Goal: Task Accomplishment & Management: Complete application form

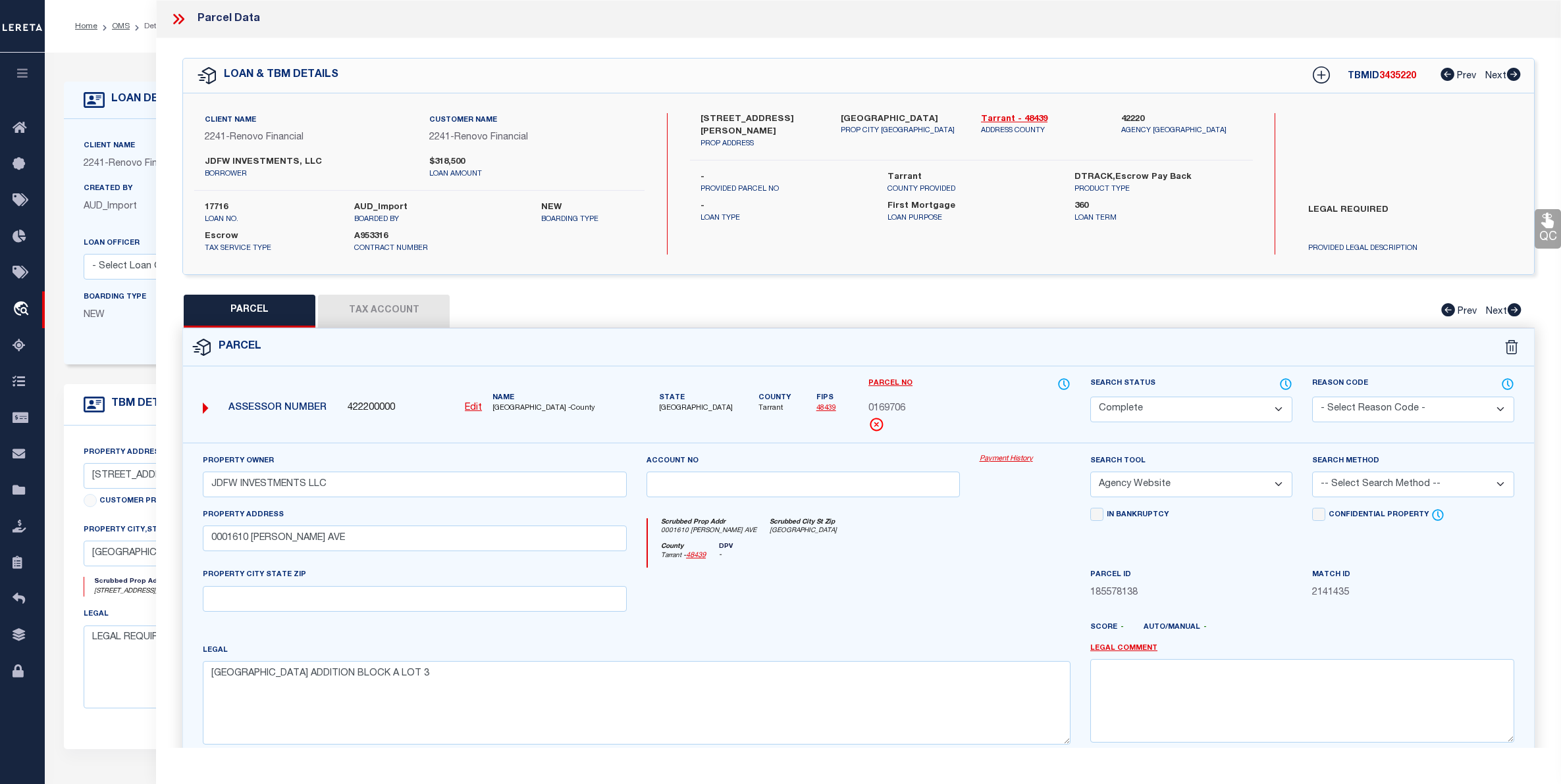
select select "CP"
select select "AGW"
select select "25066"
select select "10"
select select "Escrow"
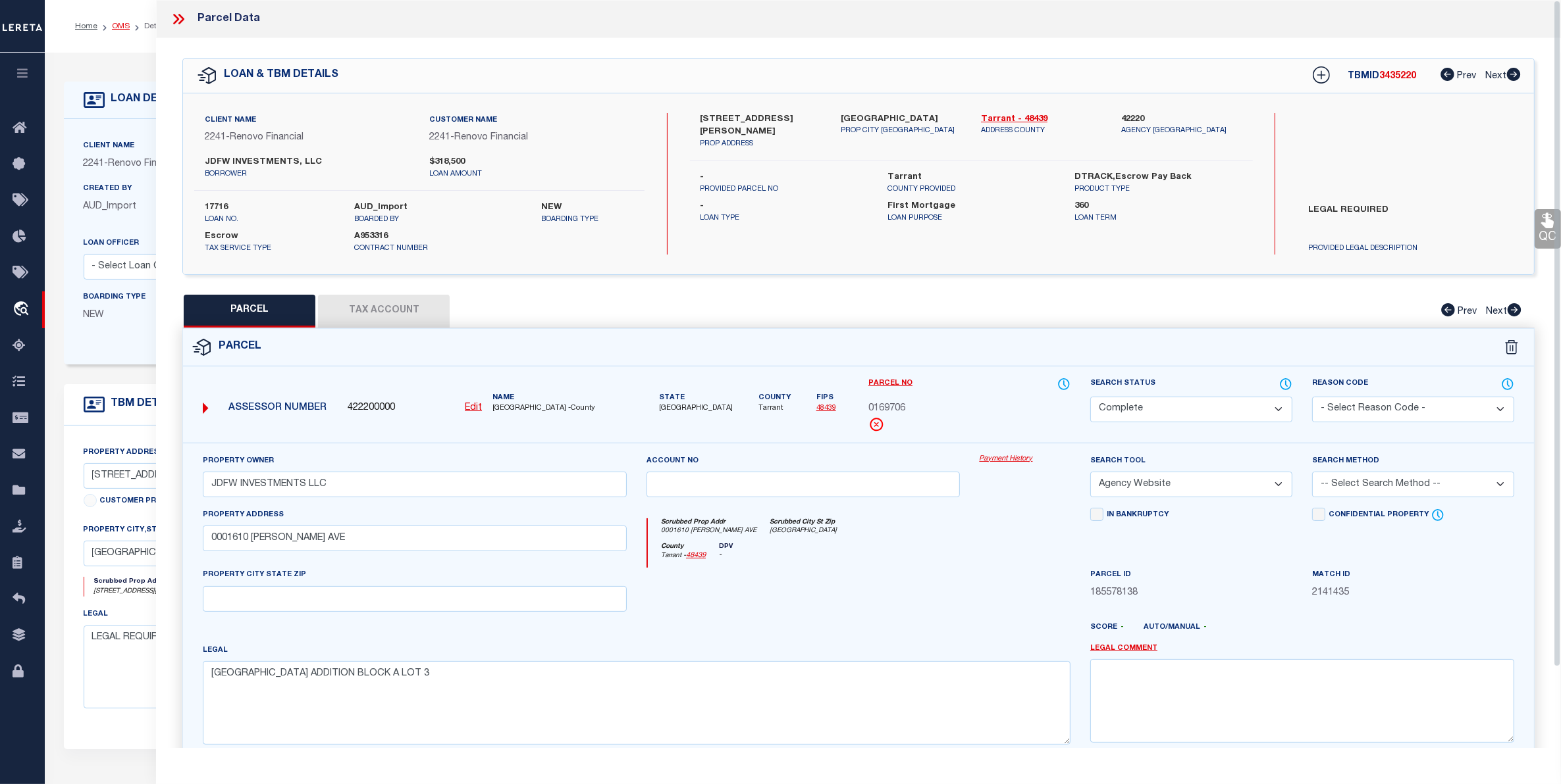
click at [115, 25] on link "OMS" at bounding box center [121, 26] width 18 height 8
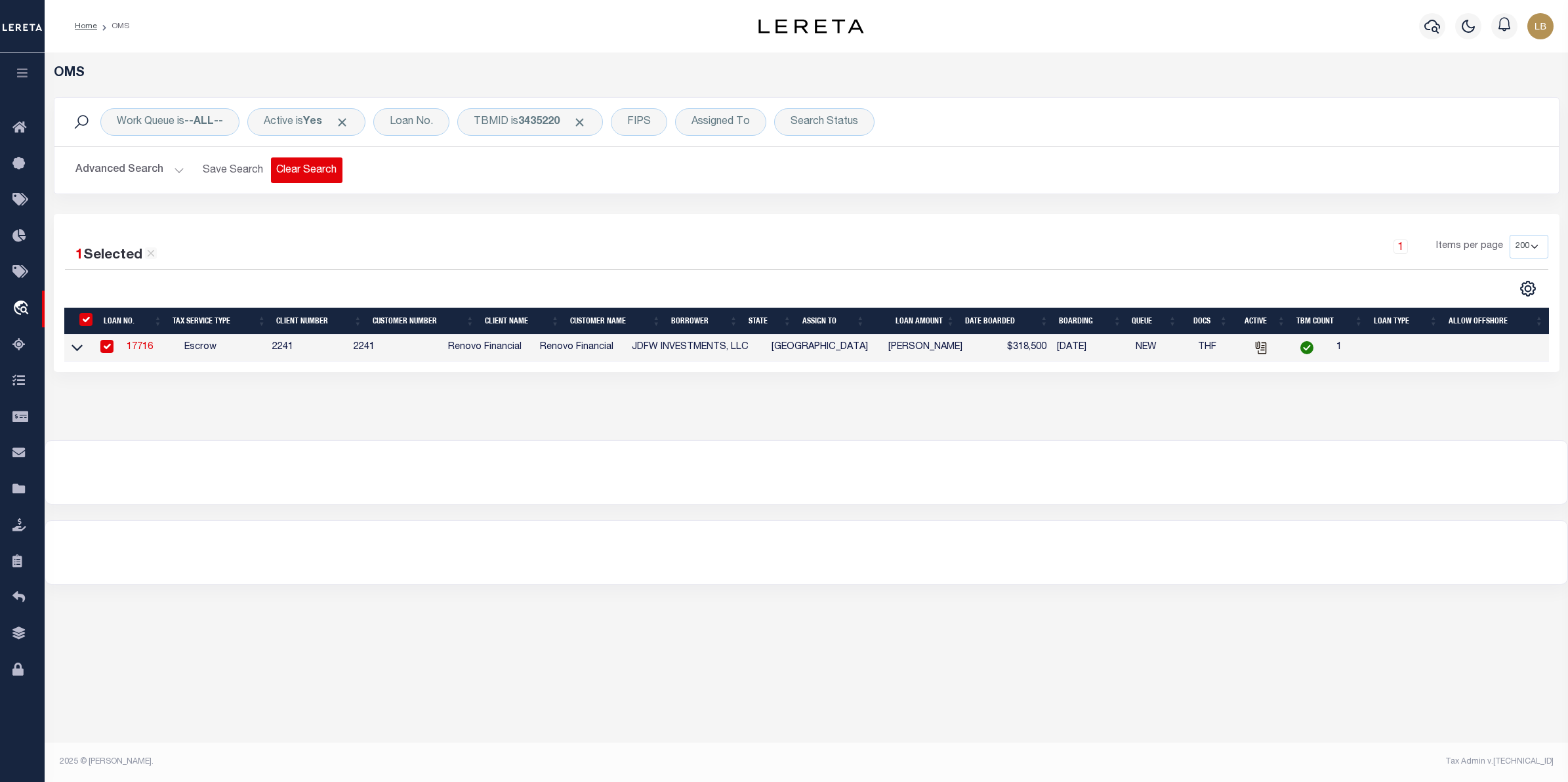
click at [290, 174] on button "Clear Search" at bounding box center [306, 170] width 71 height 26
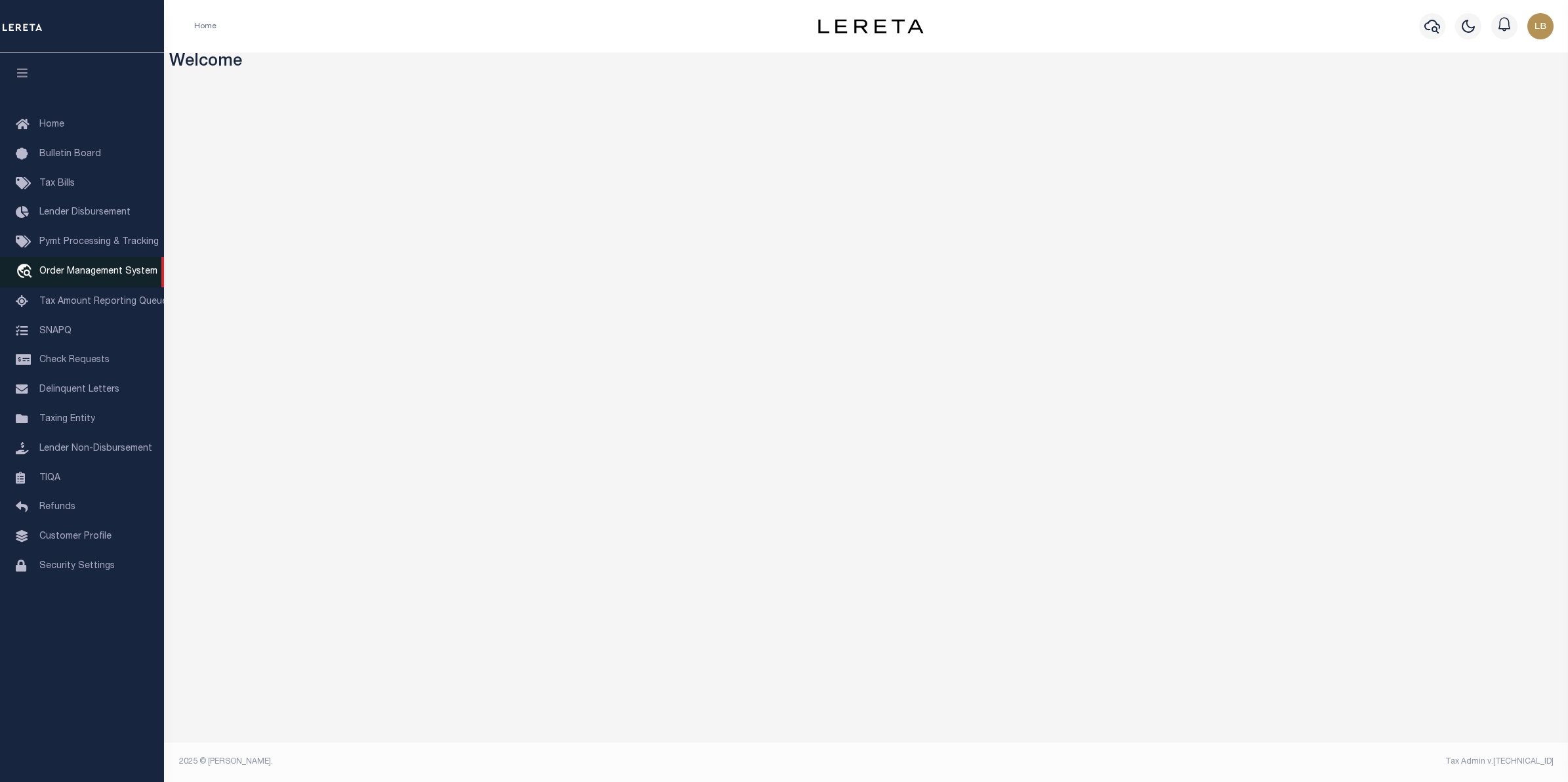
click at [73, 273] on span "Order Management System" at bounding box center [99, 272] width 118 height 9
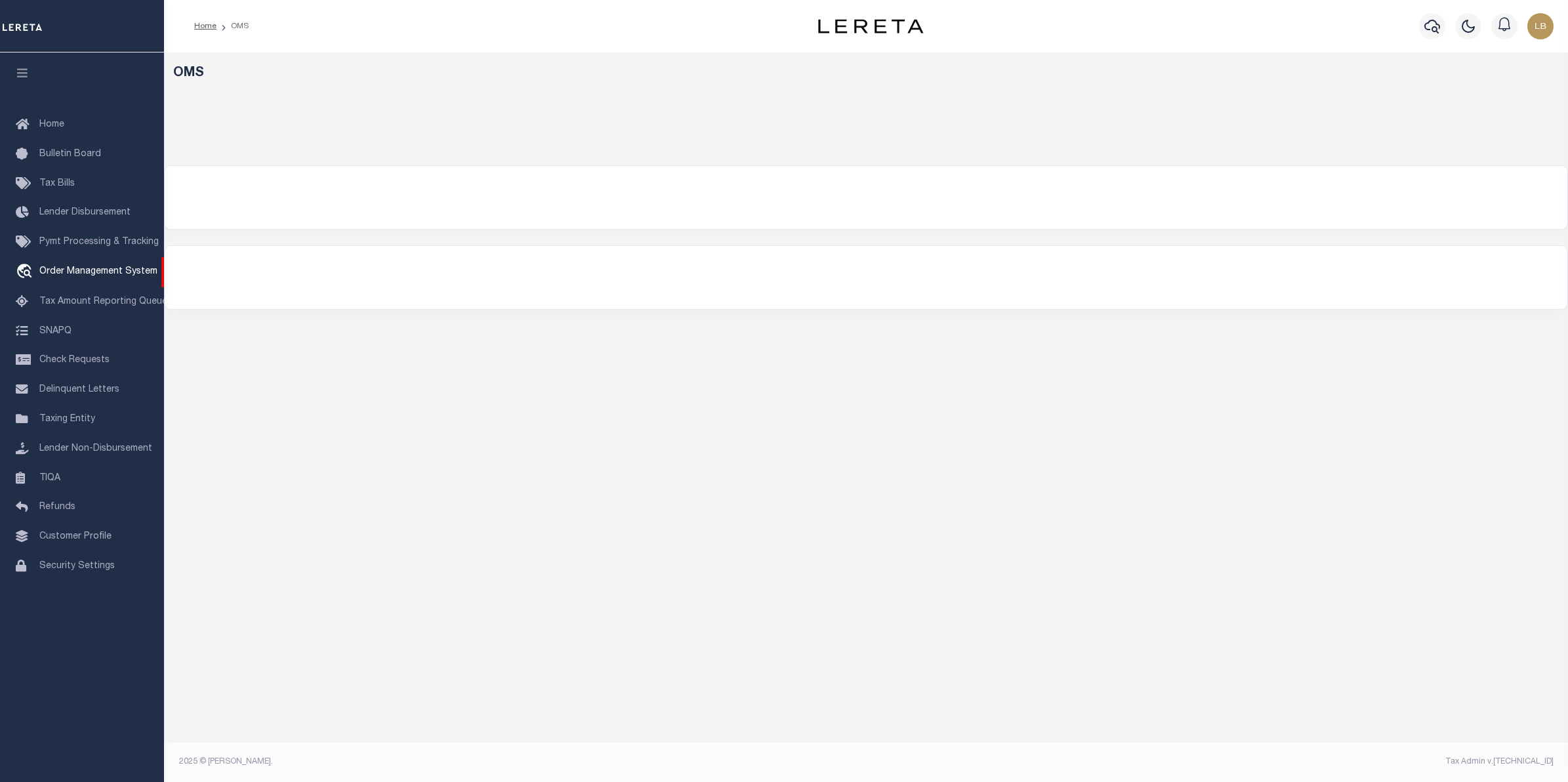
select select "200"
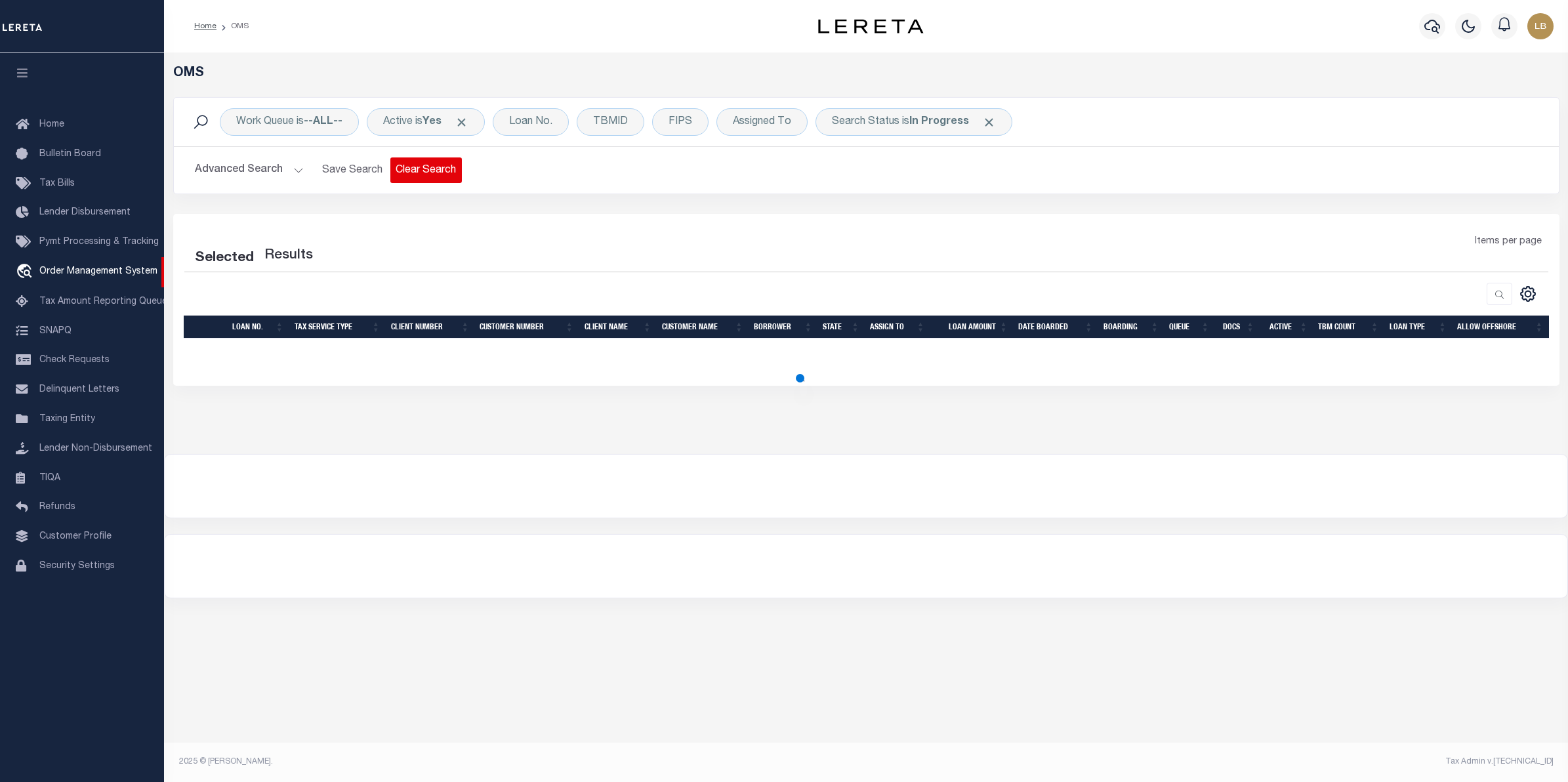
select select "200"
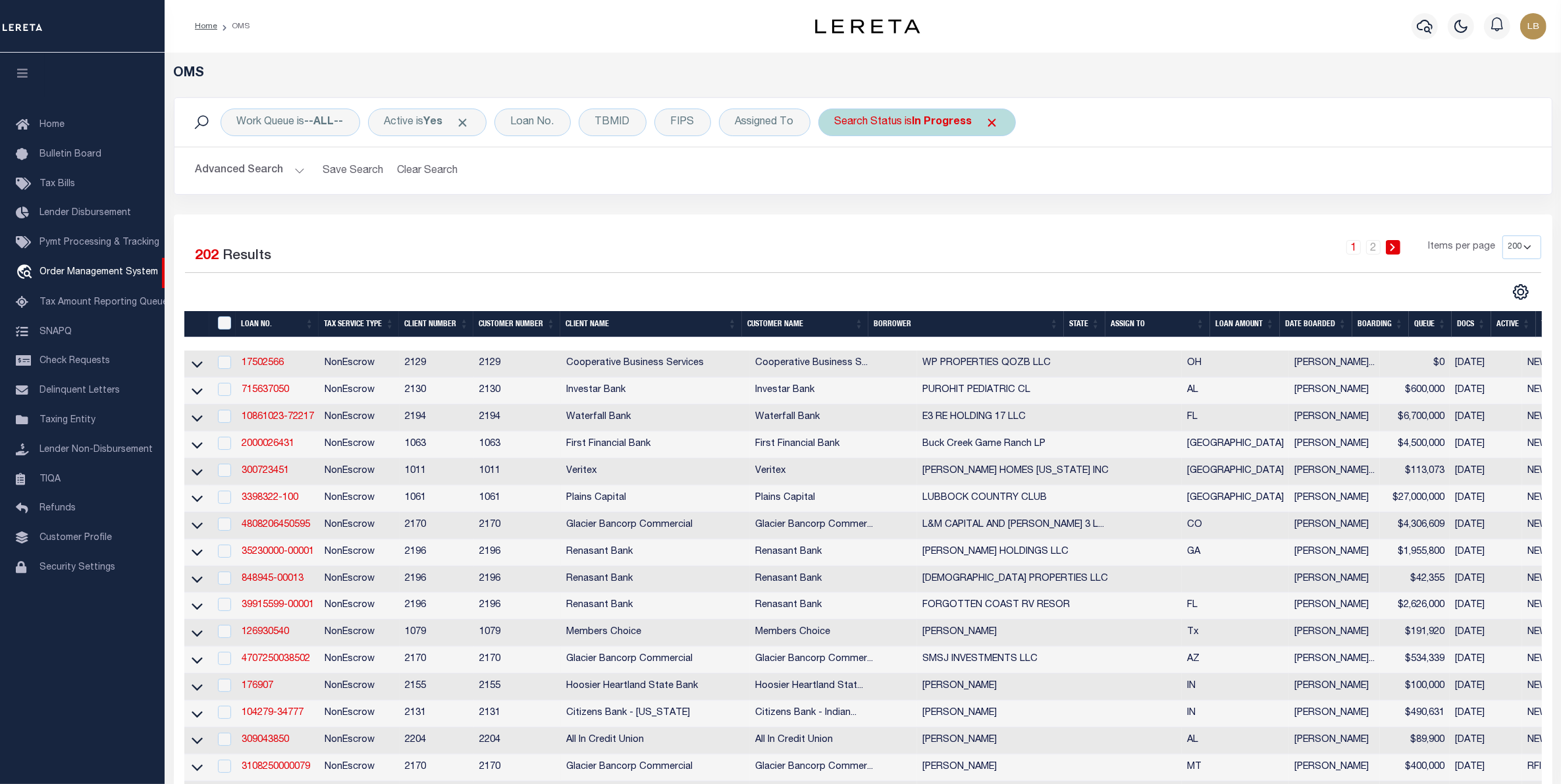
click at [953, 113] on div "Search Status is In Progress" at bounding box center [917, 122] width 198 height 28
click at [880, 189] on select "Automated Search Bad Parcel Complete Duplicate Parcel High Dollar Reporting In …" at bounding box center [932, 186] width 194 height 25
select select "HD"
click at [838, 175] on select "Automated Search Bad Parcel Complete Duplicate Parcel High Dollar Reporting In …" at bounding box center [932, 186] width 194 height 25
click at [1006, 217] on input "Apply" at bounding box center [1010, 215] width 39 height 21
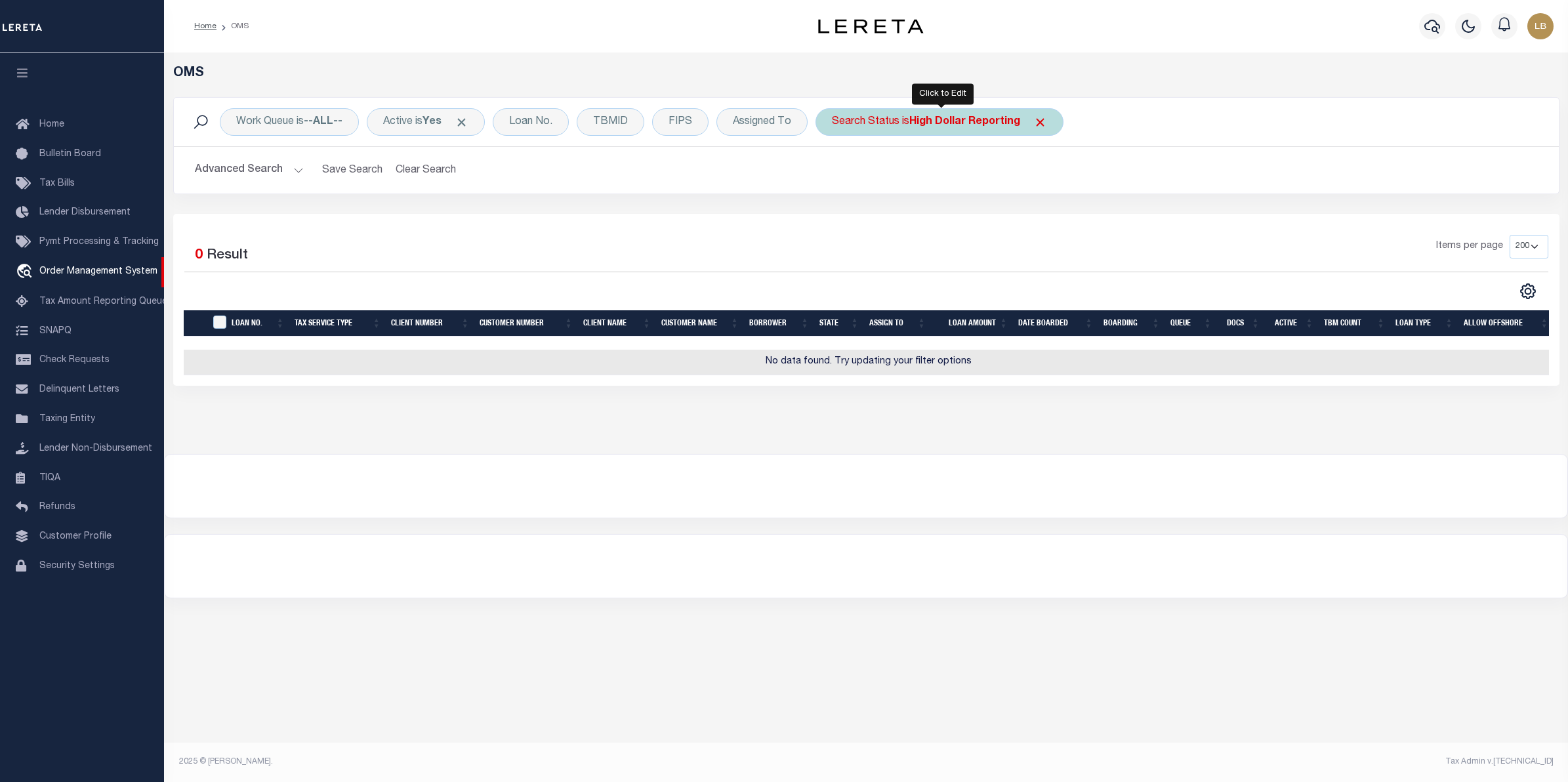
click at [971, 123] on b "High Dollar Reporting" at bounding box center [965, 121] width 111 height 10
click at [894, 184] on select "Automated Search Bad Parcel Complete Duplicate Parcel High Dollar Reporting In …" at bounding box center [929, 186] width 193 height 25
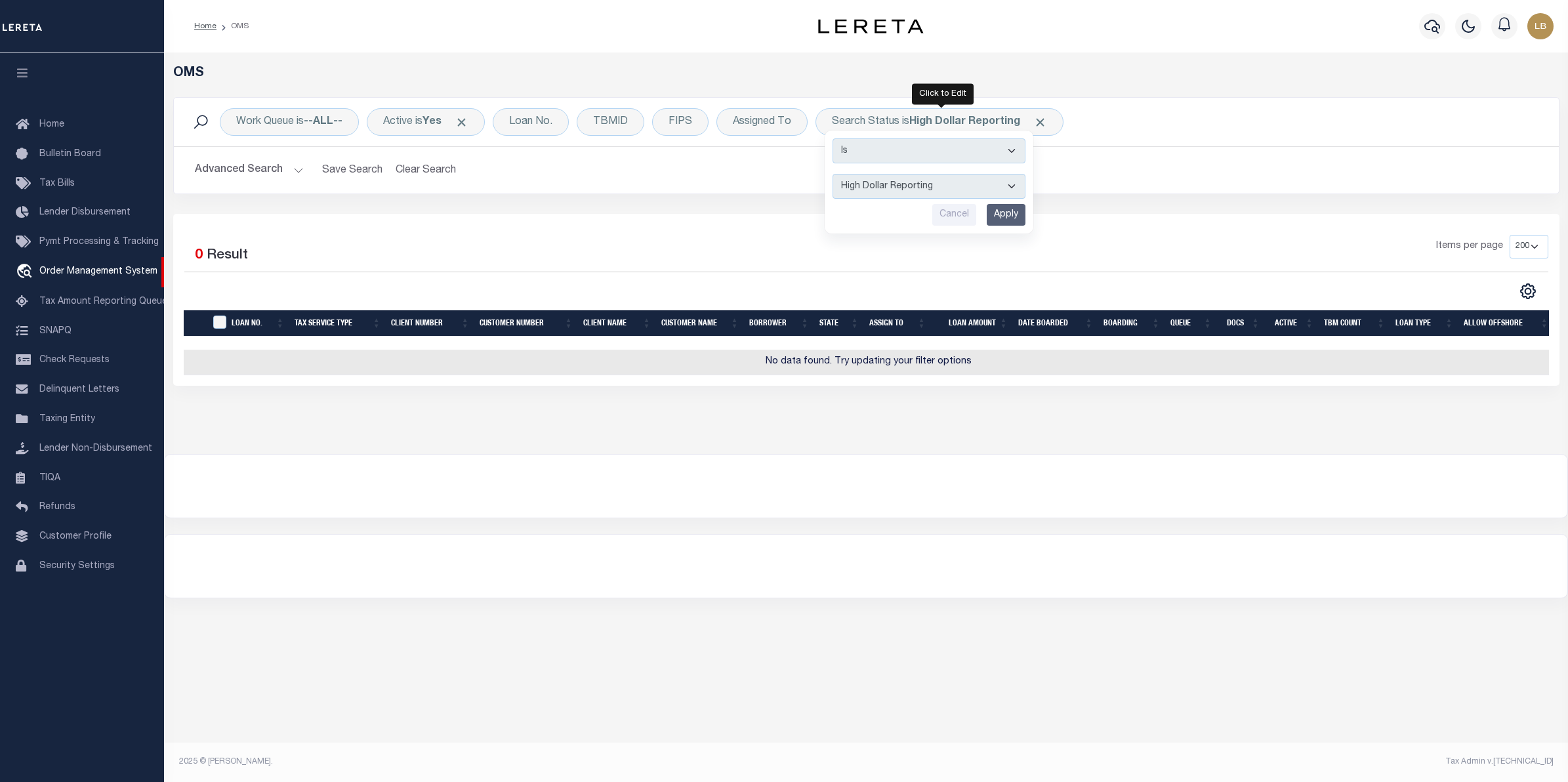
select select "SL"
click at [835, 175] on select "Automated Search Bad Parcel Complete Duplicate Parcel High Dollar Reporting In …" at bounding box center [929, 186] width 193 height 25
click at [1012, 215] on input "Apply" at bounding box center [1006, 215] width 39 height 21
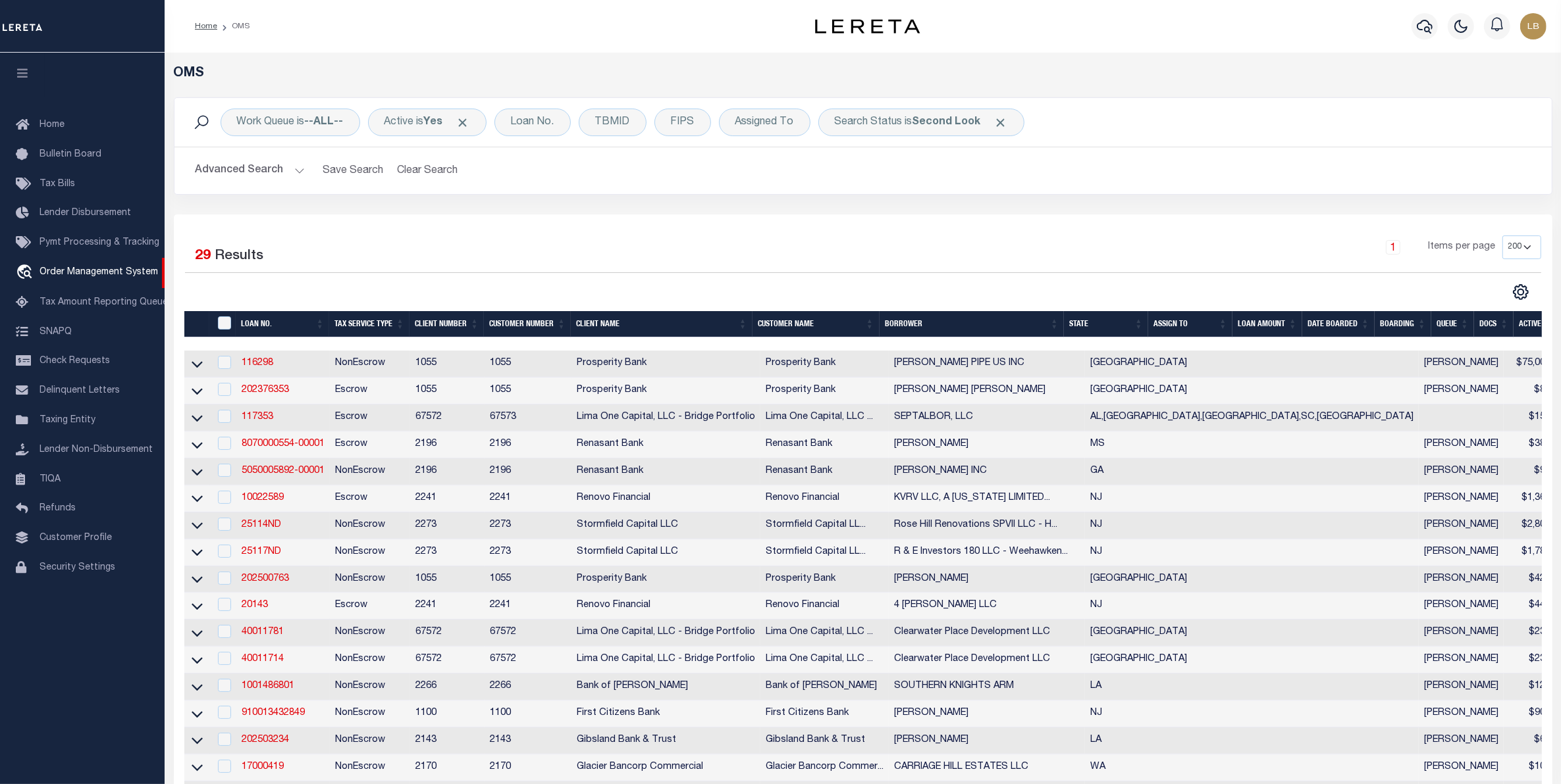
click at [1179, 323] on th "ASSIGN TO" at bounding box center [1190, 324] width 84 height 27
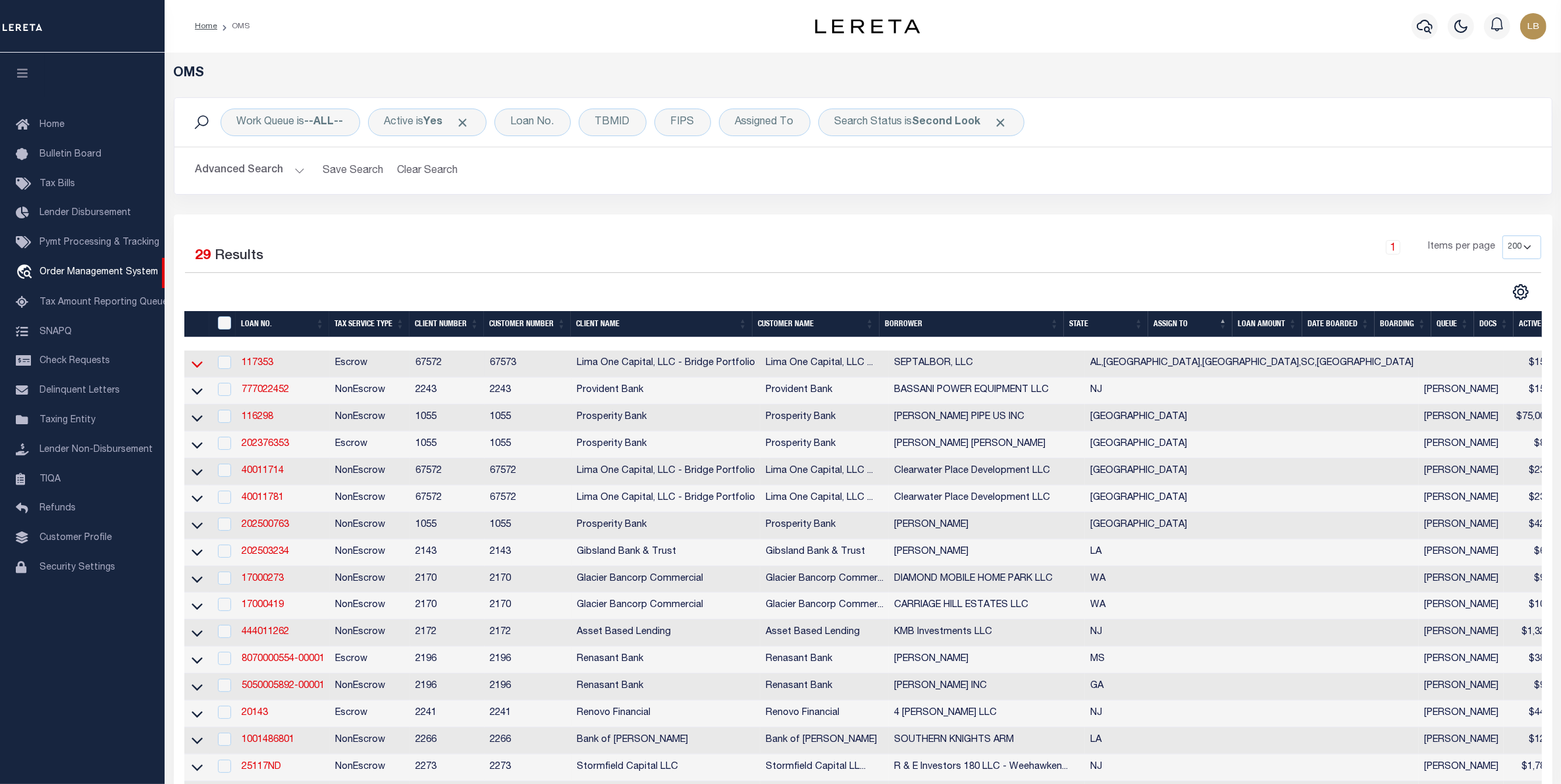
click at [198, 366] on icon at bounding box center [197, 364] width 11 height 14
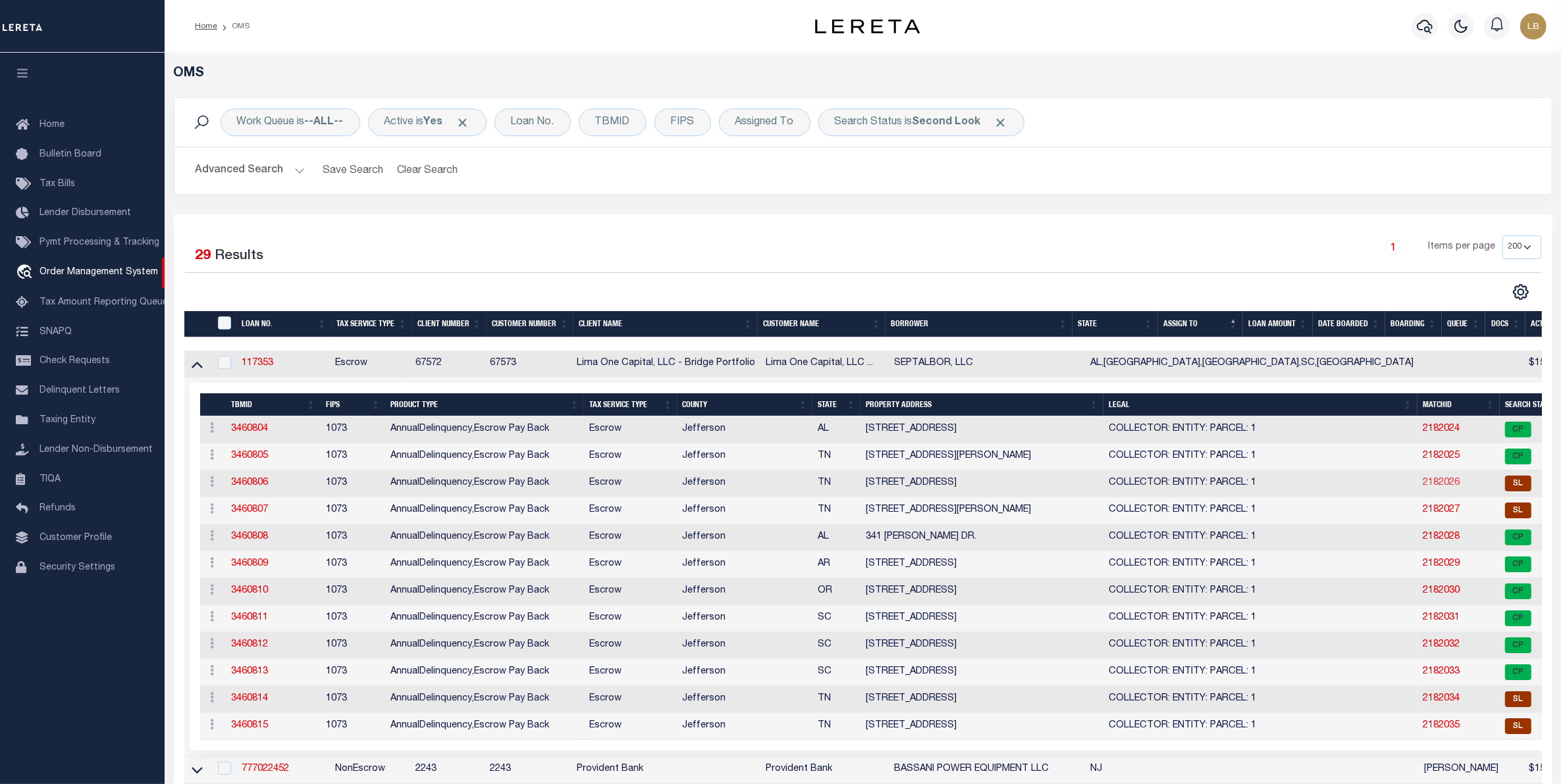
click at [1423, 488] on link "2182026" at bounding box center [1441, 483] width 37 height 9
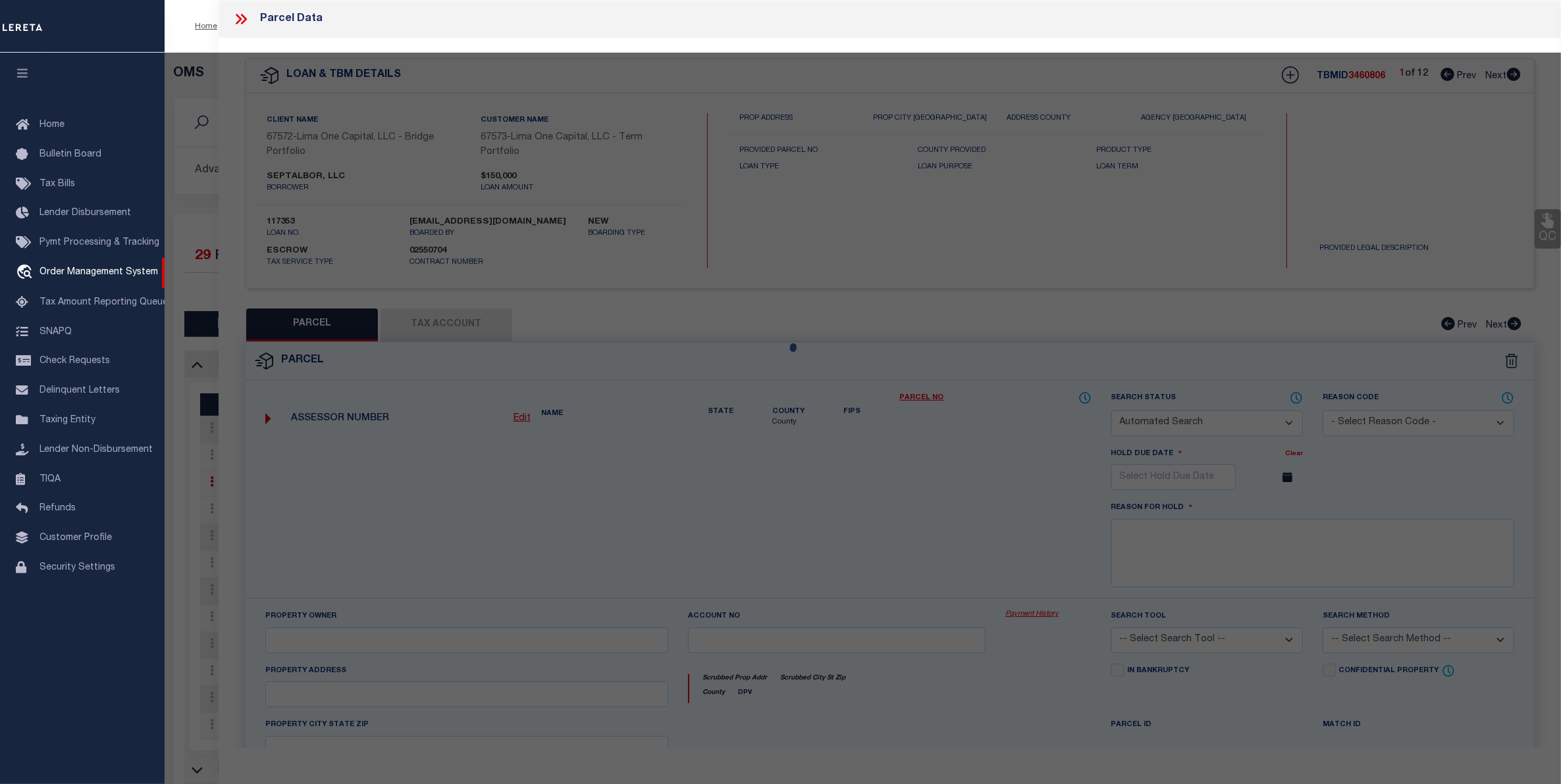
checkbox input "false"
select select "SL"
select select "099"
select select "AGW"
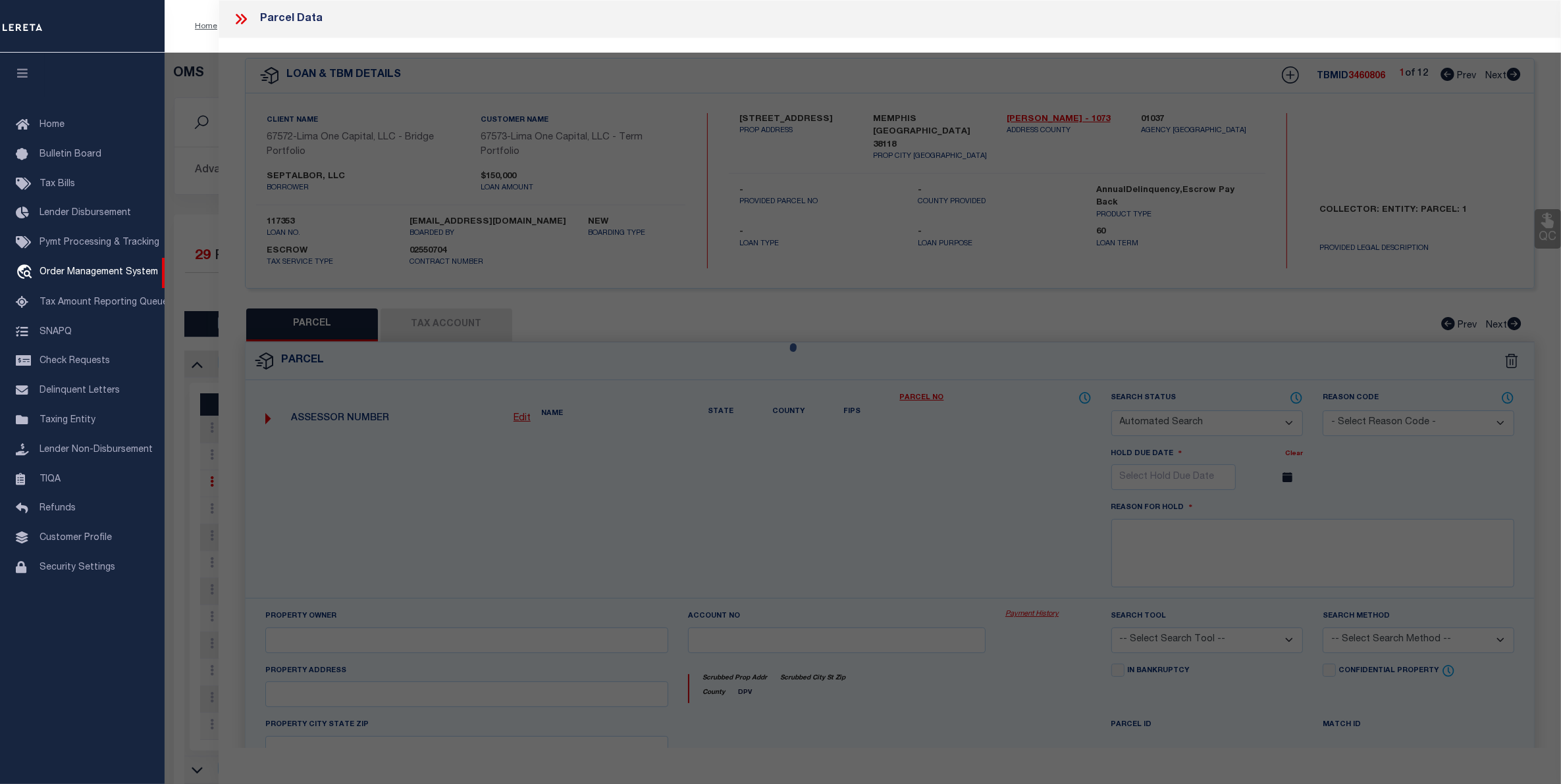
select select
type input "[STREET_ADDRESS]"
type input "MEMPHIS [GEOGRAPHIC_DATA] 38118"
type textarea "Unable to complete the operation due to an unexpected failure [ErrorCode: 500]"
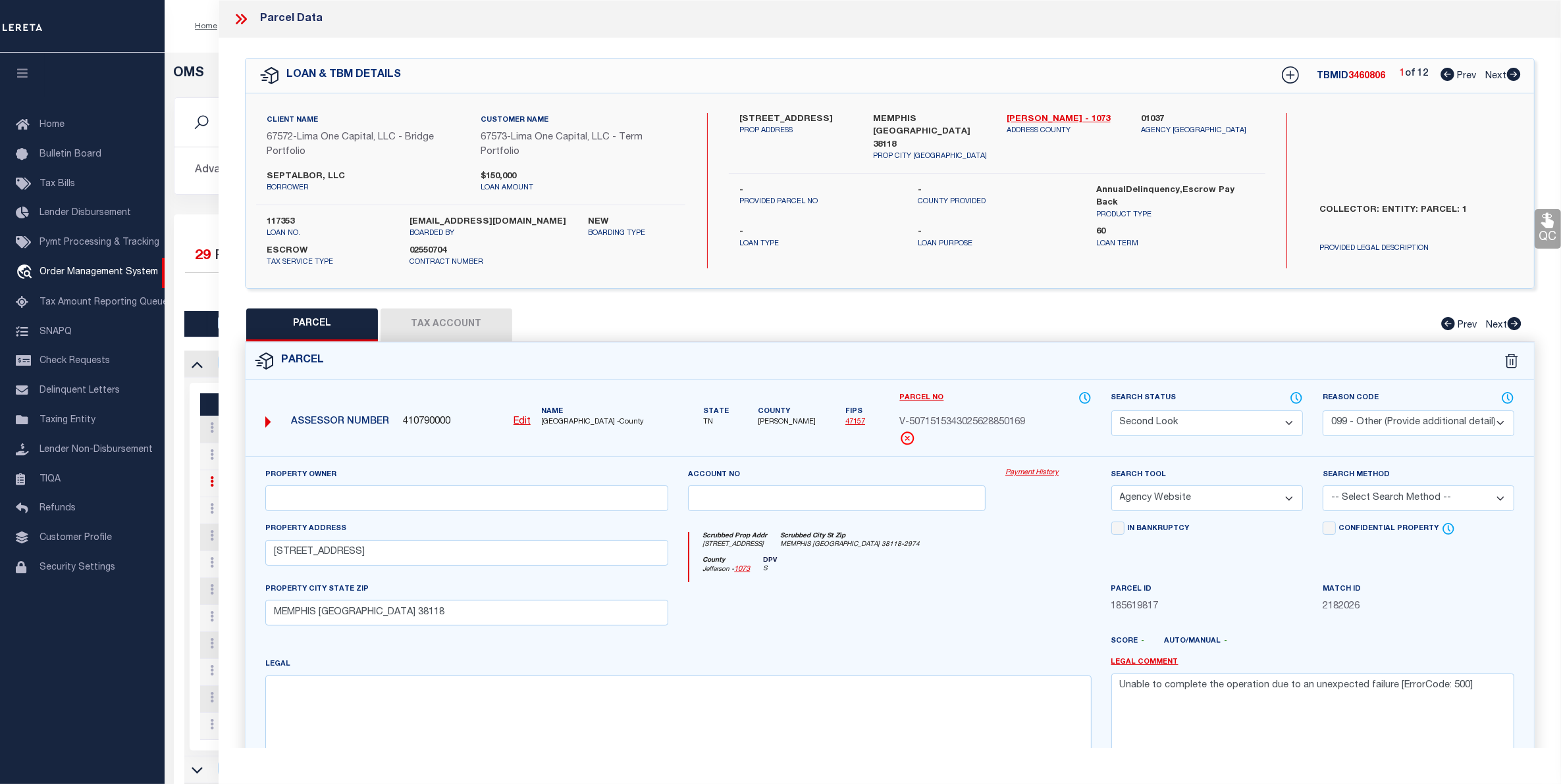
click at [445, 323] on button "Tax Account" at bounding box center [446, 325] width 132 height 32
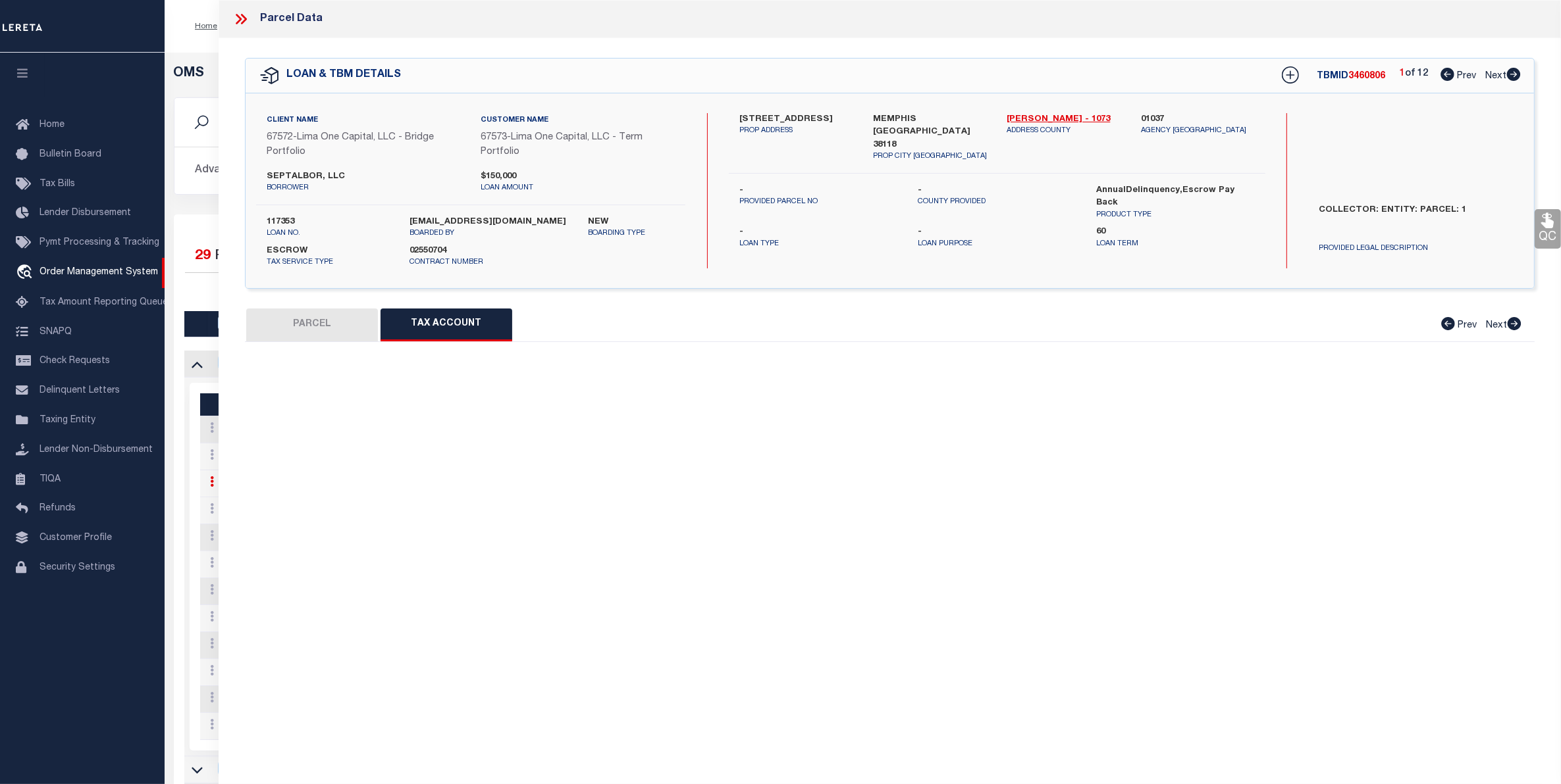
select select "100"
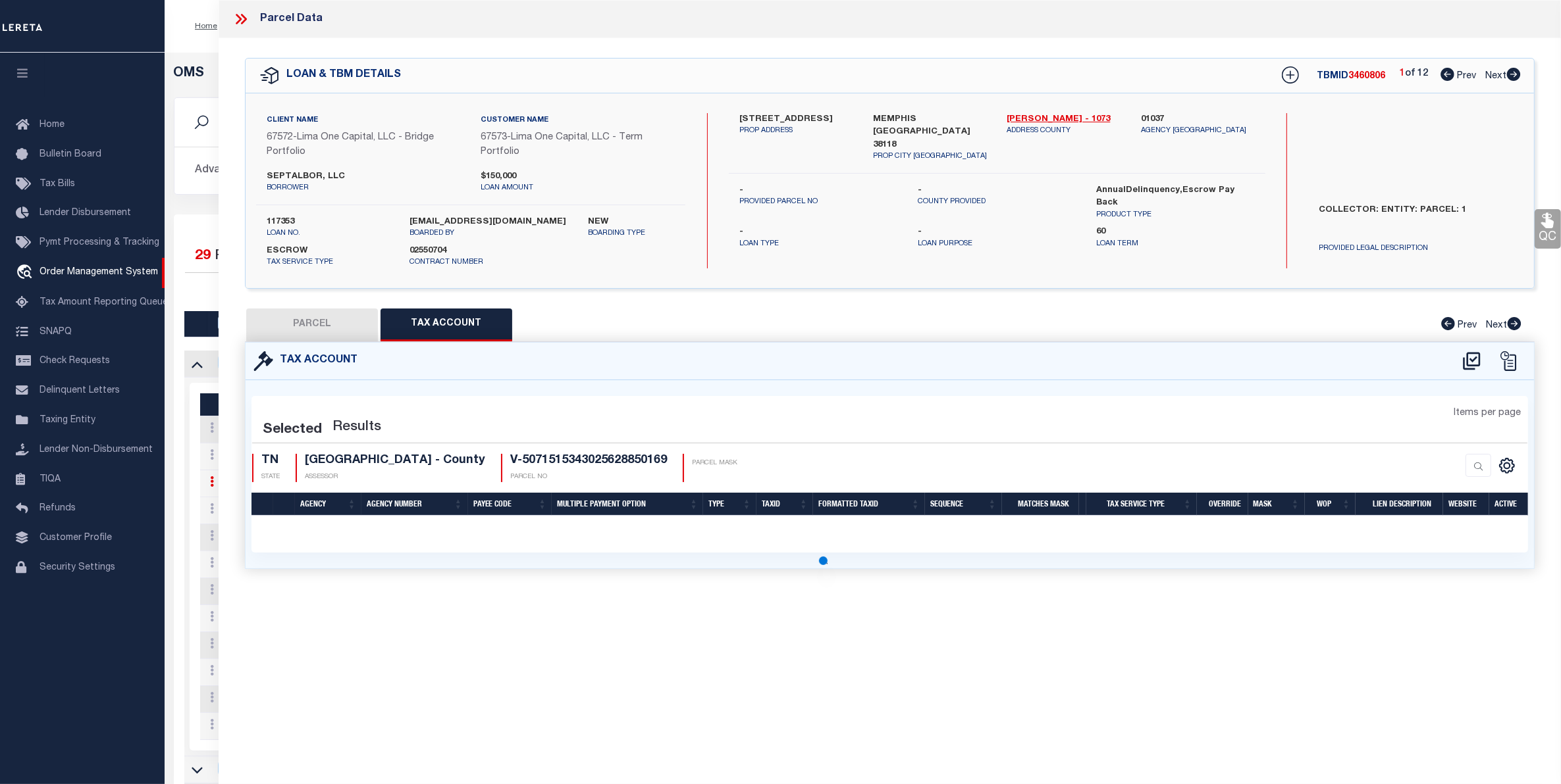
select select "100"
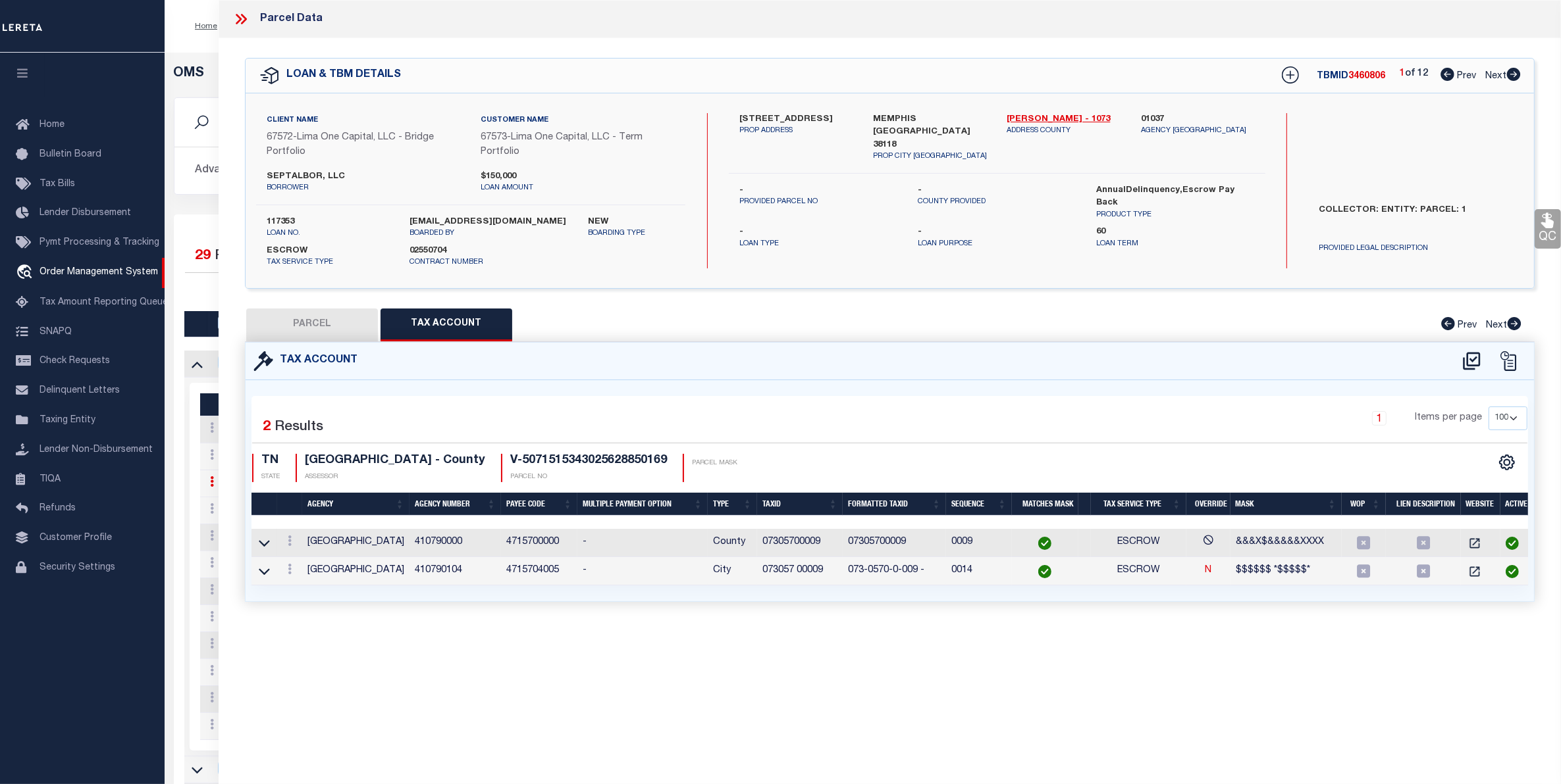
click at [319, 326] on button "PARCEL" at bounding box center [312, 325] width 132 height 32
select select "AS"
select select
checkbox input "false"
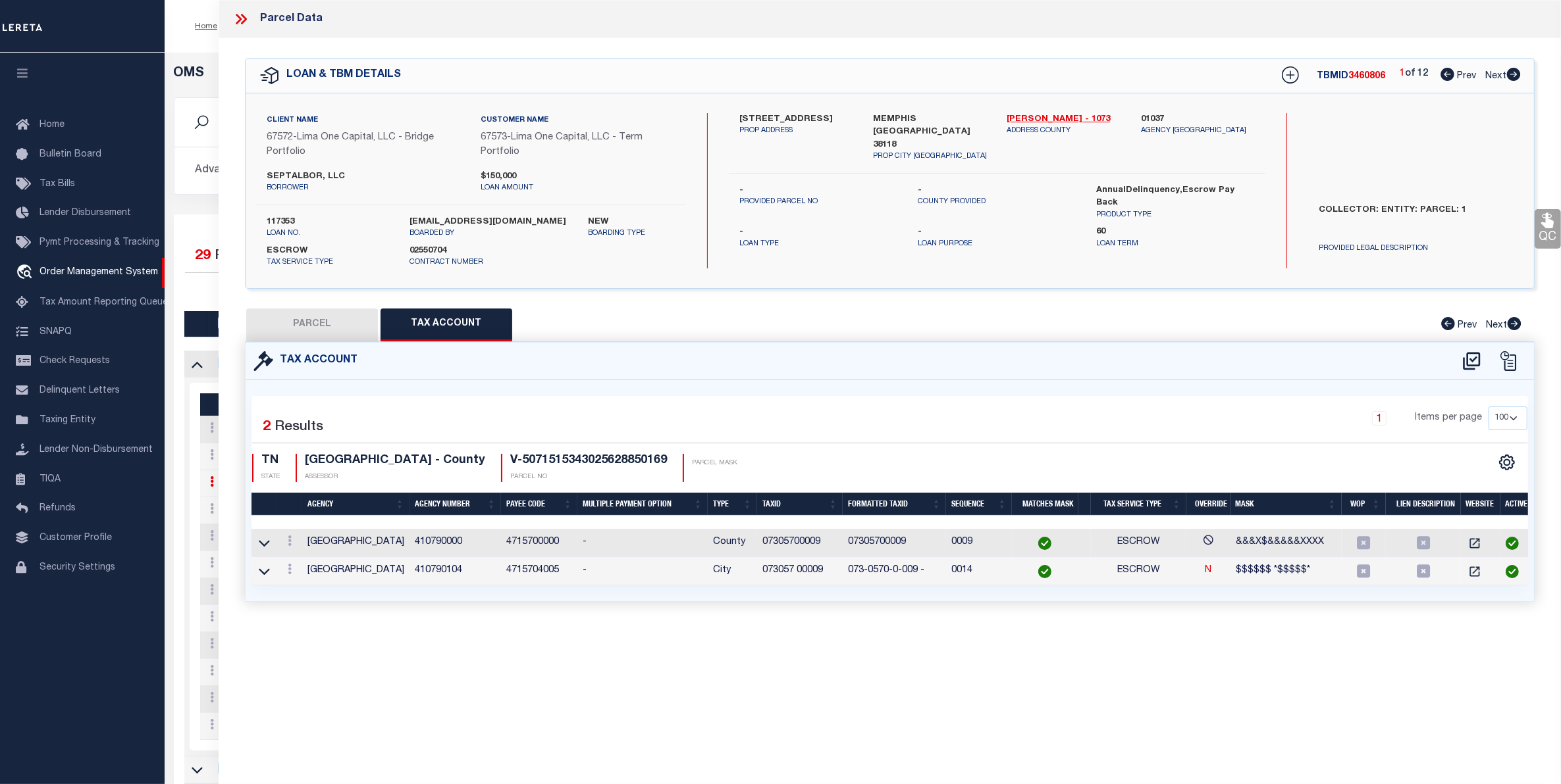
checkbox input "false"
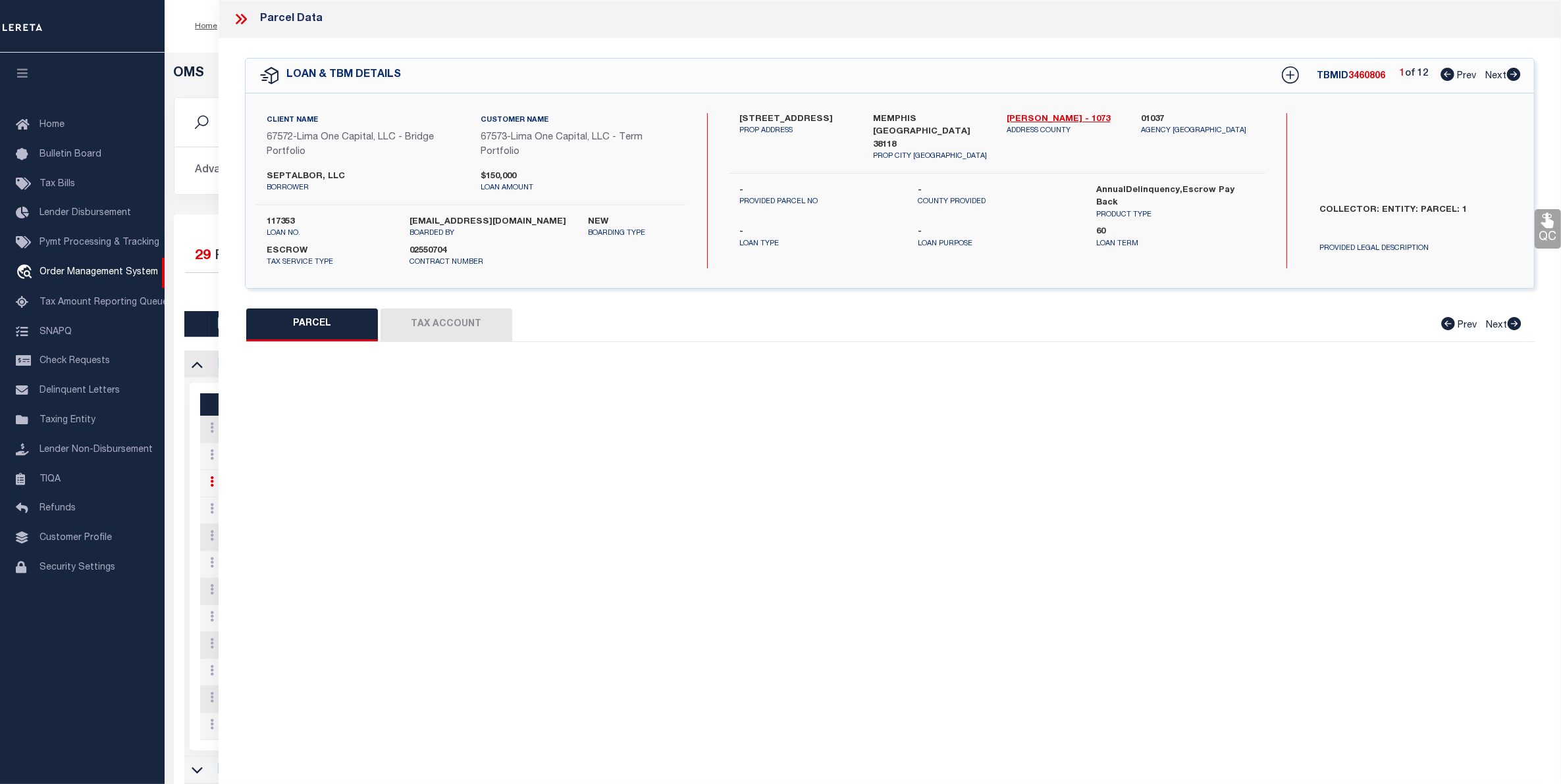
select select "SL"
select select "099"
select select "AGW"
select select
type input "[STREET_ADDRESS]"
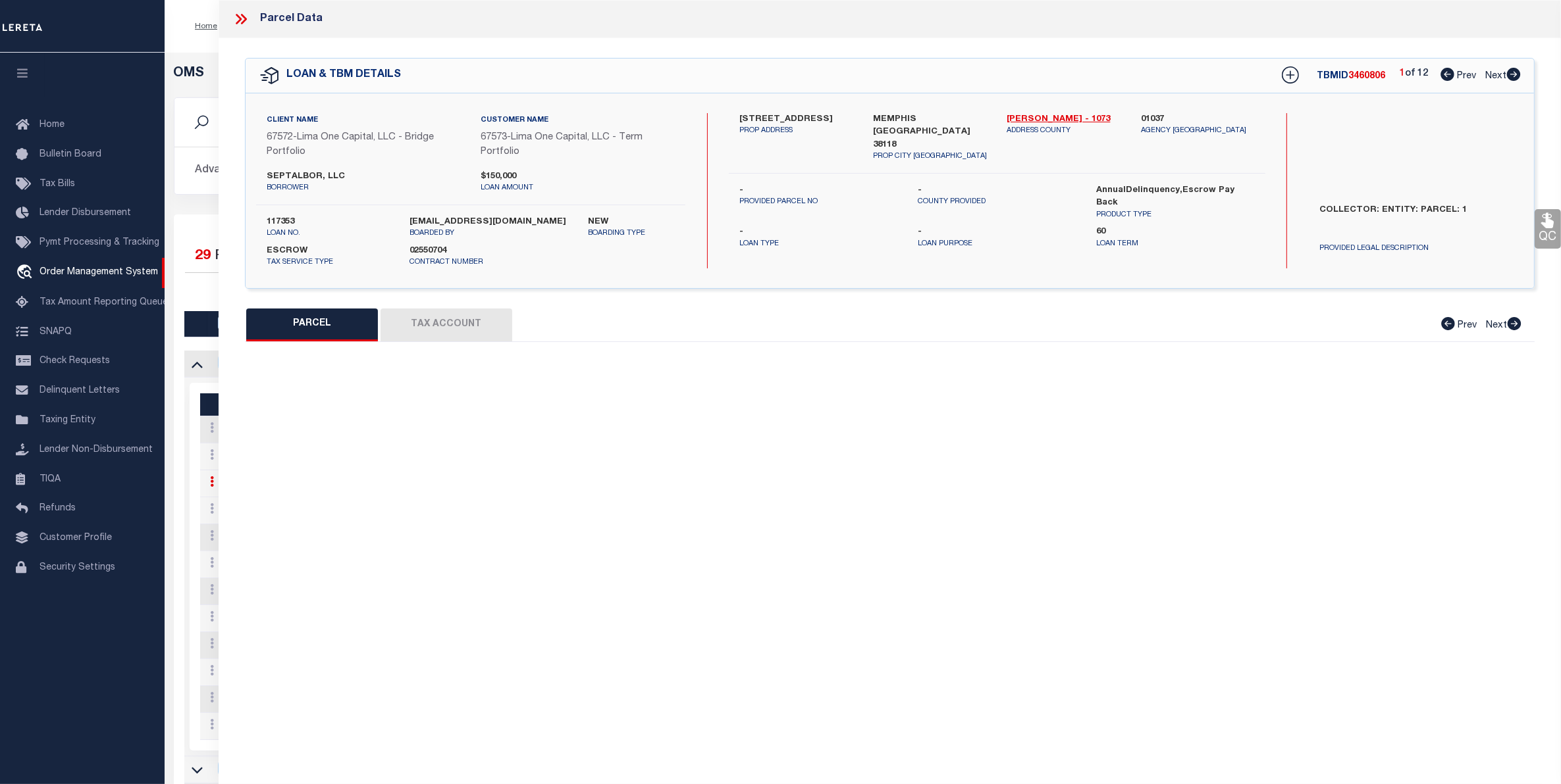
type input "MEMPHIS [GEOGRAPHIC_DATA] 38118"
type textarea "Unable to complete the operation due to an unexpected failure [ErrorCode: 500]"
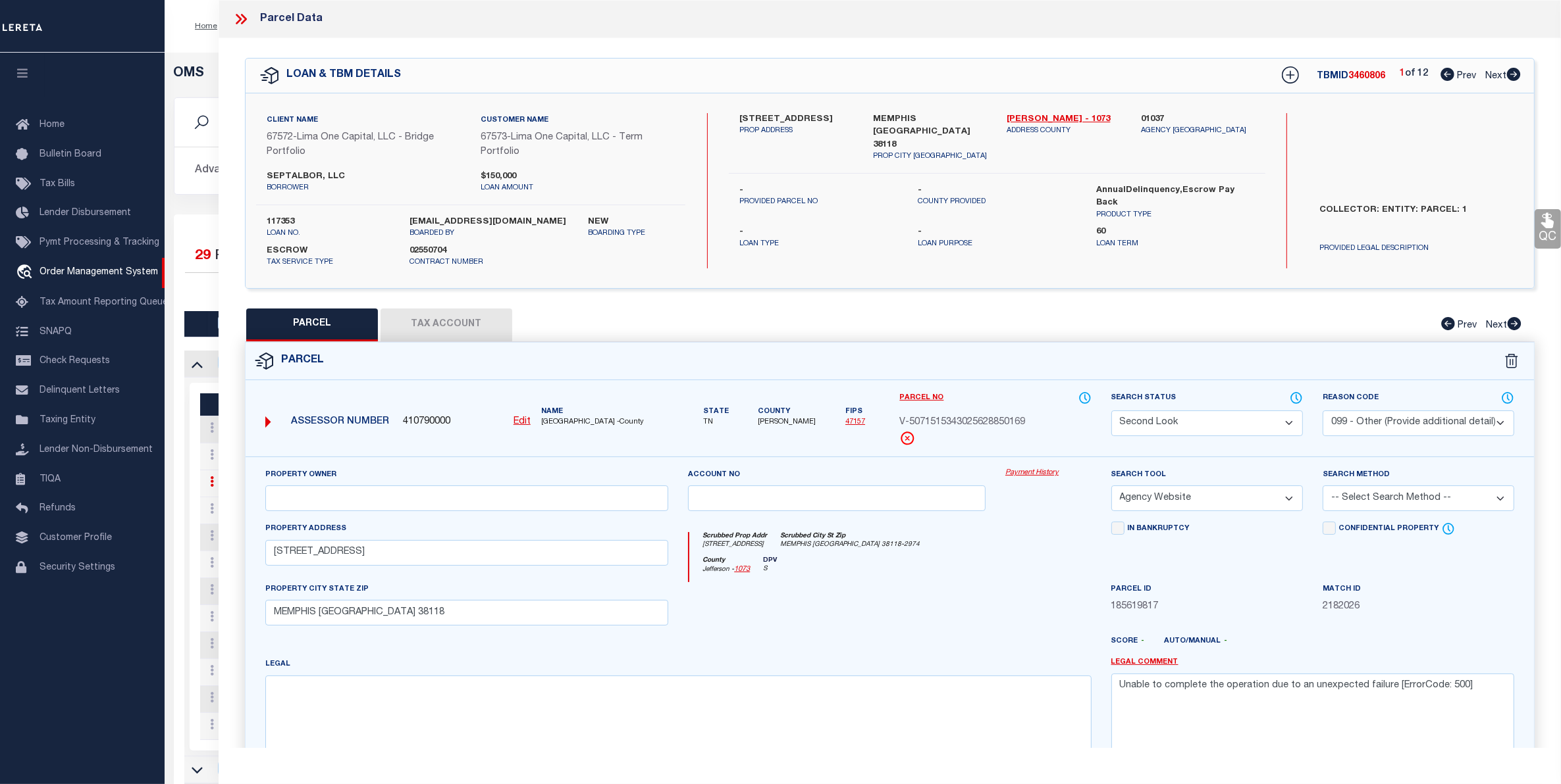
click at [1266, 416] on select "Automated Search Bad Parcel Complete Duplicate Parcel High Dollar Reporting In …" at bounding box center [1206, 424] width 191 height 26
click at [1111, 411] on select "Automated Search Bad Parcel Complete Duplicate Parcel High Dollar Reporting In …" at bounding box center [1206, 424] width 191 height 26
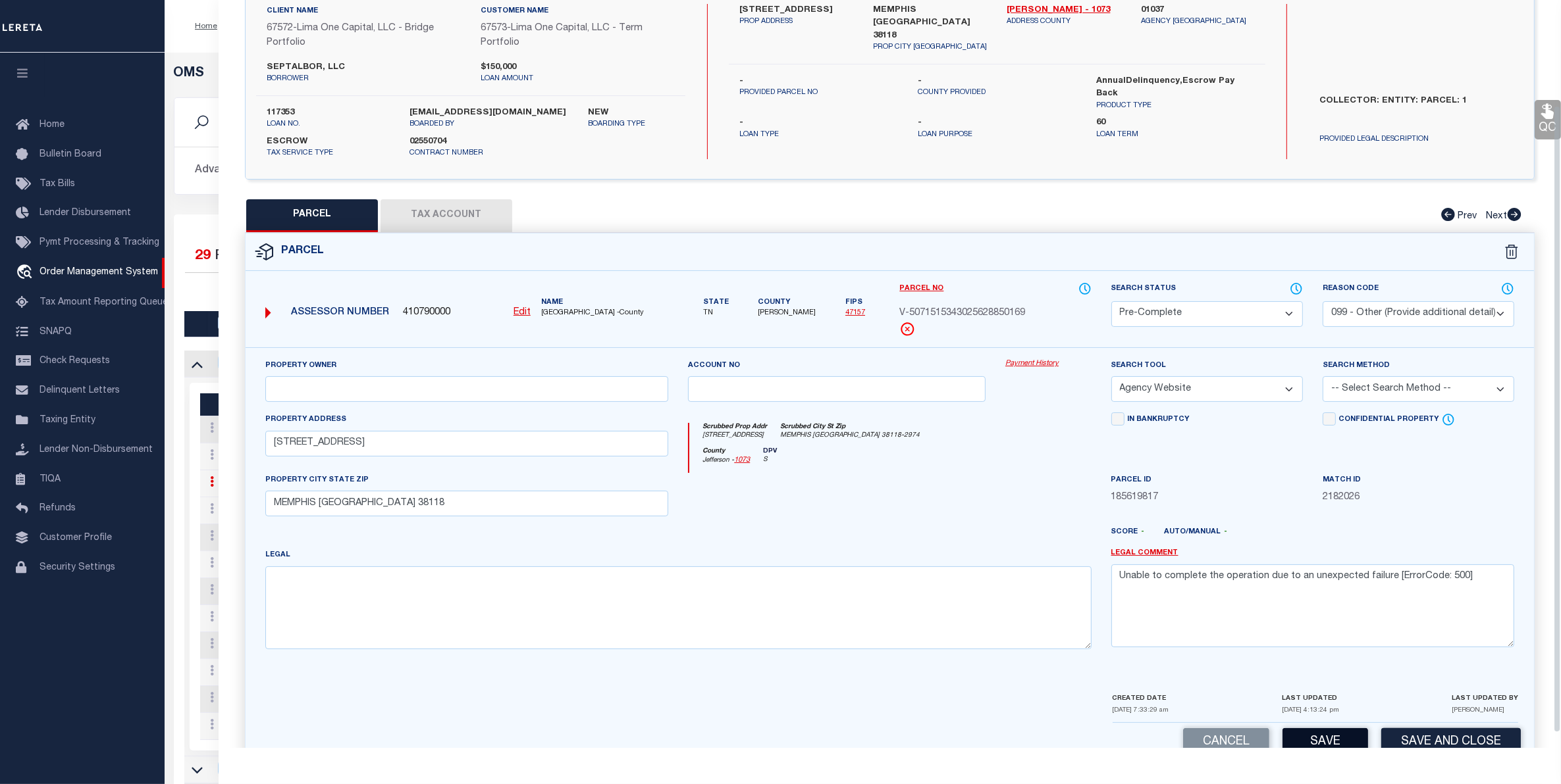
scroll to position [143, 0]
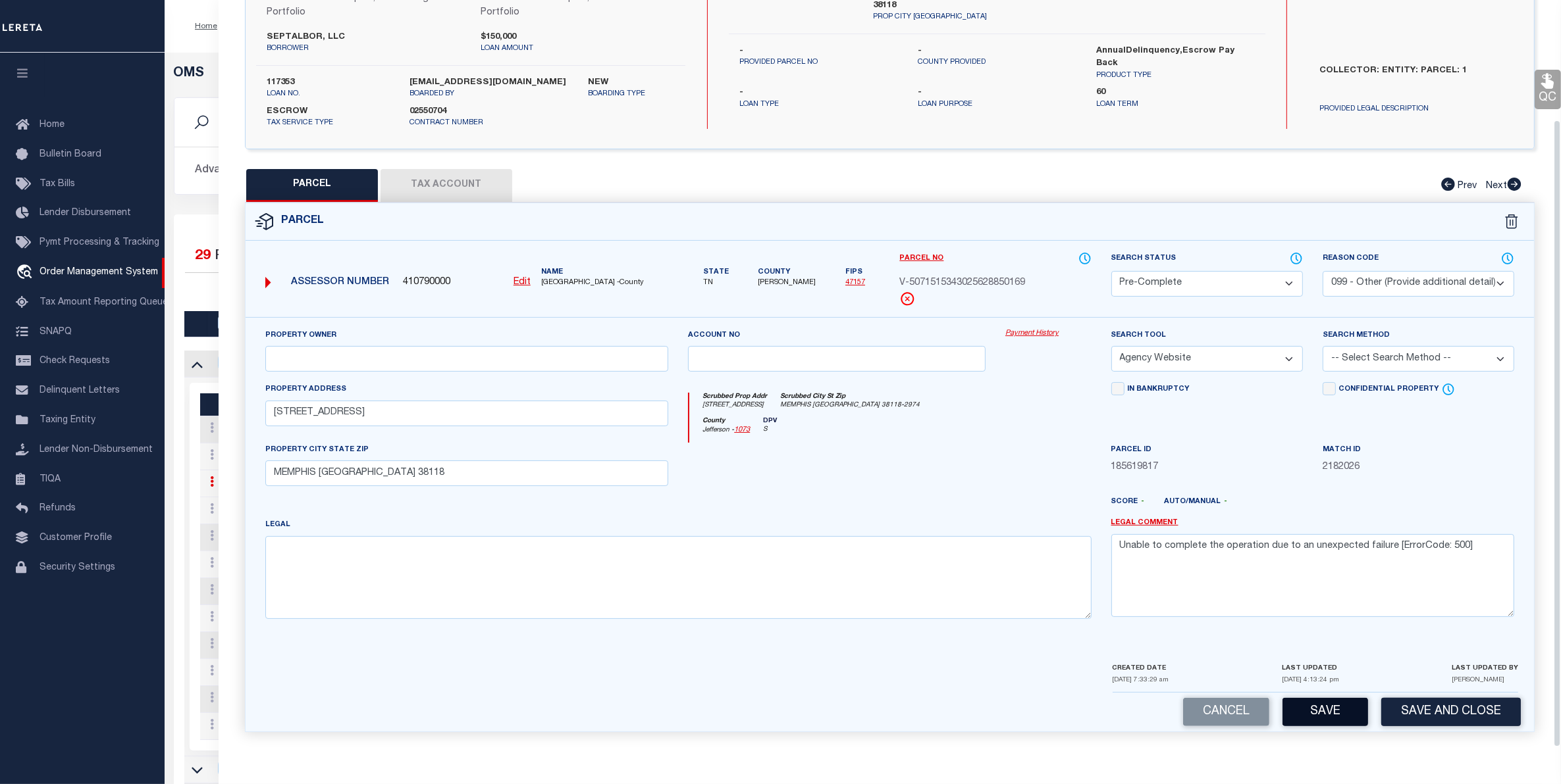
click at [1337, 712] on button "Save" at bounding box center [1325, 713] width 85 height 28
select select "AS"
select select
checkbox input "false"
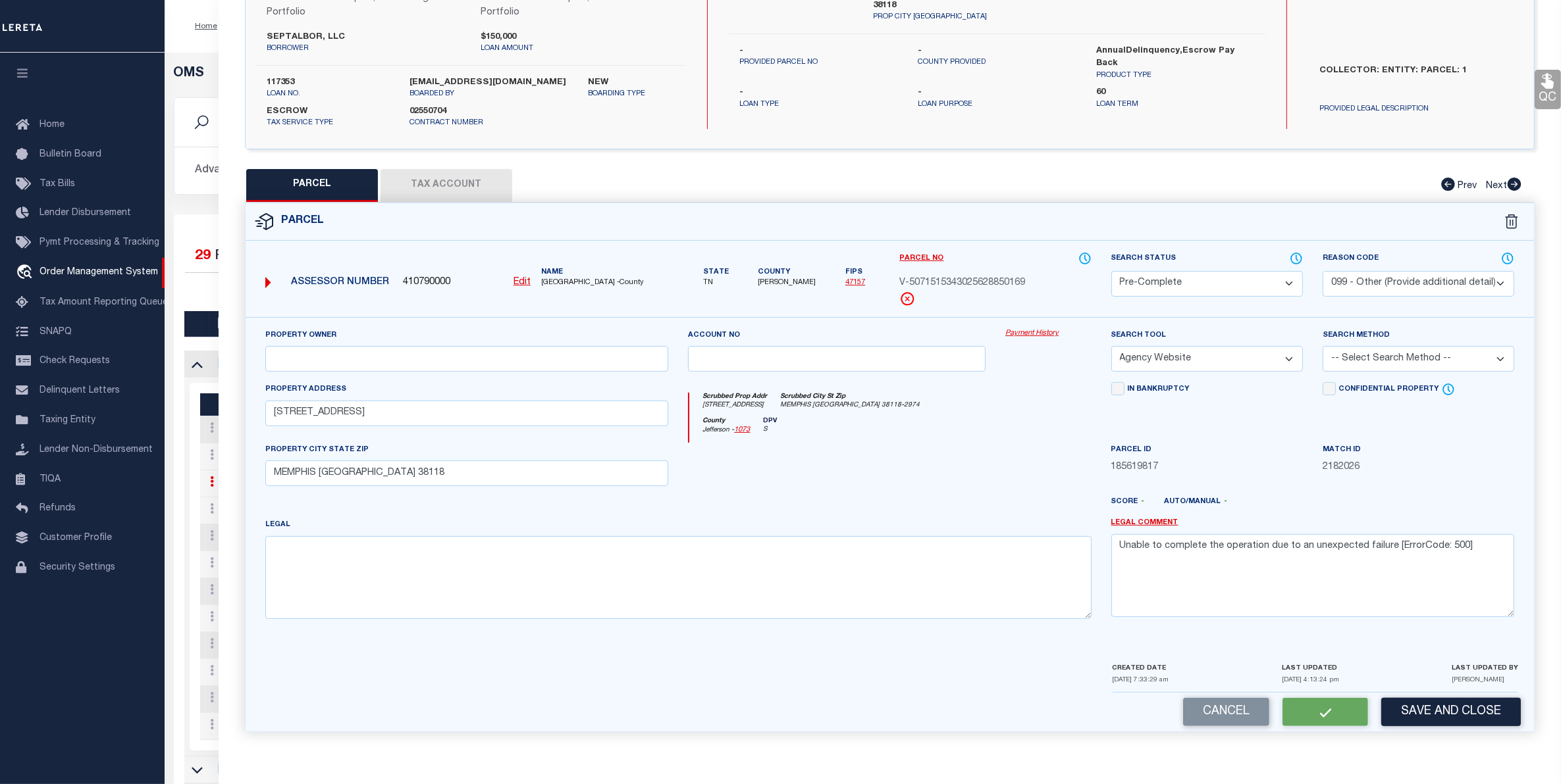
checkbox input "false"
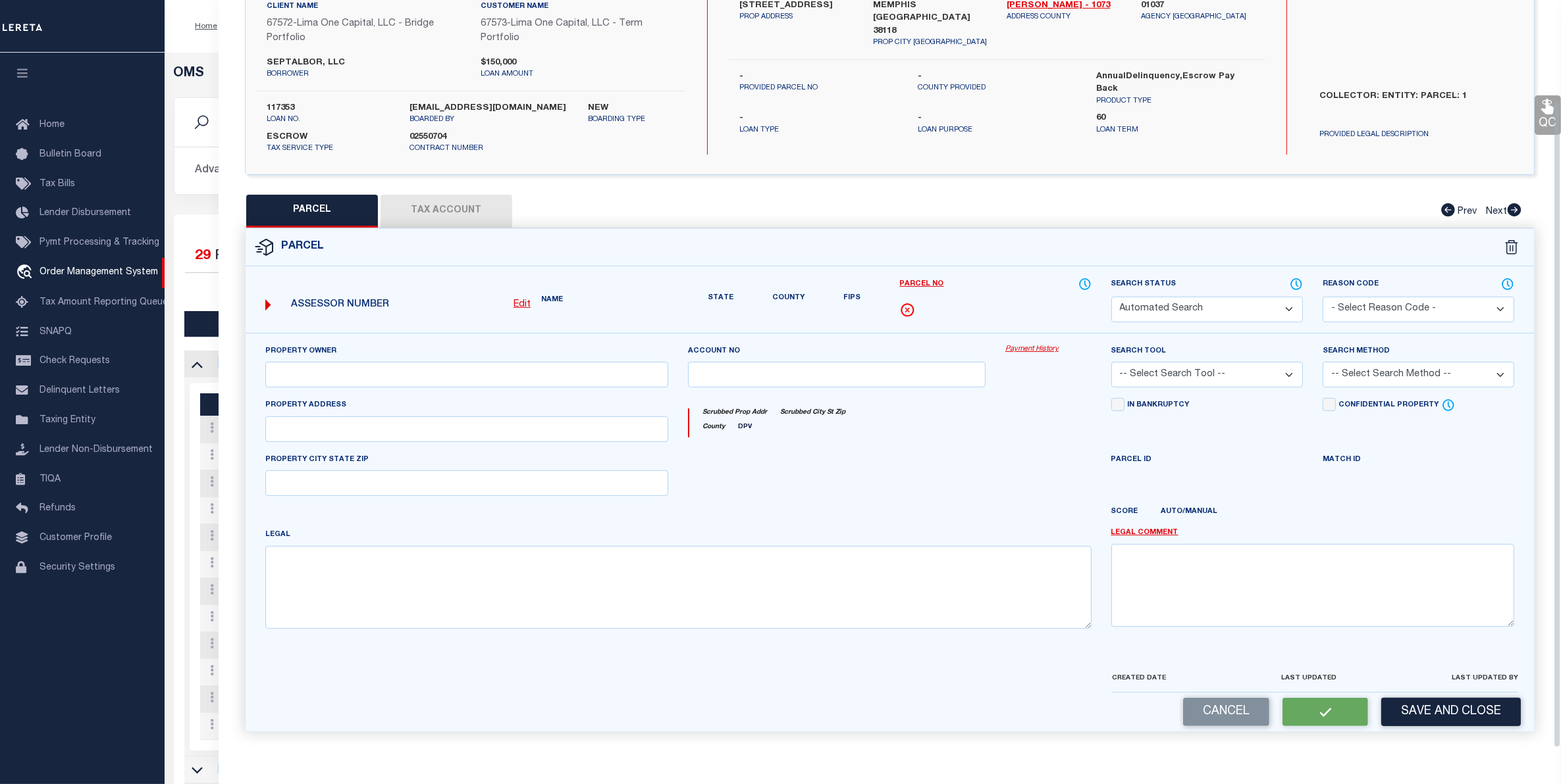
select select "PC"
select select "099"
select select "AGW"
select select
type input "[STREET_ADDRESS]"
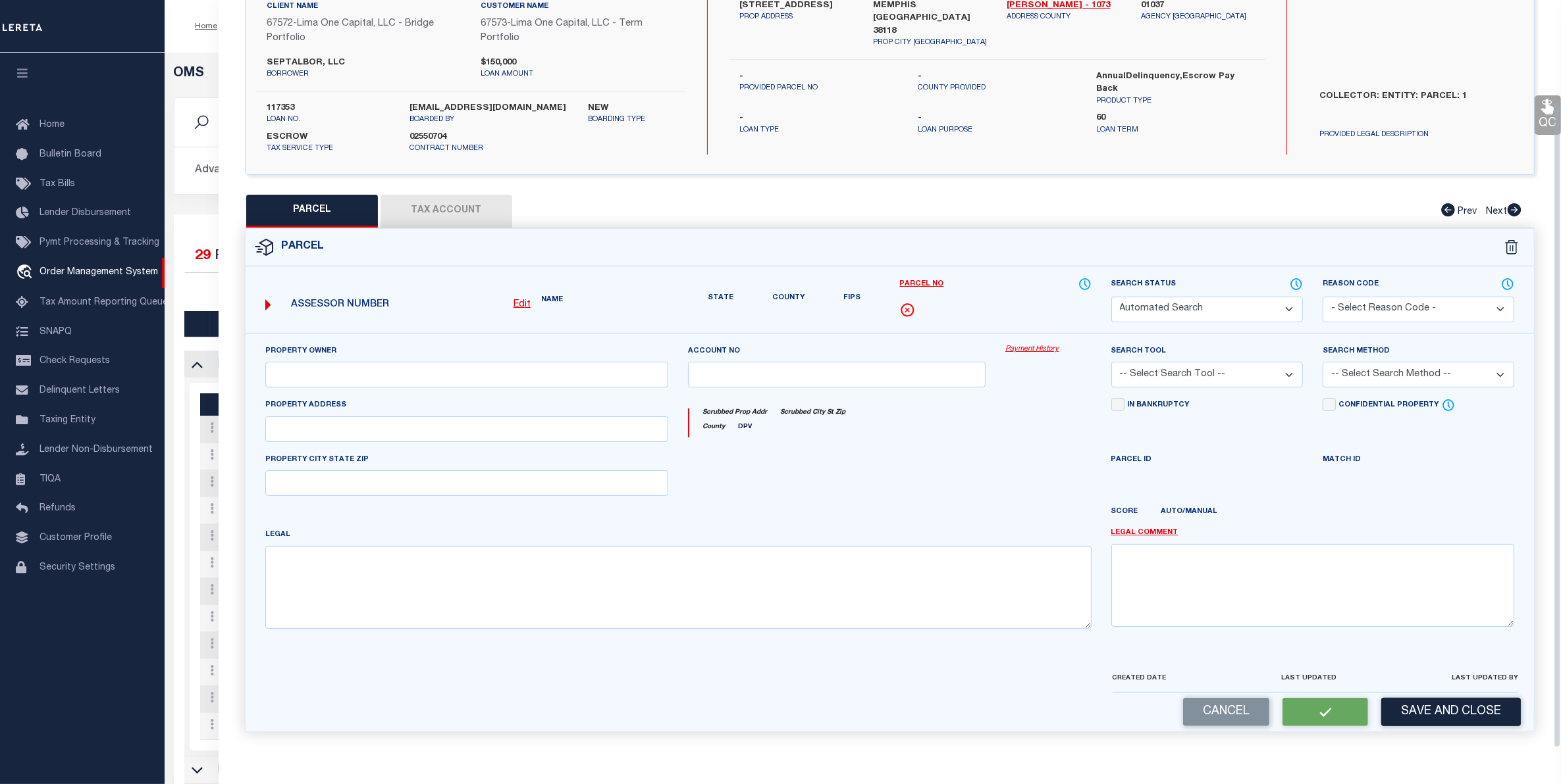
type input "MEMPHIS [GEOGRAPHIC_DATA] 38118"
type textarea "Unable to complete the operation due to an unexpected failure [ErrorCode: 500]"
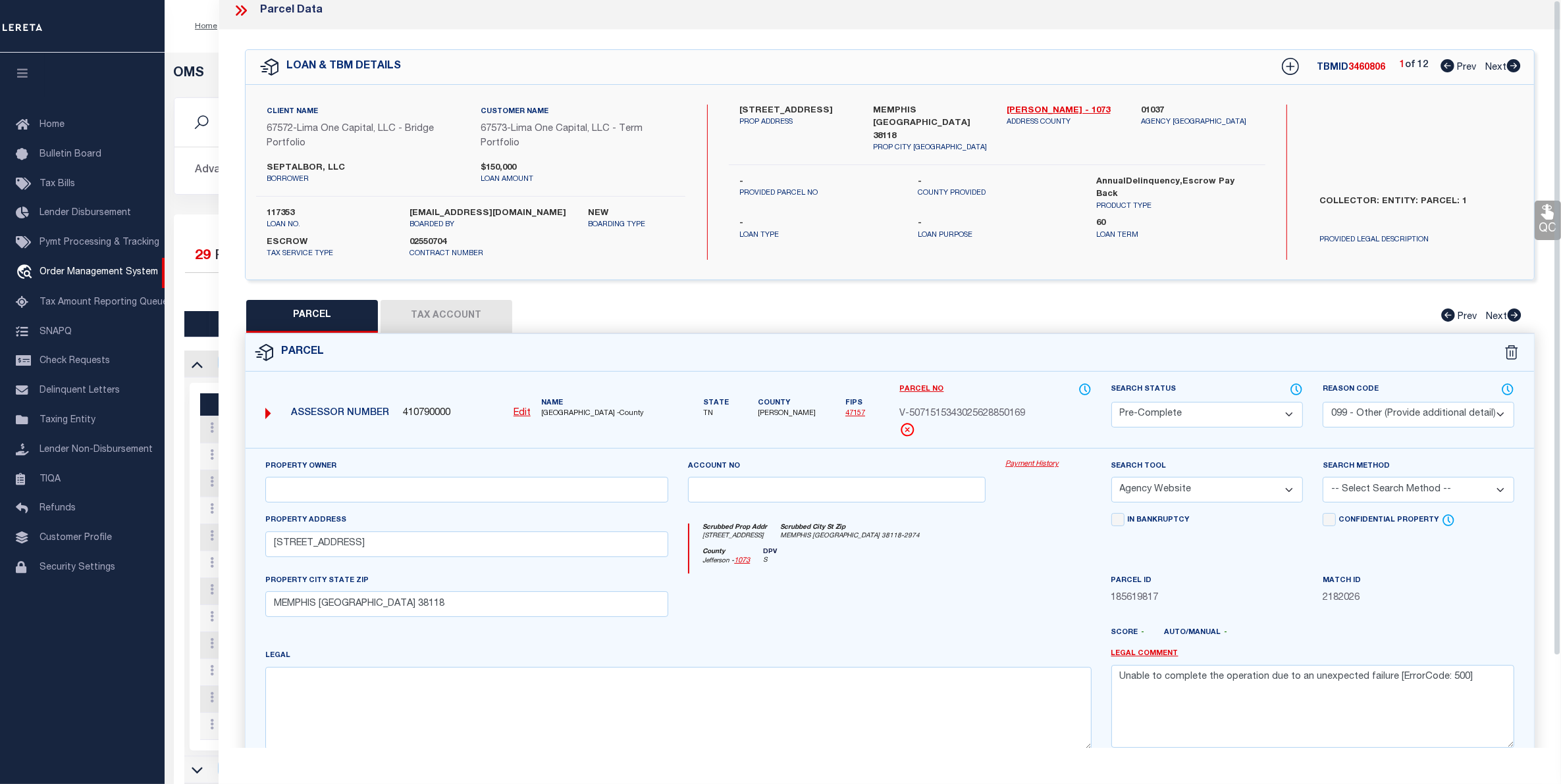
scroll to position [0, 0]
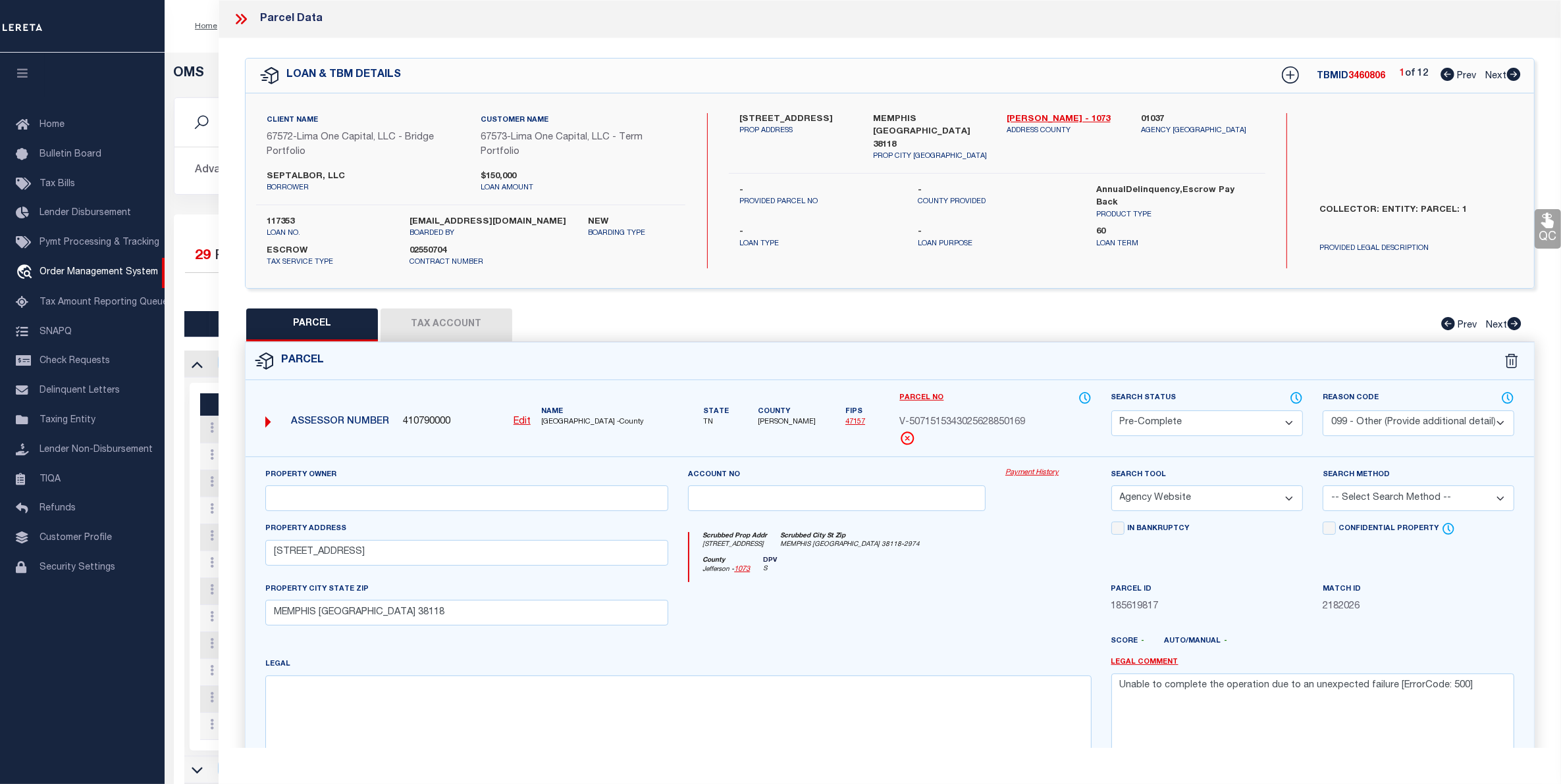
click at [234, 24] on icon at bounding box center [240, 19] width 17 height 17
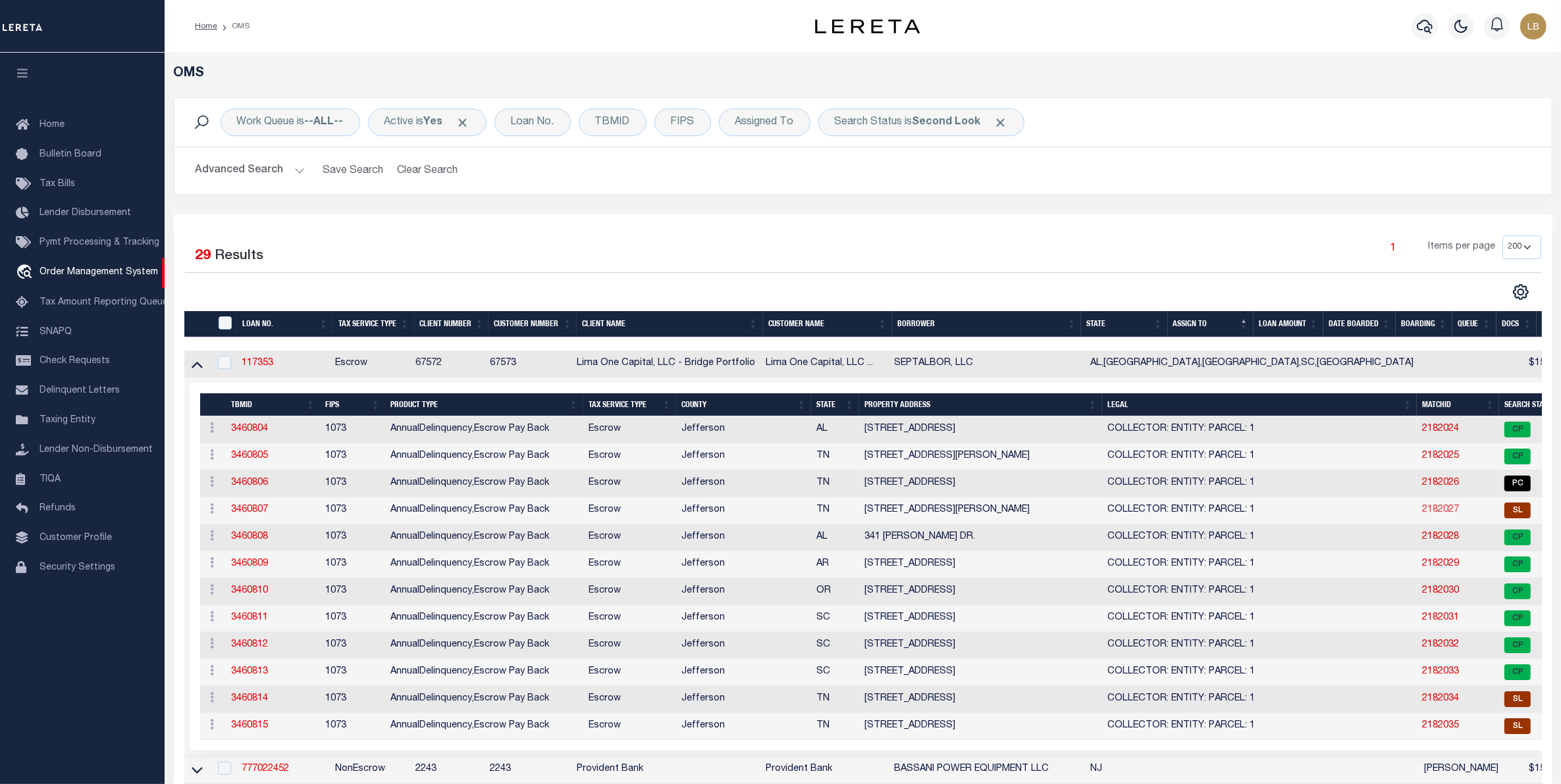
click at [1422, 510] on link "2182027" at bounding box center [1440, 510] width 37 height 9
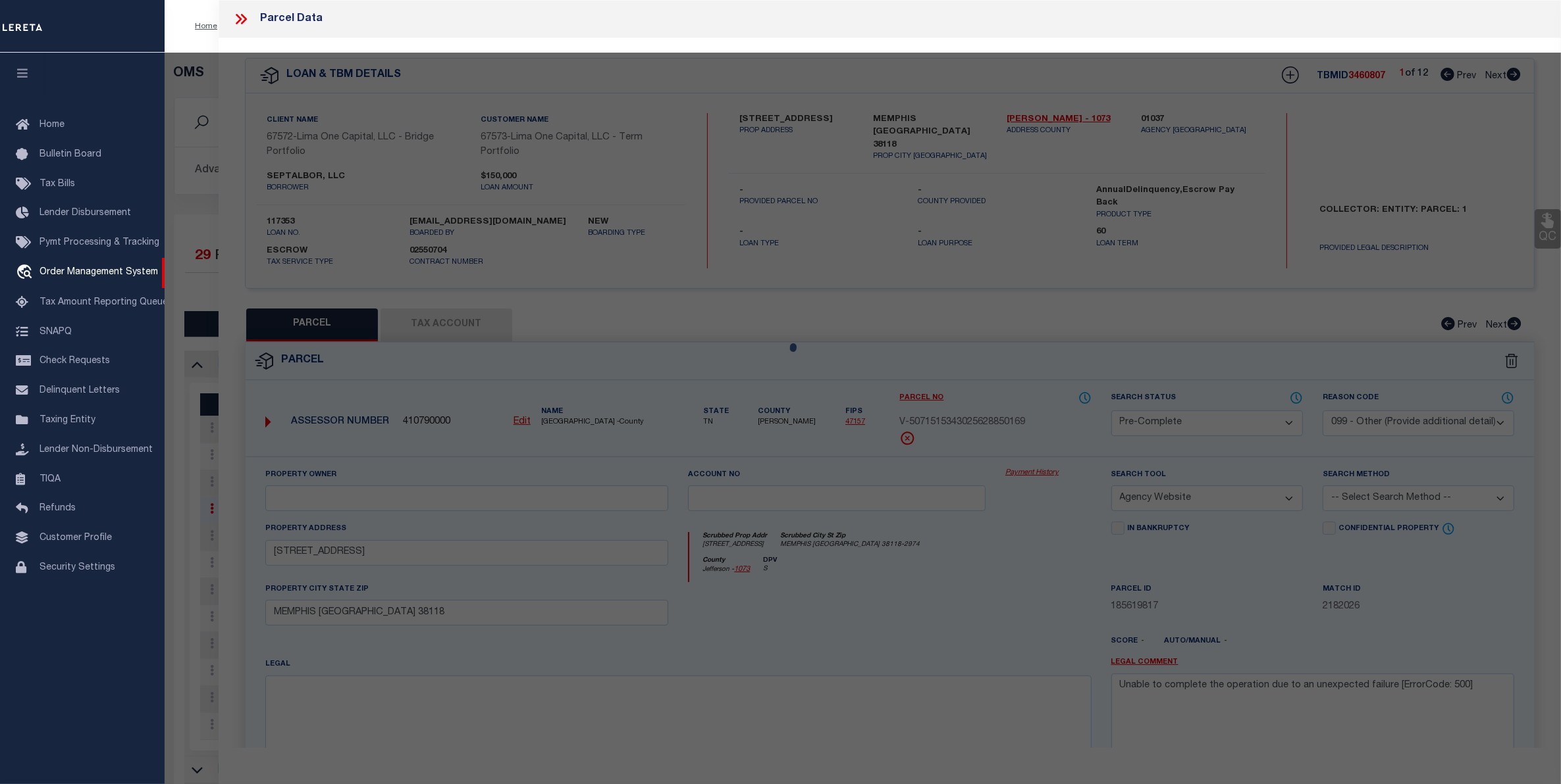
select select "AS"
select select
checkbox input "false"
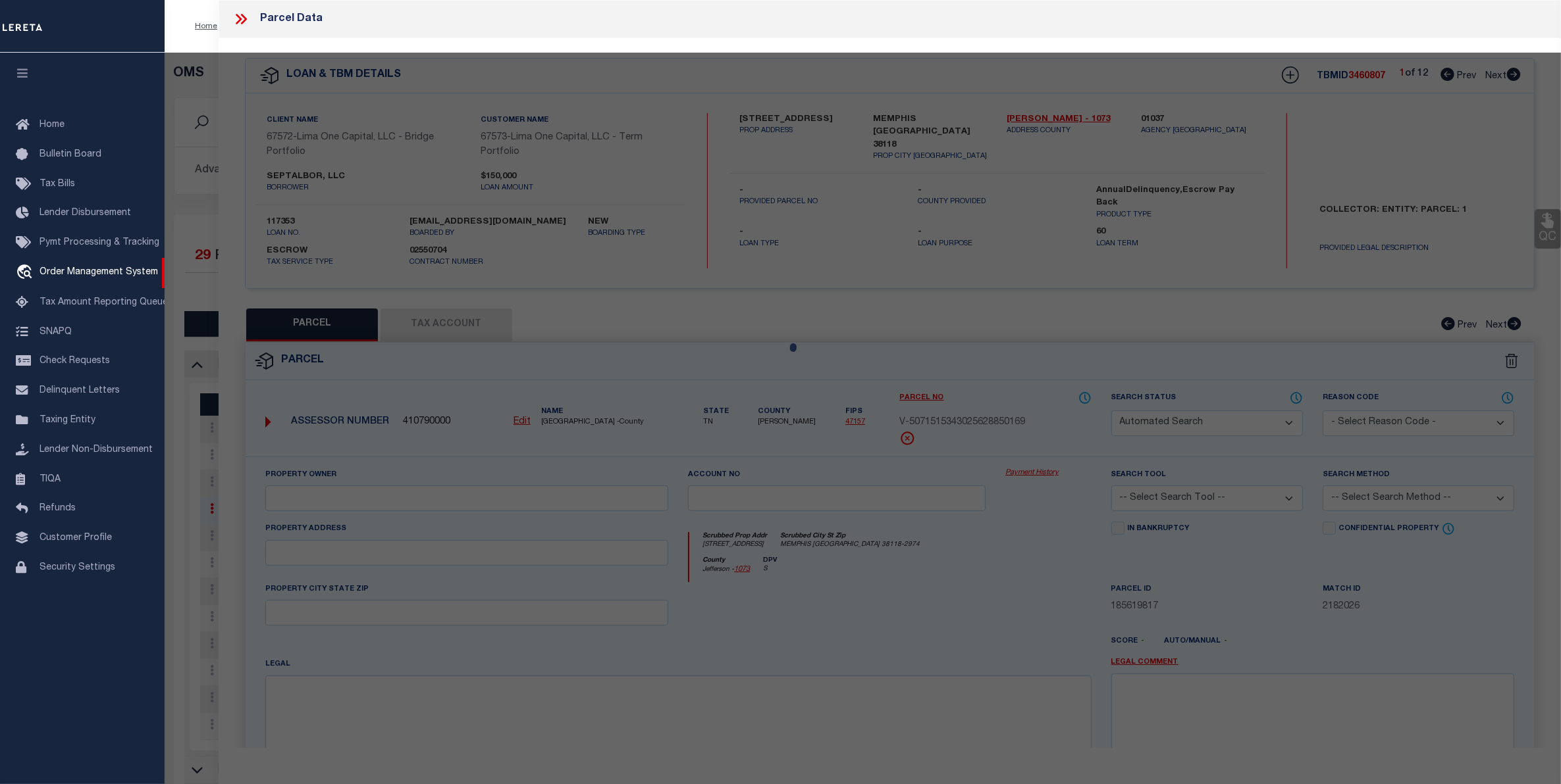
select select "SL"
select select "099"
select select "AGW"
select select
type input "[STREET_ADDRESS][PERSON_NAME]"
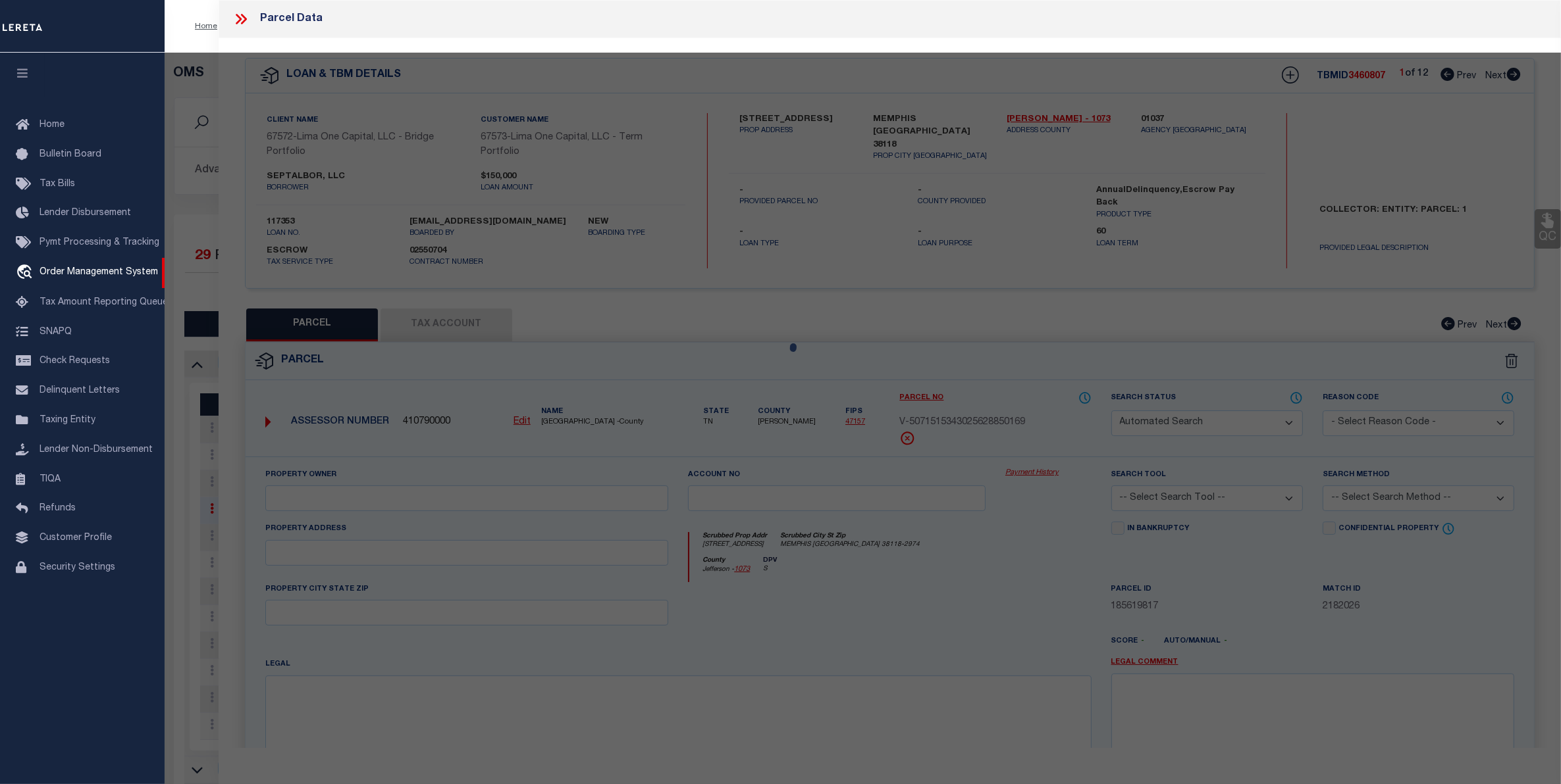
type input "MEMPHIS [GEOGRAPHIC_DATA] 38127"
type textarea "Unable to complete the operation due to an unexpected failure [ErrorCode: 500]"
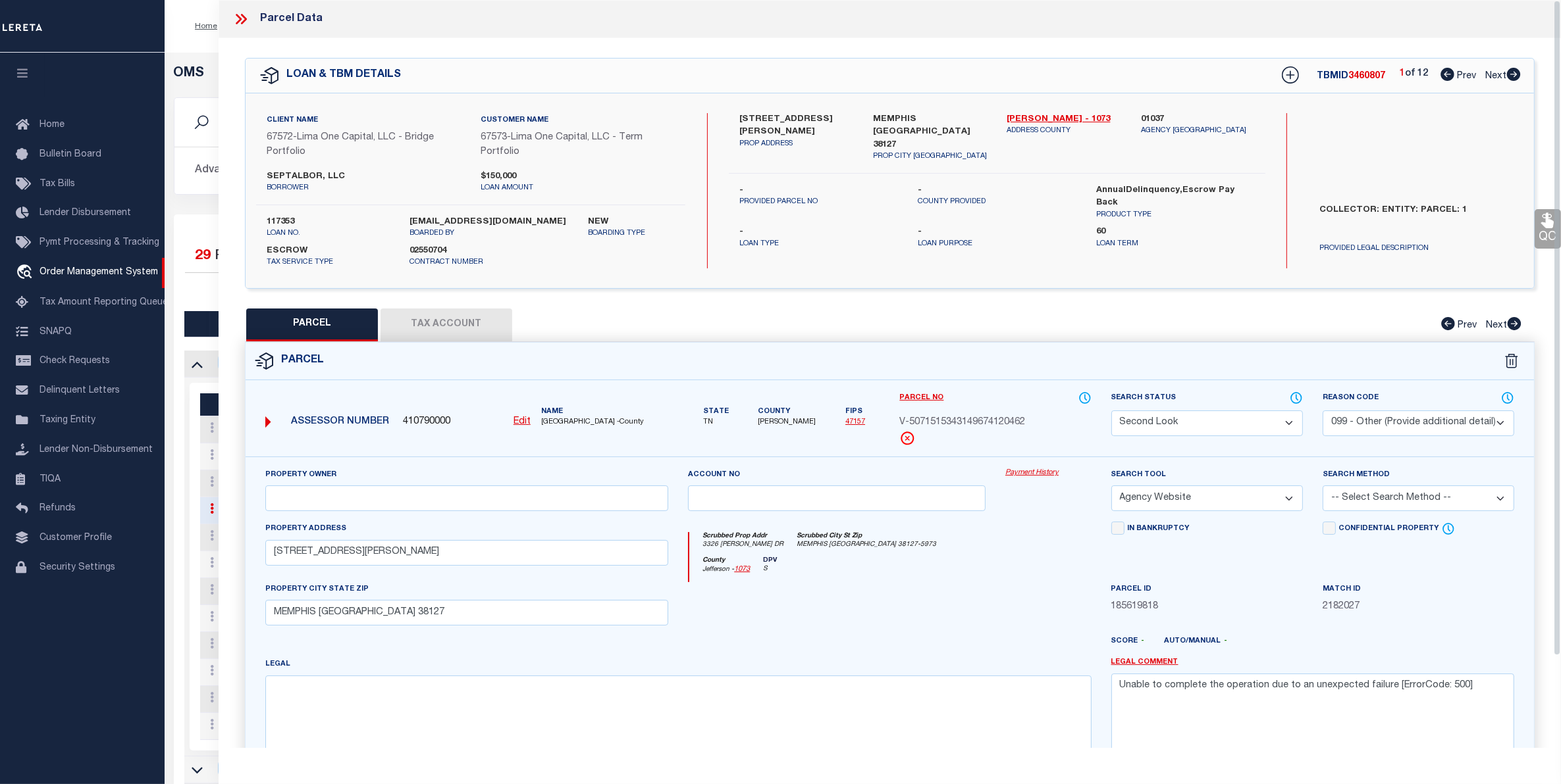
click at [1208, 425] on select "Automated Search Bad Parcel Complete Duplicate Parcel High Dollar Reporting In …" at bounding box center [1206, 424] width 191 height 26
select select "PC"
click at [1111, 411] on select "Automated Search Bad Parcel Complete Duplicate Parcel High Dollar Reporting In …" at bounding box center [1206, 424] width 191 height 26
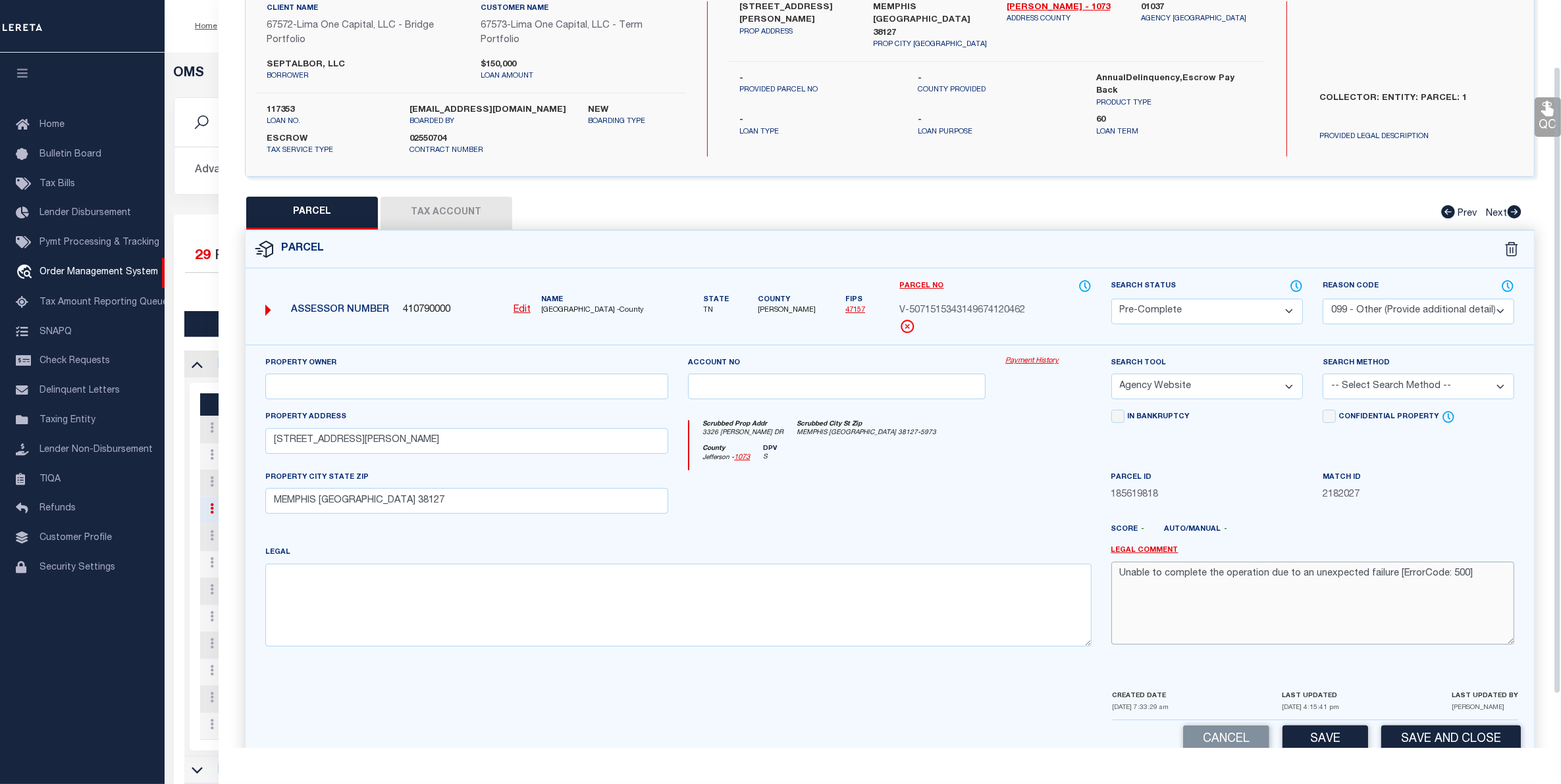
scroll to position [143, 0]
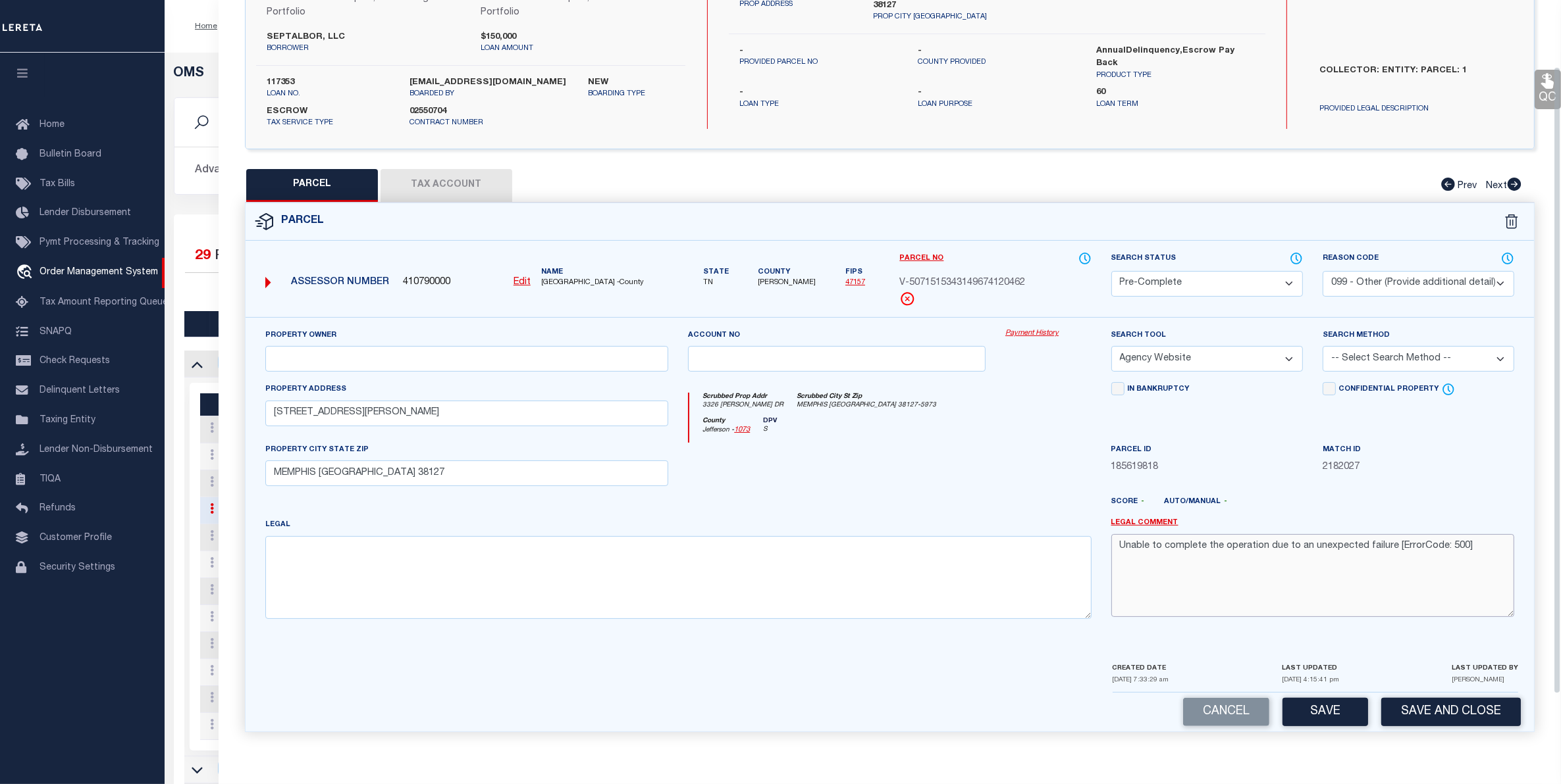
drag, startPoint x: 1479, startPoint y: 685, endPoint x: 824, endPoint y: 744, distance: 657.7
click at [834, 744] on div "Parcel 410790000 Edit" at bounding box center [889, 475] width 1309 height 546
click at [1347, 705] on button "Save" at bounding box center [1325, 713] width 85 height 28
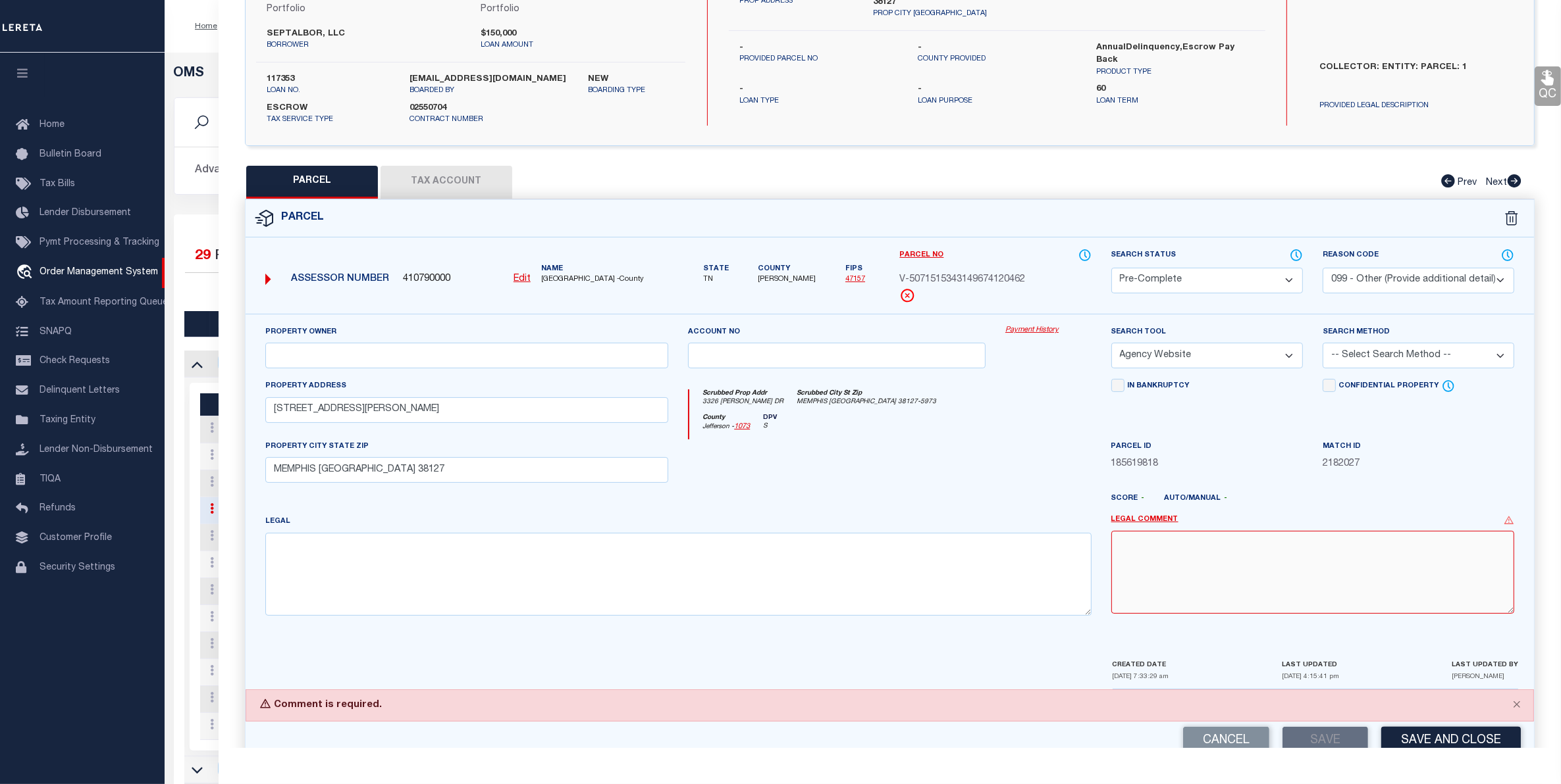
click at [1162, 559] on textarea at bounding box center [1312, 572] width 403 height 83
type textarea "."
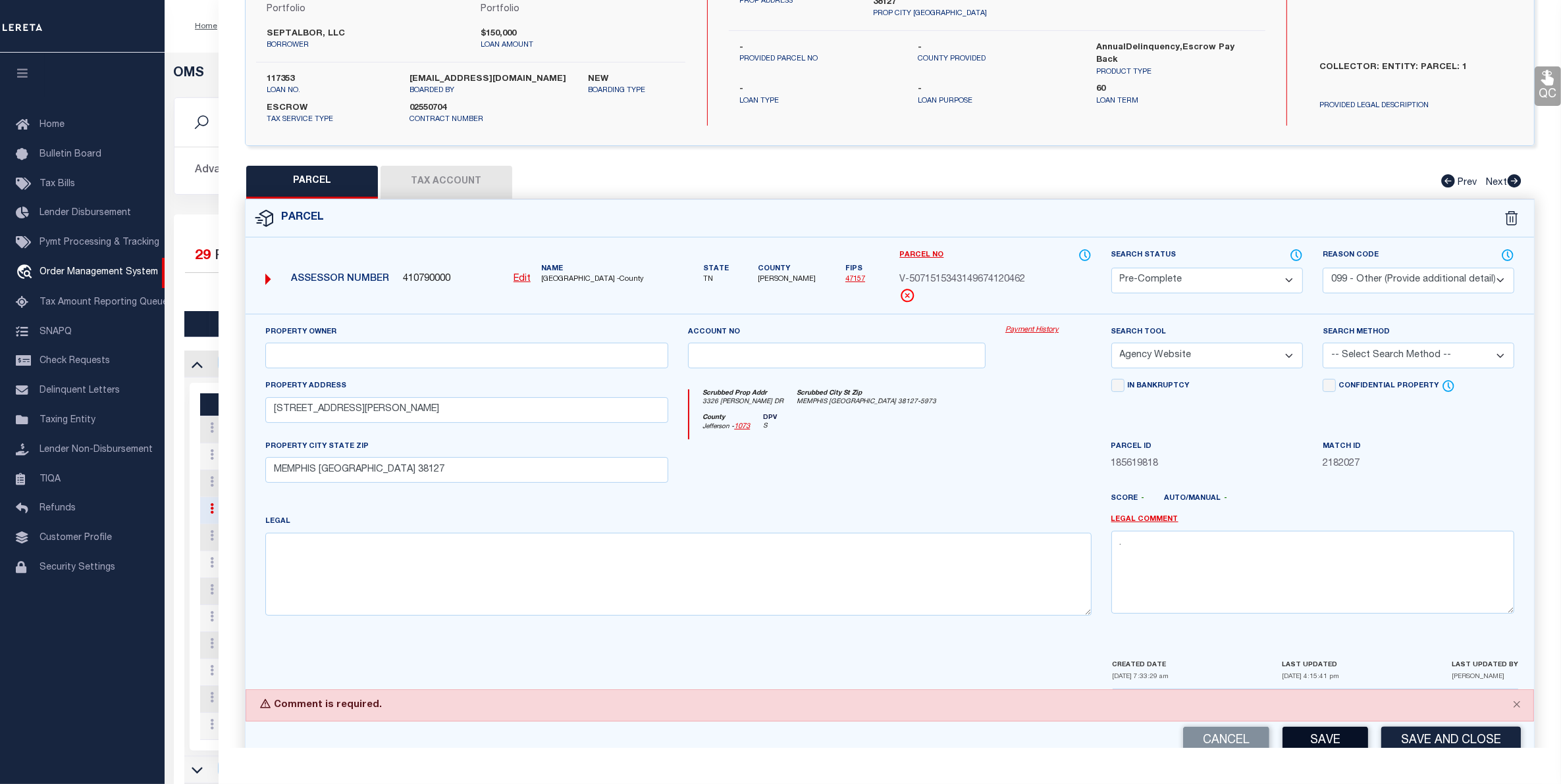
click at [1330, 735] on button "Save" at bounding box center [1325, 741] width 85 height 28
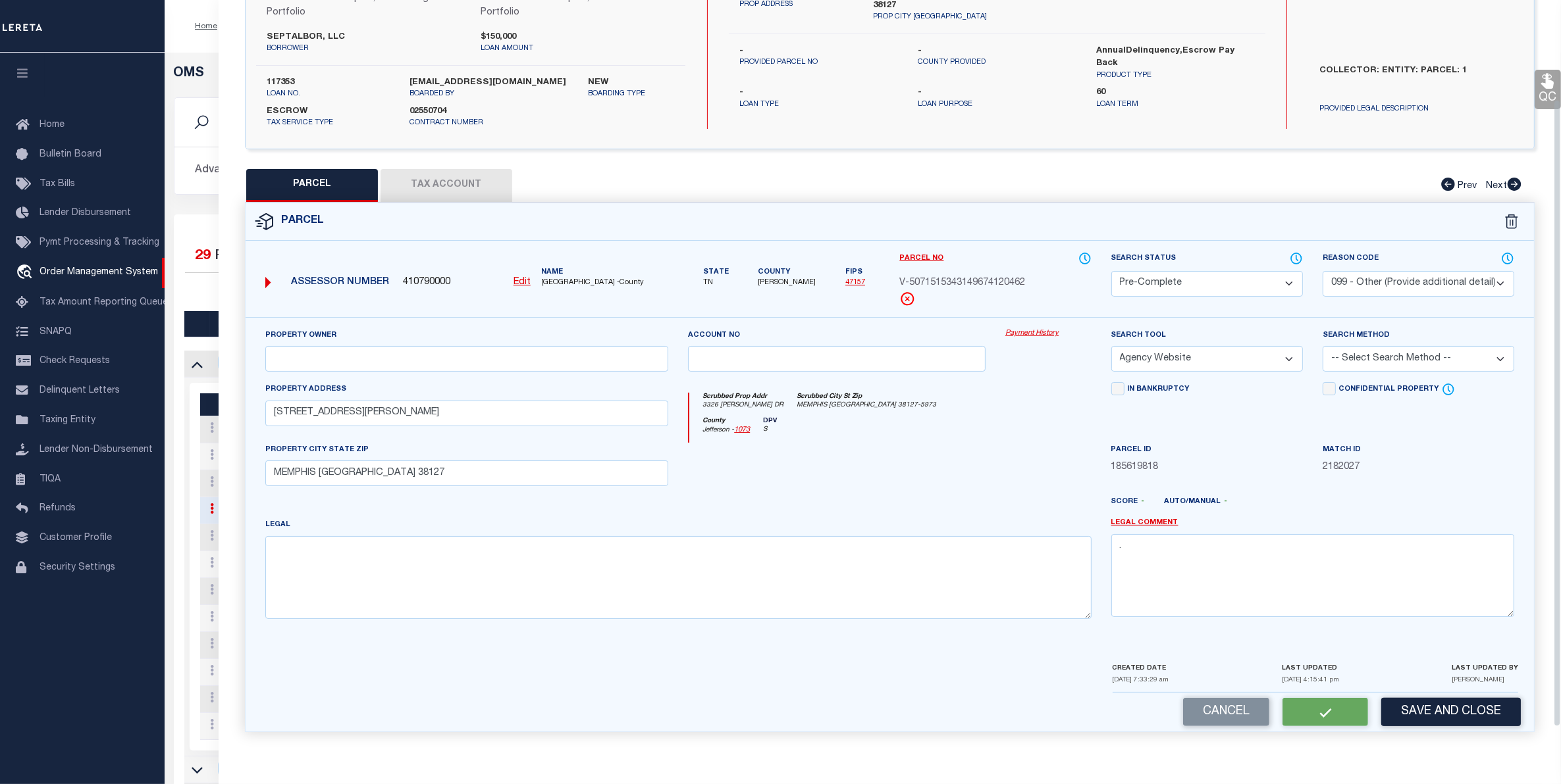
scroll to position [0, 0]
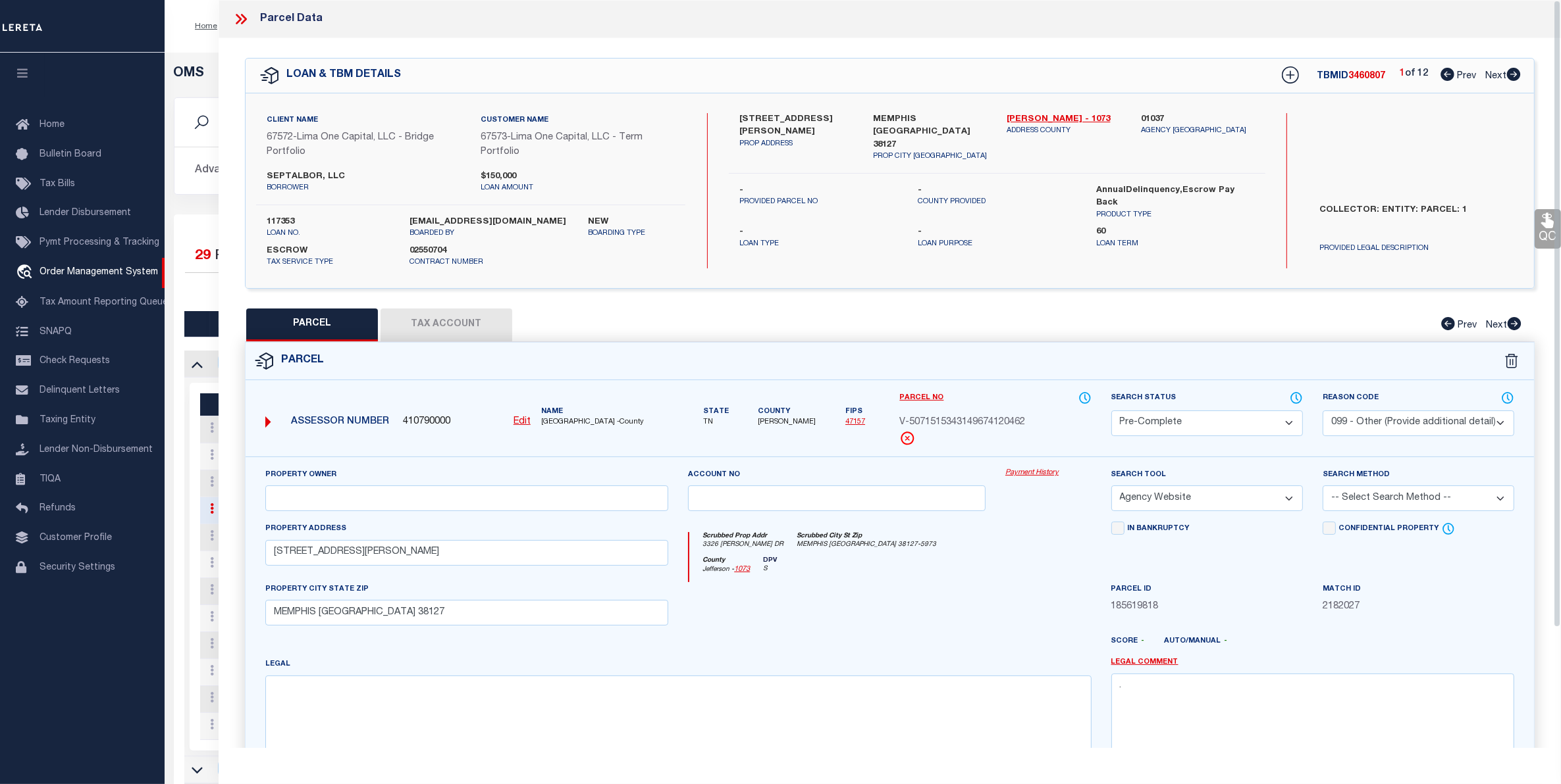
select select "AS"
select select
checkbox input "false"
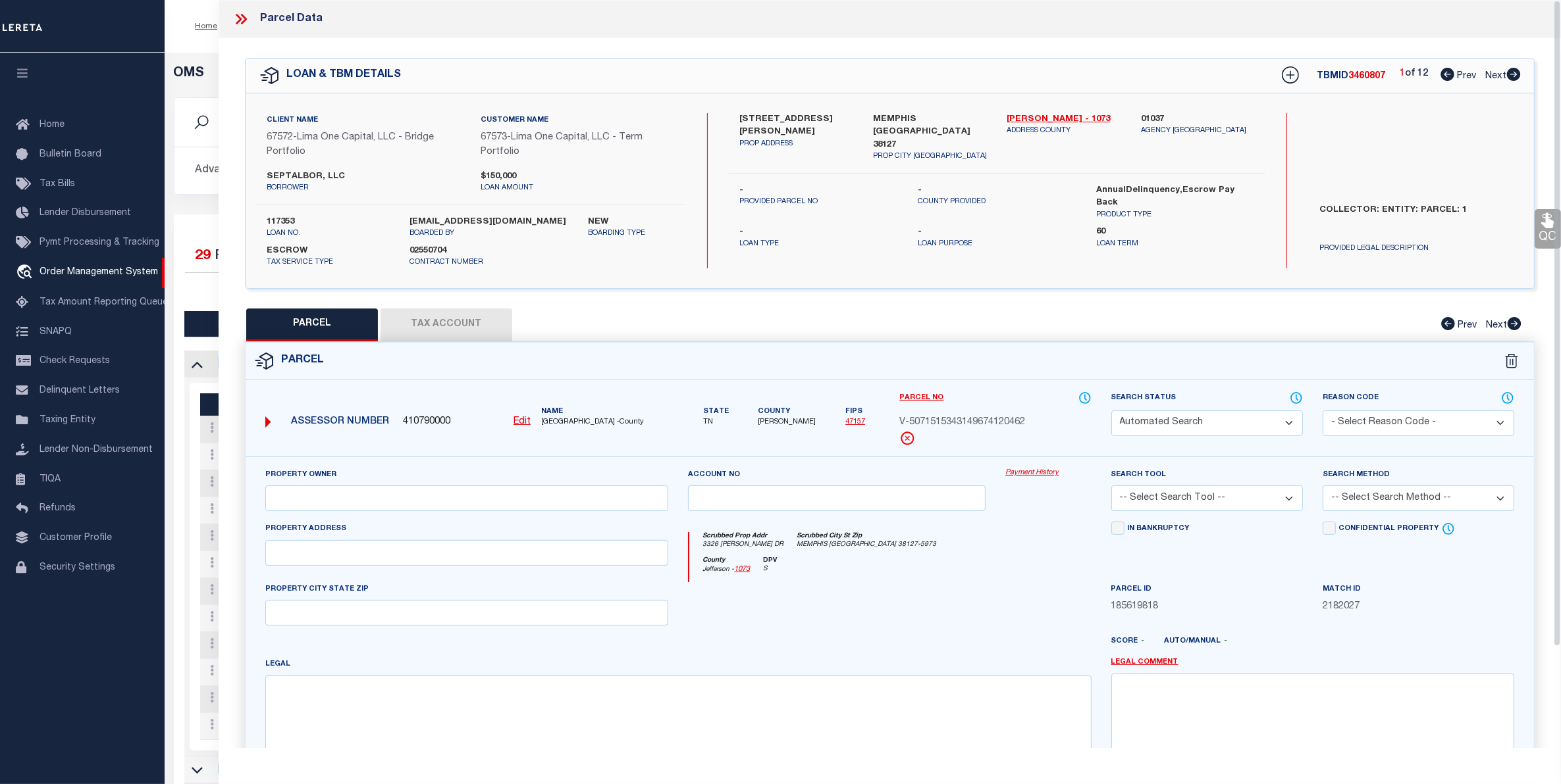
select select "PC"
select select "099"
select select "AGW"
select select
type input "[STREET_ADDRESS][PERSON_NAME]"
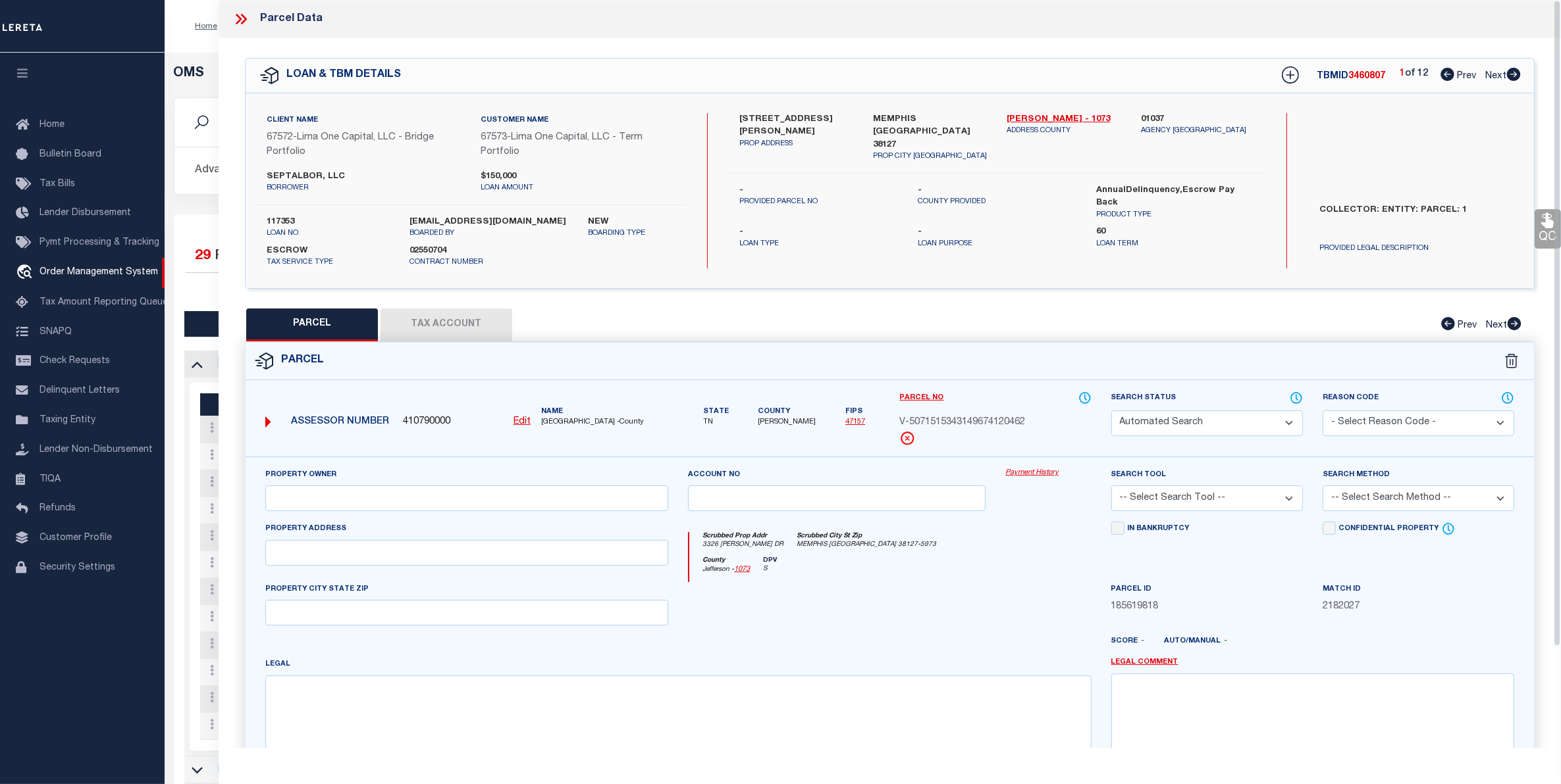
type input "MEMPHIS [GEOGRAPHIC_DATA] 38127"
type textarea "."
click at [242, 17] on icon at bounding box center [240, 19] width 17 height 17
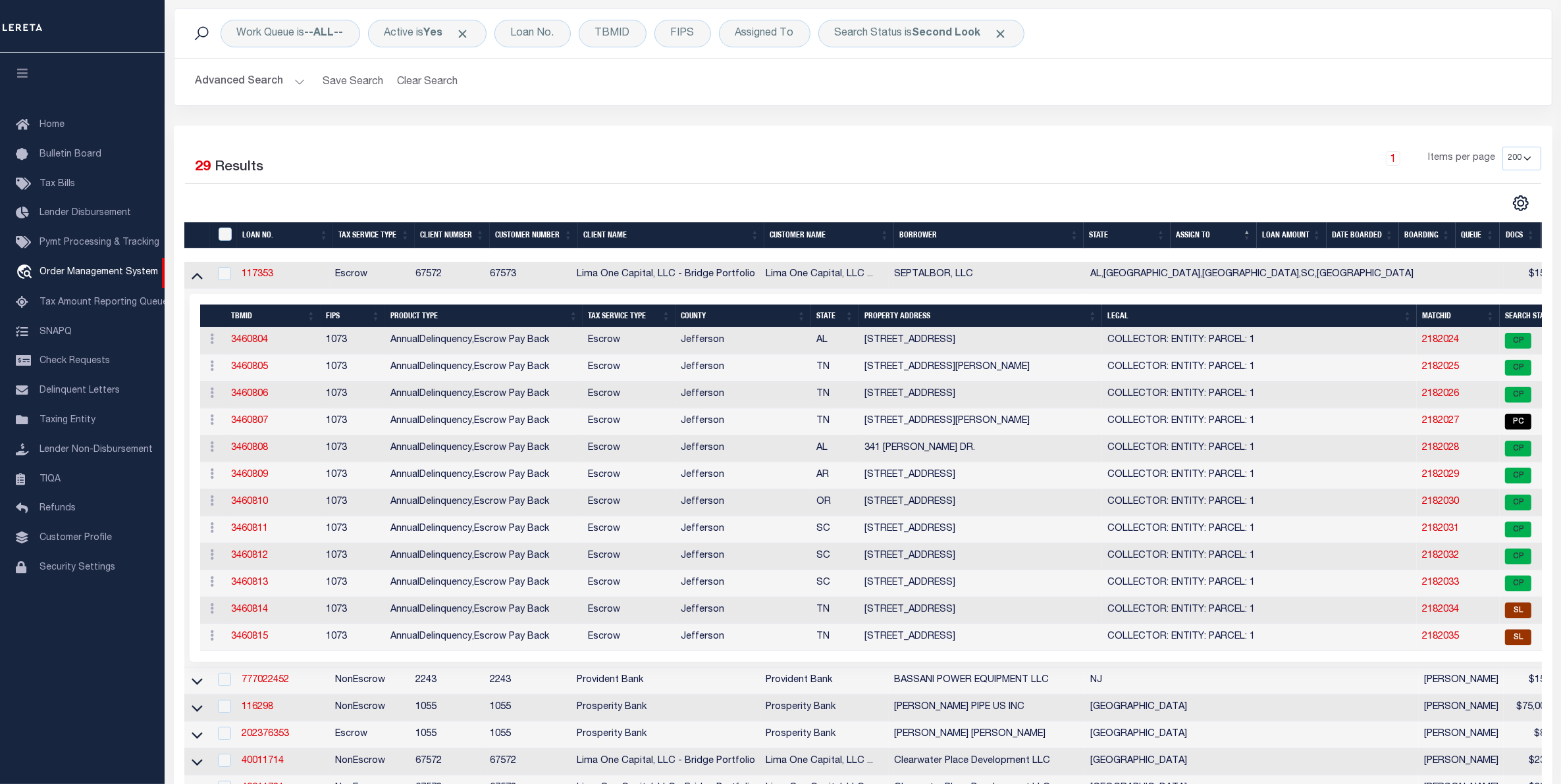
scroll to position [247, 0]
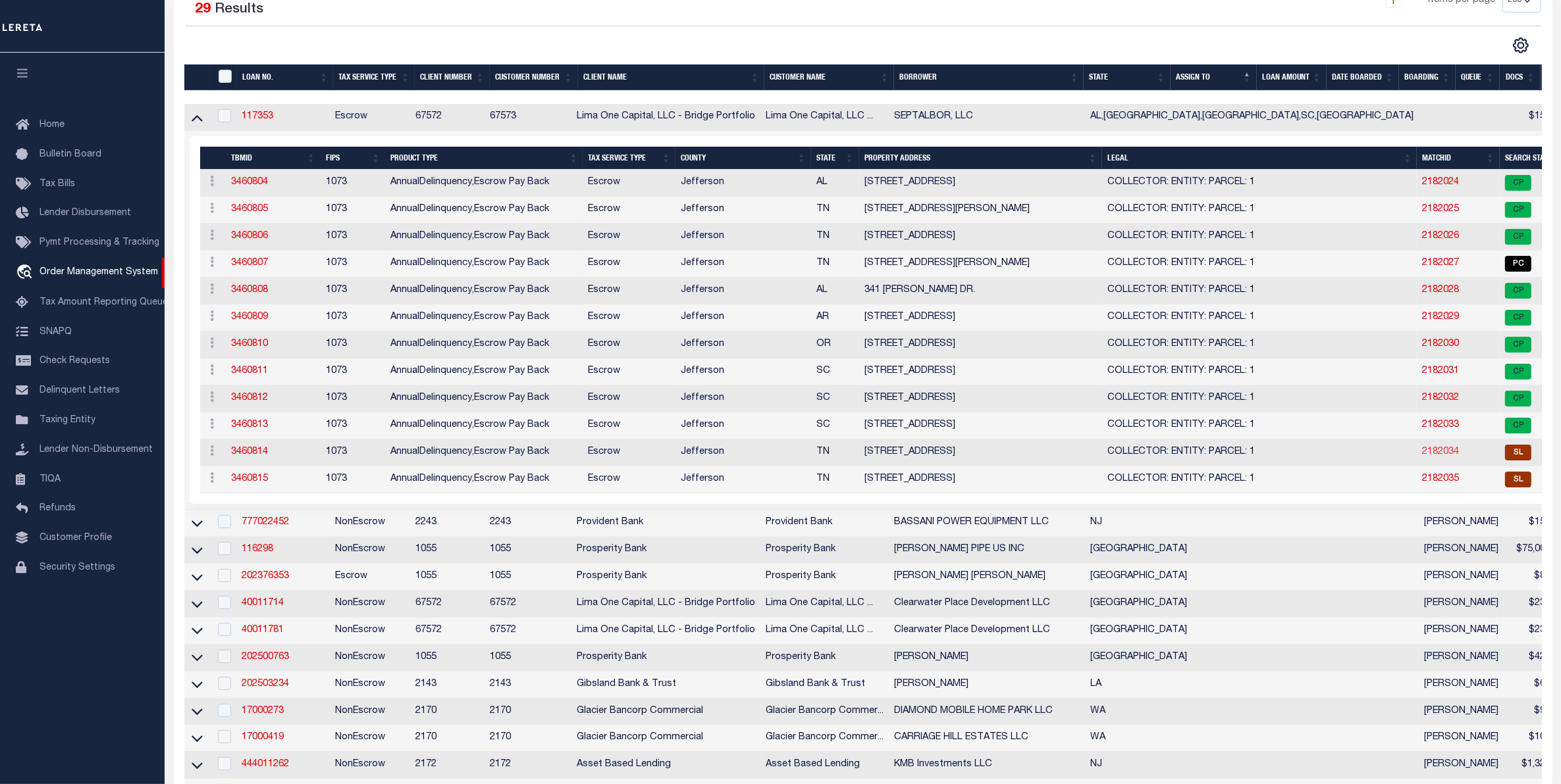
click at [1422, 456] on link "2182034" at bounding box center [1440, 452] width 37 height 9
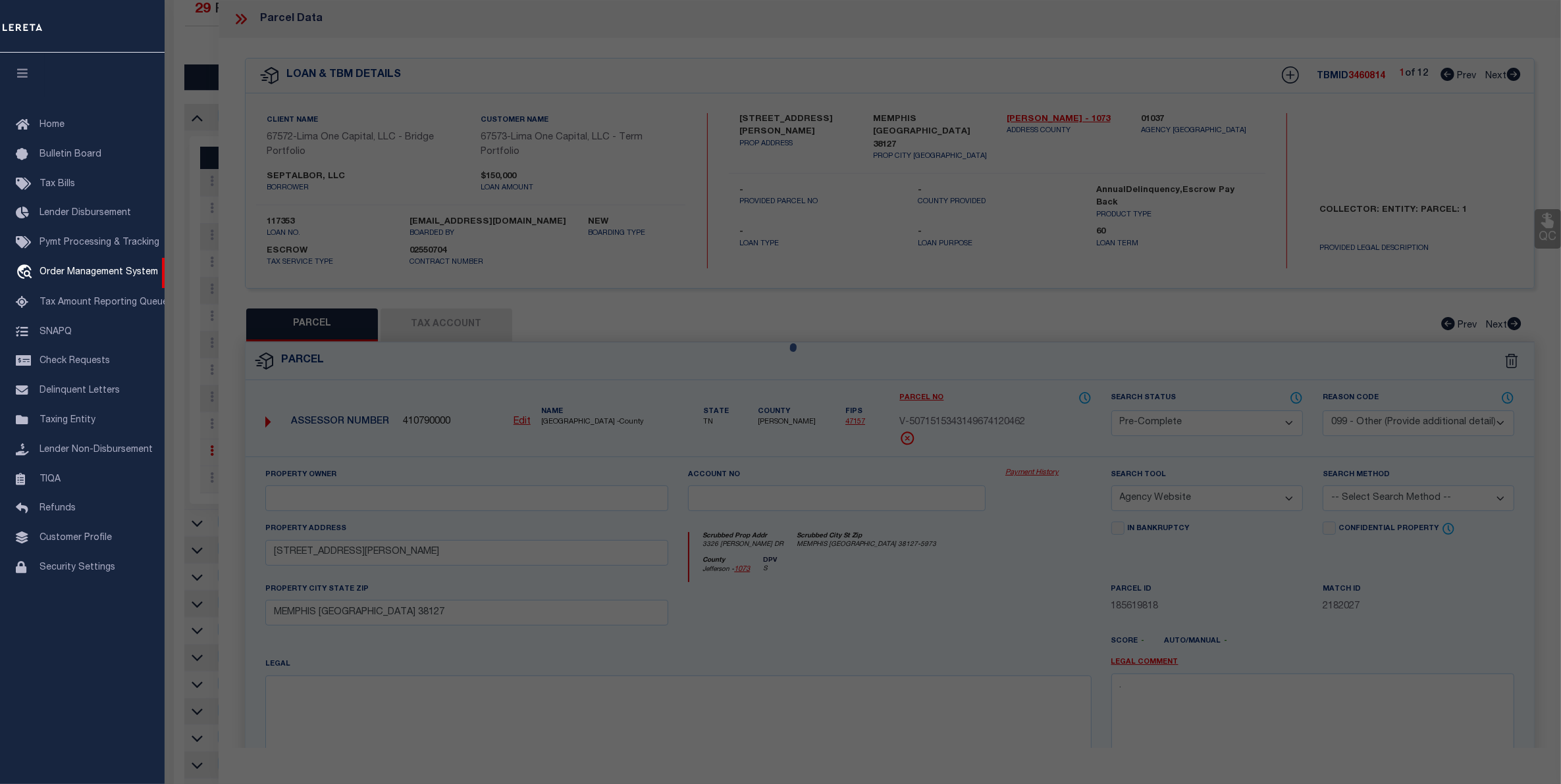
select select "AS"
select select
checkbox input "false"
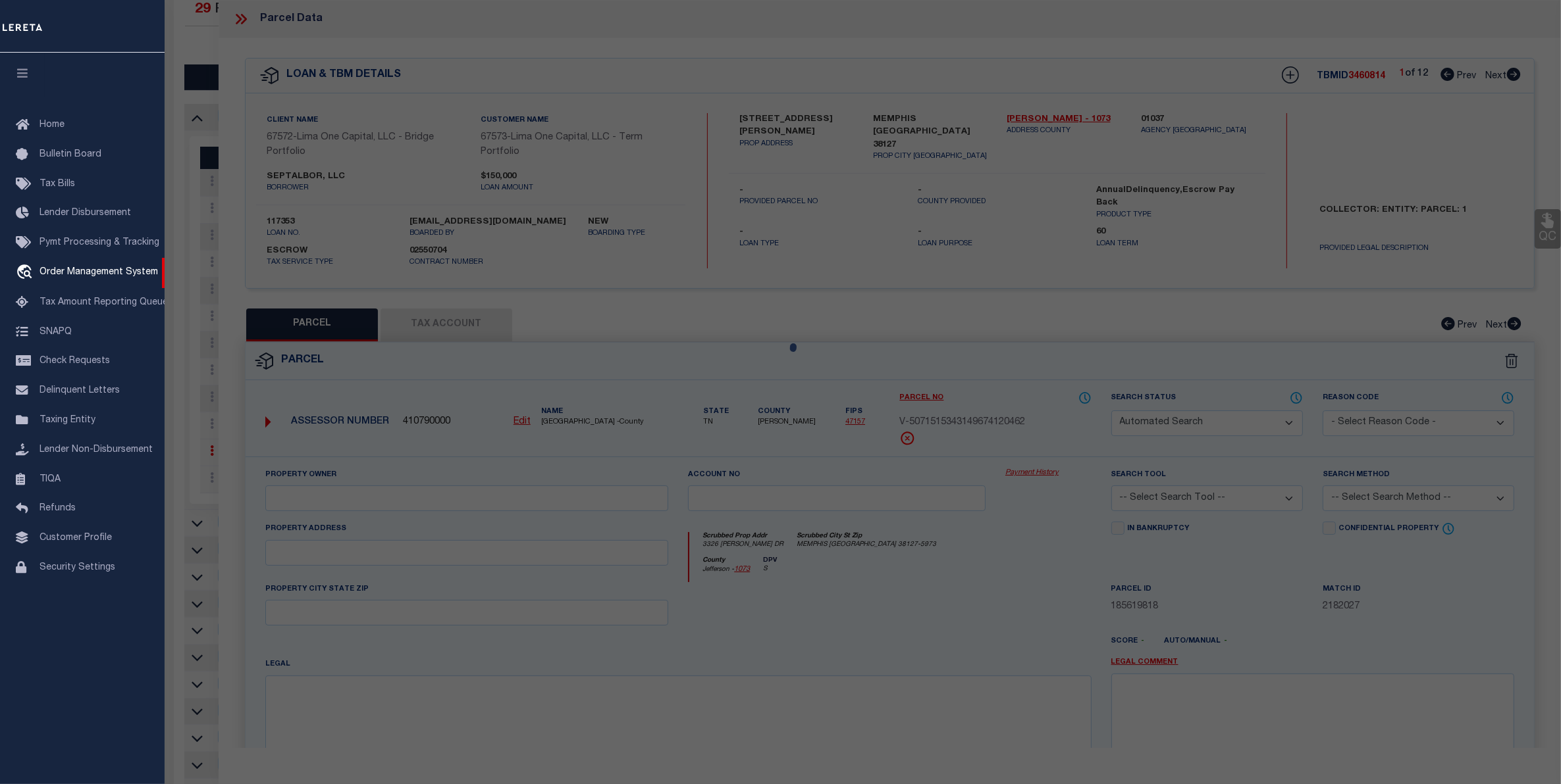
select select "SL"
select select "099"
select select "AGW"
select select
type input "[STREET_ADDRESS]"
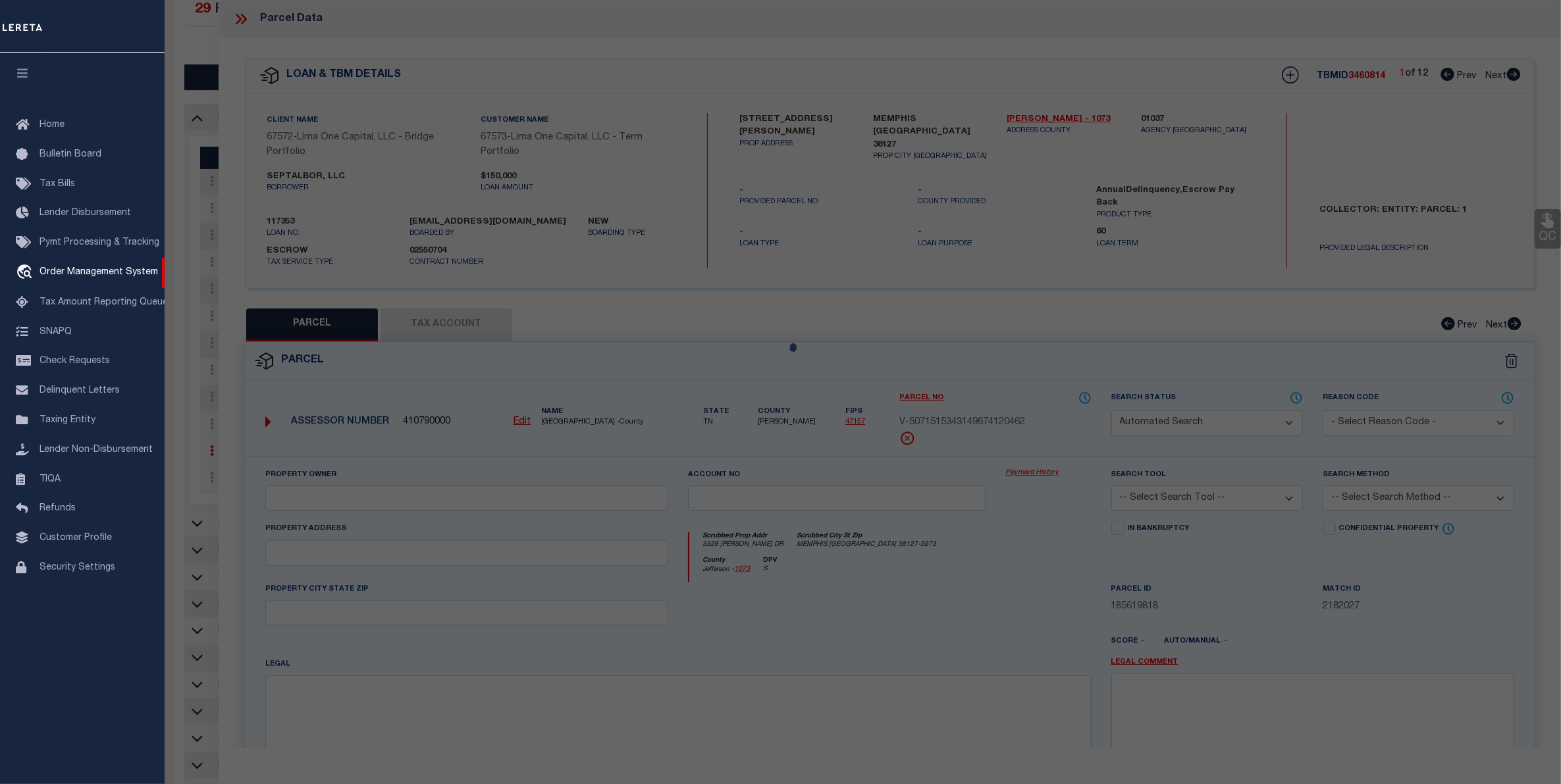
type input "MEMPHIS [GEOGRAPHIC_DATA] 38118"
type textarea "Unable to complete the operation due to an unexpected failure [ErrorCode: 500]"
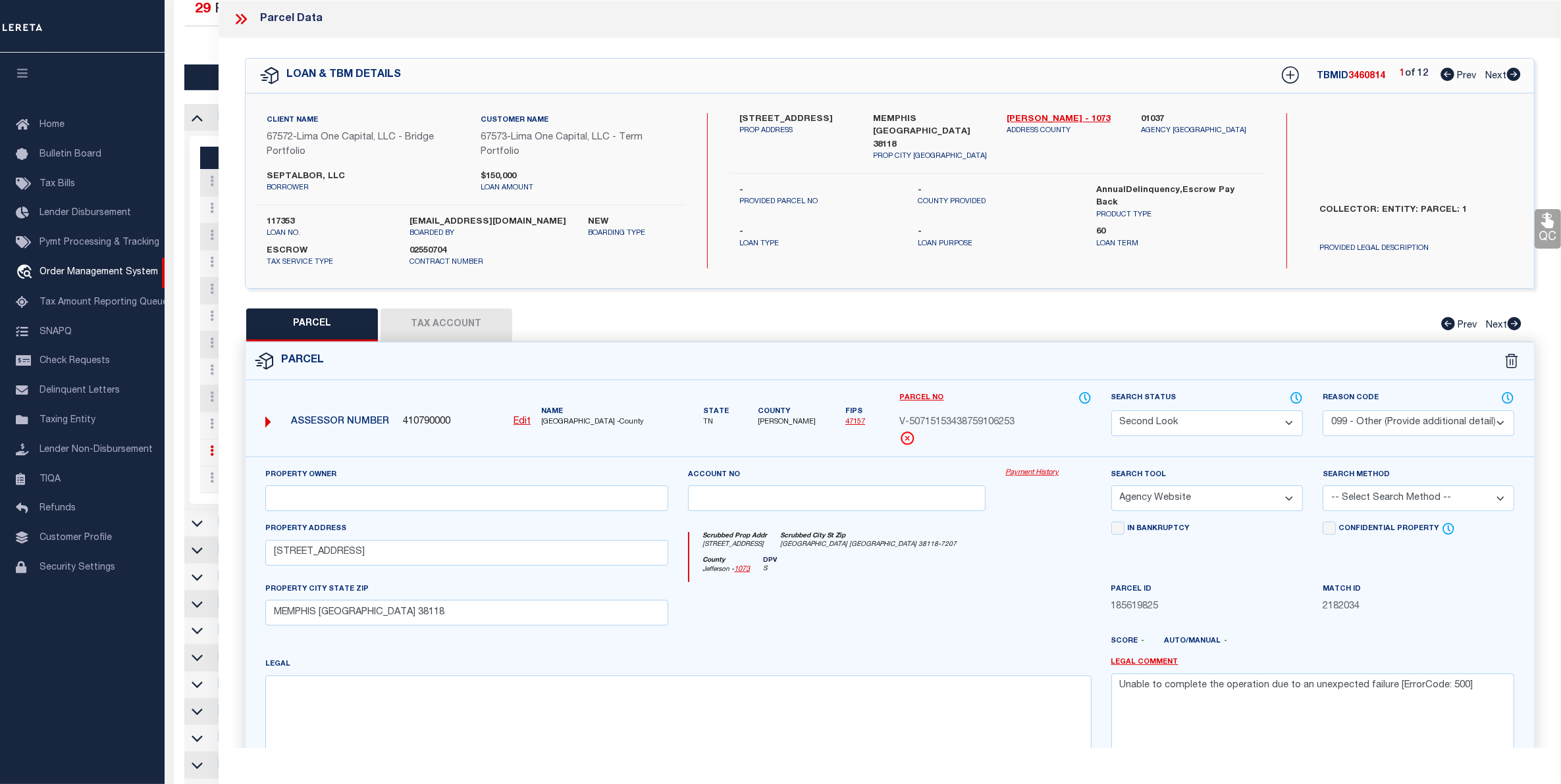
click at [1231, 430] on select "Automated Search Bad Parcel Complete Duplicate Parcel High Dollar Reporting In …" at bounding box center [1206, 424] width 191 height 26
select select "PC"
click at [1111, 411] on select "Automated Search Bad Parcel Complete Duplicate Parcel High Dollar Reporting In …" at bounding box center [1206, 424] width 191 height 26
drag, startPoint x: 1482, startPoint y: 691, endPoint x: 695, endPoint y: 718, distance: 787.5
click at [695, 718] on div "Property Owner Account no Payment History Search Tool -- Select Search Tool -- …" at bounding box center [889, 618] width 1269 height 302
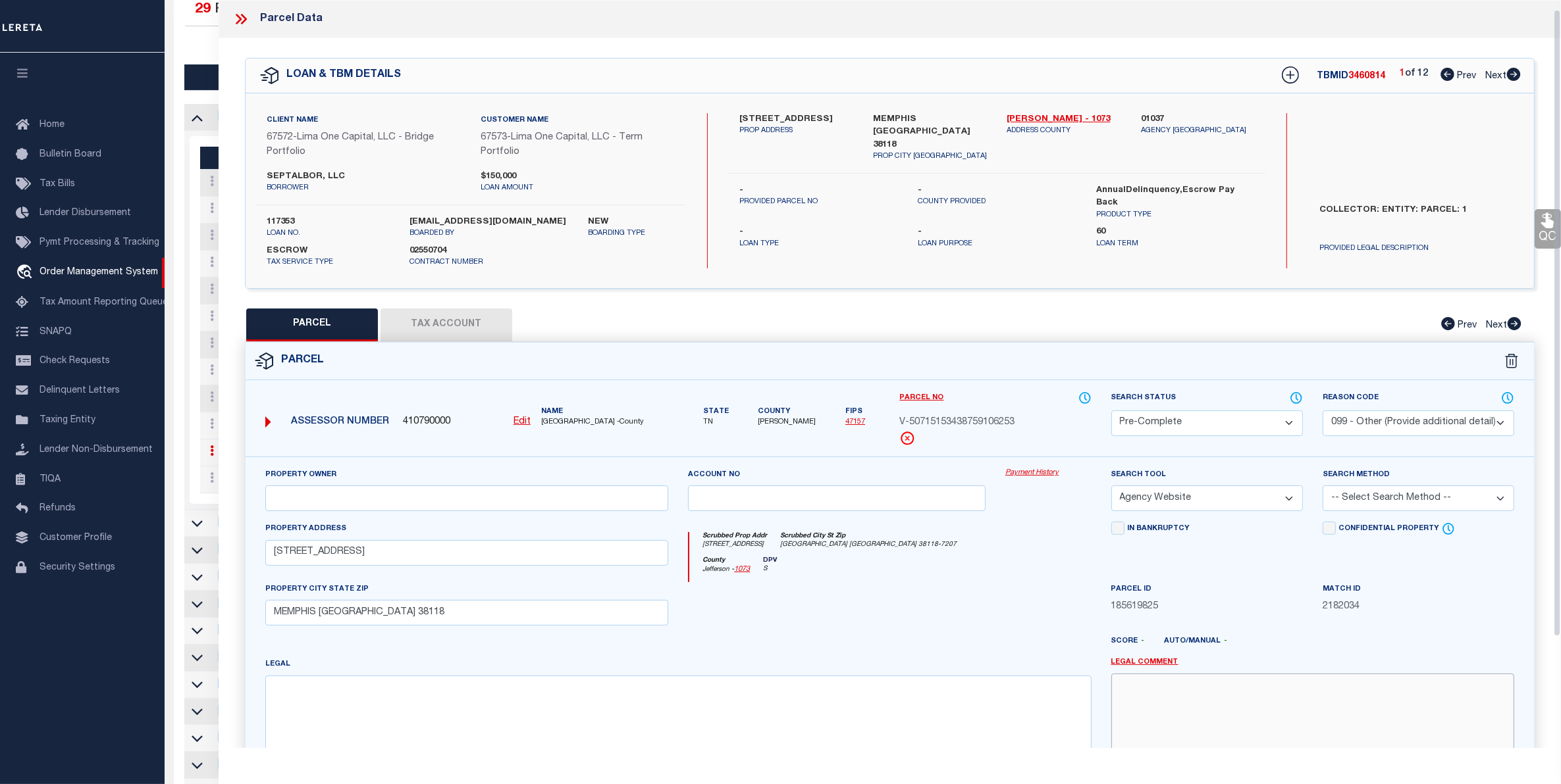
scroll to position [143, 0]
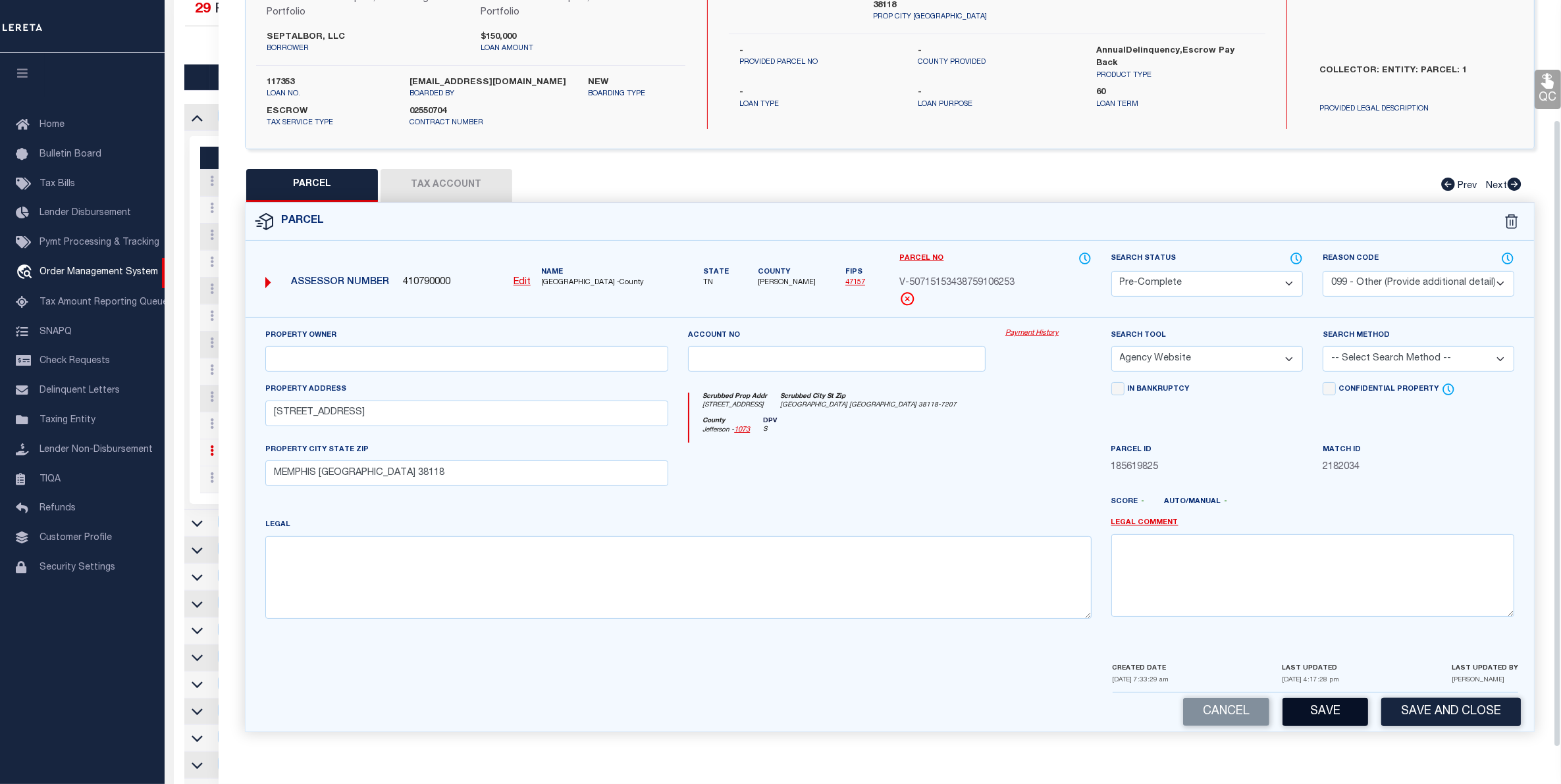
click at [1328, 705] on button "Save" at bounding box center [1325, 713] width 85 height 28
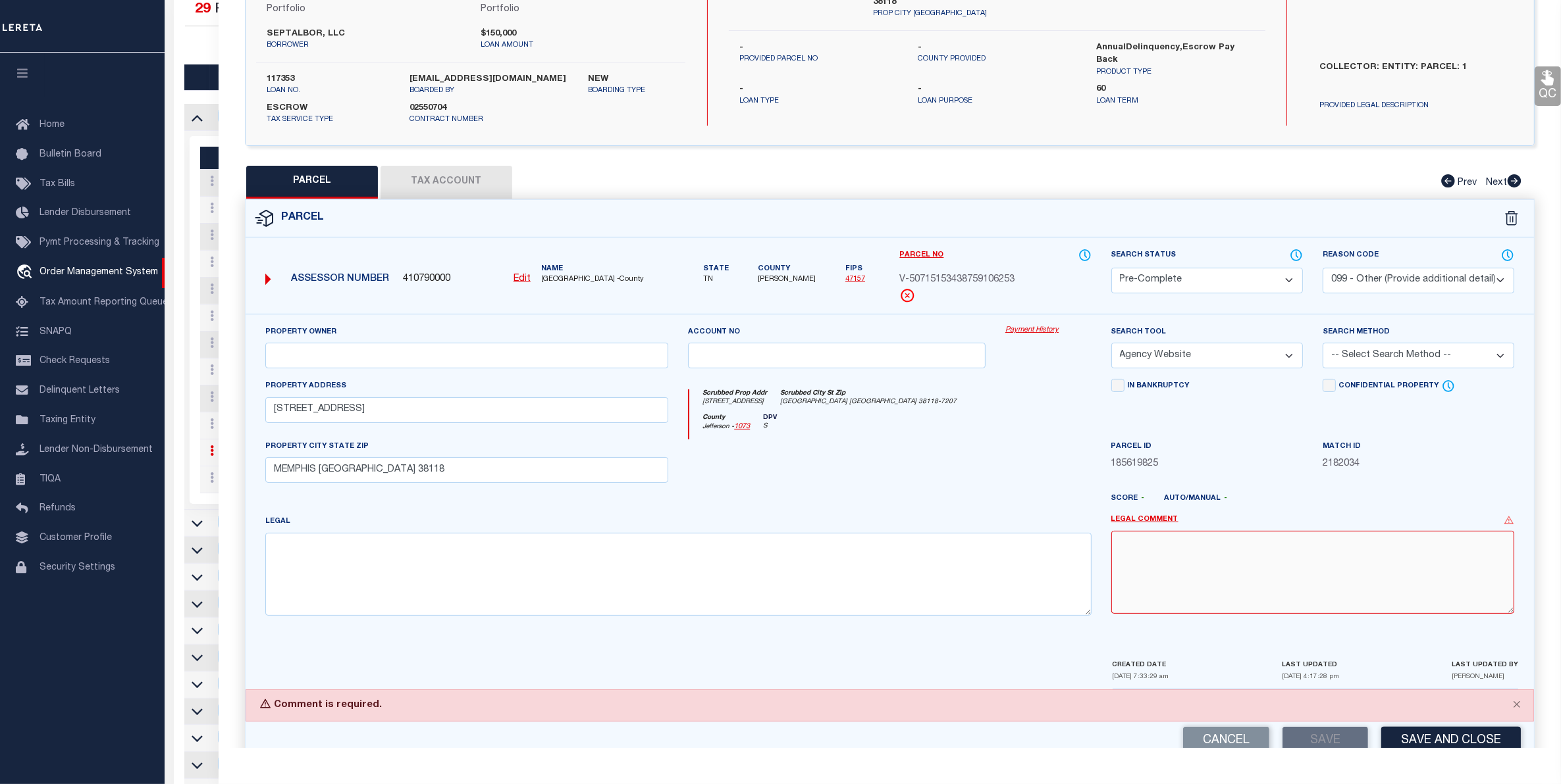
click at [1175, 565] on textarea at bounding box center [1312, 572] width 403 height 83
type textarea "."
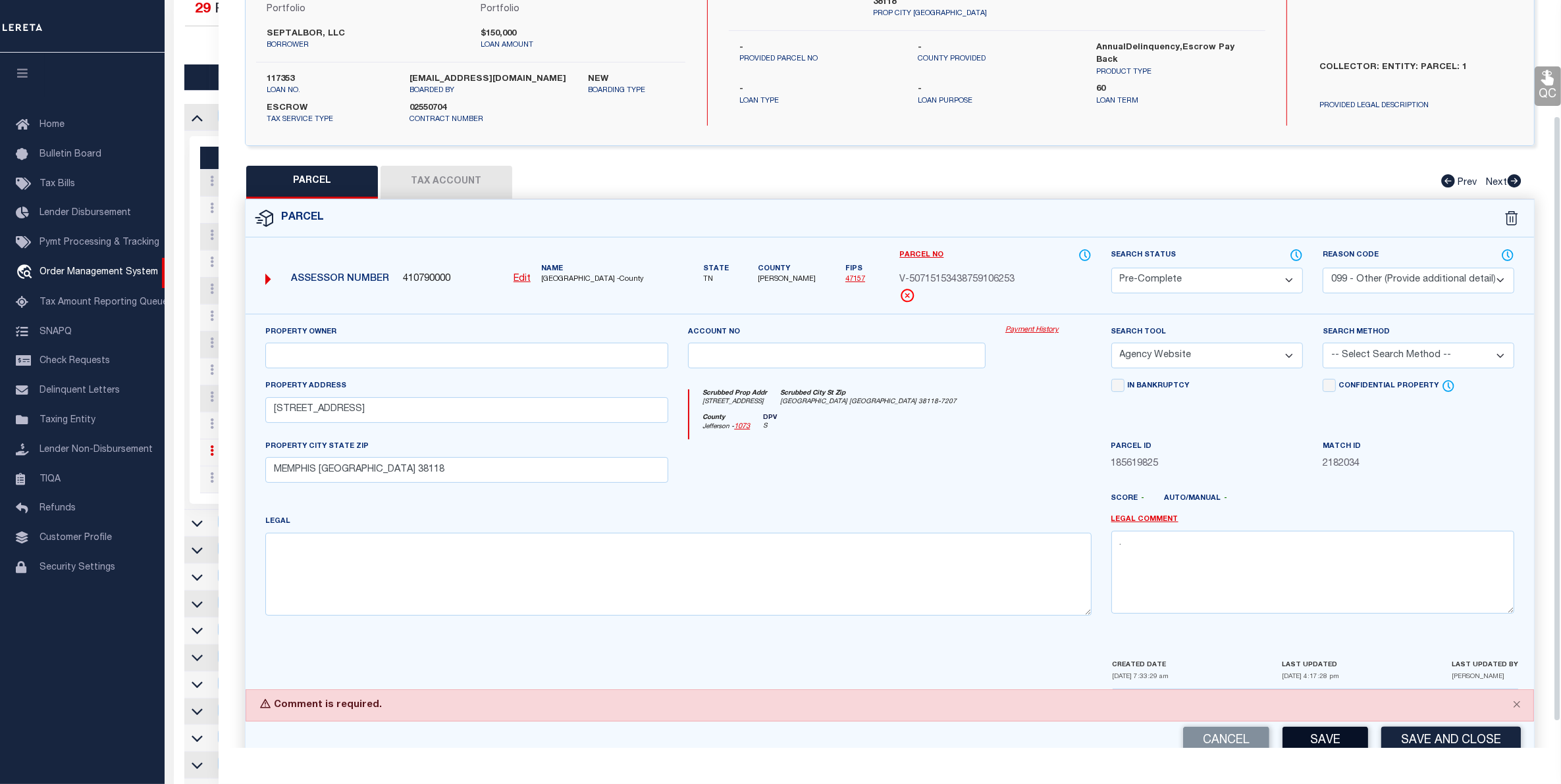
click at [1314, 739] on button "Save" at bounding box center [1325, 741] width 85 height 28
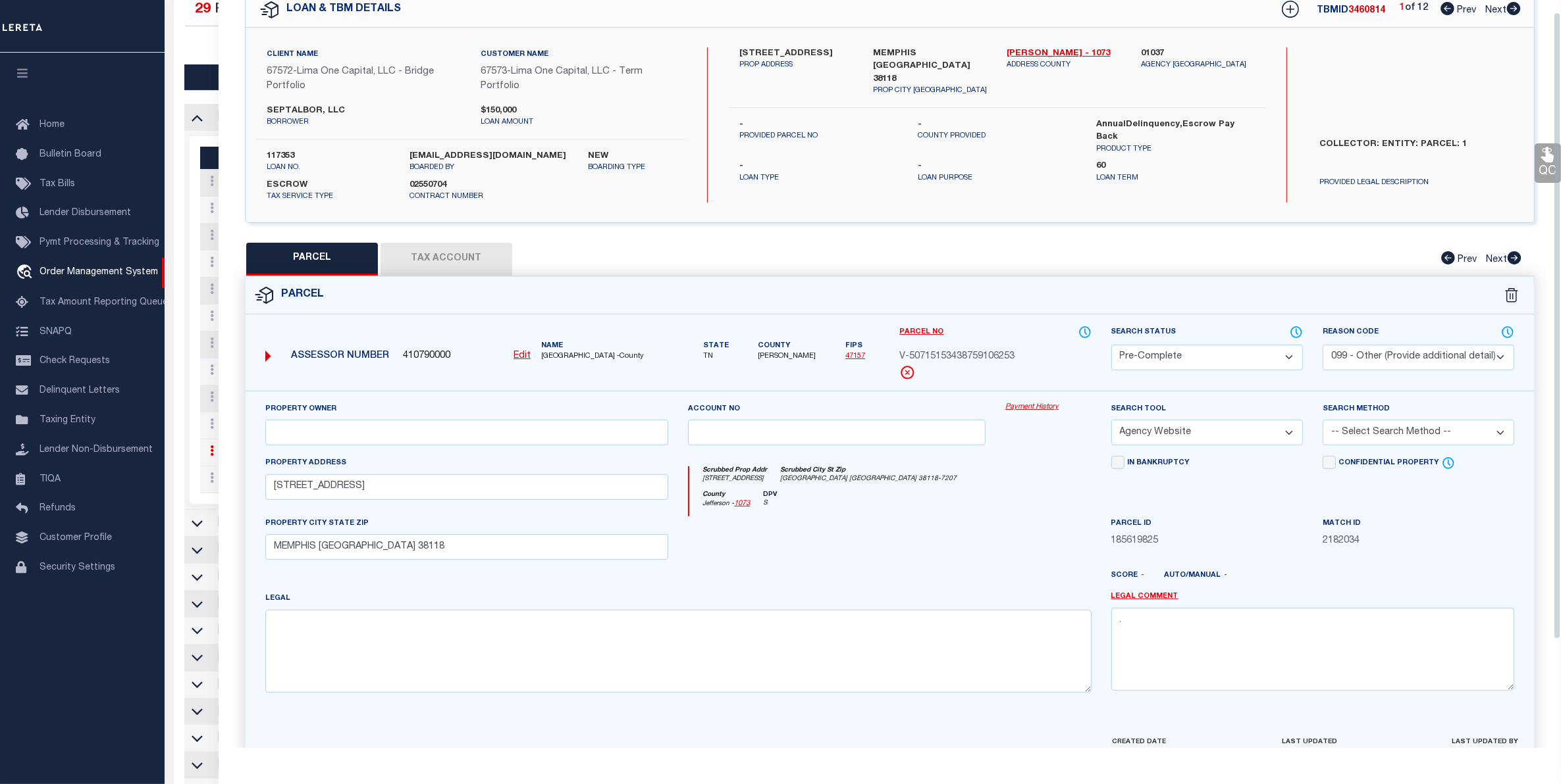
scroll to position [0, 0]
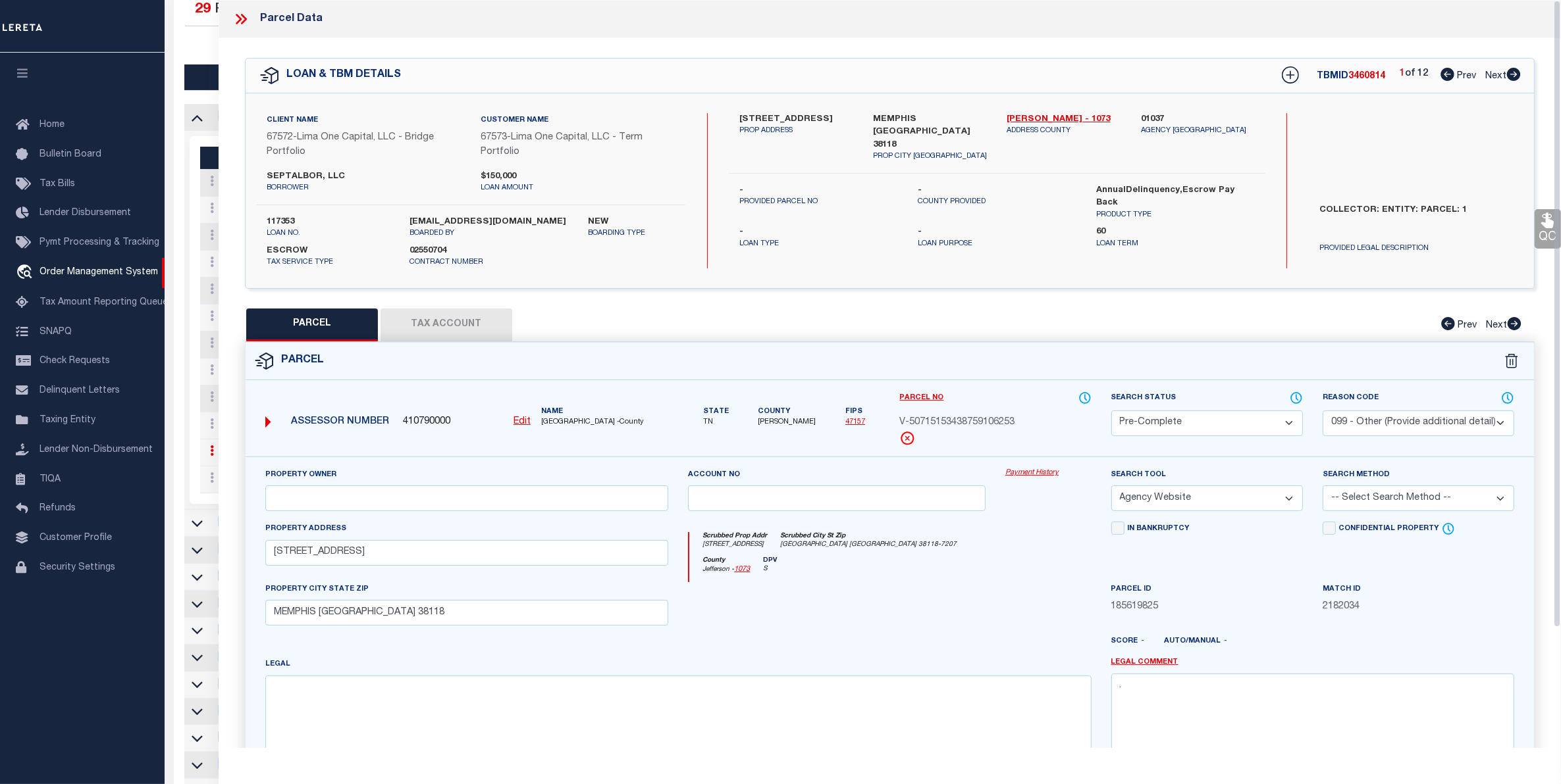
select select "AS"
select select
checkbox input "false"
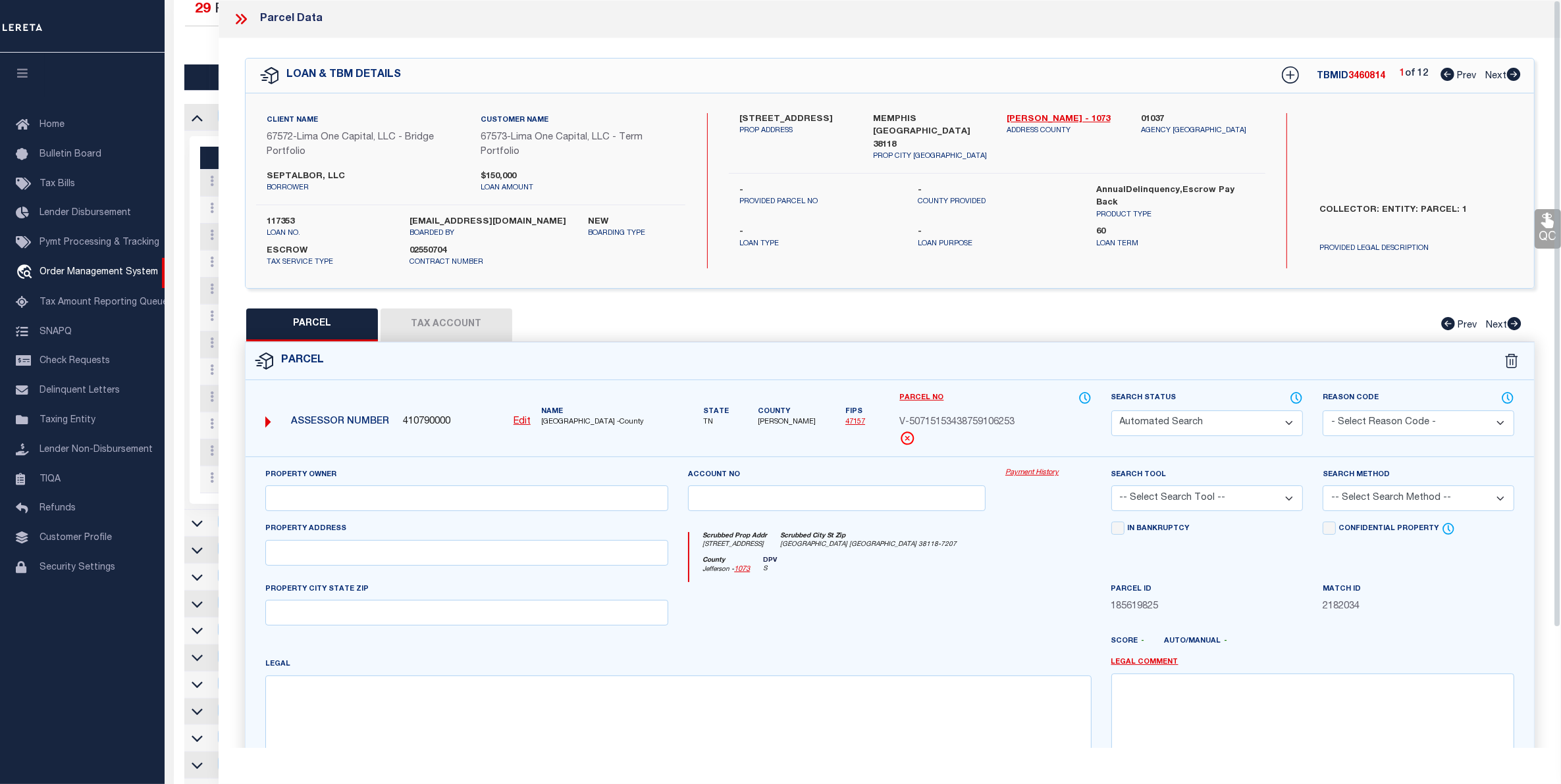
select select "PC"
select select "099"
select select "AGW"
select select
type input "[STREET_ADDRESS]"
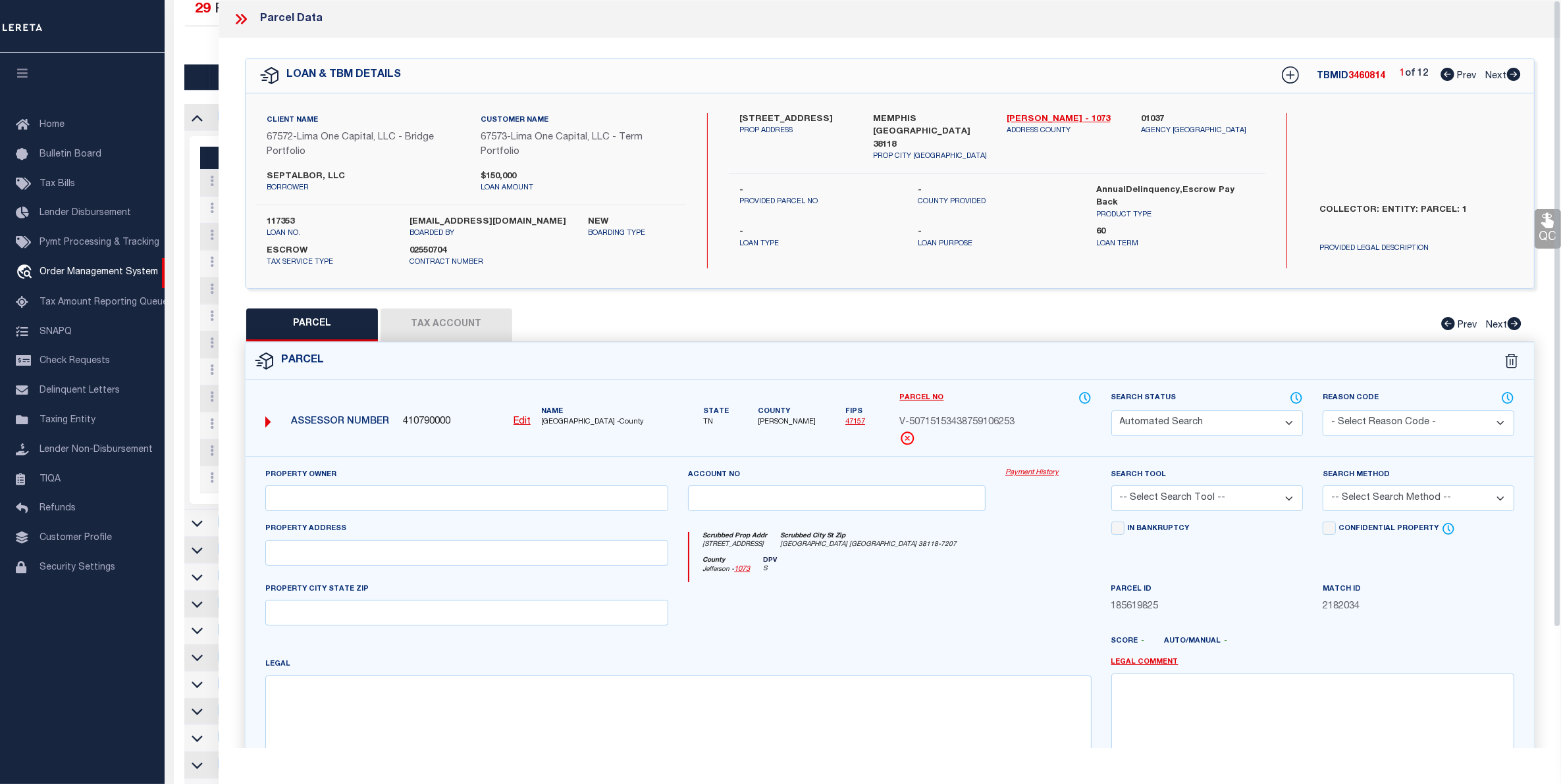
type input "MEMPHIS [GEOGRAPHIC_DATA] 38118"
type textarea "."
click at [240, 20] on icon at bounding box center [240, 19] width 17 height 17
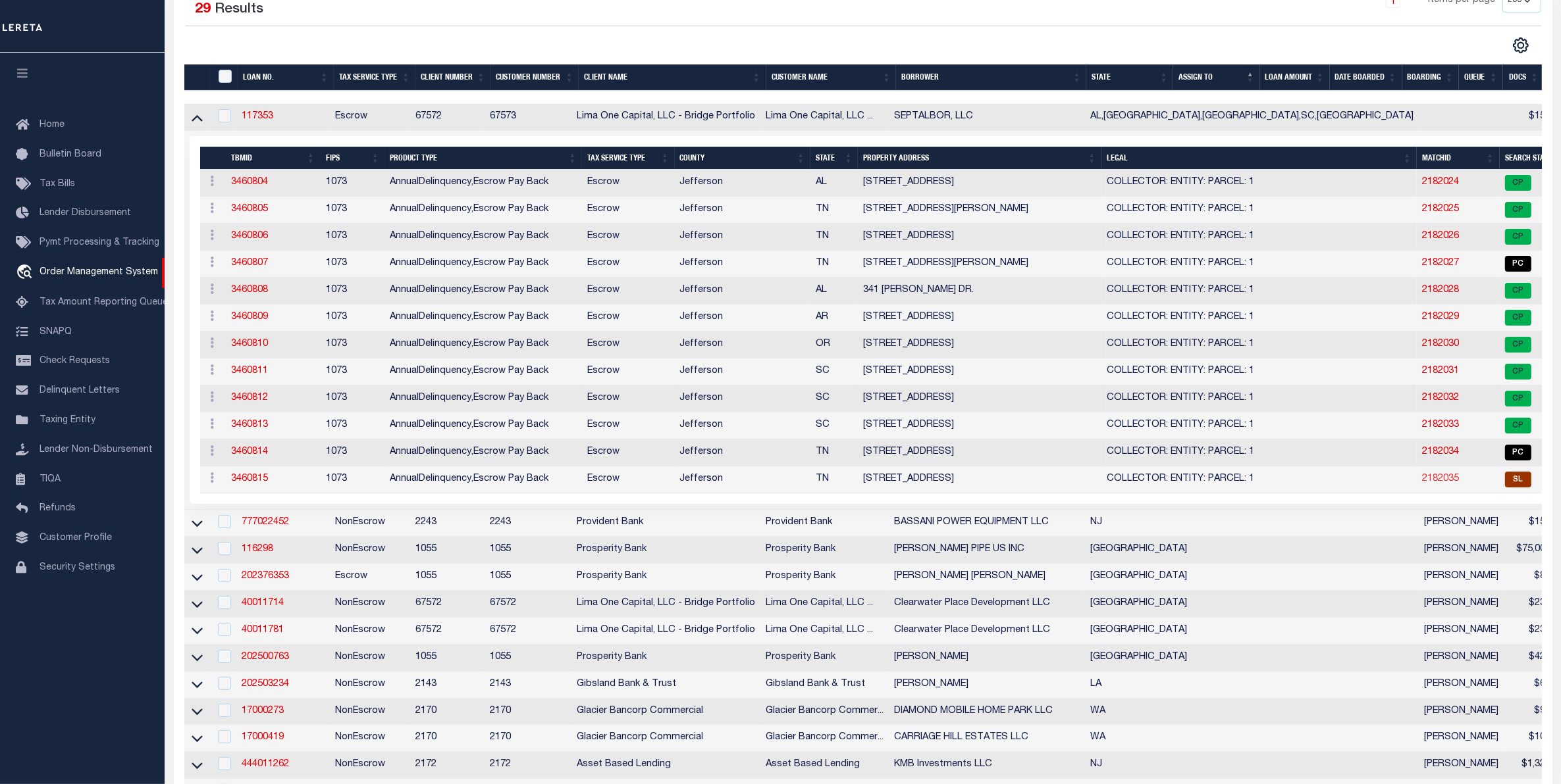
click at [1422, 483] on link "2182035" at bounding box center [1440, 479] width 37 height 9
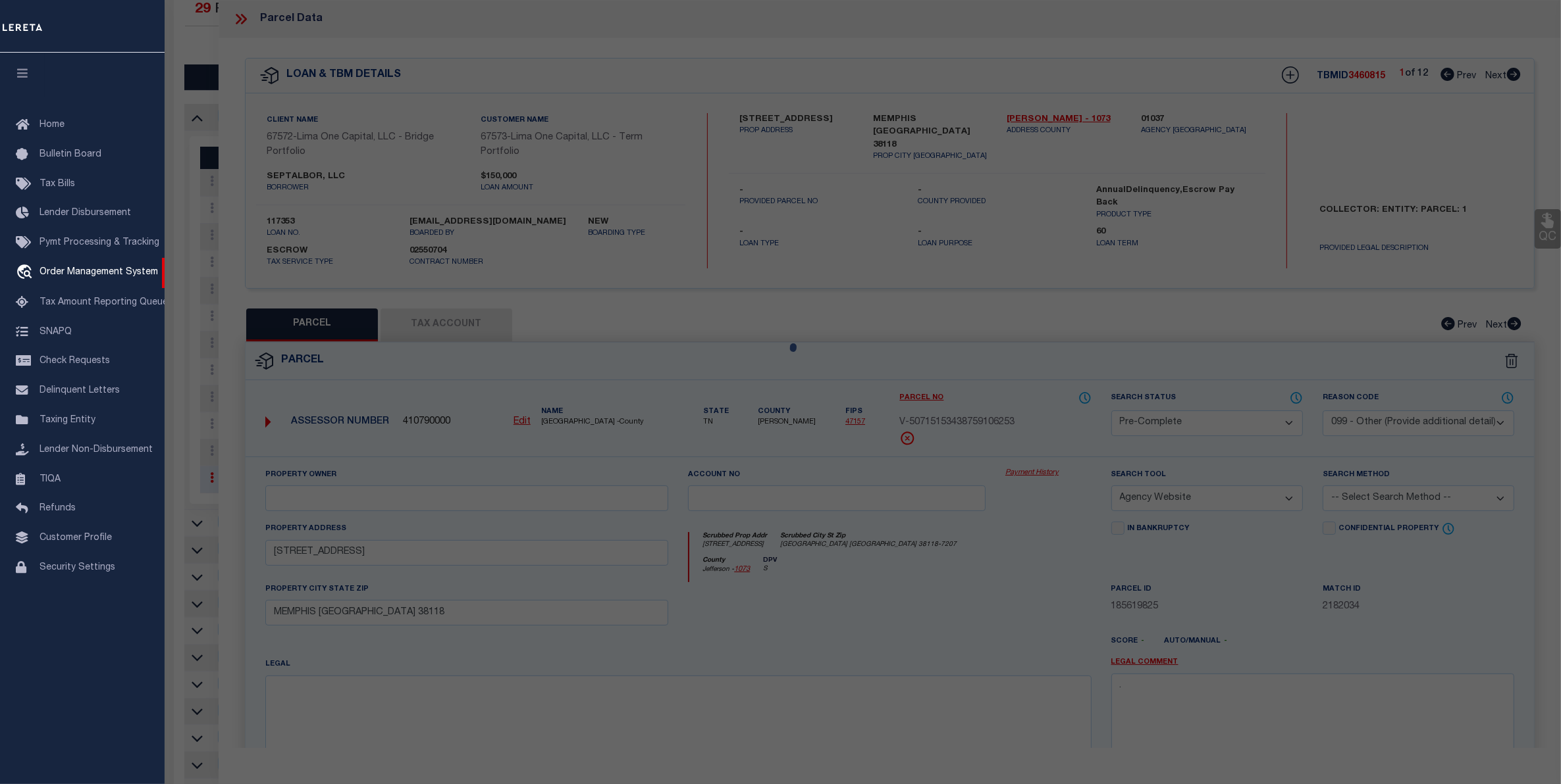
select select "AS"
select select
checkbox input "false"
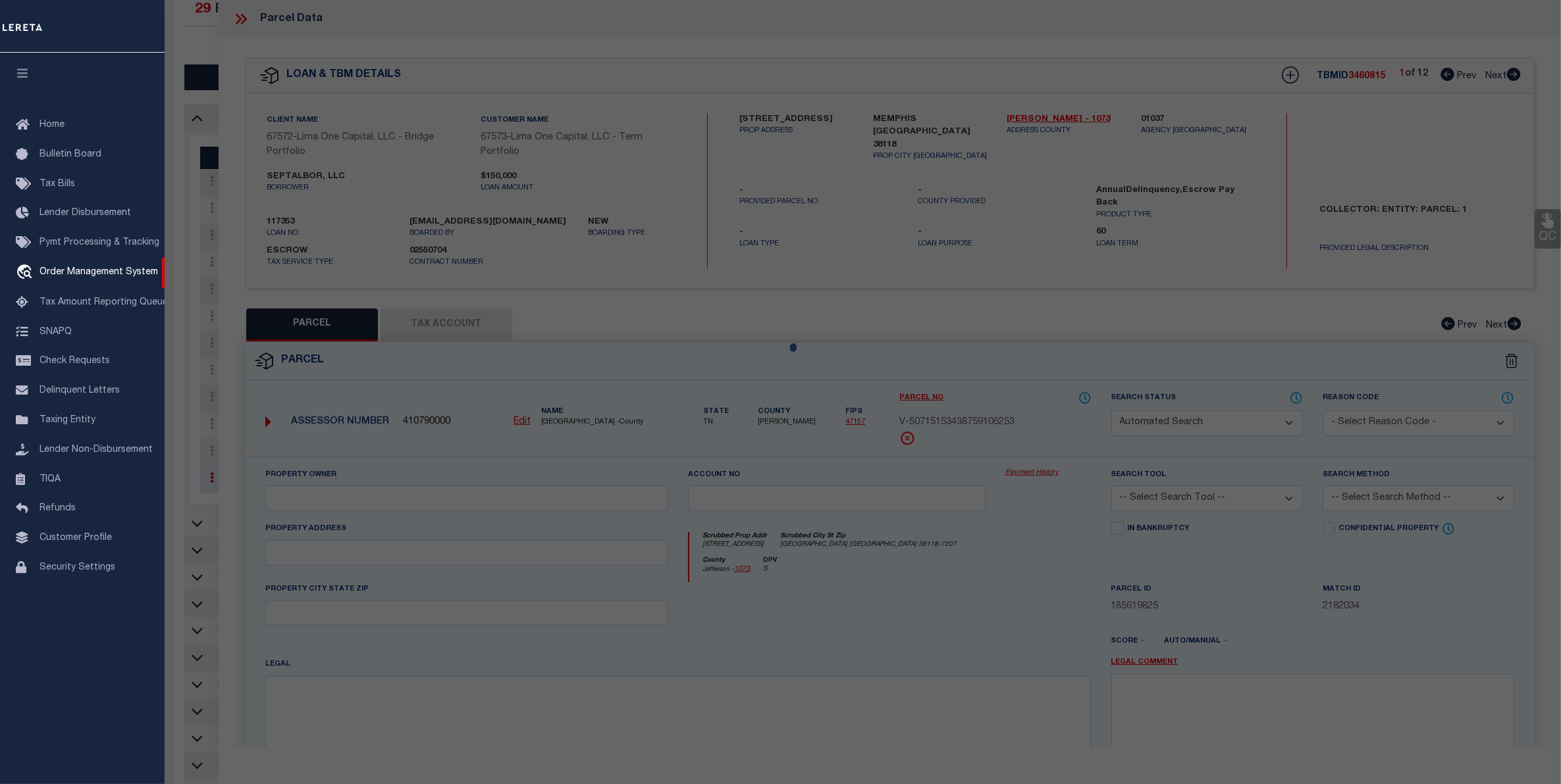
select select "SL"
select select "099"
select select "AGW"
select select
type input "[STREET_ADDRESS]"
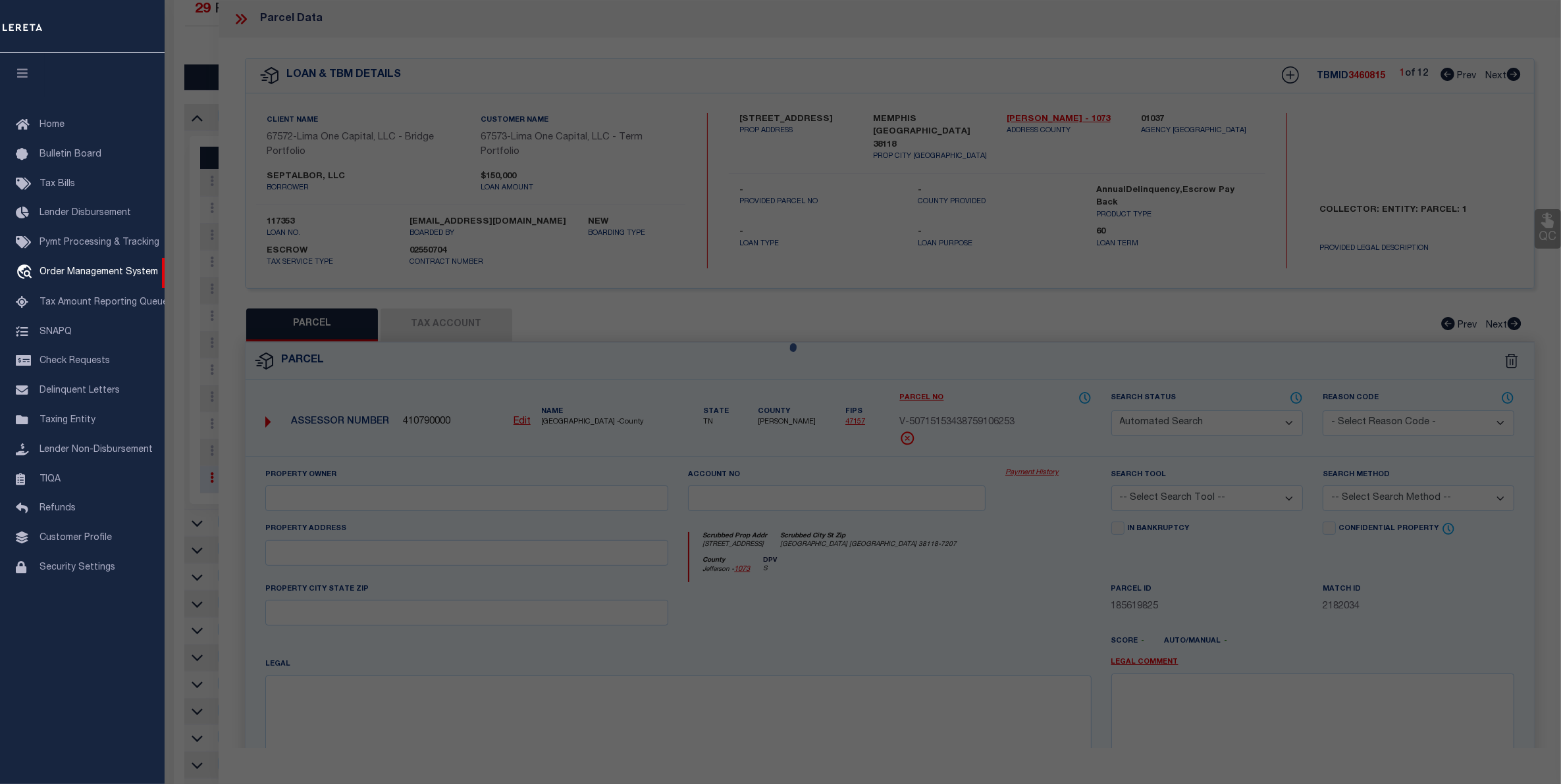
type input "MEMPHIS [GEOGRAPHIC_DATA] 38118"
type textarea "Unable to complete the operation due to an unexpected failure [ErrorCode: 500]"
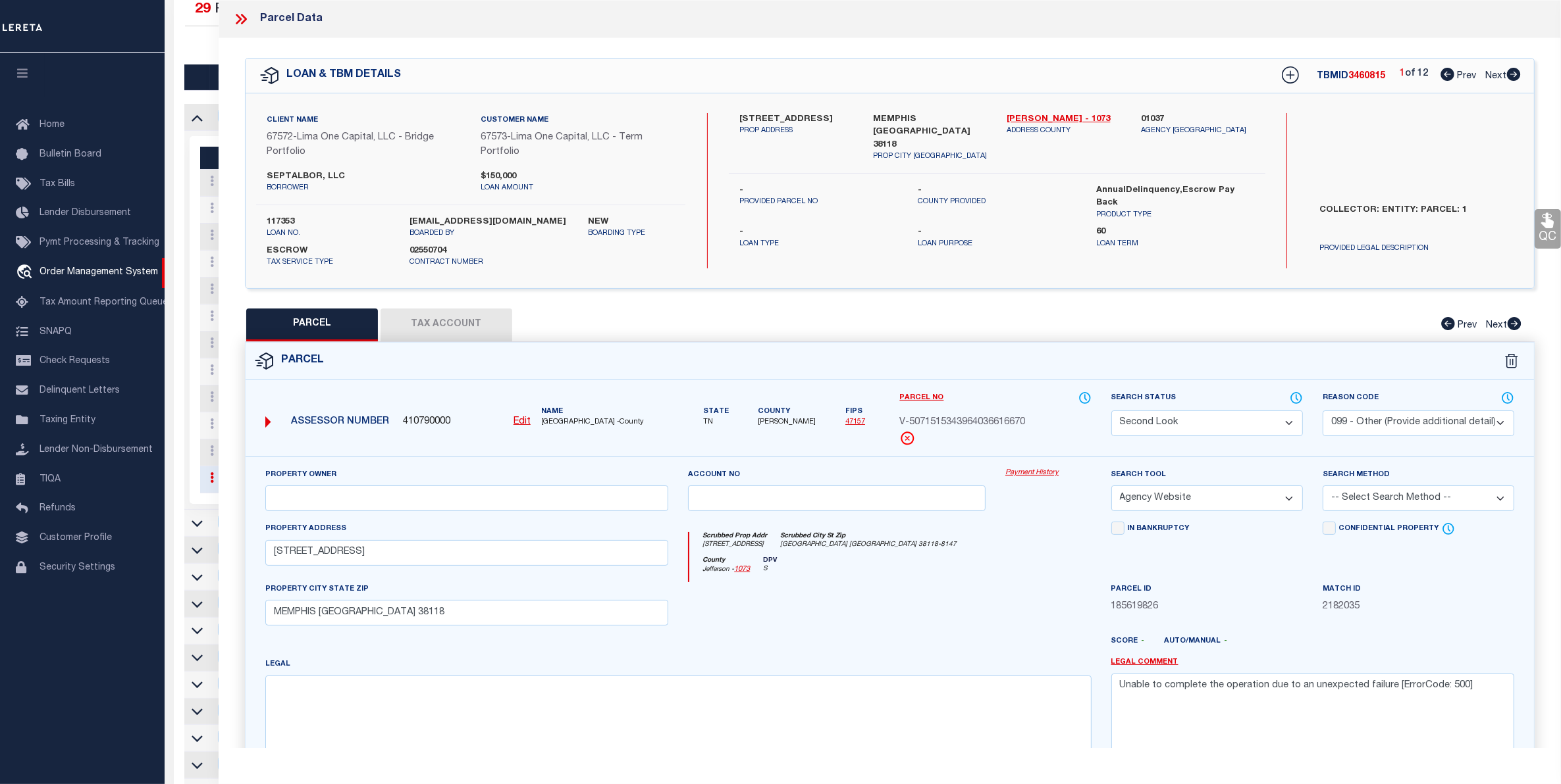
click at [1190, 416] on select "Automated Search Bad Parcel Complete Duplicate Parcel High Dollar Reporting In …" at bounding box center [1206, 424] width 191 height 26
select select "PC"
click at [1111, 411] on select "Automated Search Bad Parcel Complete Duplicate Parcel High Dollar Reporting In …" at bounding box center [1206, 424] width 191 height 26
drag, startPoint x: 1451, startPoint y: 683, endPoint x: 1036, endPoint y: 603, distance: 422.6
click at [858, 679] on div "Property Owner Account no Payment History Search Tool -- Select Search Tool -- …" at bounding box center [889, 618] width 1269 height 302
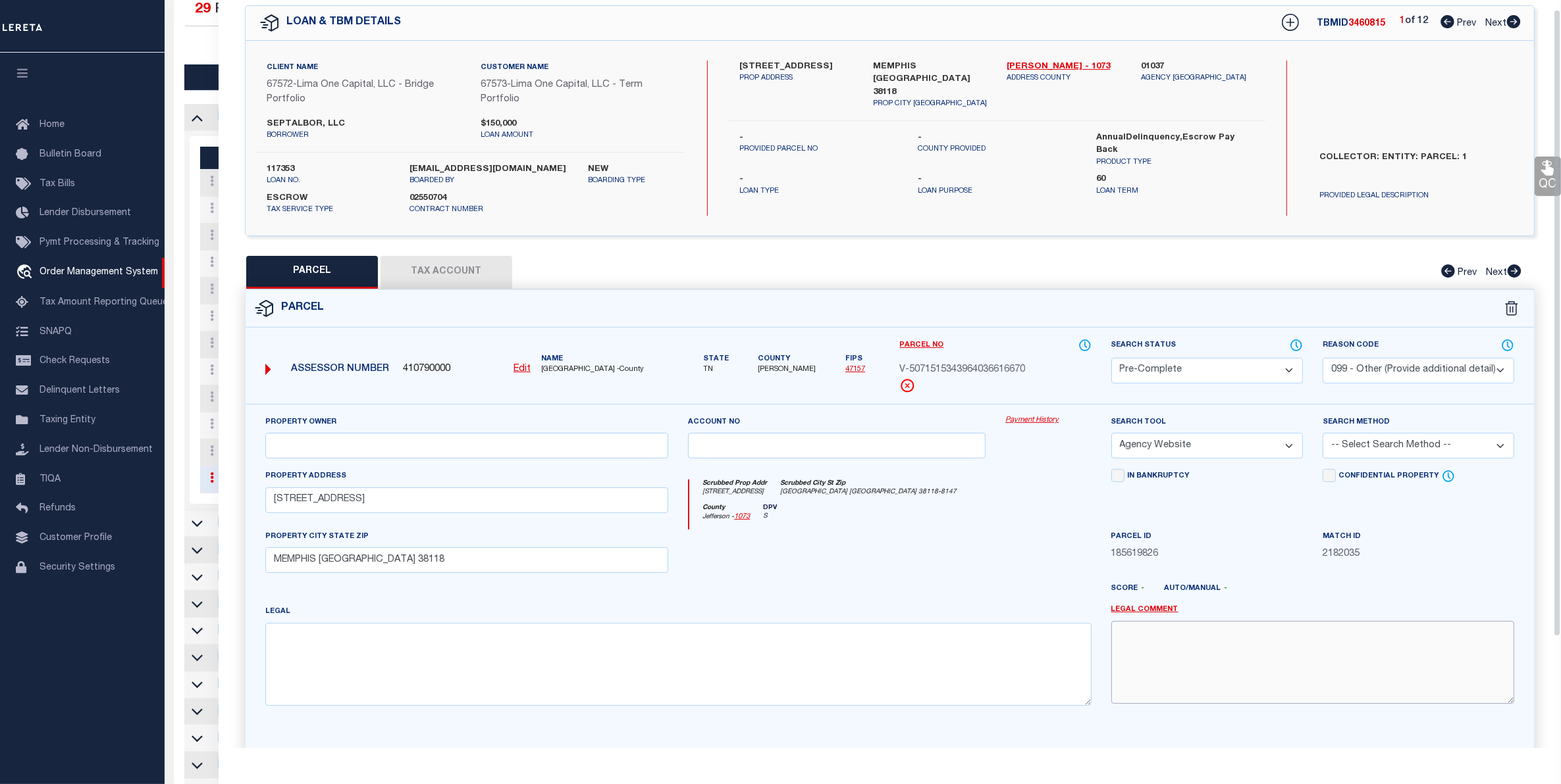
scroll to position [143, 0]
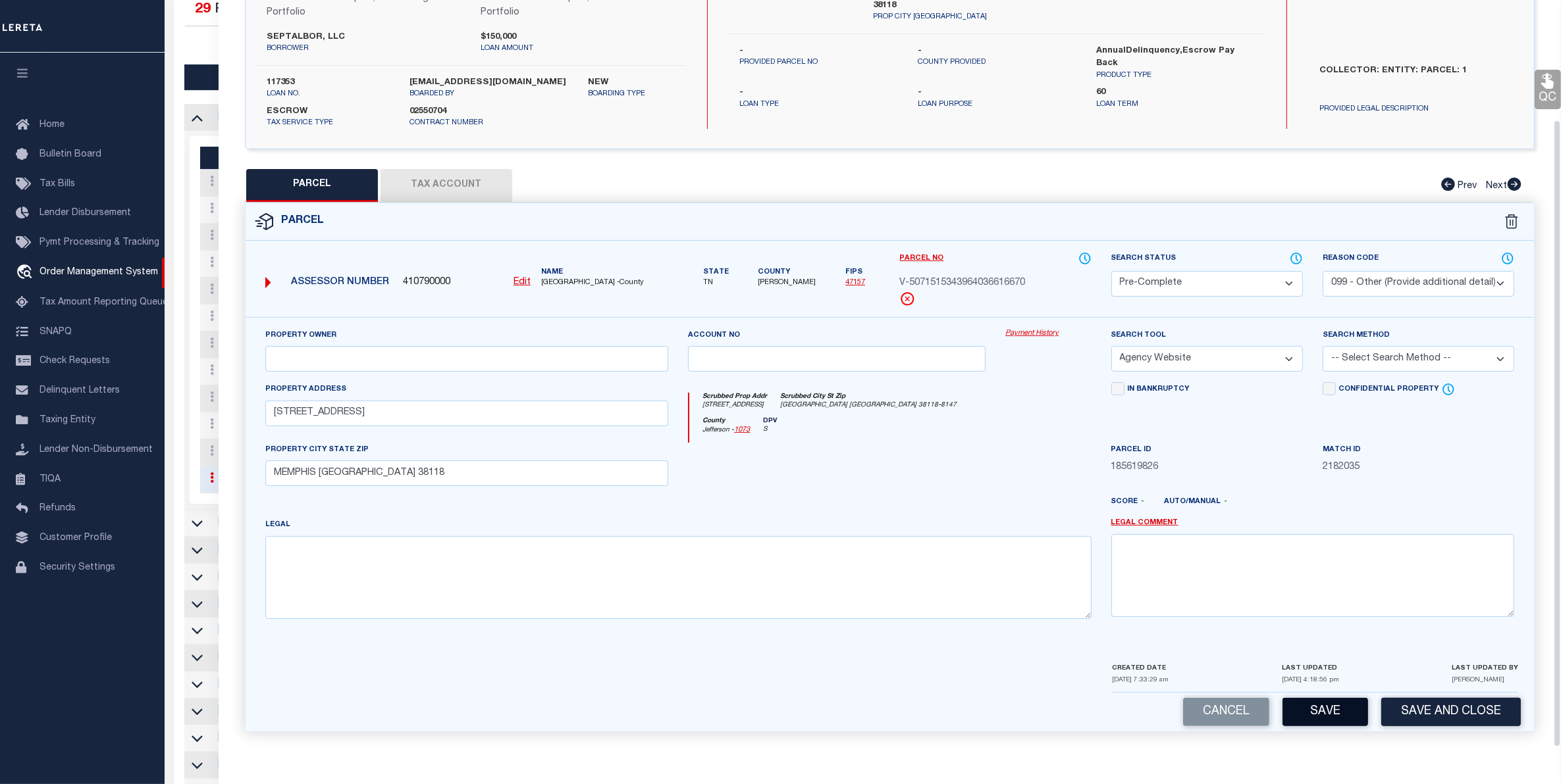
click at [1314, 716] on button "Save" at bounding box center [1325, 713] width 85 height 28
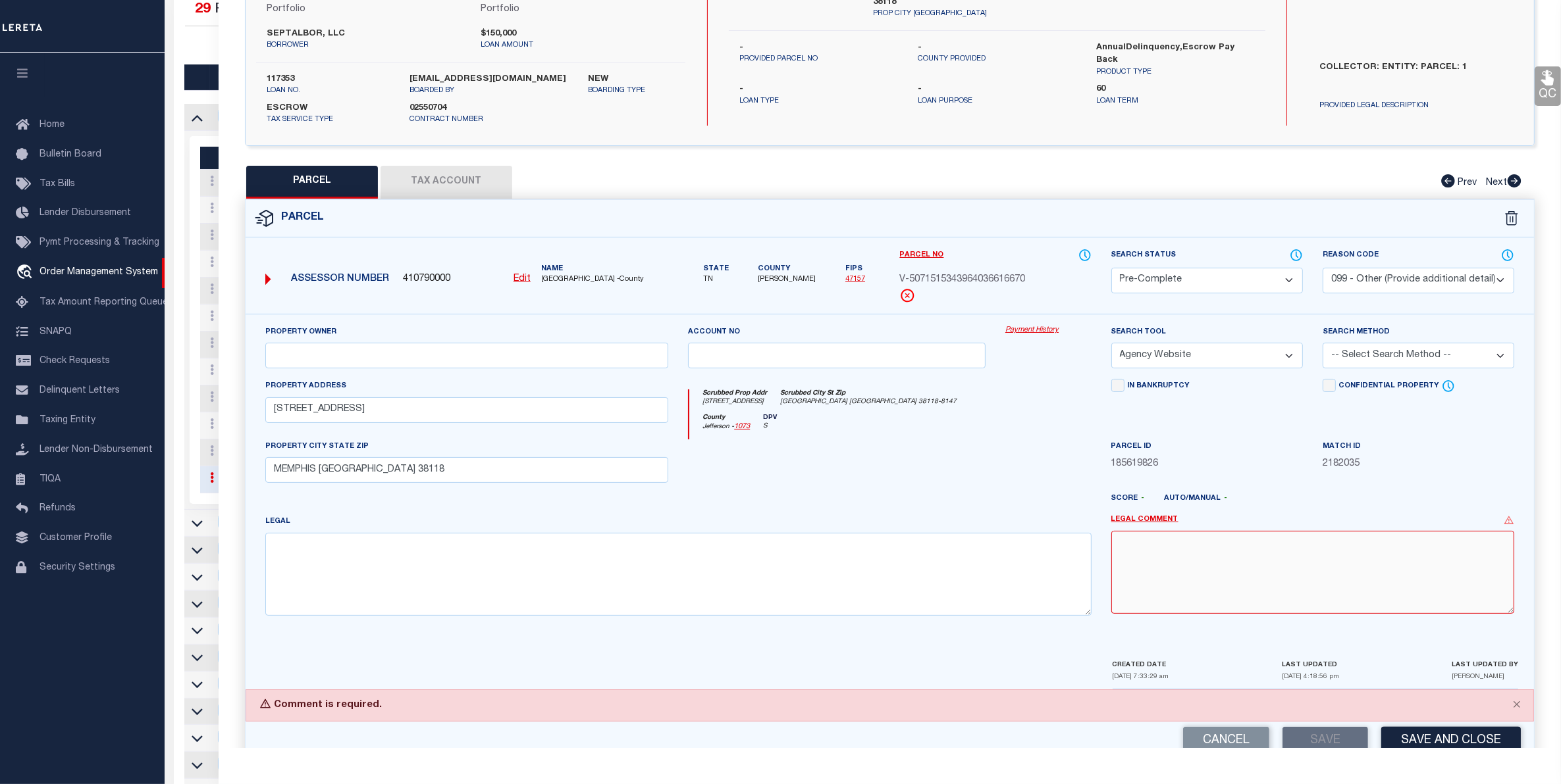
click at [1235, 570] on textarea at bounding box center [1312, 572] width 403 height 83
type textarea "."
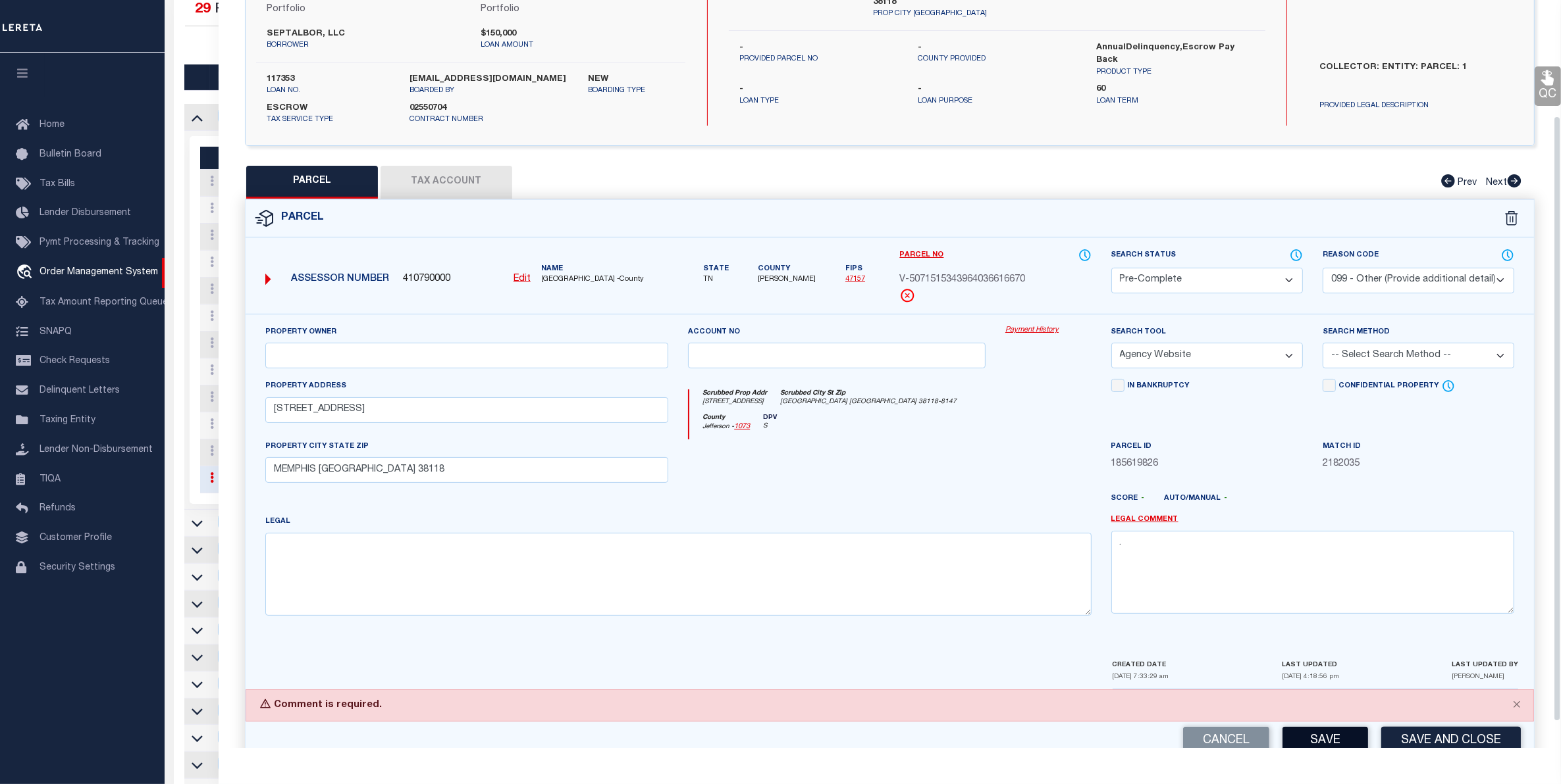
click at [1324, 742] on button "Save" at bounding box center [1325, 741] width 85 height 28
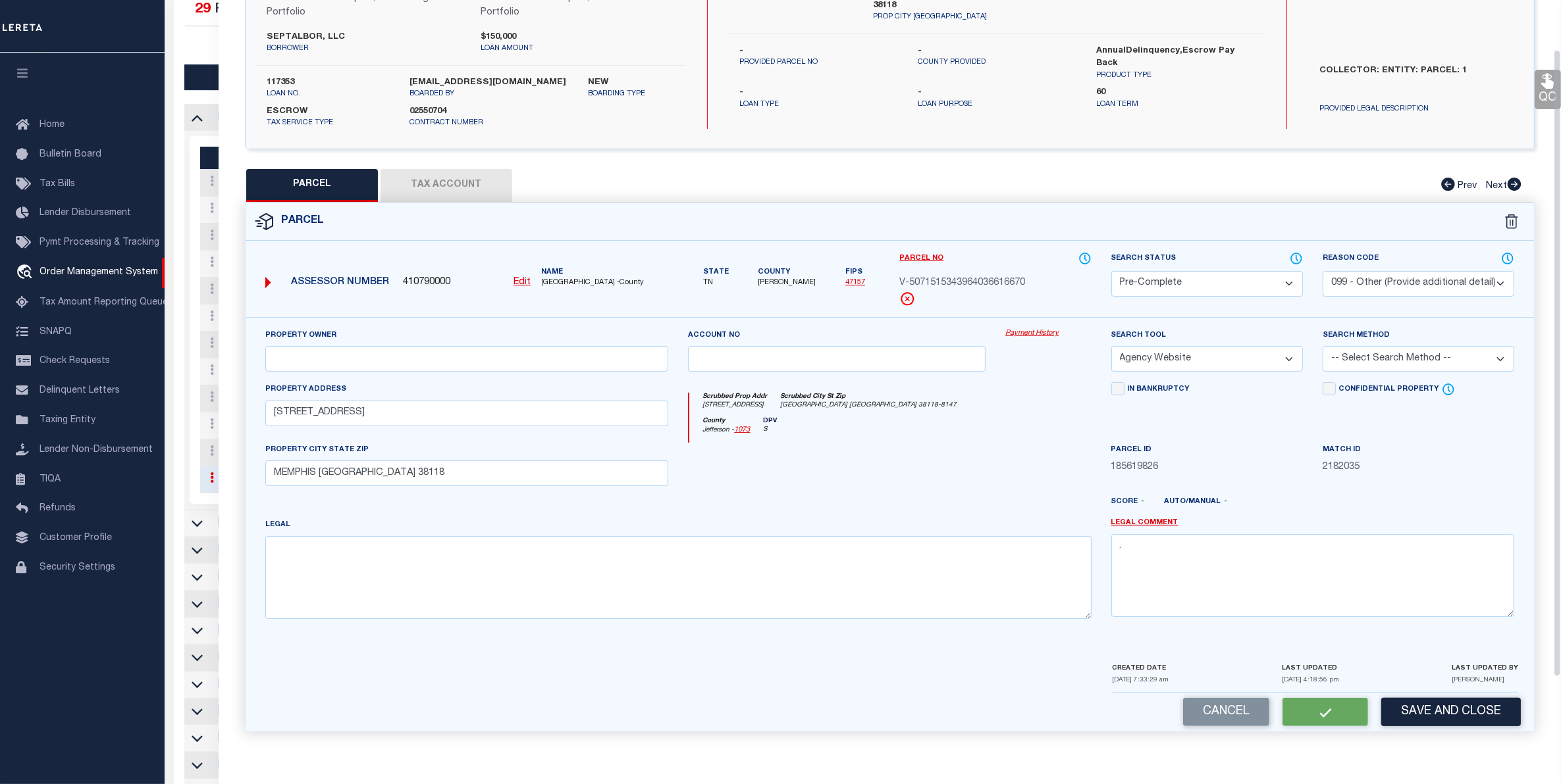
scroll to position [0, 0]
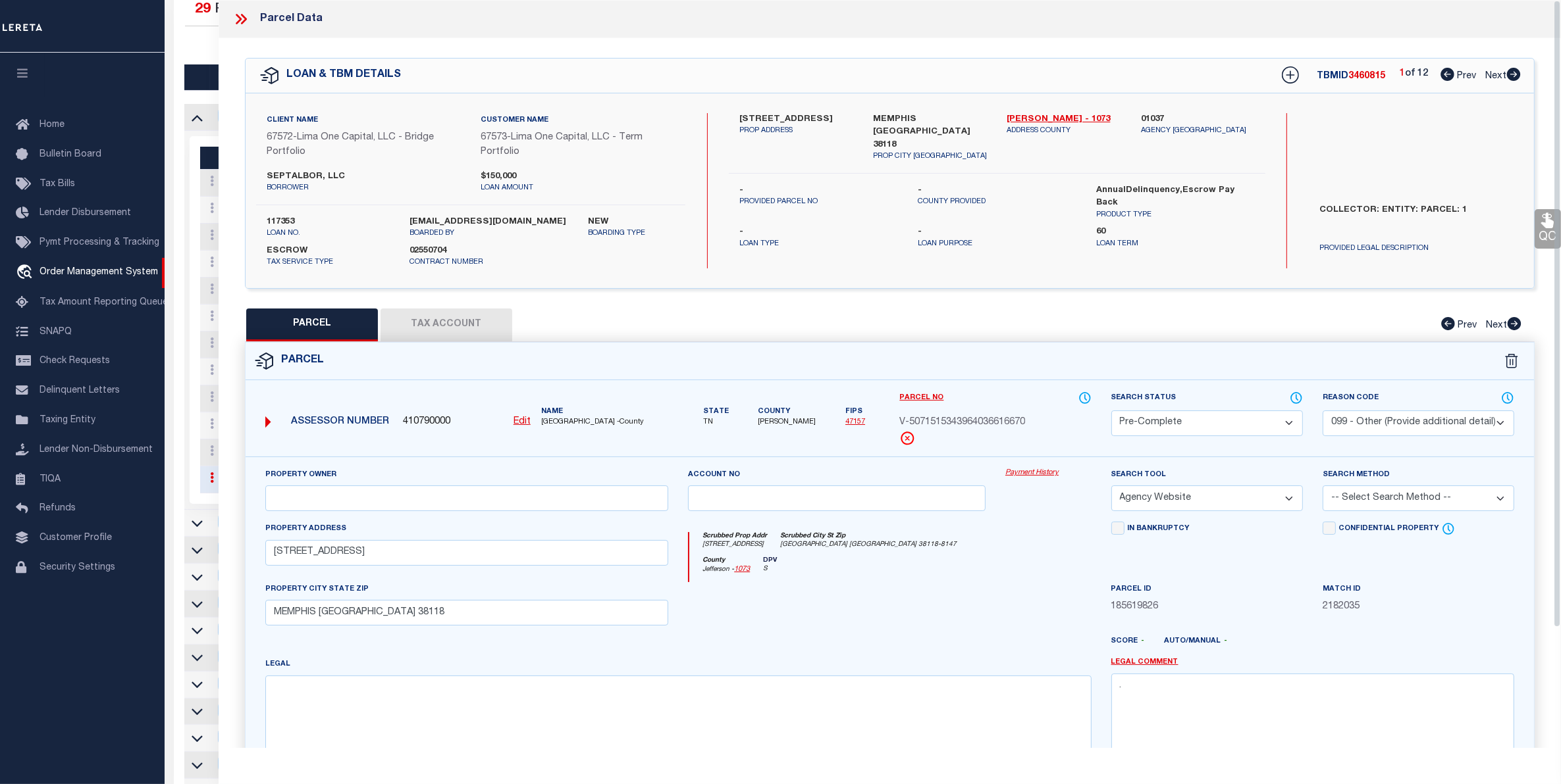
select select "AS"
select select
checkbox input "false"
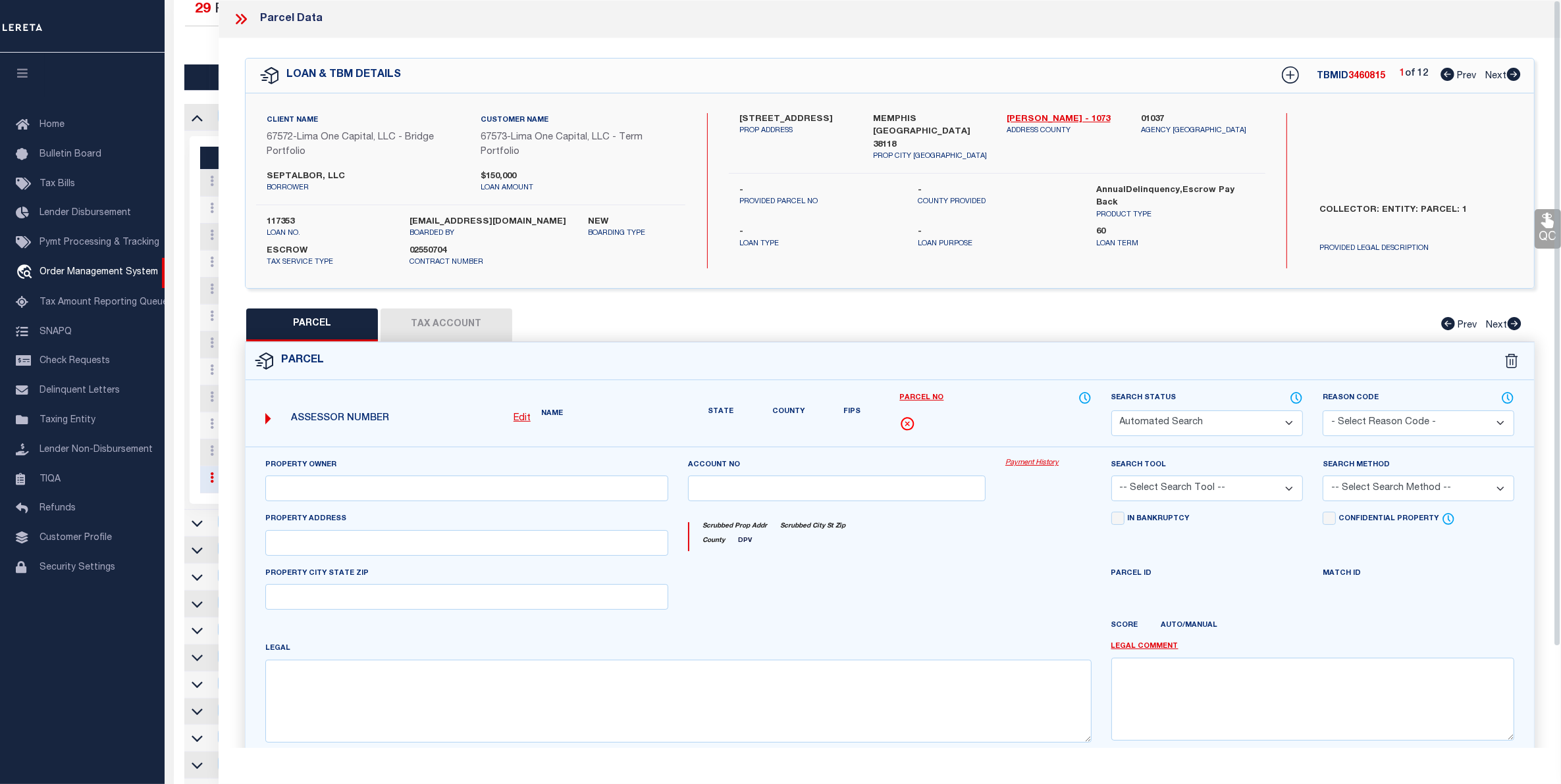
select select "PC"
select select "099"
select select "AGW"
select select
type input "[STREET_ADDRESS]"
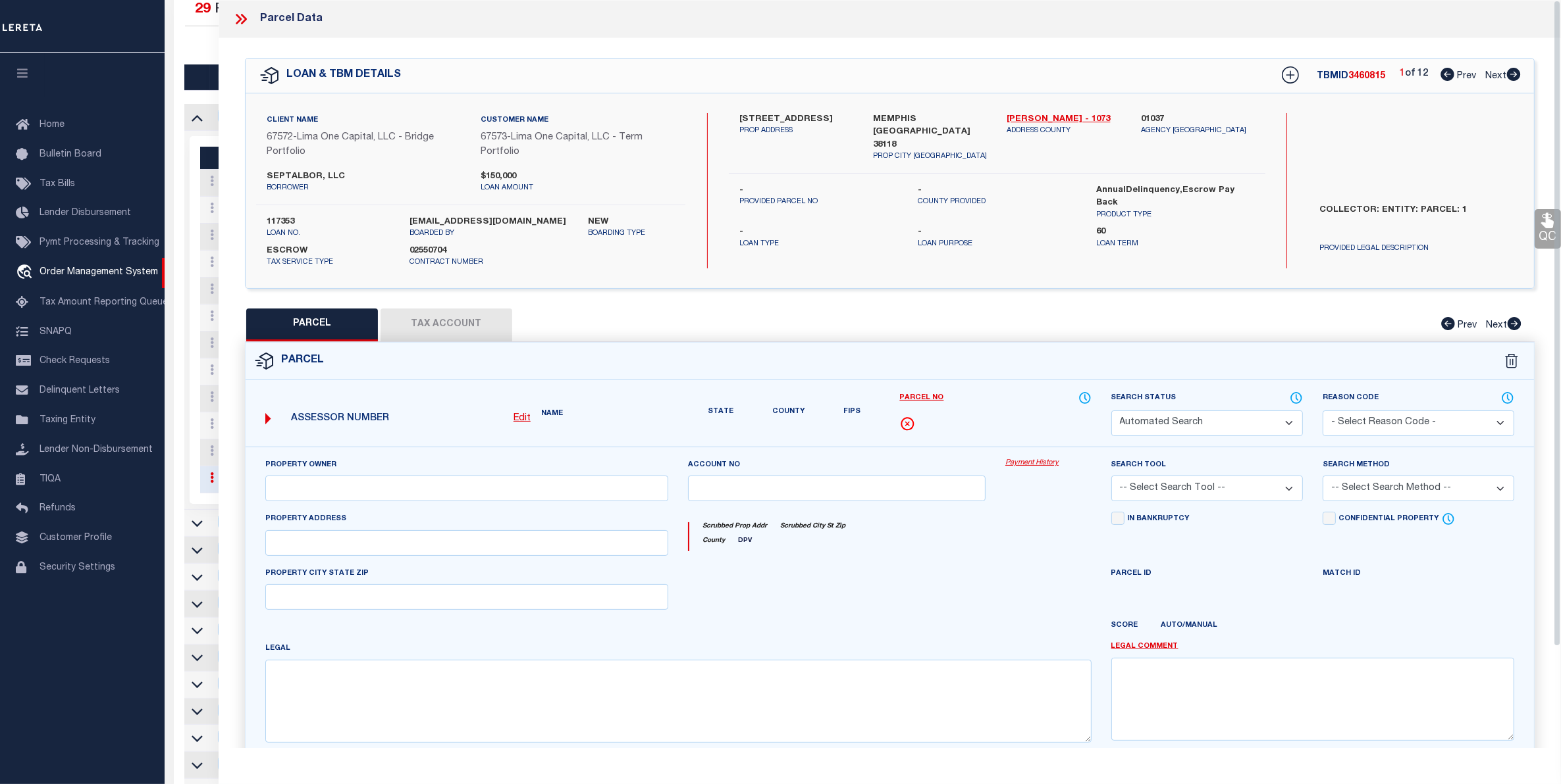
type input "MEMPHIS [GEOGRAPHIC_DATA] 38118"
type textarea "."
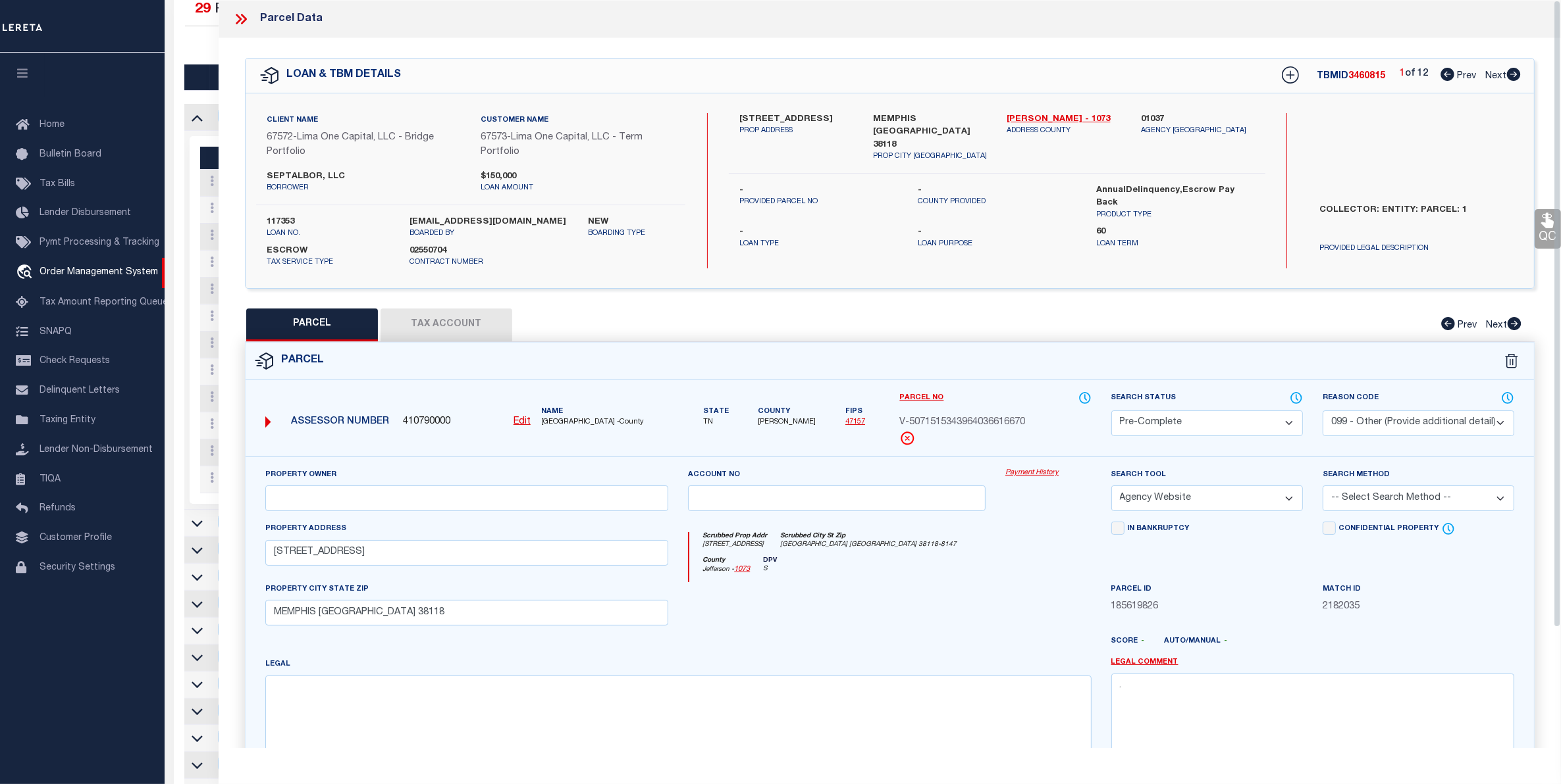
drag, startPoint x: 235, startPoint y: 11, endPoint x: 241, endPoint y: 30, distance: 19.9
click at [236, 11] on icon at bounding box center [240, 19] width 17 height 17
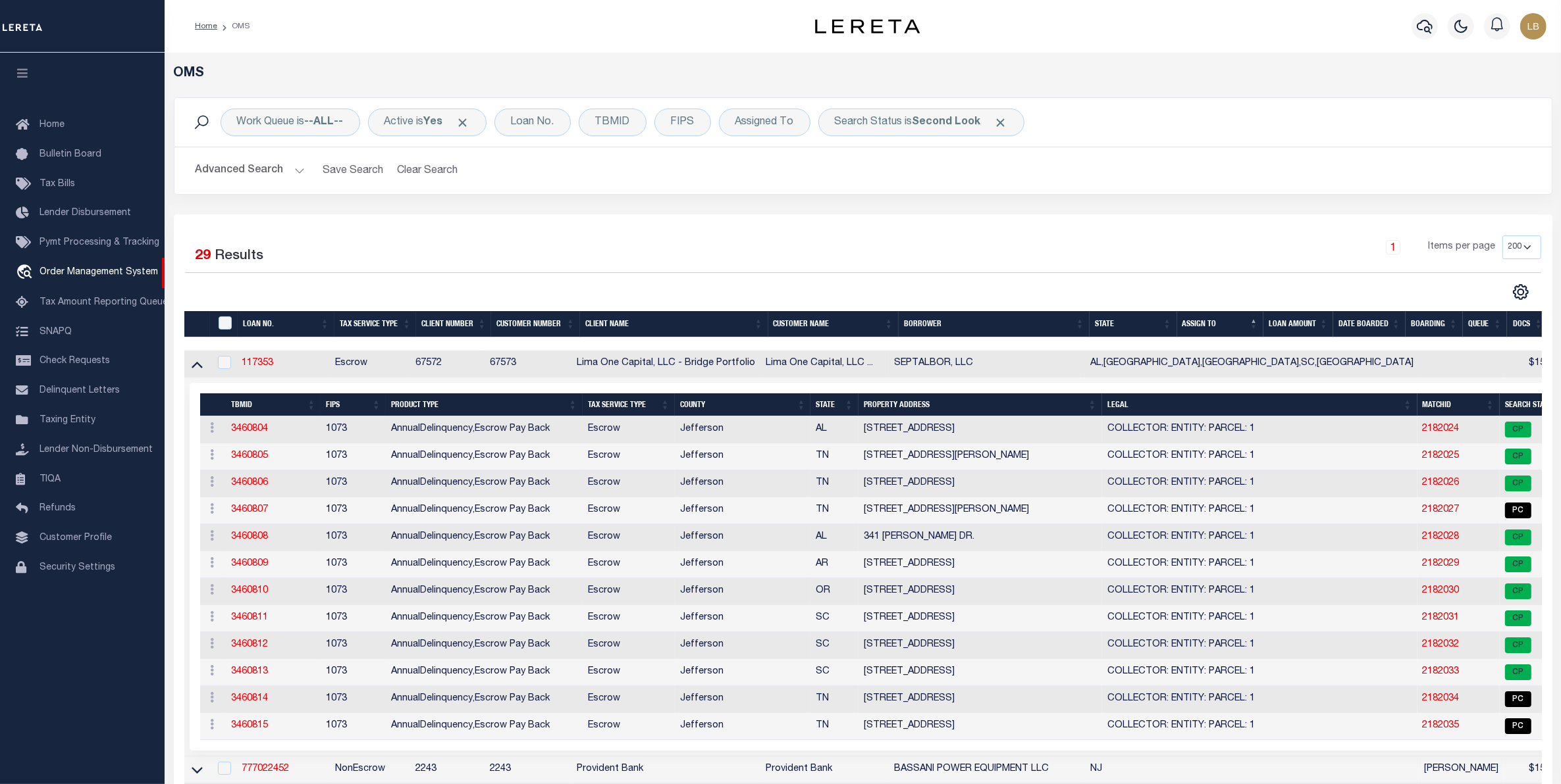
click at [226, 166] on button "Advanced Search" at bounding box center [251, 171] width 110 height 26
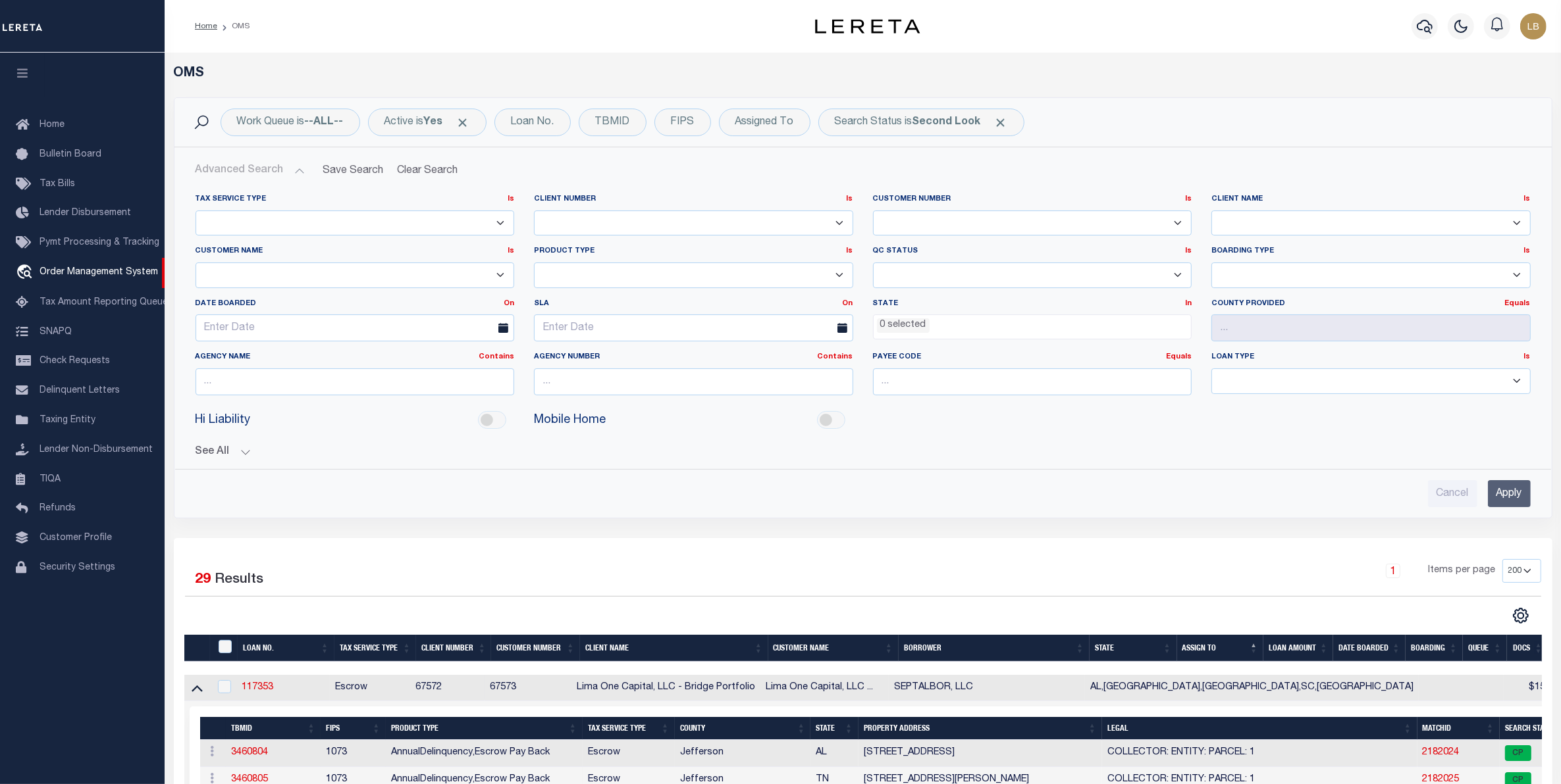
click at [1512, 494] on input "Apply" at bounding box center [1509, 494] width 43 height 27
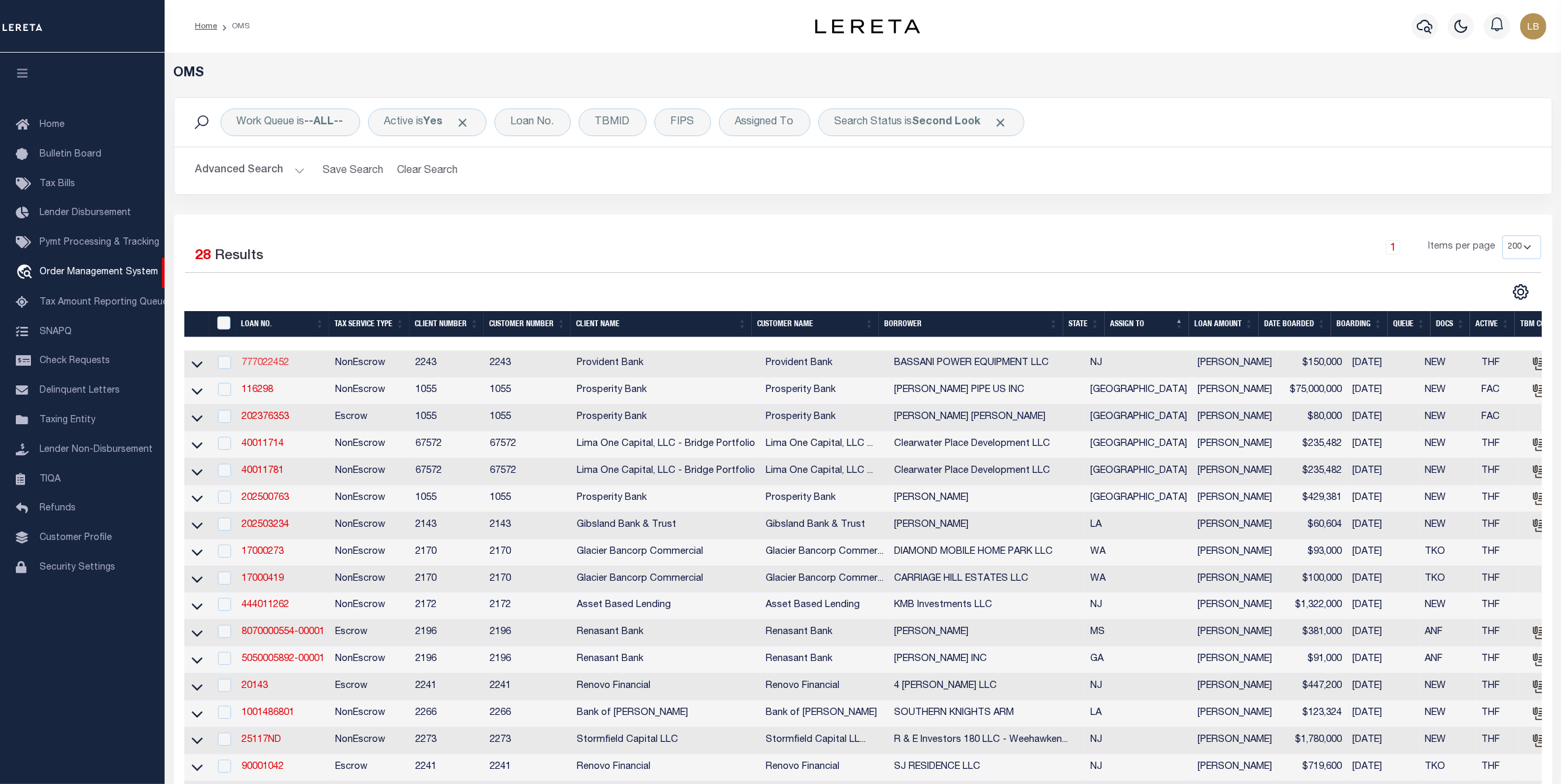
click at [257, 364] on link "777022452" at bounding box center [264, 364] width 47 height 9
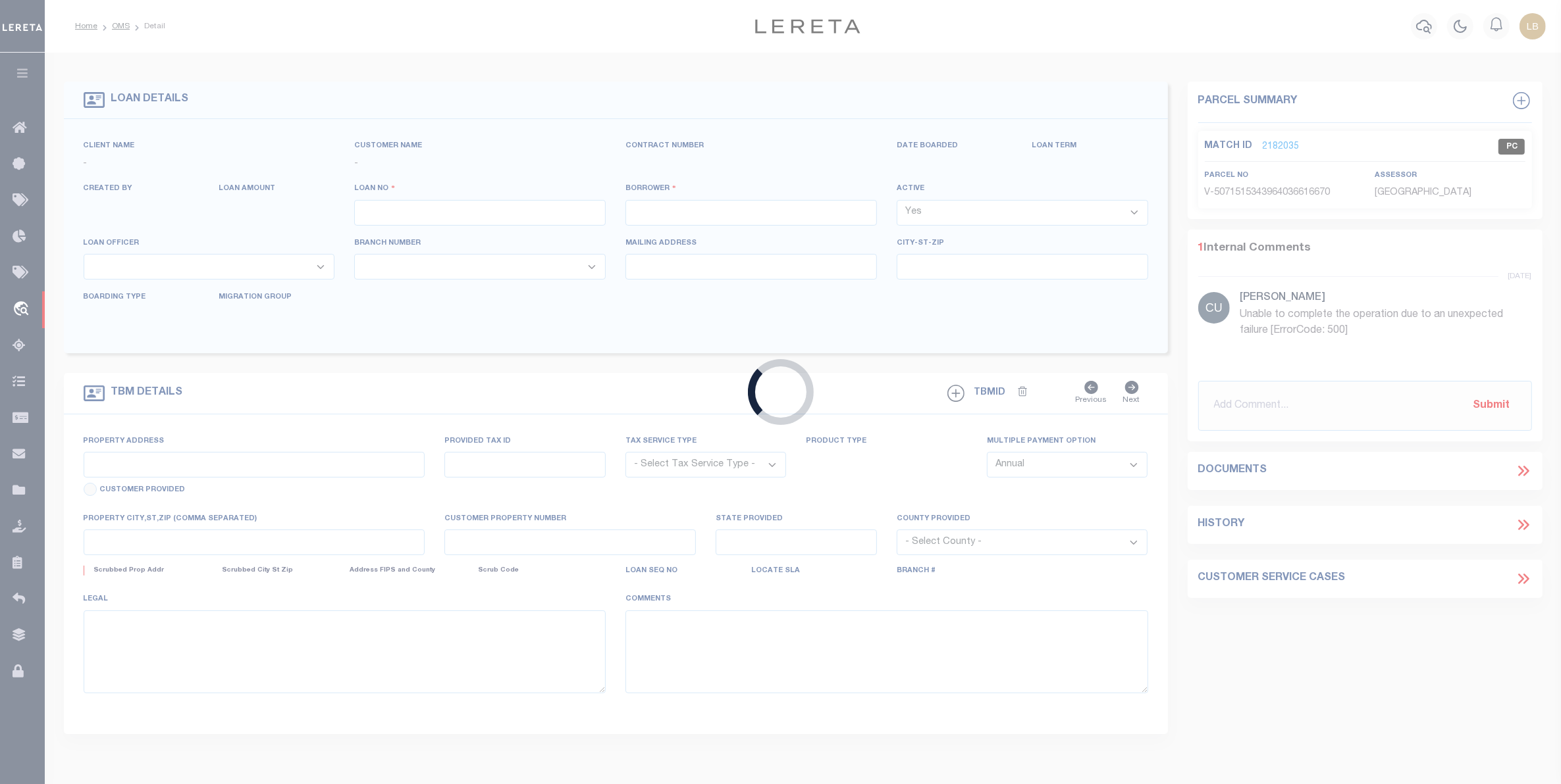
type input "777022452"
type input "BASSANI POWER EQUIPMENT LLC"
select select
type input "[DATE]"
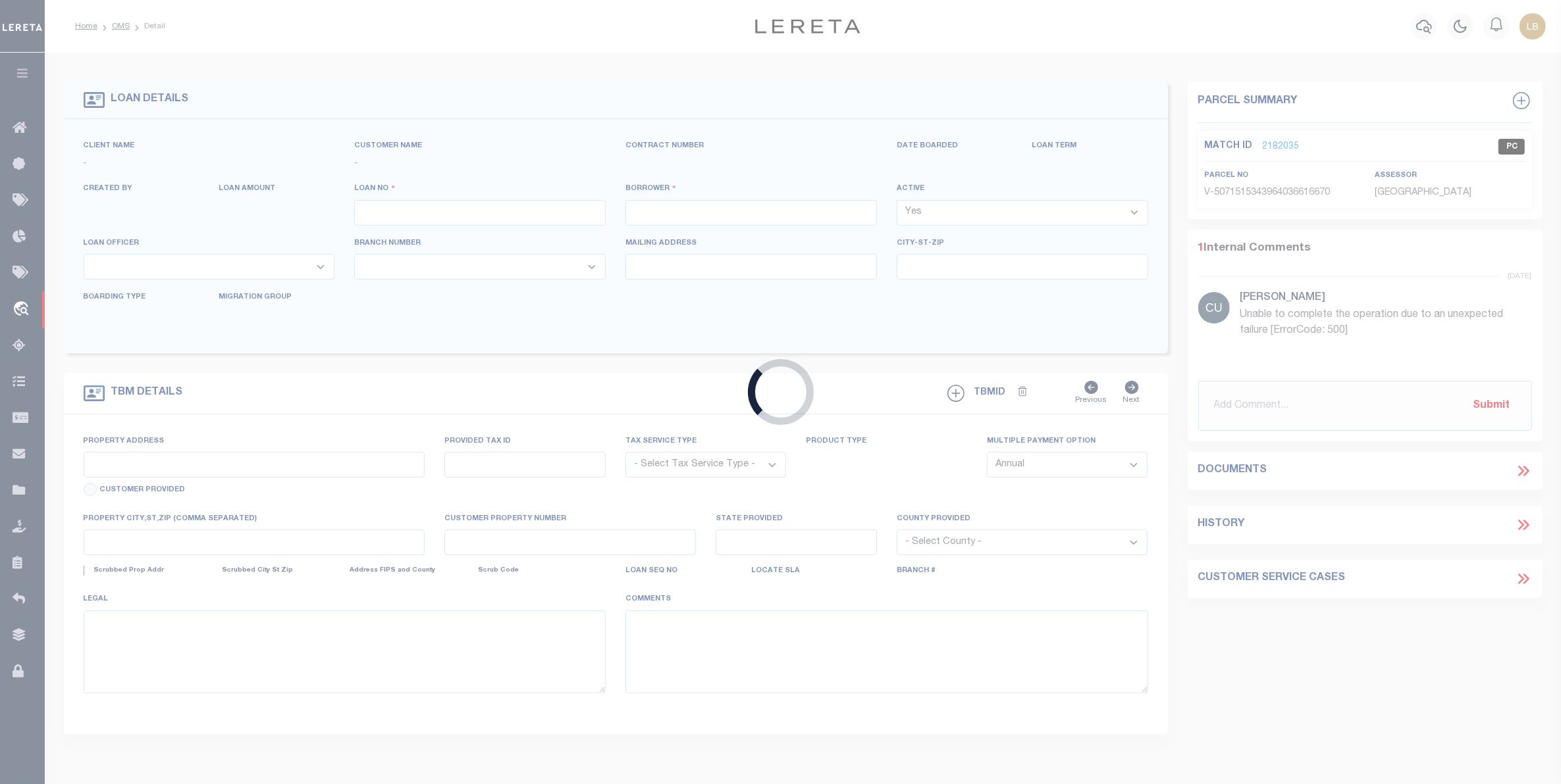
select select "10"
select select "NonEscrow"
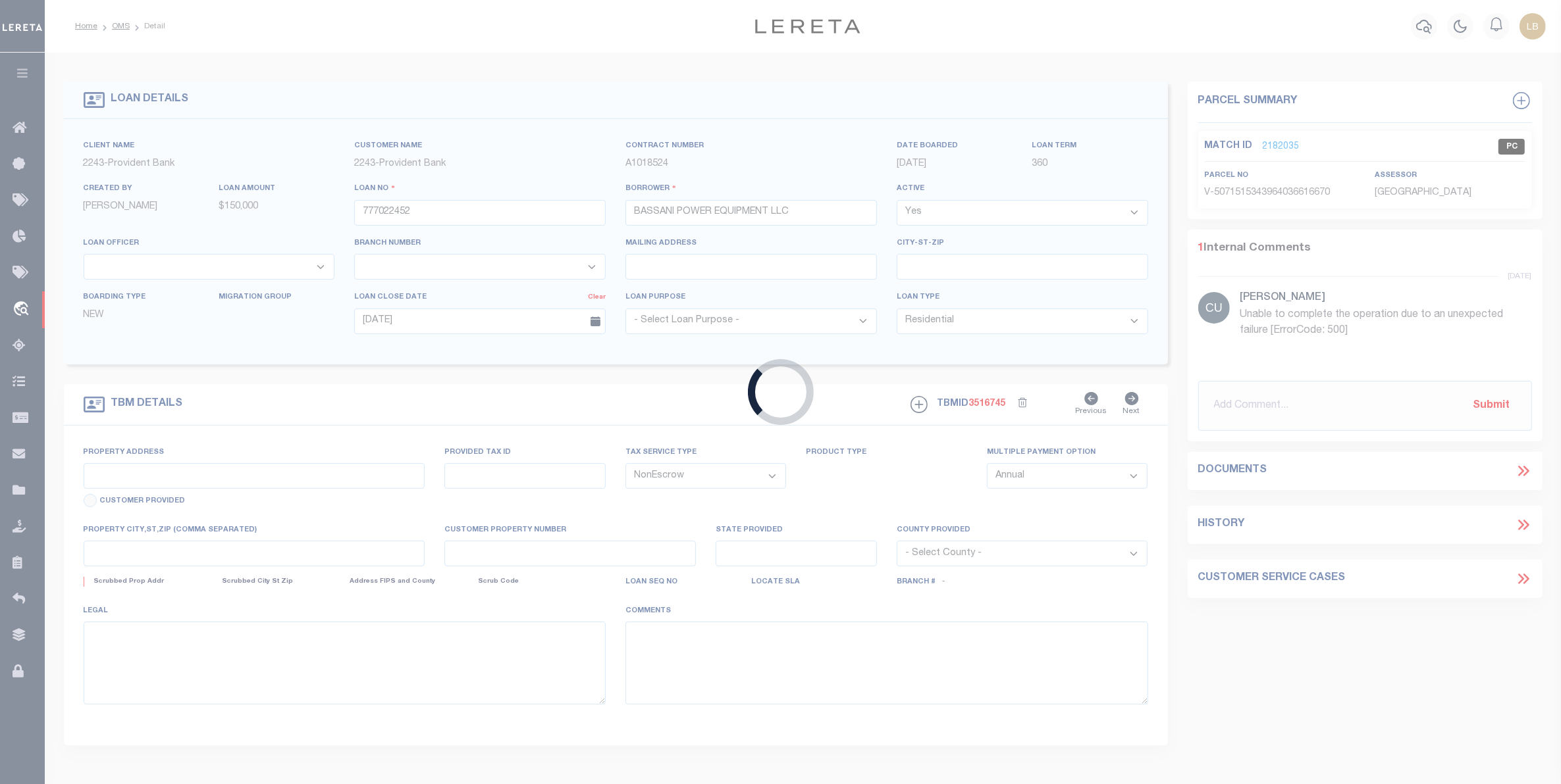
type input "103 STATE RT 23"
select select
type input "[GEOGRAPHIC_DATA] 07419-2336"
type input "NJ"
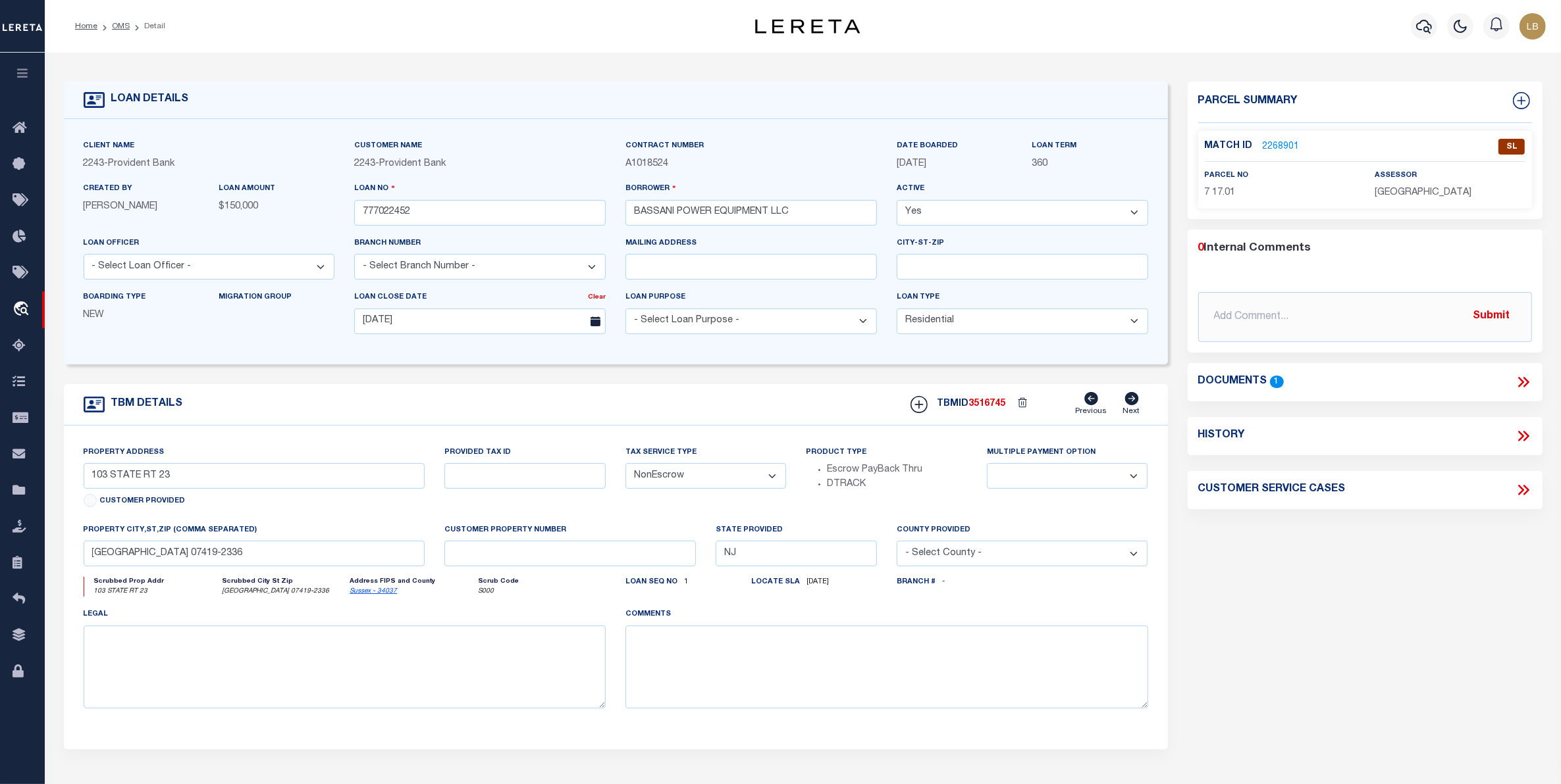
click at [1267, 135] on div "Match ID 2268901 SL parcel no 7 17.01 assessor" at bounding box center [1365, 170] width 334 height 78
click at [1283, 143] on link "2268901" at bounding box center [1281, 147] width 37 height 14
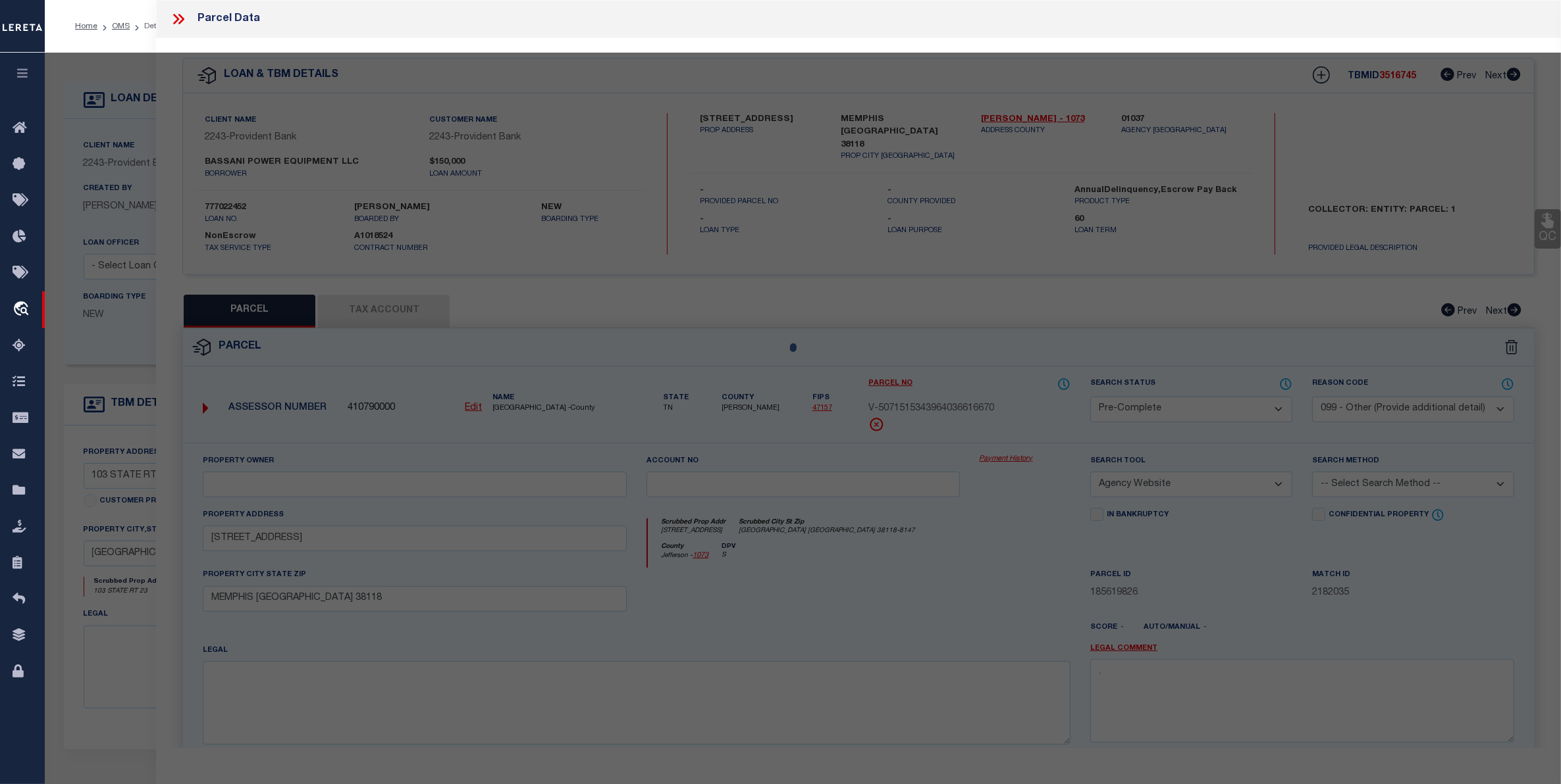
select select "AS"
select select
checkbox input "false"
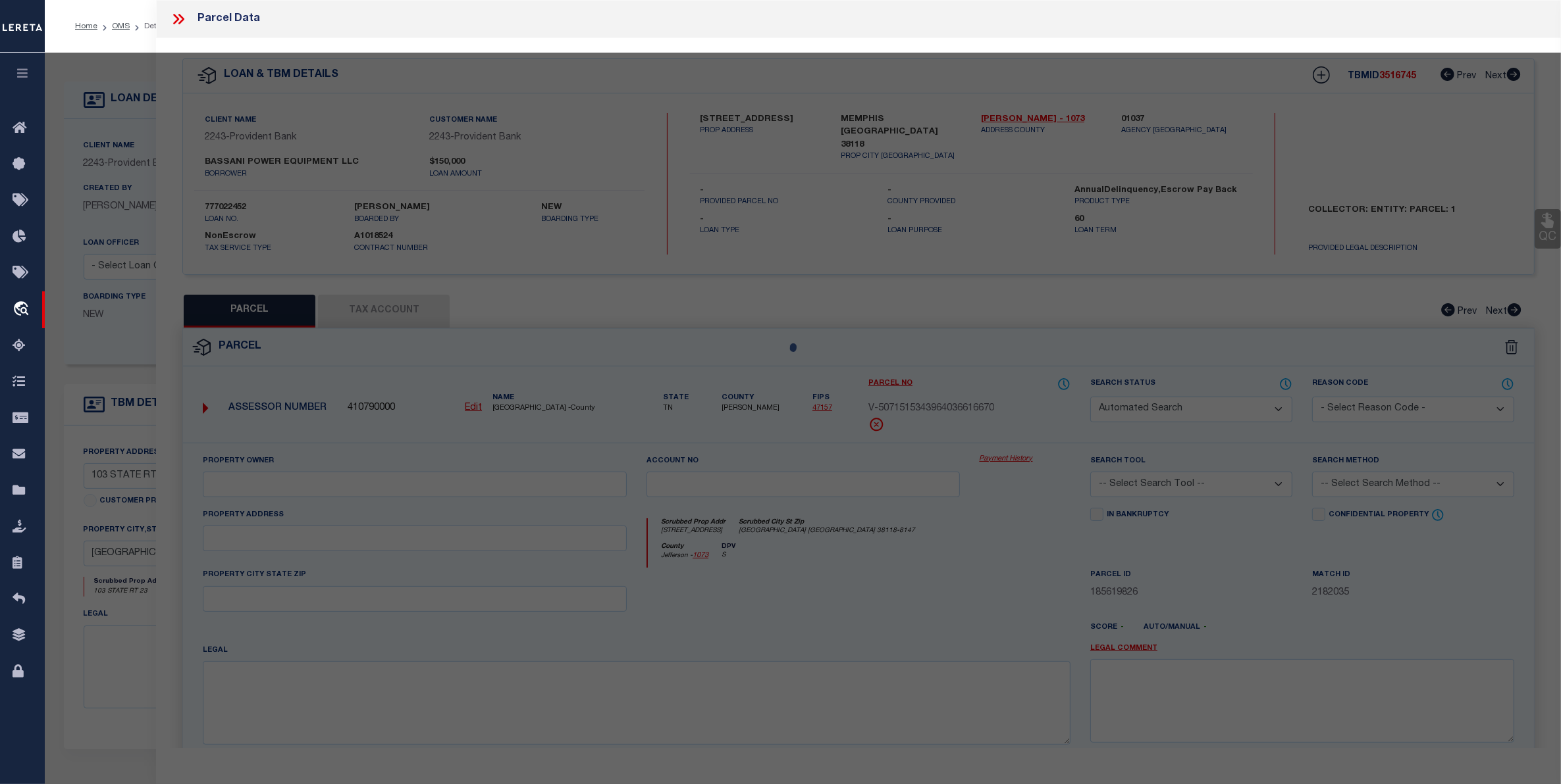
select select "SL"
type input "[PERSON_NAME]"
type input "103 RT 23"
type textarea "7. 17.01"
type textarea "TaxID mask has been added to allow taxID below. MLC [DATE] unable to add taxing…"
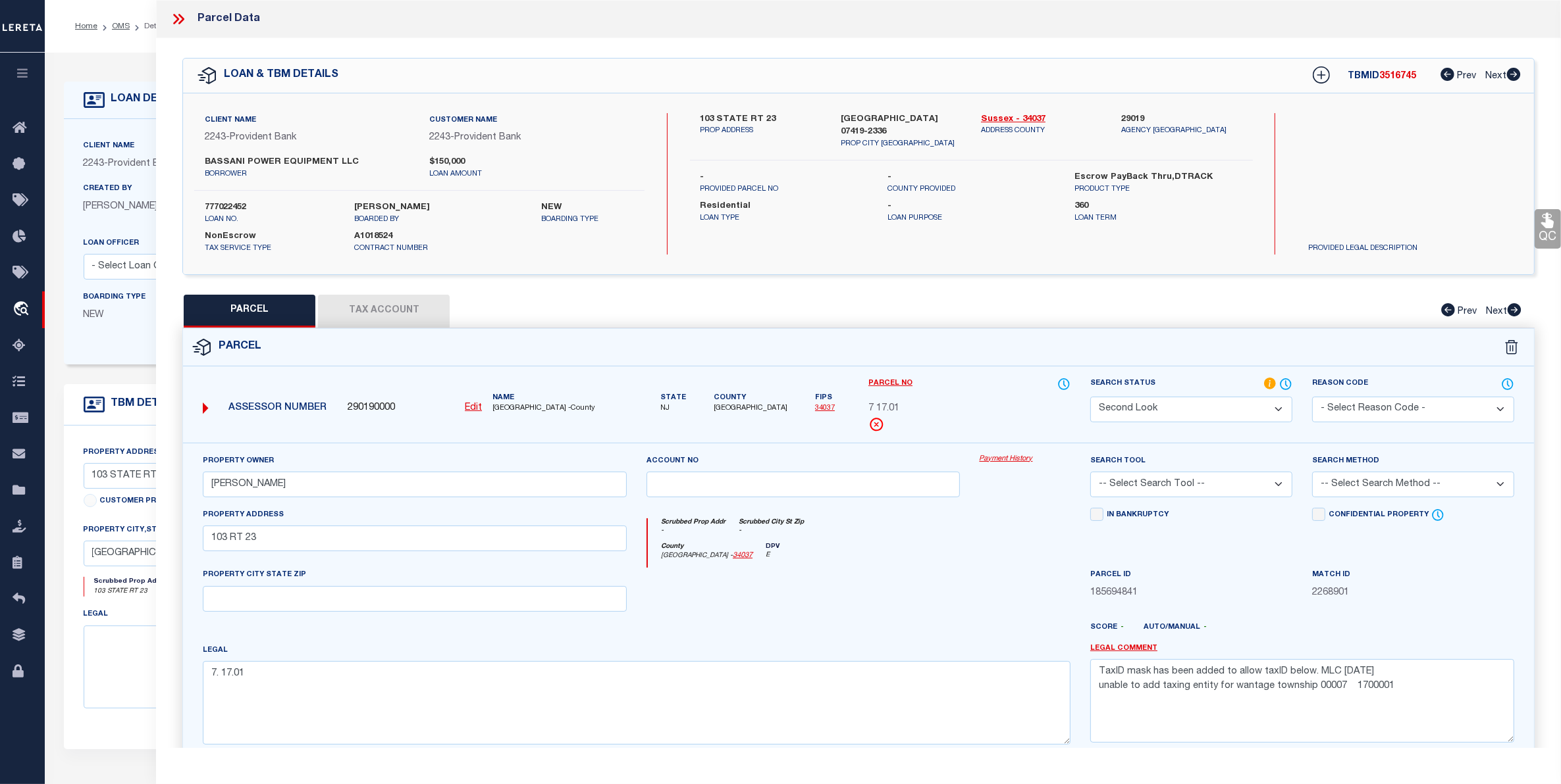
click at [1196, 408] on select "Automated Search Bad Parcel Complete Duplicate Parcel High Dollar Reporting In …" at bounding box center [1192, 410] width 202 height 26
click at [1090, 397] on select "Automated Search Bad Parcel Complete Duplicate Parcel High Dollar Reporting In …" at bounding box center [1192, 410] width 202 height 26
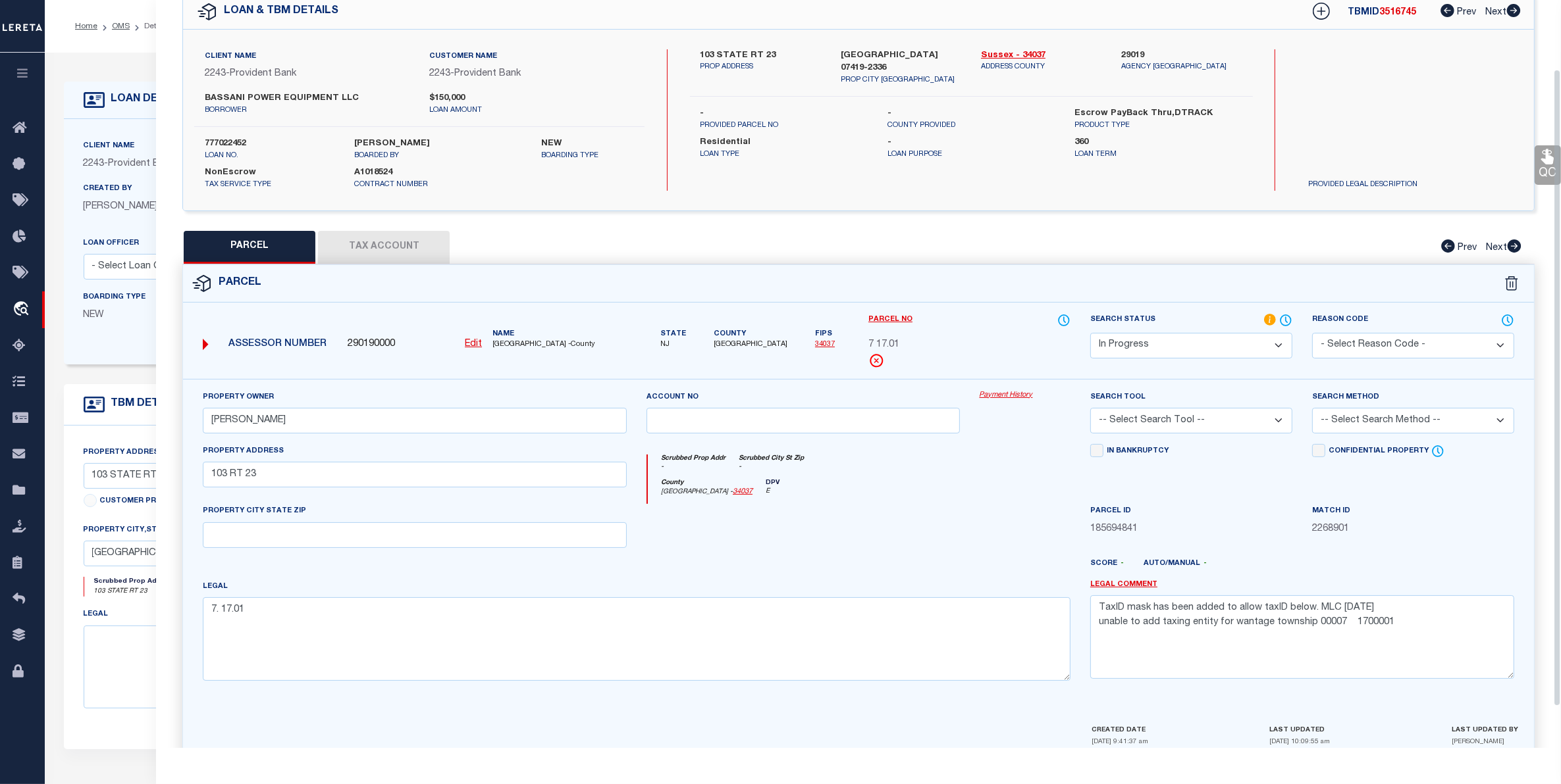
scroll to position [129, 0]
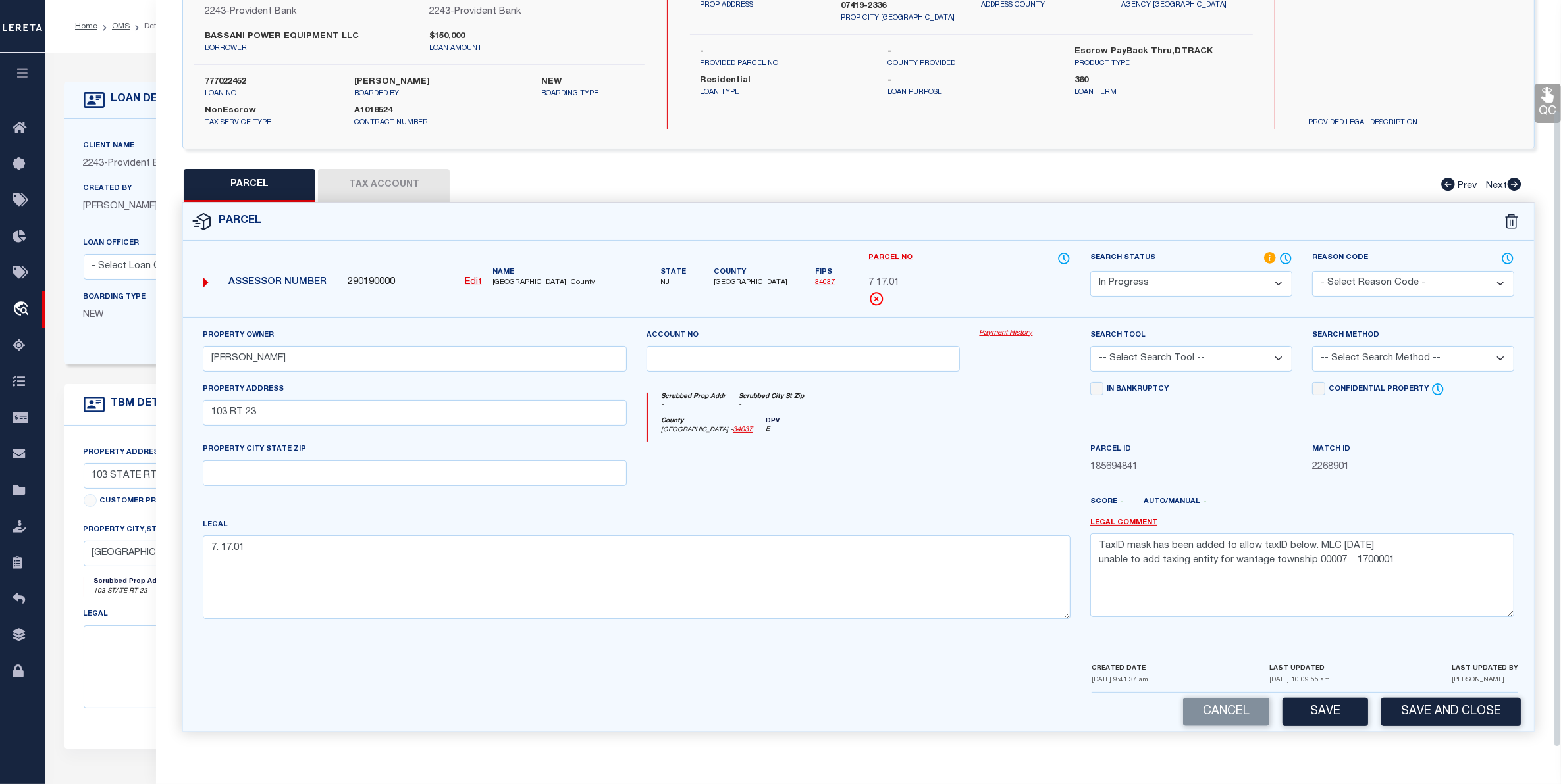
drag, startPoint x: 1327, startPoint y: 712, endPoint x: 1240, endPoint y: 694, distance: 88.8
click at [1327, 711] on button "Save" at bounding box center [1325, 713] width 85 height 28
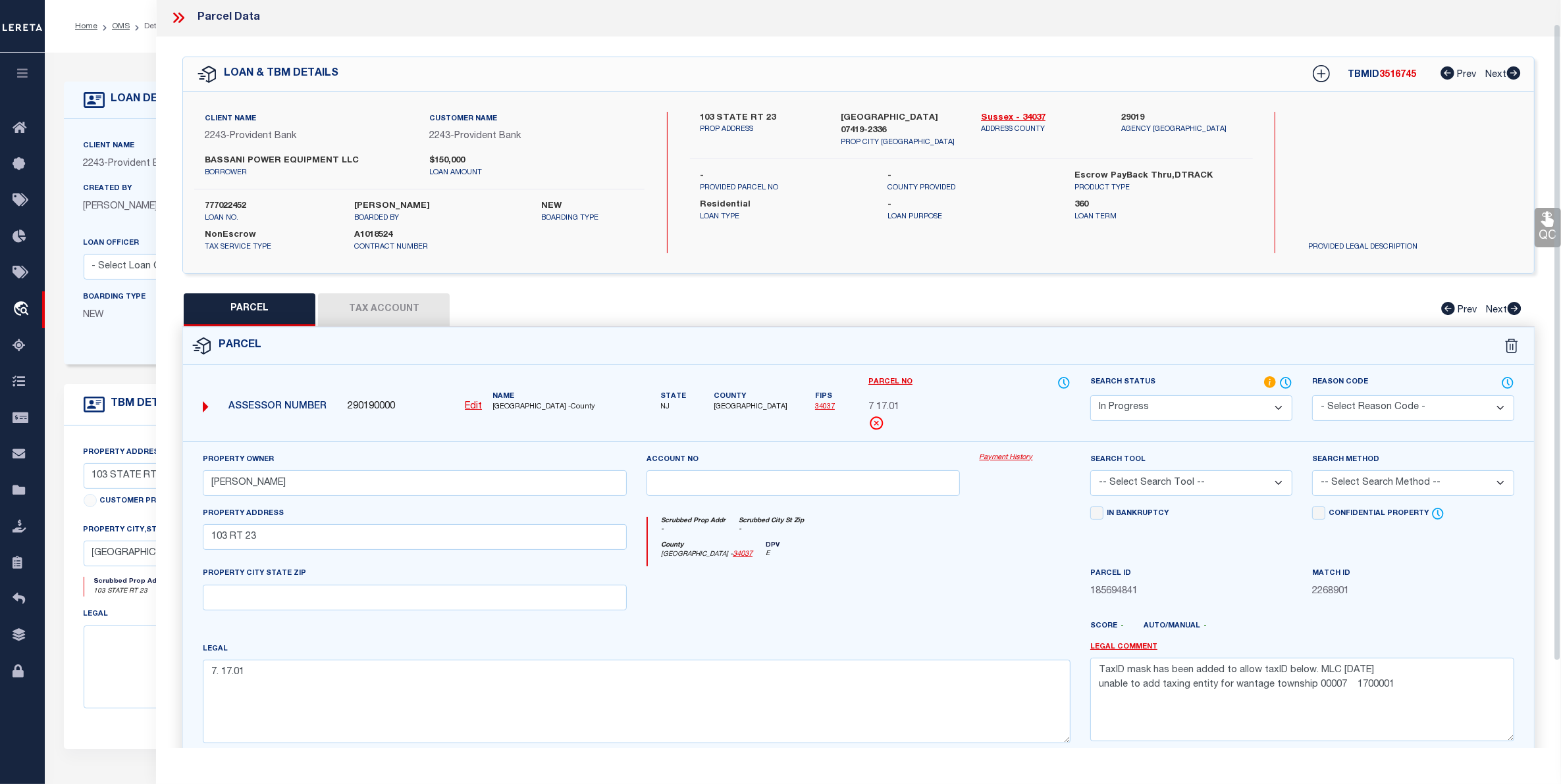
scroll to position [0, 0]
select select "AS"
checkbox input "false"
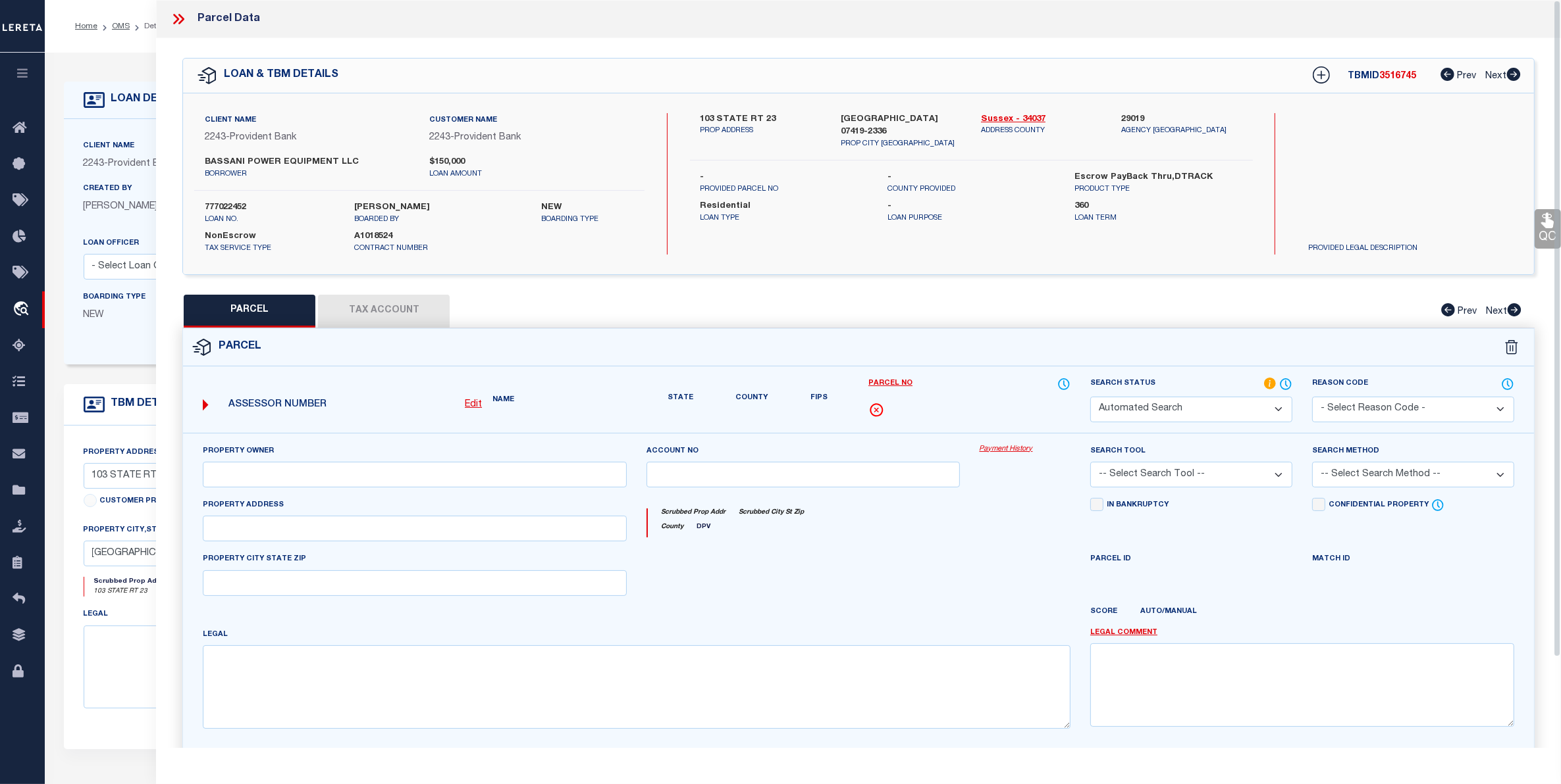
select select "IP"
type input "[PERSON_NAME]"
type input "103 RT 23"
type textarea "7. 17.01"
type textarea "TaxID mask has been added to allow taxID below. MLC [DATE] unable to add taxing…"
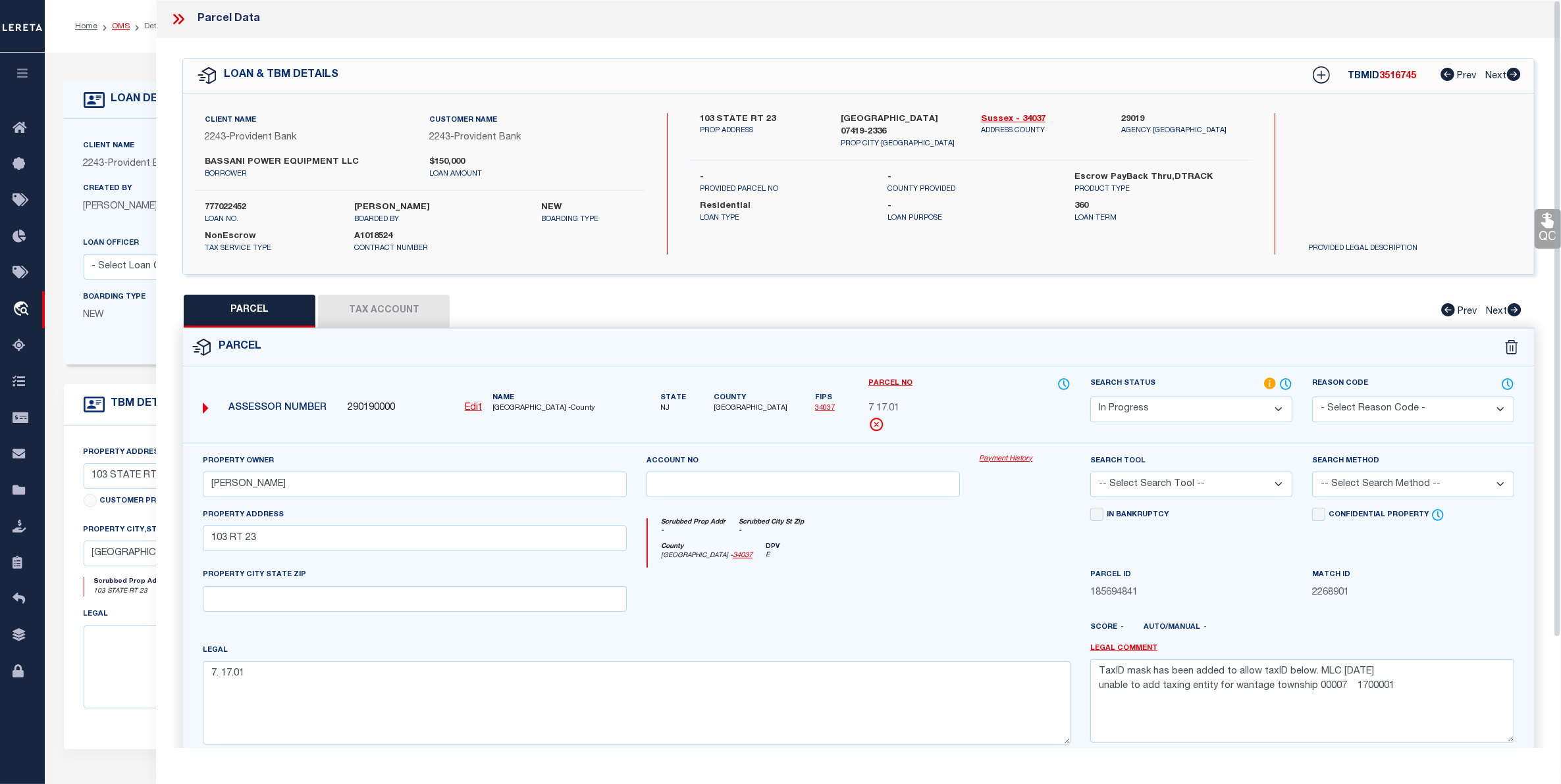
click at [117, 26] on link "OMS" at bounding box center [121, 26] width 18 height 8
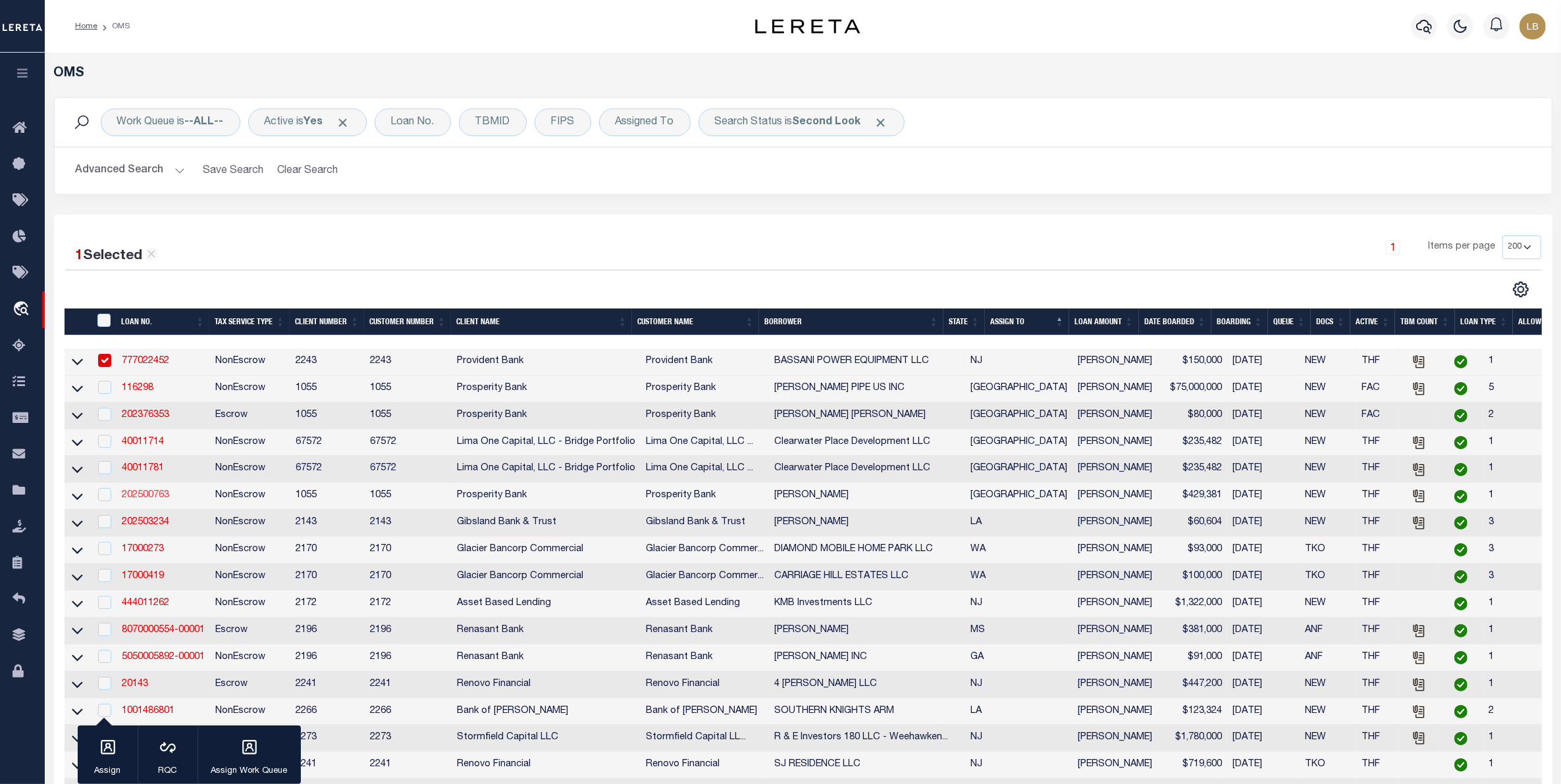
click at [138, 500] on link "202500763" at bounding box center [145, 495] width 47 height 9
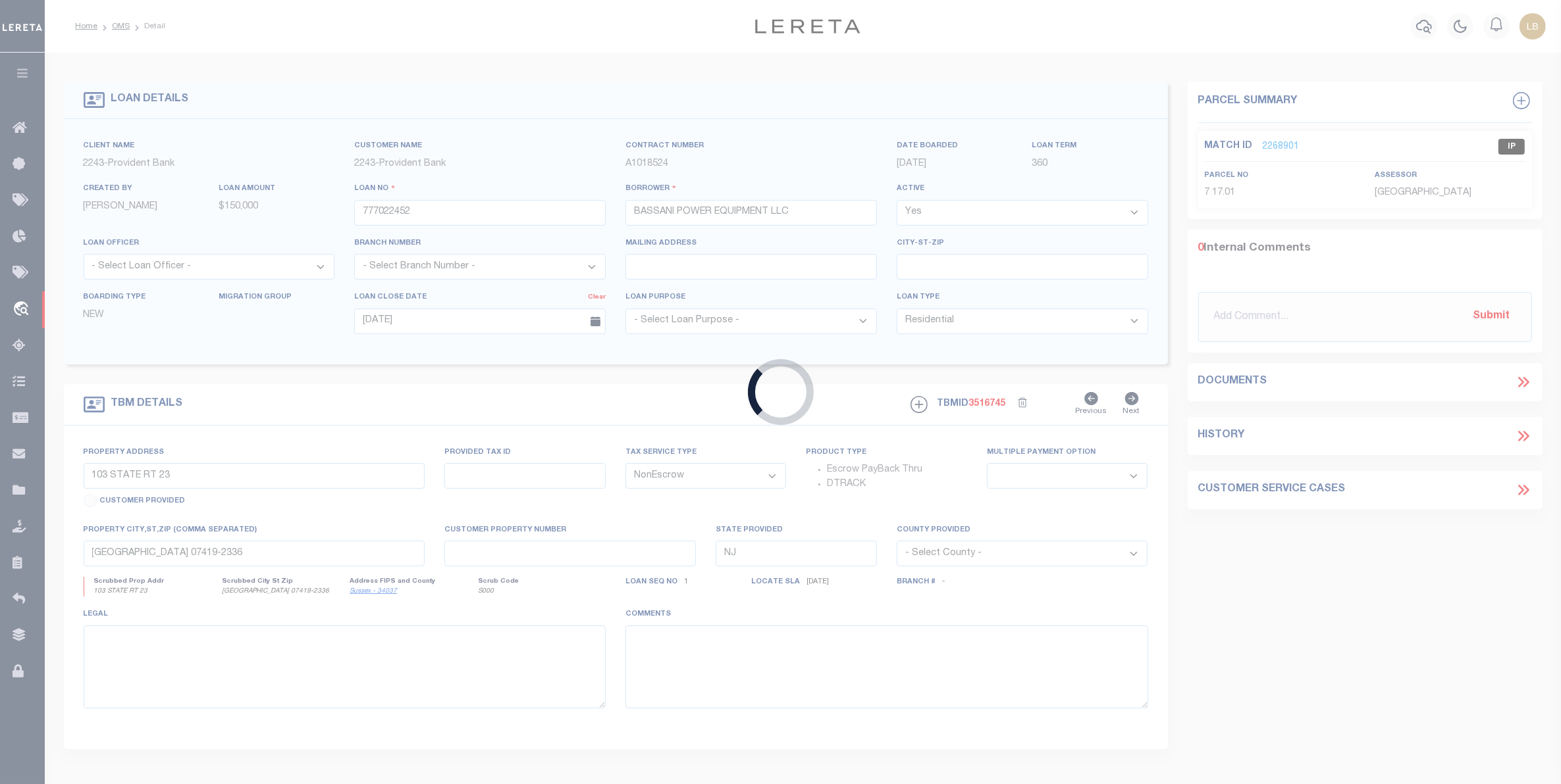
type input "202500763"
type input "[PERSON_NAME]"
select select
type input "[STREET_ADDRESS]"
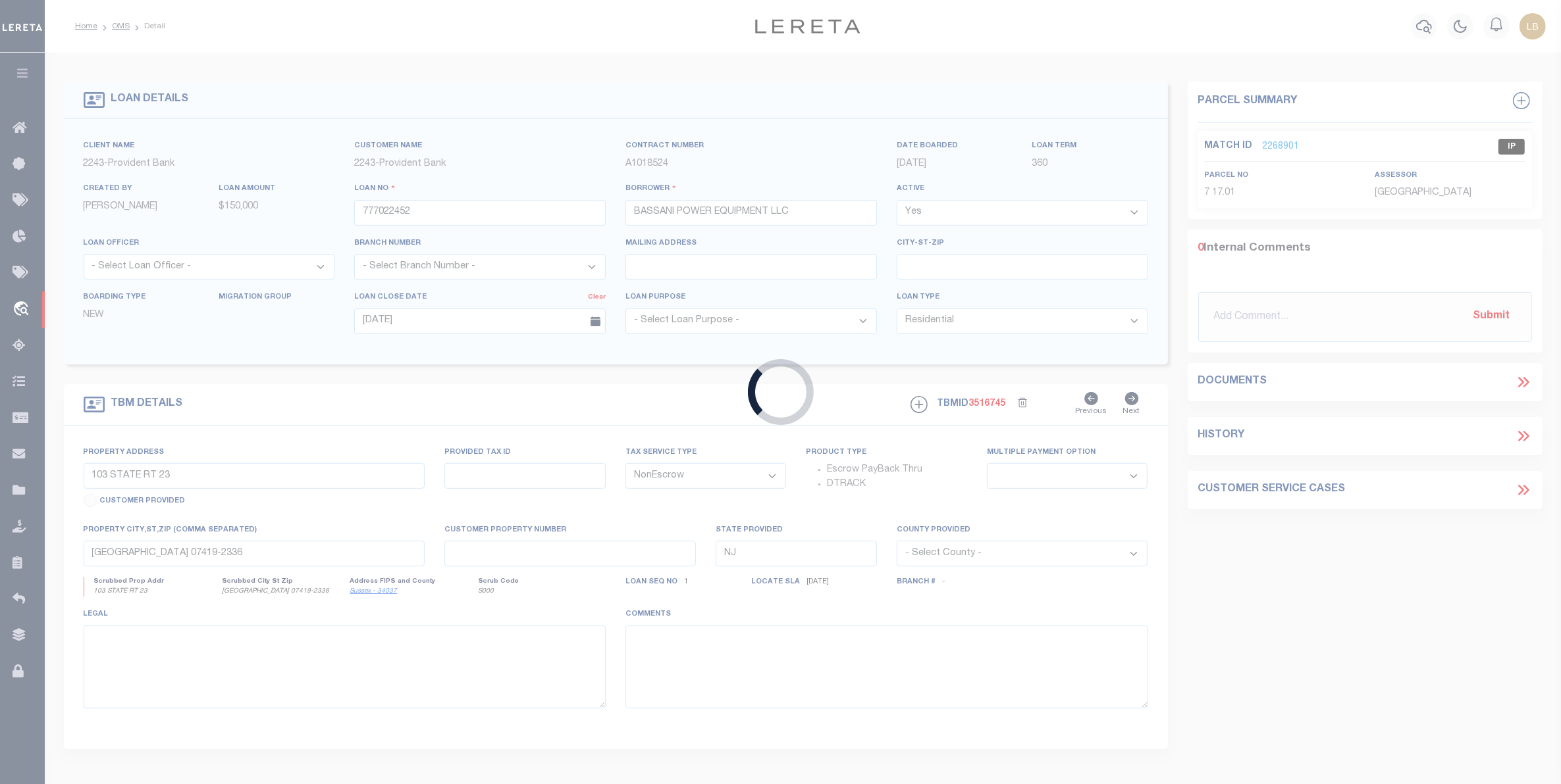
type input "[GEOGRAPHIC_DATA]"
select select
type input "[STREET_ADDRESS]"
type input "13038"
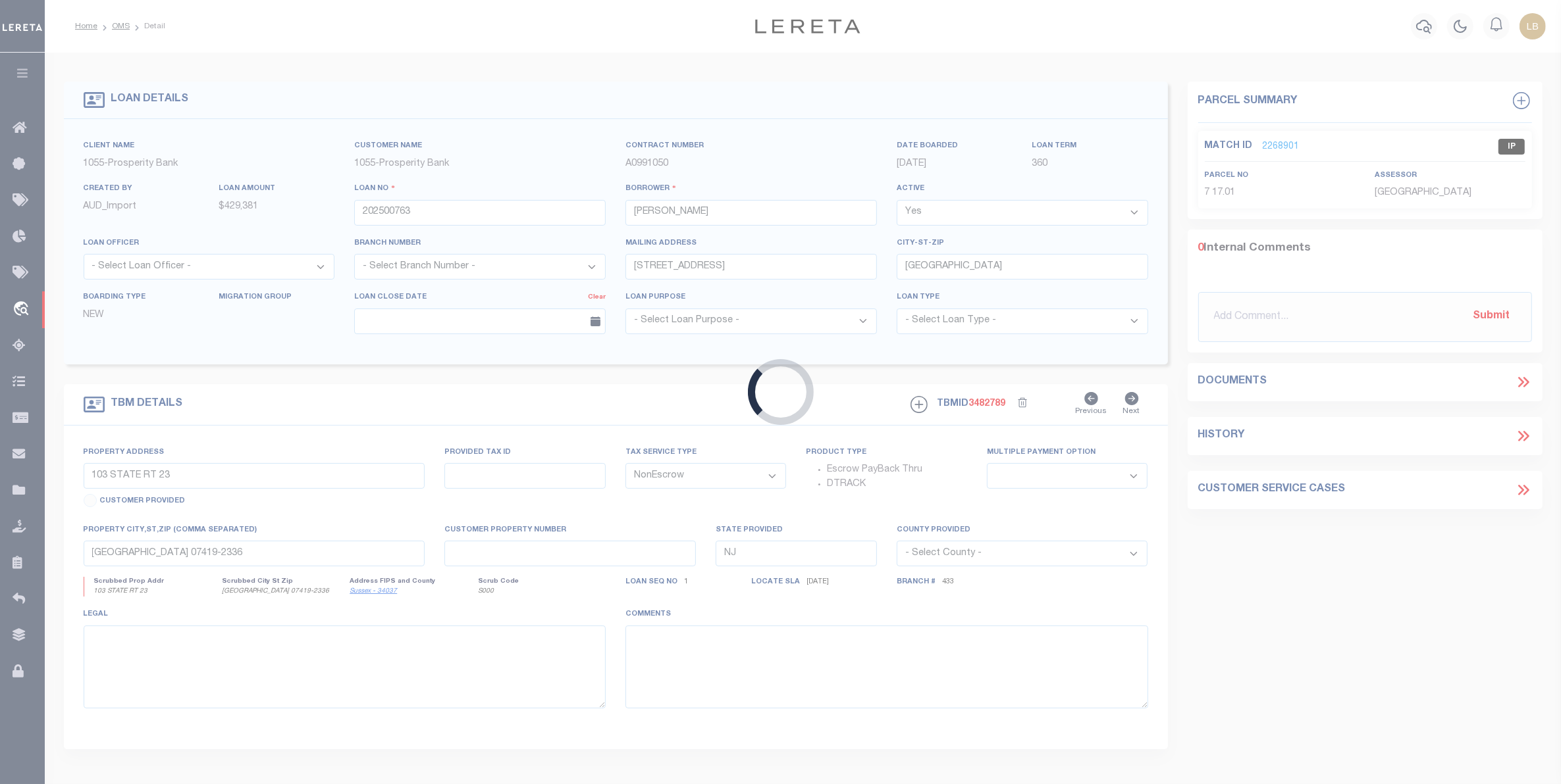
select select
type input "[GEOGRAPHIC_DATA], TX 76464"
type input "[GEOGRAPHIC_DATA]"
select select
type textarea "160.57AC UNIVERSITY LANDS SURV 42 AB-1393"
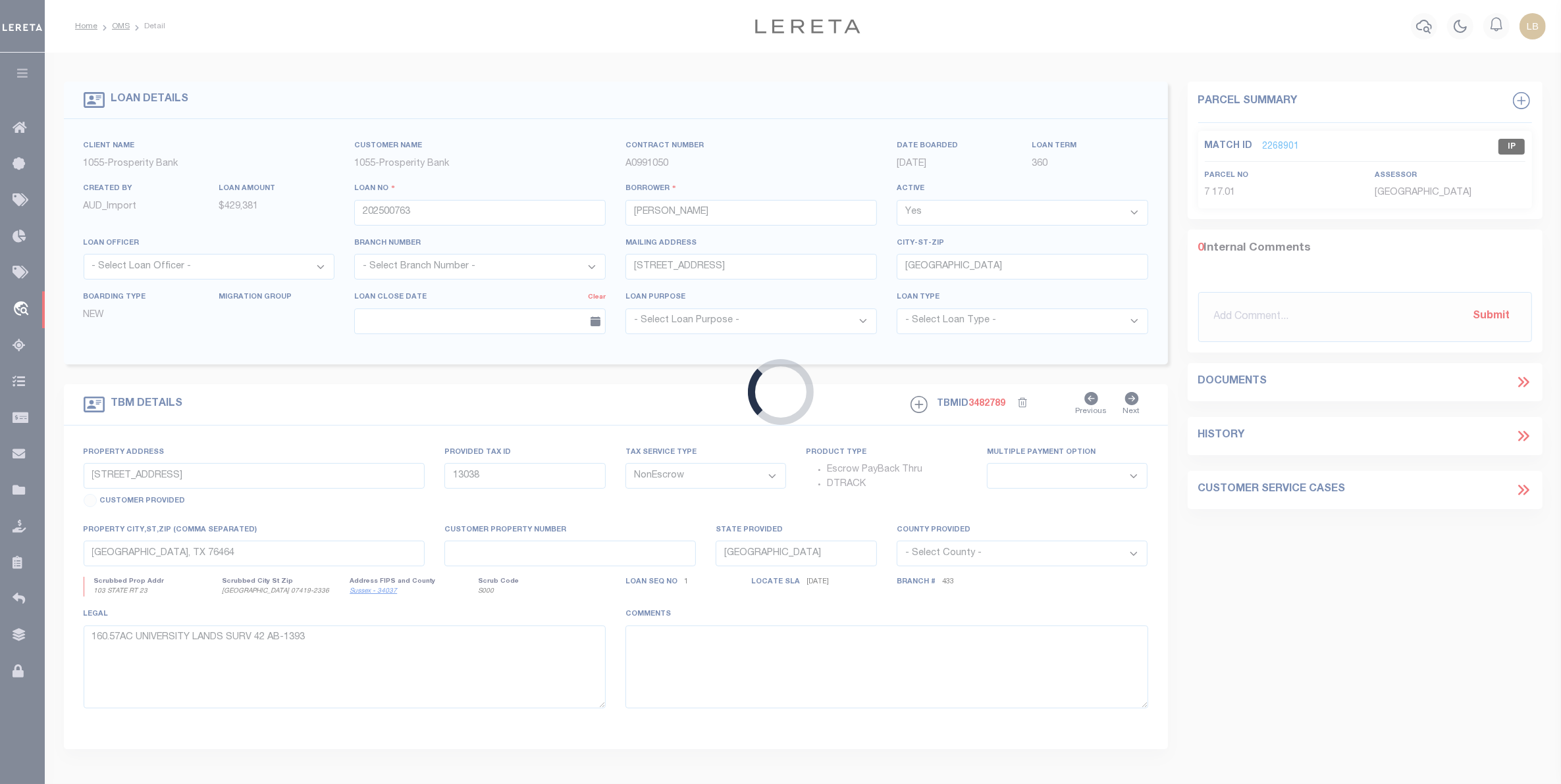
select select "10584"
select select "3832"
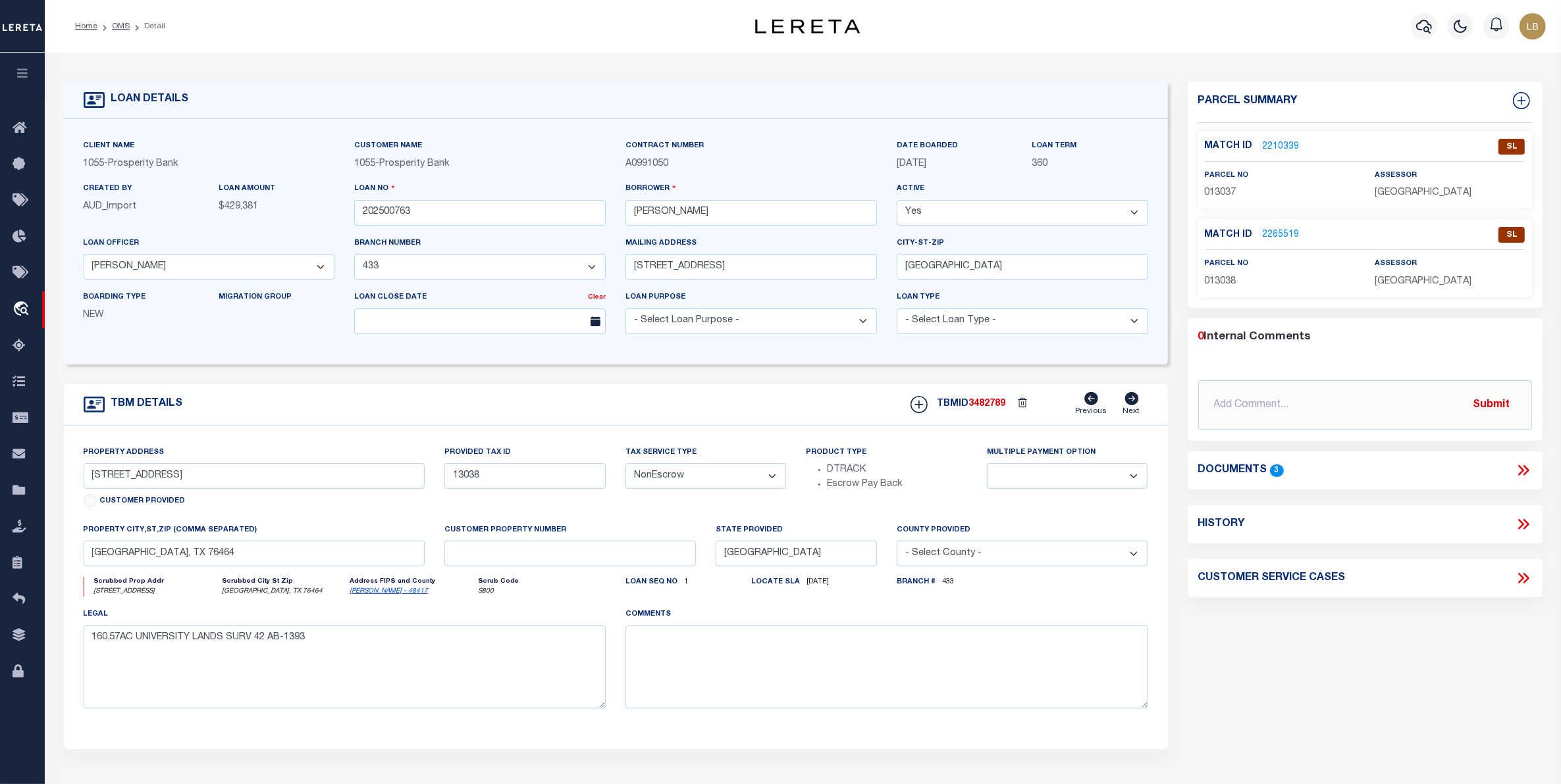
click at [1271, 147] on link "2210339" at bounding box center [1281, 147] width 37 height 14
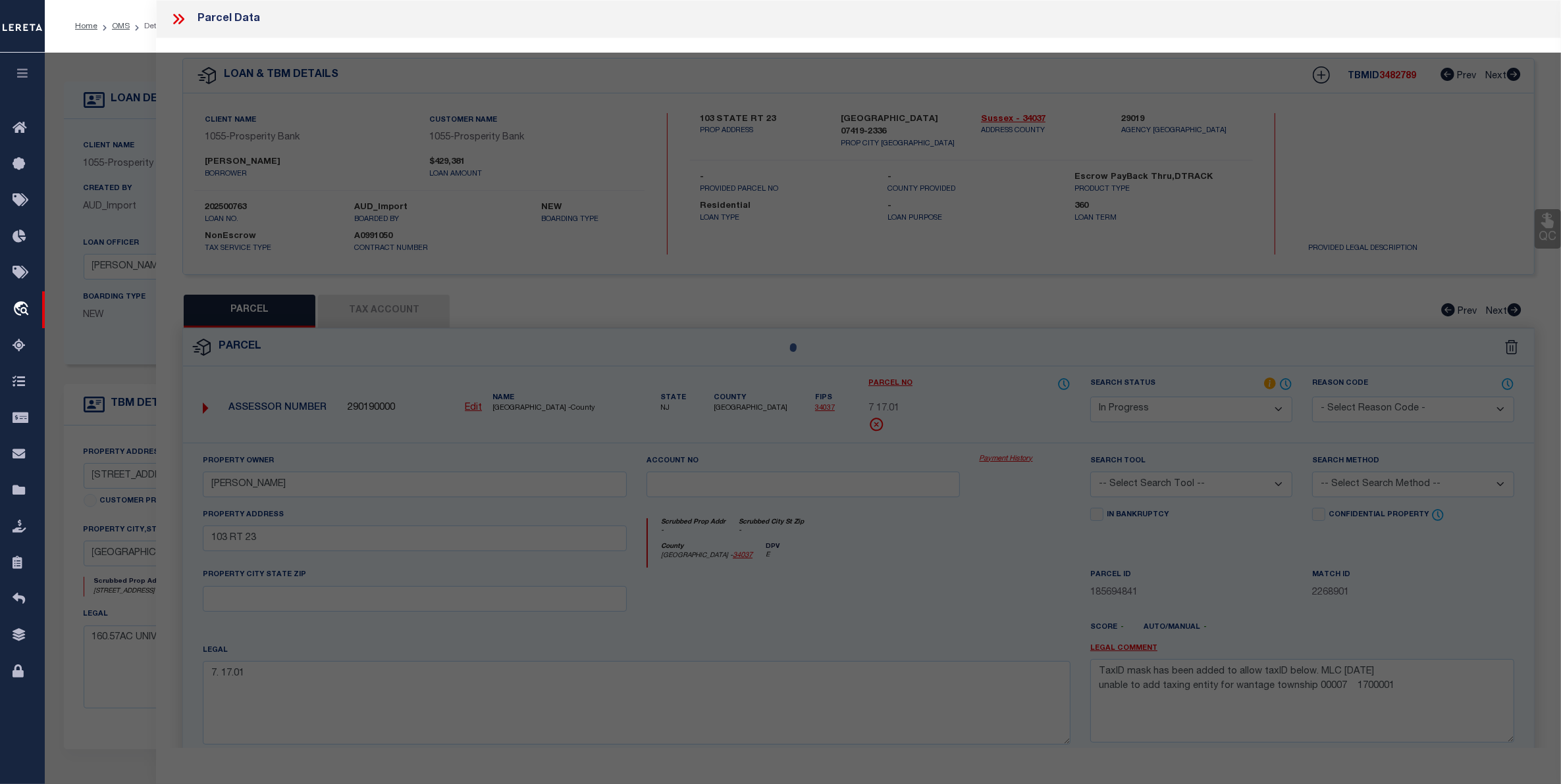
select select "AS"
checkbox input "false"
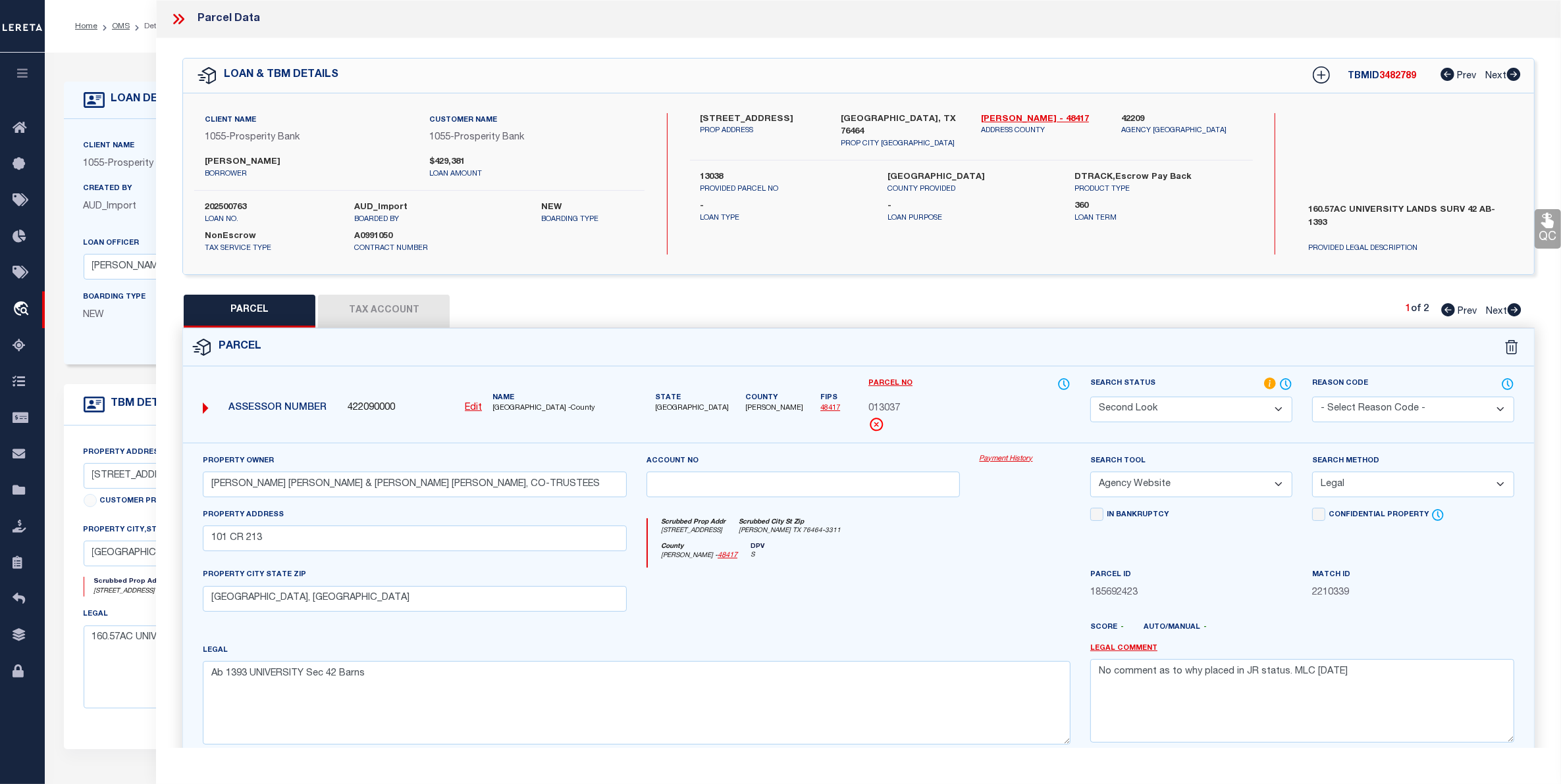
click at [1249, 403] on select "Automated Search Bad Parcel Complete Duplicate Parcel High Dollar Reporting In …" at bounding box center [1192, 410] width 202 height 26
click at [1090, 397] on select "Automated Search Bad Parcel Complete Duplicate Parcel High Dollar Reporting In …" at bounding box center [1192, 410] width 202 height 26
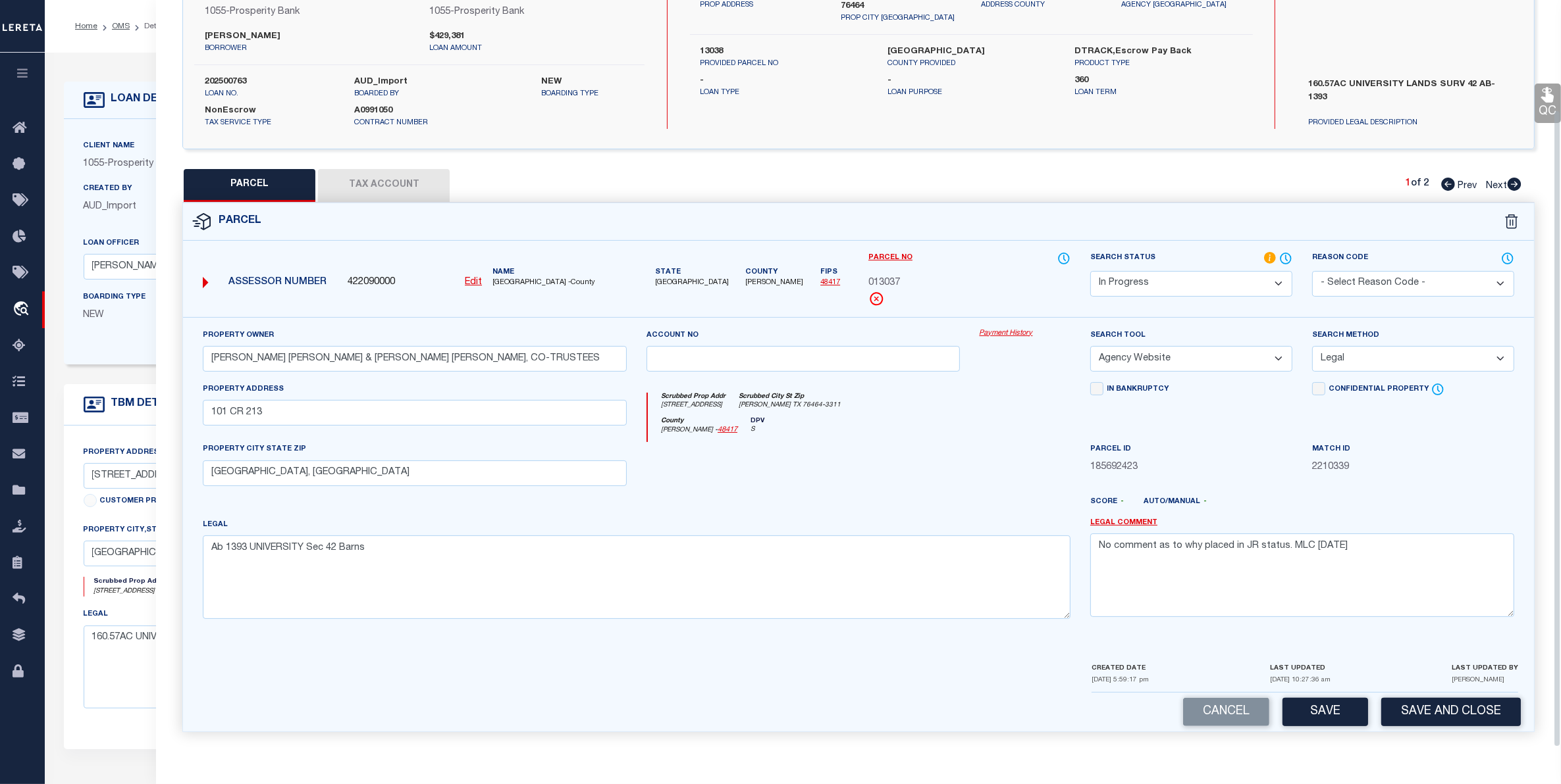
click at [1294, 694] on div "Cancel Save Save and Close" at bounding box center [858, 713] width 1350 height 39
click at [1313, 712] on button "Save" at bounding box center [1325, 713] width 85 height 28
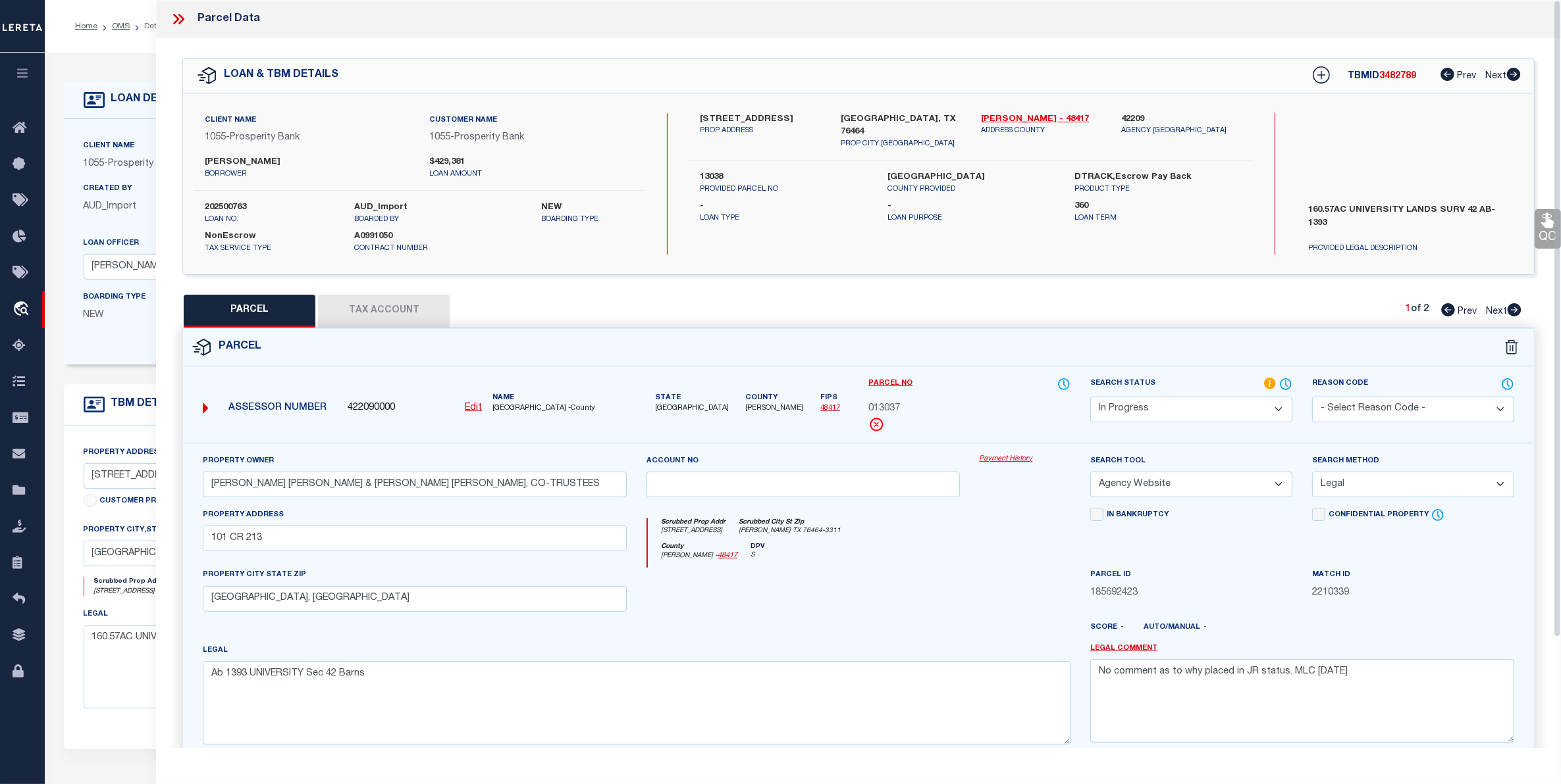
click at [1494, 310] on span "Next" at bounding box center [1496, 312] width 21 height 9
click at [1199, 404] on select "Automated Search Bad Parcel Complete Duplicate Parcel High Dollar Reporting In …" at bounding box center [1192, 410] width 202 height 26
click at [1090, 397] on select "Automated Search Bad Parcel Complete Duplicate Parcel High Dollar Reporting In …" at bounding box center [1192, 410] width 202 height 26
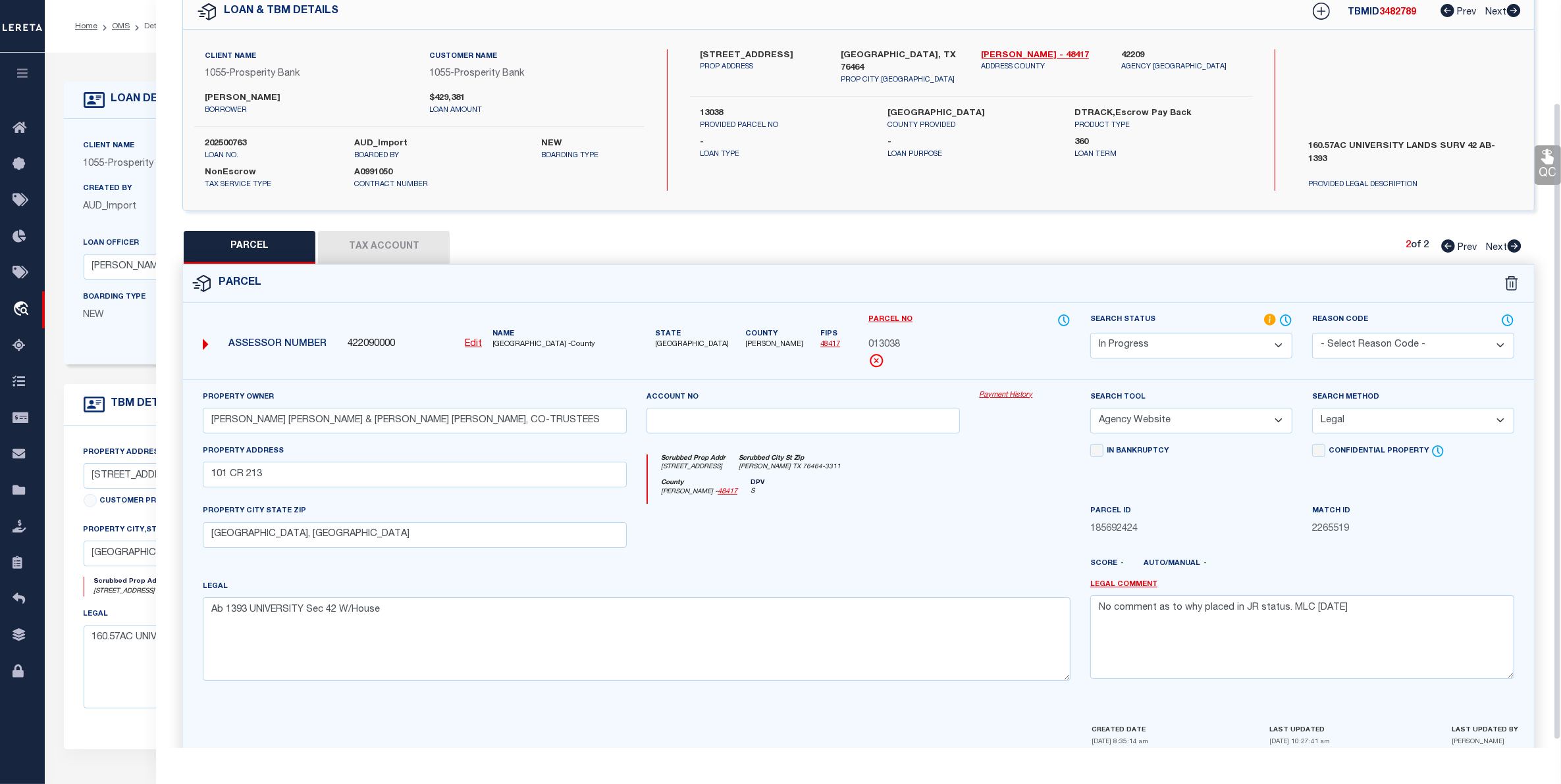
scroll to position [129, 0]
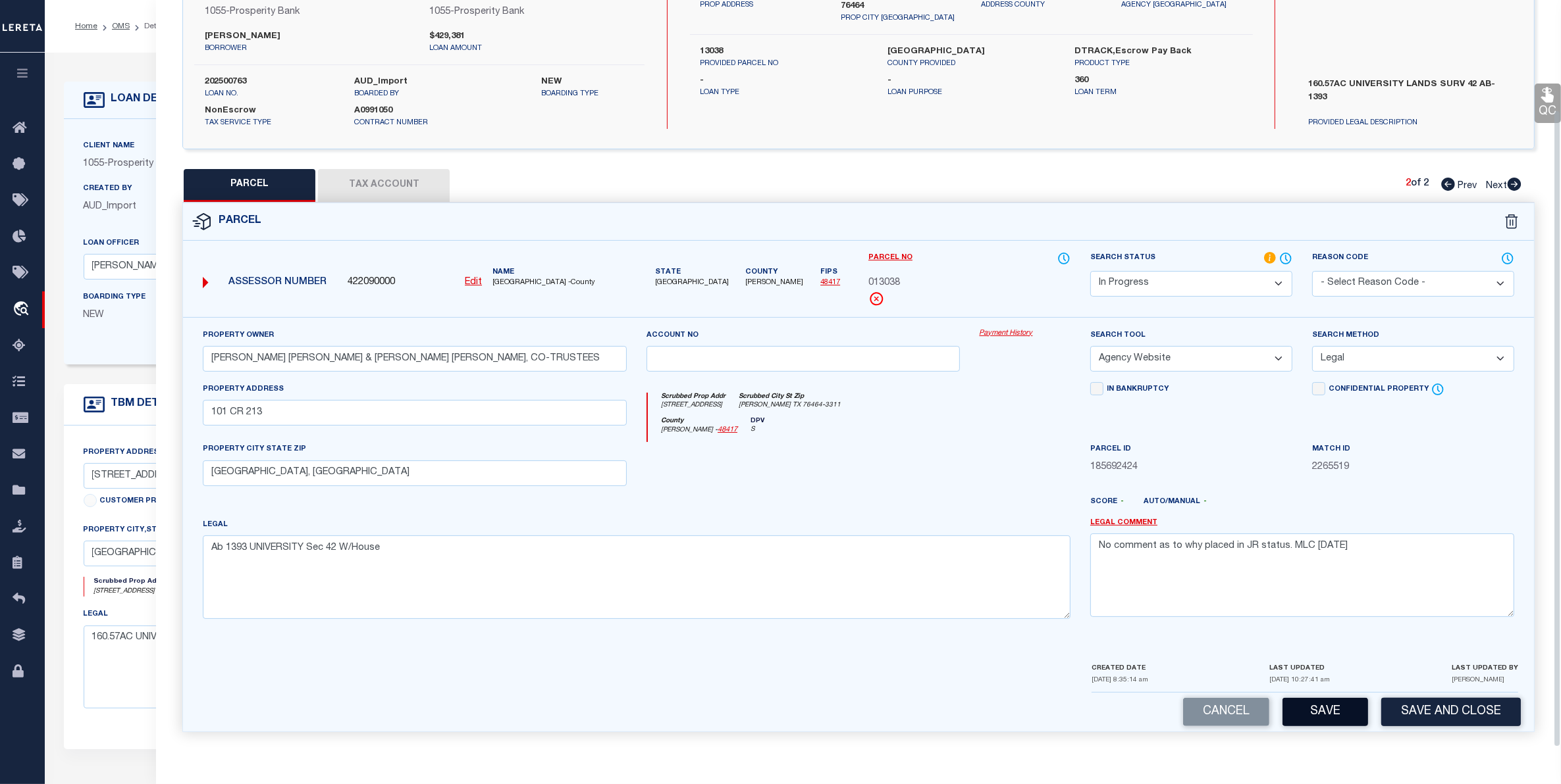
click at [1335, 712] on button "Save" at bounding box center [1325, 713] width 85 height 28
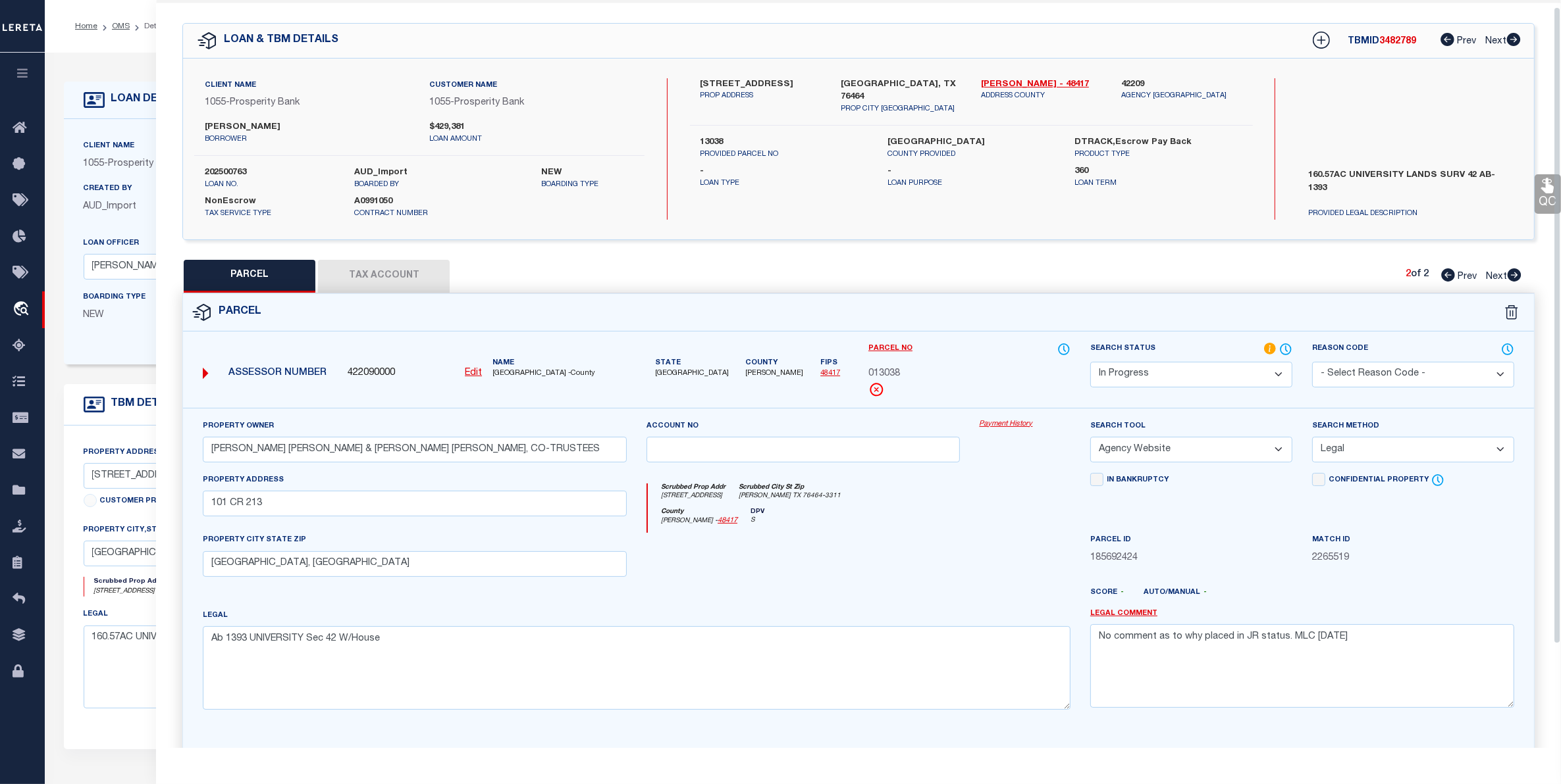
scroll to position [0, 0]
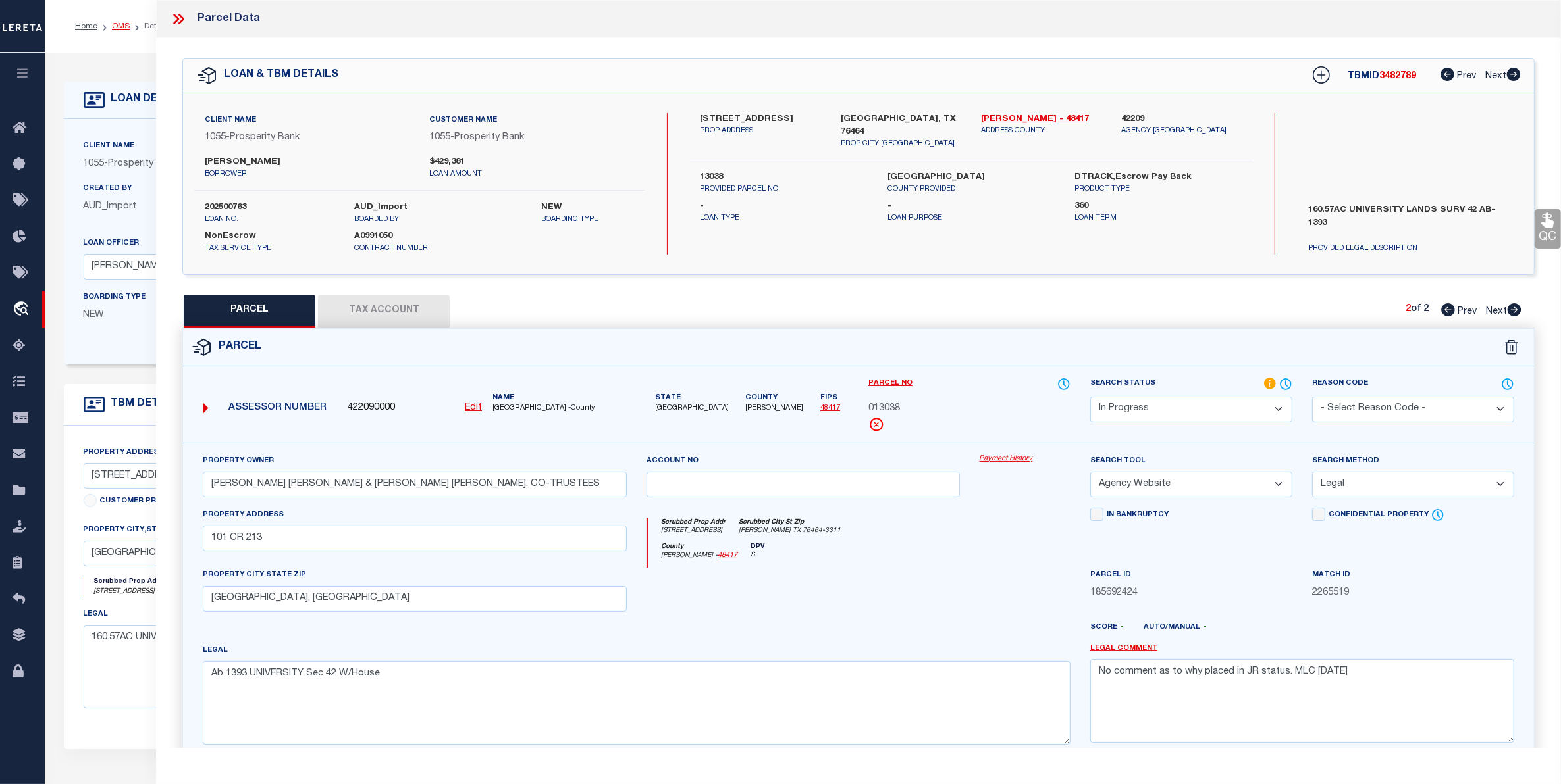
click at [117, 28] on link "OMS" at bounding box center [121, 26] width 18 height 8
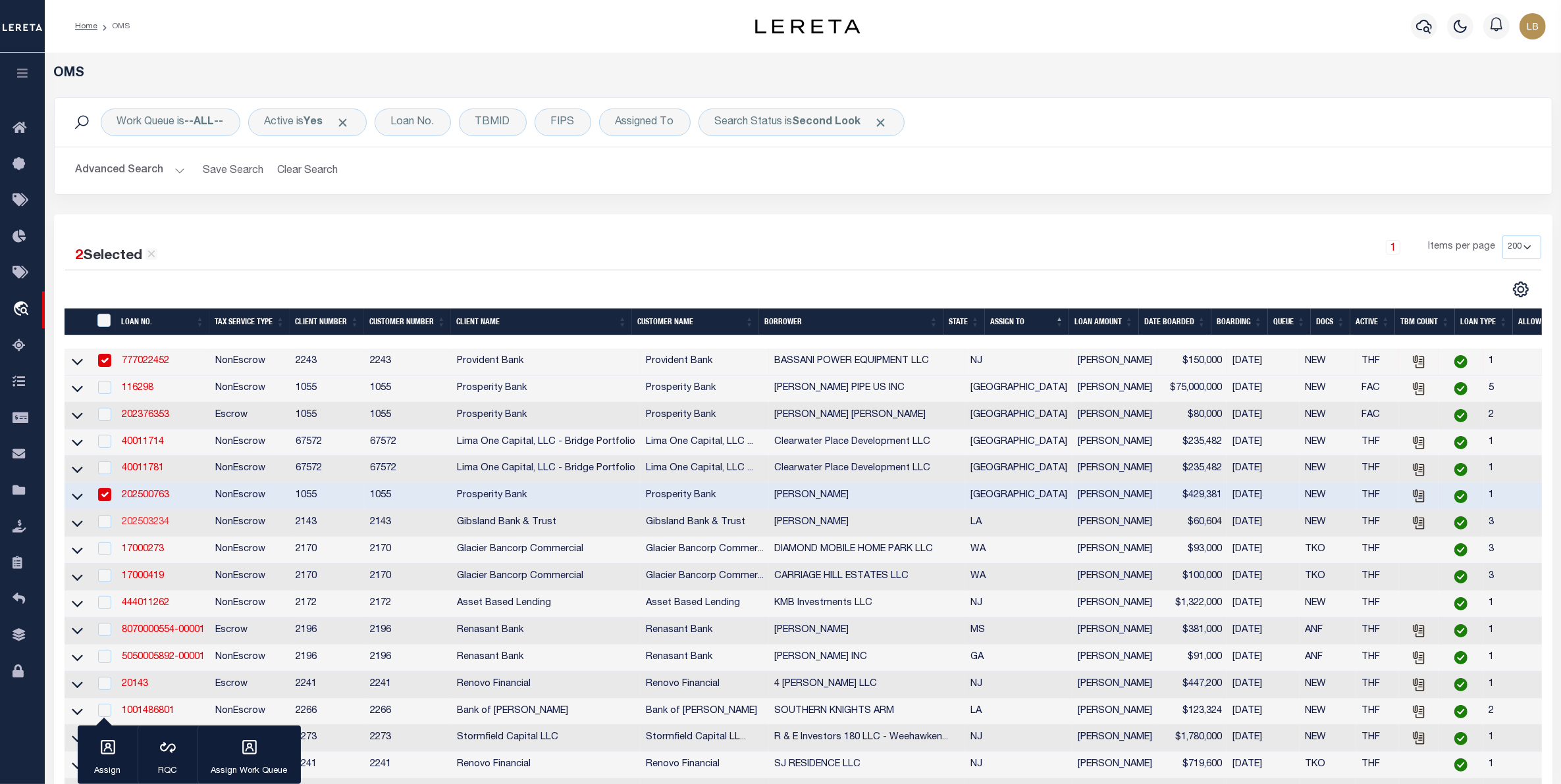
click at [148, 527] on link "202503234" at bounding box center [145, 522] width 47 height 9
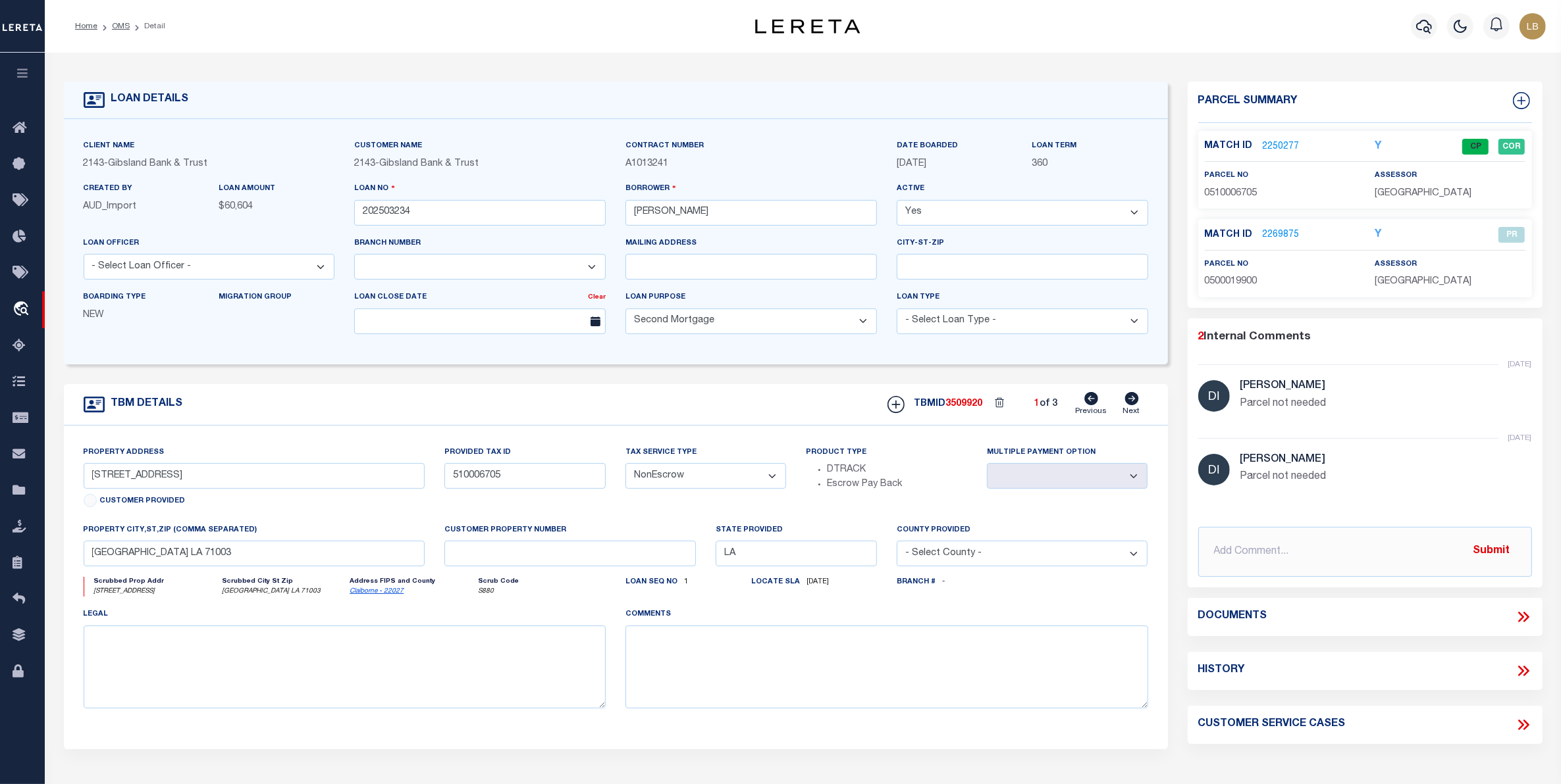
click at [1132, 402] on icon at bounding box center [1130, 399] width 14 height 13
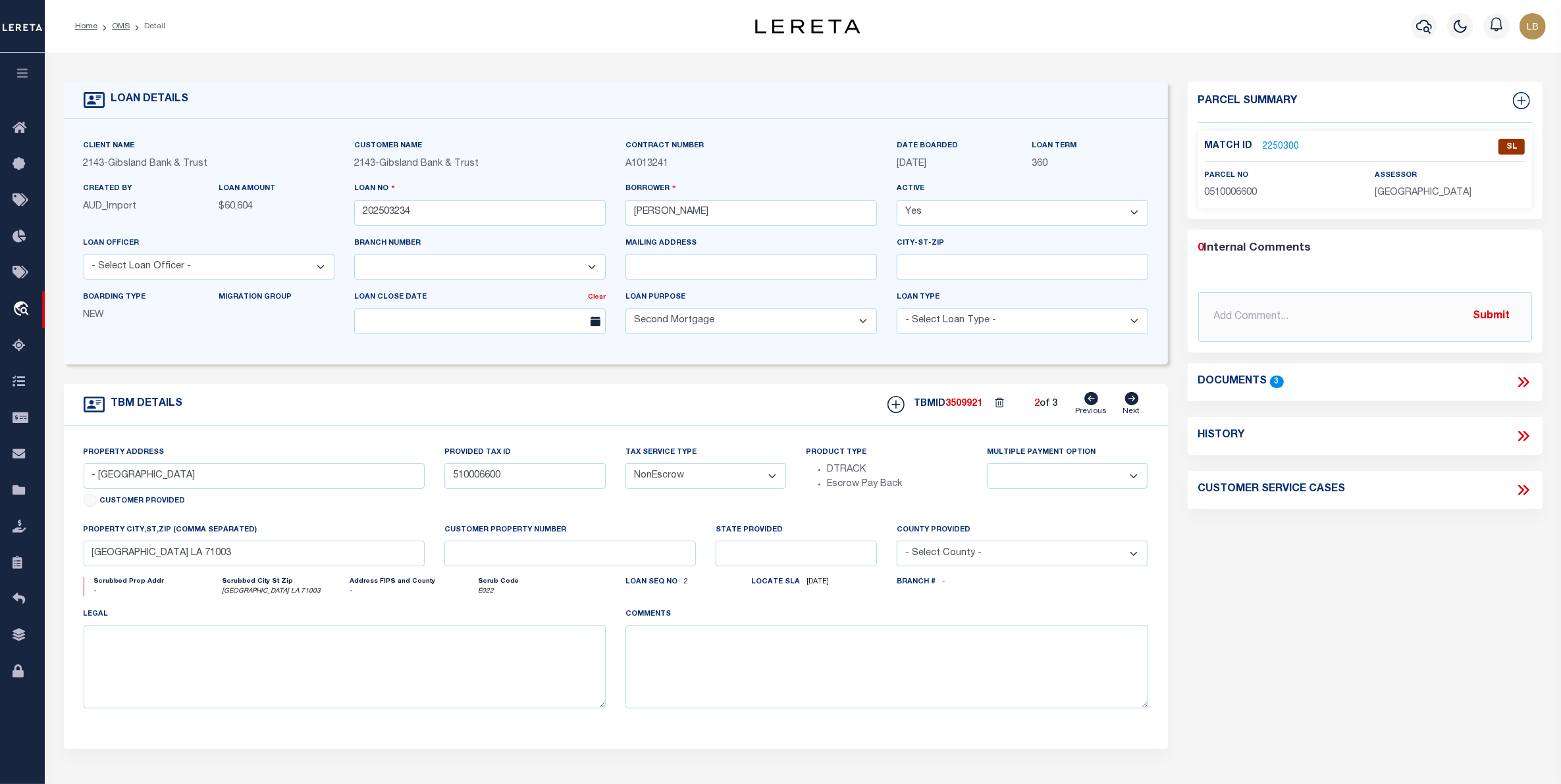
click at [1281, 140] on link "2250300" at bounding box center [1281, 147] width 37 height 14
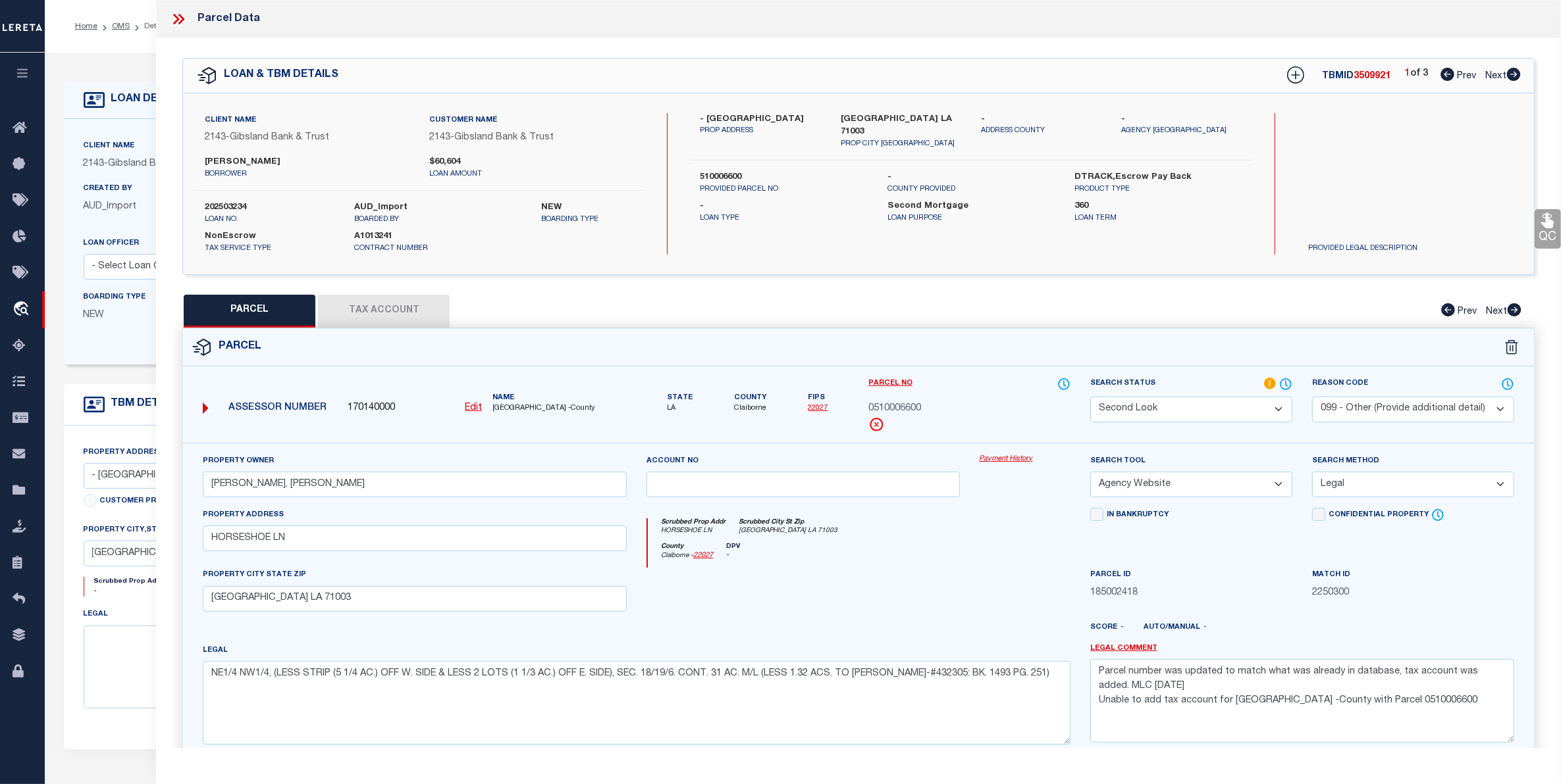
click at [359, 315] on button "Tax Account" at bounding box center [384, 311] width 132 height 32
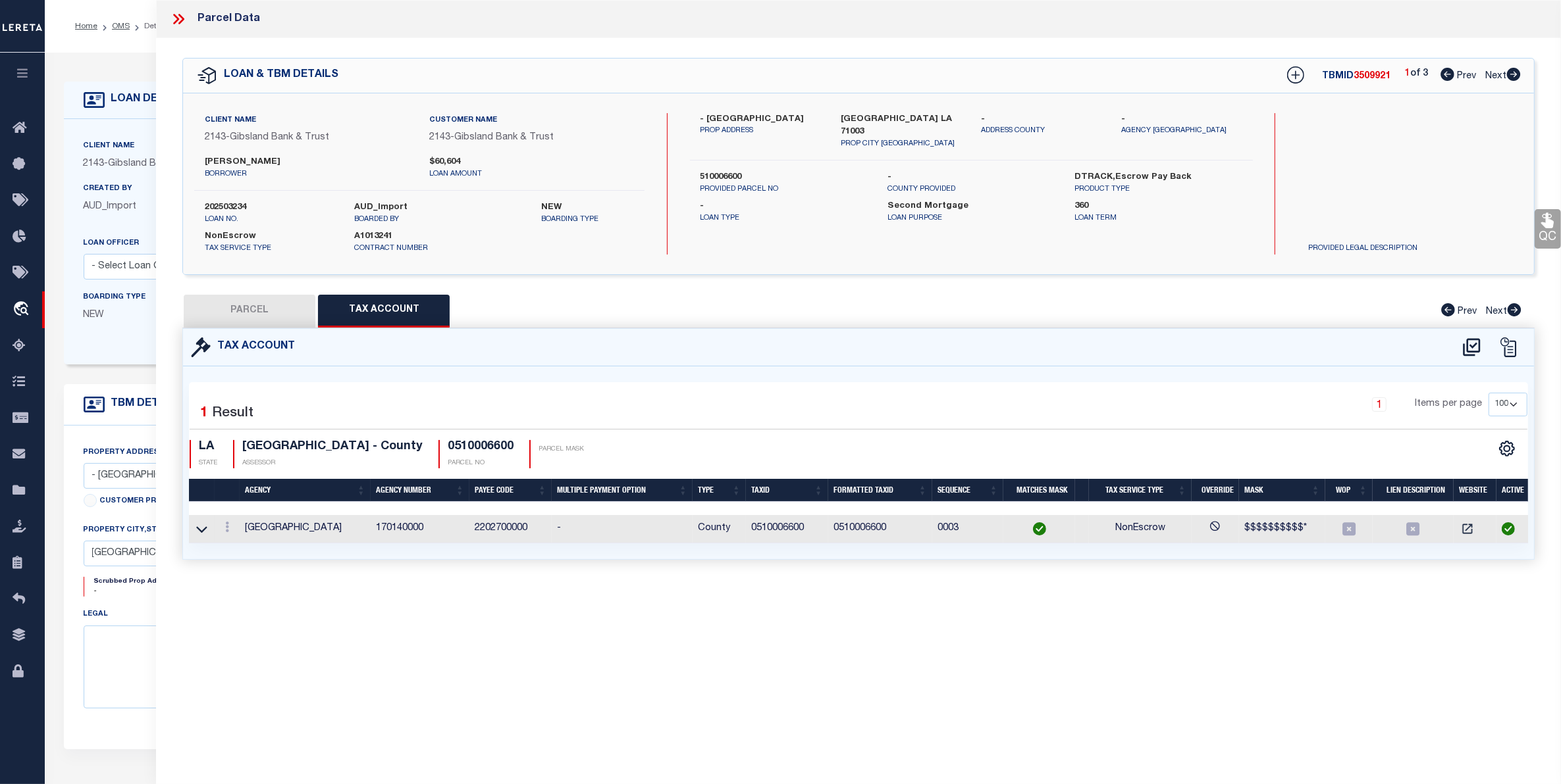
click at [264, 314] on button "PARCEL" at bounding box center [250, 311] width 132 height 32
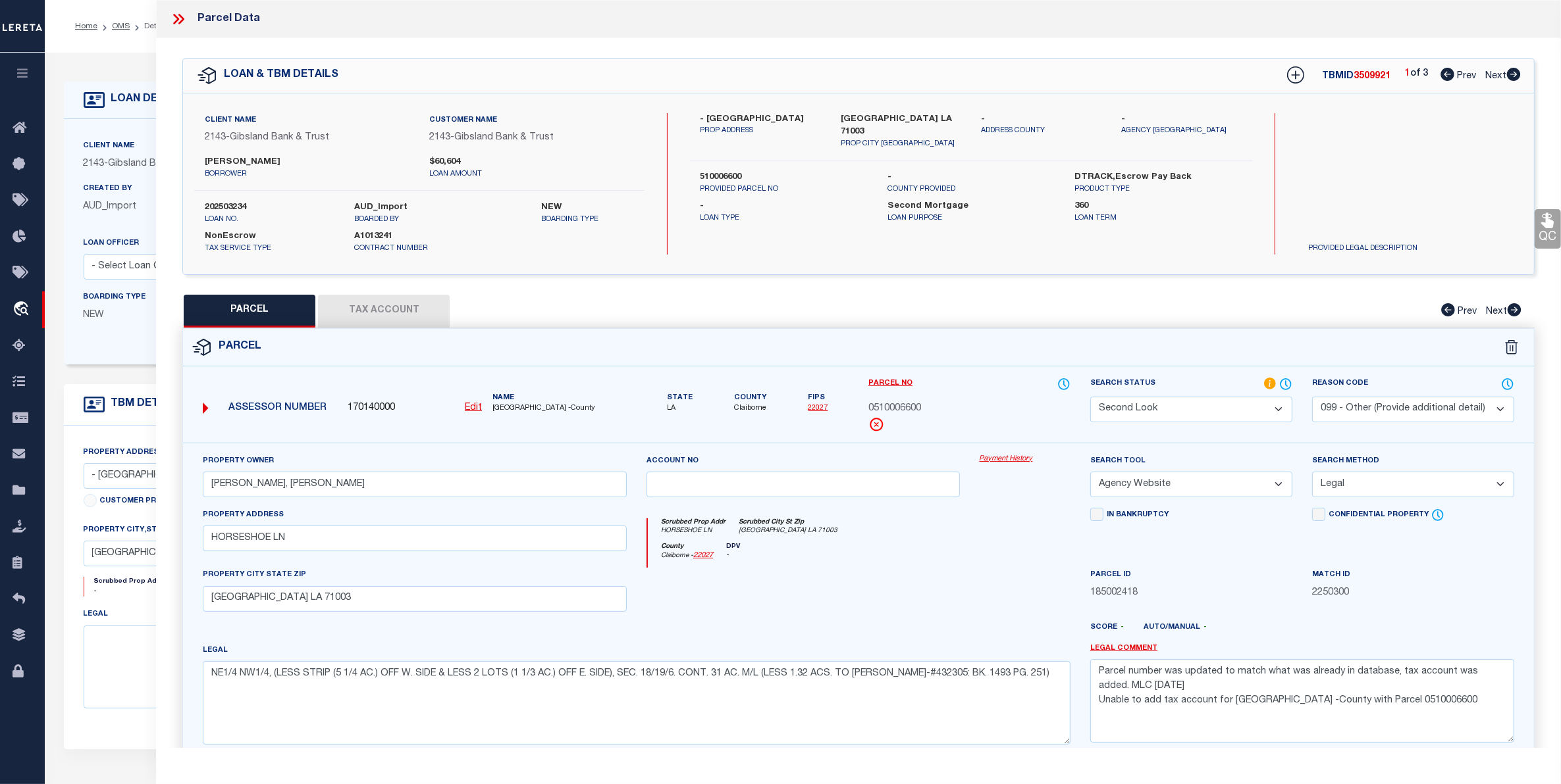
click at [1218, 397] on select "Automated Search Bad Parcel Complete Duplicate Parcel High Dollar Reporting In …" at bounding box center [1192, 410] width 202 height 26
click at [1090, 397] on select "Automated Search Bad Parcel Complete Duplicate Parcel High Dollar Reporting In …" at bounding box center [1192, 410] width 202 height 26
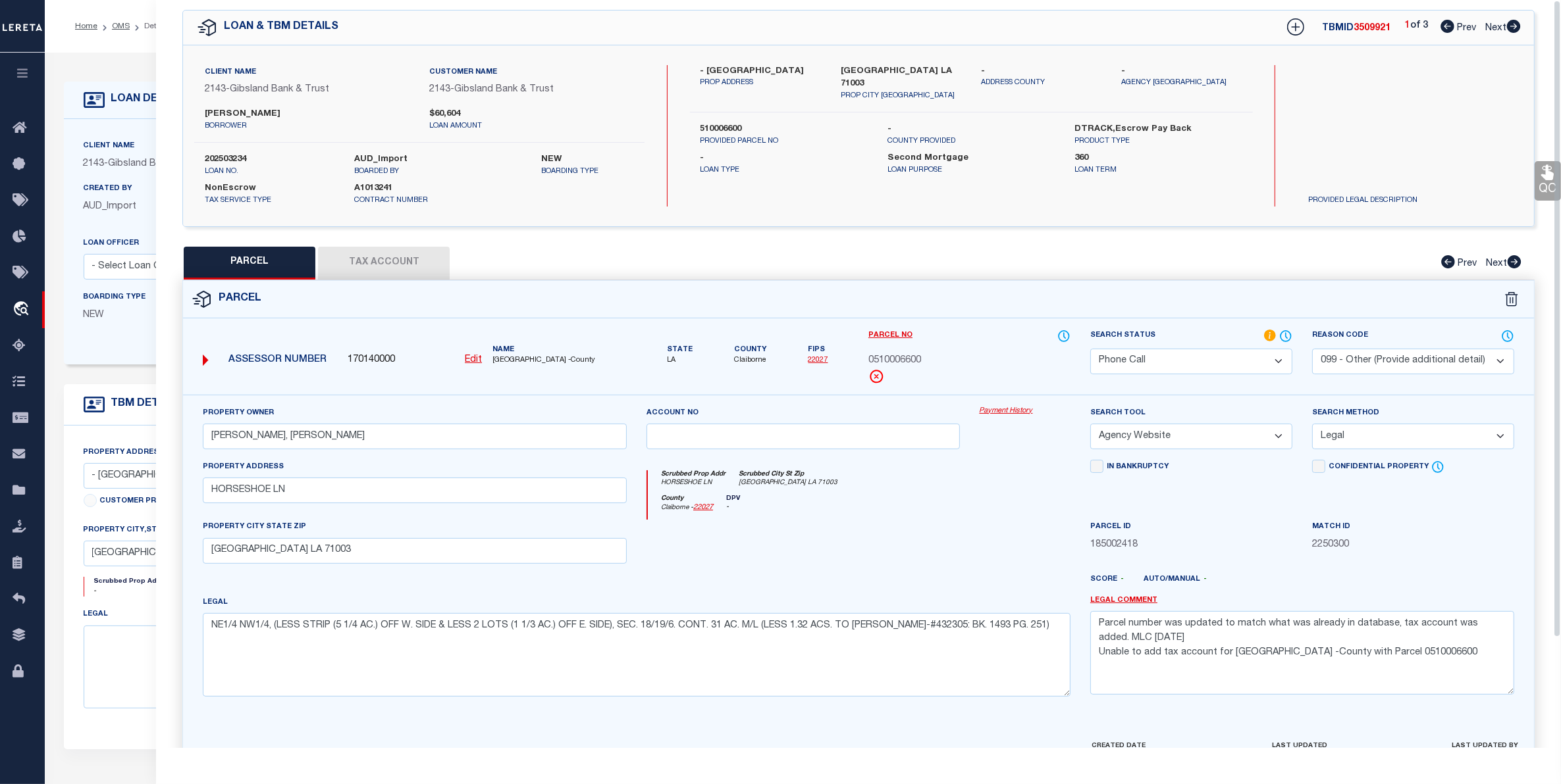
scroll to position [129, 0]
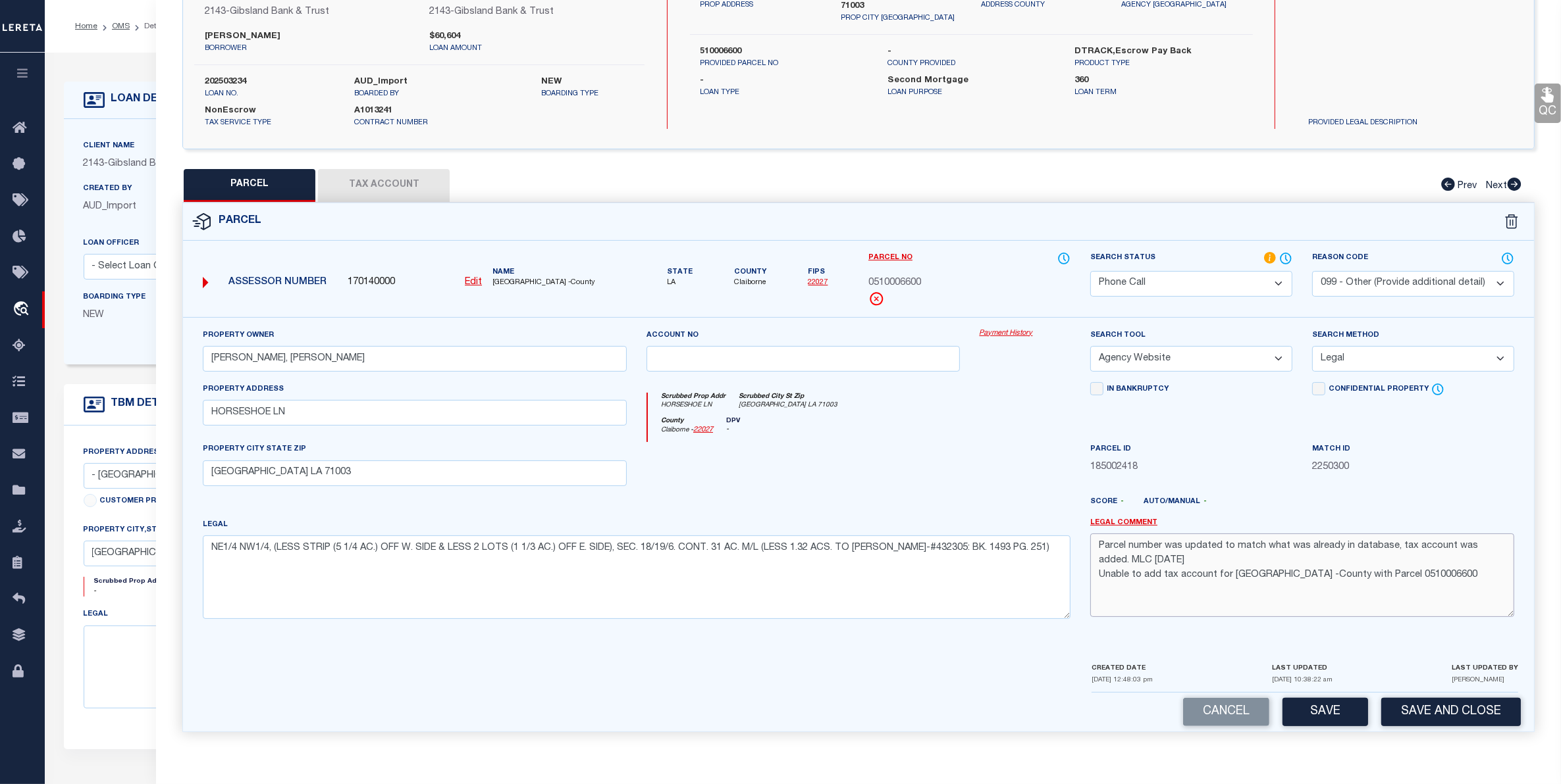
click at [1470, 567] on textarea "Parcel number was updated to match what was already in database, tax account wa…" at bounding box center [1302, 574] width 424 height 83
click at [1328, 704] on button "Save" at bounding box center [1325, 713] width 85 height 28
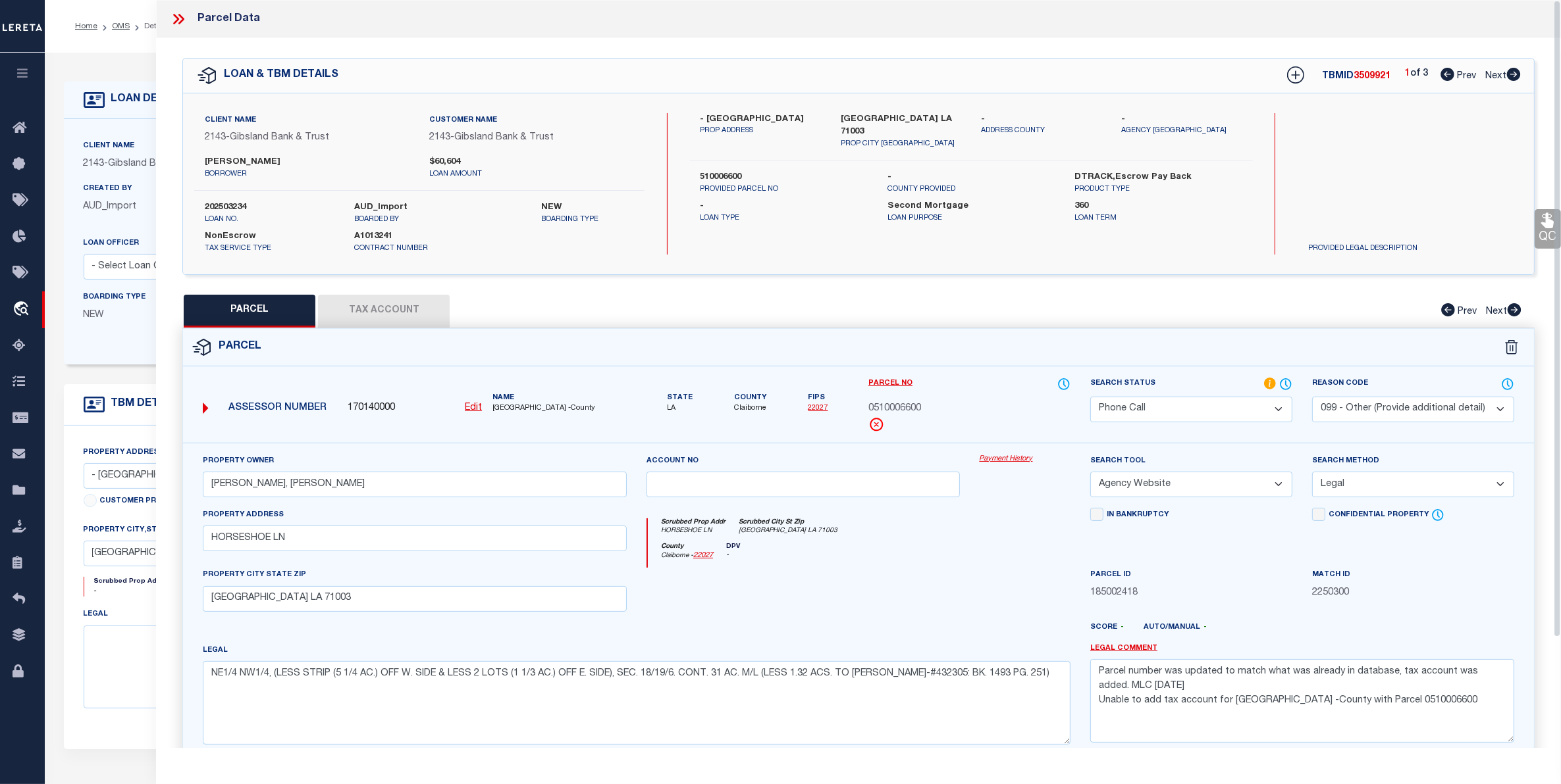
drag, startPoint x: 121, startPoint y: 25, endPoint x: 133, endPoint y: 44, distance: 22.5
click at [122, 26] on link "OMS" at bounding box center [121, 26] width 18 height 8
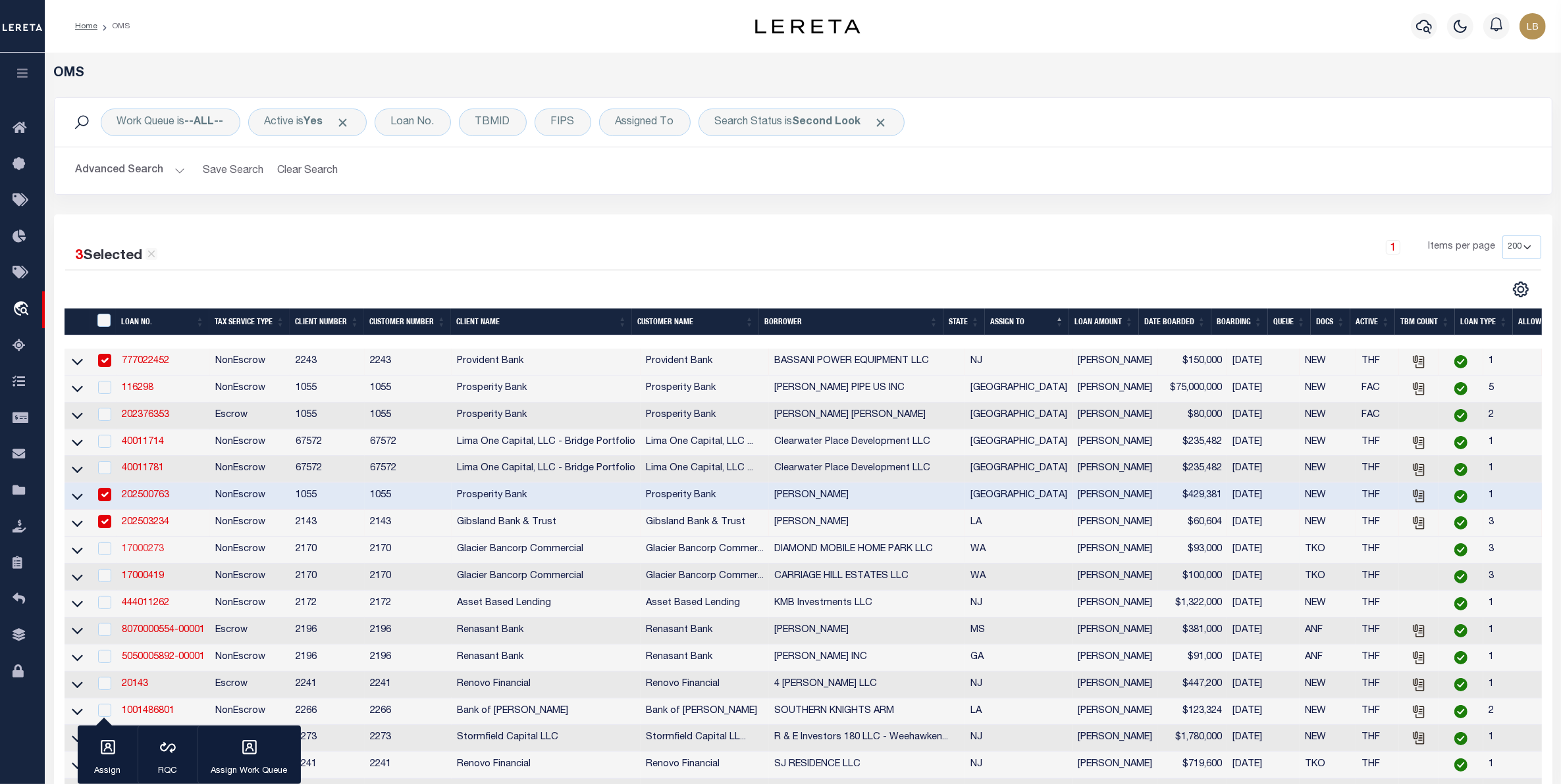
click at [134, 554] on link "17000273" at bounding box center [142, 549] width 42 height 9
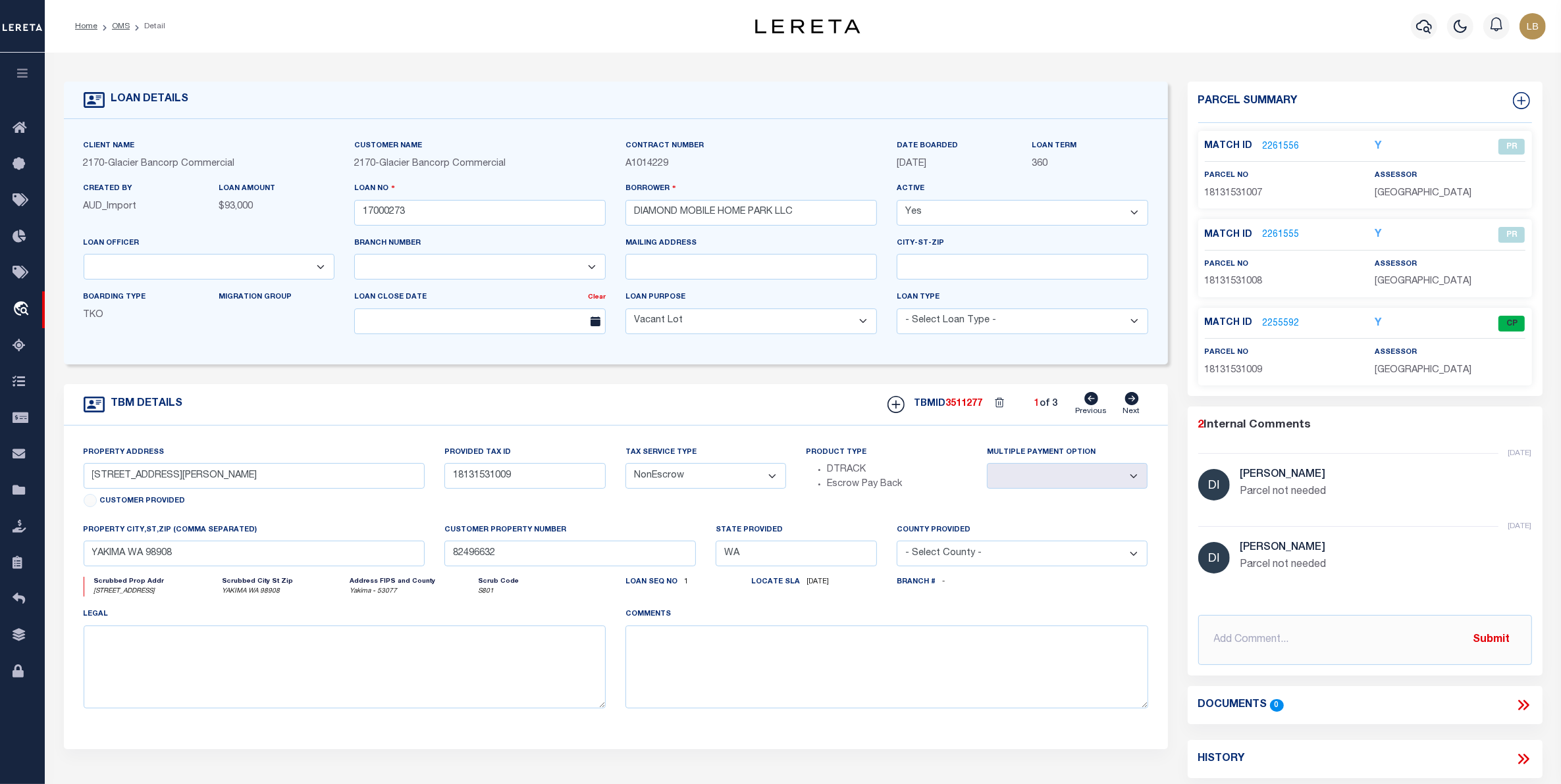
click at [1133, 405] on icon at bounding box center [1130, 399] width 14 height 13
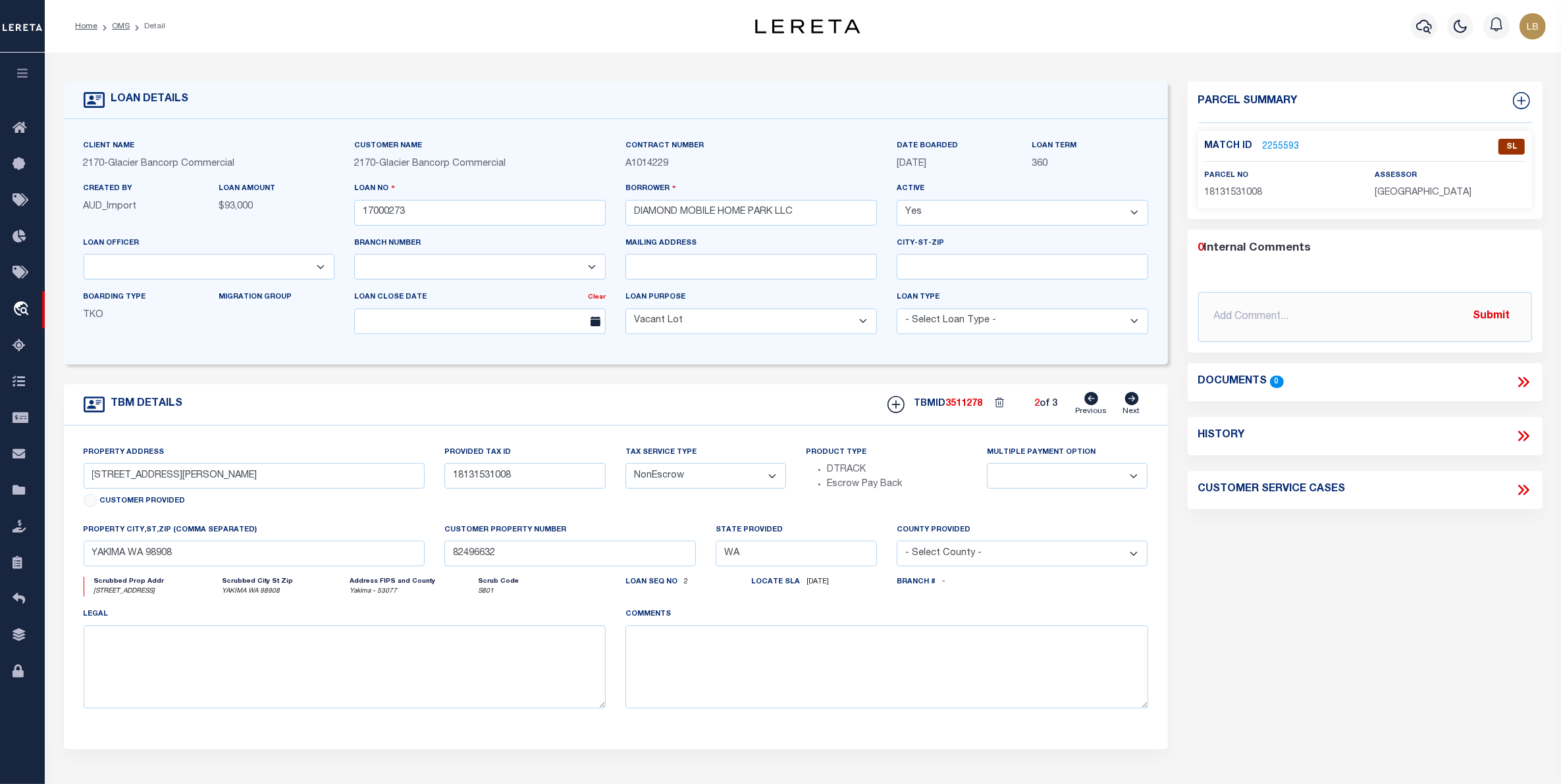
click at [1290, 141] on link "2255593" at bounding box center [1281, 147] width 37 height 14
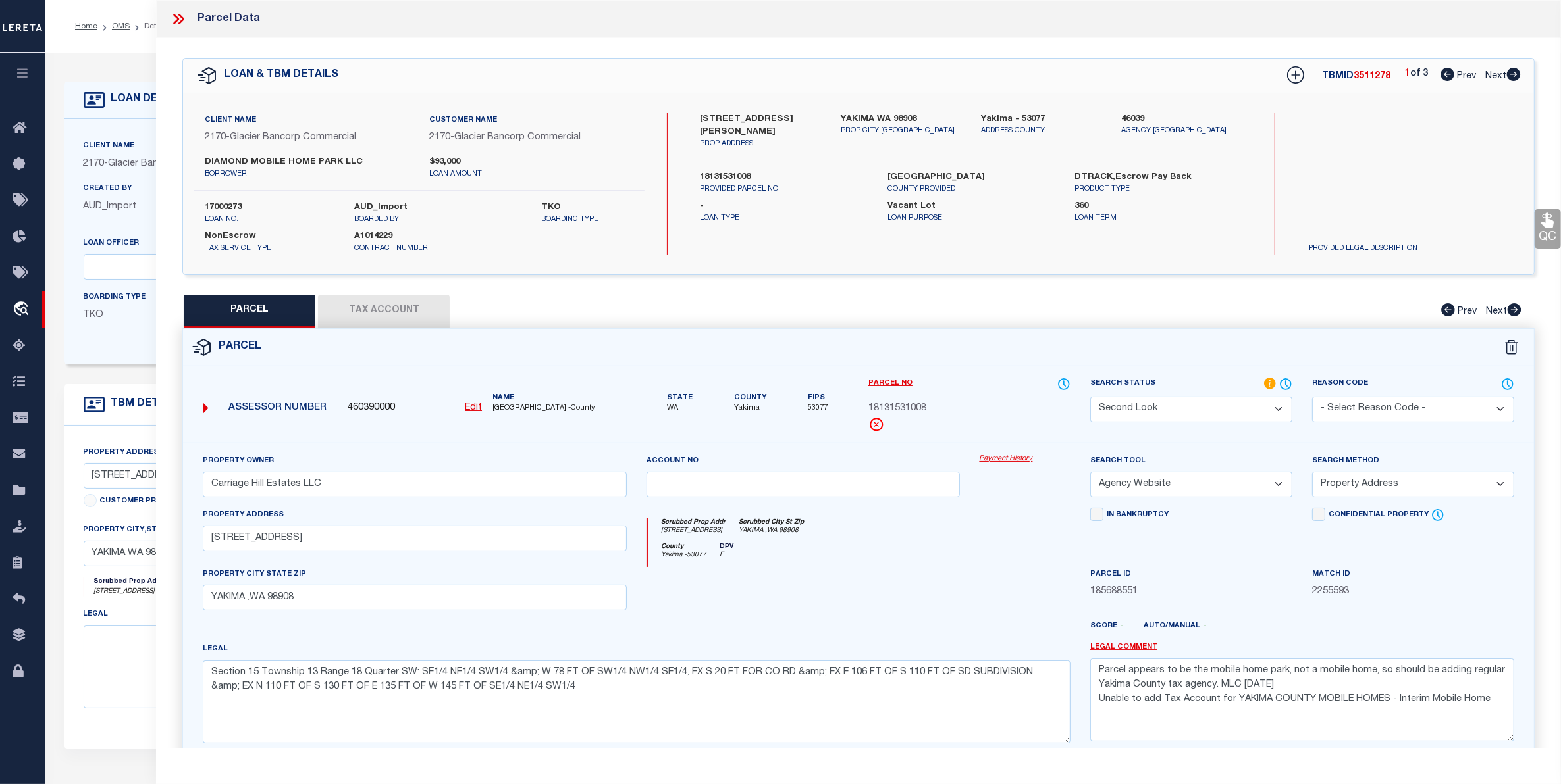
click at [1222, 404] on select "Automated Search Bad Parcel Complete Duplicate Parcel High Dollar Reporting In …" at bounding box center [1192, 410] width 202 height 26
click at [1090, 397] on select "Automated Search Bad Parcel Complete Duplicate Parcel High Dollar Reporting In …" at bounding box center [1192, 410] width 202 height 26
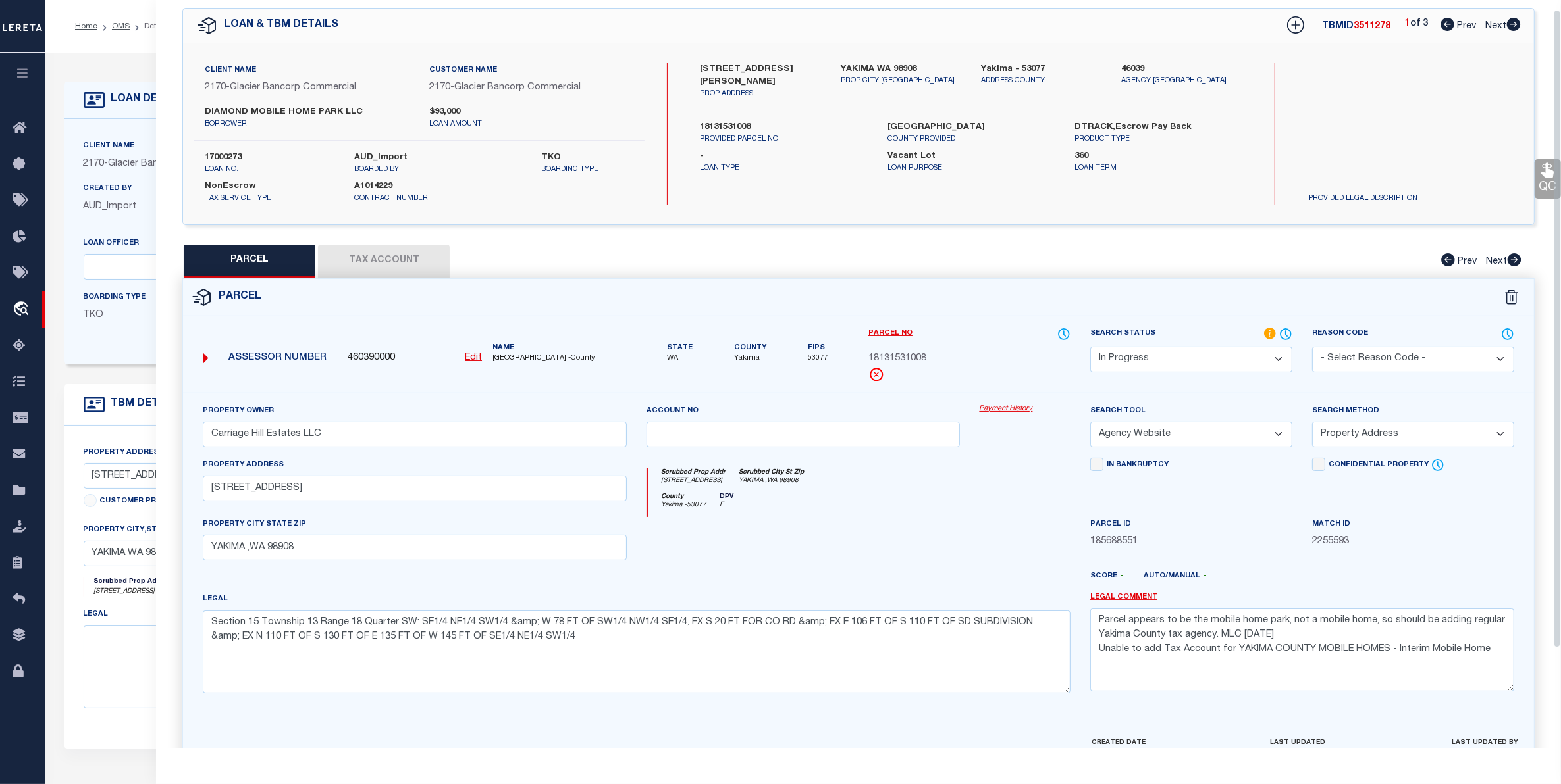
scroll to position [128, 0]
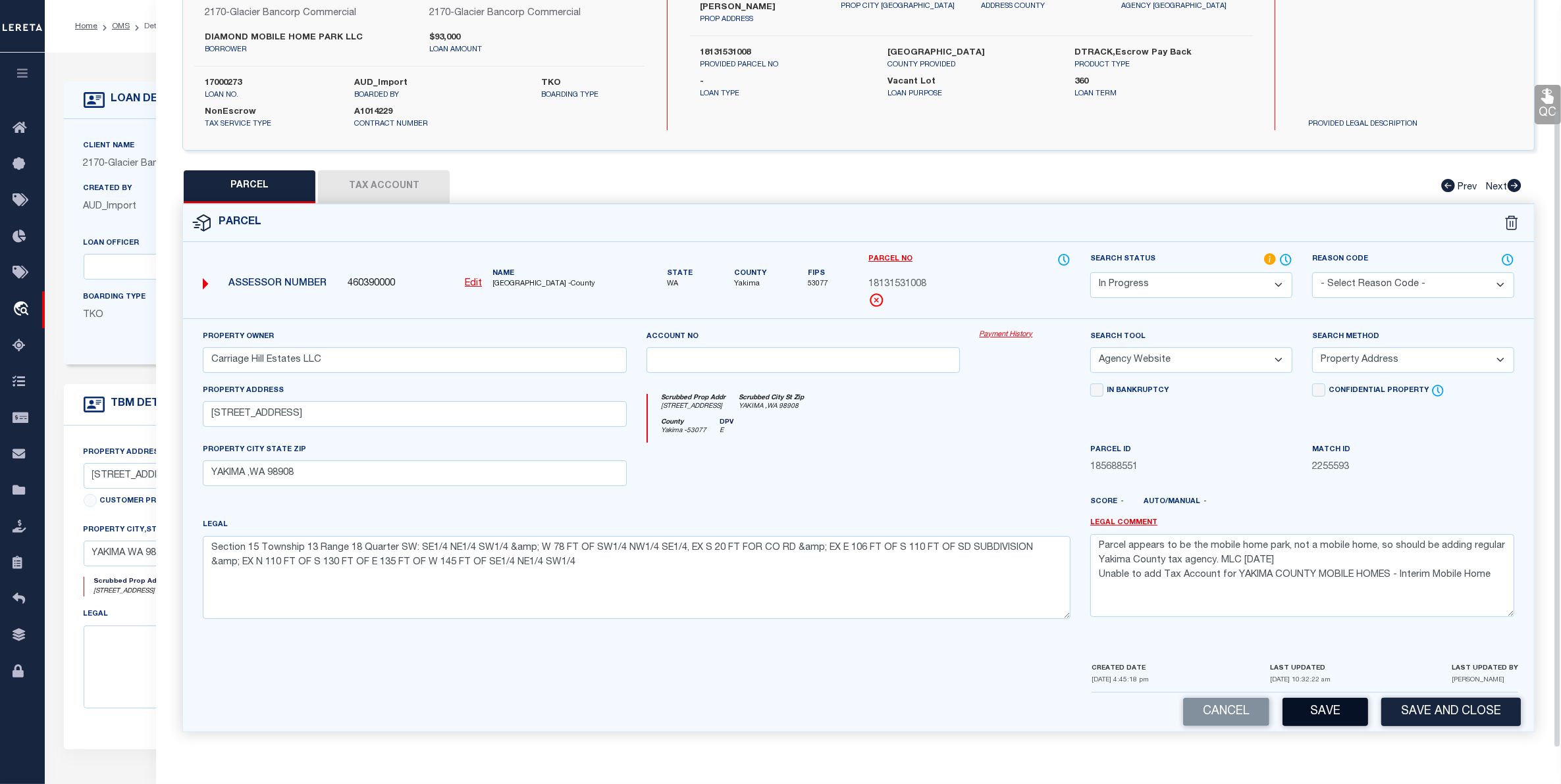
click at [1318, 712] on button "Save" at bounding box center [1325, 713] width 85 height 28
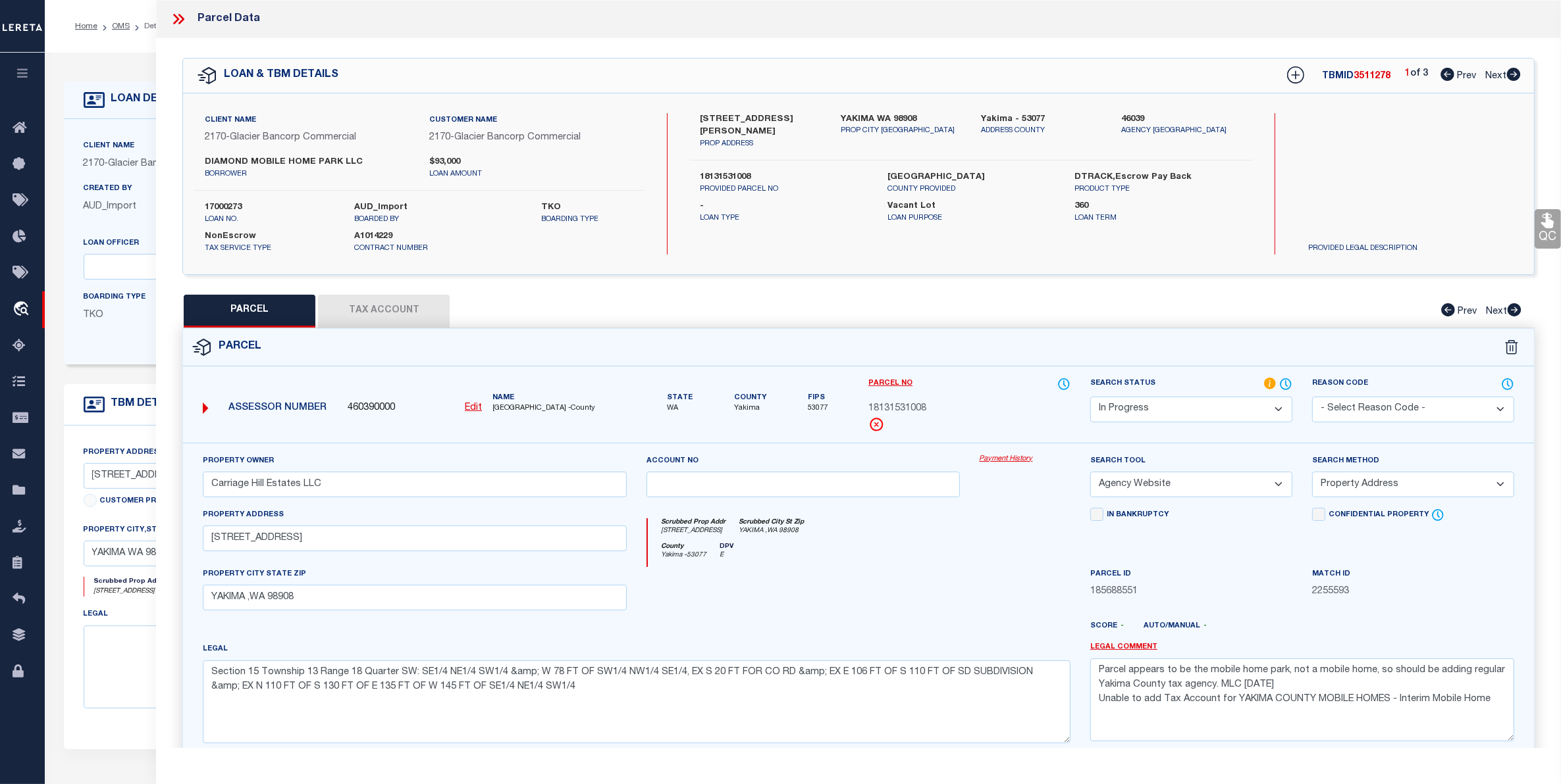
click at [120, 32] on li "OMS" at bounding box center [113, 26] width 32 height 12
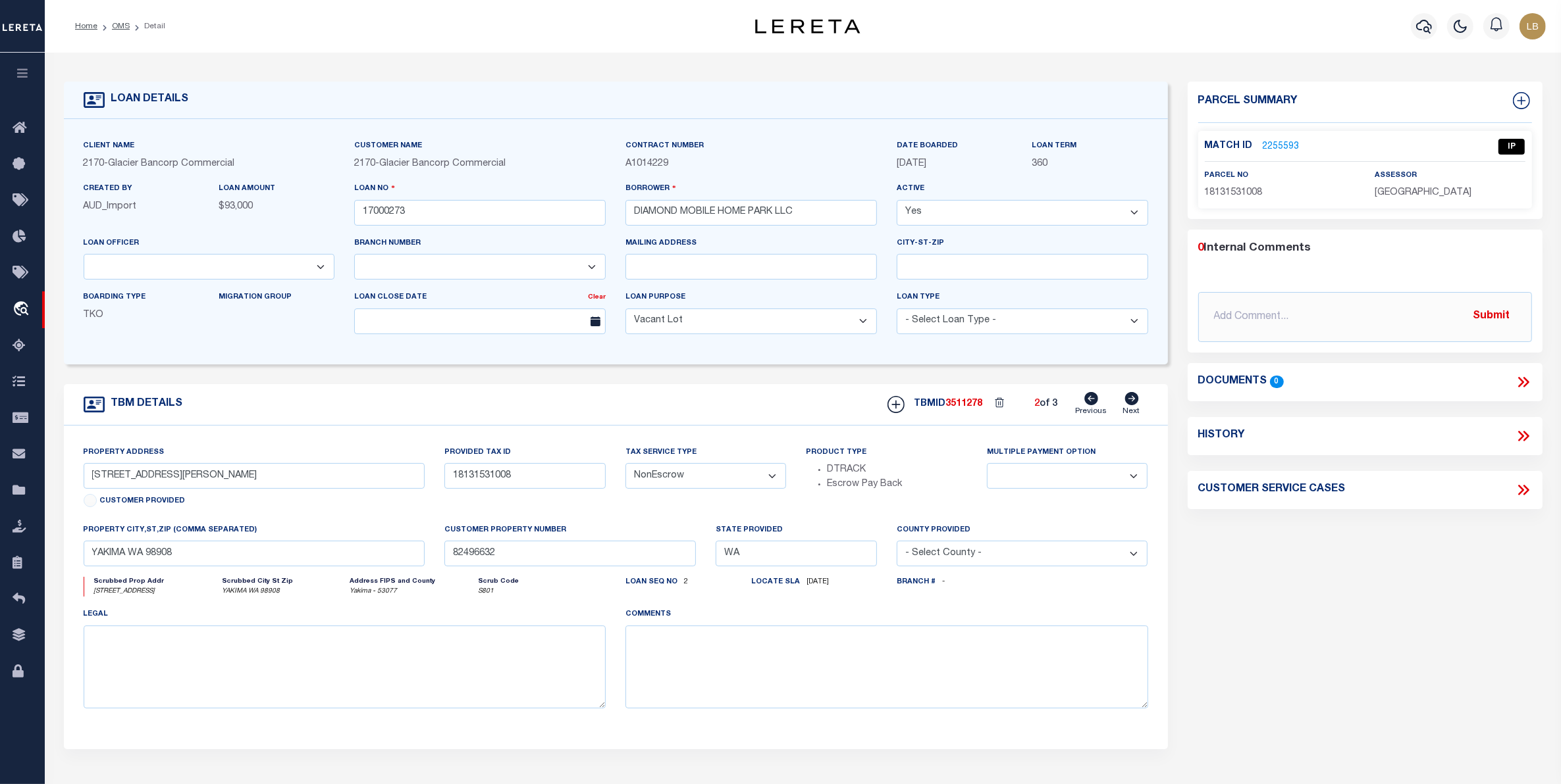
click at [1133, 403] on icon at bounding box center [1130, 399] width 14 height 13
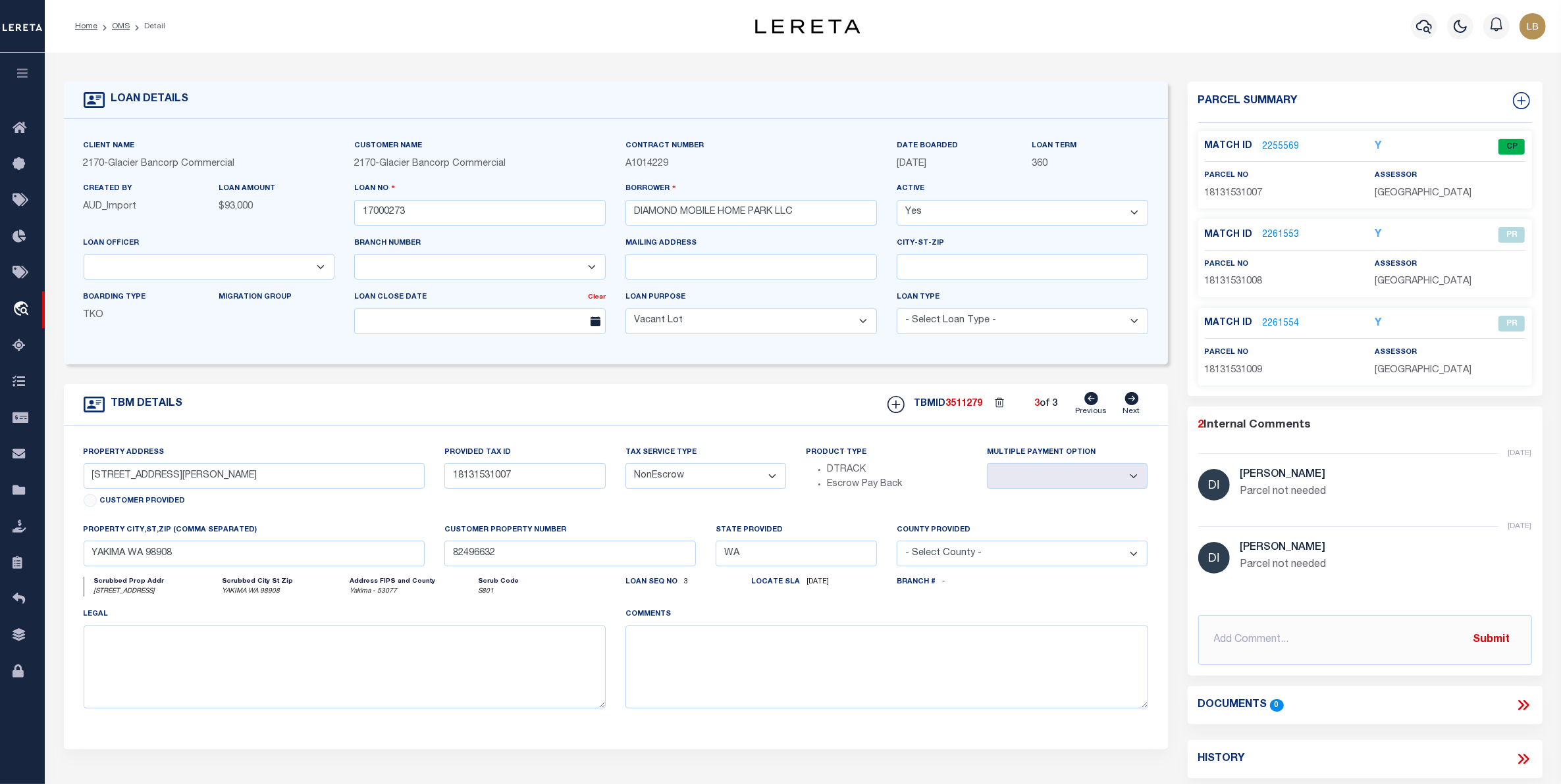
click at [112, 19] on ol "Home OMS Detail" at bounding box center [121, 26] width 111 height 28
click at [109, 23] on li "OMS" at bounding box center [113, 26] width 32 height 12
click at [117, 25] on link "OMS" at bounding box center [121, 26] width 18 height 8
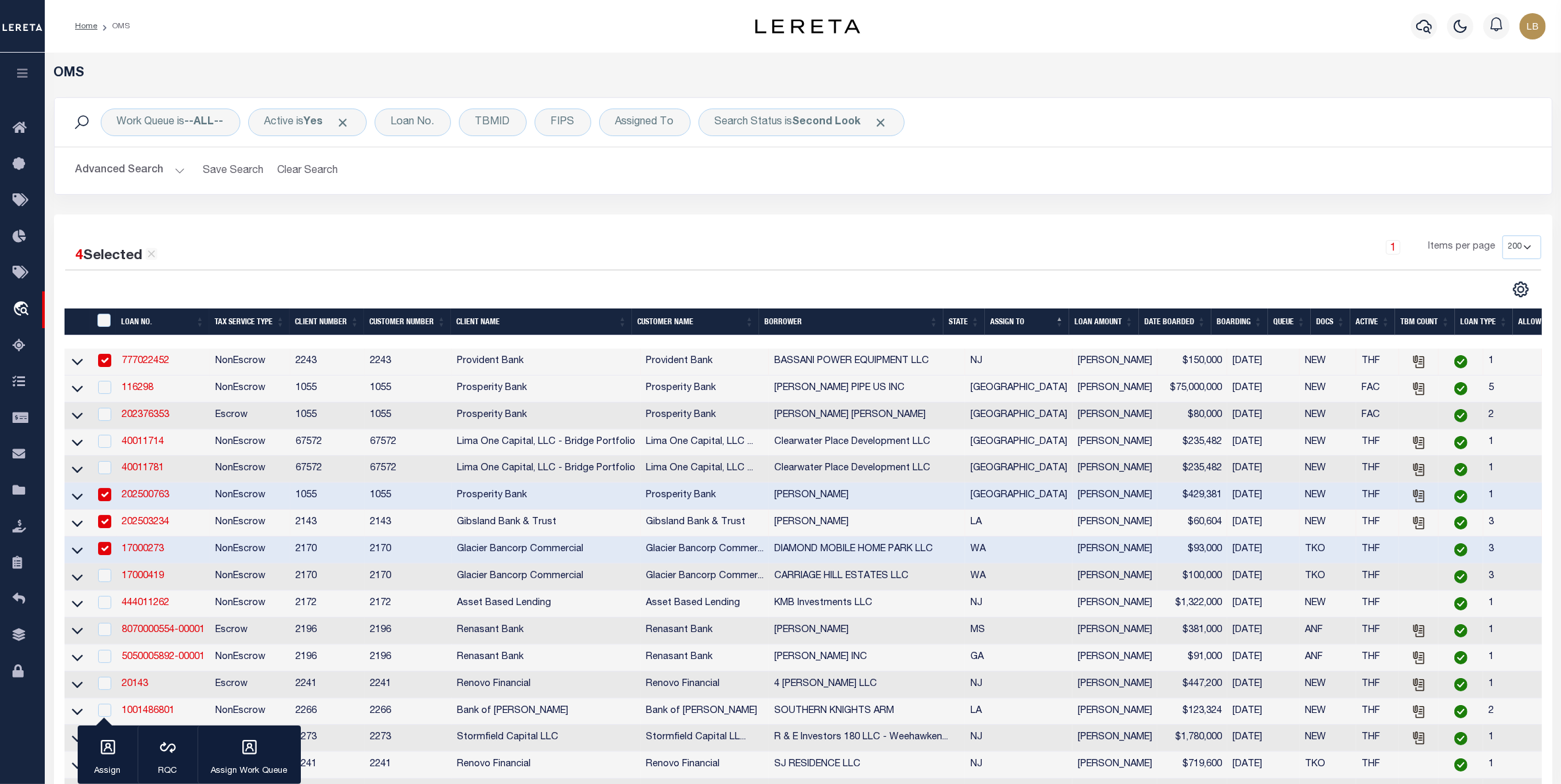
click at [119, 171] on button "Advanced Search" at bounding box center [131, 171] width 110 height 26
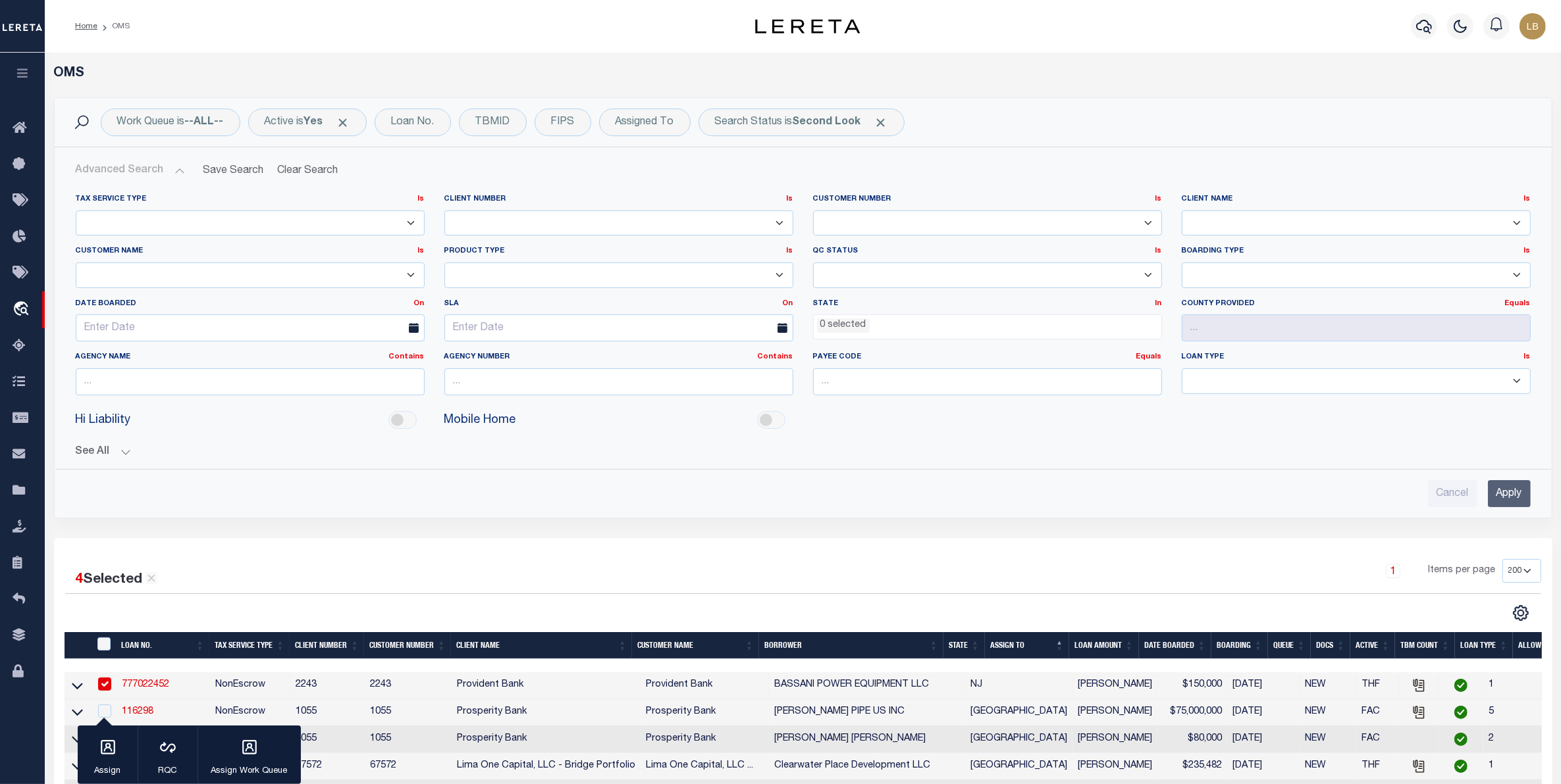
drag, startPoint x: 1512, startPoint y: 501, endPoint x: 1512, endPoint y: 508, distance: 7.0
click at [1512, 502] on input "Apply" at bounding box center [1509, 494] width 43 height 27
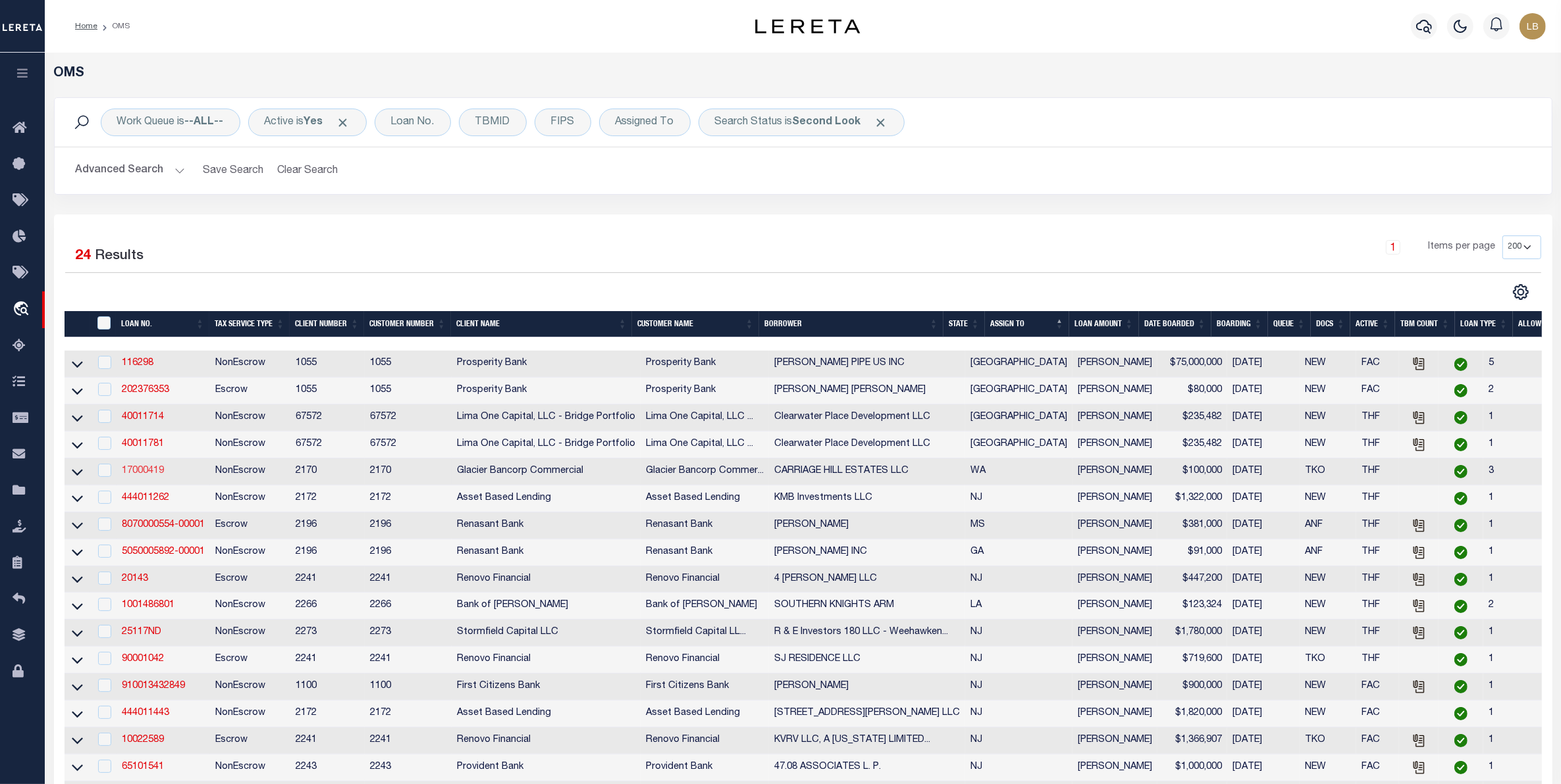
click at [135, 476] on link "17000419" at bounding box center [142, 471] width 42 height 9
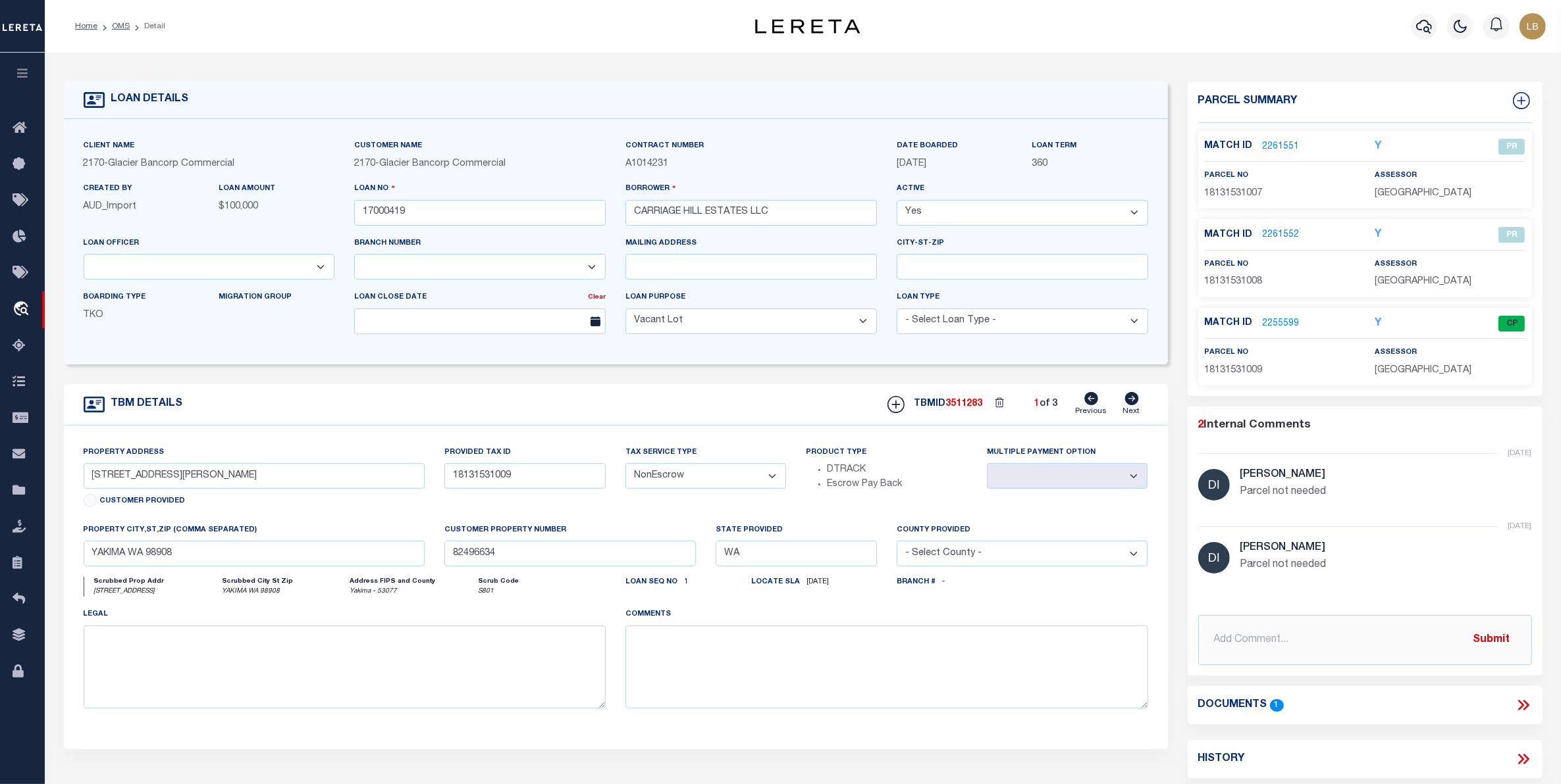
click at [1132, 403] on icon at bounding box center [1130, 399] width 14 height 13
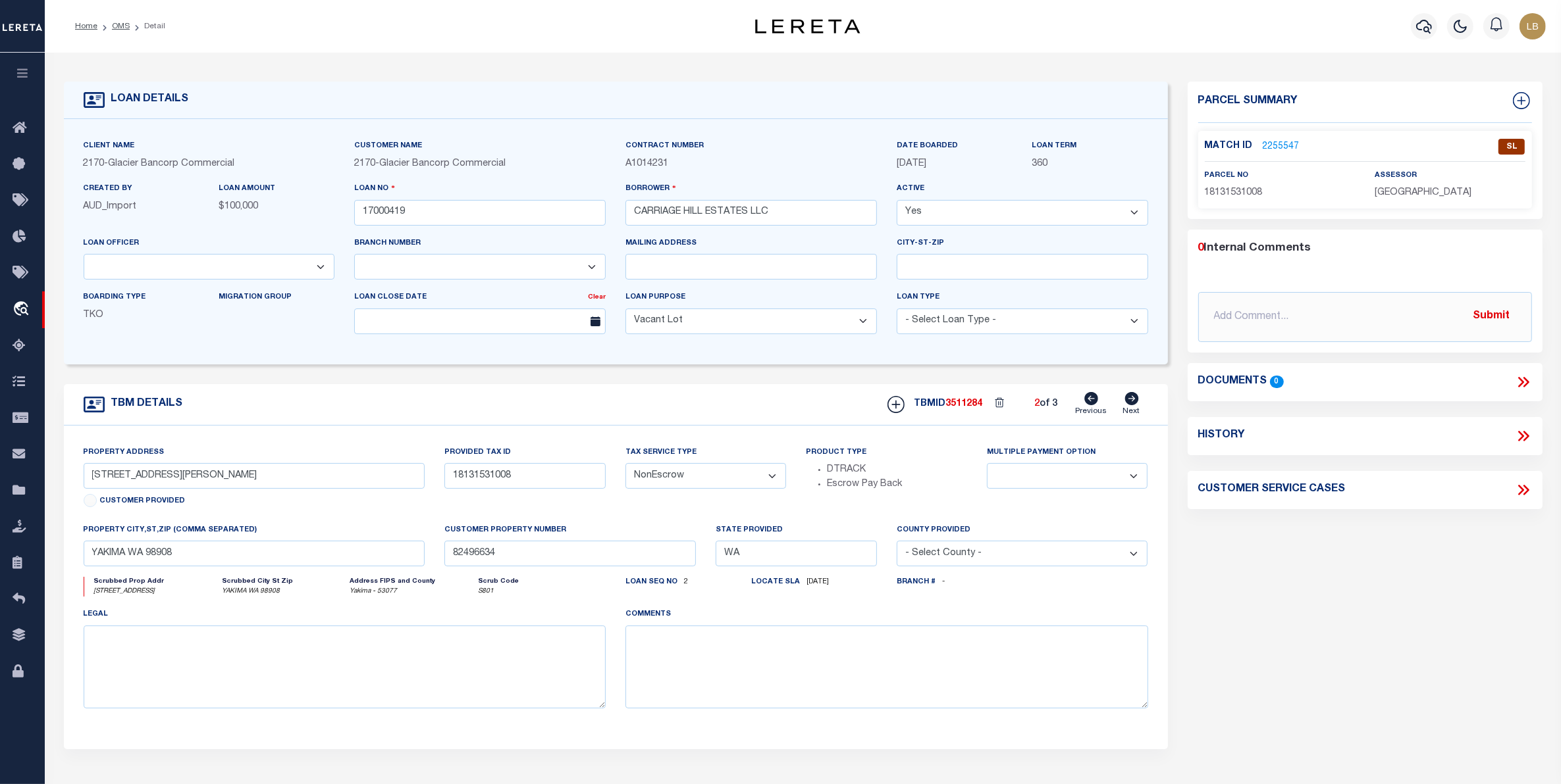
click at [1277, 143] on link "2255547" at bounding box center [1281, 147] width 37 height 14
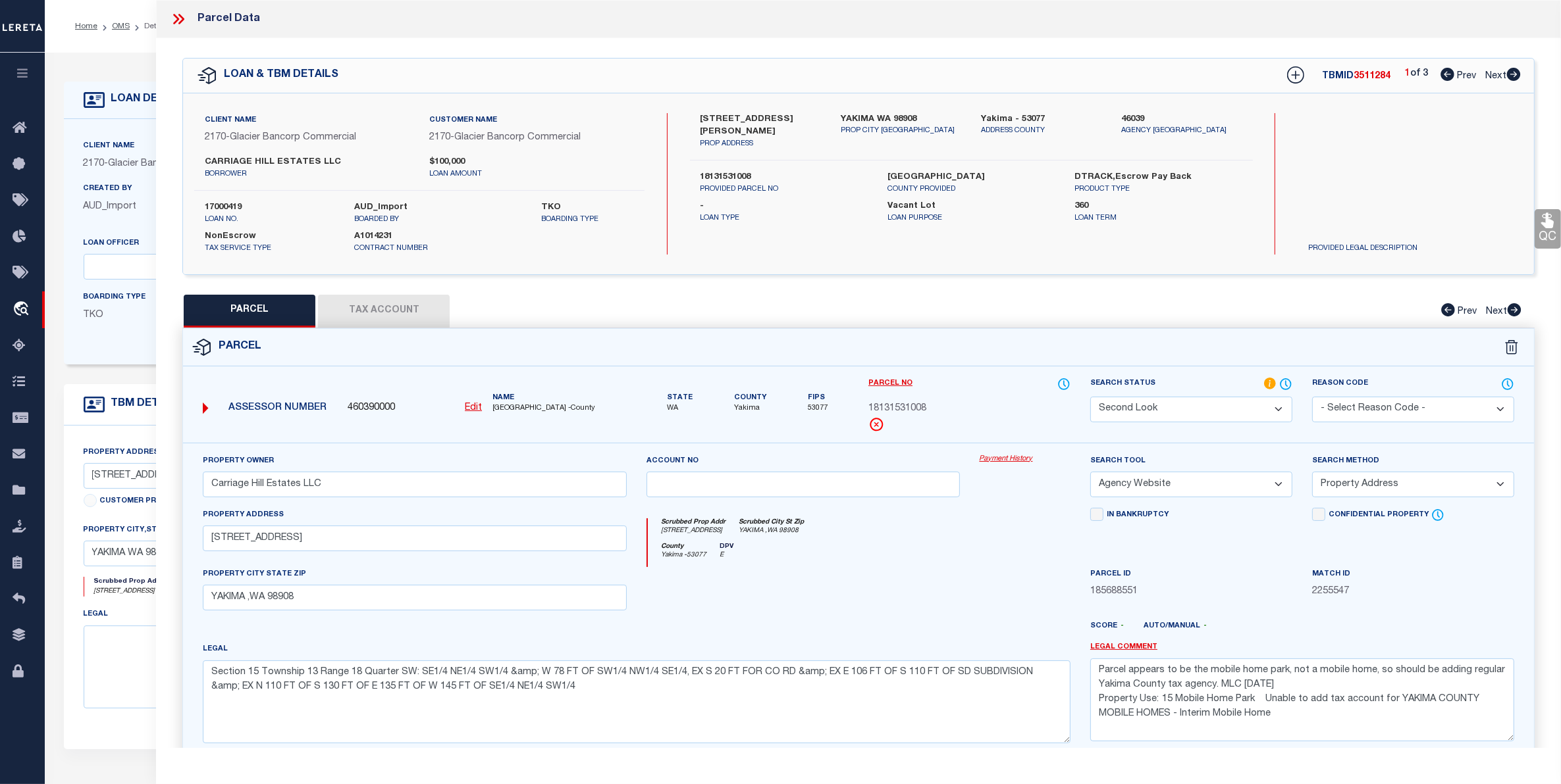
click at [1210, 406] on select "Automated Search Bad Parcel Complete Duplicate Parcel High Dollar Reporting In …" at bounding box center [1192, 410] width 202 height 26
click at [1090, 397] on select "Automated Search Bad Parcel Complete Duplicate Parcel High Dollar Reporting In …" at bounding box center [1192, 410] width 202 height 26
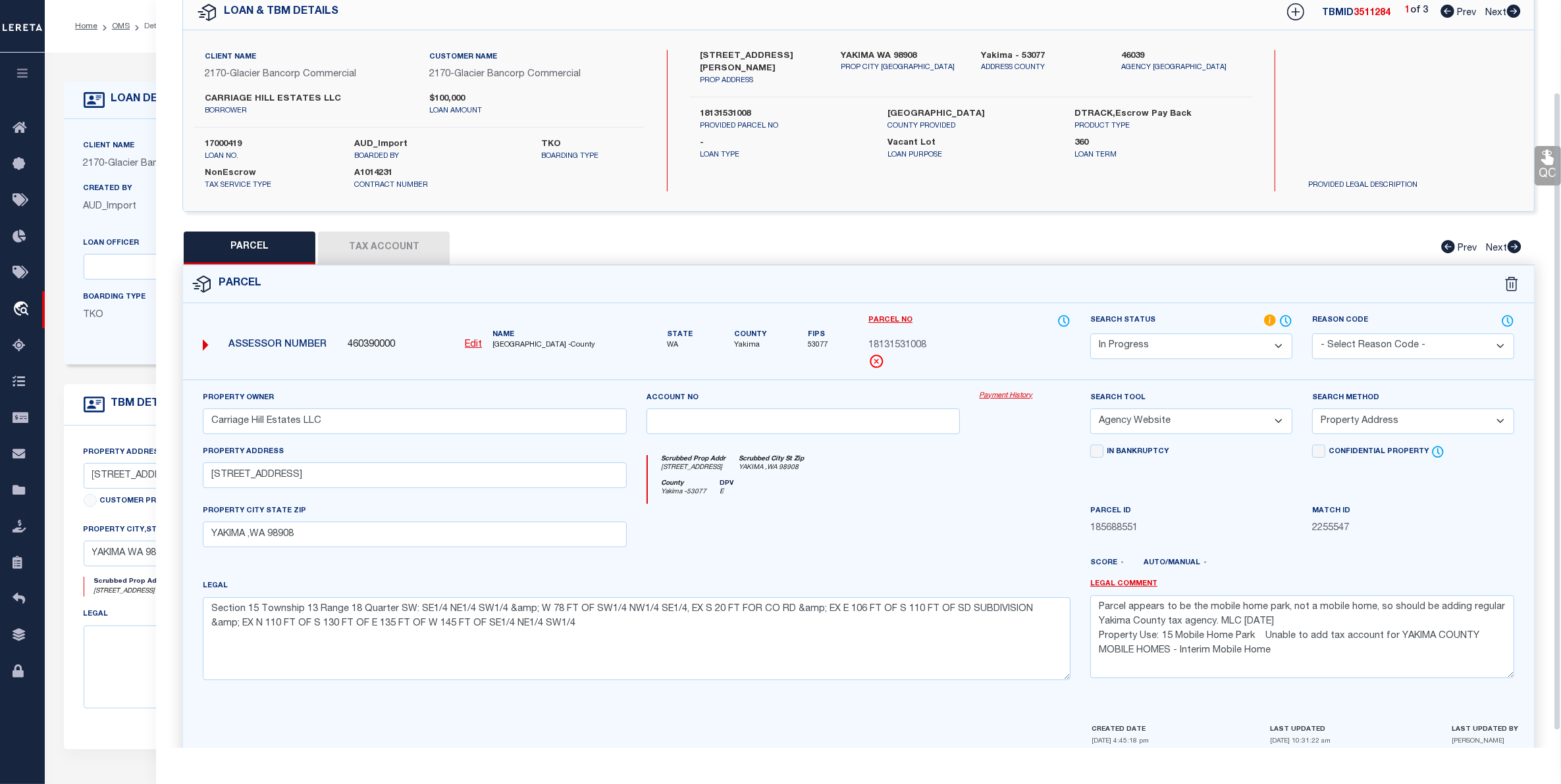
scroll to position [128, 0]
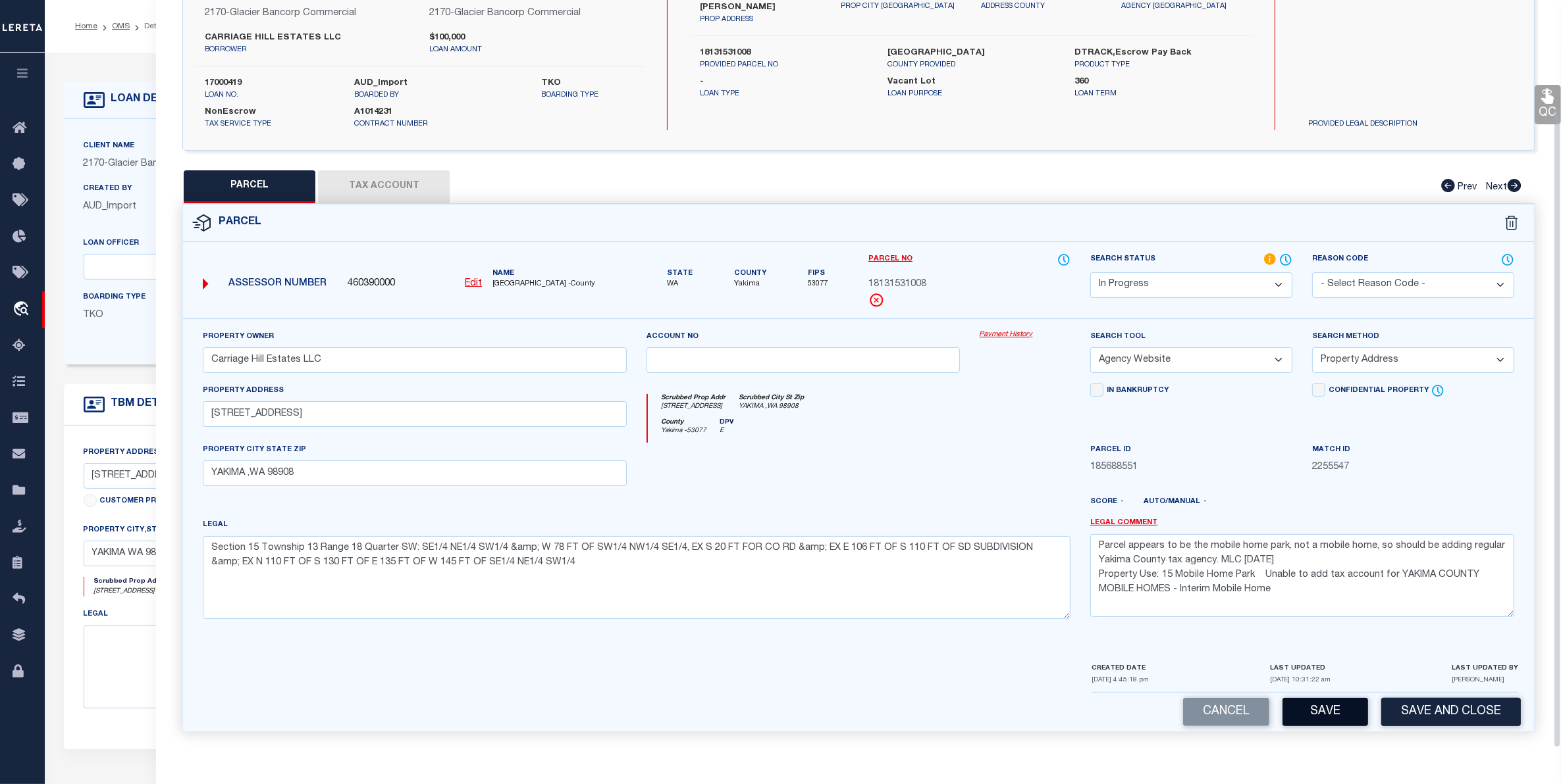
click at [1327, 699] on div "Cancel Save Save and Close" at bounding box center [858, 713] width 1350 height 39
click at [1327, 715] on button "Save" at bounding box center [1325, 713] width 85 height 28
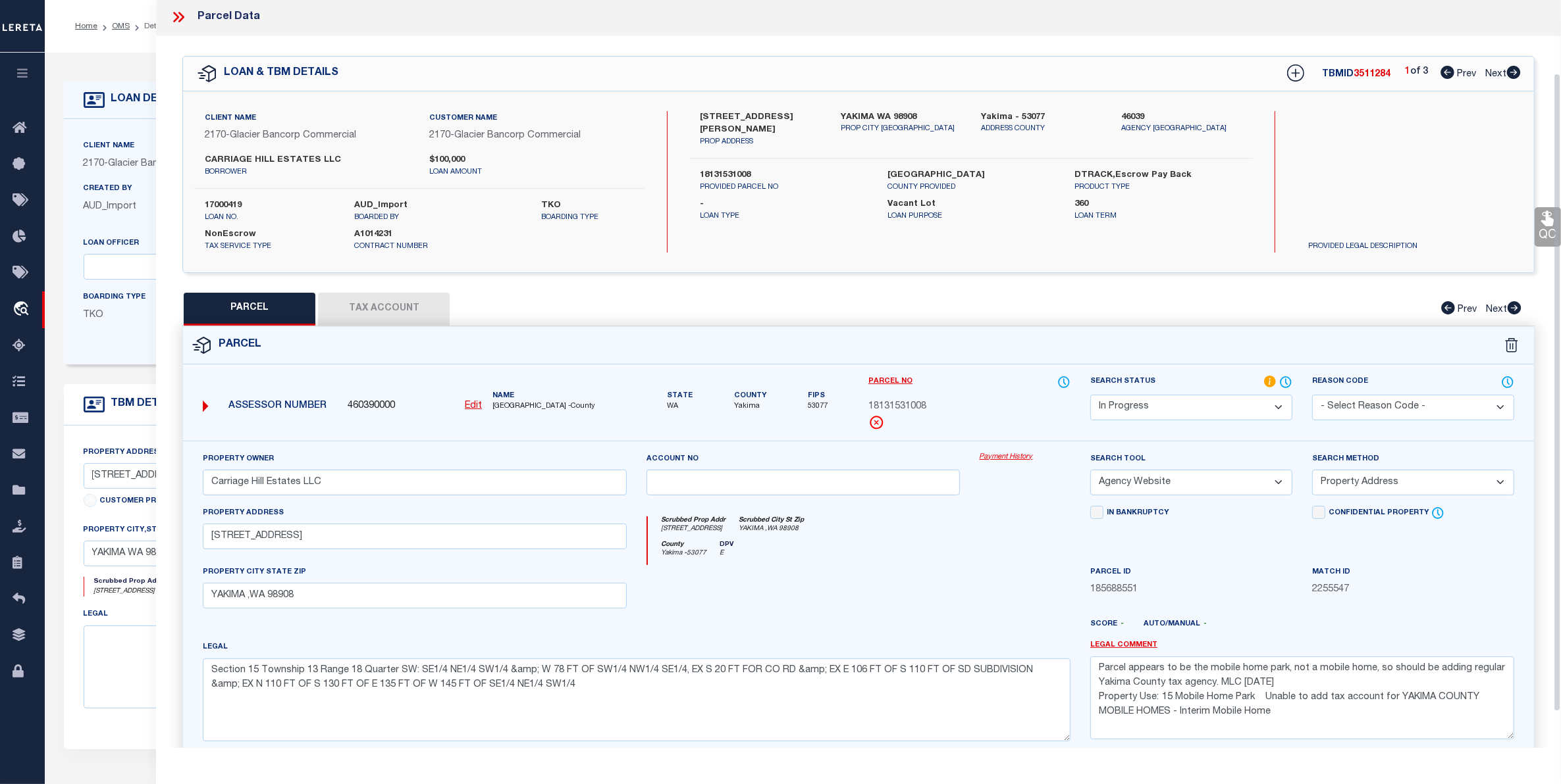
scroll to position [0, 0]
click at [1496, 76] on span "Next" at bounding box center [1495, 76] width 21 height 9
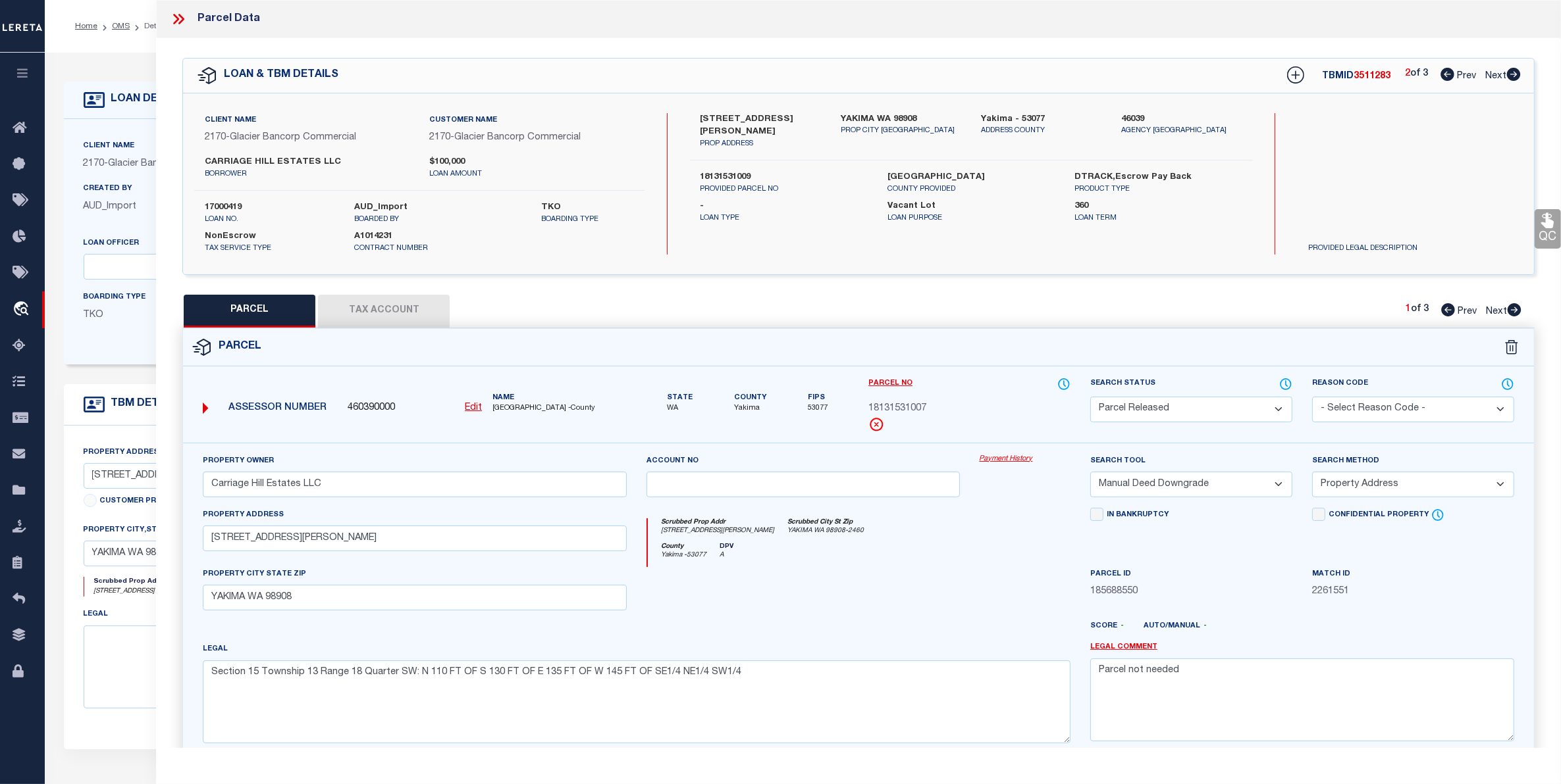
click at [1496, 76] on span "Next" at bounding box center [1495, 76] width 21 height 9
click at [123, 25] on link "OMS" at bounding box center [121, 26] width 18 height 8
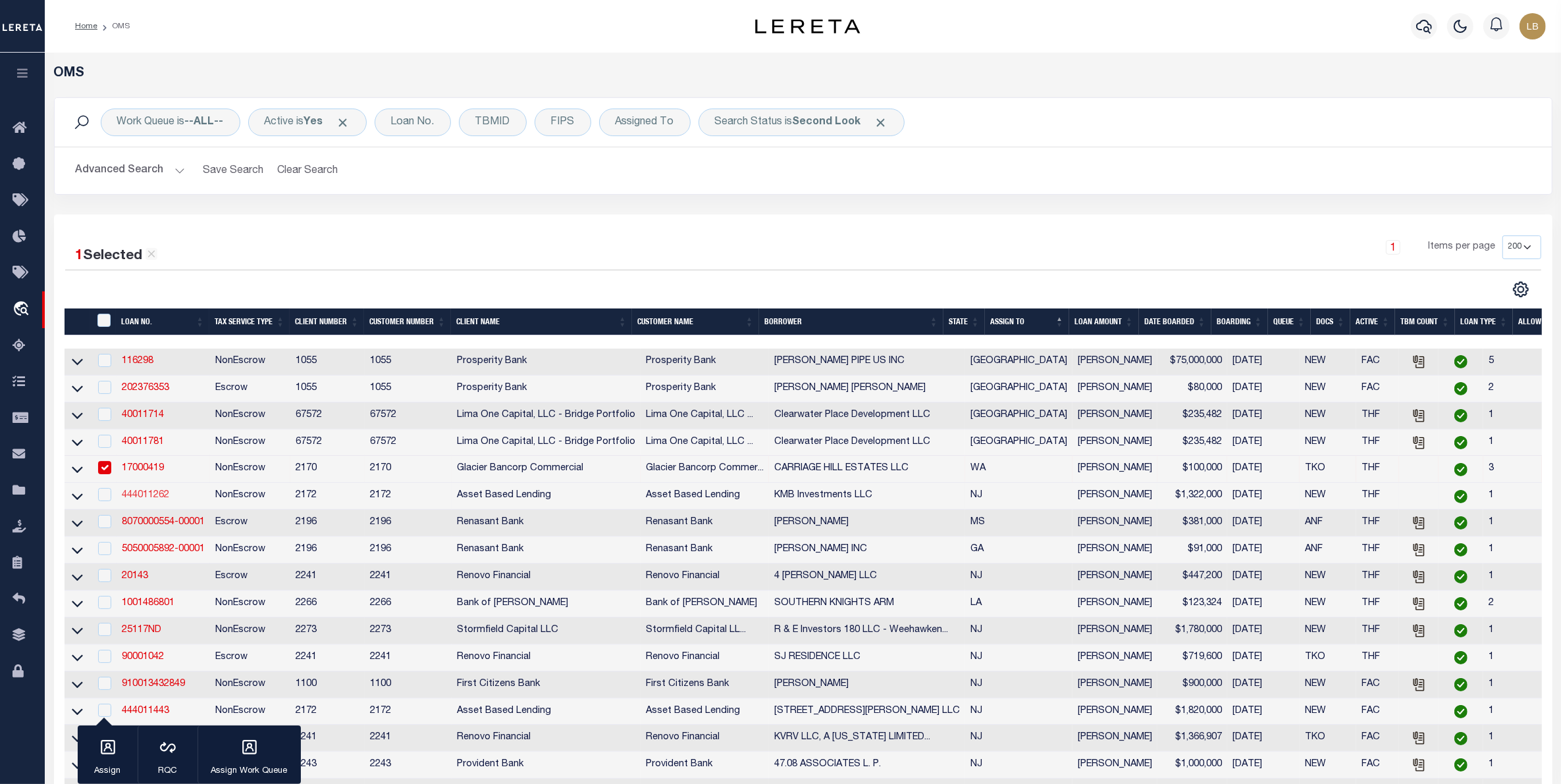
click at [147, 500] on link "444011262" at bounding box center [145, 495] width 47 height 9
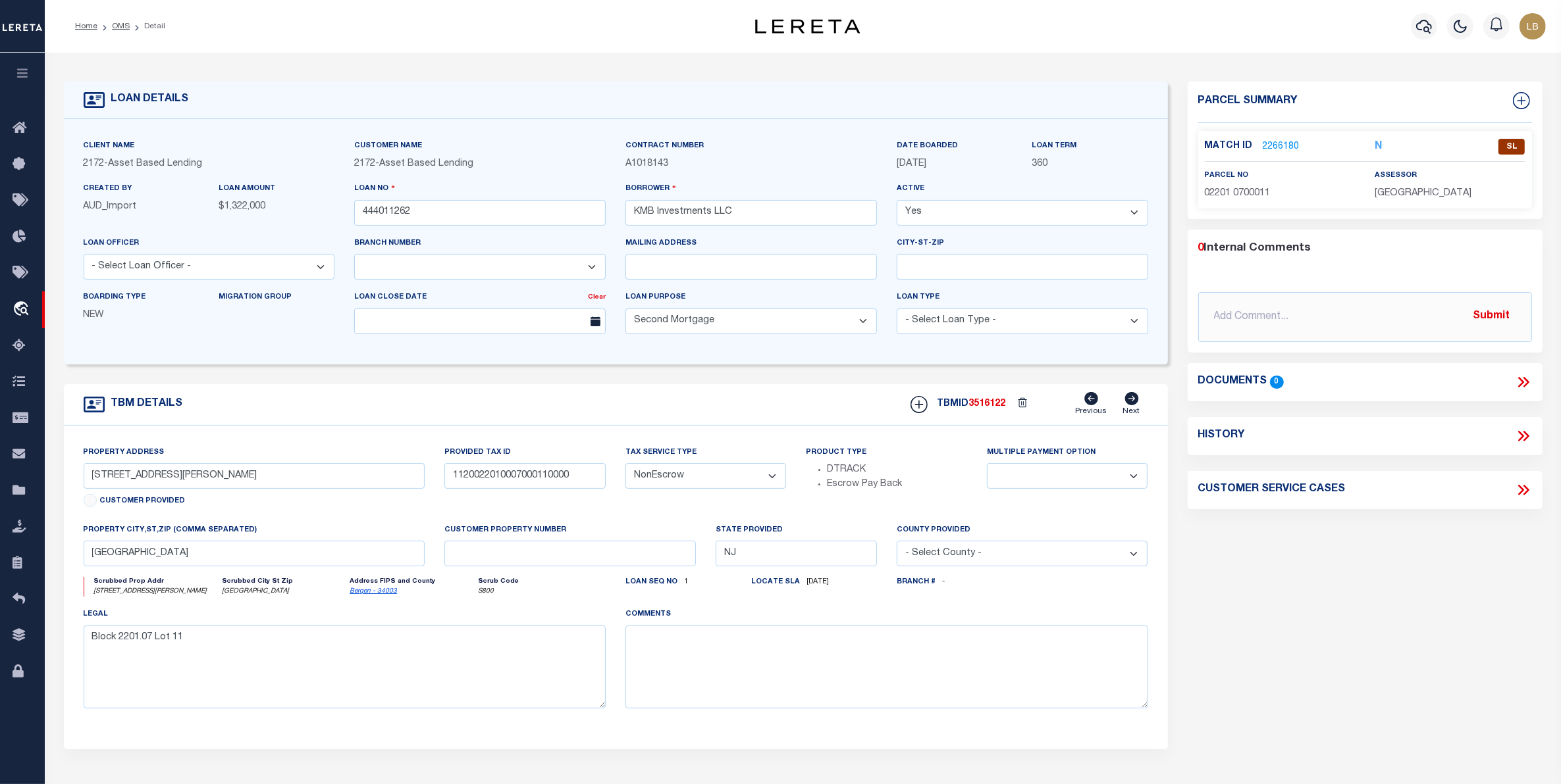
click at [1274, 145] on link "2266180" at bounding box center [1281, 147] width 37 height 14
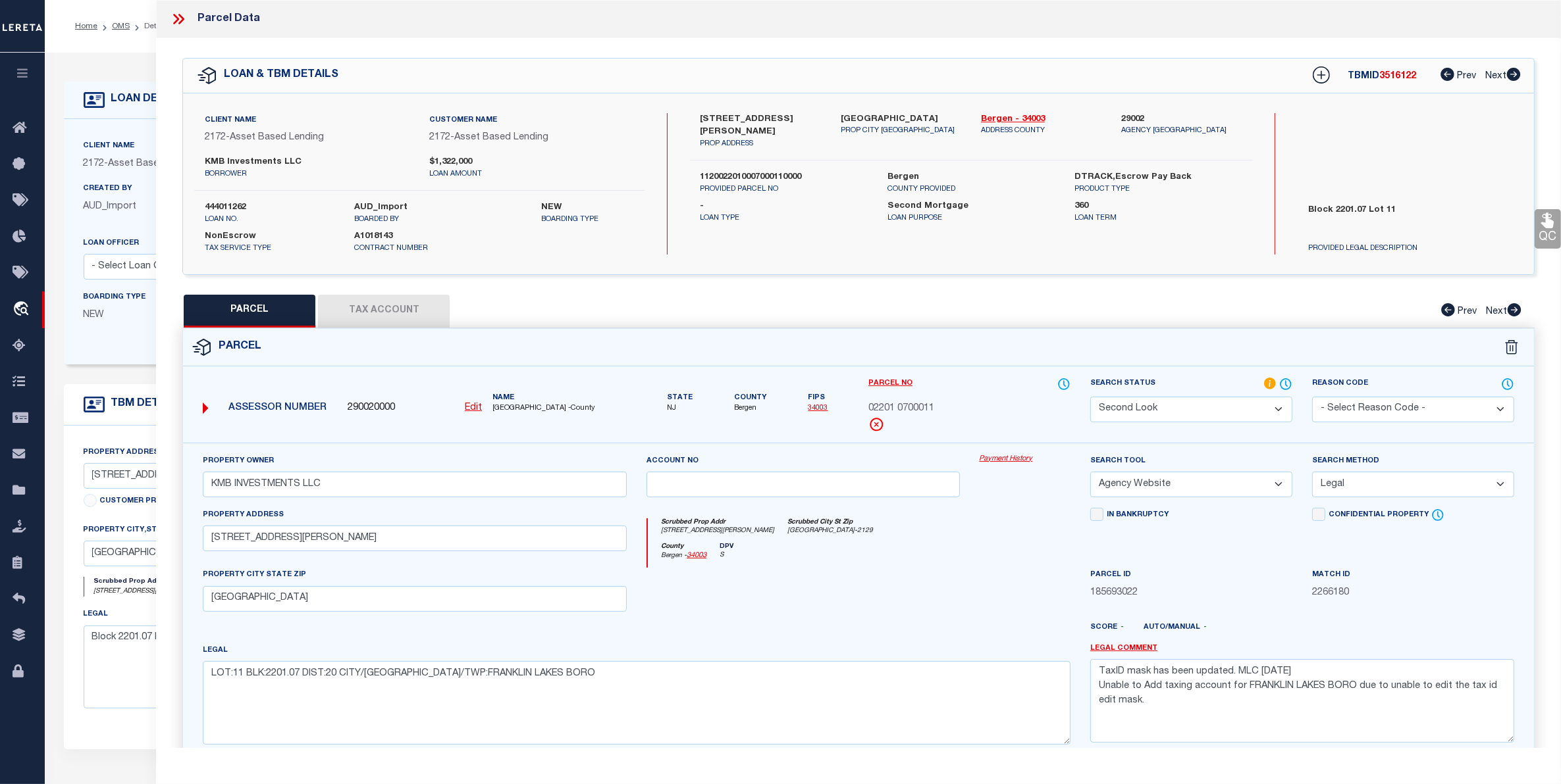
click at [1225, 400] on select "Automated Search Bad Parcel Complete Duplicate Parcel High Dollar Reporting In …" at bounding box center [1192, 410] width 202 height 26
click at [1090, 397] on select "Automated Search Bad Parcel Complete Duplicate Parcel High Dollar Reporting In …" at bounding box center [1192, 410] width 202 height 26
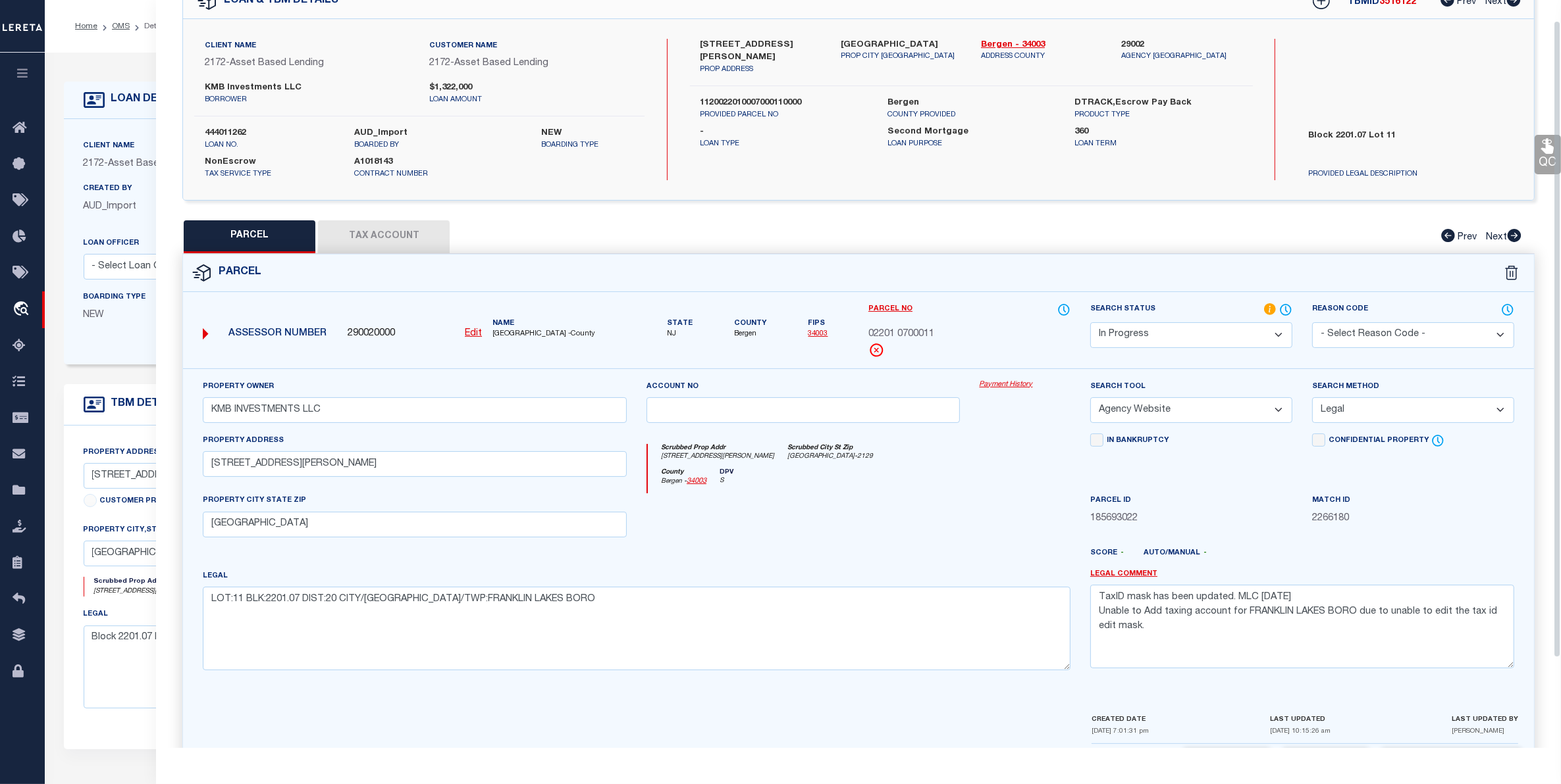
scroll to position [129, 0]
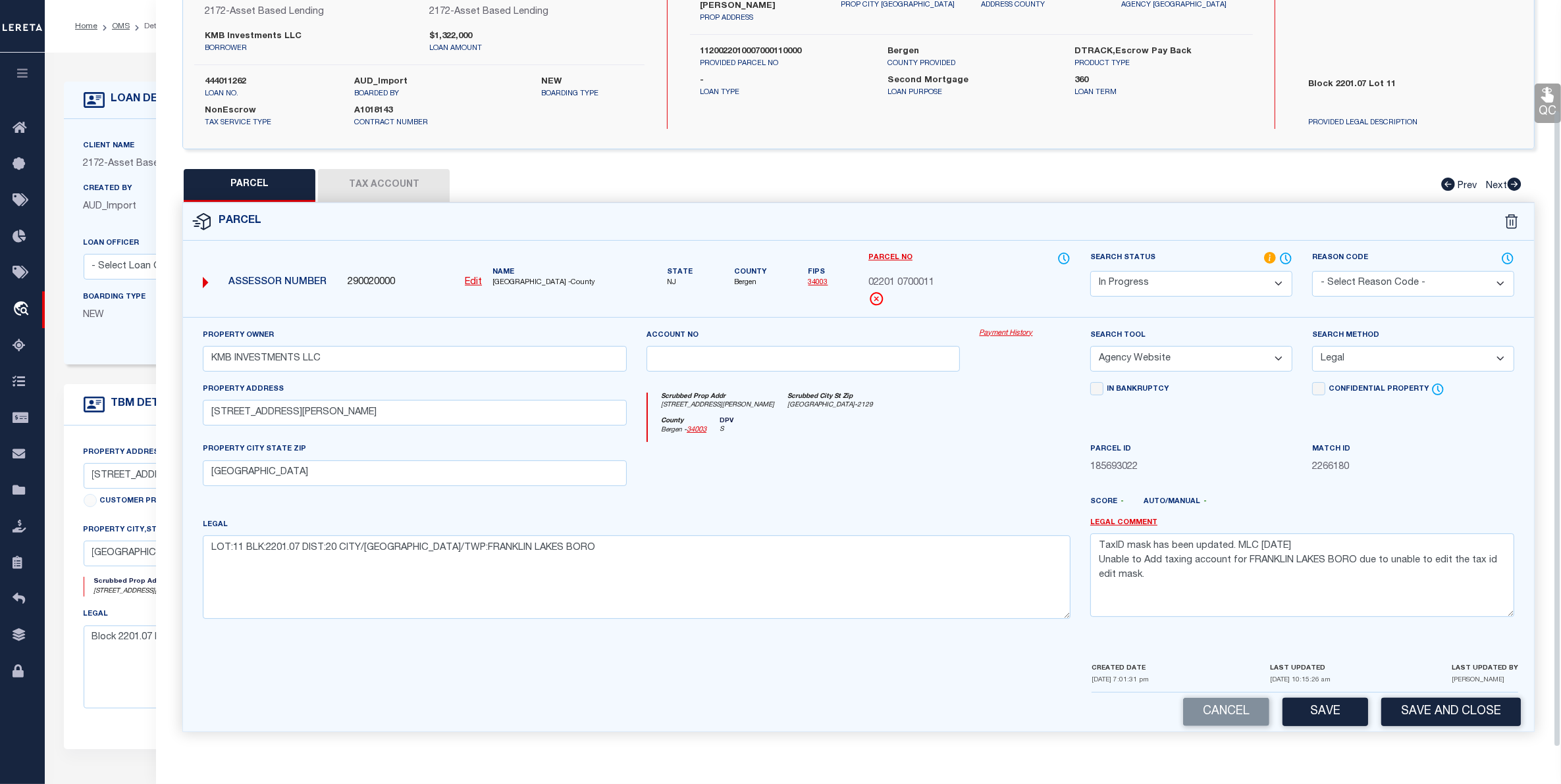
click at [1308, 712] on button "Save" at bounding box center [1325, 713] width 85 height 28
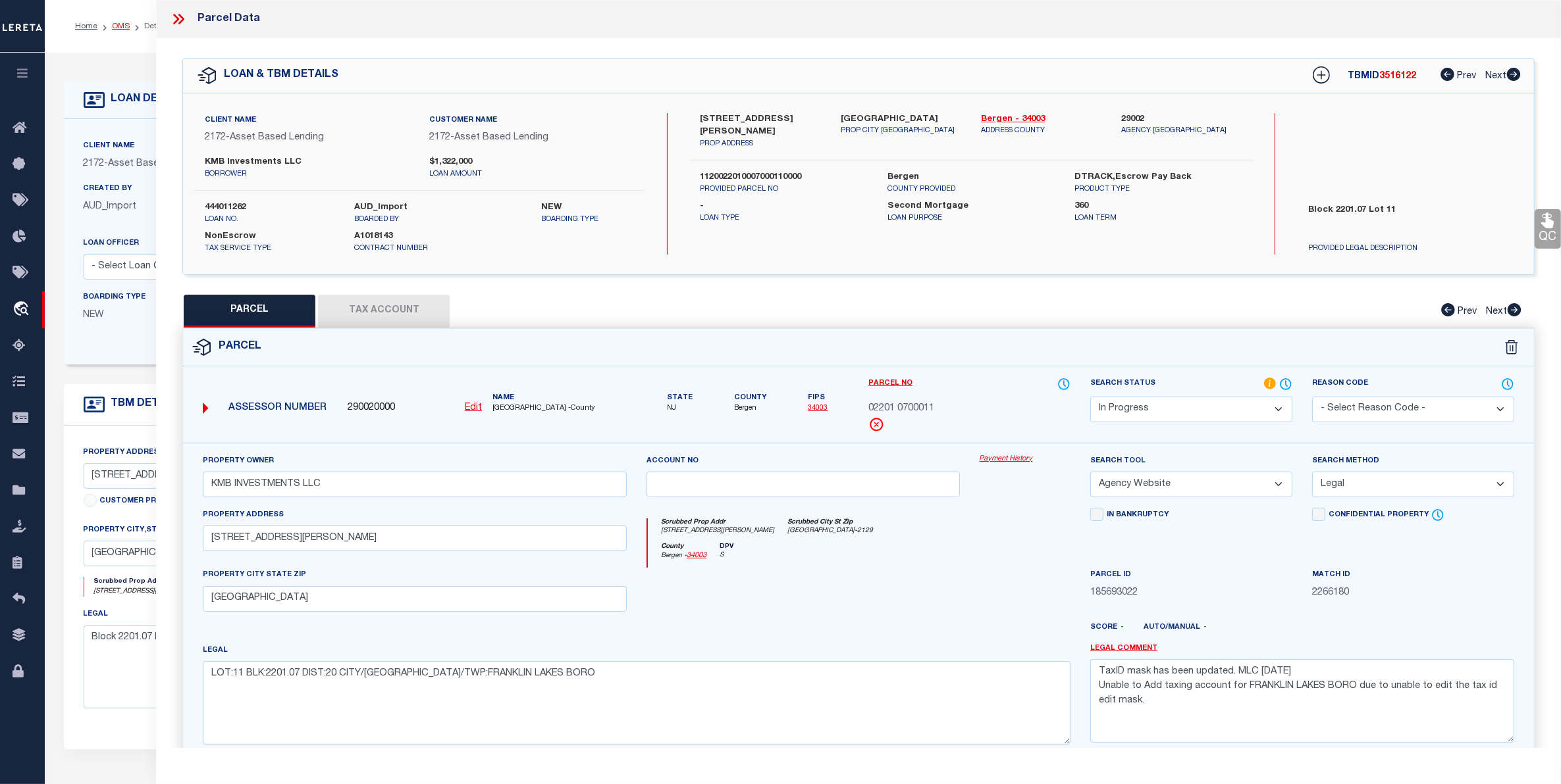
click at [117, 25] on link "OMS" at bounding box center [121, 26] width 18 height 8
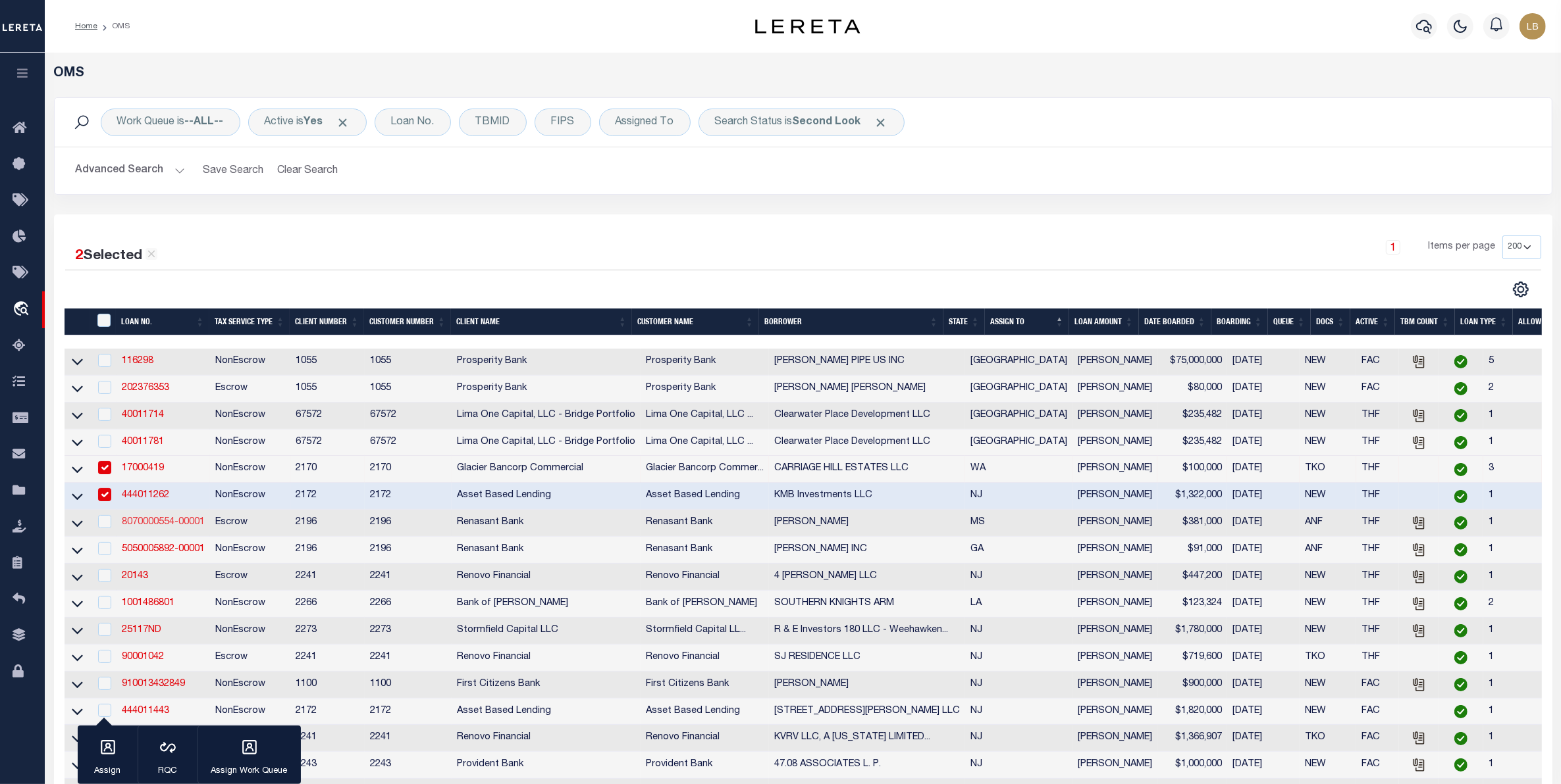
click at [146, 527] on link "8070000554-00001" at bounding box center [162, 522] width 83 height 9
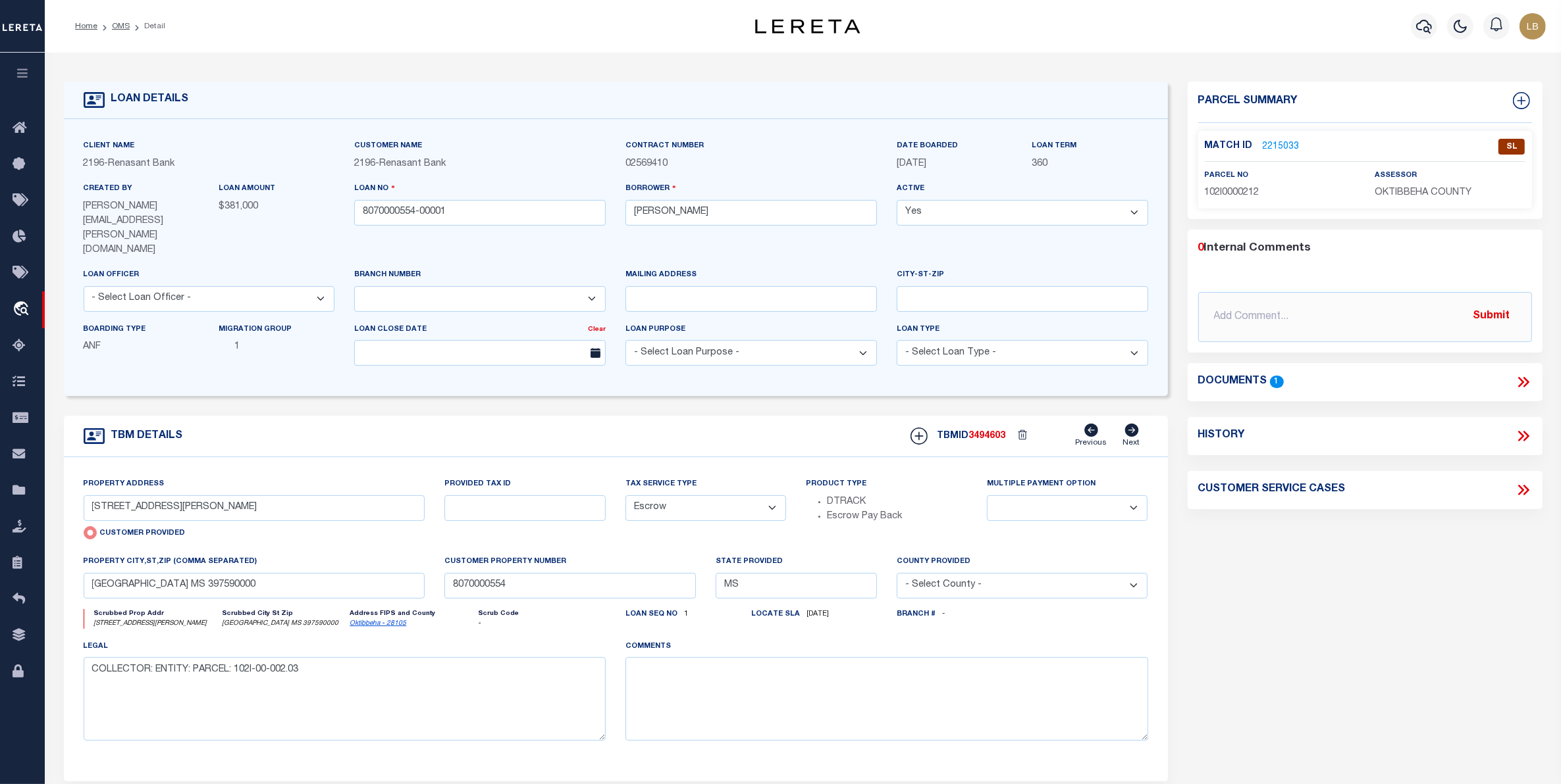
click at [1276, 150] on link "2215033" at bounding box center [1281, 147] width 37 height 14
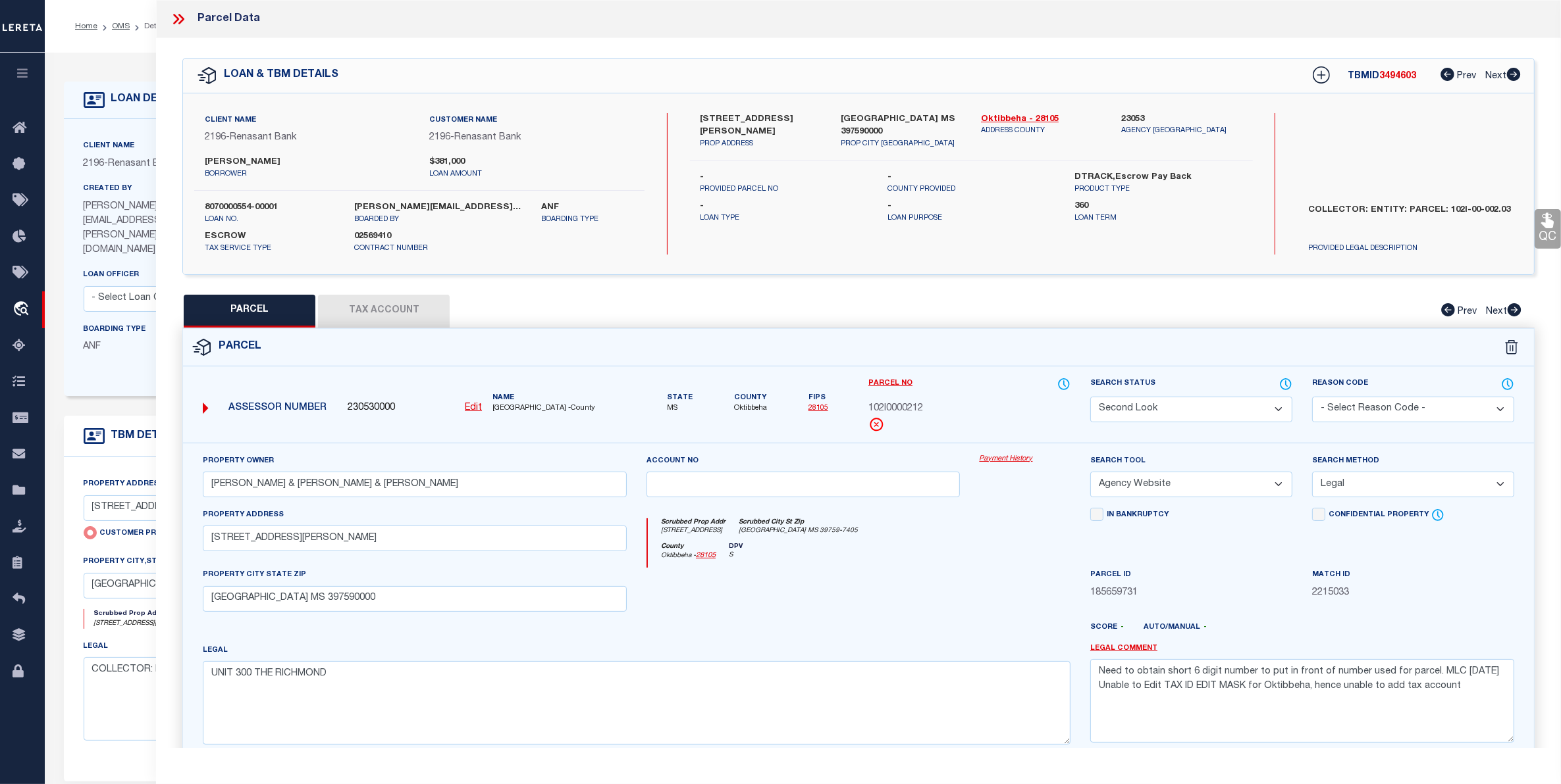
click at [1189, 409] on select "Automated Search Bad Parcel Complete Duplicate Parcel High Dollar Reporting In …" at bounding box center [1192, 410] width 202 height 26
click at [1090, 397] on select "Automated Search Bad Parcel Complete Duplicate Parcel High Dollar Reporting In …" at bounding box center [1192, 410] width 202 height 26
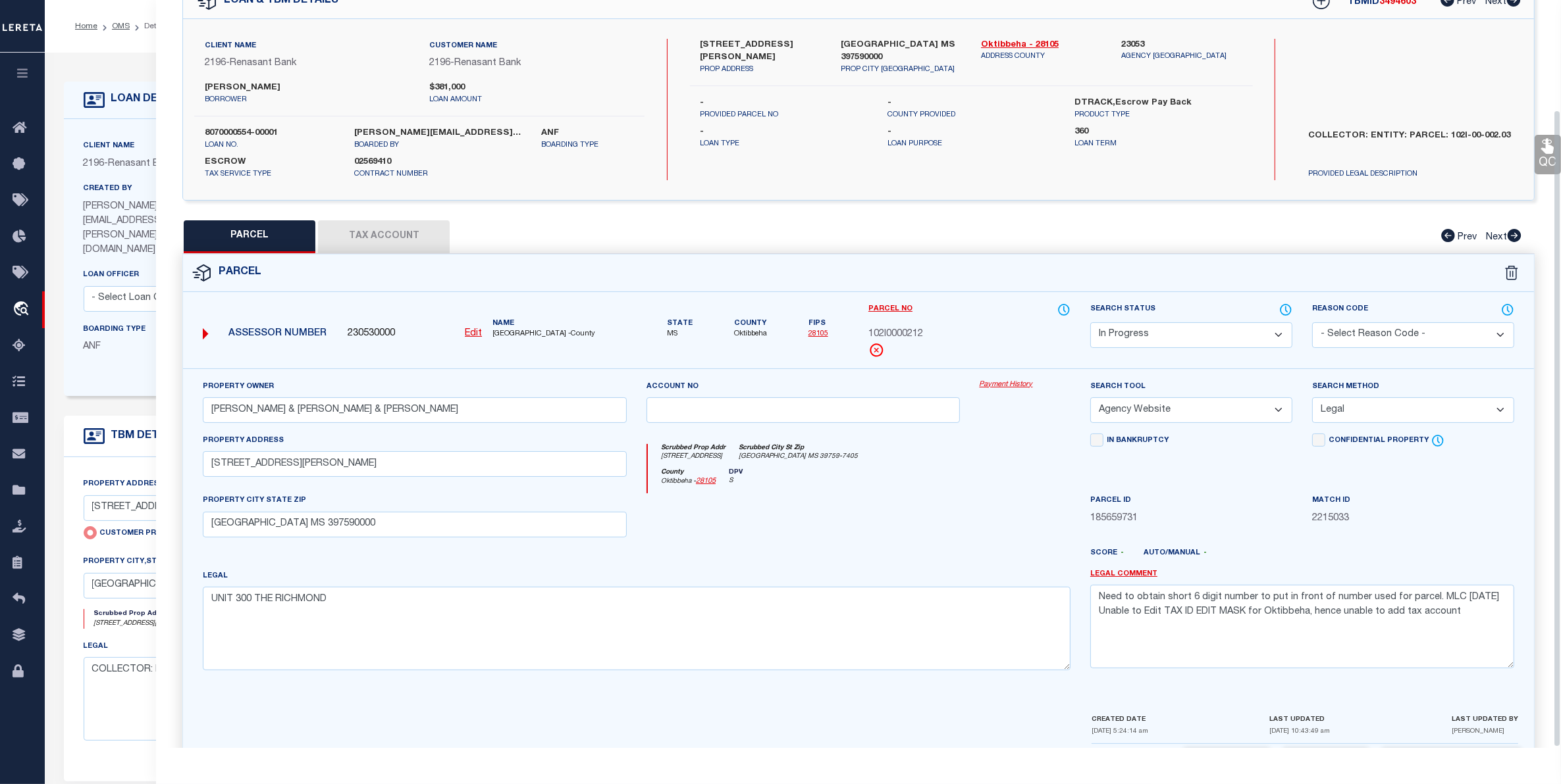
scroll to position [129, 0]
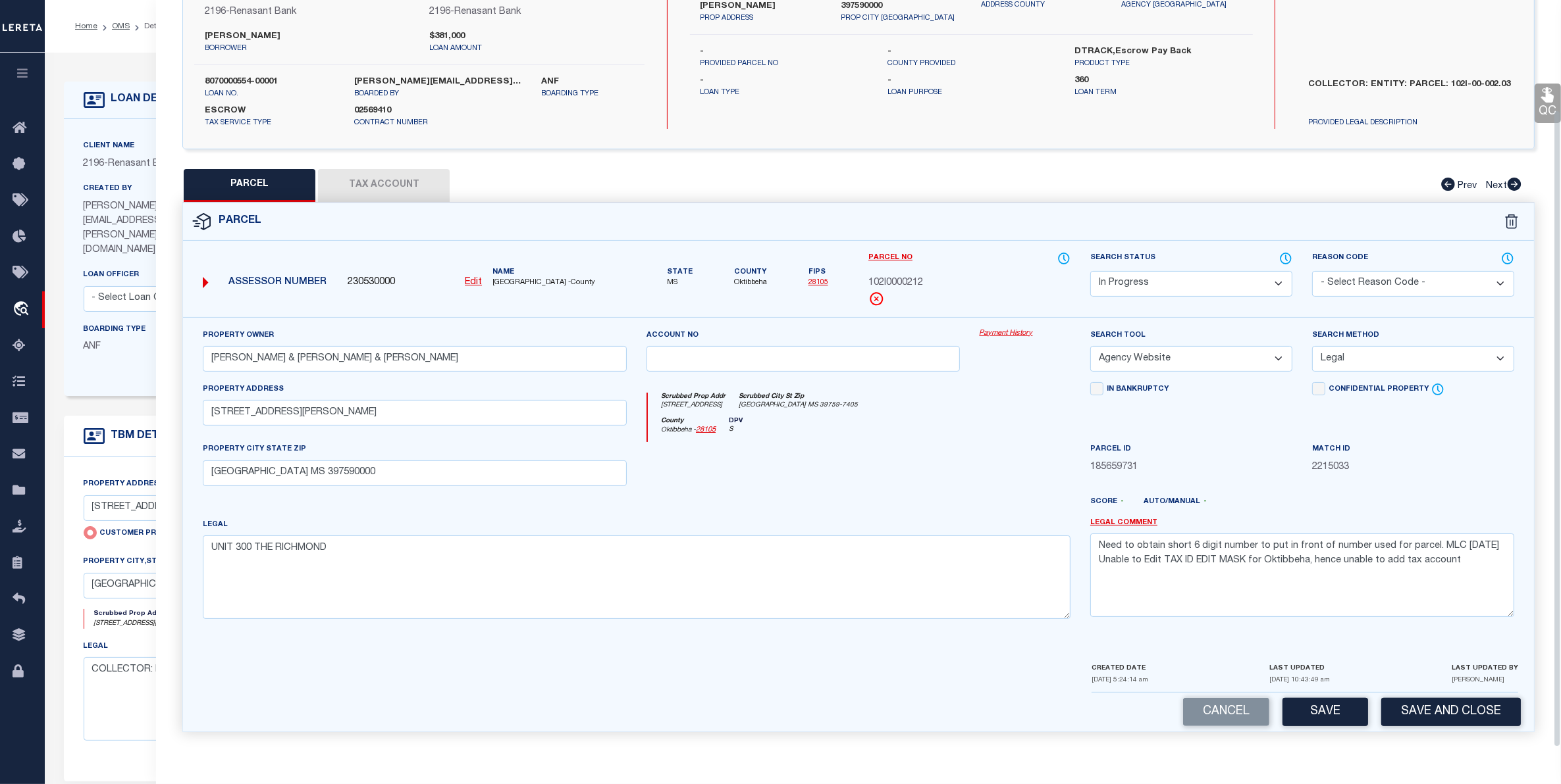
drag, startPoint x: 1325, startPoint y: 714, endPoint x: 1318, endPoint y: 709, distance: 8.6
click at [1322, 711] on button "Save" at bounding box center [1325, 713] width 85 height 28
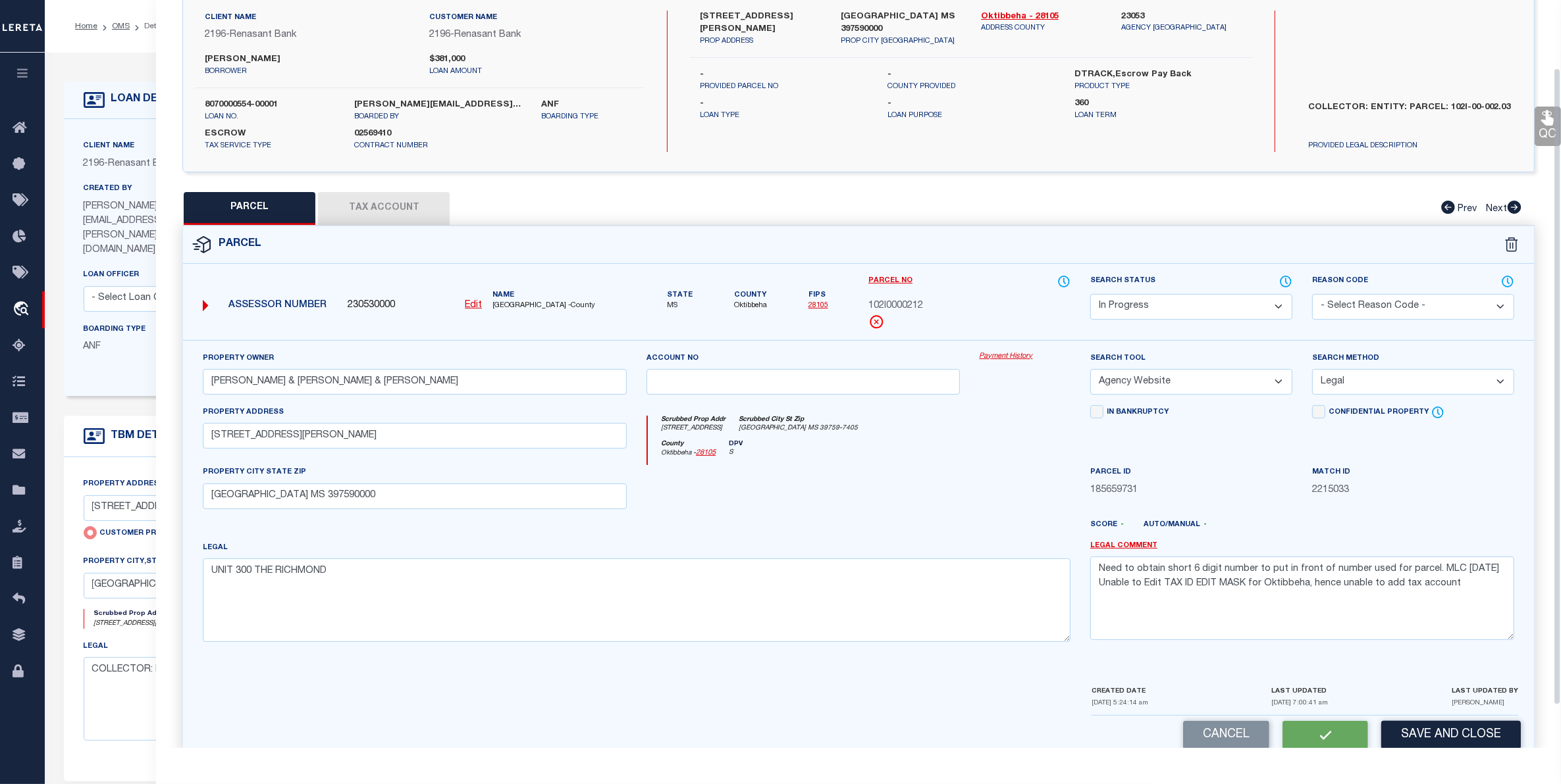
scroll to position [0, 0]
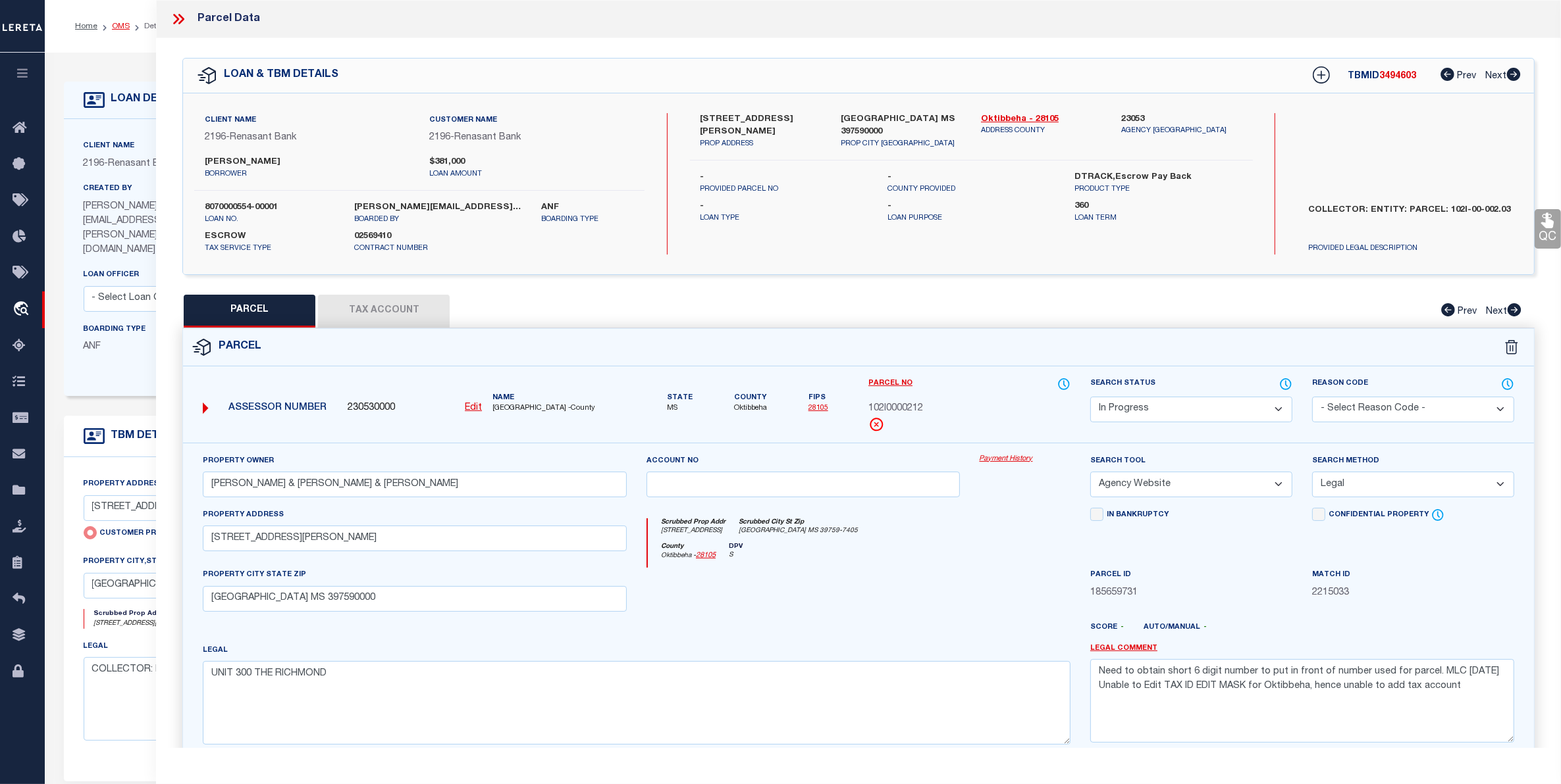
click at [121, 27] on link "OMS" at bounding box center [121, 26] width 18 height 8
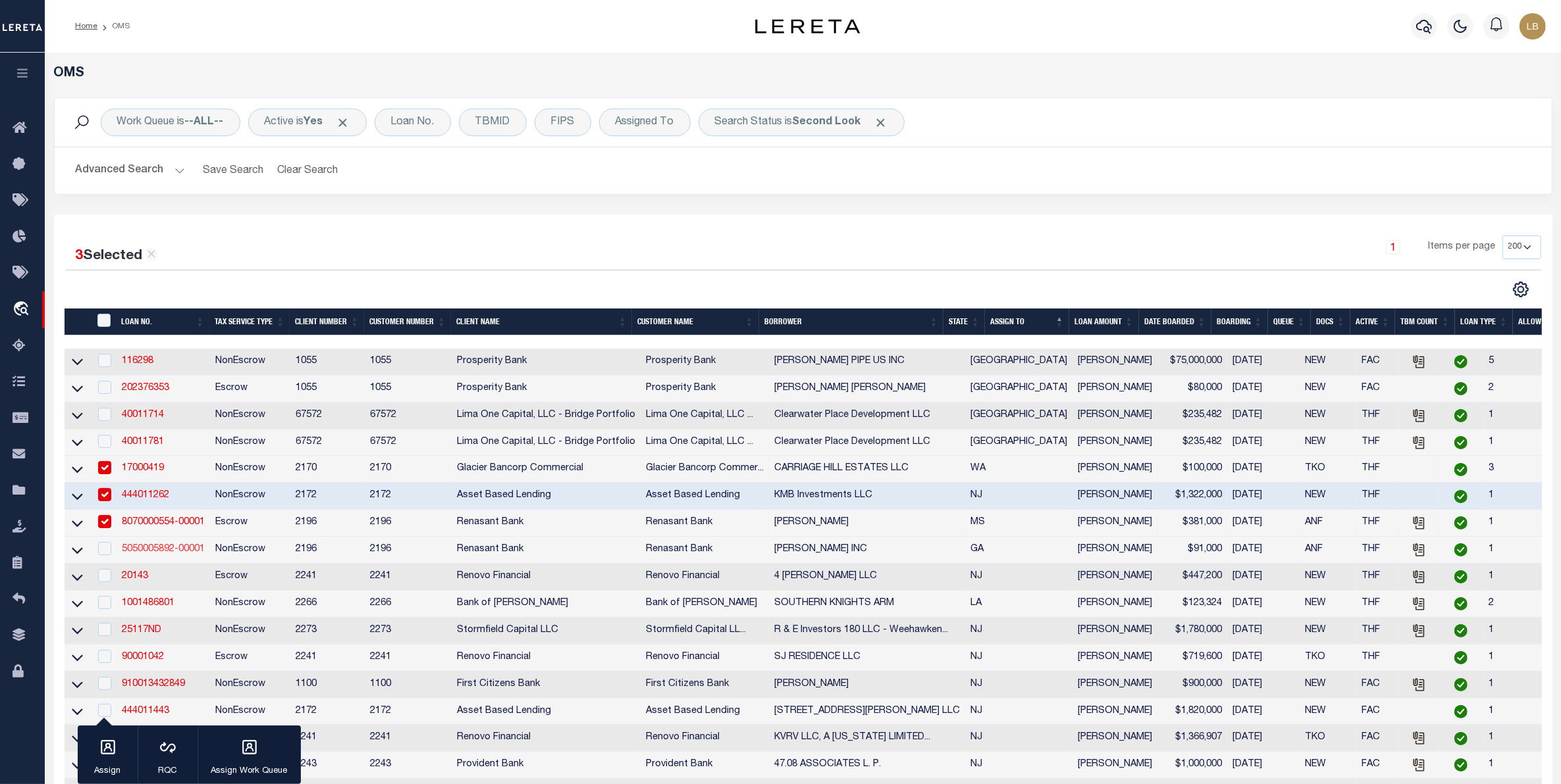
click at [151, 554] on link "5050005892-00001" at bounding box center [162, 549] width 83 height 9
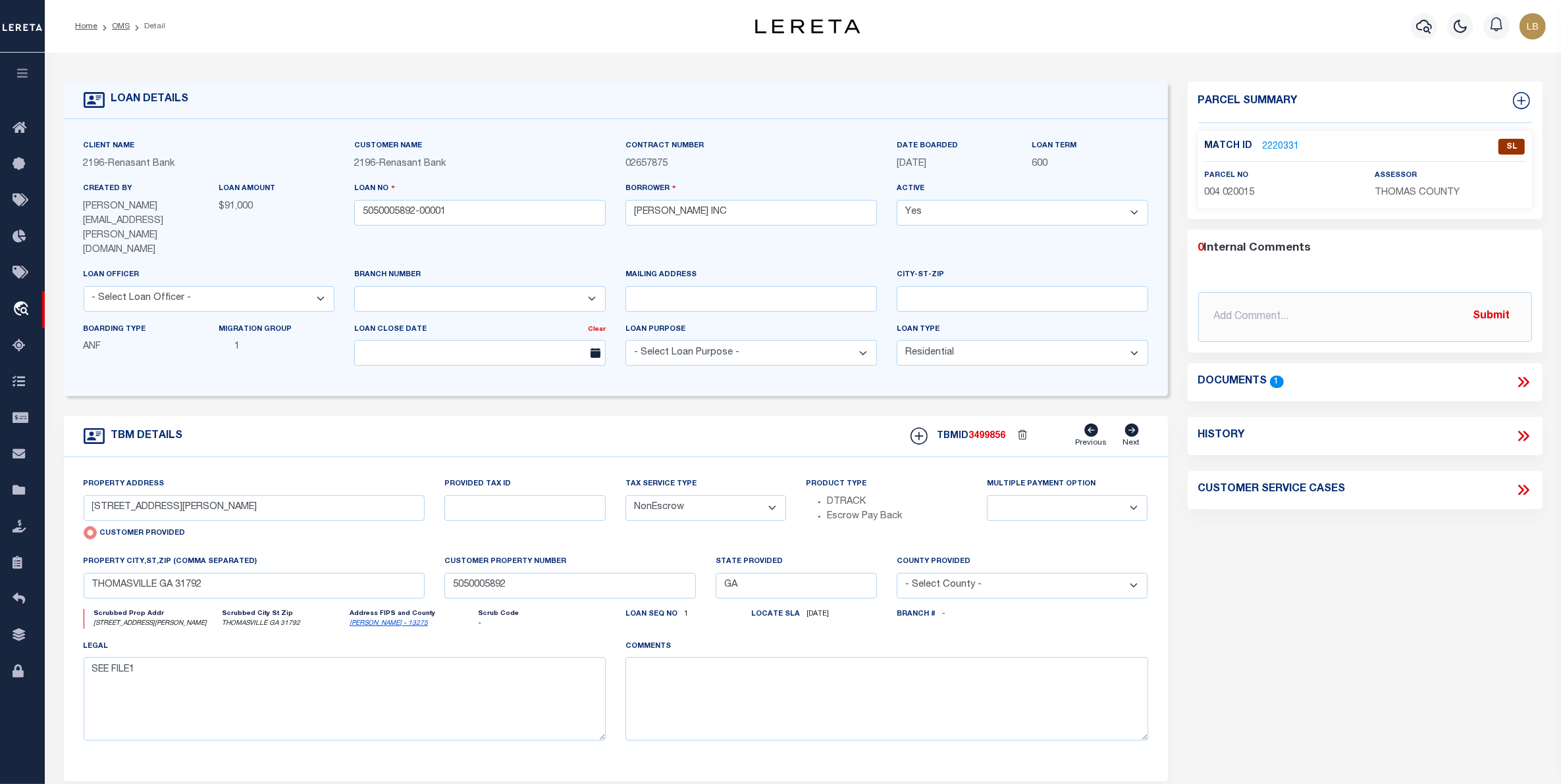
click at [1284, 145] on link "2220331" at bounding box center [1281, 147] width 37 height 14
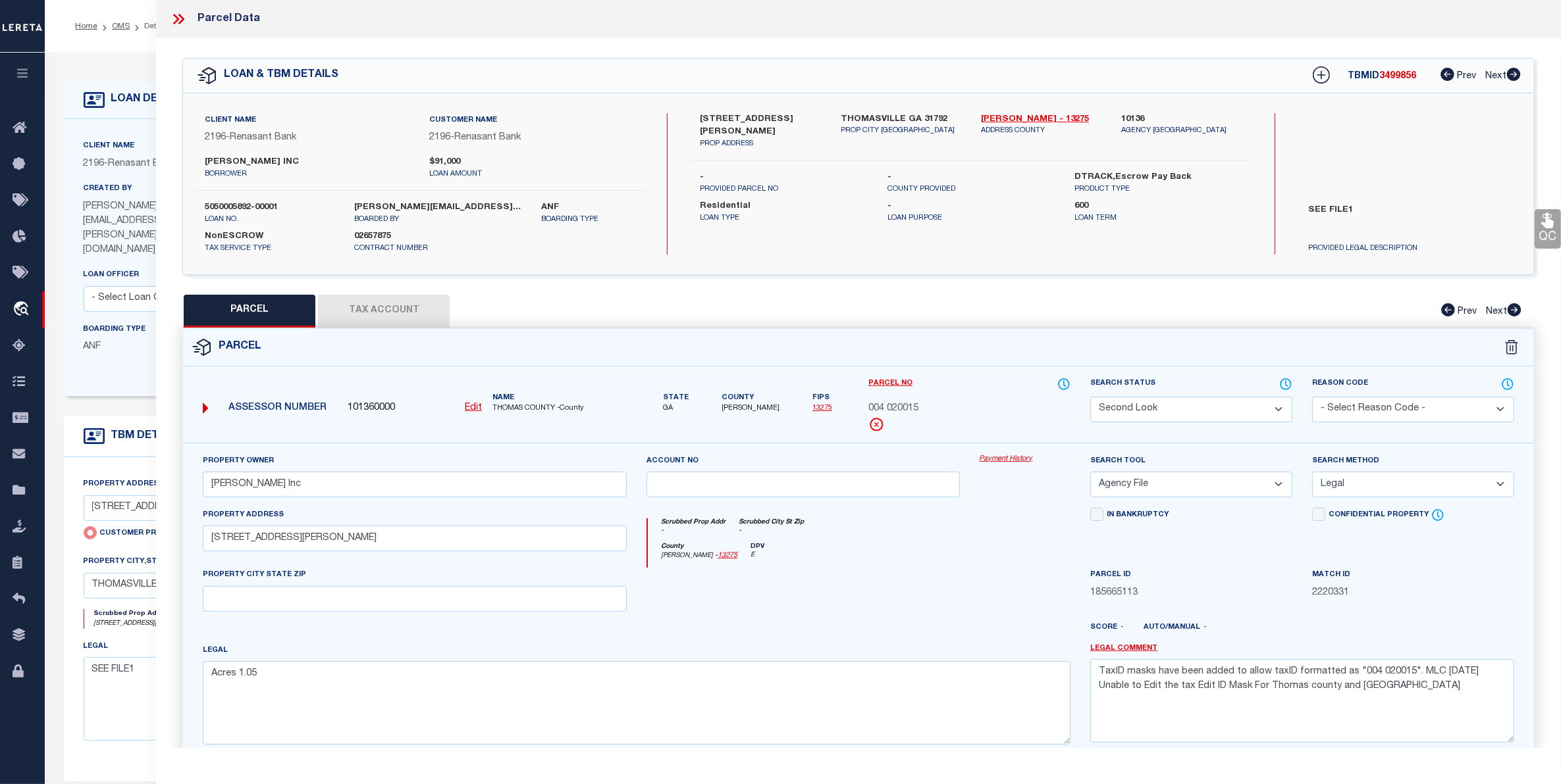
click at [1185, 399] on select "Automated Search Bad Parcel Complete Duplicate Parcel High Dollar Reporting In …" at bounding box center [1192, 410] width 202 height 26
click at [1090, 397] on select "Automated Search Bad Parcel Complete Duplicate Parcel High Dollar Reporting In …" at bounding box center [1192, 410] width 202 height 26
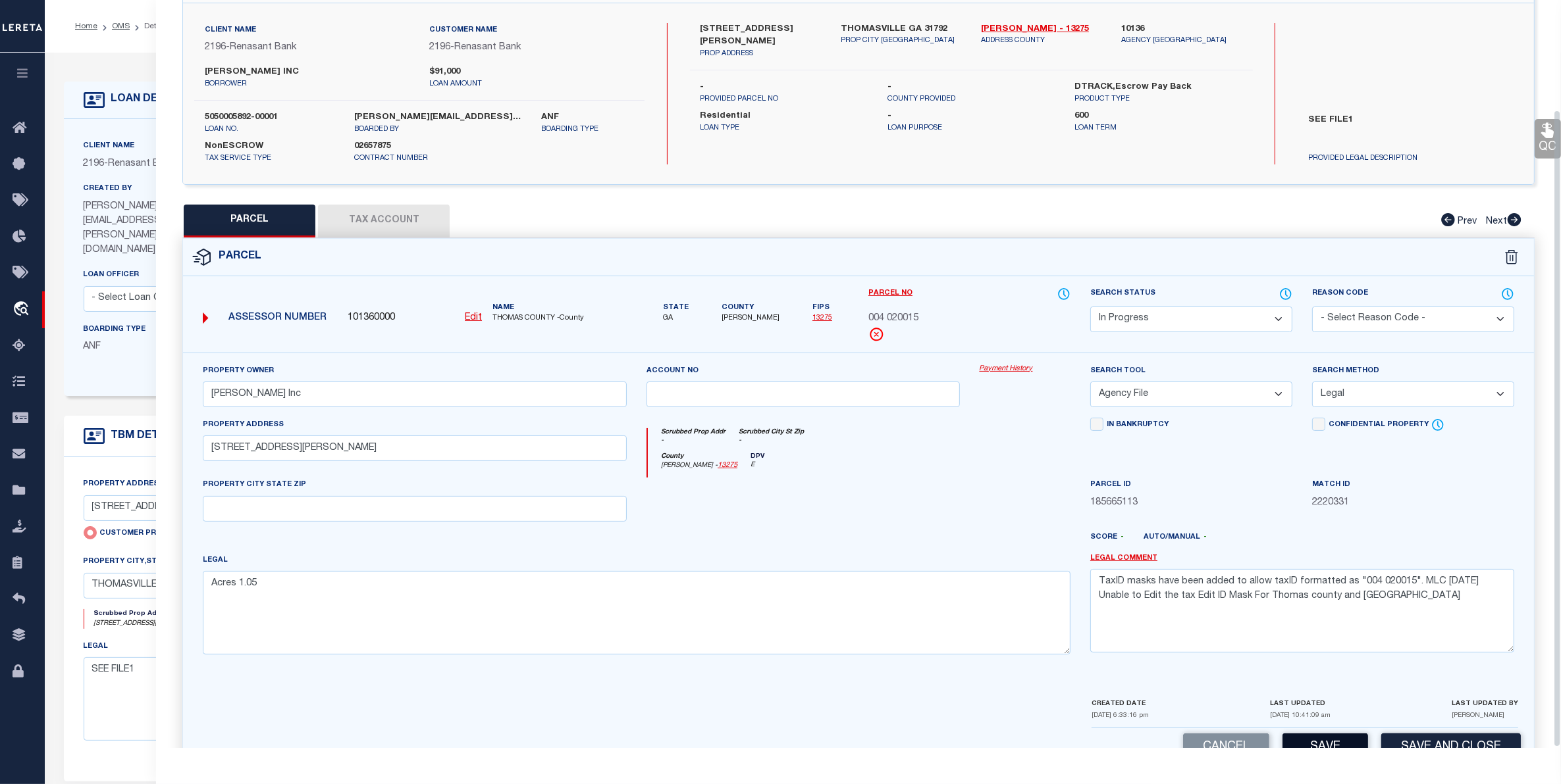
scroll to position [129, 0]
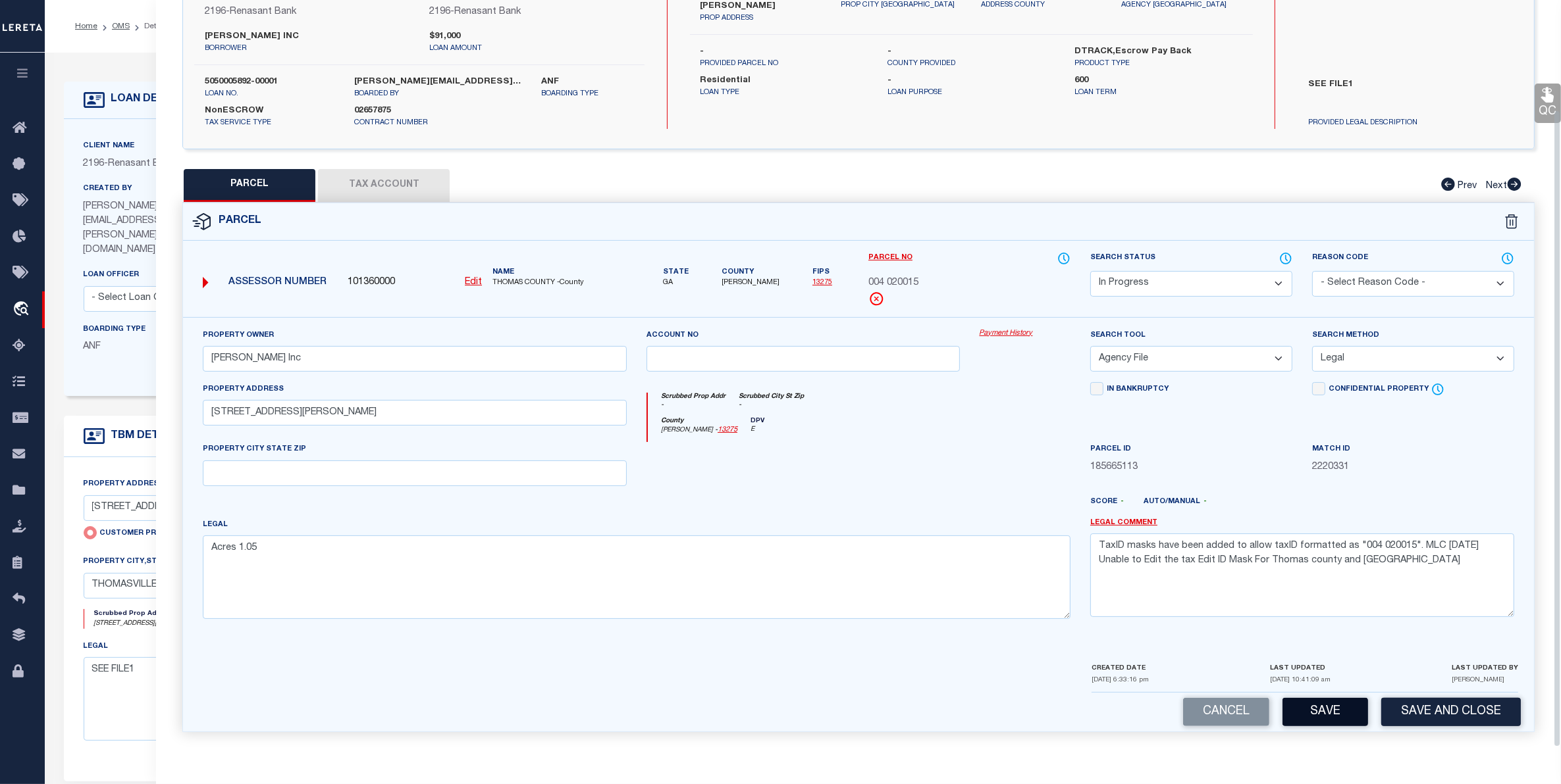
click at [1318, 706] on button "Save" at bounding box center [1325, 713] width 85 height 28
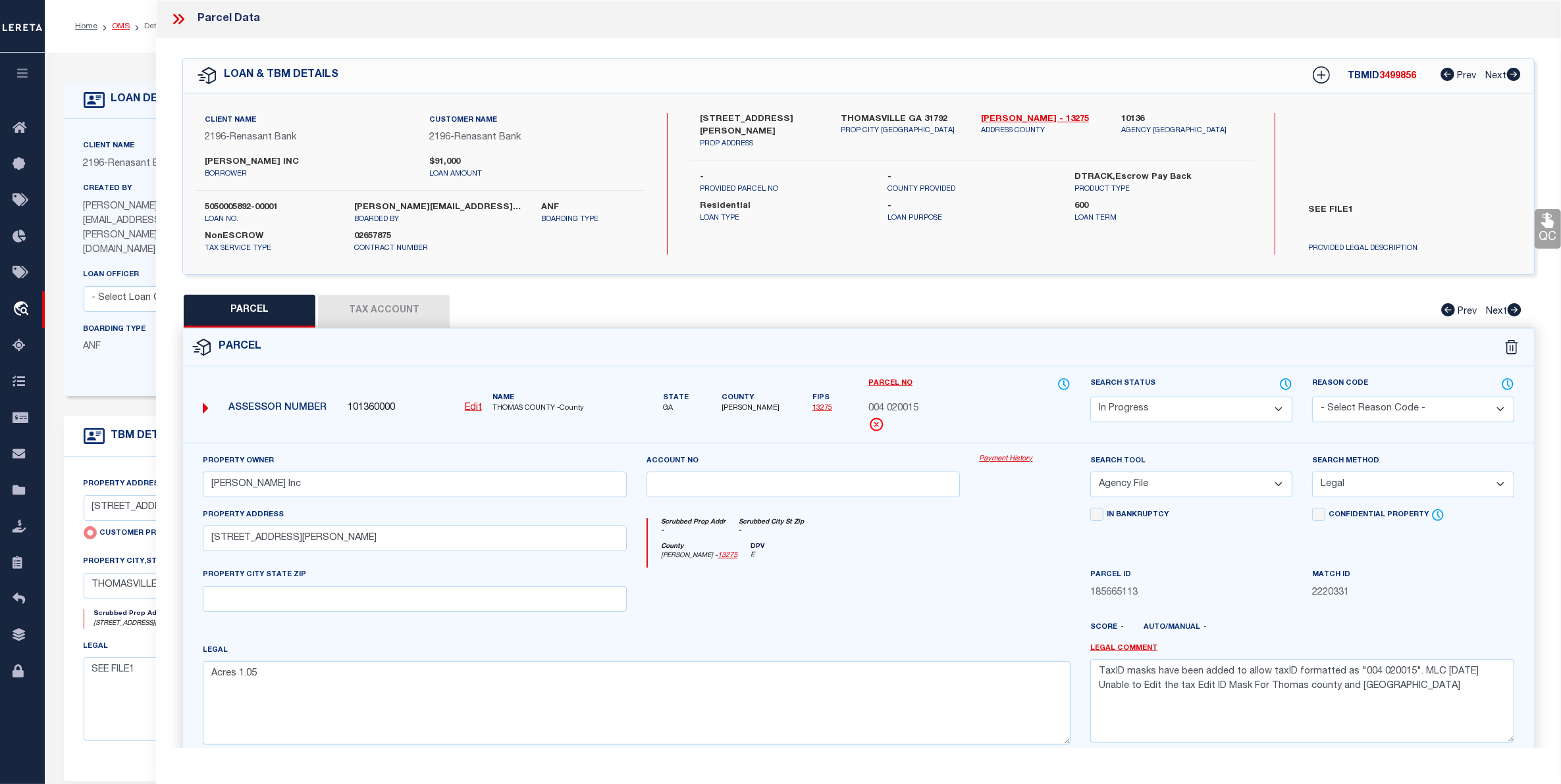
click at [119, 25] on link "OMS" at bounding box center [121, 26] width 18 height 8
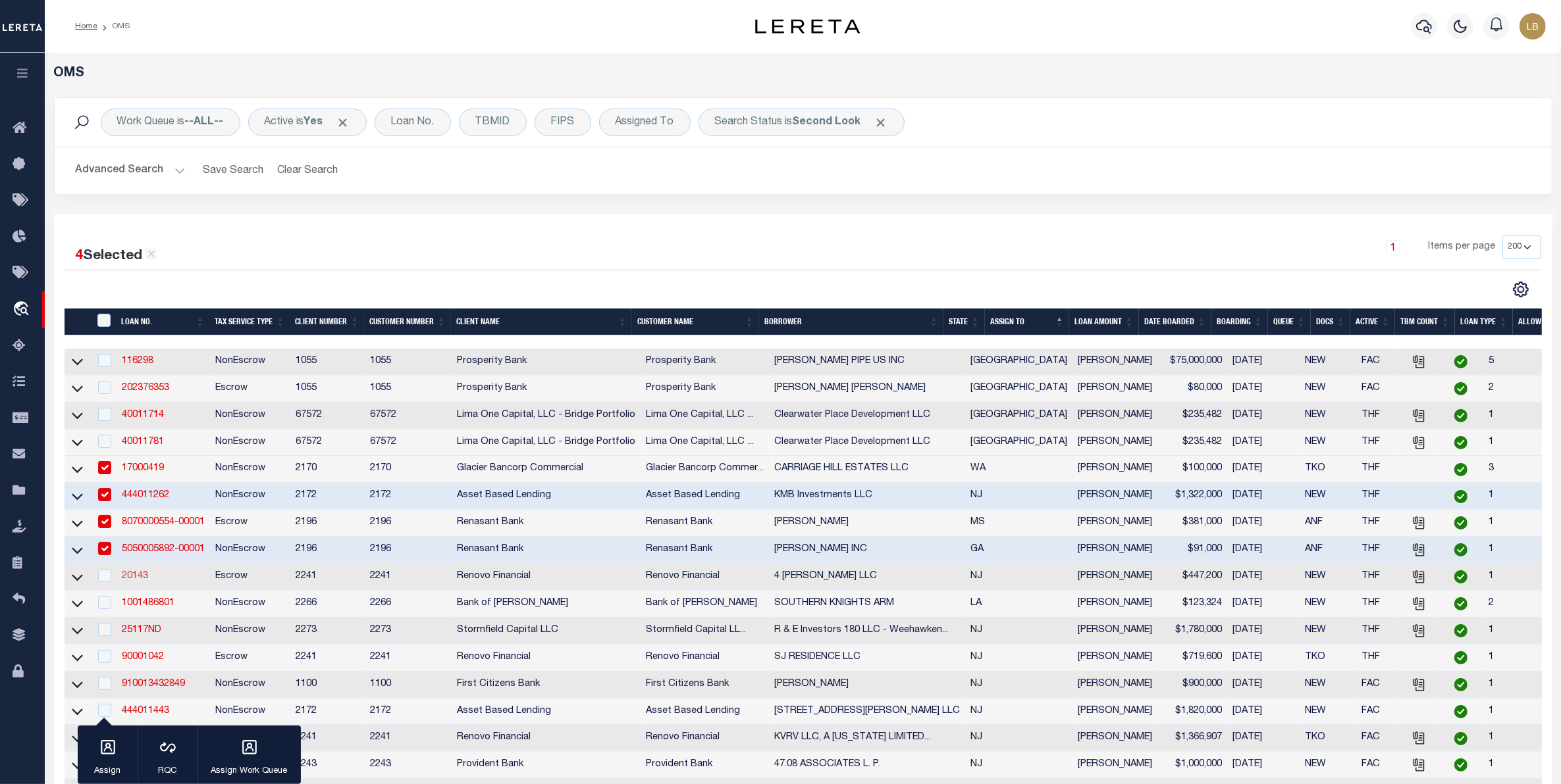
click at [133, 581] on link "20143" at bounding box center [135, 576] width 26 height 9
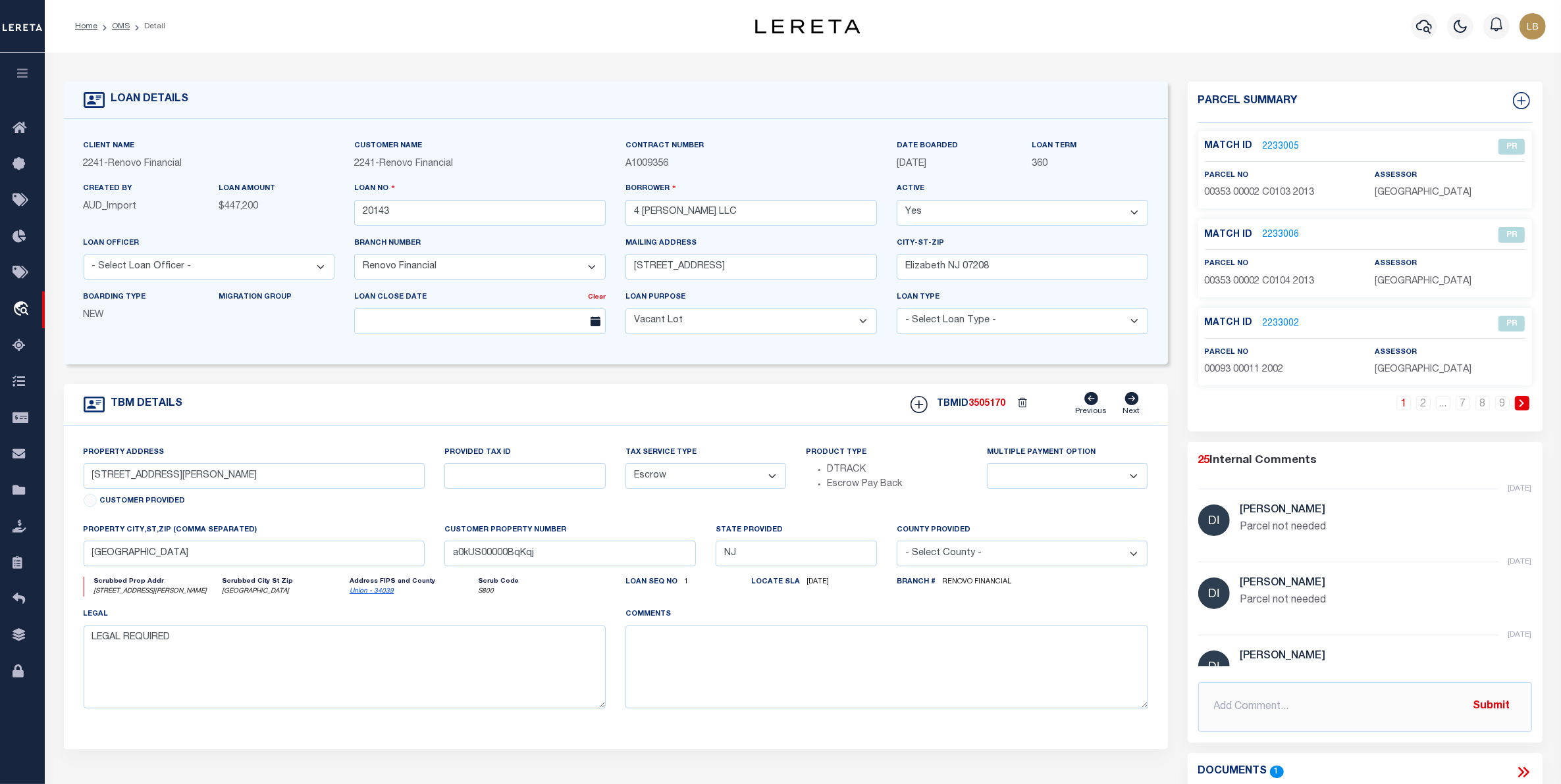
click at [130, 24] on li "Detail" at bounding box center [148, 26] width 35 height 12
click at [120, 24] on link "OMS" at bounding box center [121, 26] width 18 height 8
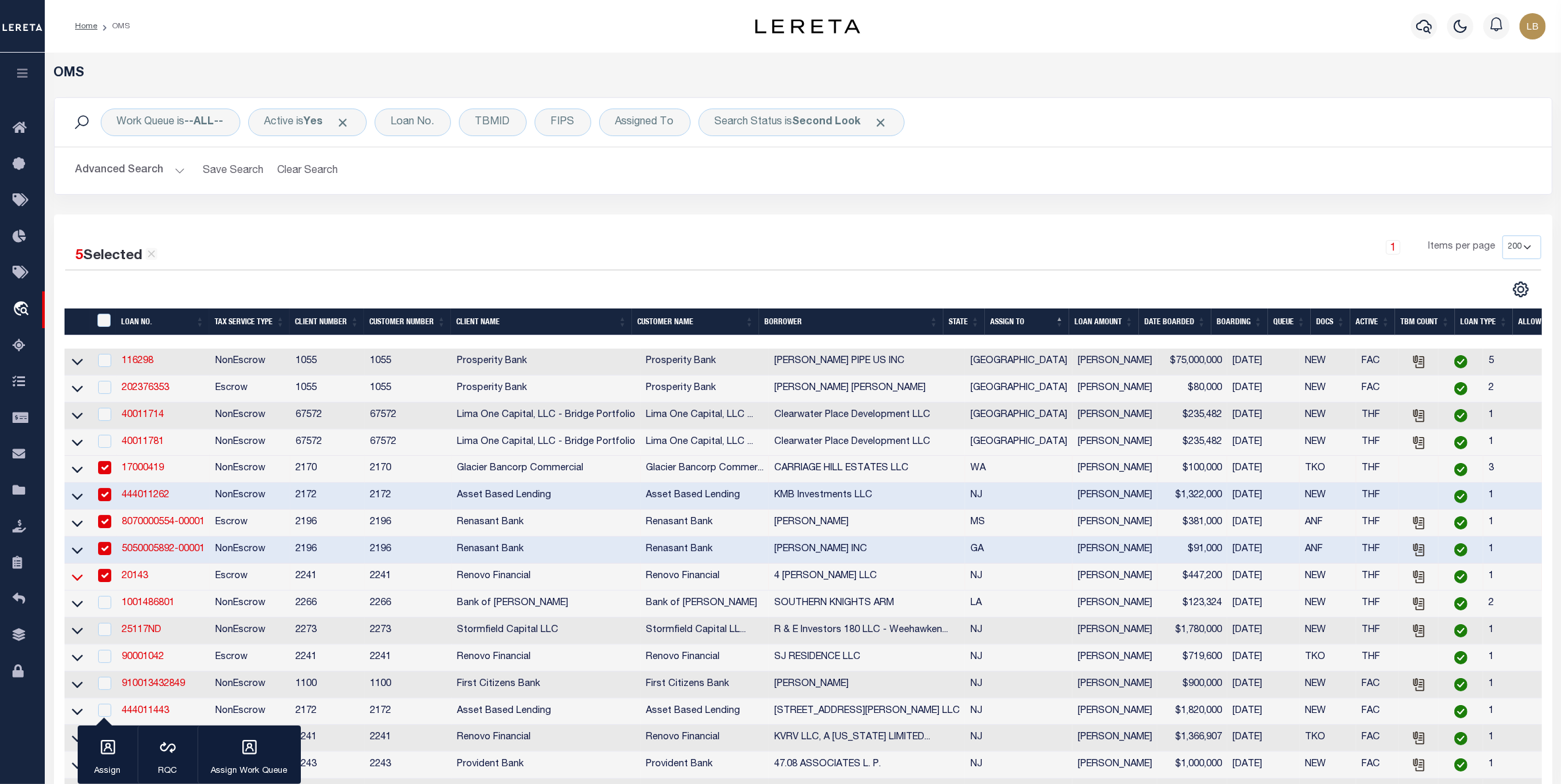
click at [80, 585] on icon at bounding box center [77, 577] width 11 height 14
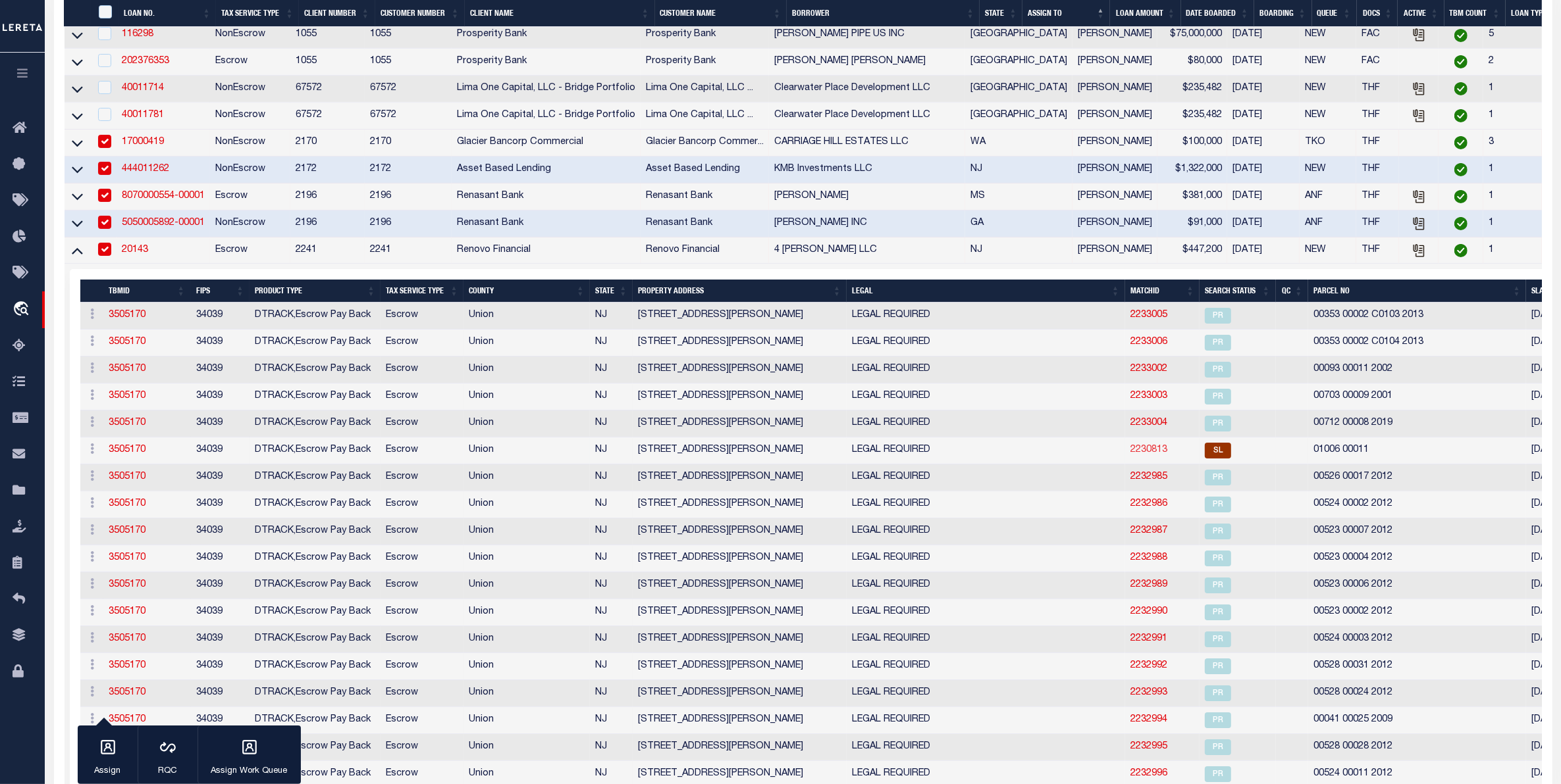
click at [1130, 455] on link "2230813" at bounding box center [1149, 450] width 37 height 9
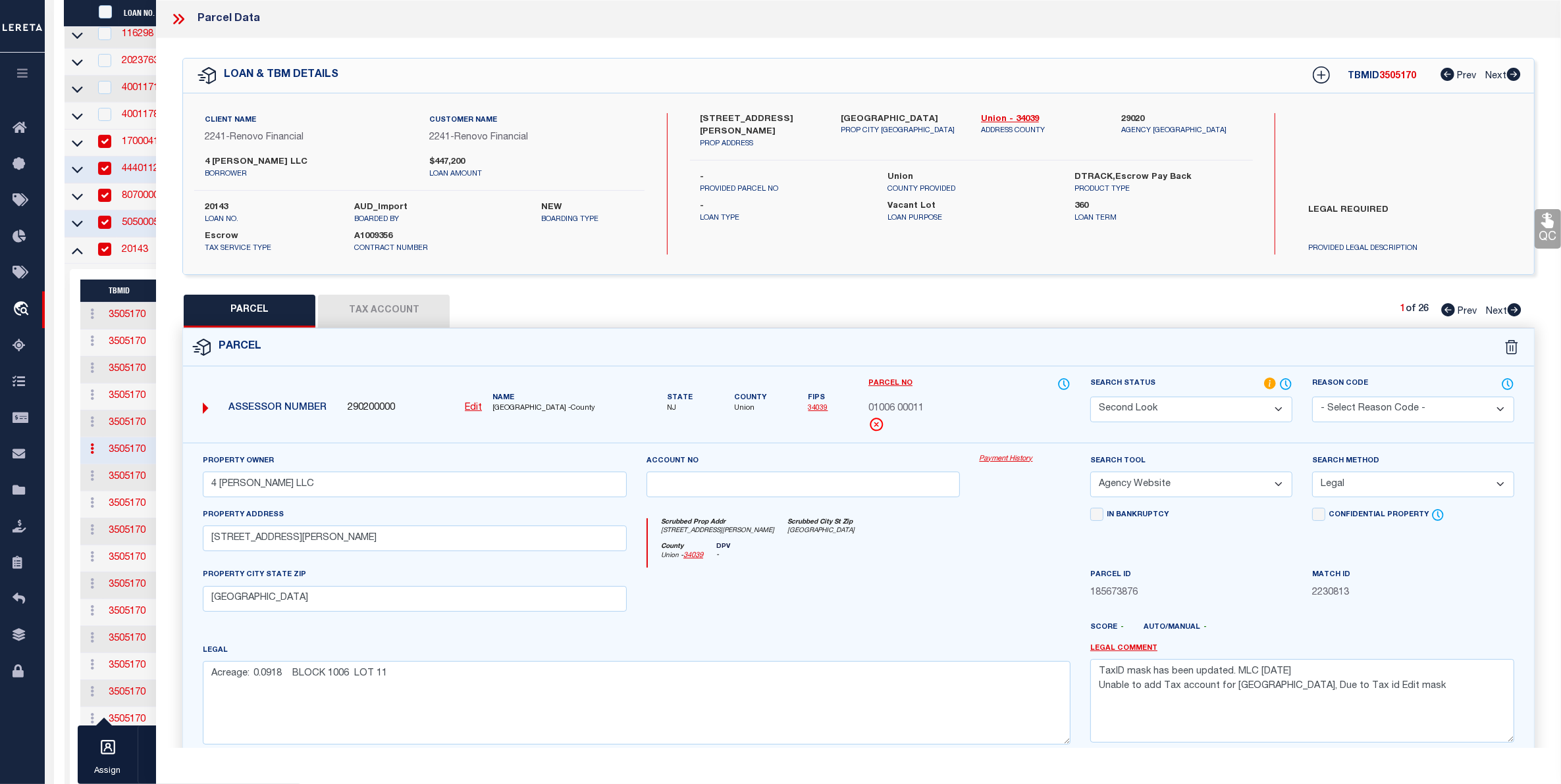
click at [1247, 402] on select "Automated Search Bad Parcel Complete Duplicate Parcel High Dollar Reporting In …" at bounding box center [1192, 410] width 202 height 26
click at [1090, 397] on select "Automated Search Bad Parcel Complete Duplicate Parcel High Dollar Reporting In …" at bounding box center [1192, 410] width 202 height 26
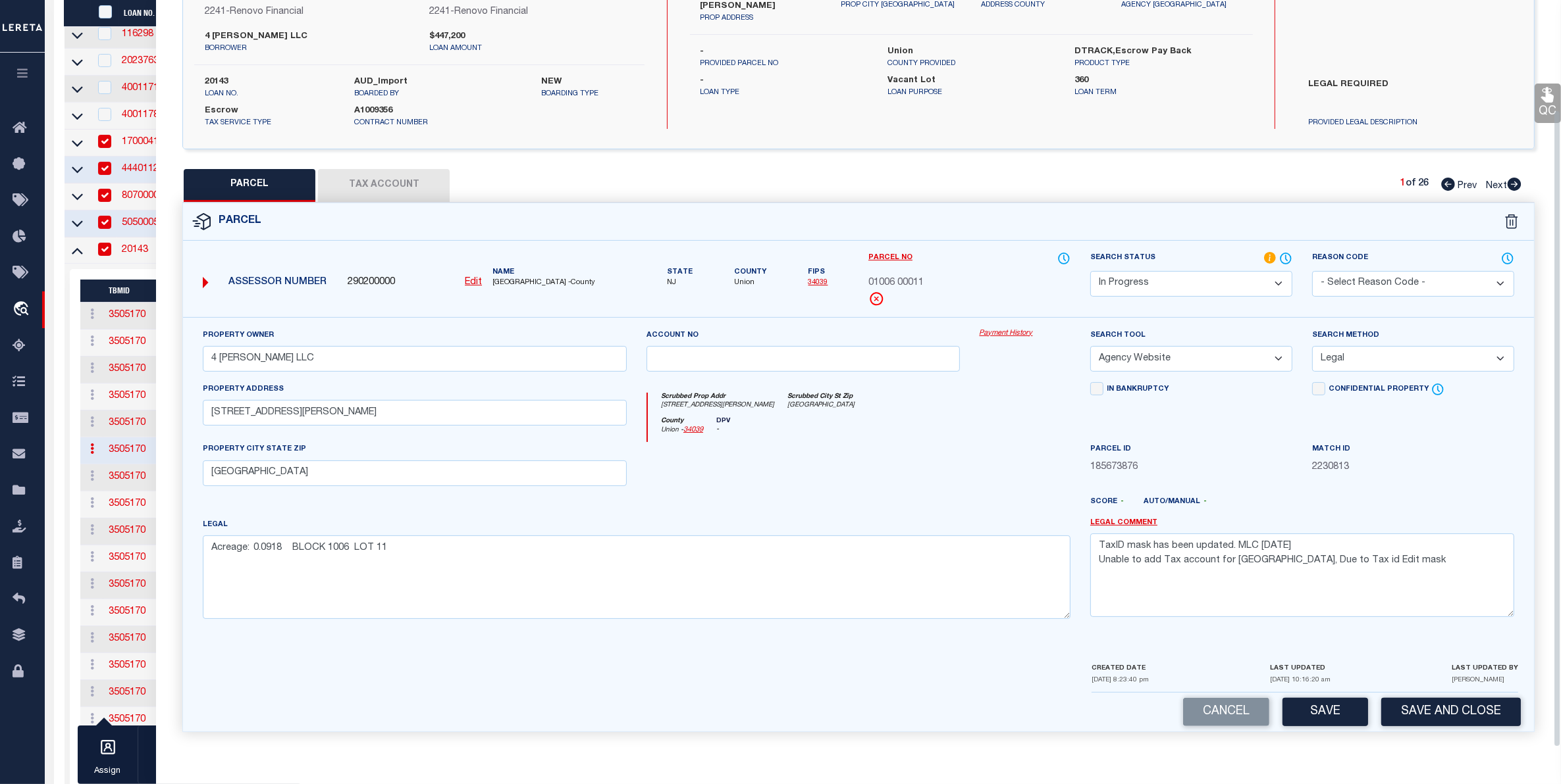
drag, startPoint x: 1323, startPoint y: 716, endPoint x: 1272, endPoint y: 683, distance: 60.7
click at [1322, 715] on button "Save" at bounding box center [1325, 713] width 85 height 28
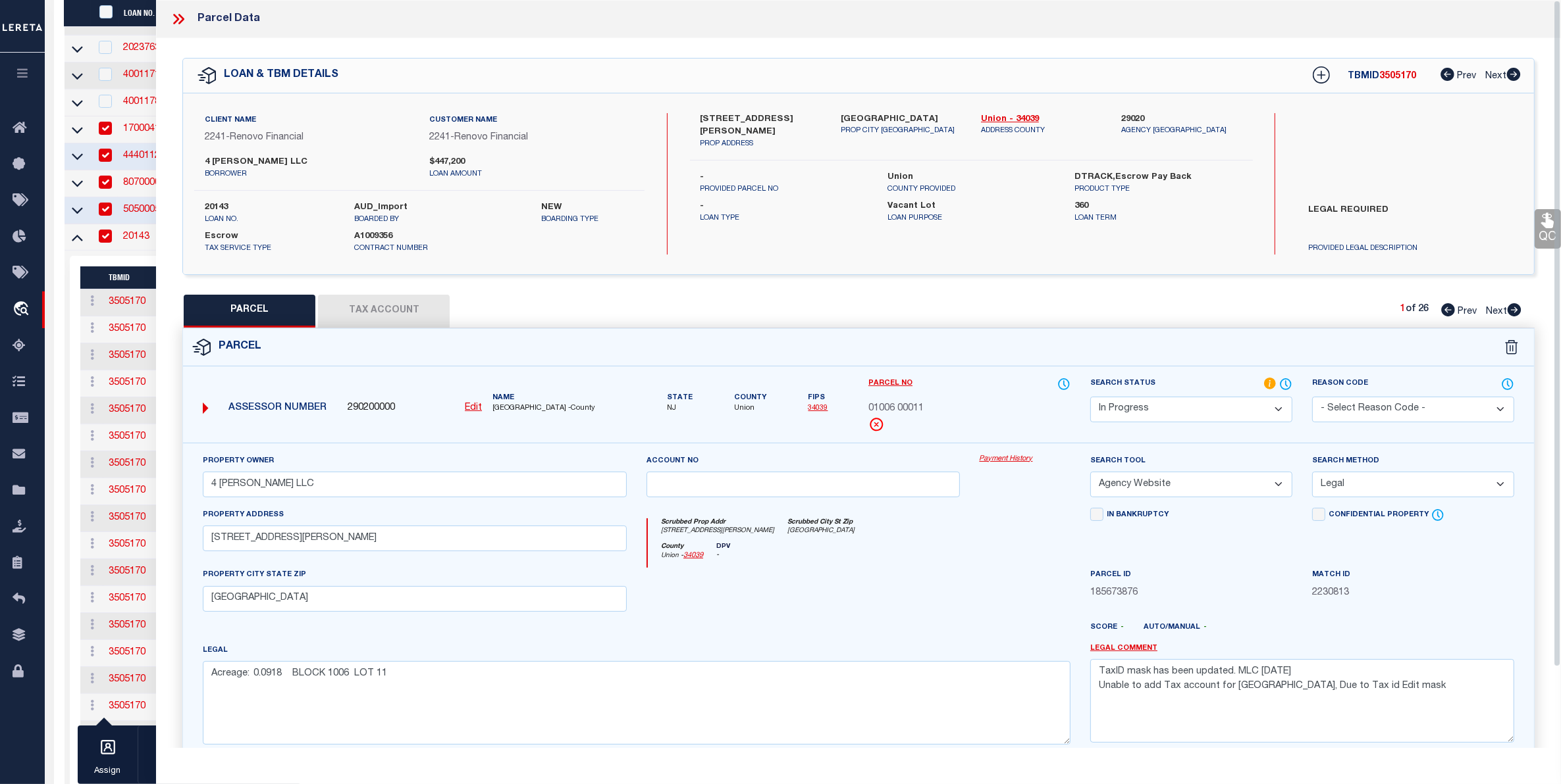
click at [182, 23] on icon at bounding box center [178, 19] width 17 height 17
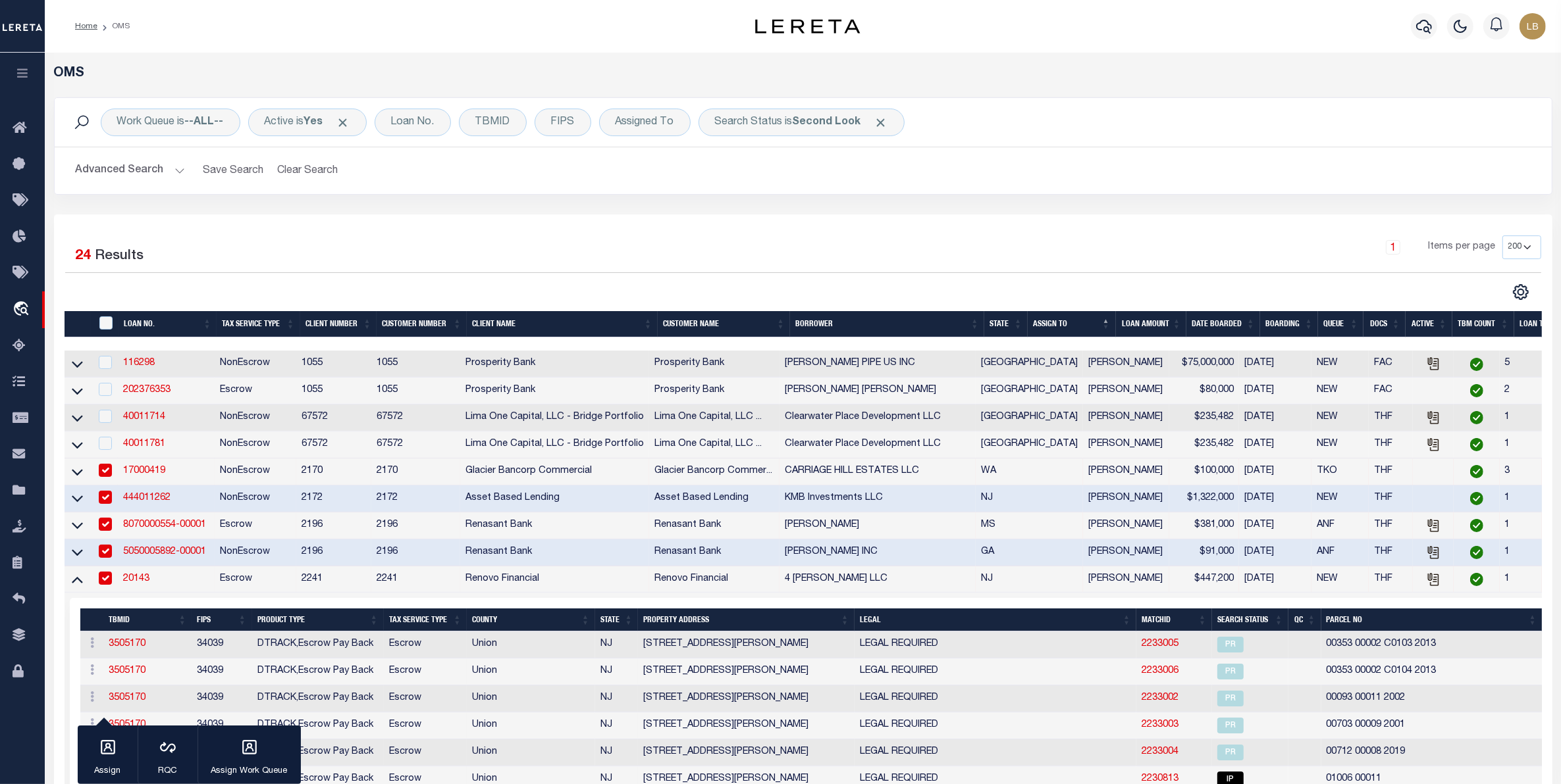
click at [113, 169] on button "Advanced Search" at bounding box center [131, 171] width 110 height 26
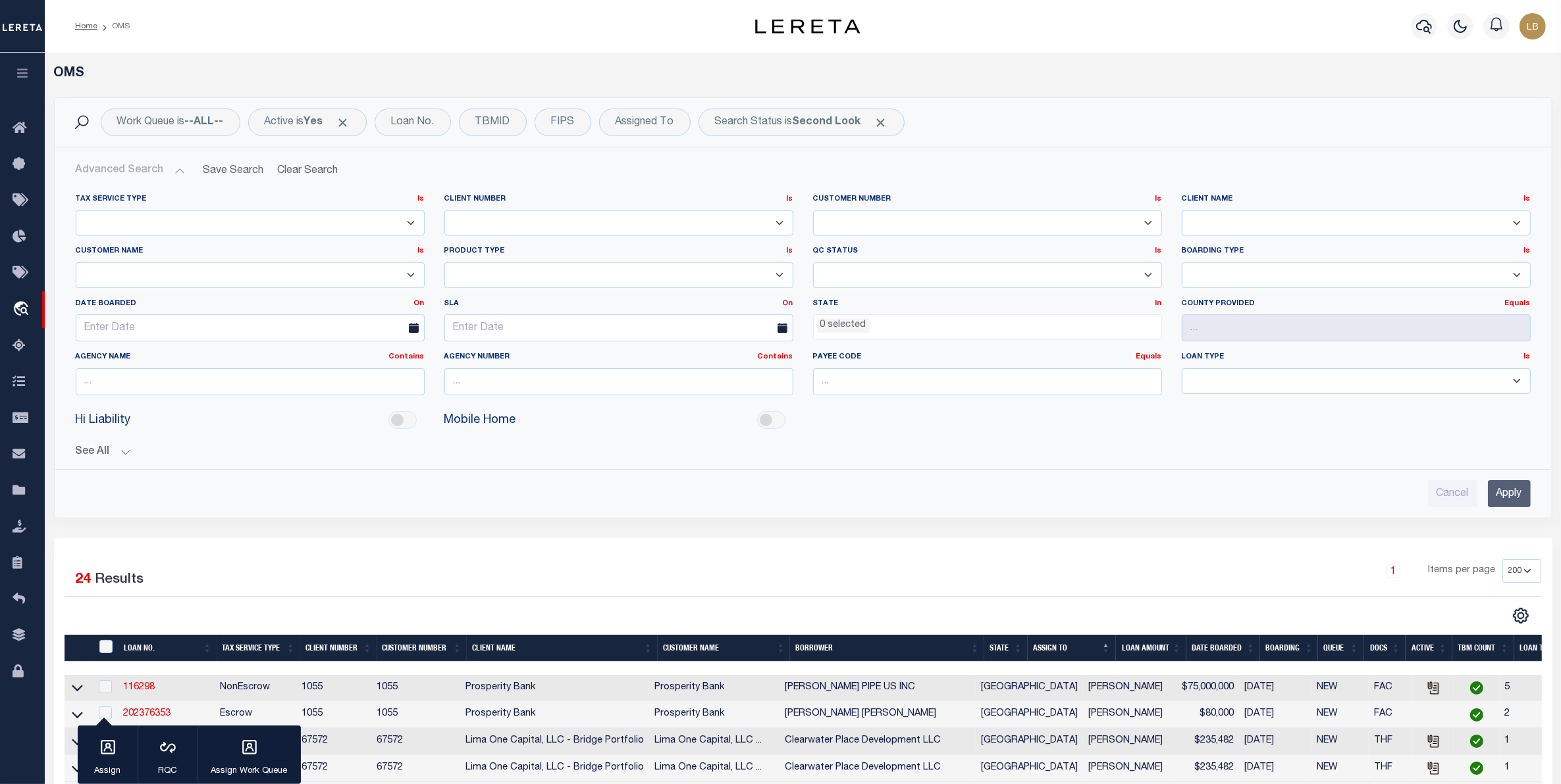
click at [1503, 500] on input "Apply" at bounding box center [1509, 494] width 43 height 27
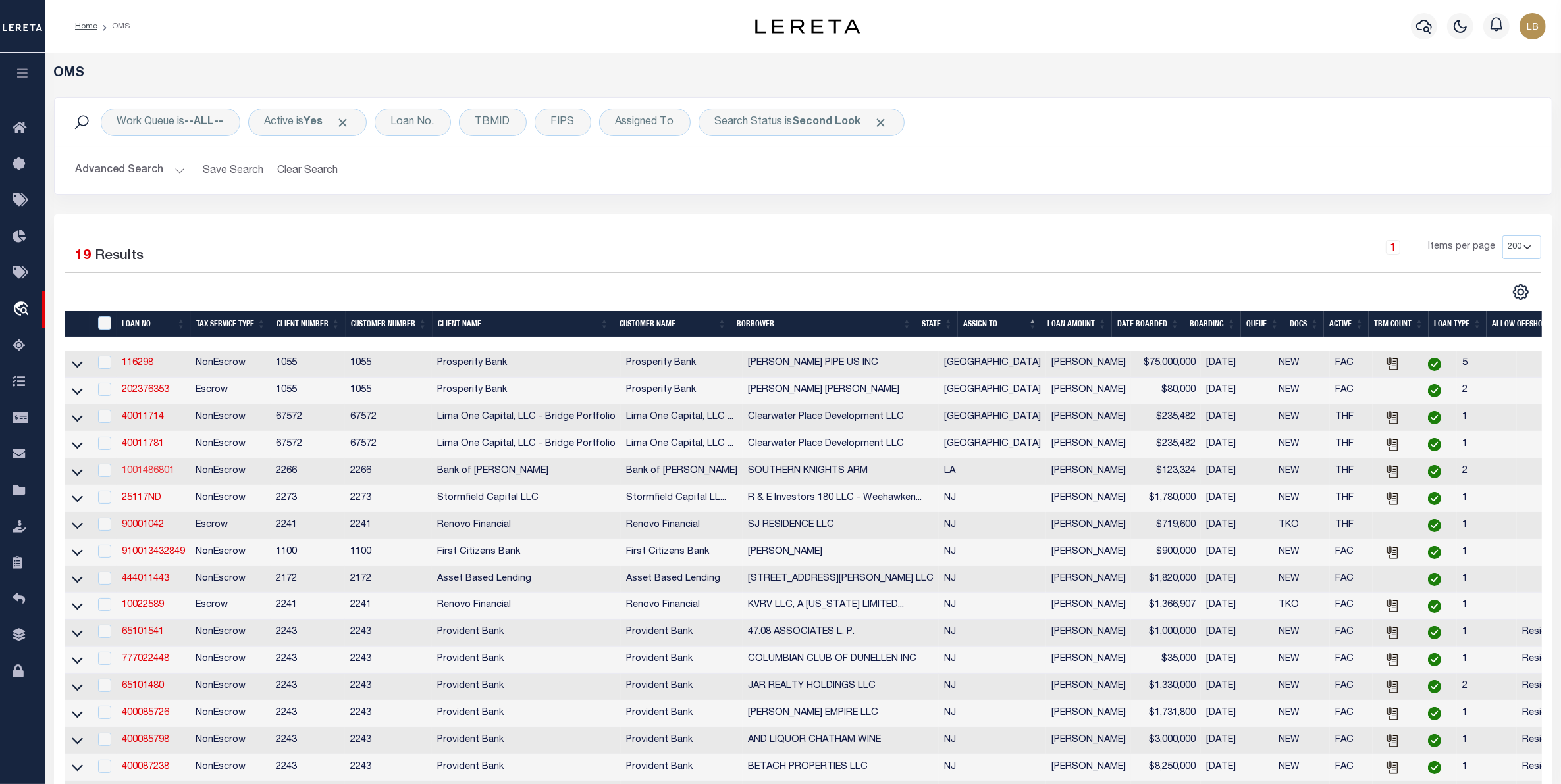
click at [139, 476] on link "1001486801" at bounding box center [148, 471] width 53 height 9
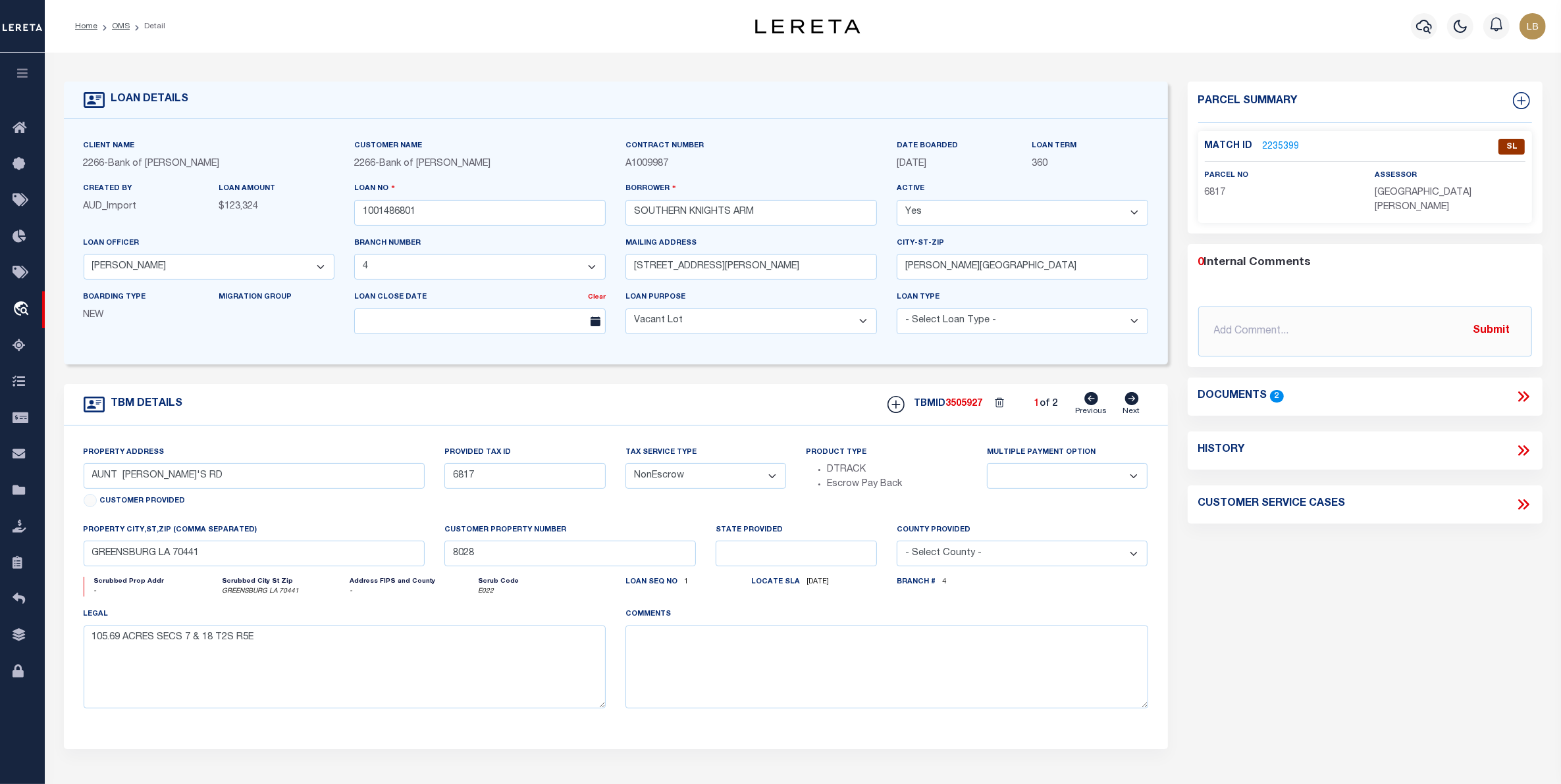
click at [1276, 151] on link "2235399" at bounding box center [1281, 147] width 37 height 14
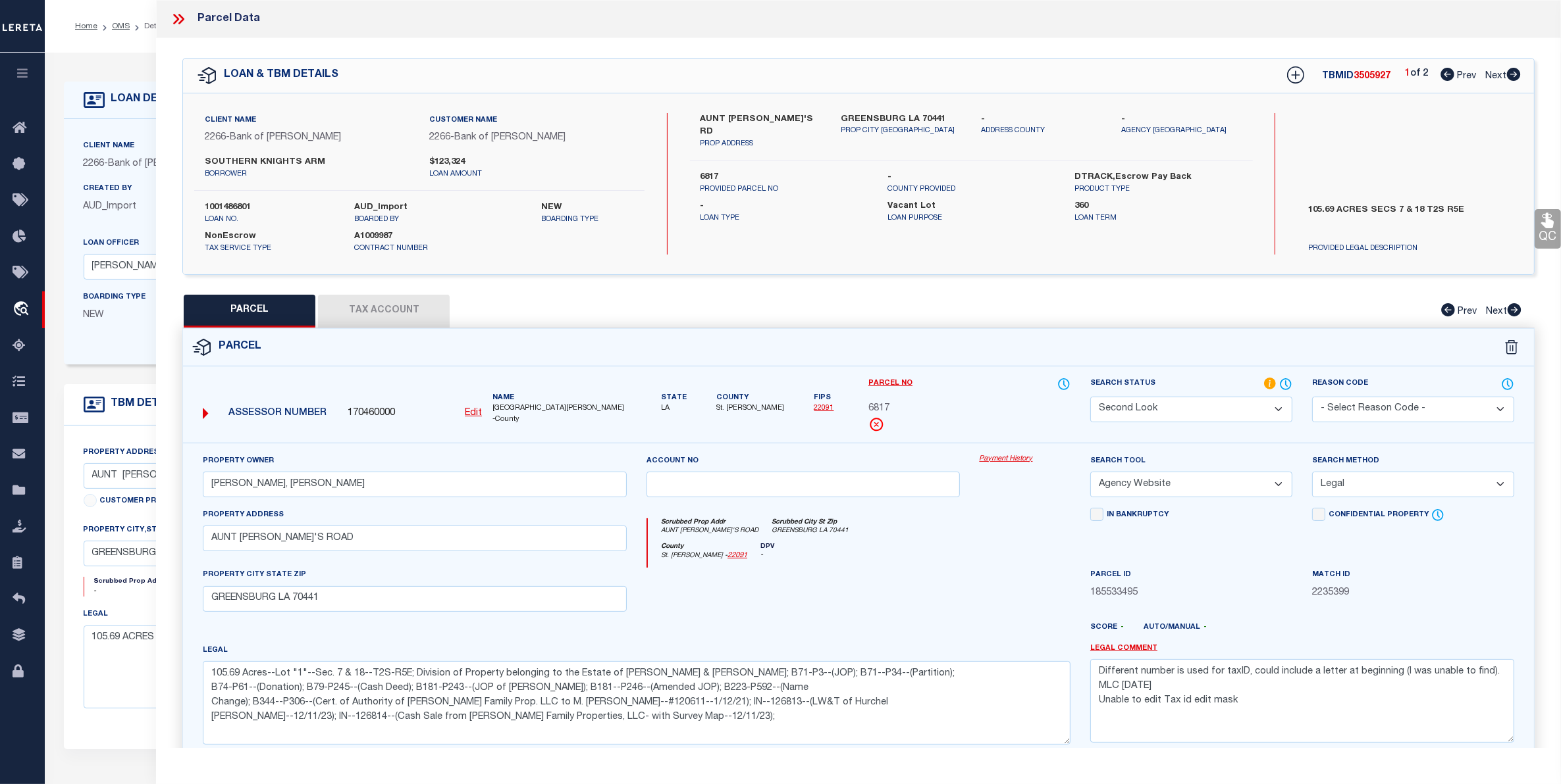
click at [1213, 406] on select "Automated Search Bad Parcel Complete Duplicate Parcel High Dollar Reporting In …" at bounding box center [1192, 410] width 202 height 26
click at [1090, 397] on select "Automated Search Bad Parcel Complete Duplicate Parcel High Dollar Reporting In …" at bounding box center [1192, 410] width 202 height 26
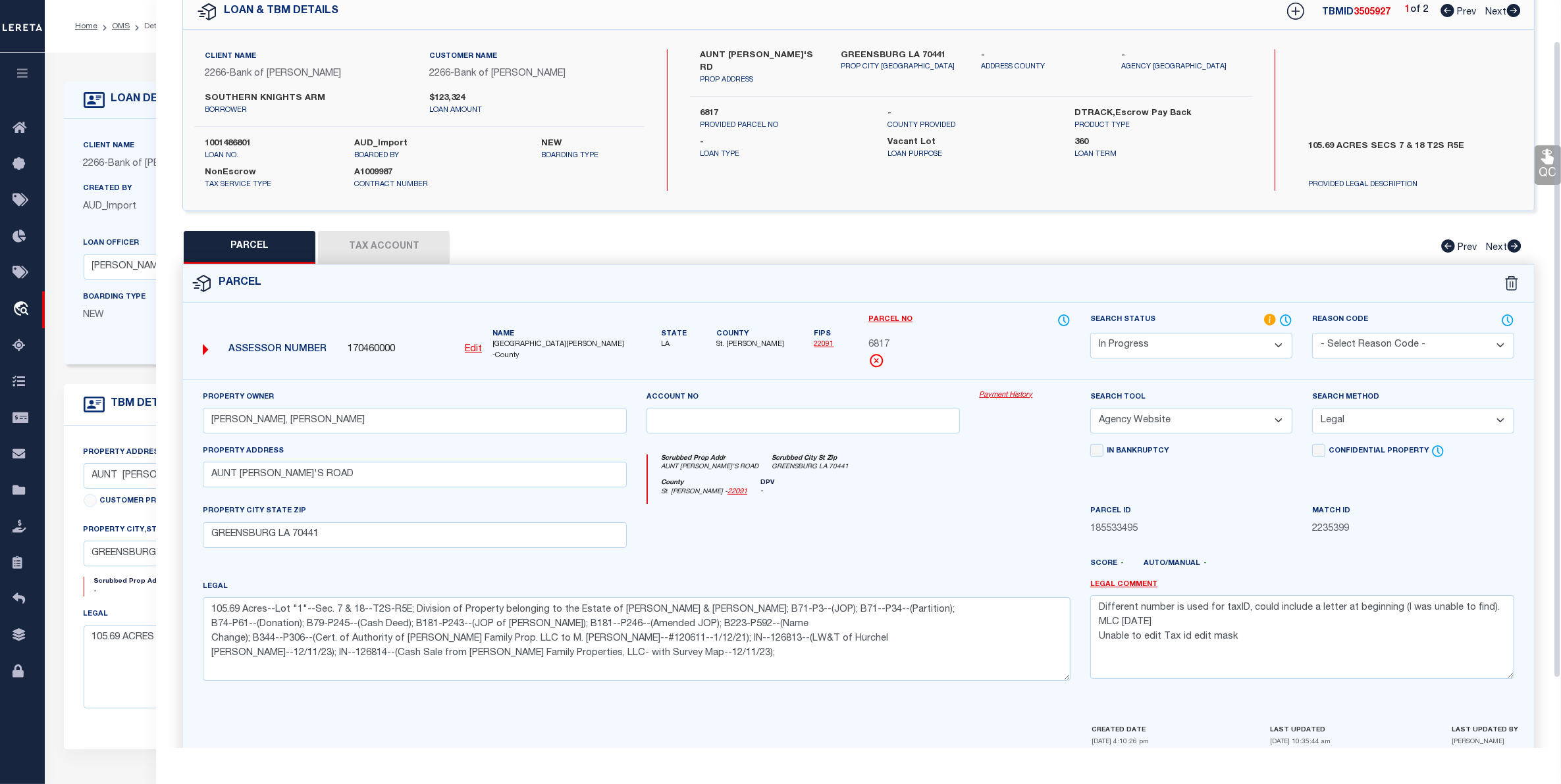
scroll to position [129, 0]
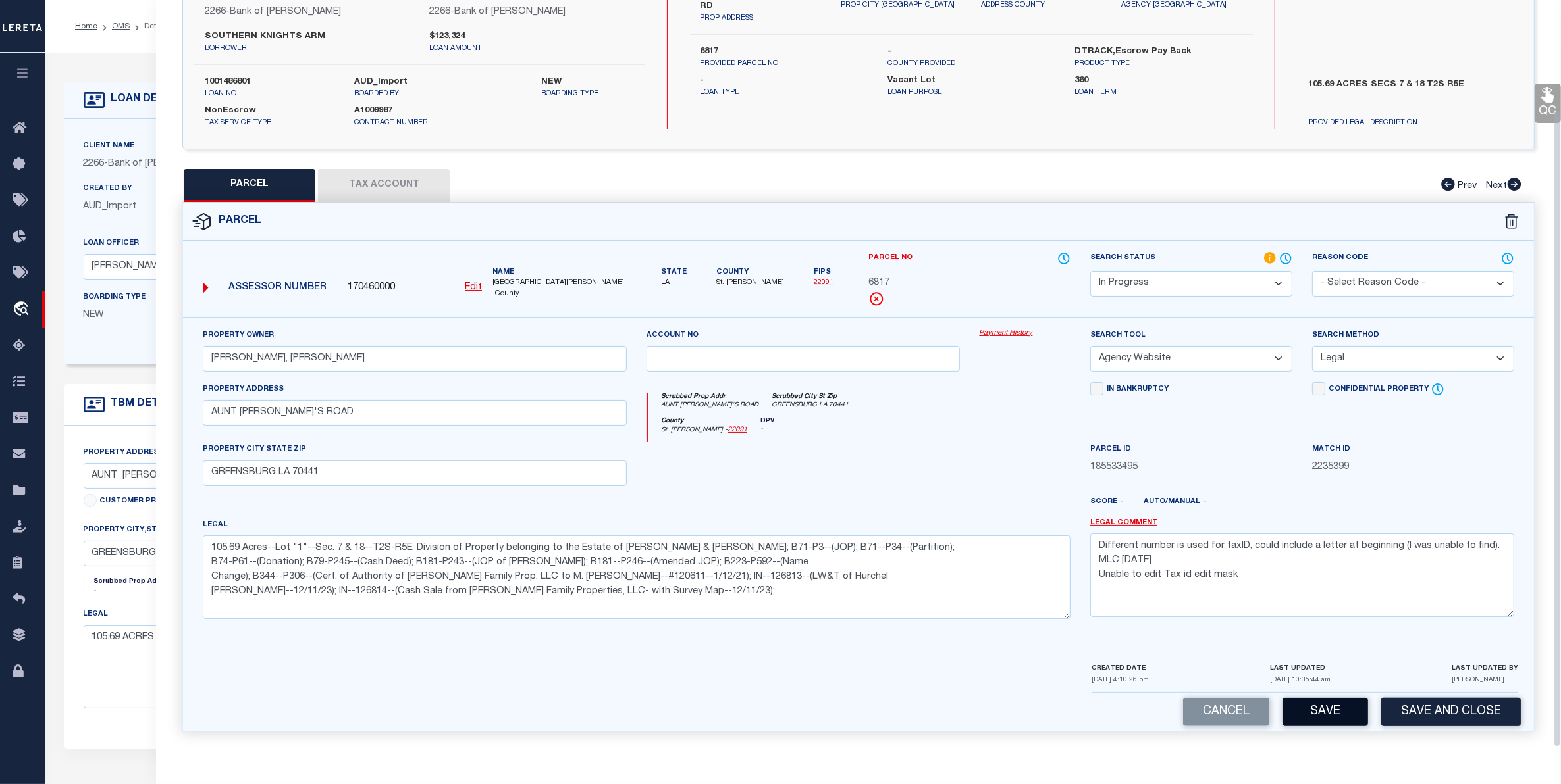
click at [1332, 706] on button "Save" at bounding box center [1325, 713] width 85 height 28
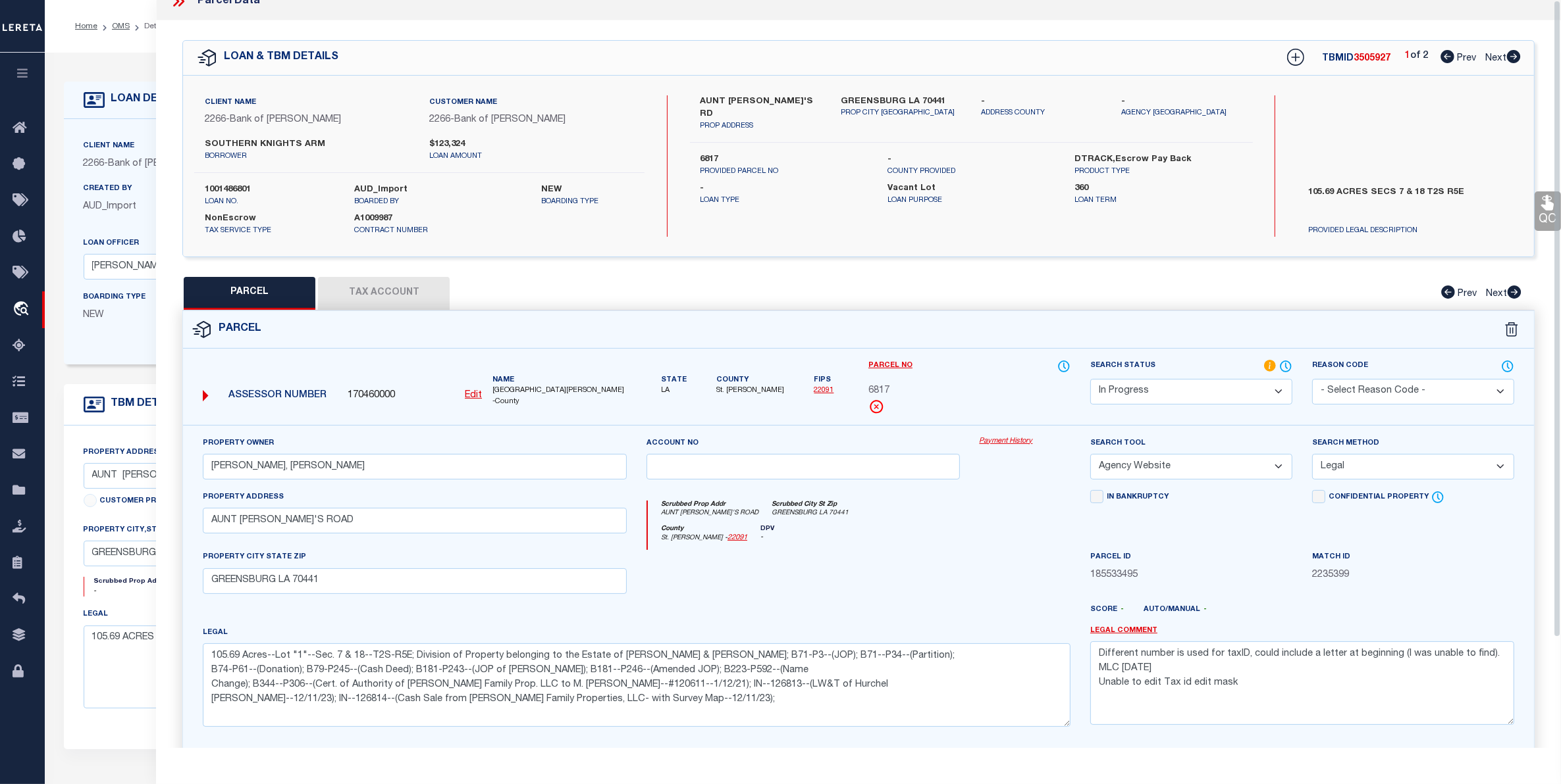
scroll to position [0, 0]
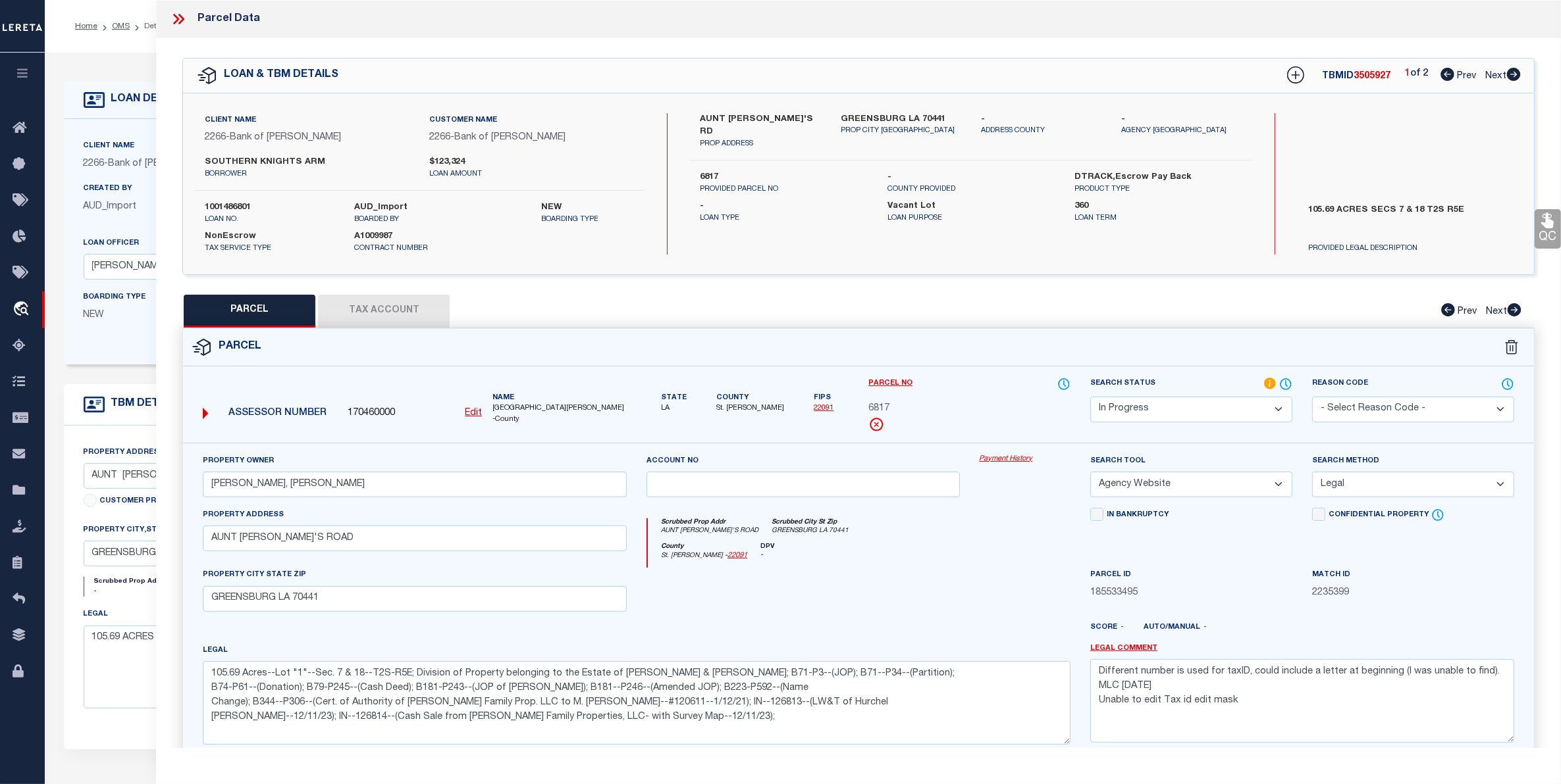
click at [1499, 71] on span "Next" at bounding box center [1495, 76] width 21 height 9
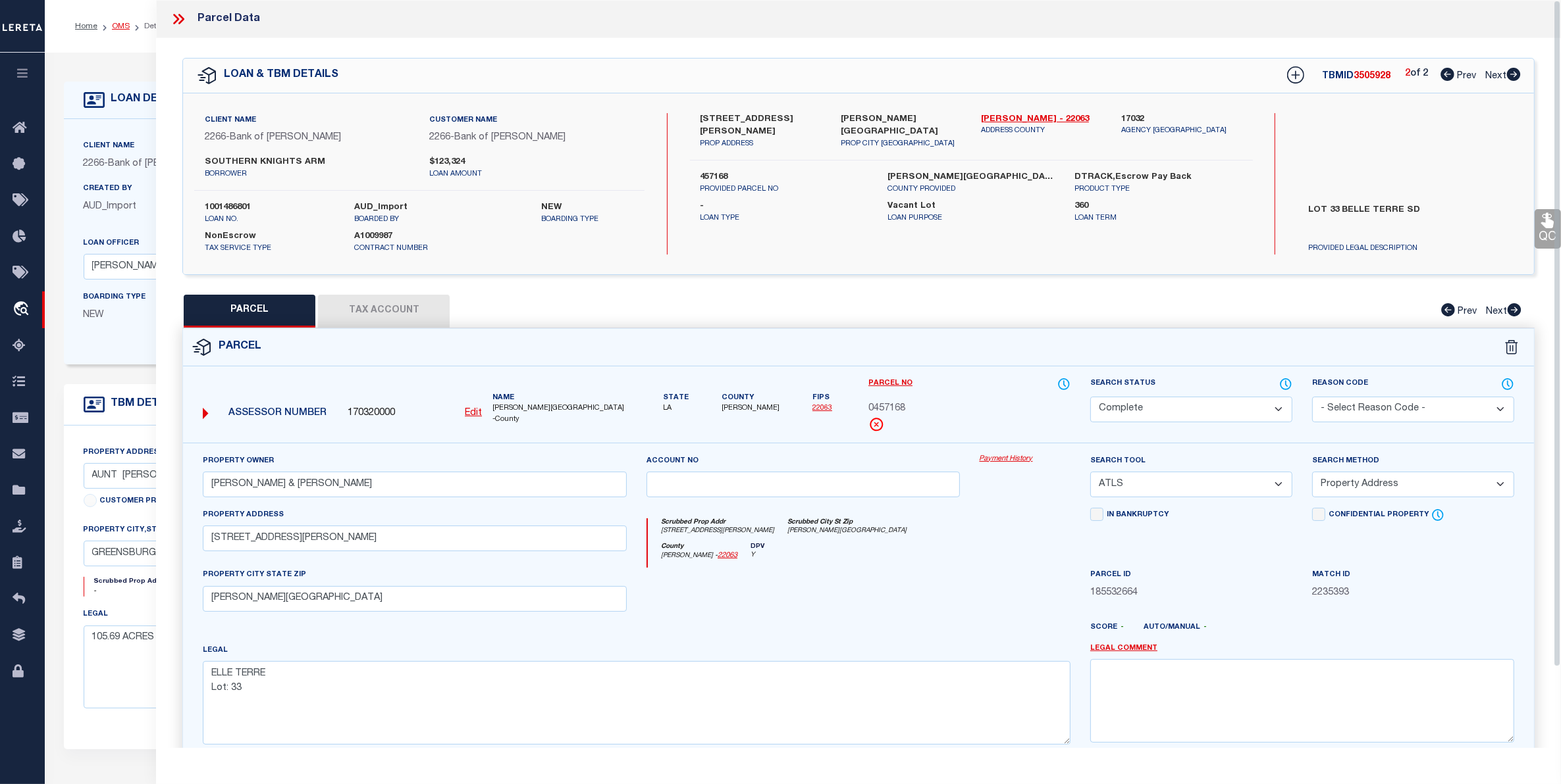
click at [115, 28] on link "OMS" at bounding box center [121, 26] width 18 height 8
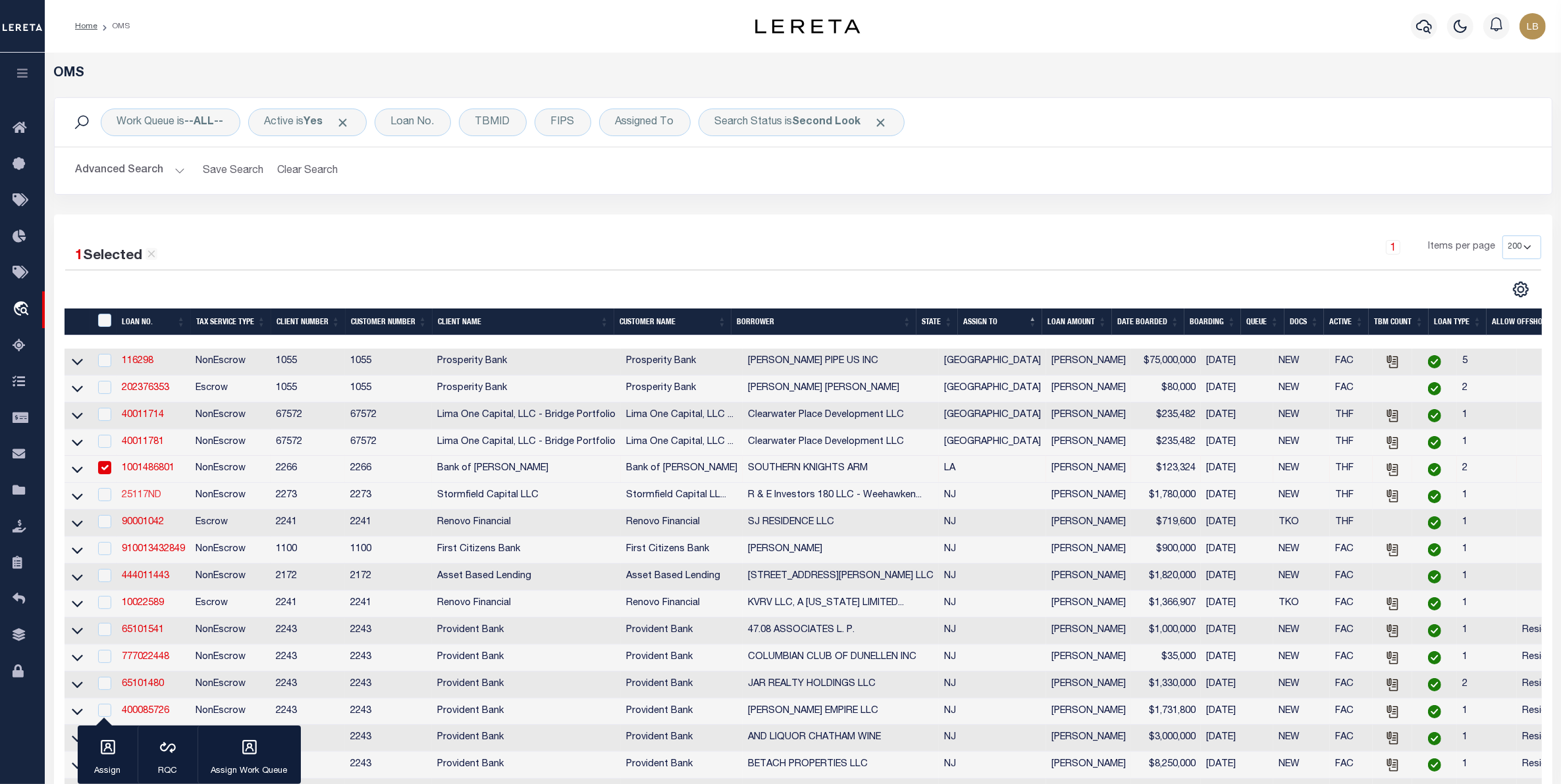
click at [142, 499] on link "25117ND" at bounding box center [141, 495] width 40 height 9
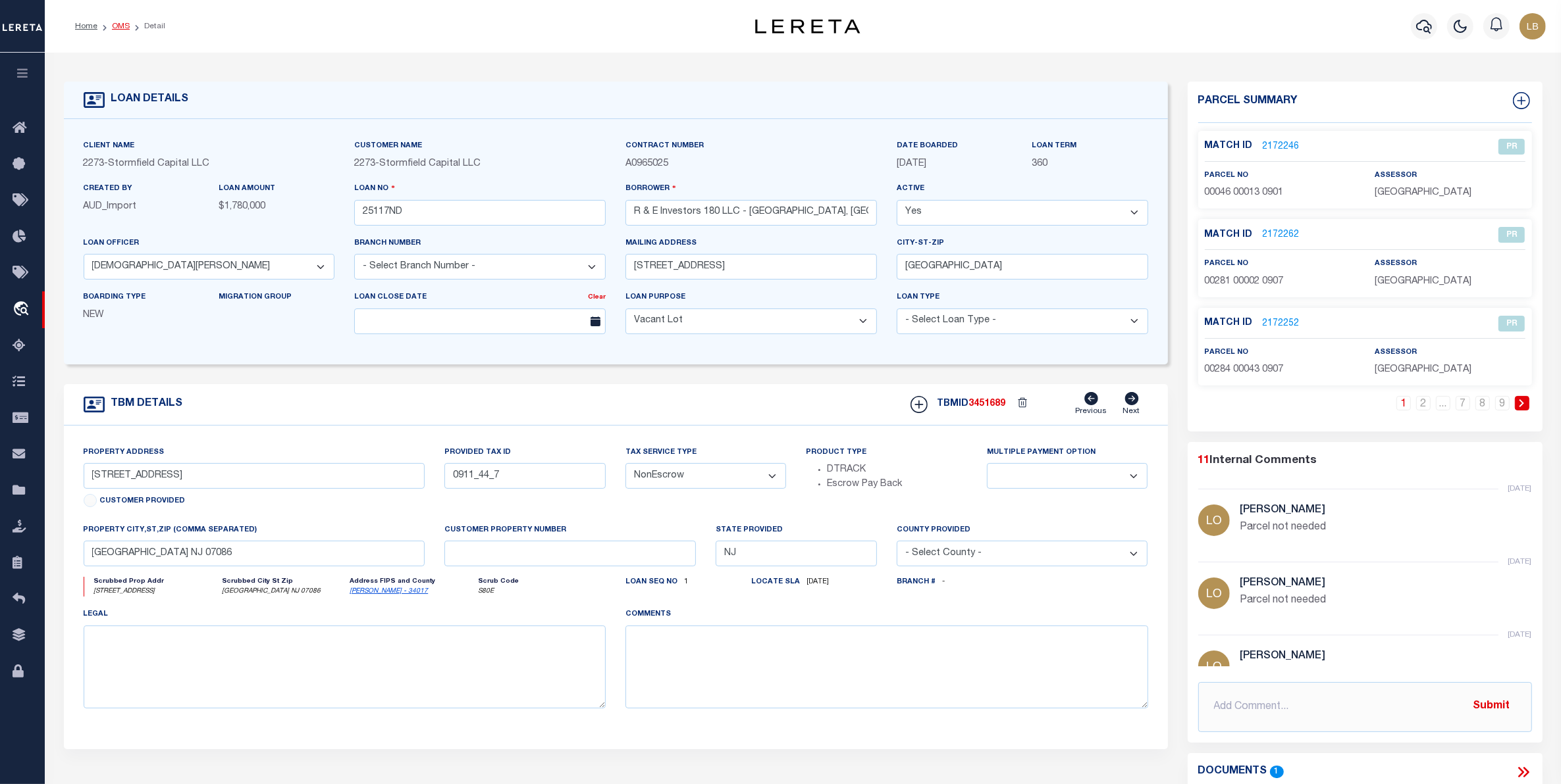
click at [123, 26] on link "OMS" at bounding box center [121, 26] width 18 height 8
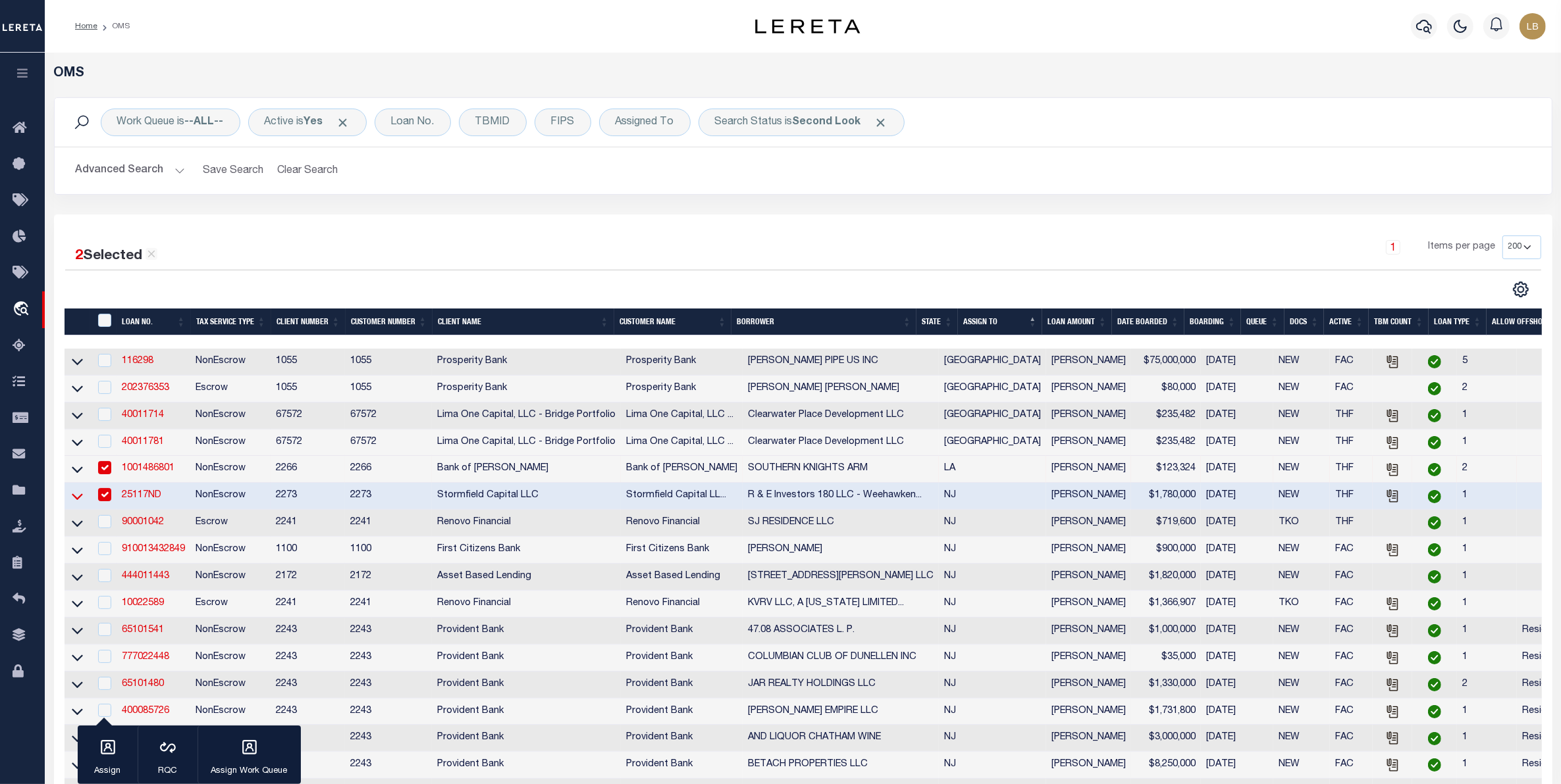
click at [77, 504] on icon at bounding box center [77, 496] width 11 height 14
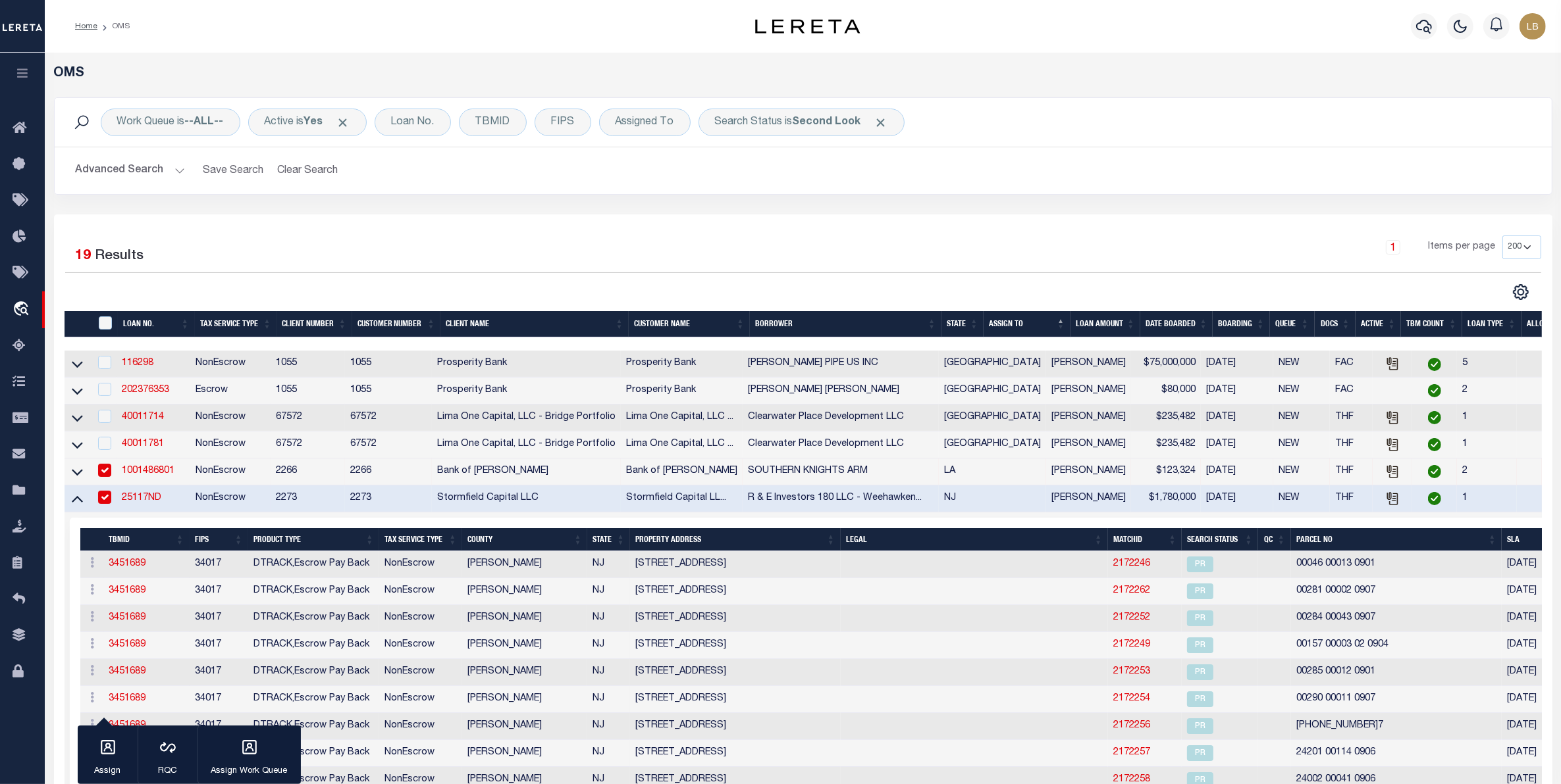
scroll to position [215, 0]
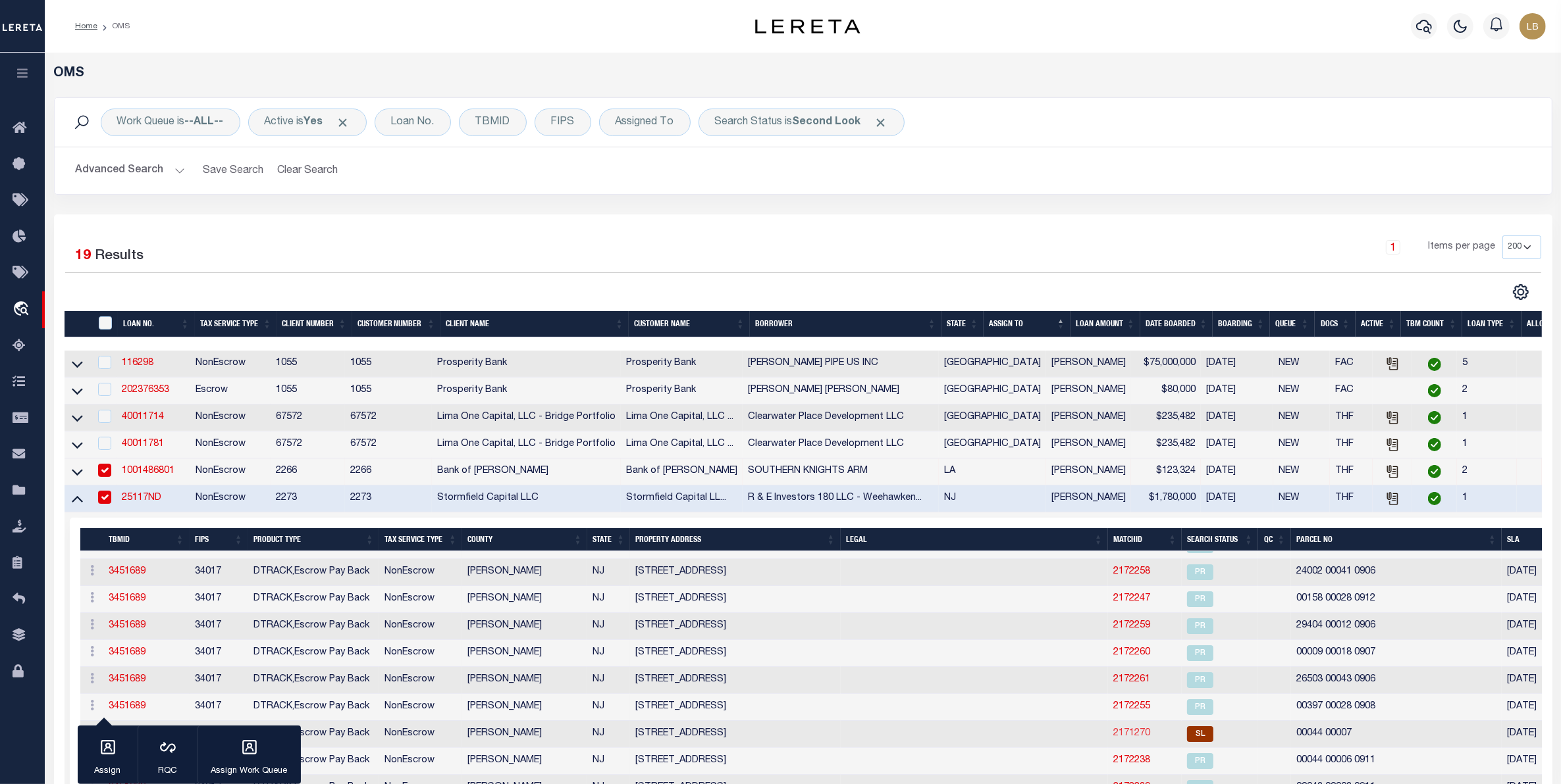
click at [1113, 739] on link "2171270" at bounding box center [1131, 734] width 37 height 9
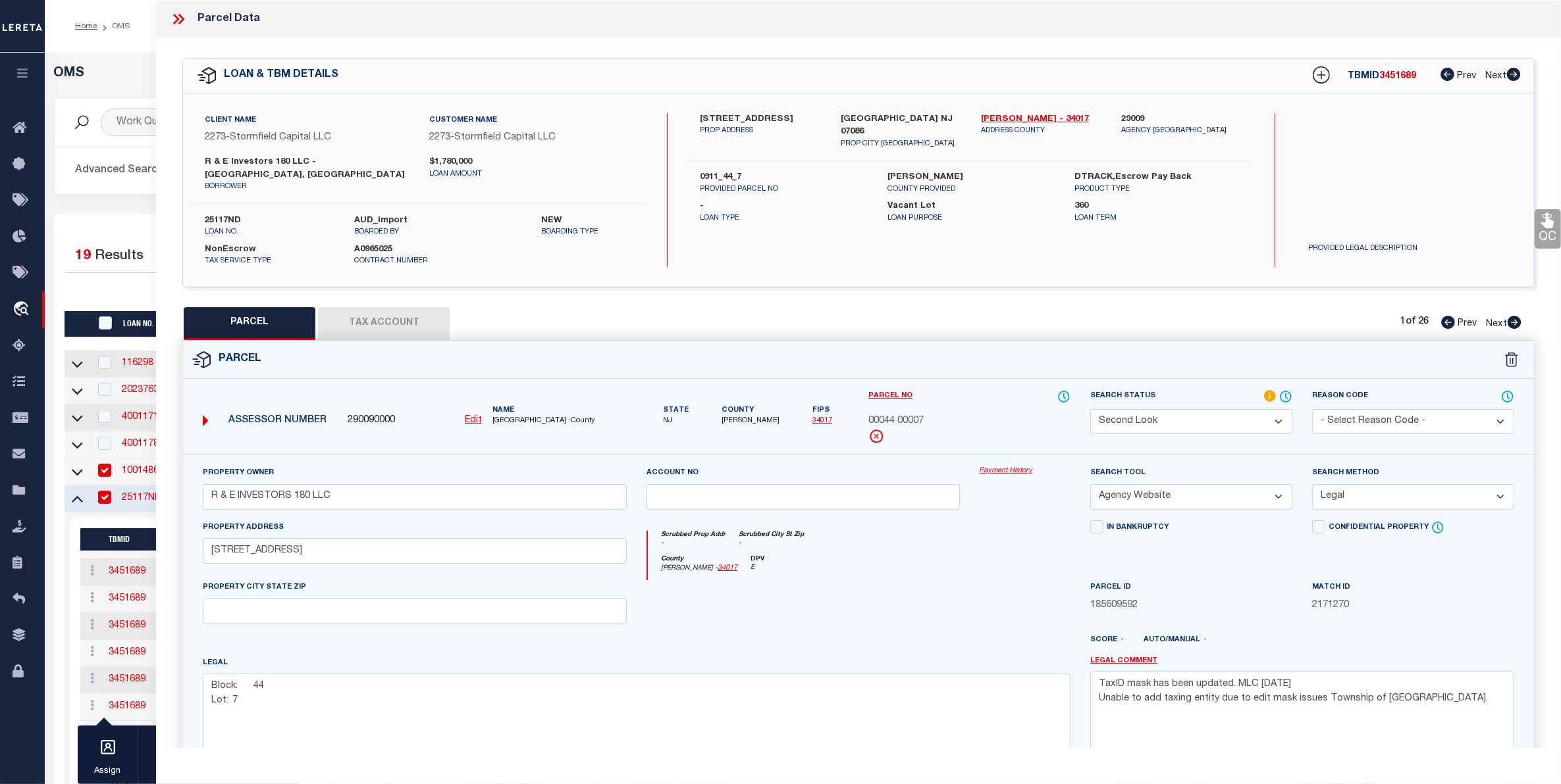
click at [1185, 409] on select "Automated Search Bad Parcel Complete Duplicate Parcel High Dollar Reporting In …" at bounding box center [1192, 422] width 202 height 26
click at [1090, 409] on select "Automated Search Bad Parcel Complete Duplicate Parcel High Dollar Reporting In …" at bounding box center [1192, 422] width 202 height 26
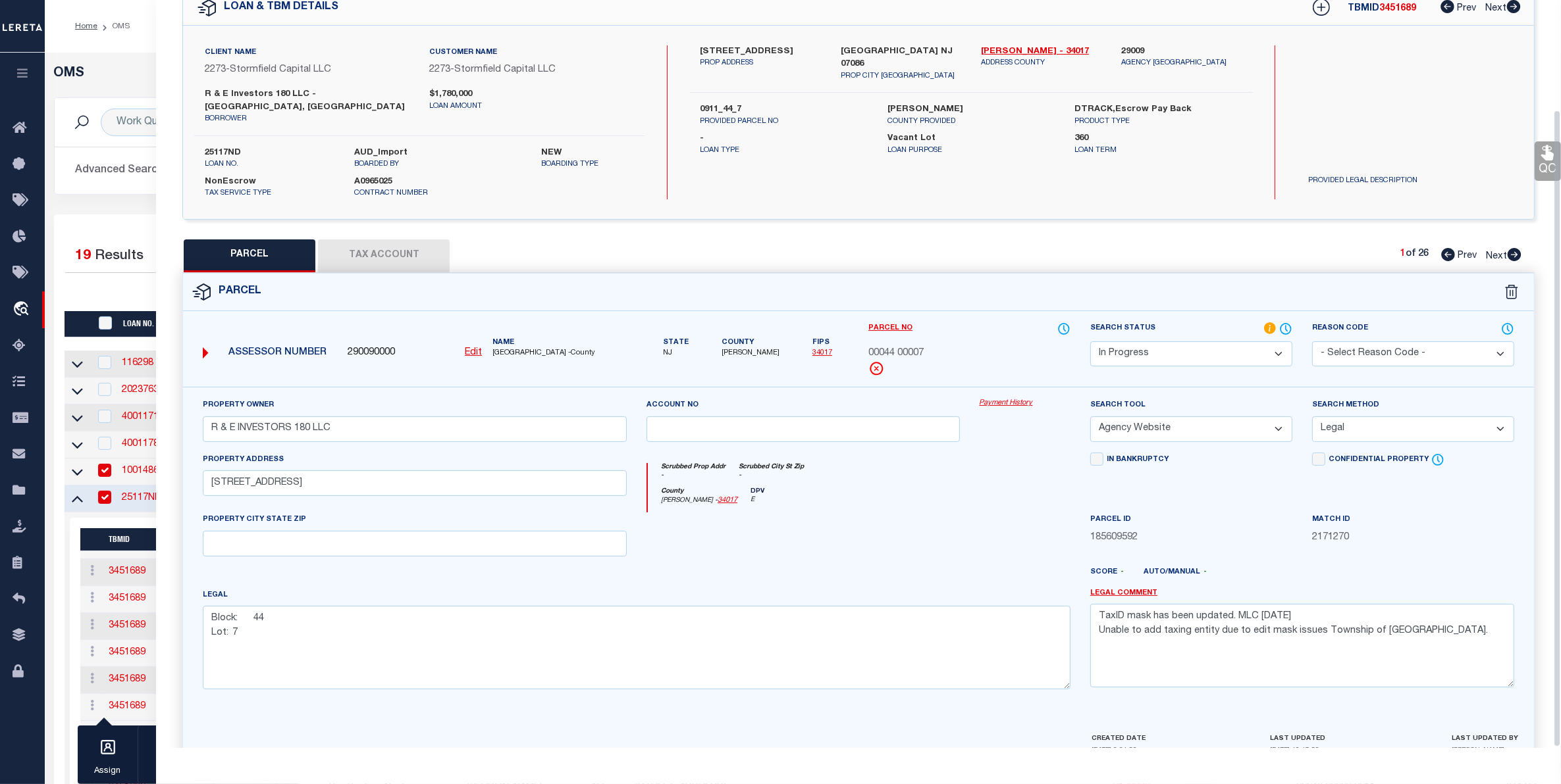
scroll to position [129, 0]
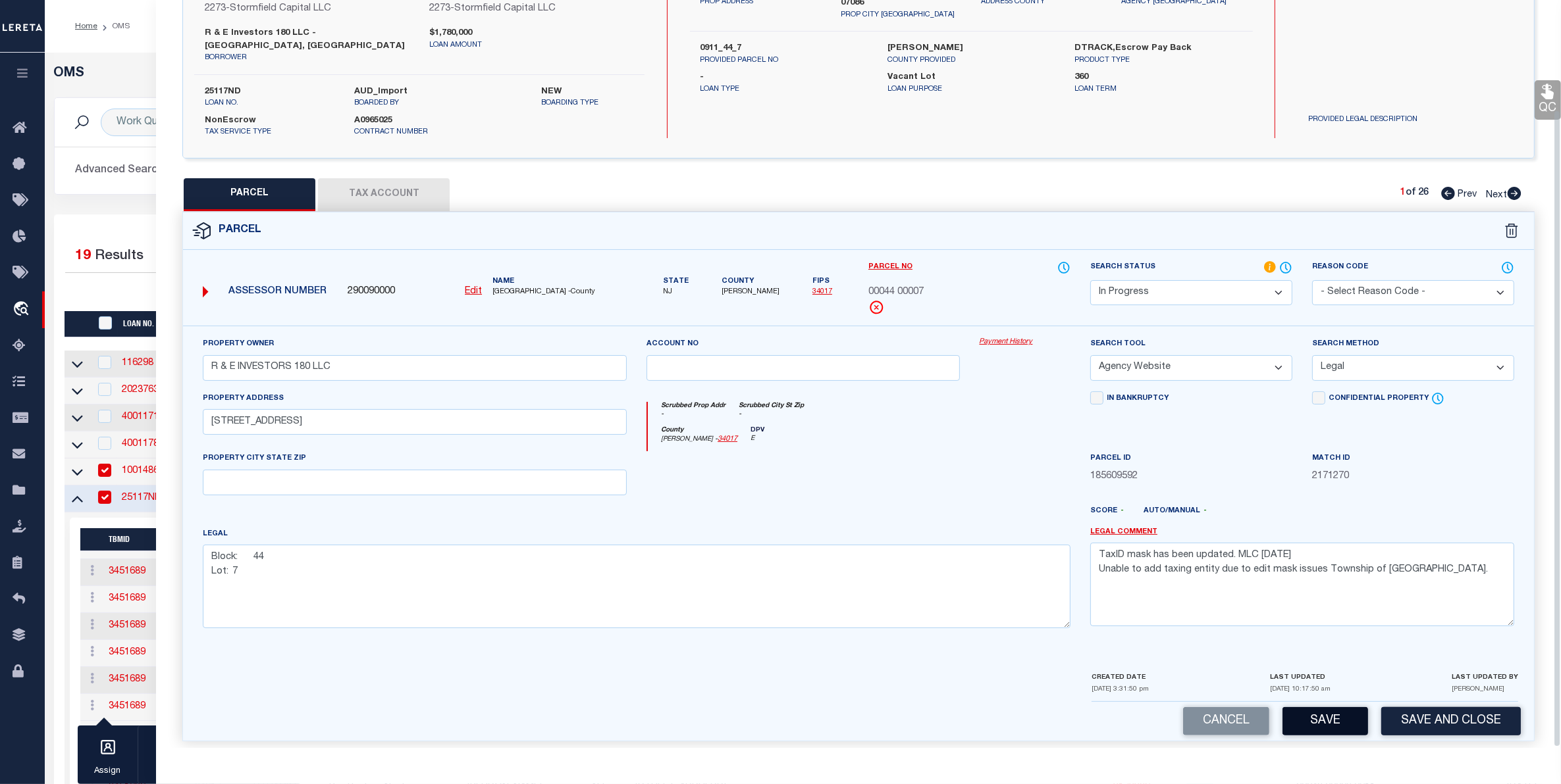
click at [1327, 708] on button "Save" at bounding box center [1325, 721] width 85 height 28
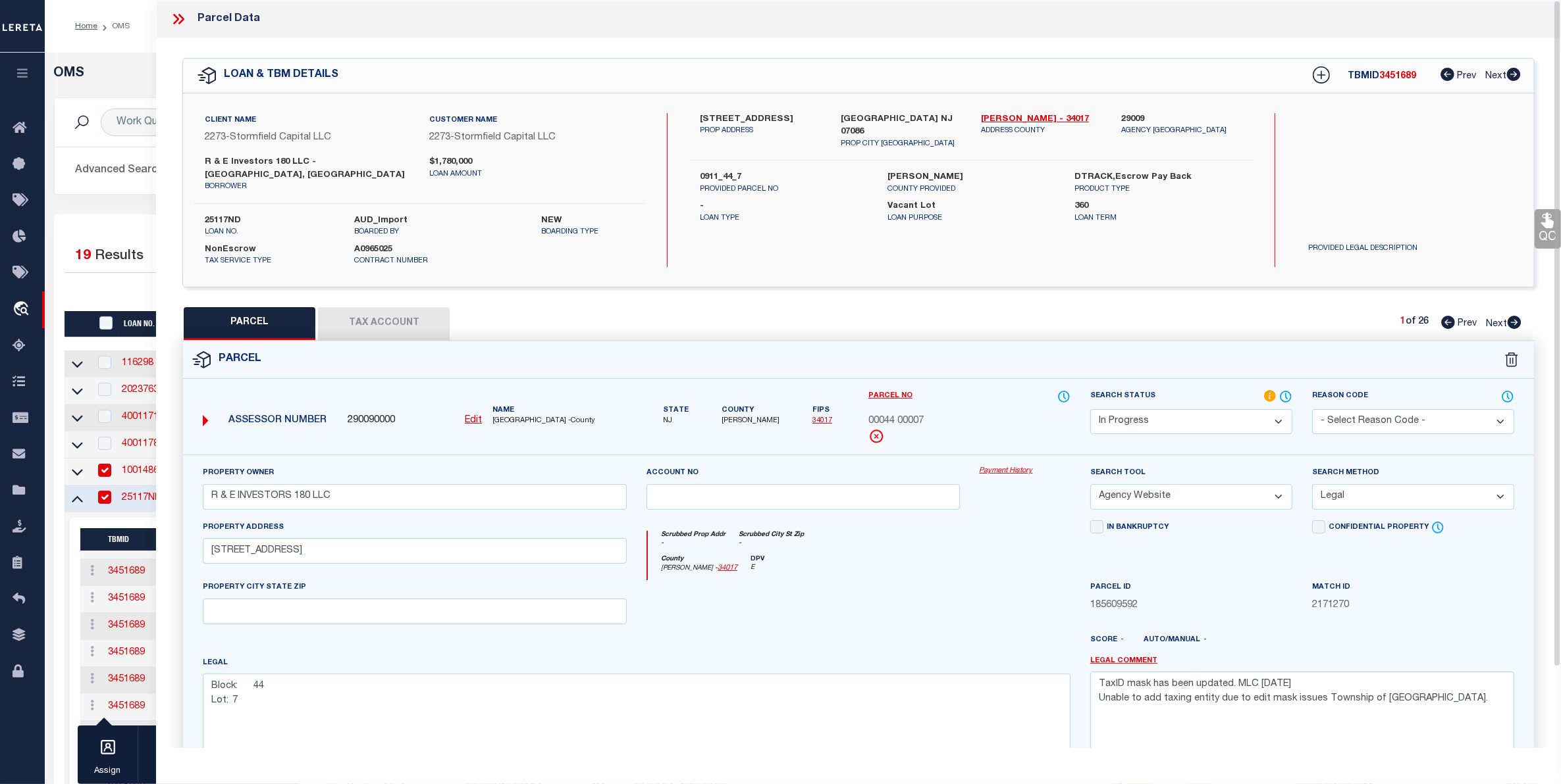
scroll to position [0, 0]
click at [116, 56] on div "OMS Work Queue is --ALL-- Active is Yes Loan No. TBMID FIPS Assigned To Search …" at bounding box center [803, 771] width 1516 height 1437
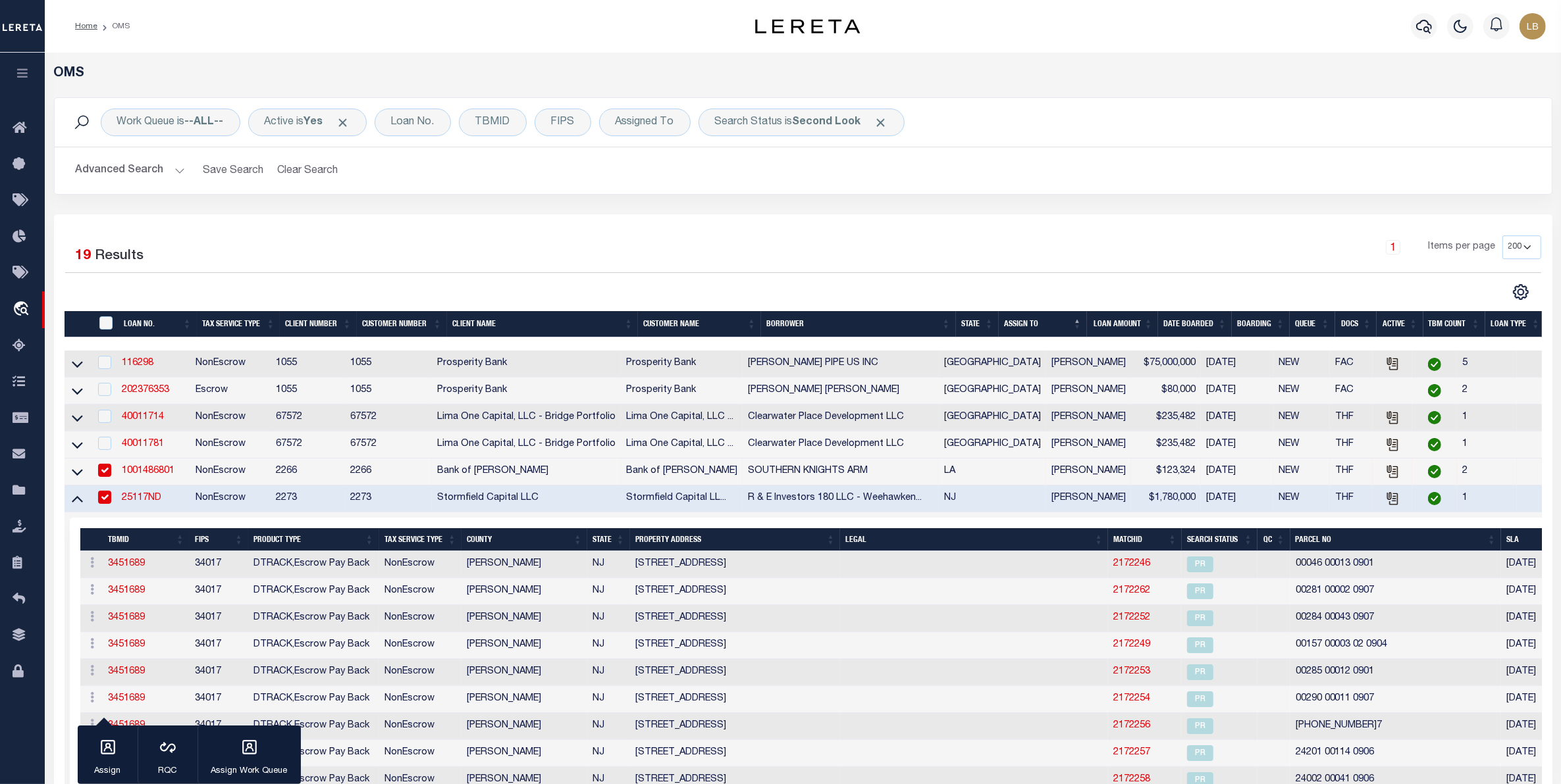
scroll to position [215, 0]
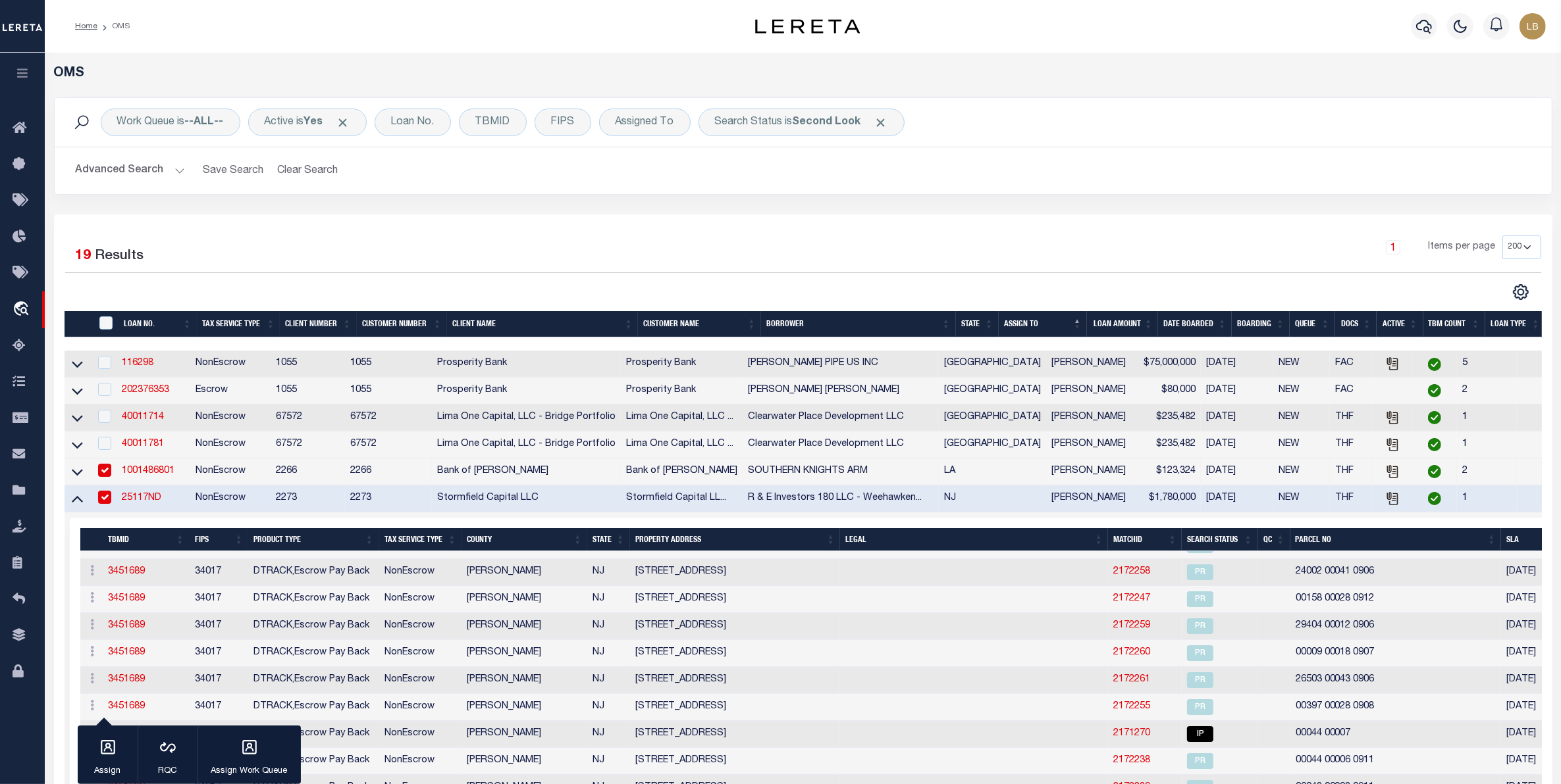
click at [123, 166] on button "Advanced Search" at bounding box center [131, 171] width 110 height 26
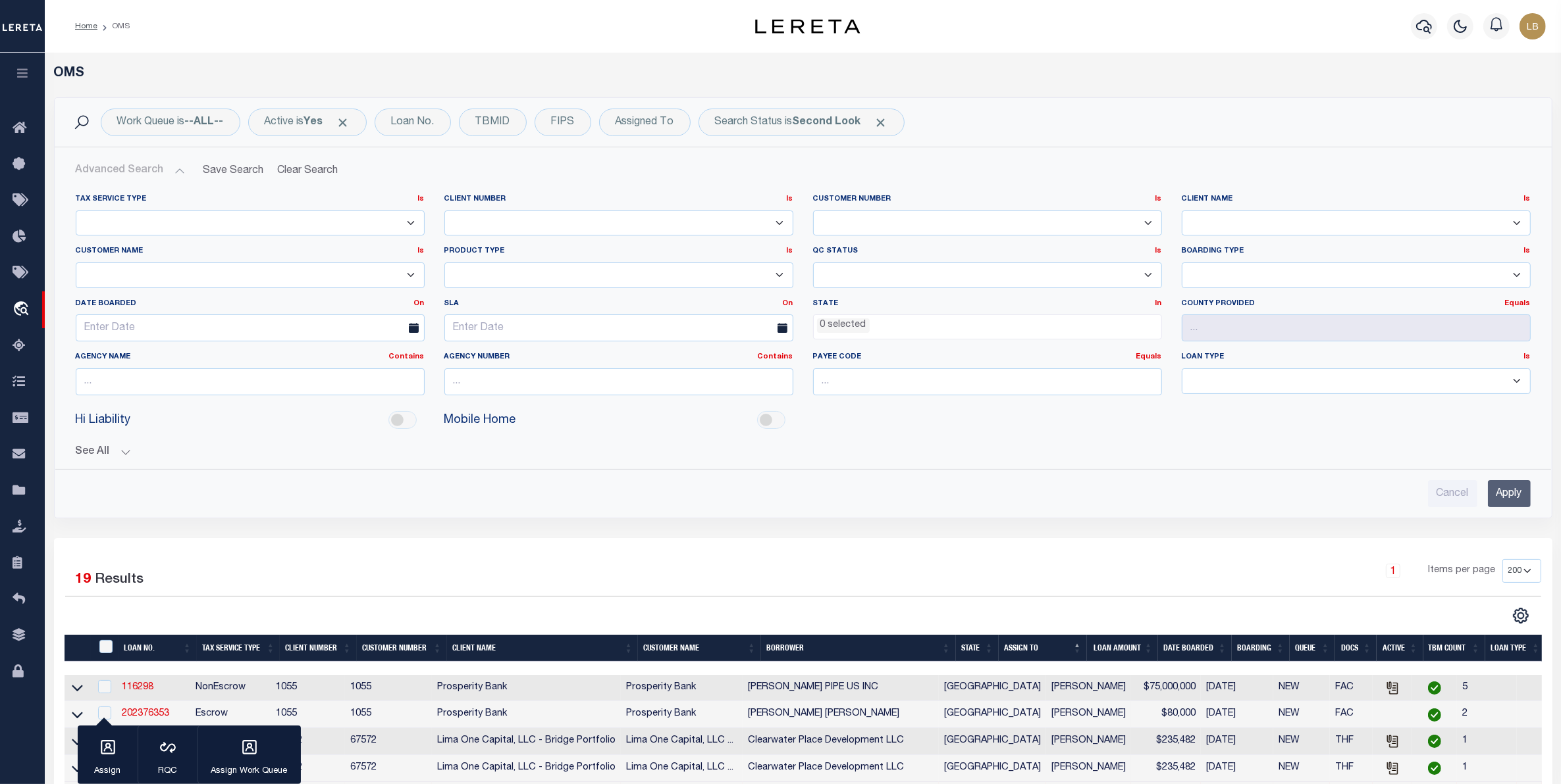
click at [1511, 485] on input "Apply" at bounding box center [1509, 494] width 43 height 27
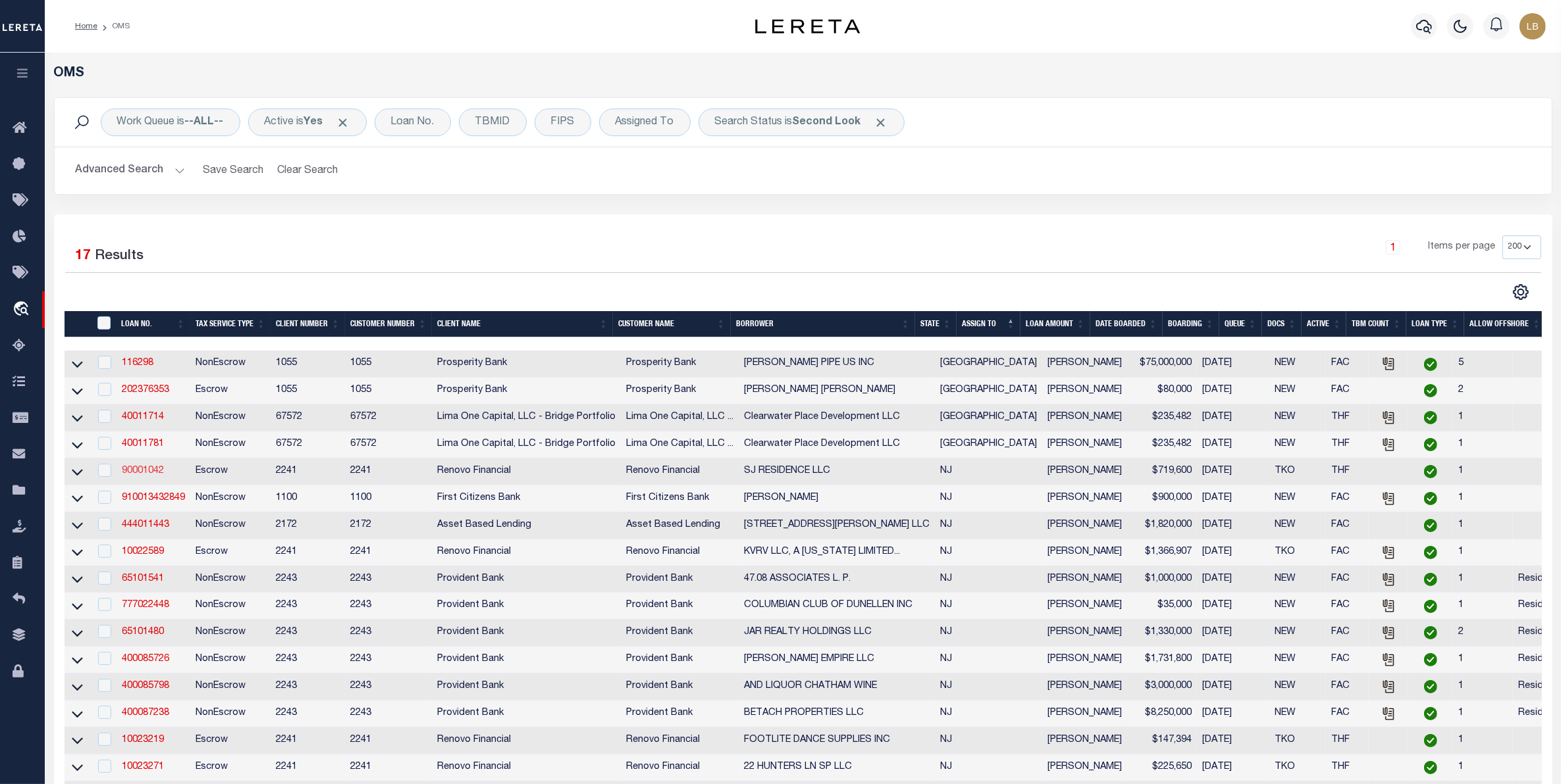
click at [139, 476] on link "90001042" at bounding box center [142, 471] width 42 height 9
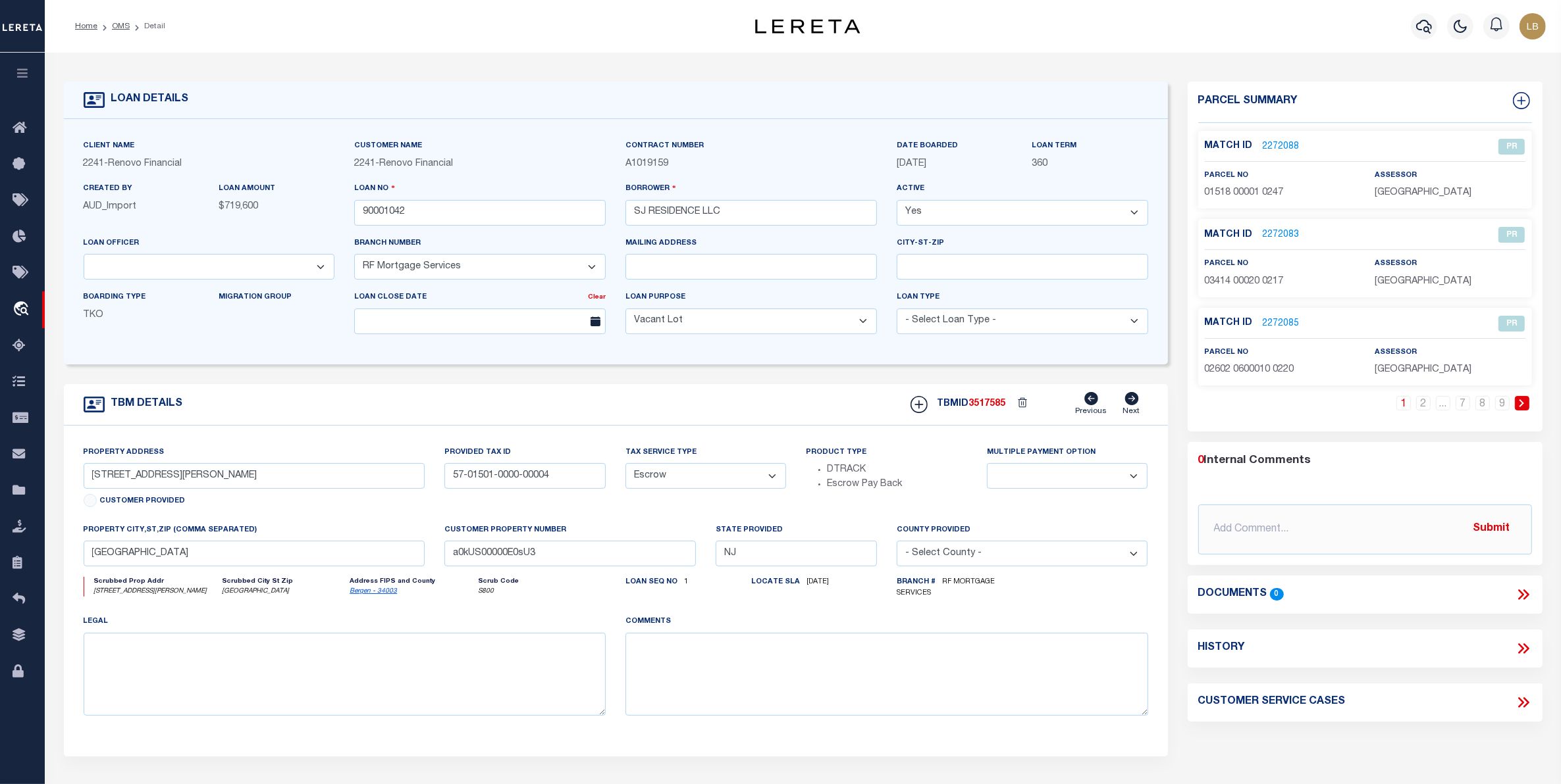
drag, startPoint x: 123, startPoint y: 24, endPoint x: 140, endPoint y: 48, distance: 29.4
click at [123, 24] on link "OMS" at bounding box center [121, 26] width 18 height 8
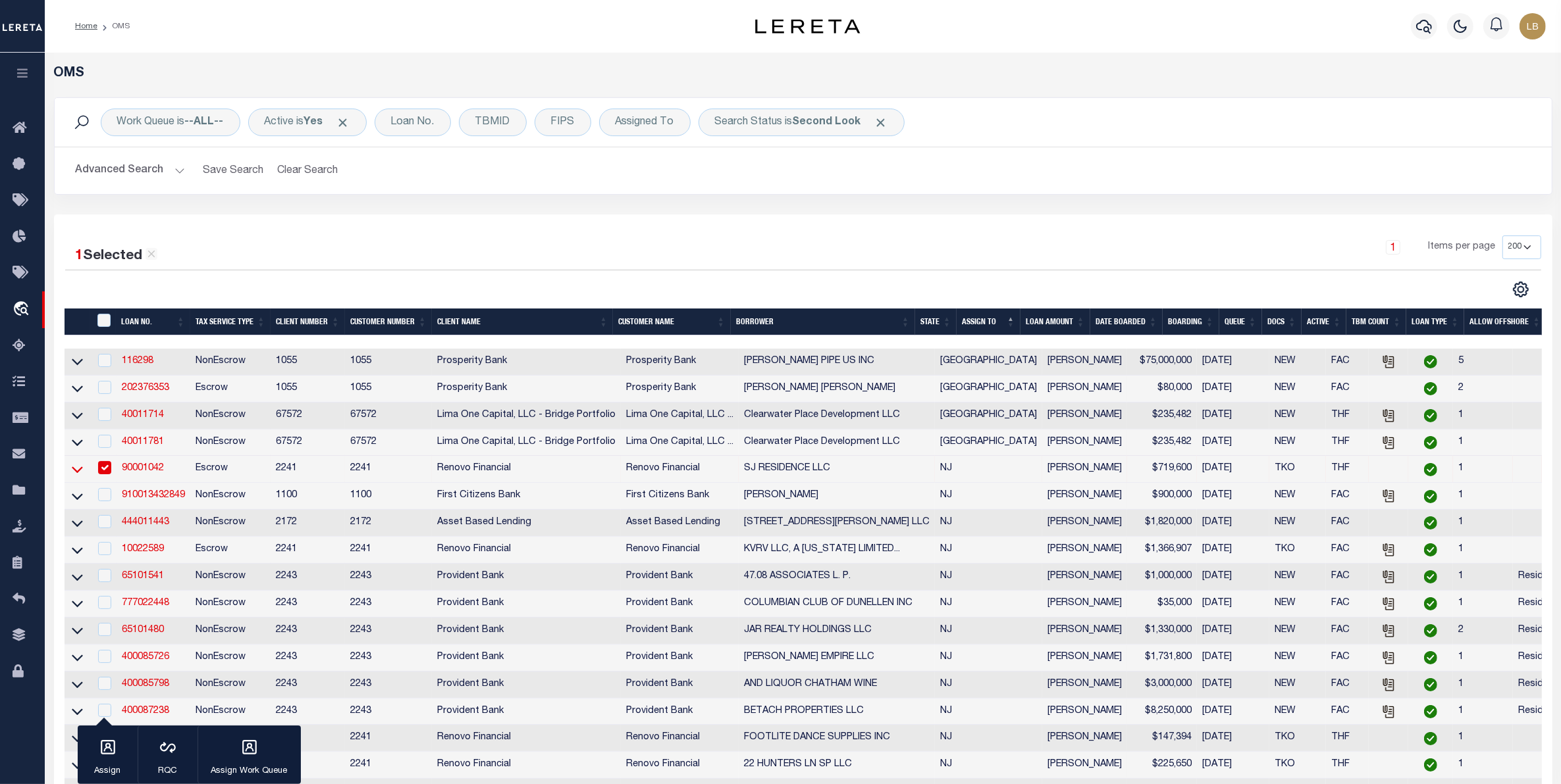
click at [76, 474] on icon at bounding box center [77, 470] width 11 height 6
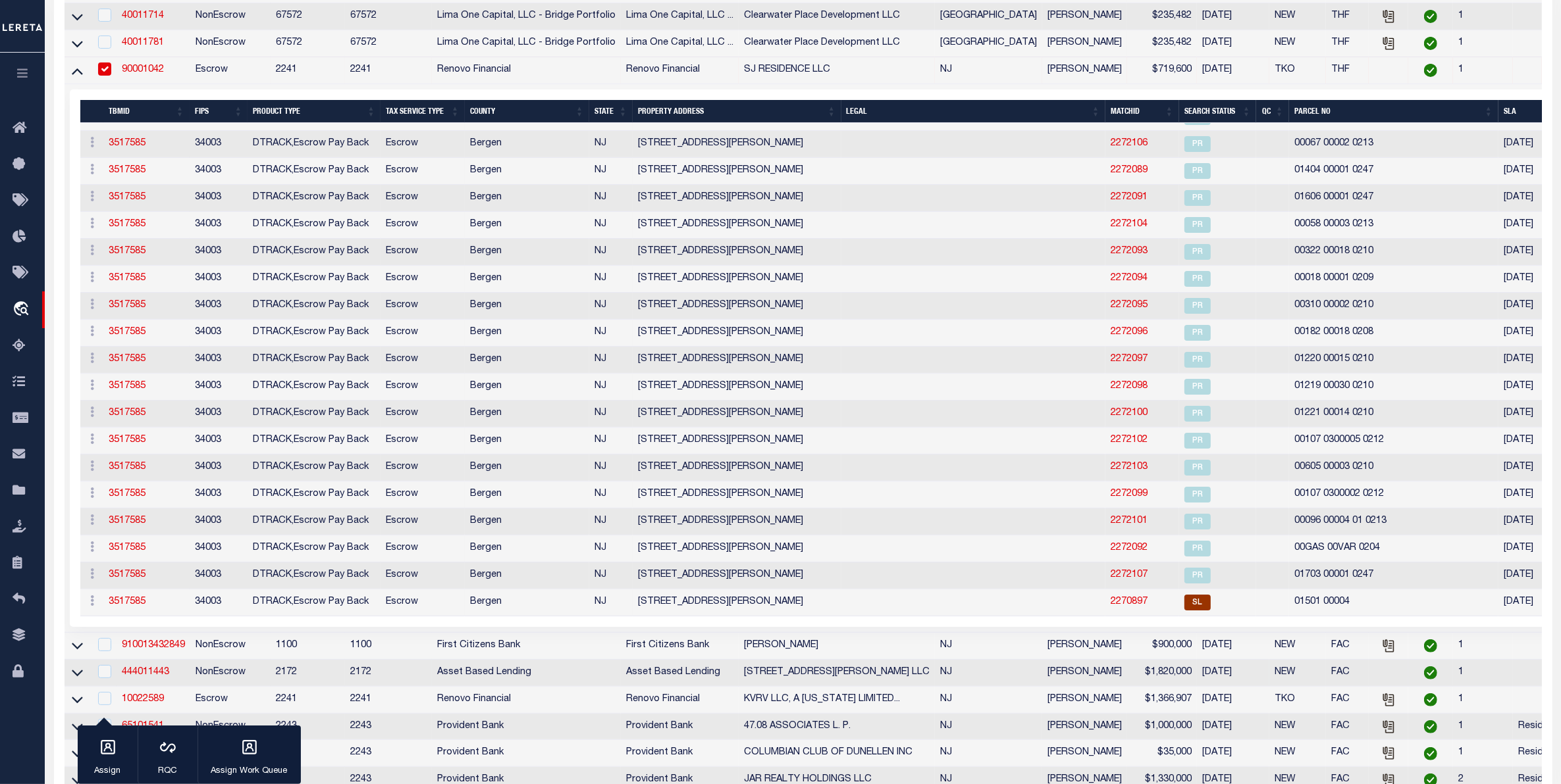
scroll to position [411, 0]
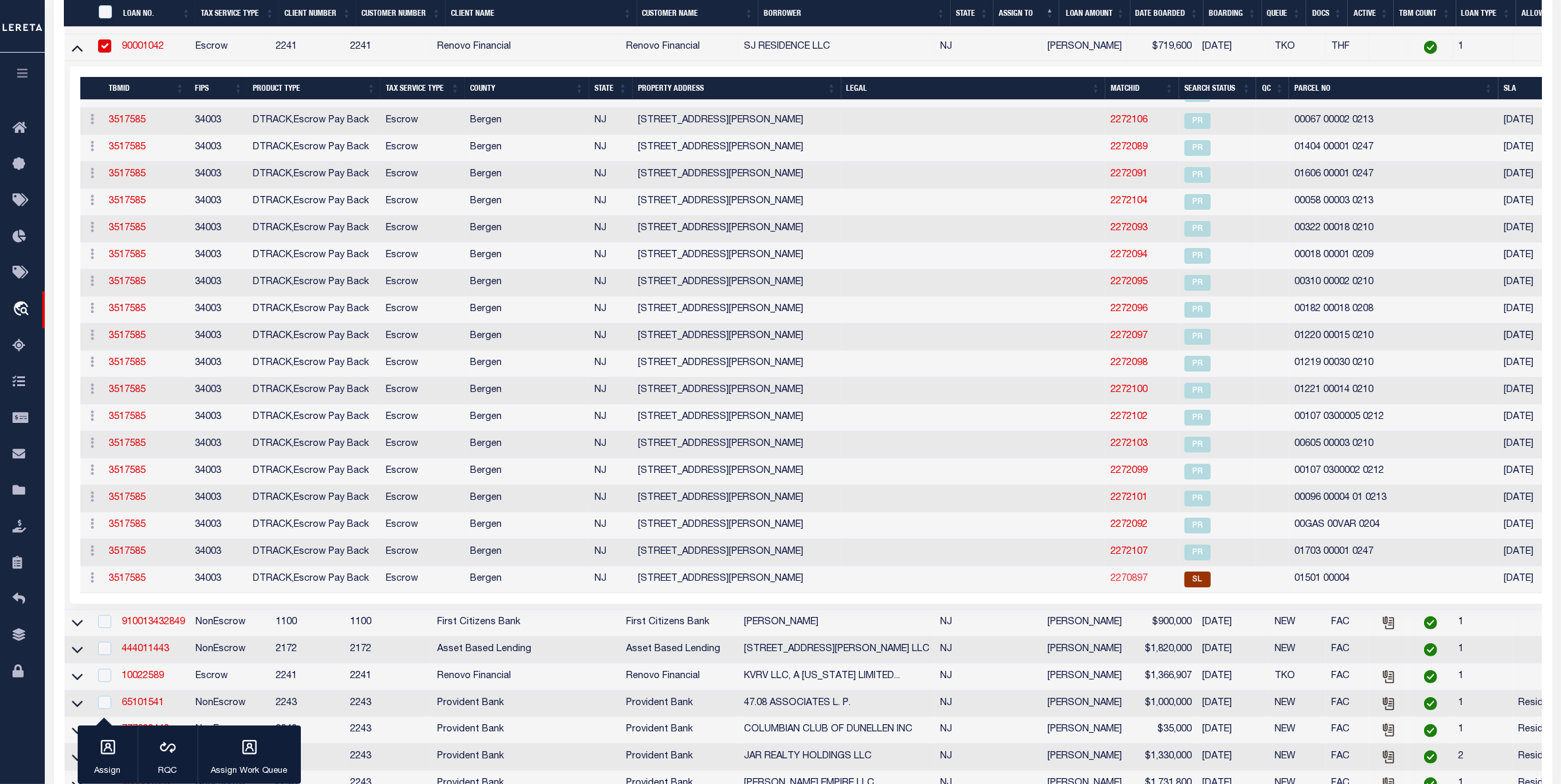
click at [1111, 584] on link "2270897" at bounding box center [1129, 579] width 37 height 9
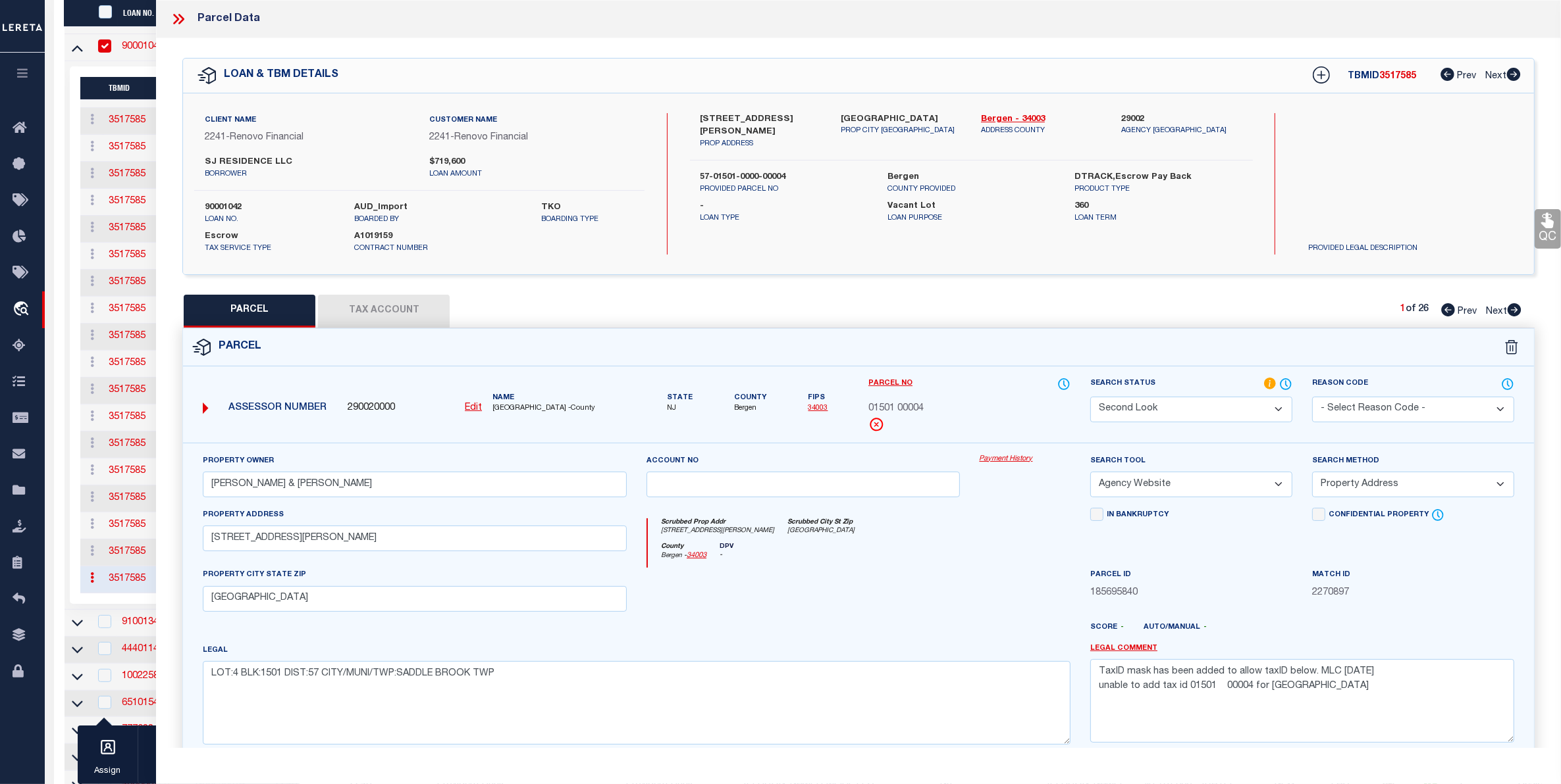
click at [1185, 402] on select "Automated Search Bad Parcel Complete Duplicate Parcel High Dollar Reporting In …" at bounding box center [1192, 410] width 202 height 26
click at [1090, 397] on select "Automated Search Bad Parcel Complete Duplicate Parcel High Dollar Reporting In …" at bounding box center [1192, 410] width 202 height 26
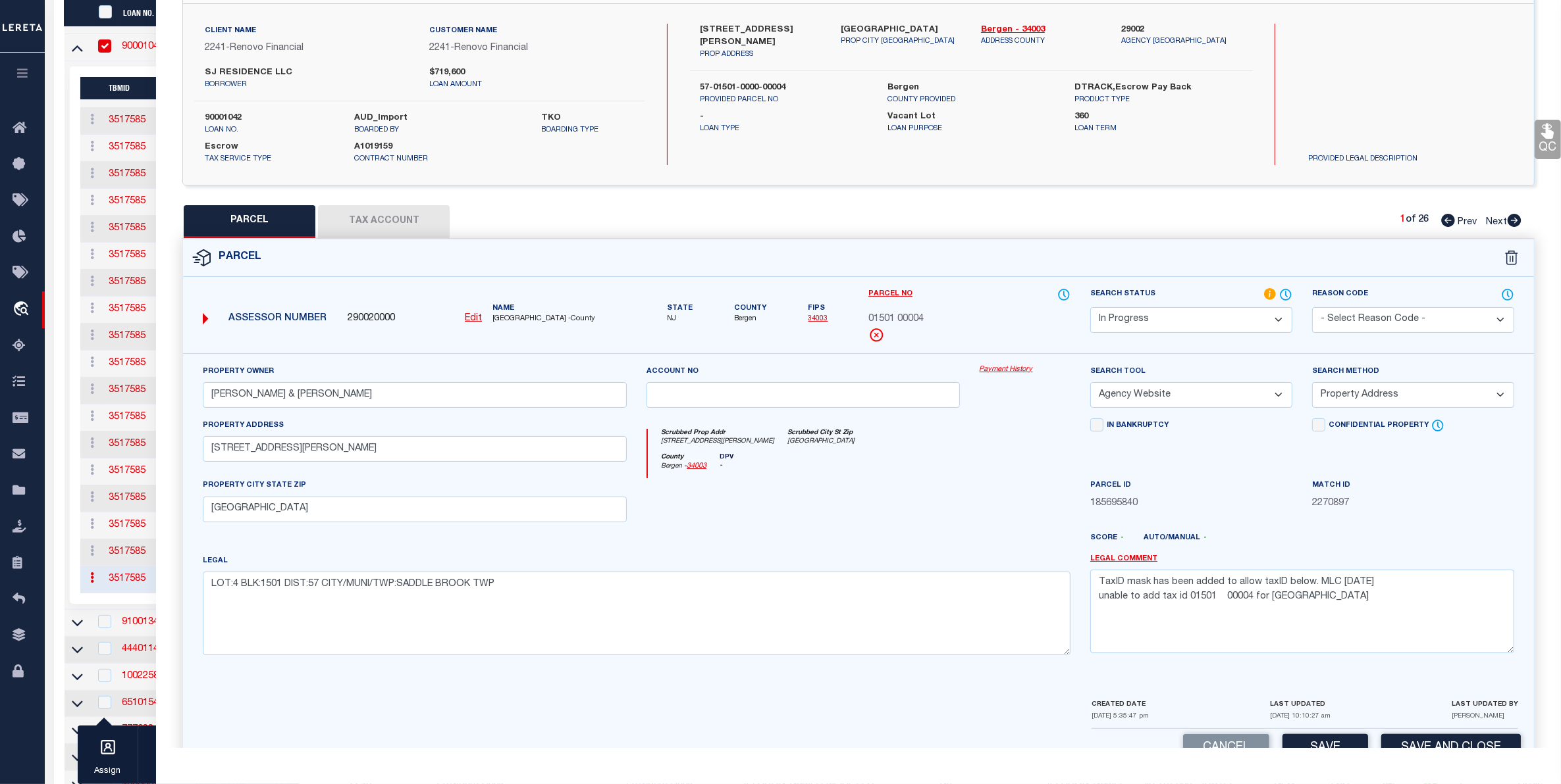
scroll to position [129, 0]
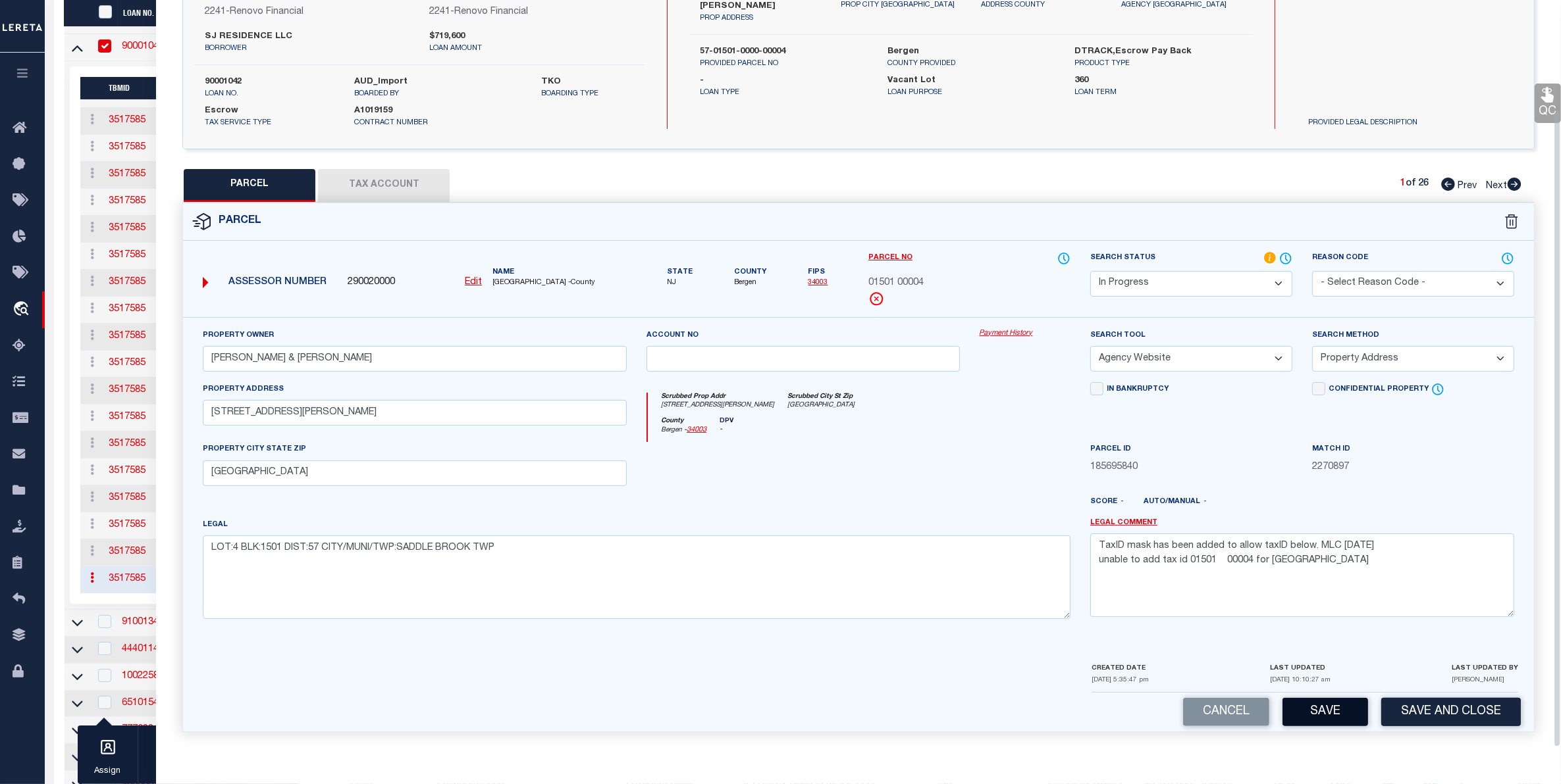
click at [1328, 705] on button "Save" at bounding box center [1325, 713] width 85 height 28
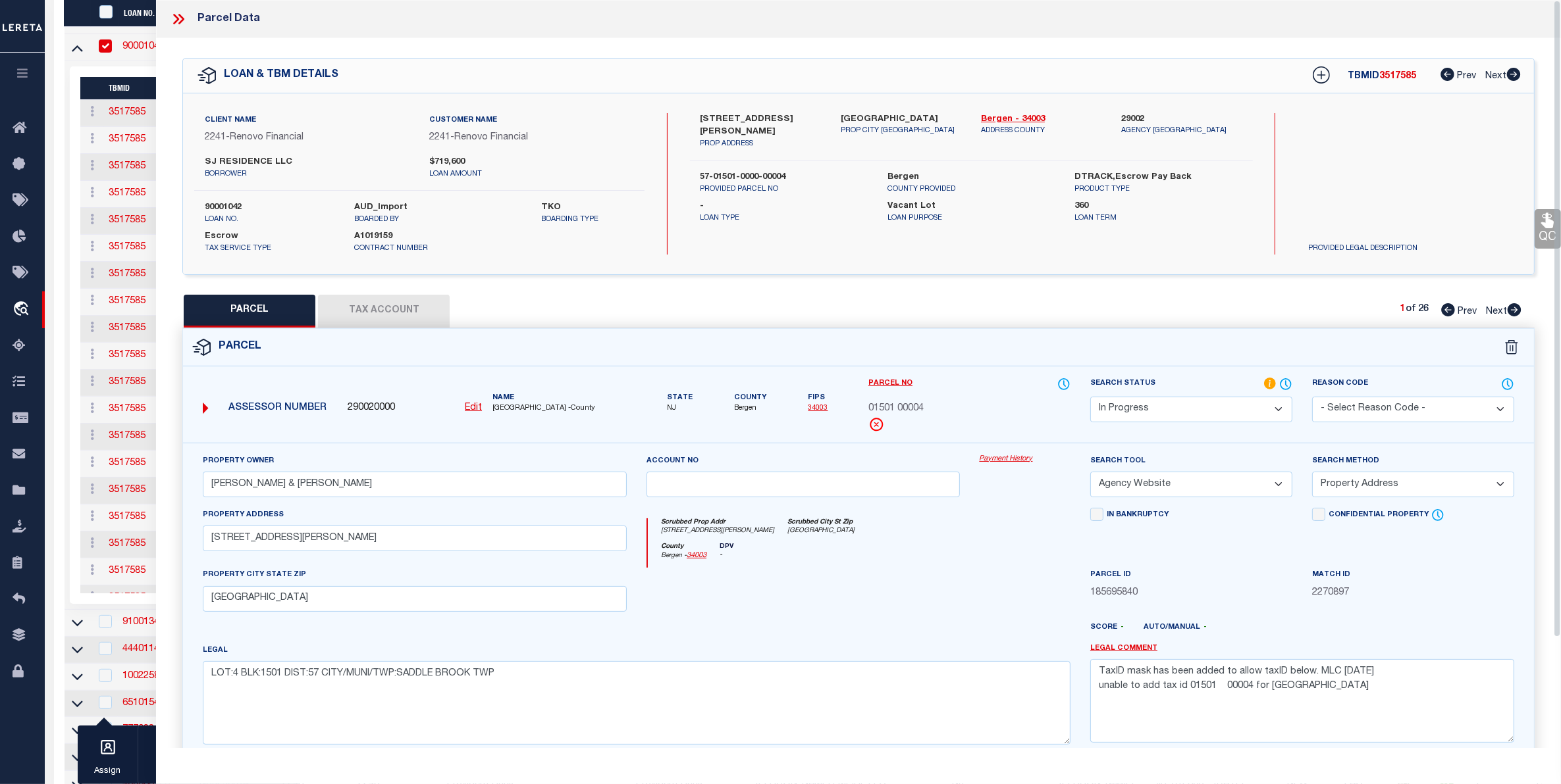
click at [180, 17] on icon at bounding box center [181, 19] width 6 height 10
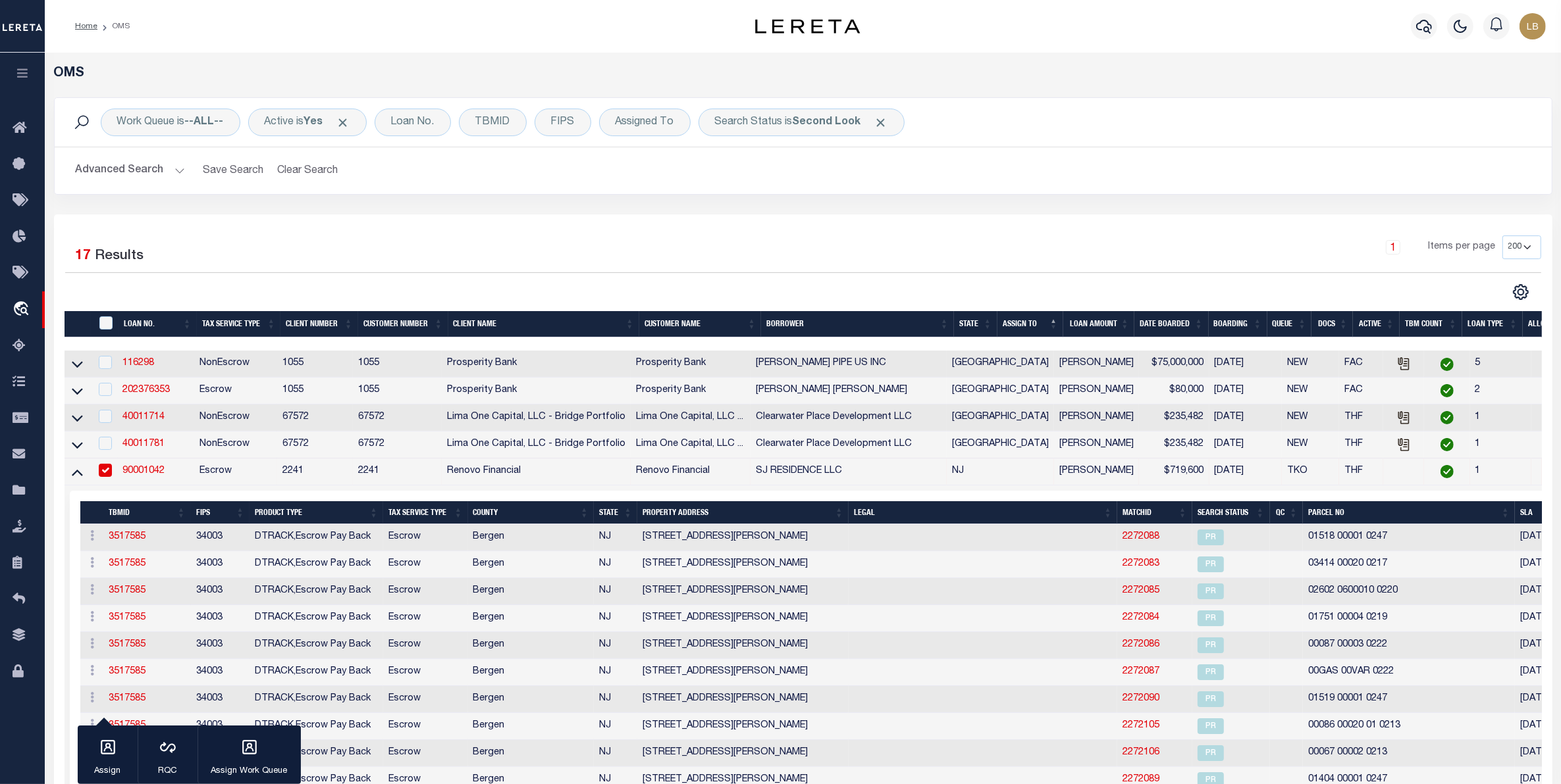
click at [133, 165] on button "Advanced Search" at bounding box center [131, 171] width 110 height 26
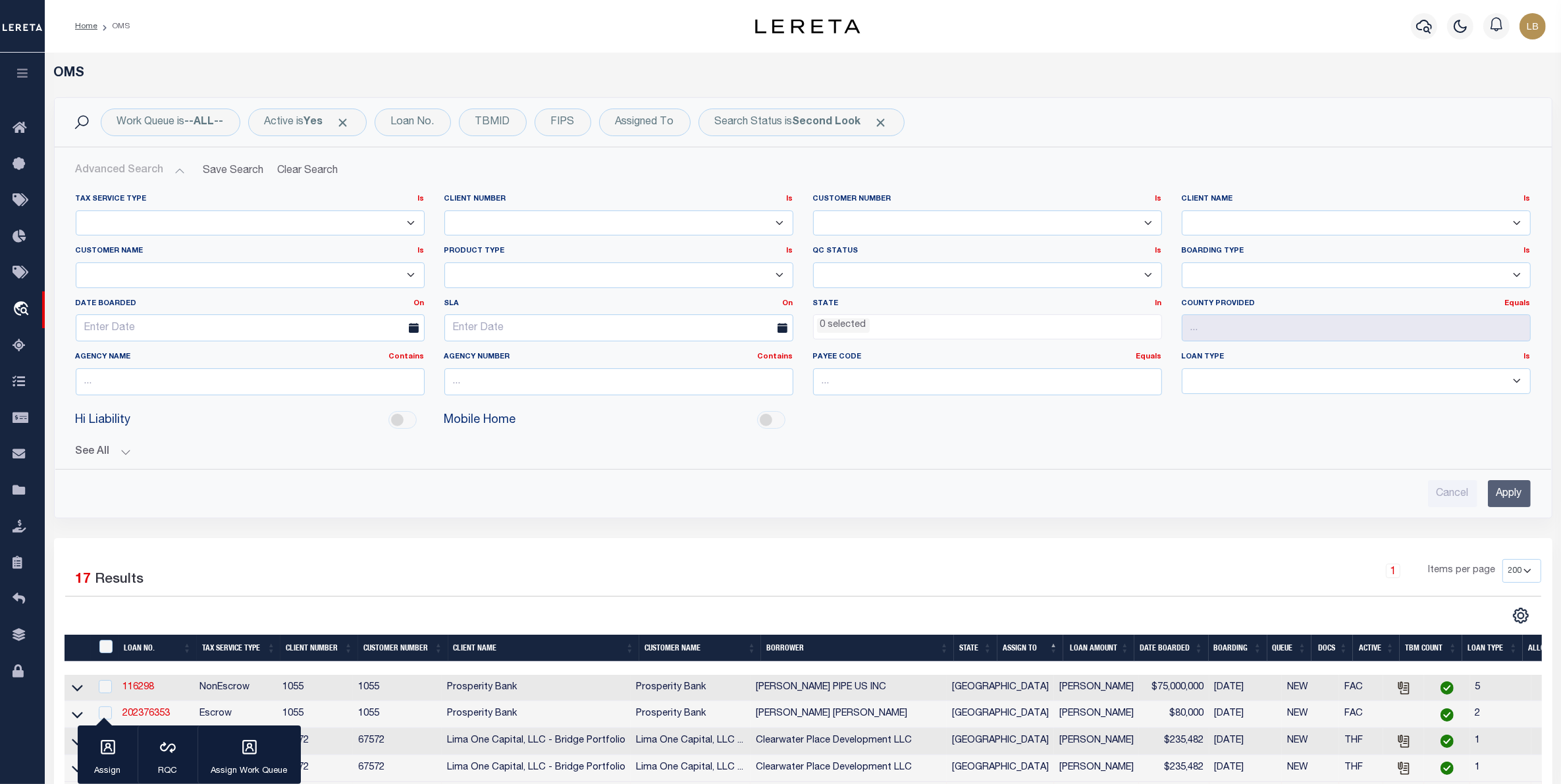
drag, startPoint x: 1504, startPoint y: 495, endPoint x: 1508, endPoint y: 504, distance: 9.8
click at [1505, 495] on input "Apply" at bounding box center [1509, 494] width 43 height 27
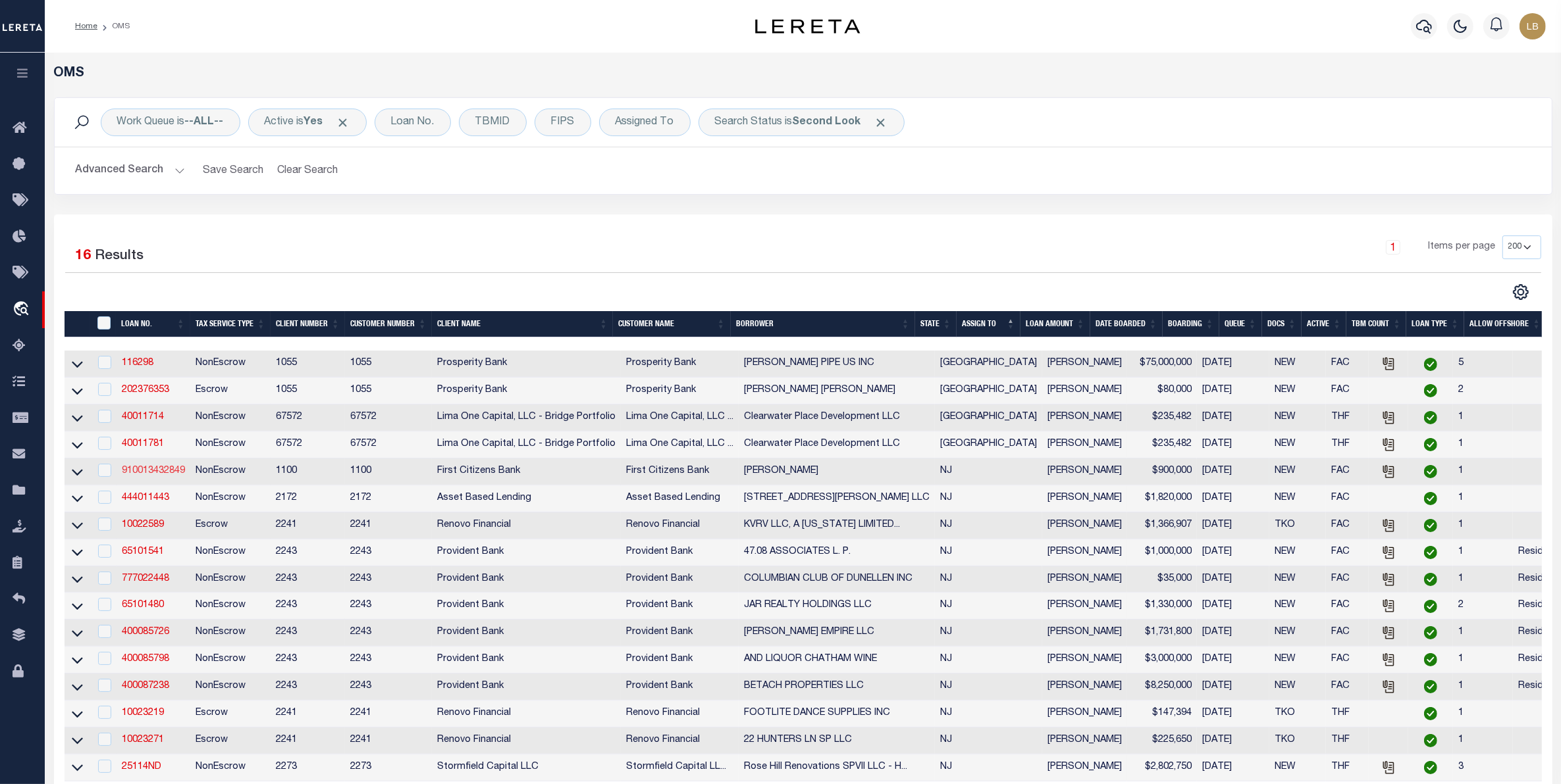
click at [145, 474] on link "910013432849" at bounding box center [153, 471] width 63 height 9
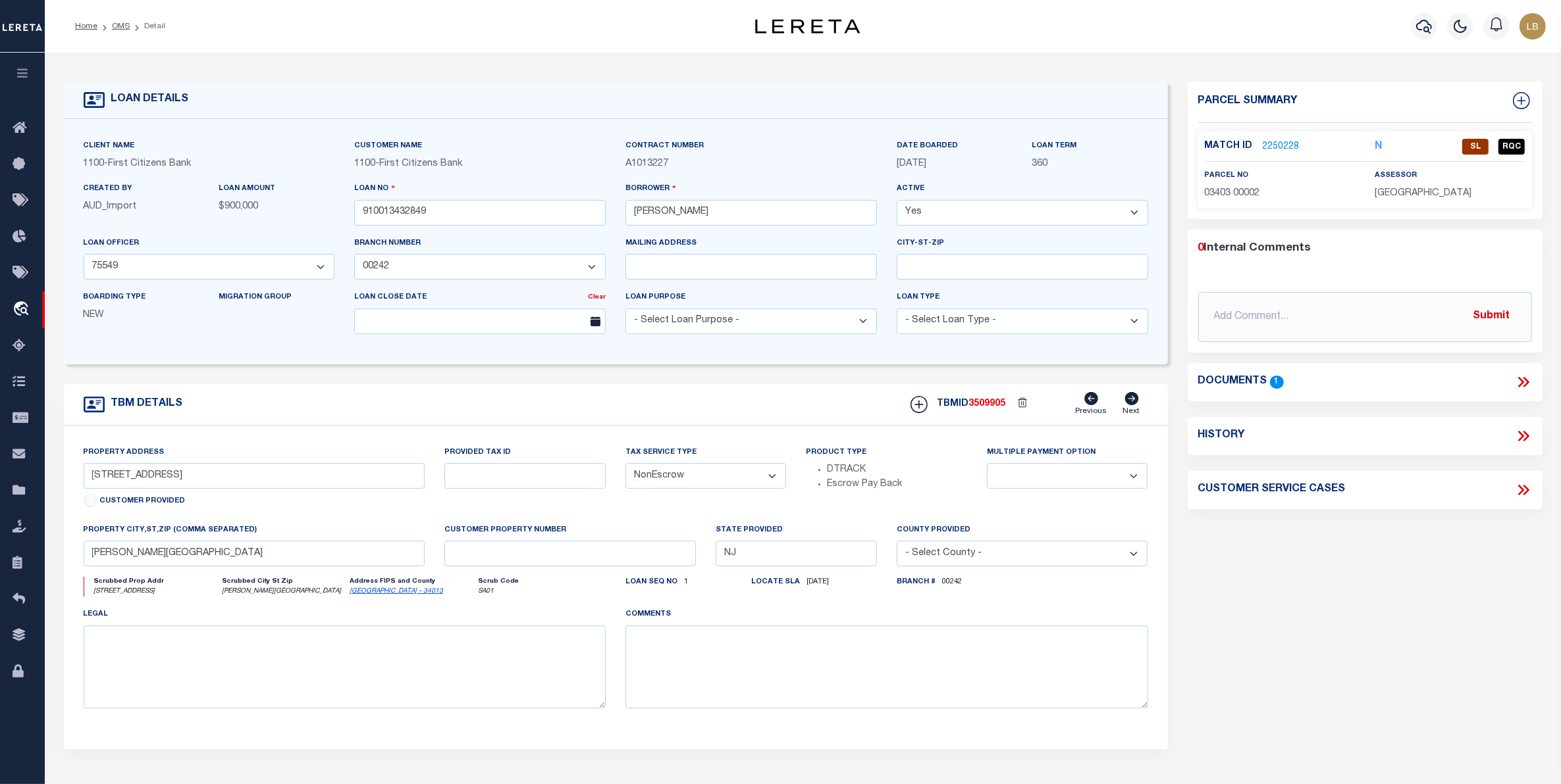
click at [1275, 146] on link "2250228" at bounding box center [1281, 147] width 37 height 14
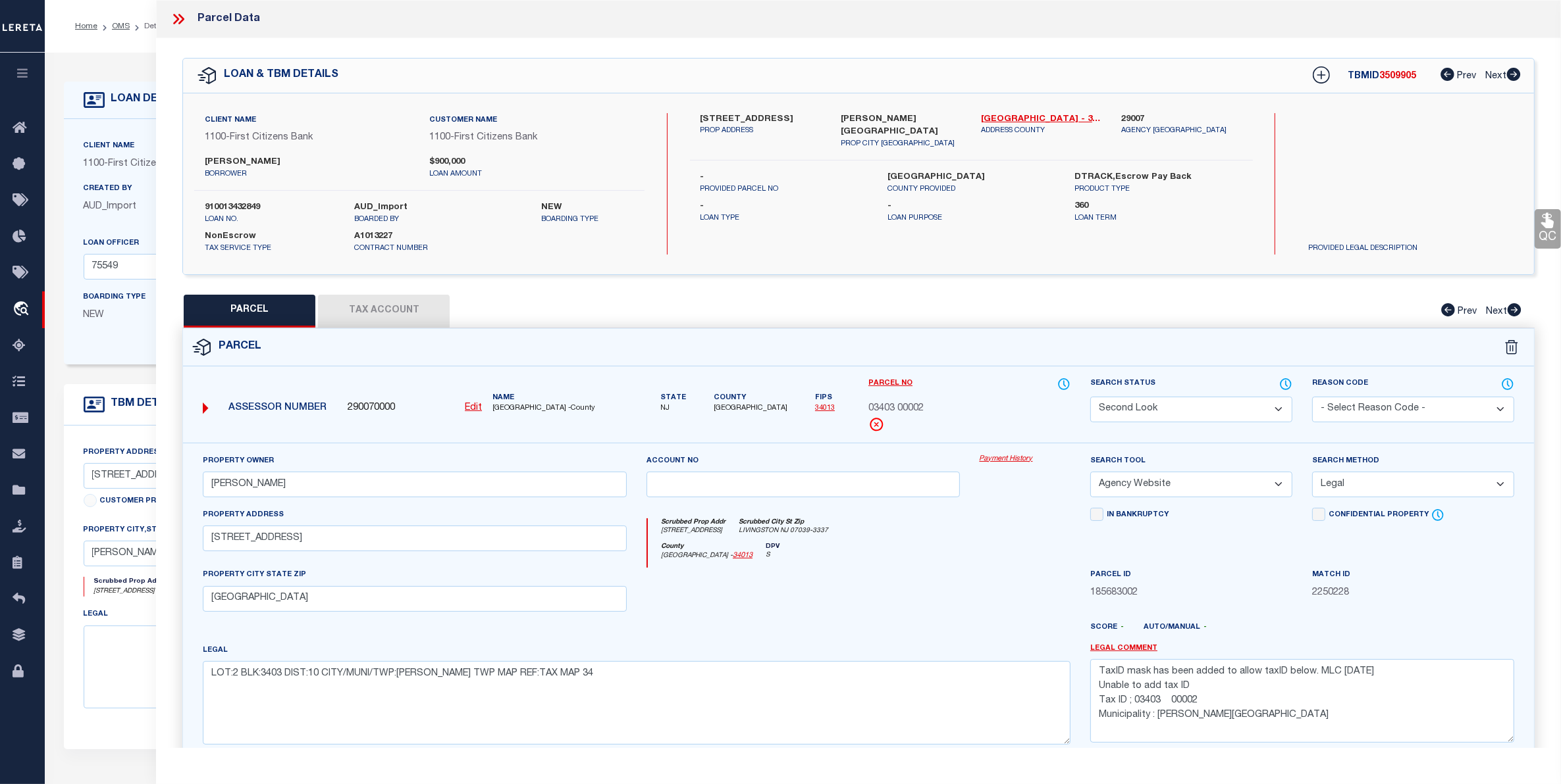
click at [1185, 409] on select "Automated Search Bad Parcel Complete Duplicate Parcel High Dollar Reporting In …" at bounding box center [1192, 410] width 202 height 26
click at [1090, 397] on select "Automated Search Bad Parcel Complete Duplicate Parcel High Dollar Reporting In …" at bounding box center [1192, 410] width 202 height 26
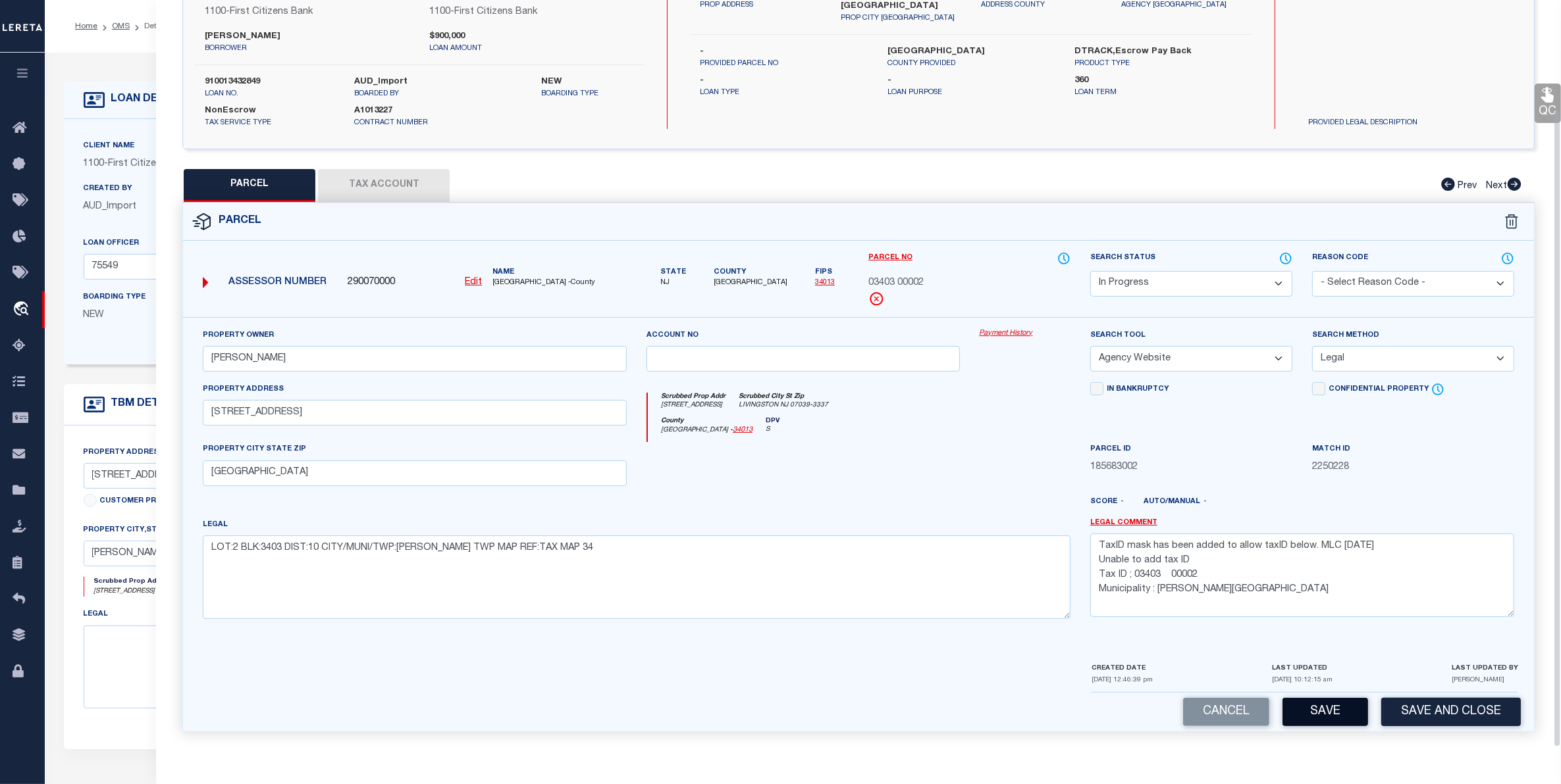
click at [1330, 700] on button "Save" at bounding box center [1325, 713] width 85 height 28
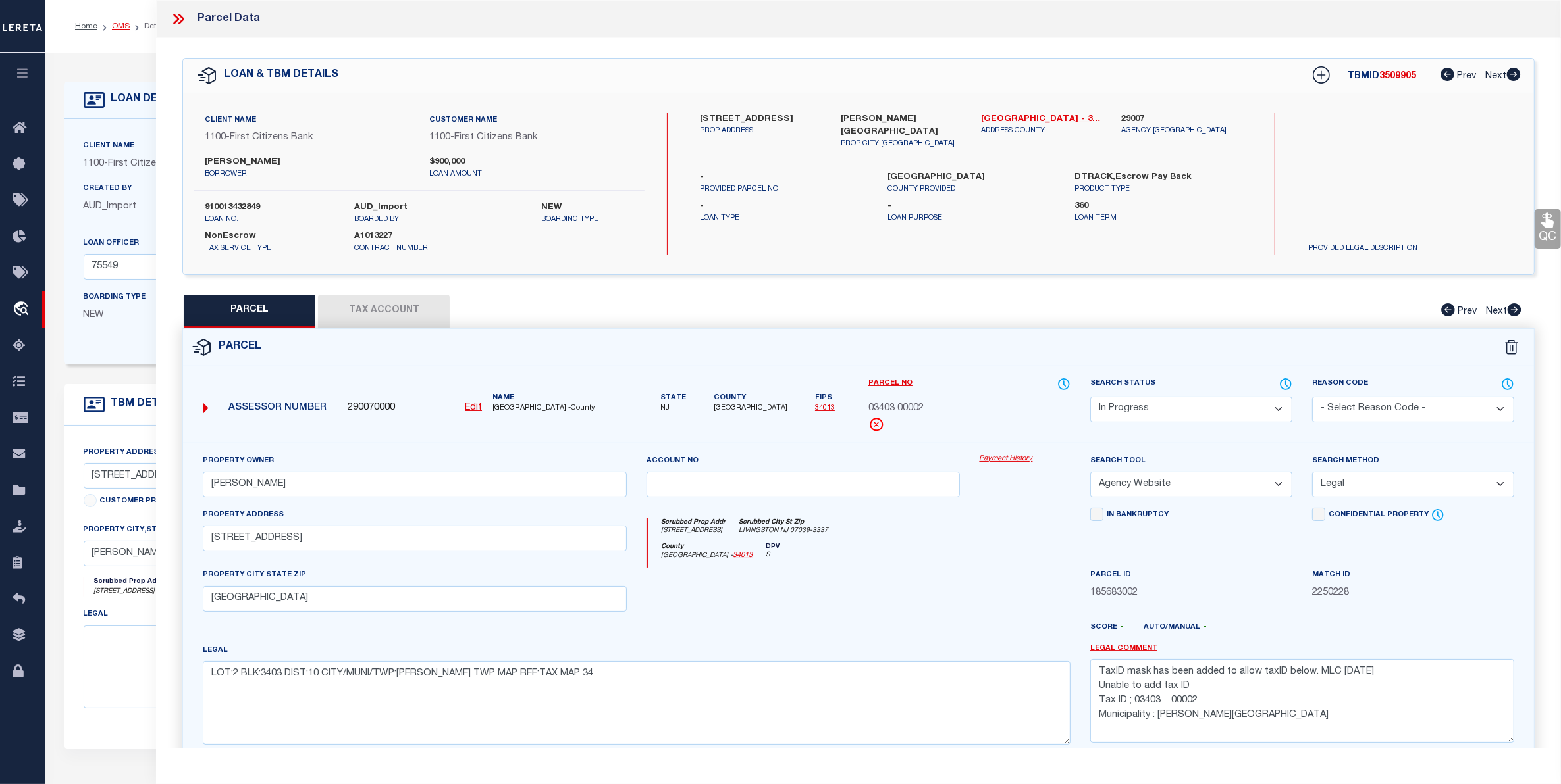
click at [116, 23] on link "OMS" at bounding box center [121, 26] width 18 height 8
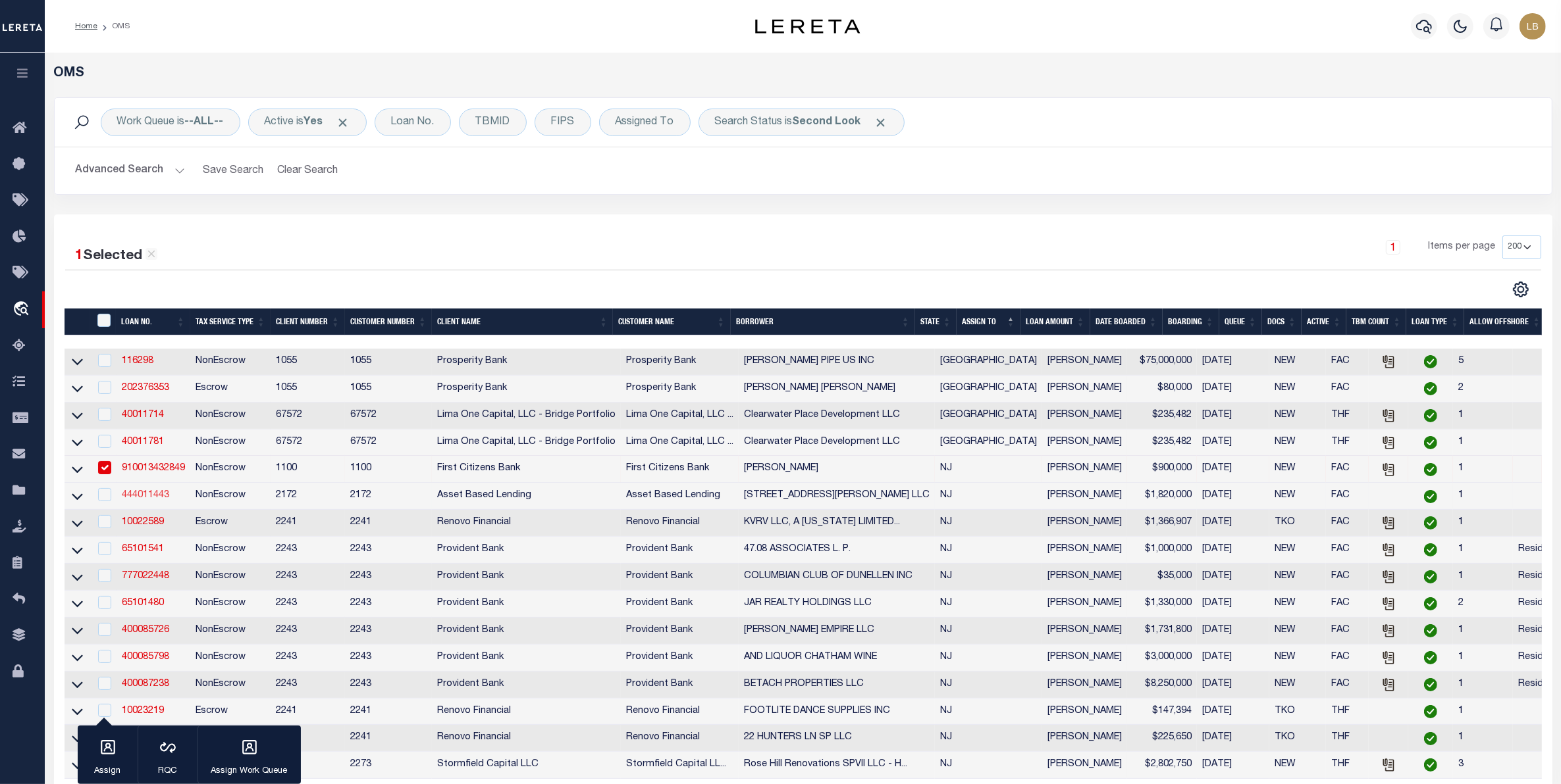
click at [140, 500] on link "444011443" at bounding box center [145, 495] width 47 height 9
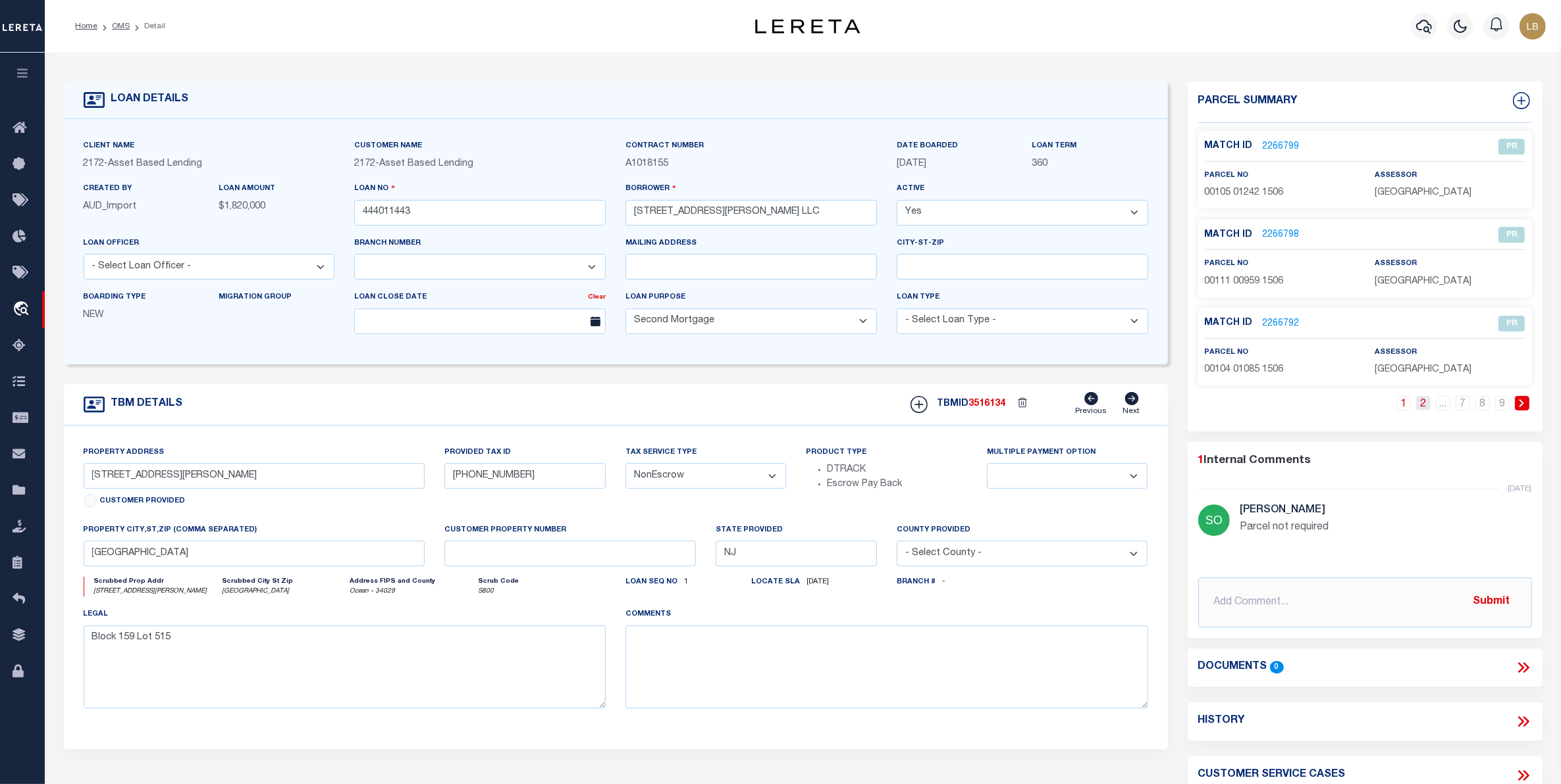
click at [1426, 406] on link "2" at bounding box center [1424, 404] width 15 height 15
click at [1429, 403] on link "3" at bounding box center [1424, 404] width 15 height 15
click at [1423, 405] on link "4" at bounding box center [1424, 404] width 15 height 15
click at [1422, 405] on link "5" at bounding box center [1424, 404] width 15 height 15
drag, startPoint x: 1445, startPoint y: 406, endPoint x: 1460, endPoint y: 422, distance: 21.9
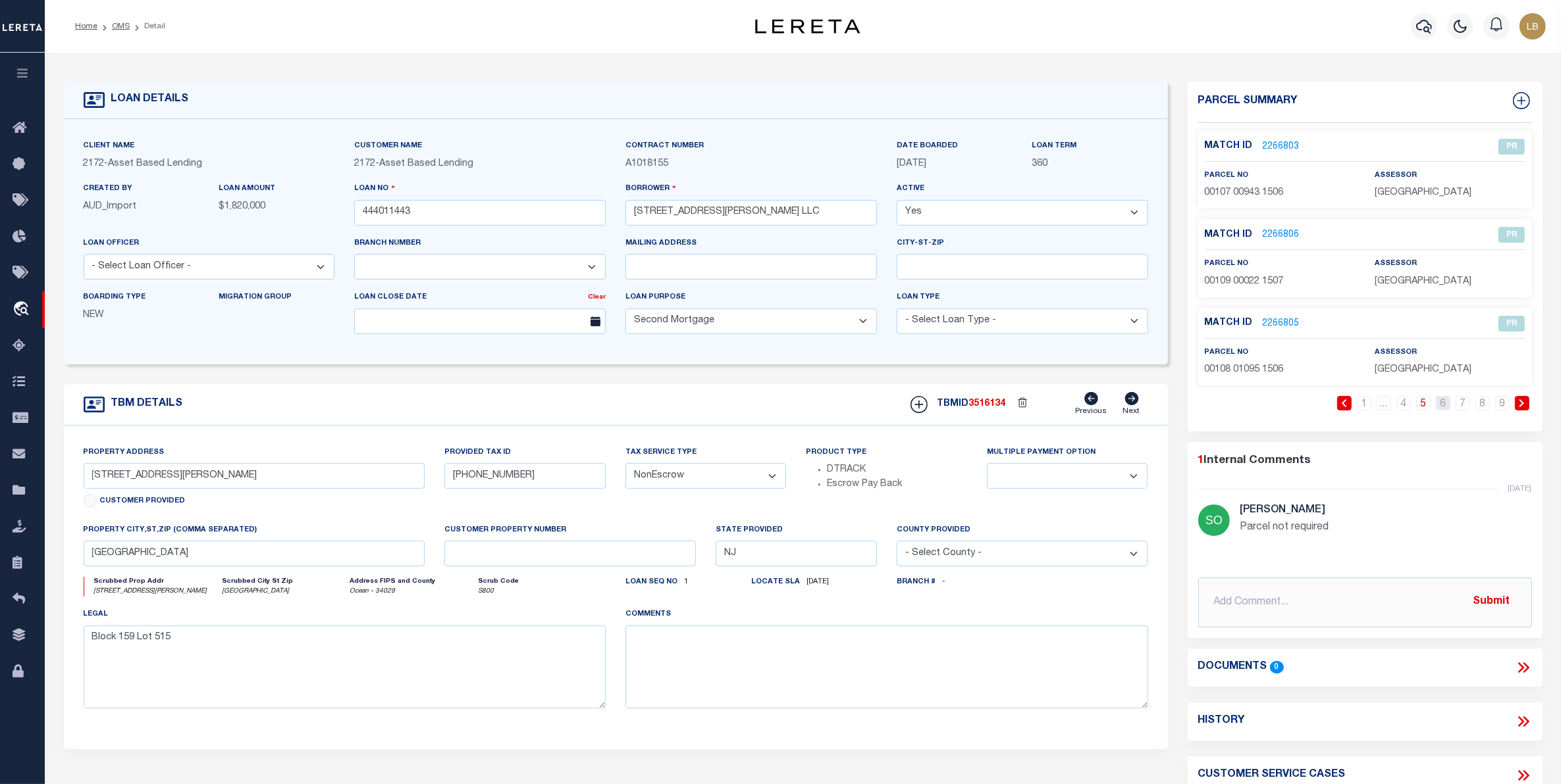
click at [1445, 408] on link "6" at bounding box center [1443, 404] width 15 height 15
click at [1488, 405] on link "8" at bounding box center [1483, 404] width 15 height 15
click at [1501, 406] on link "9" at bounding box center [1503, 404] width 15 height 15
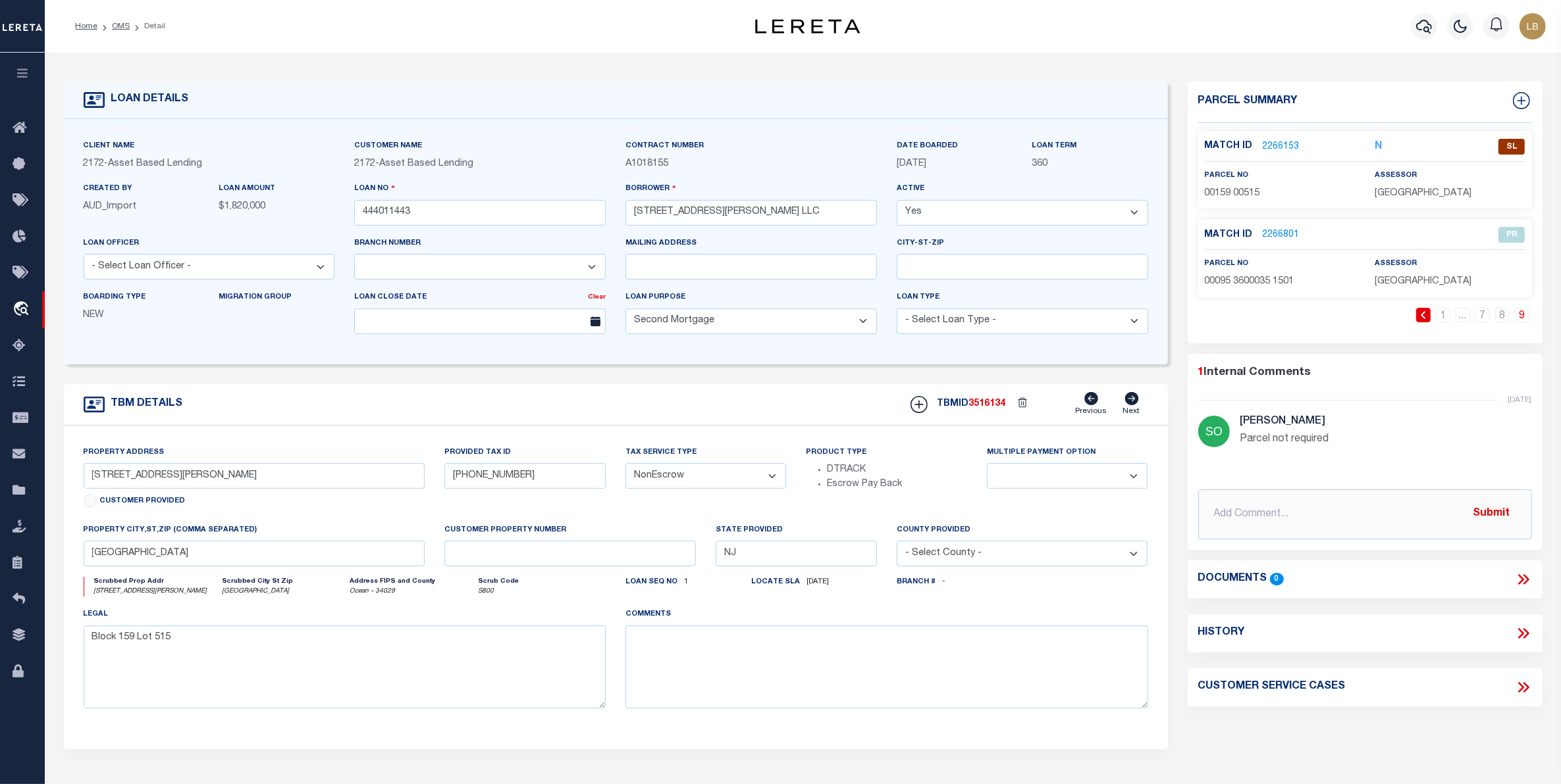
click at [1269, 148] on link "2266153" at bounding box center [1281, 147] width 37 height 14
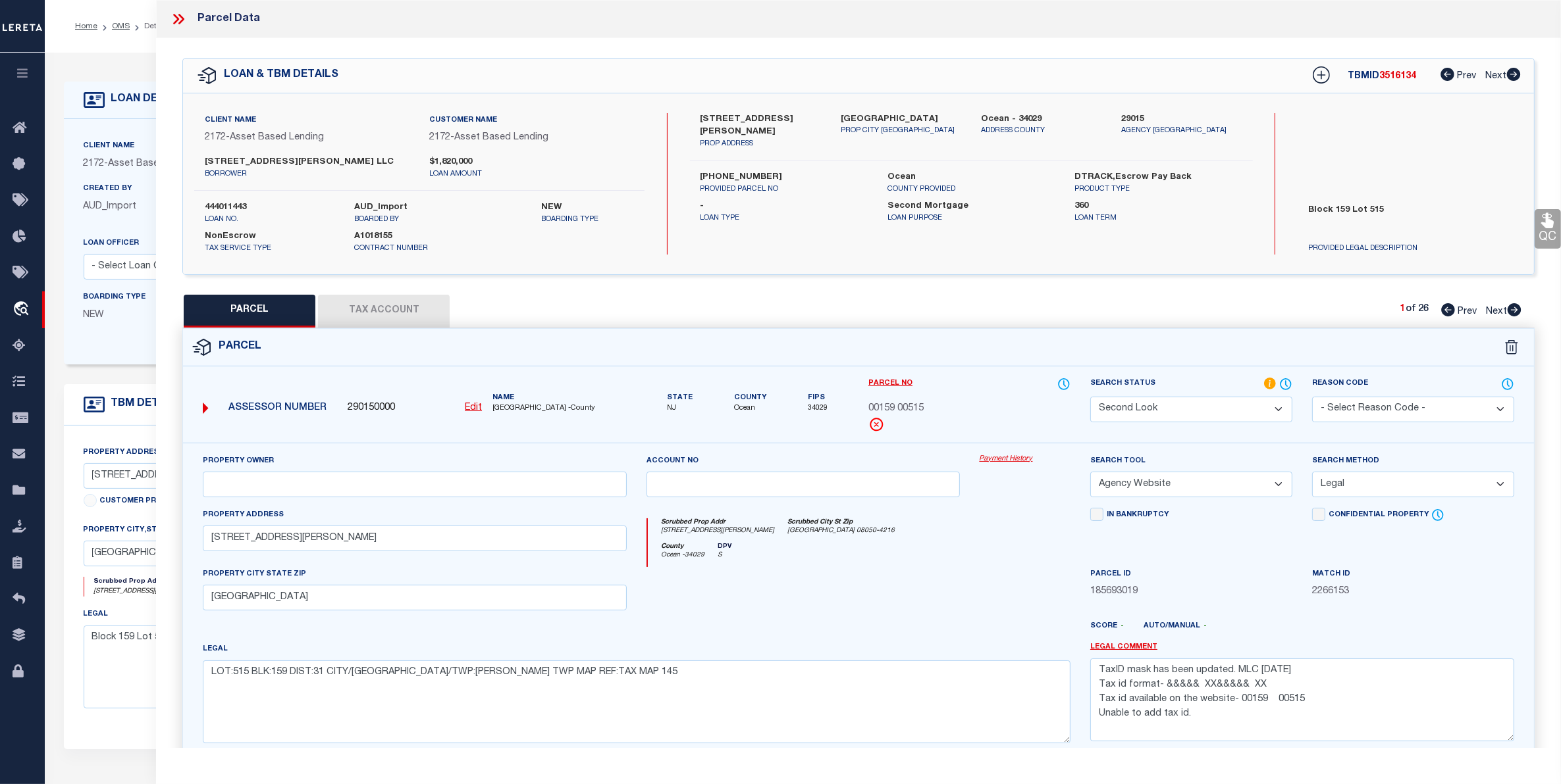
click at [1201, 408] on select "Automated Search Bad Parcel Complete Duplicate Parcel High Dollar Reporting In …" at bounding box center [1192, 410] width 202 height 26
click at [1090, 397] on select "Automated Search Bad Parcel Complete Duplicate Parcel High Dollar Reporting In …" at bounding box center [1192, 410] width 202 height 26
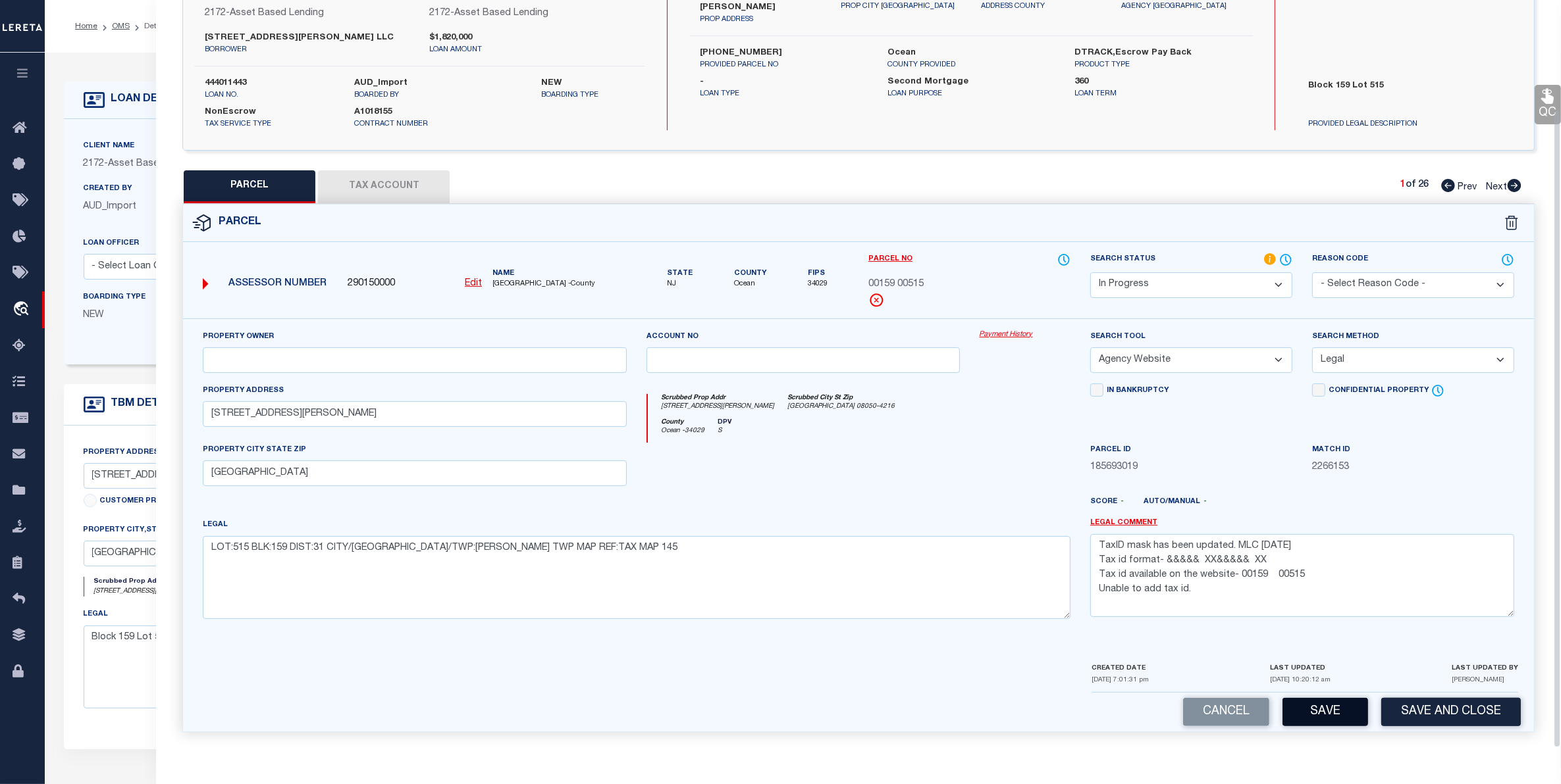
scroll to position [128, 0]
click at [1323, 696] on div "Cancel Save Save and Close" at bounding box center [858, 713] width 1350 height 39
click at [1326, 706] on button "Save" at bounding box center [1325, 713] width 85 height 28
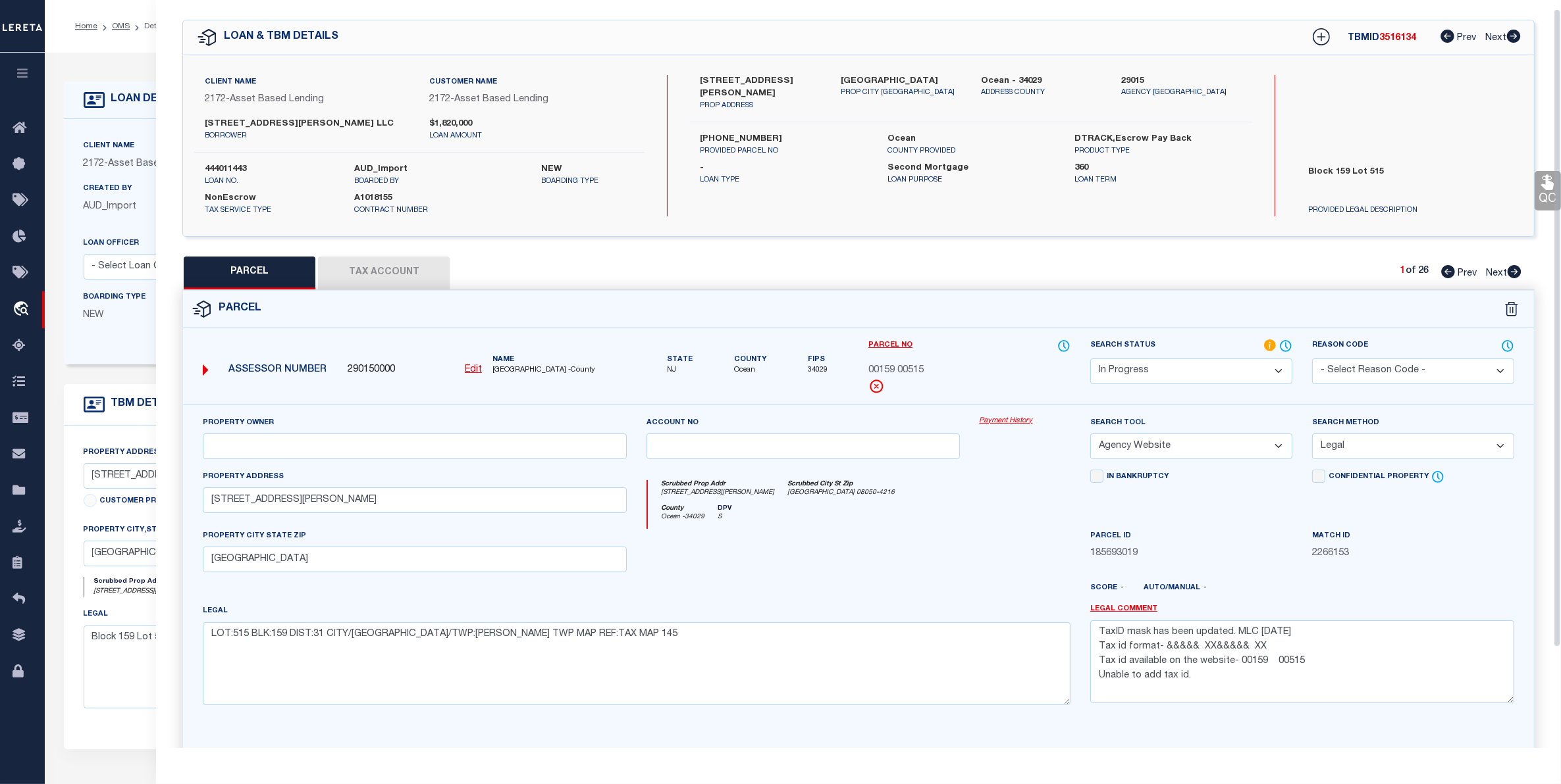
scroll to position [0, 0]
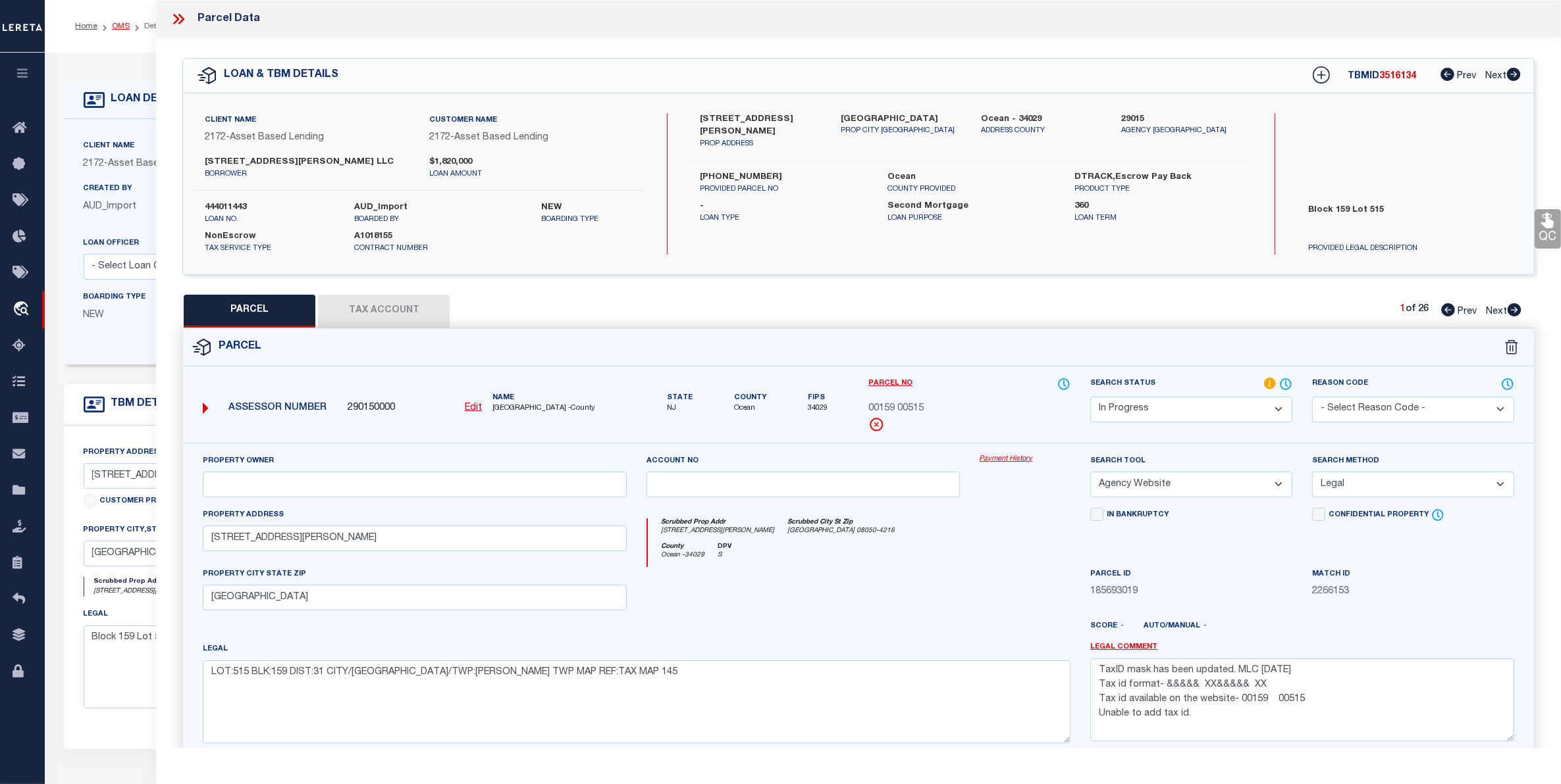
click at [119, 25] on link "OMS" at bounding box center [121, 26] width 18 height 8
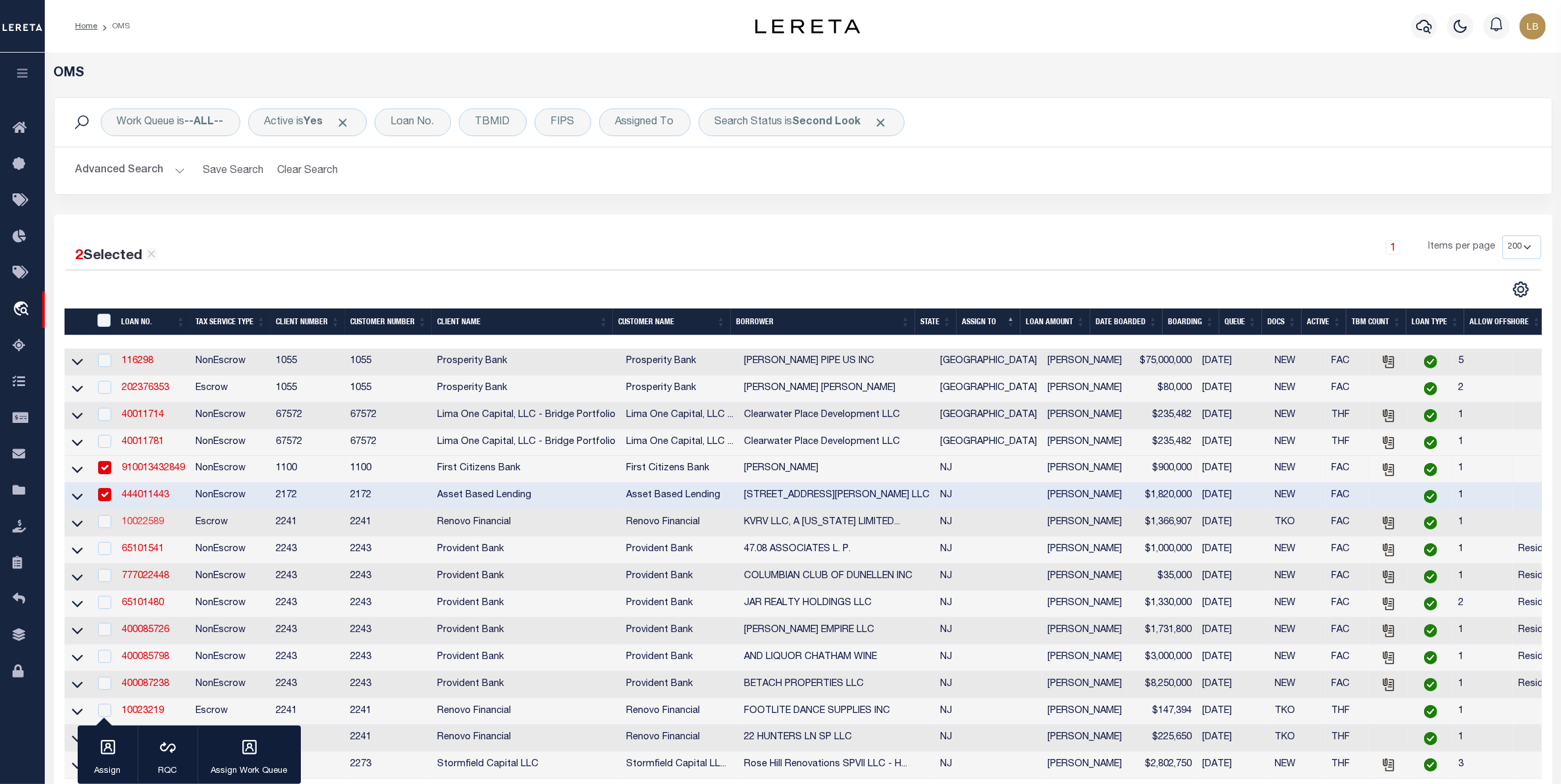
click at [139, 527] on link "10022589" at bounding box center [142, 522] width 42 height 9
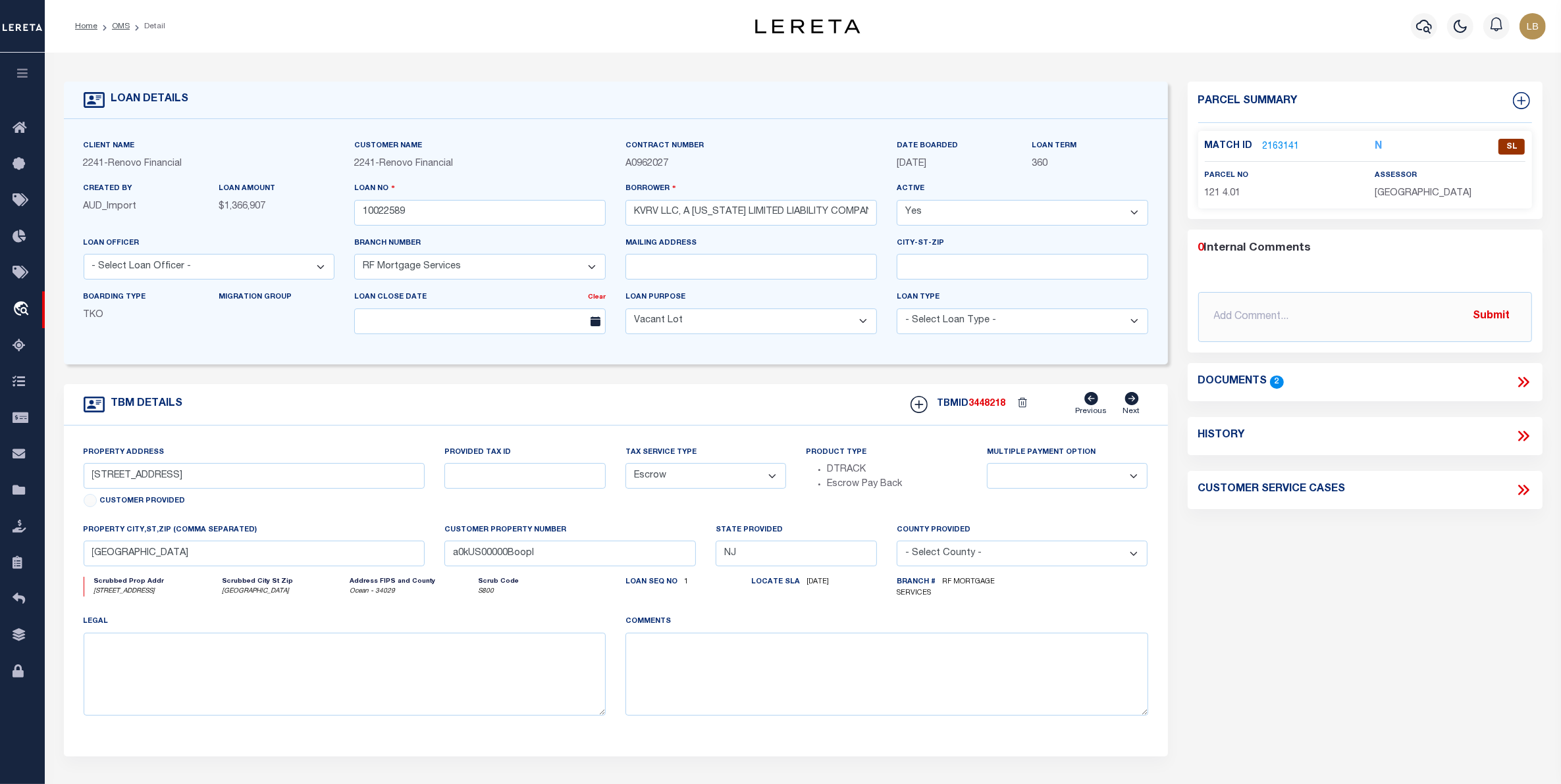
click at [1271, 142] on link "2163141" at bounding box center [1281, 147] width 37 height 14
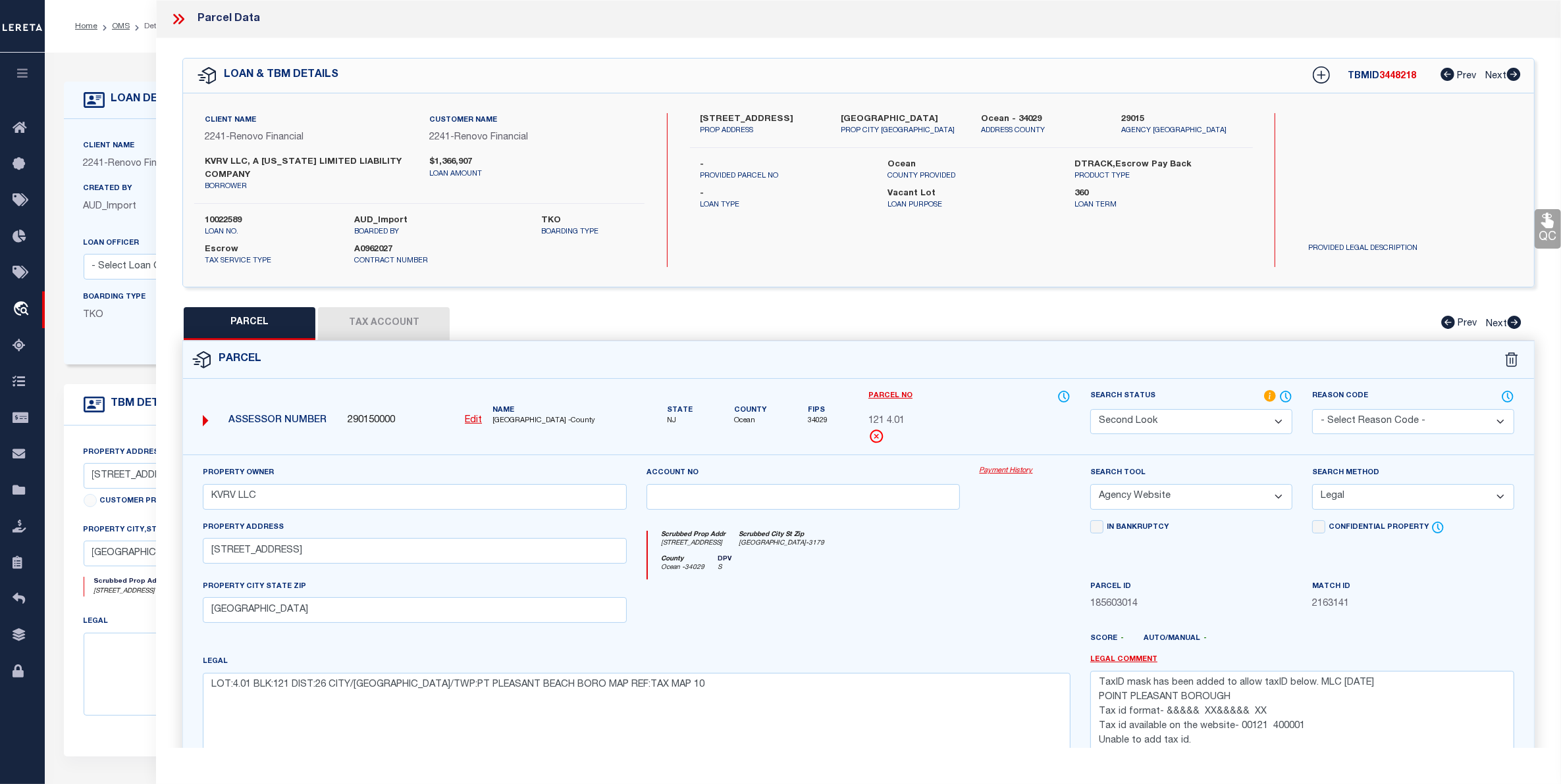
drag, startPoint x: 1186, startPoint y: 416, endPoint x: 1195, endPoint y: 416, distance: 9.0
click at [1185, 415] on select "Automated Search Bad Parcel Complete Duplicate Parcel High Dollar Reporting In …" at bounding box center [1192, 422] width 202 height 26
click at [1090, 409] on select "Automated Search Bad Parcel Complete Duplicate Parcel High Dollar Reporting In …" at bounding box center [1192, 422] width 202 height 26
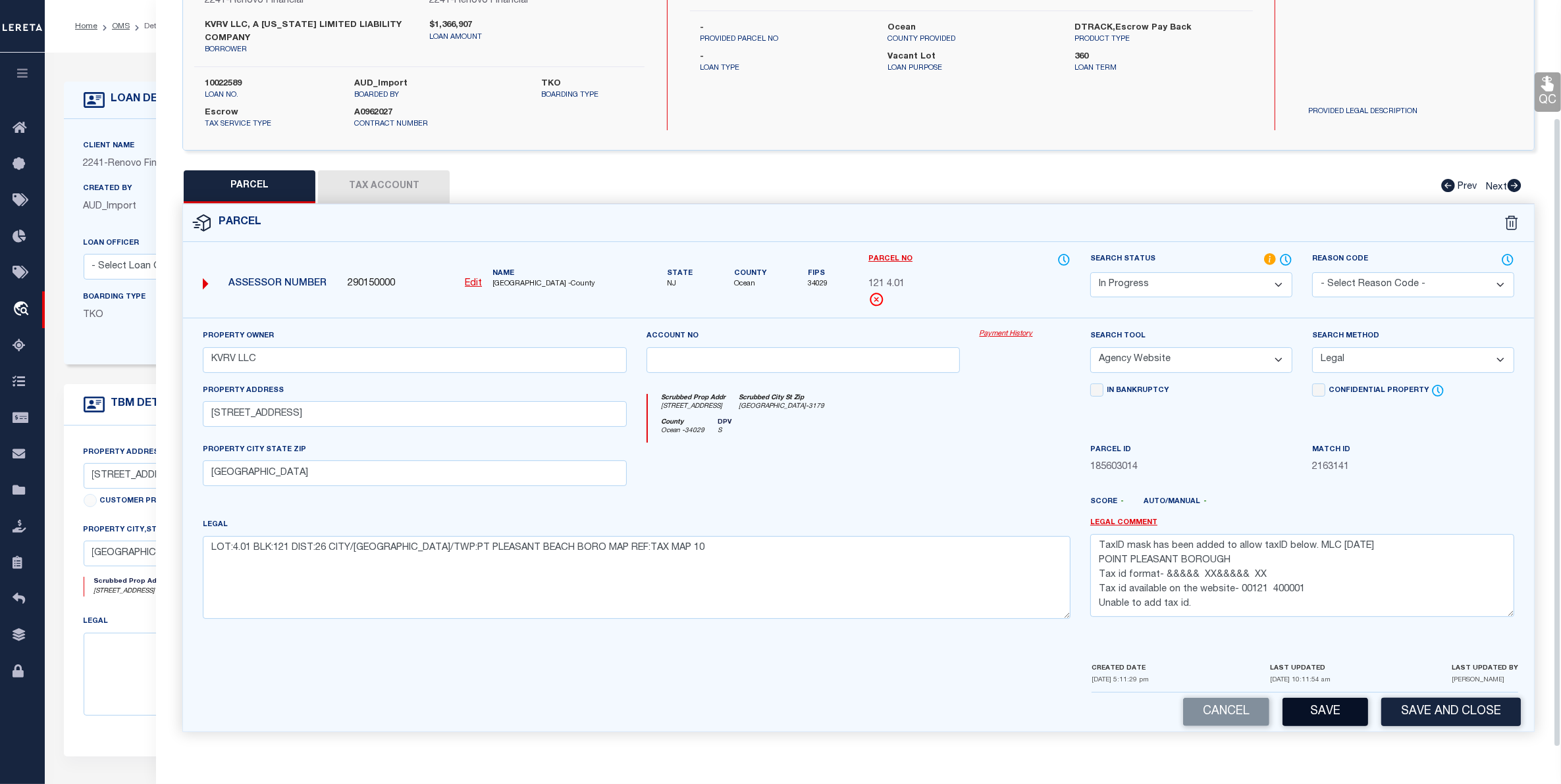
click at [1323, 703] on button "Save" at bounding box center [1325, 713] width 85 height 28
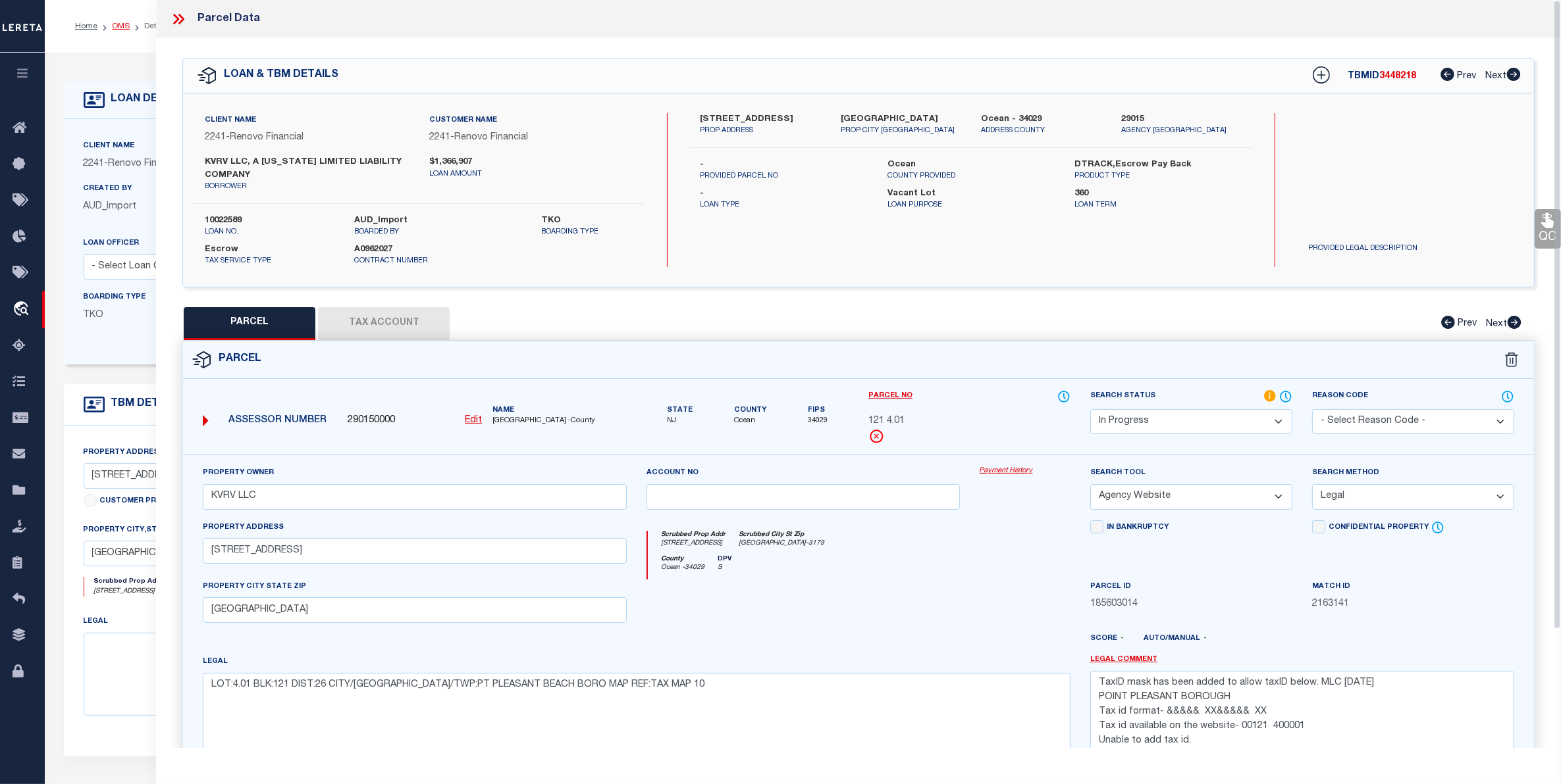
click at [120, 27] on link "OMS" at bounding box center [121, 26] width 18 height 8
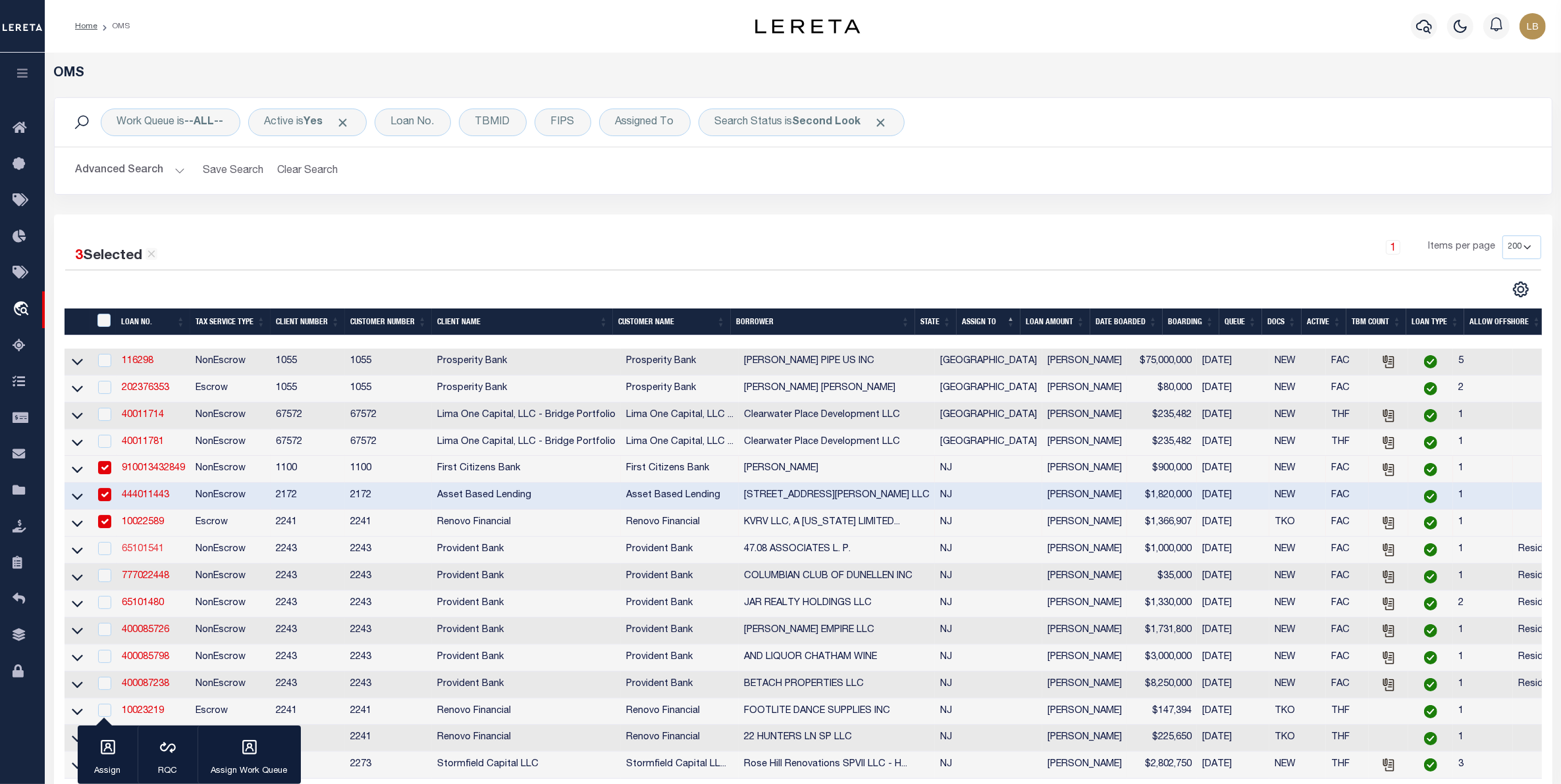
click at [135, 554] on link "65101541" at bounding box center [142, 549] width 42 height 9
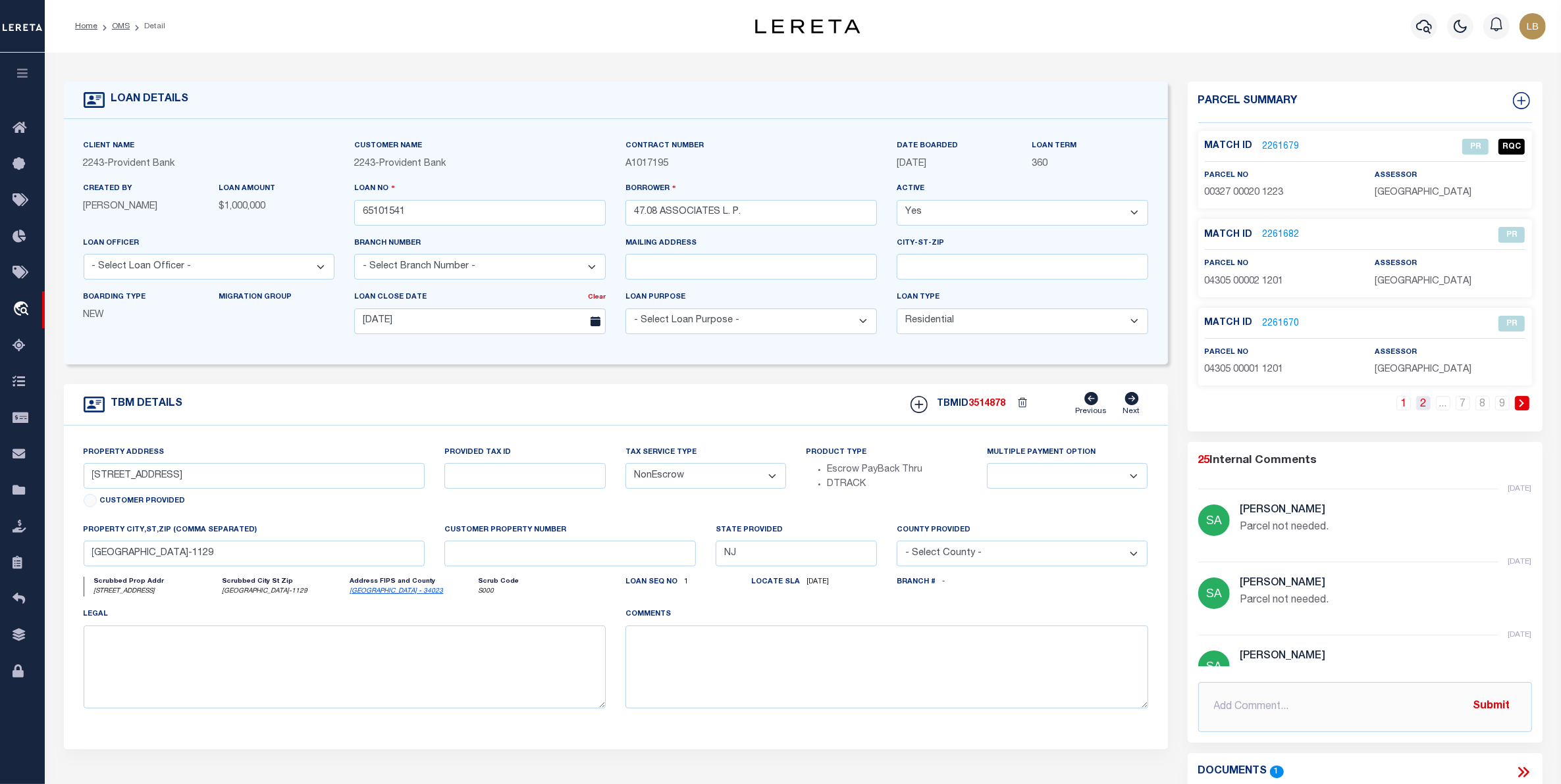
click at [1423, 406] on link "2" at bounding box center [1424, 404] width 15 height 15
click at [1274, 325] on link "2261660" at bounding box center [1281, 324] width 37 height 14
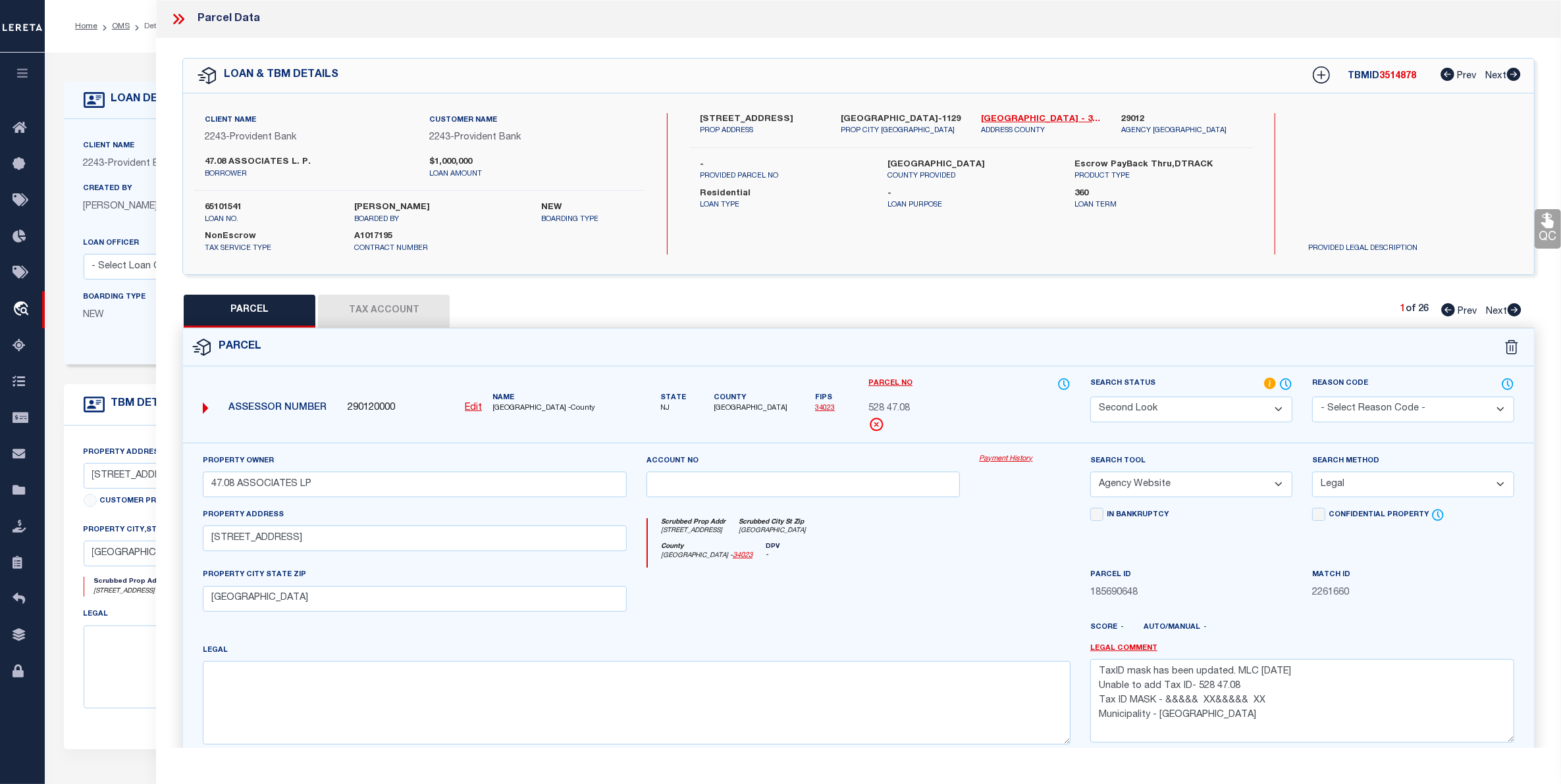
click at [1192, 411] on select "Automated Search Bad Parcel Complete Duplicate Parcel High Dollar Reporting In …" at bounding box center [1192, 410] width 202 height 26
click at [1090, 397] on select "Automated Search Bad Parcel Complete Duplicate Parcel High Dollar Reporting In …" at bounding box center [1192, 410] width 202 height 26
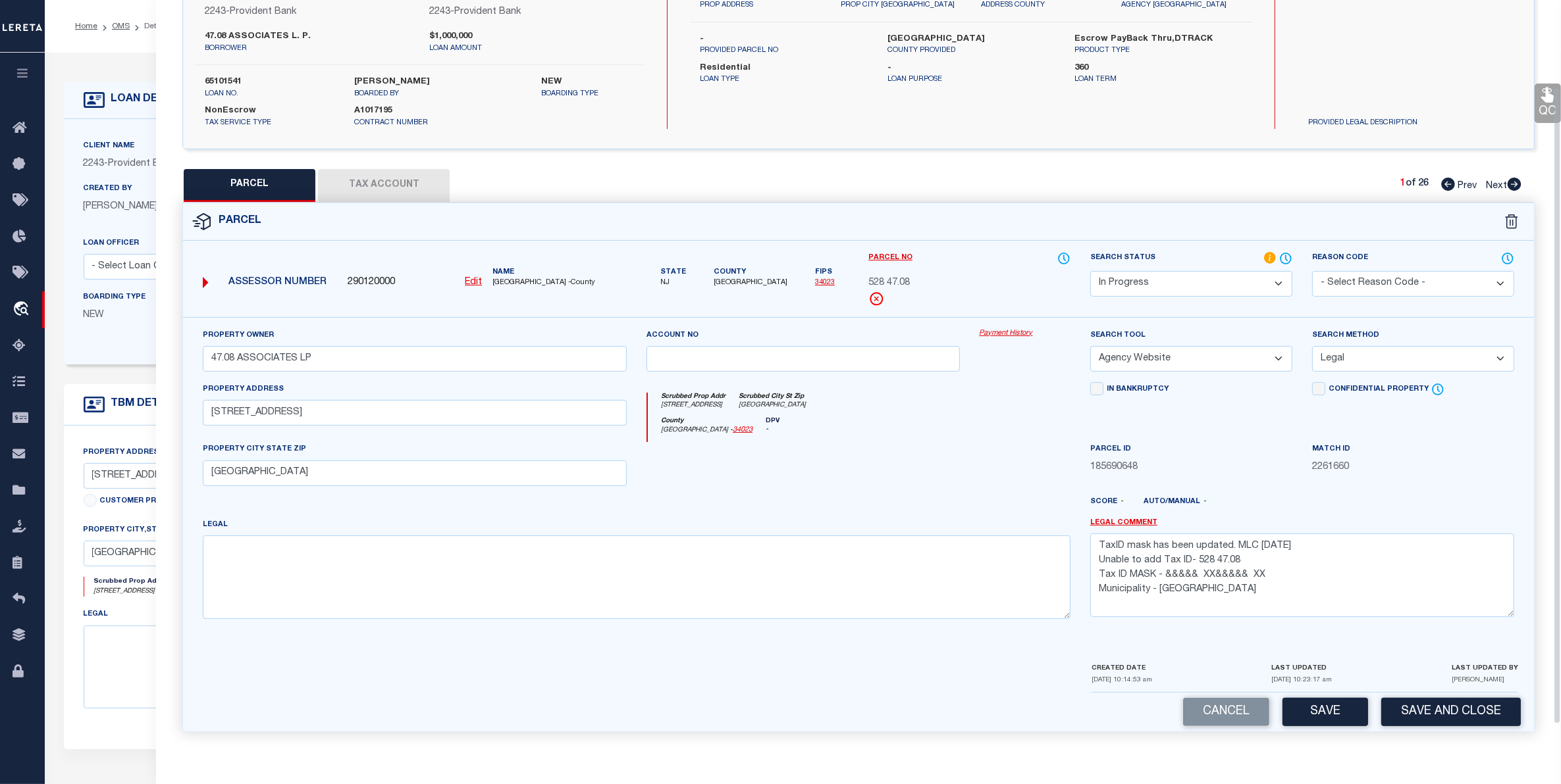
scroll to position [129, 0]
click at [1322, 701] on button "Save" at bounding box center [1325, 713] width 85 height 28
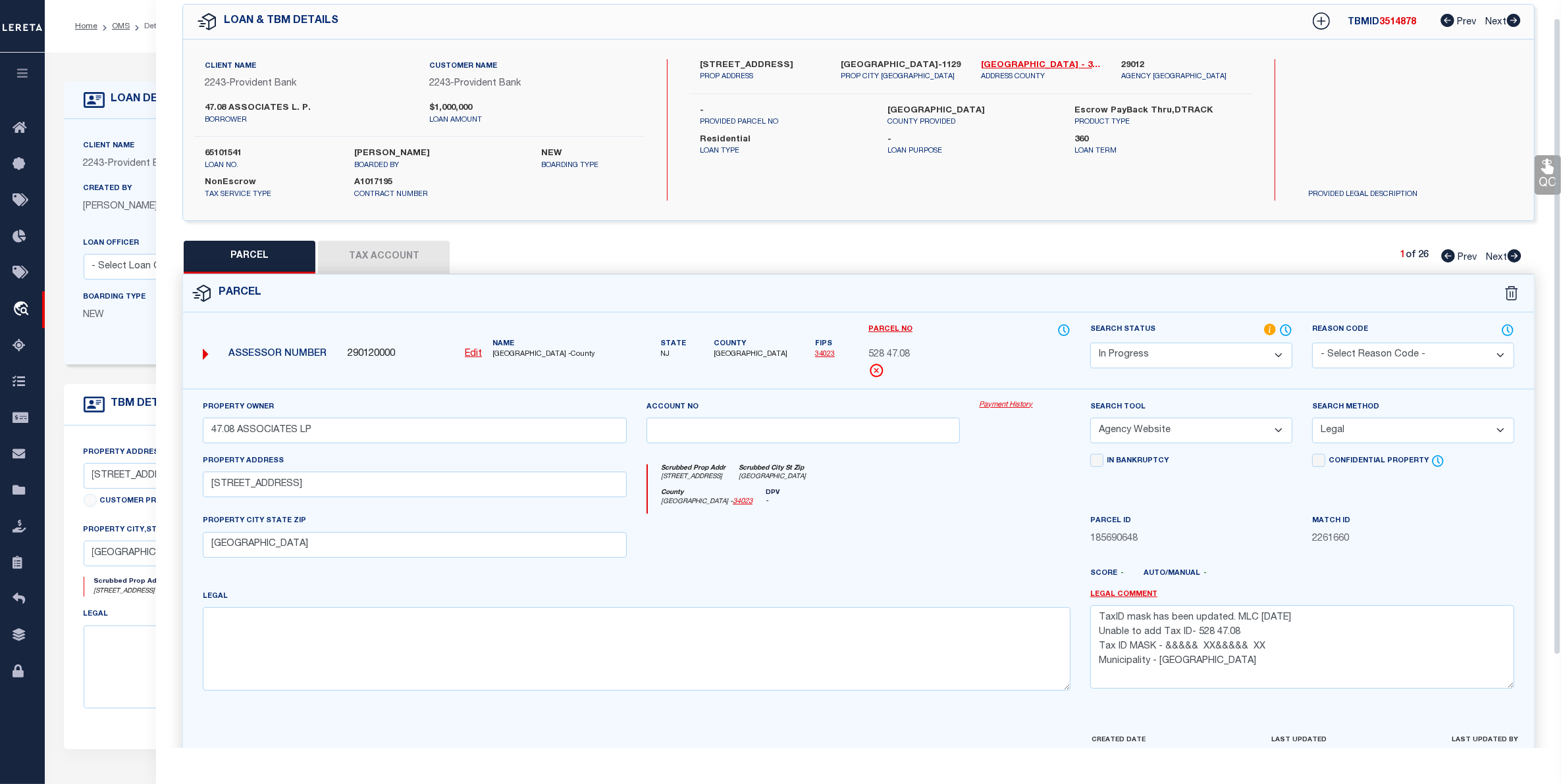
scroll to position [0, 0]
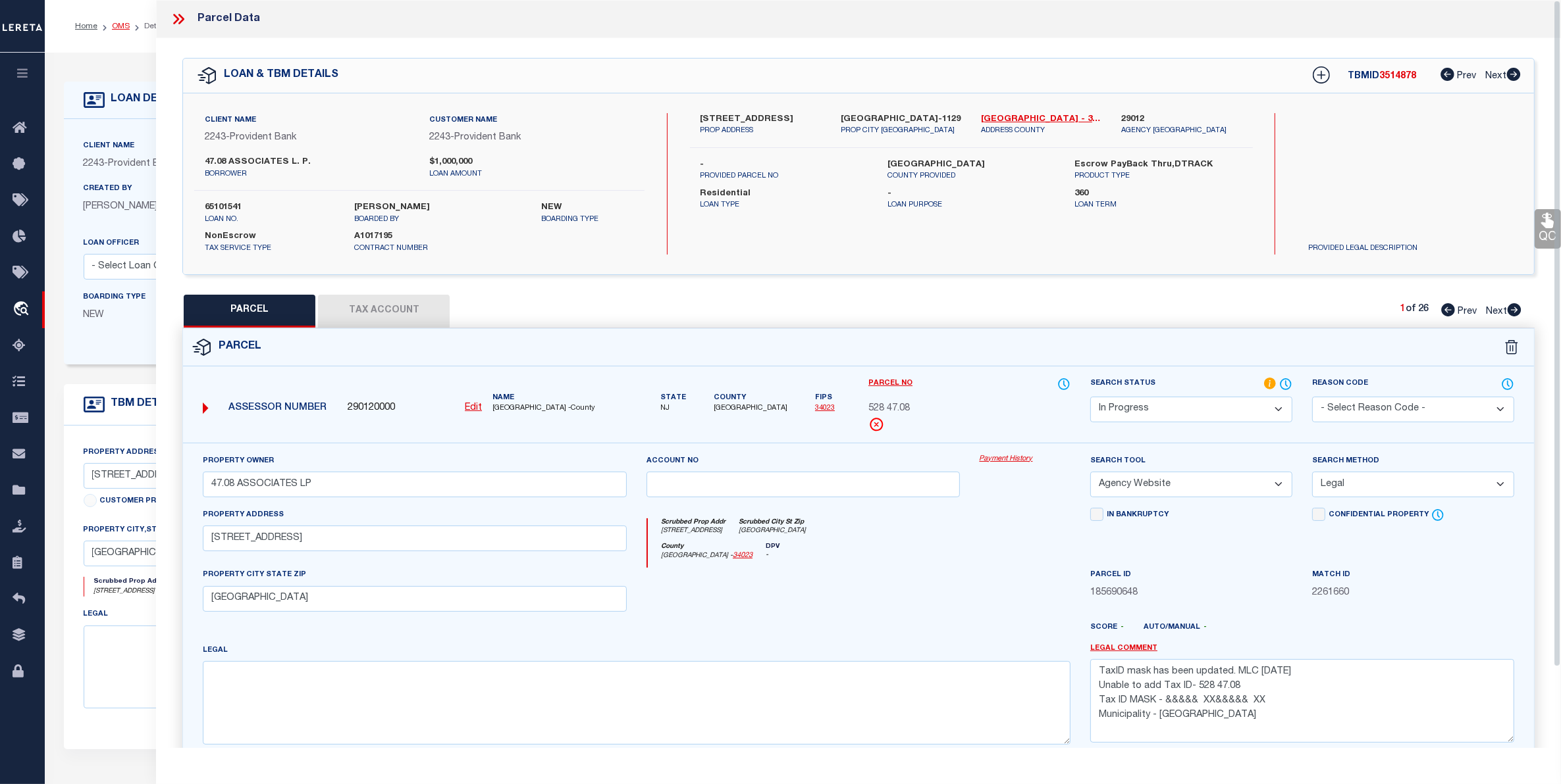
click at [123, 23] on link "OMS" at bounding box center [121, 26] width 18 height 8
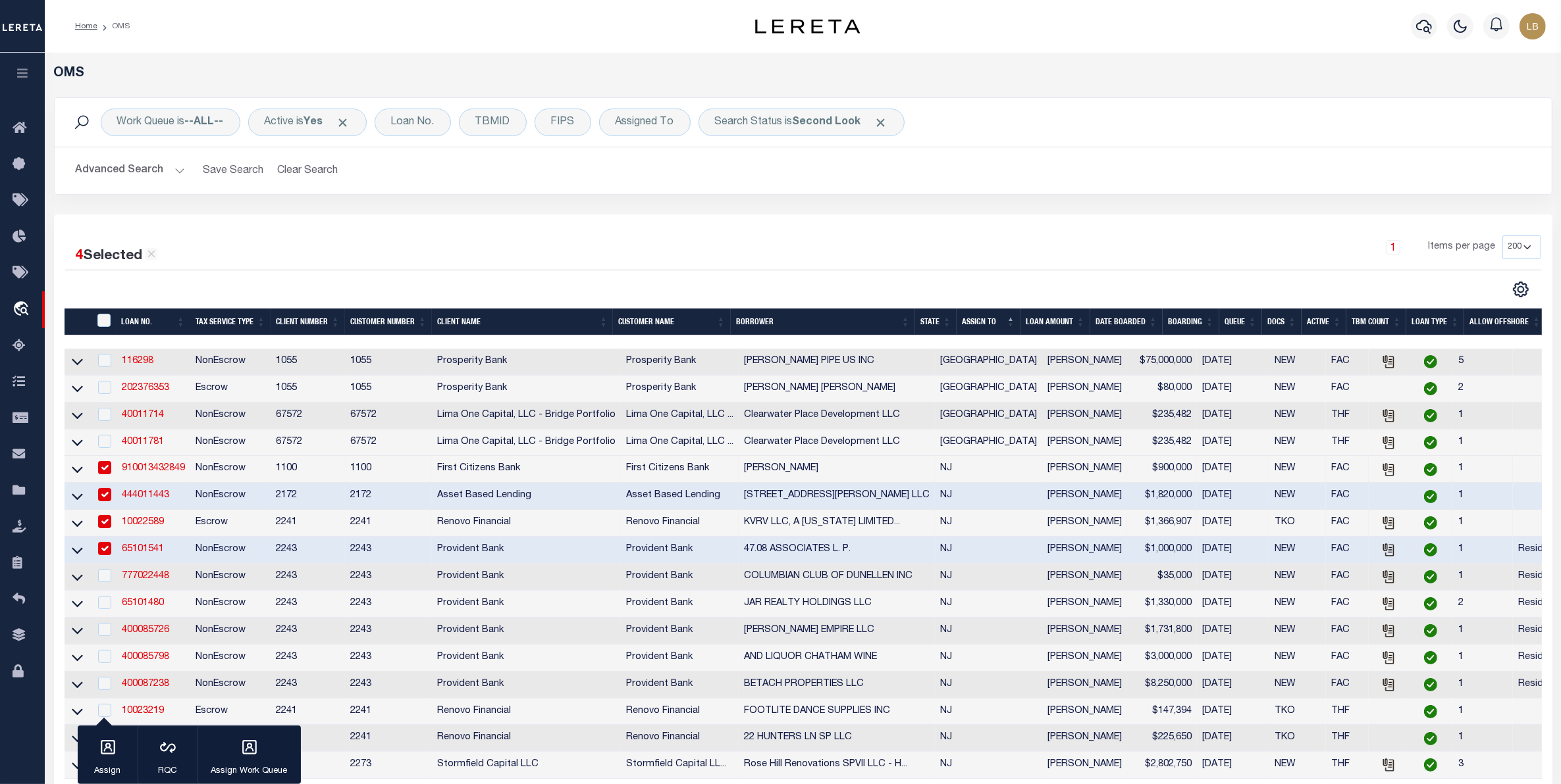
click at [123, 164] on button "Advanced Search" at bounding box center [131, 171] width 110 height 26
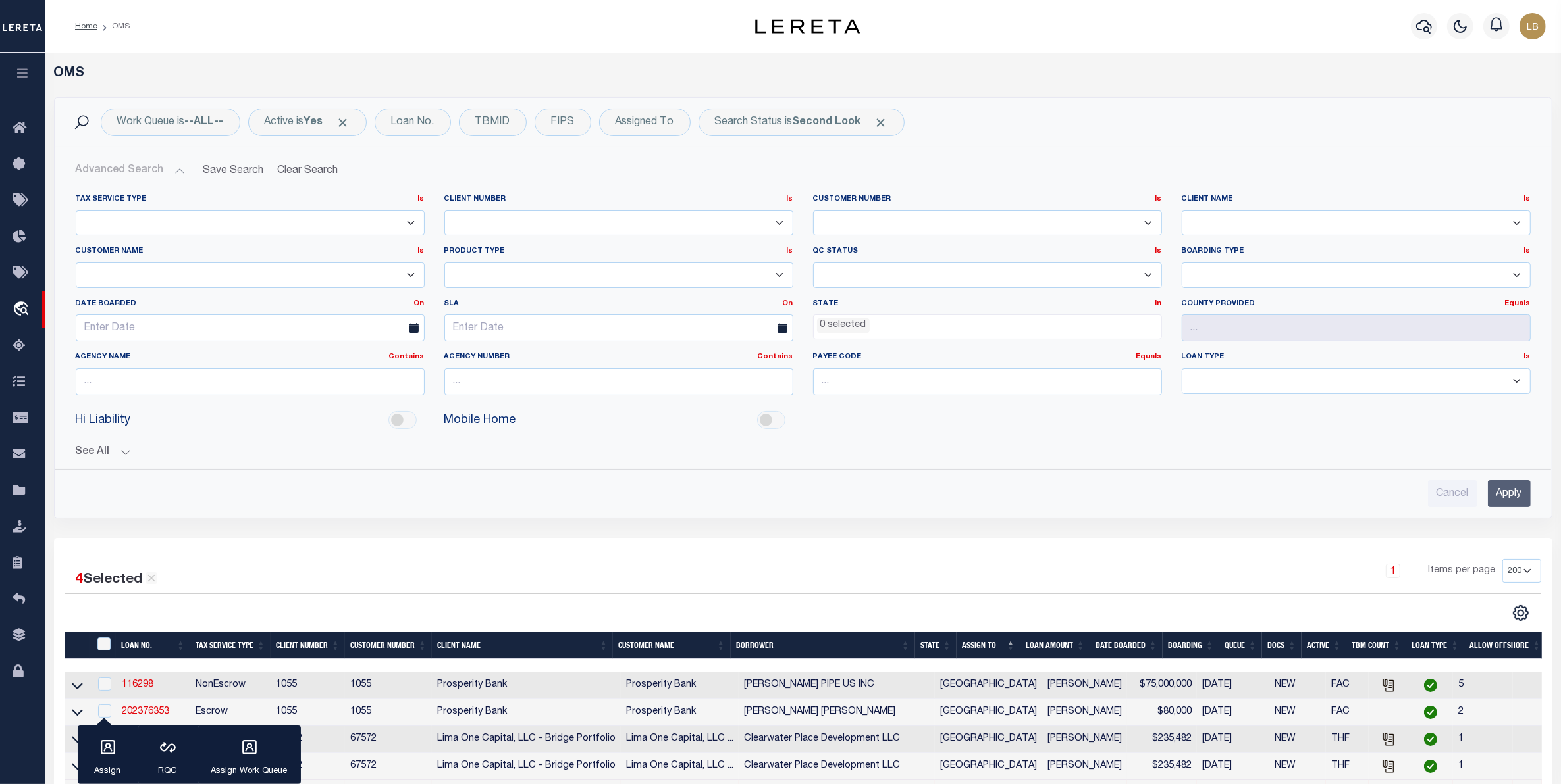
click at [1514, 498] on input "Apply" at bounding box center [1509, 494] width 43 height 27
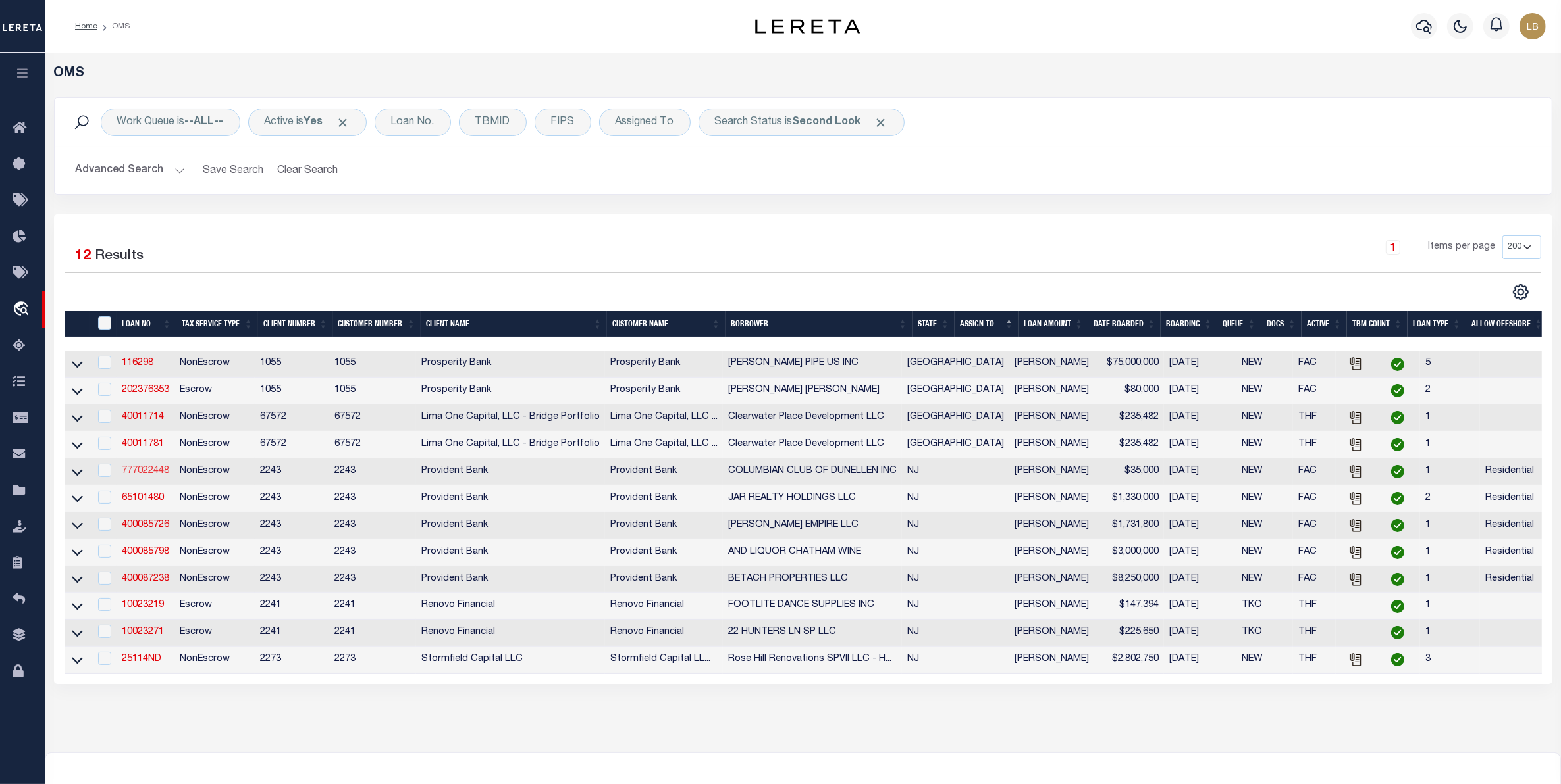
click at [140, 476] on link "777022448" at bounding box center [145, 471] width 47 height 9
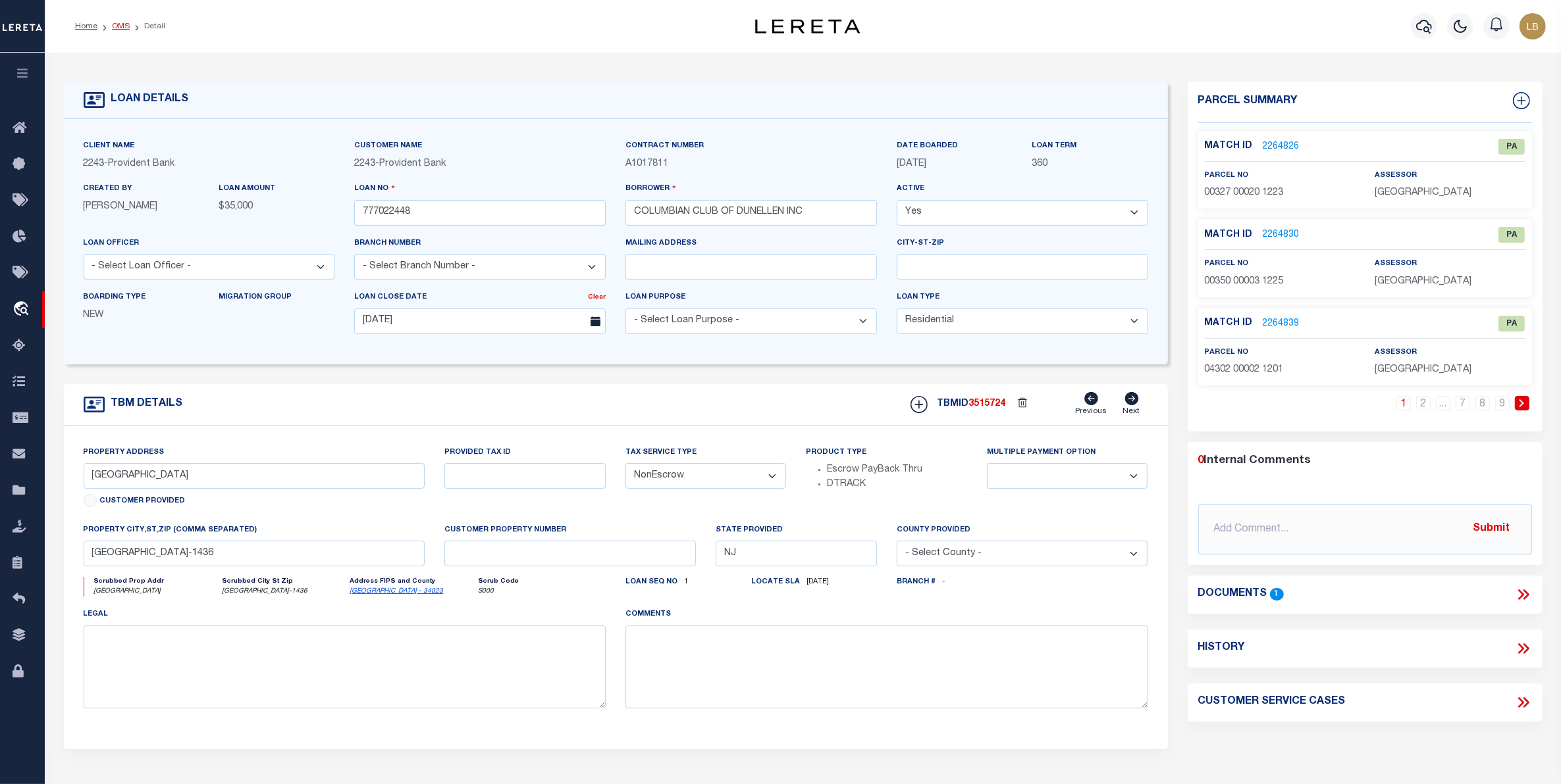
click at [123, 24] on link "OMS" at bounding box center [121, 26] width 18 height 8
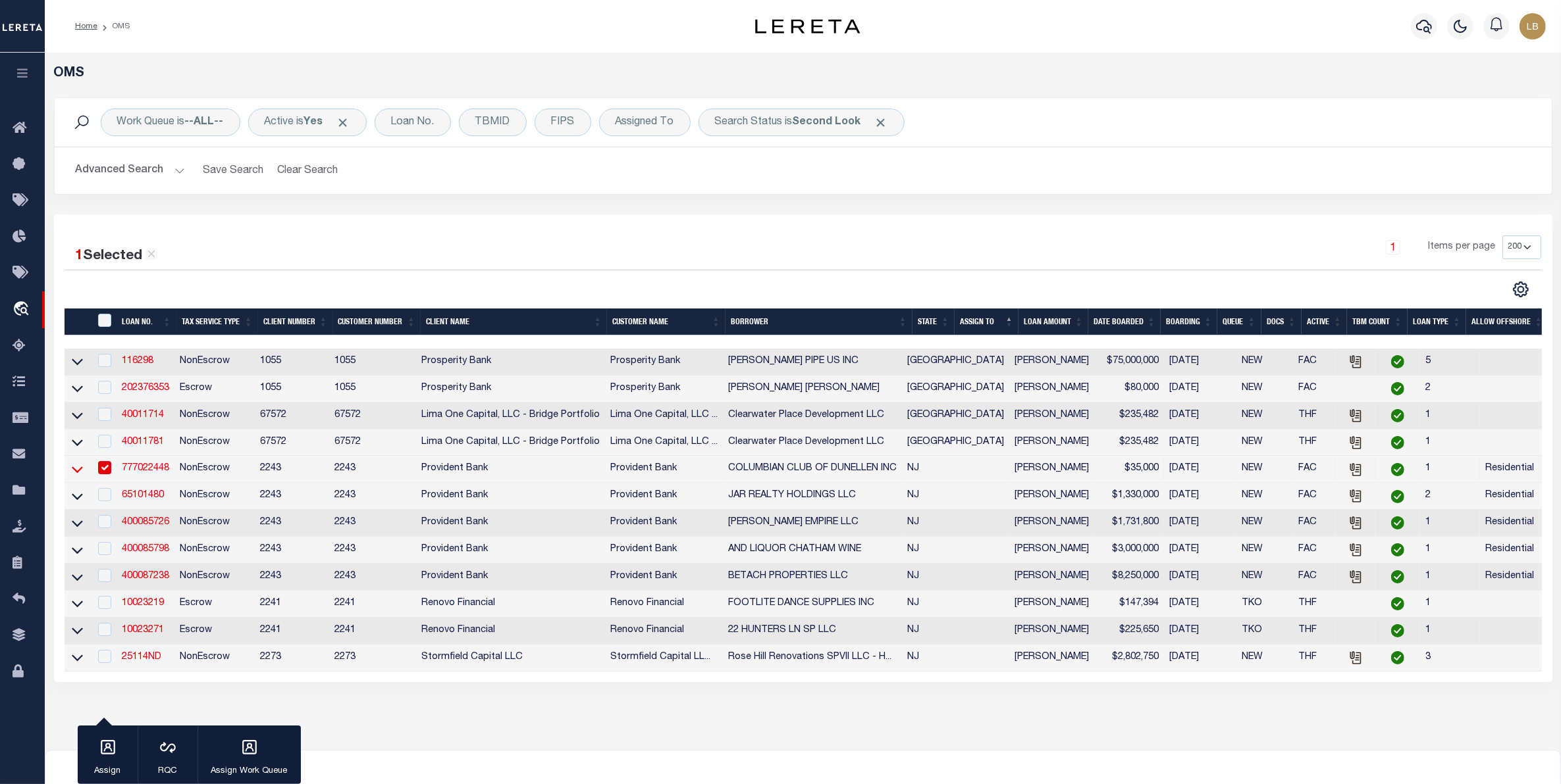
click at [79, 476] on icon at bounding box center [77, 469] width 11 height 14
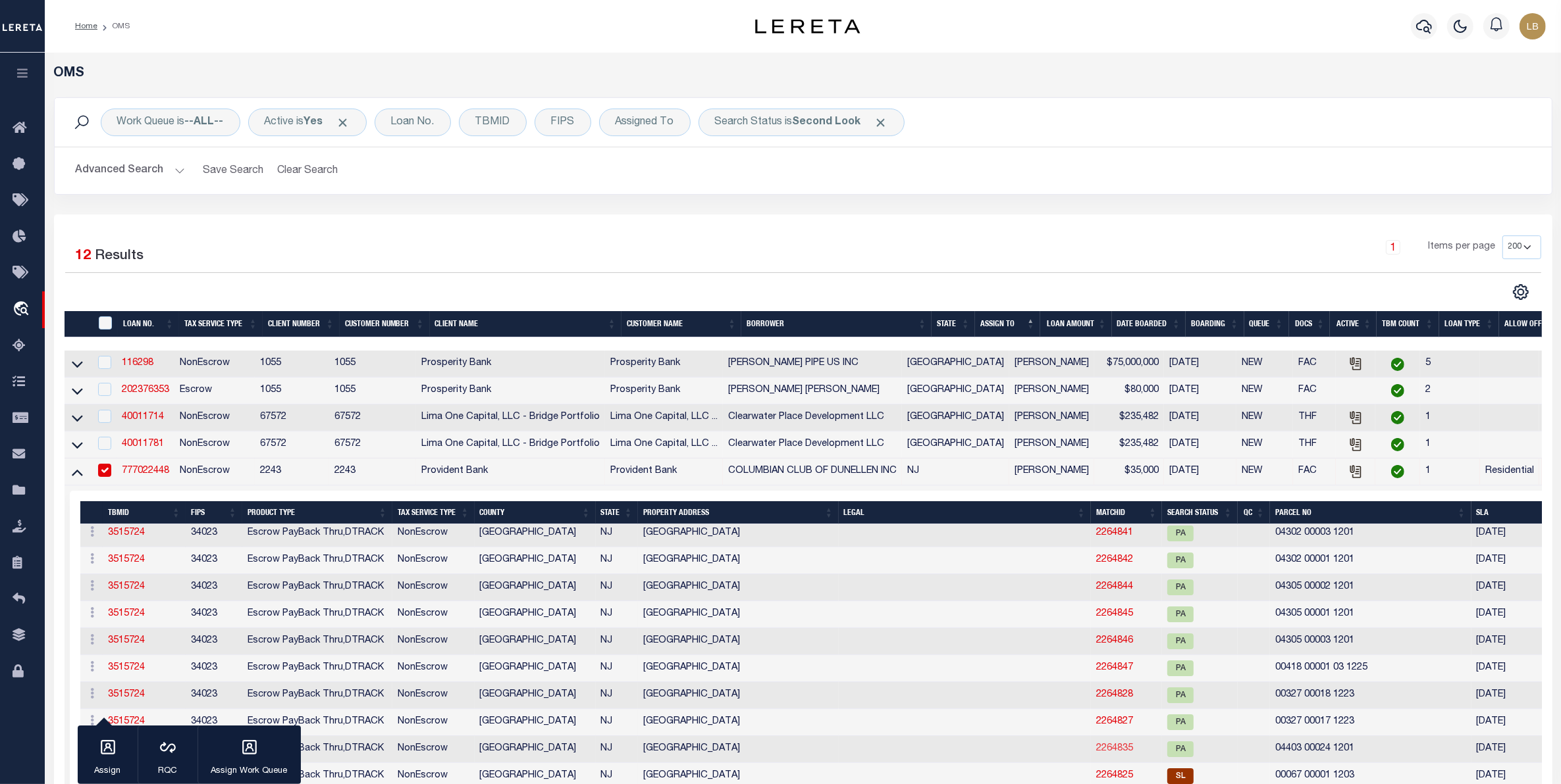
scroll to position [215, 0]
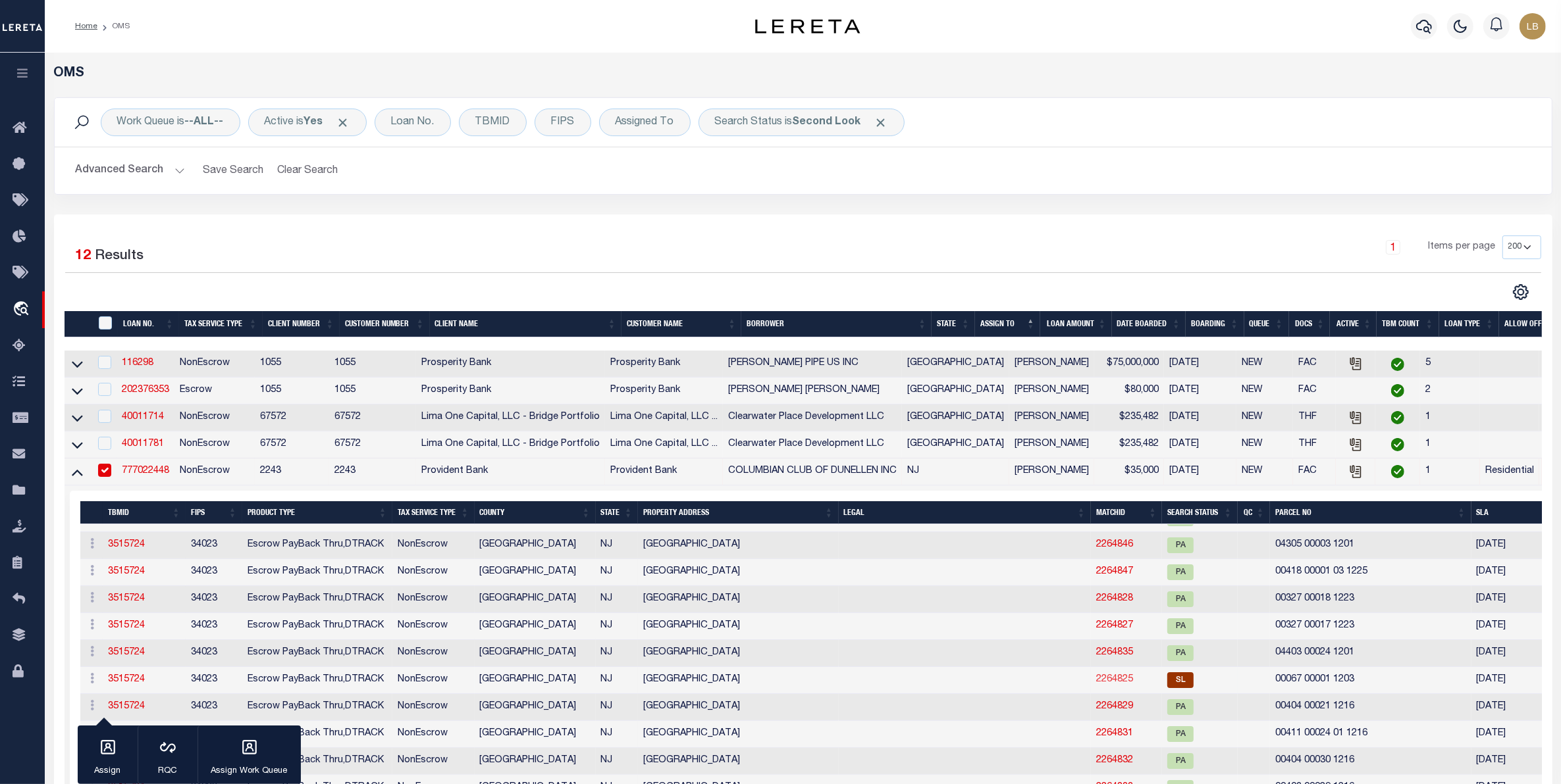
click at [1096, 685] on link "2264825" at bounding box center [1115, 680] width 37 height 9
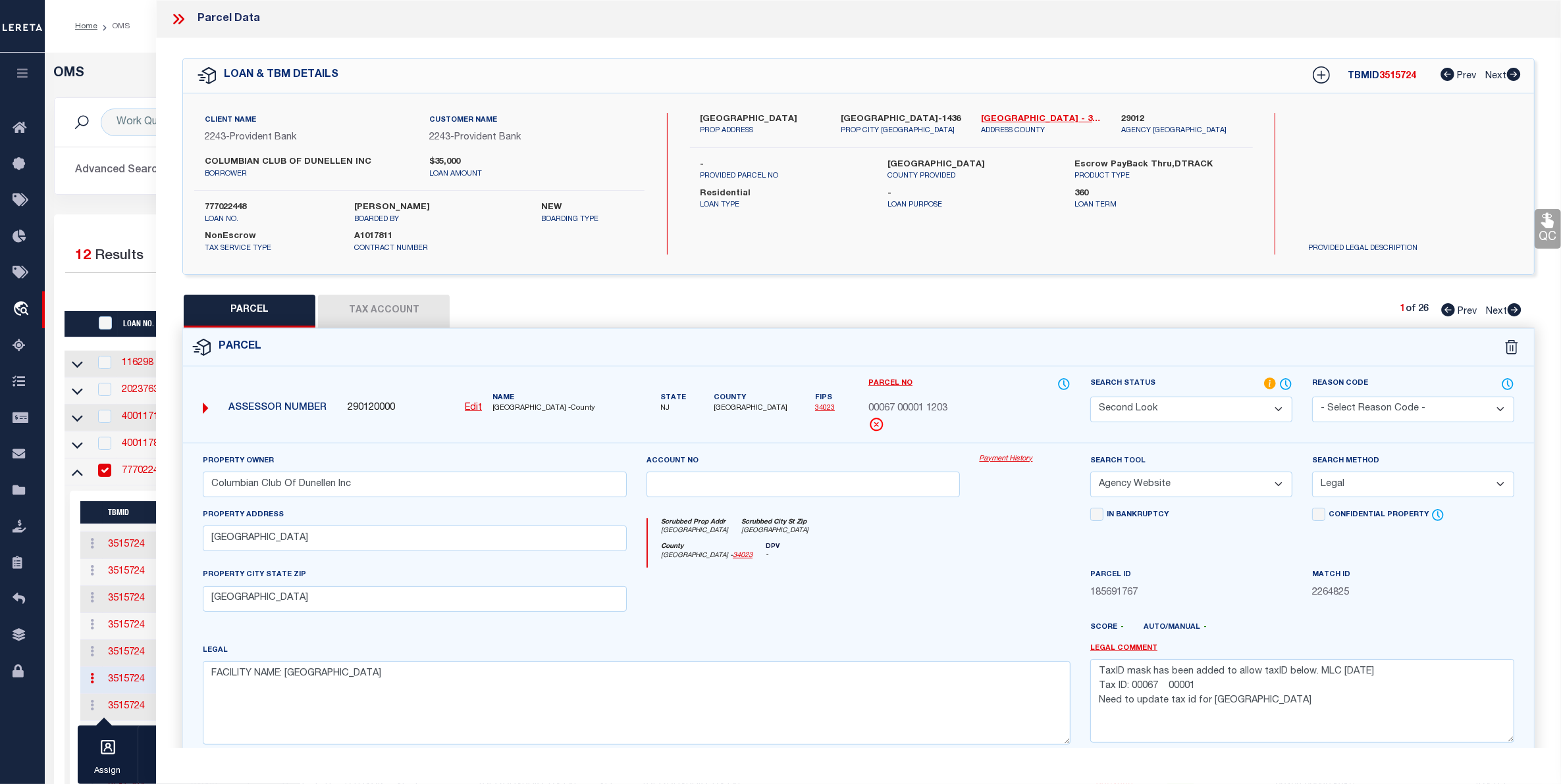
click at [1215, 405] on select "Automated Search Bad Parcel Complete Duplicate Parcel High Dollar Reporting In …" at bounding box center [1192, 410] width 202 height 26
click at [1090, 397] on select "Automated Search Bad Parcel Complete Duplicate Parcel High Dollar Reporting In …" at bounding box center [1192, 410] width 202 height 26
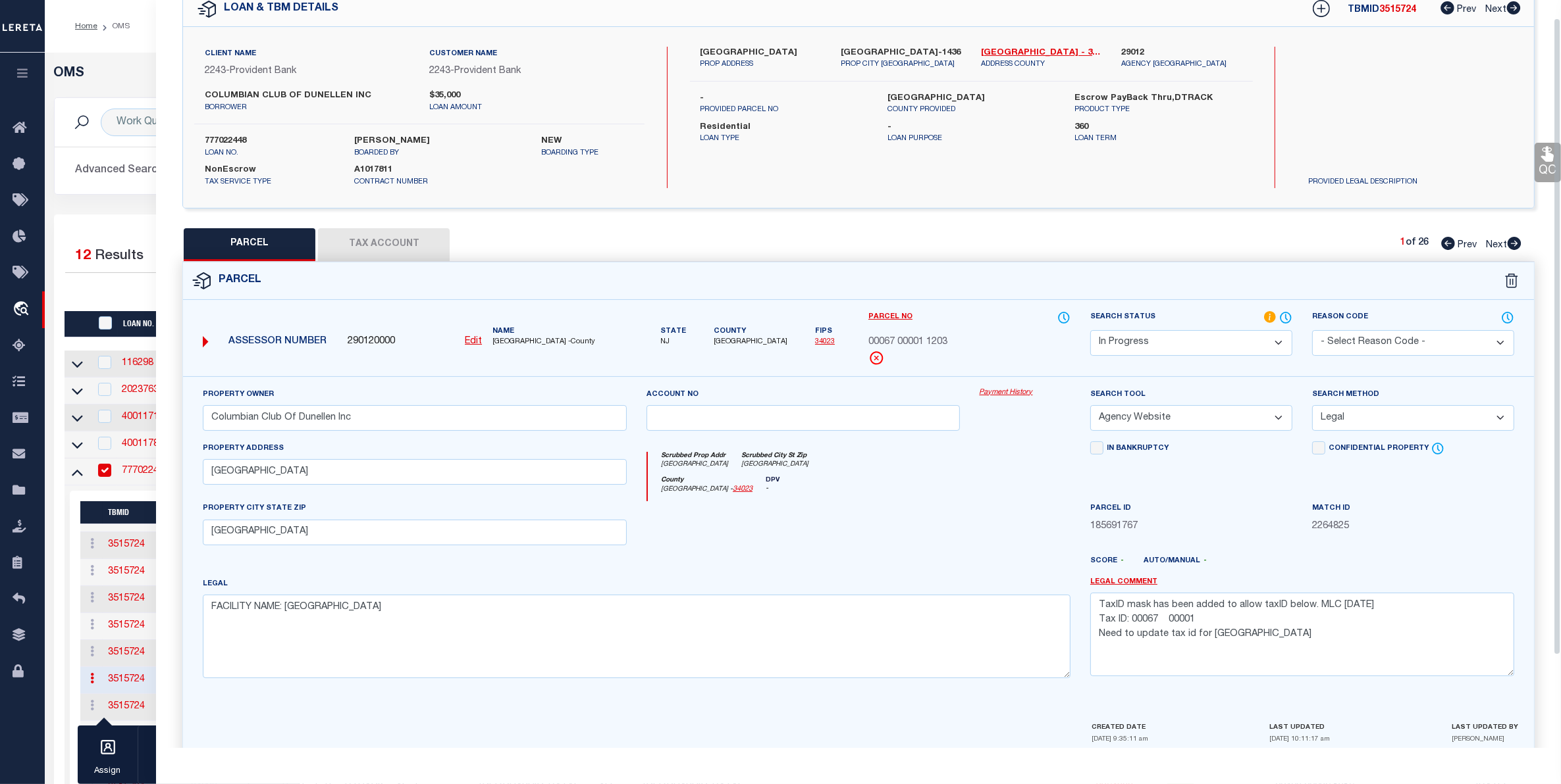
scroll to position [129, 0]
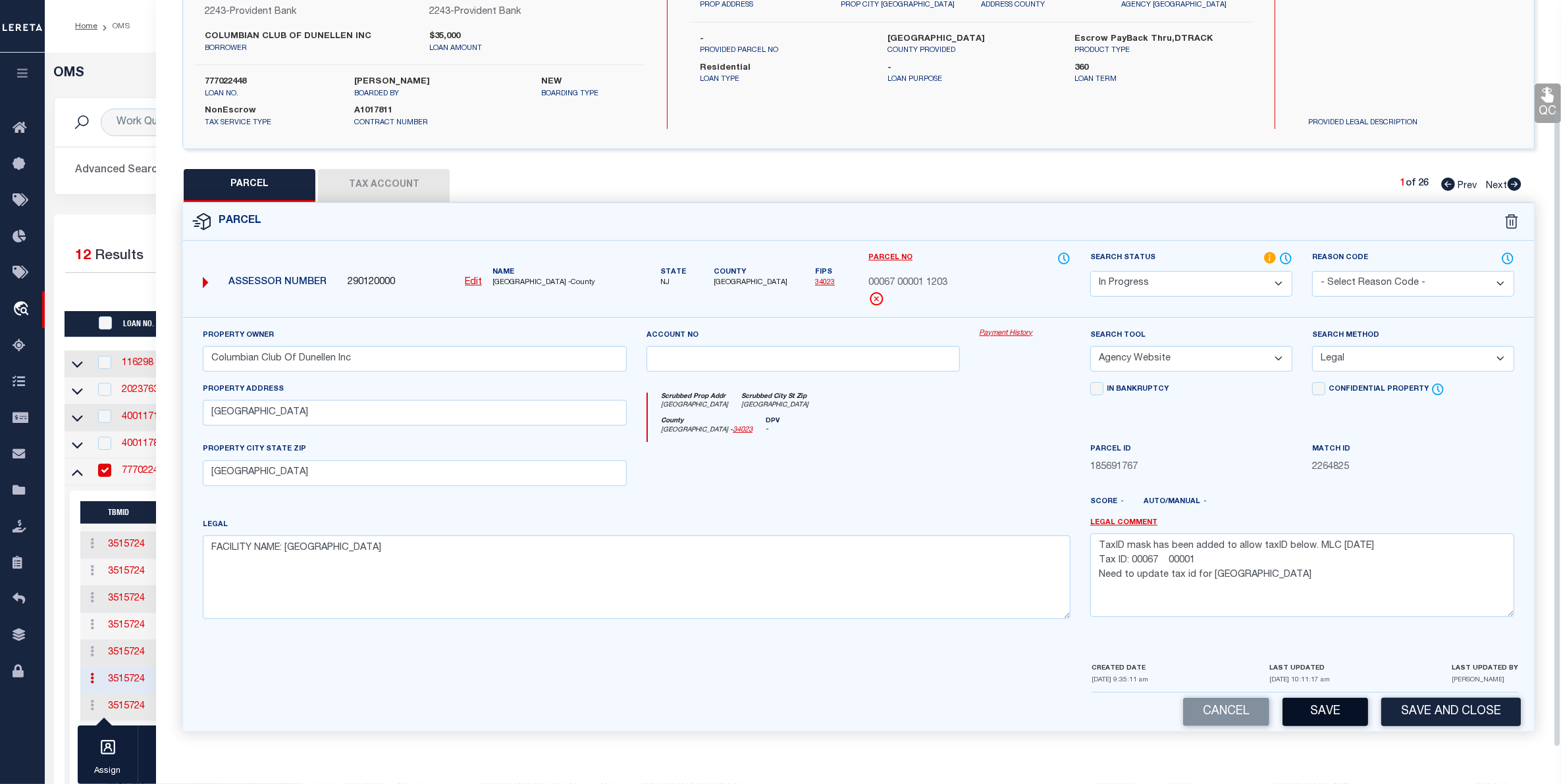
click at [1322, 702] on button "Save" at bounding box center [1325, 713] width 85 height 28
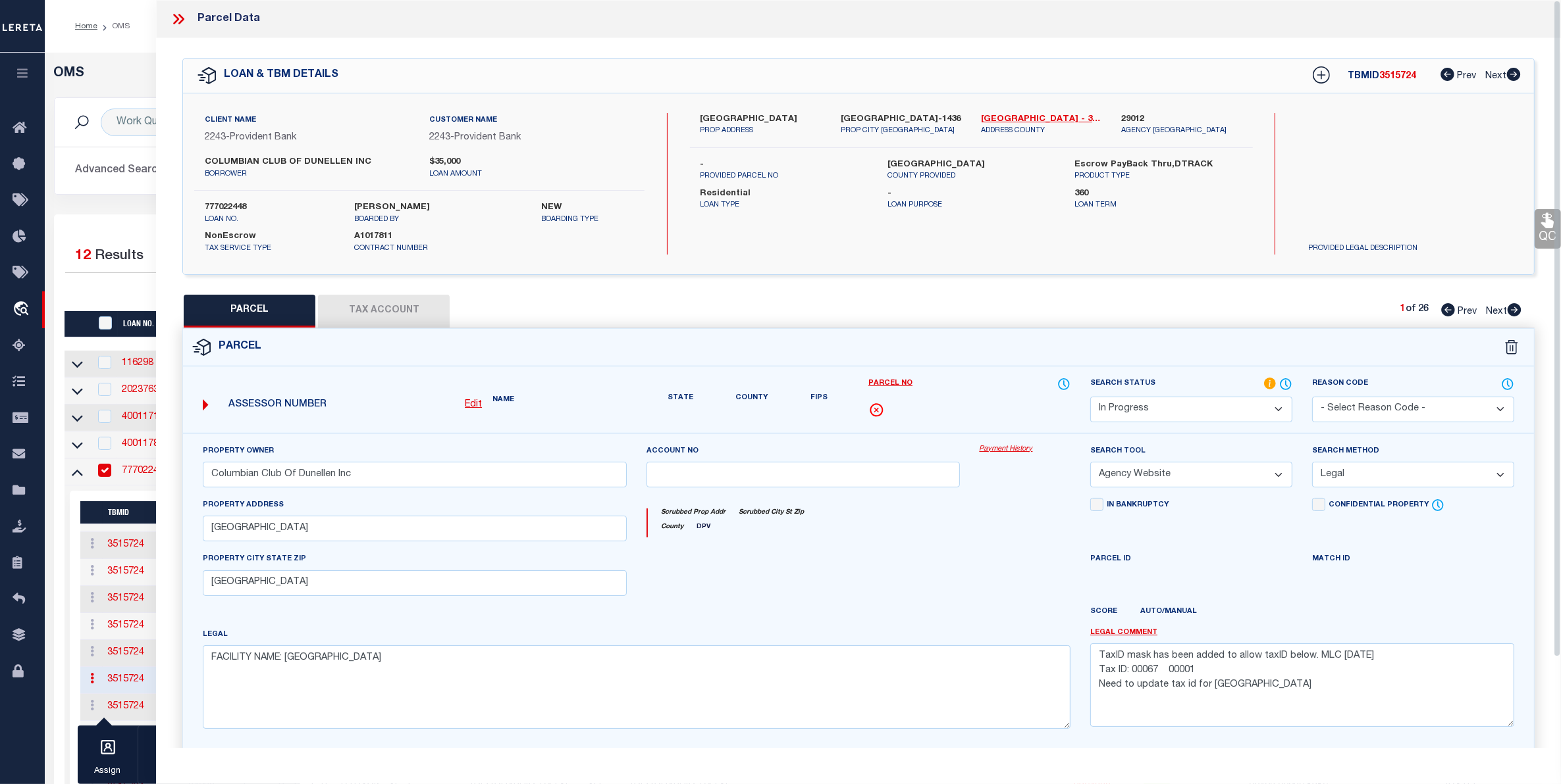
scroll to position [0, 0]
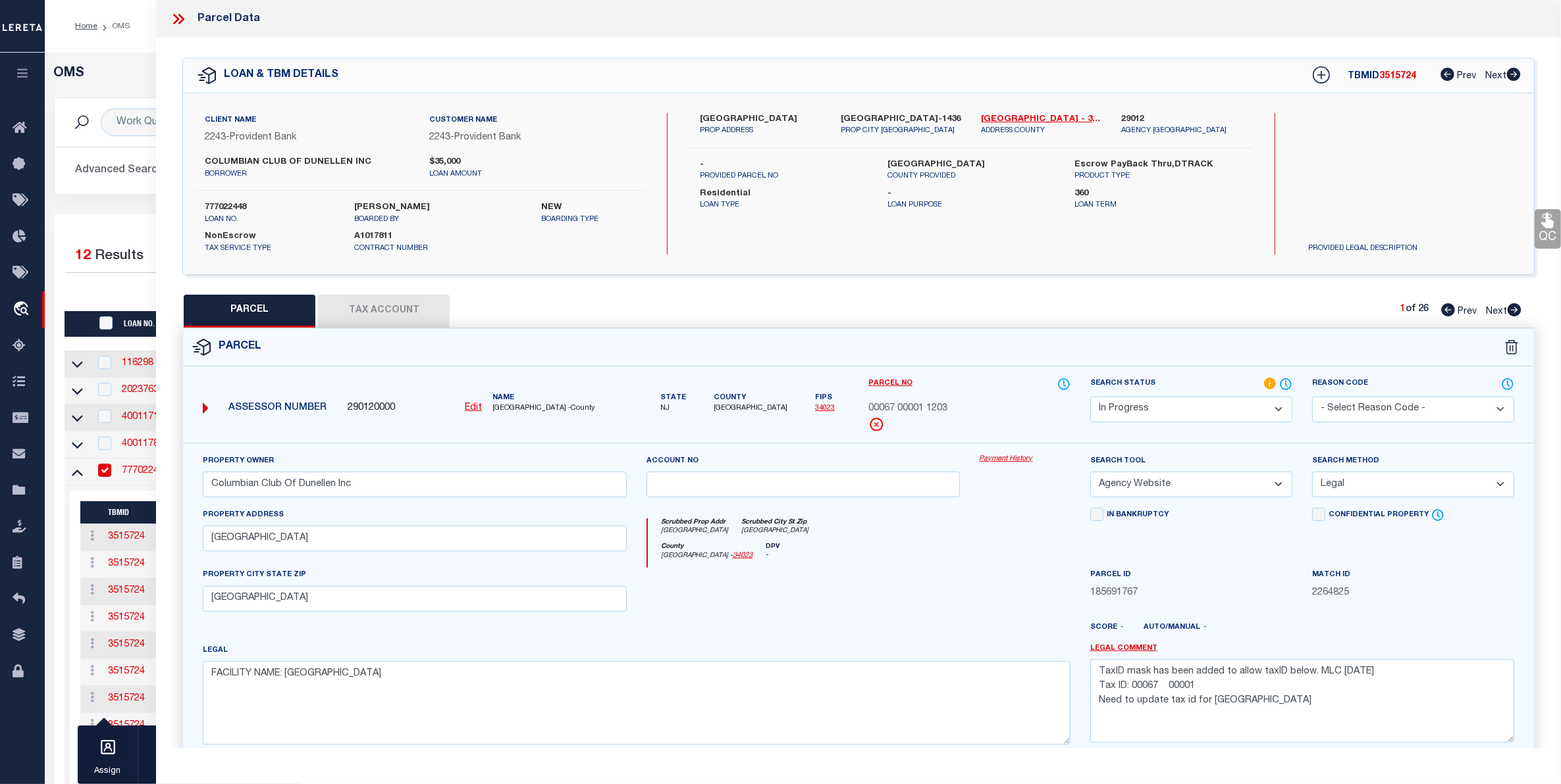
click at [123, 23] on li "OMS" at bounding box center [113, 26] width 32 height 12
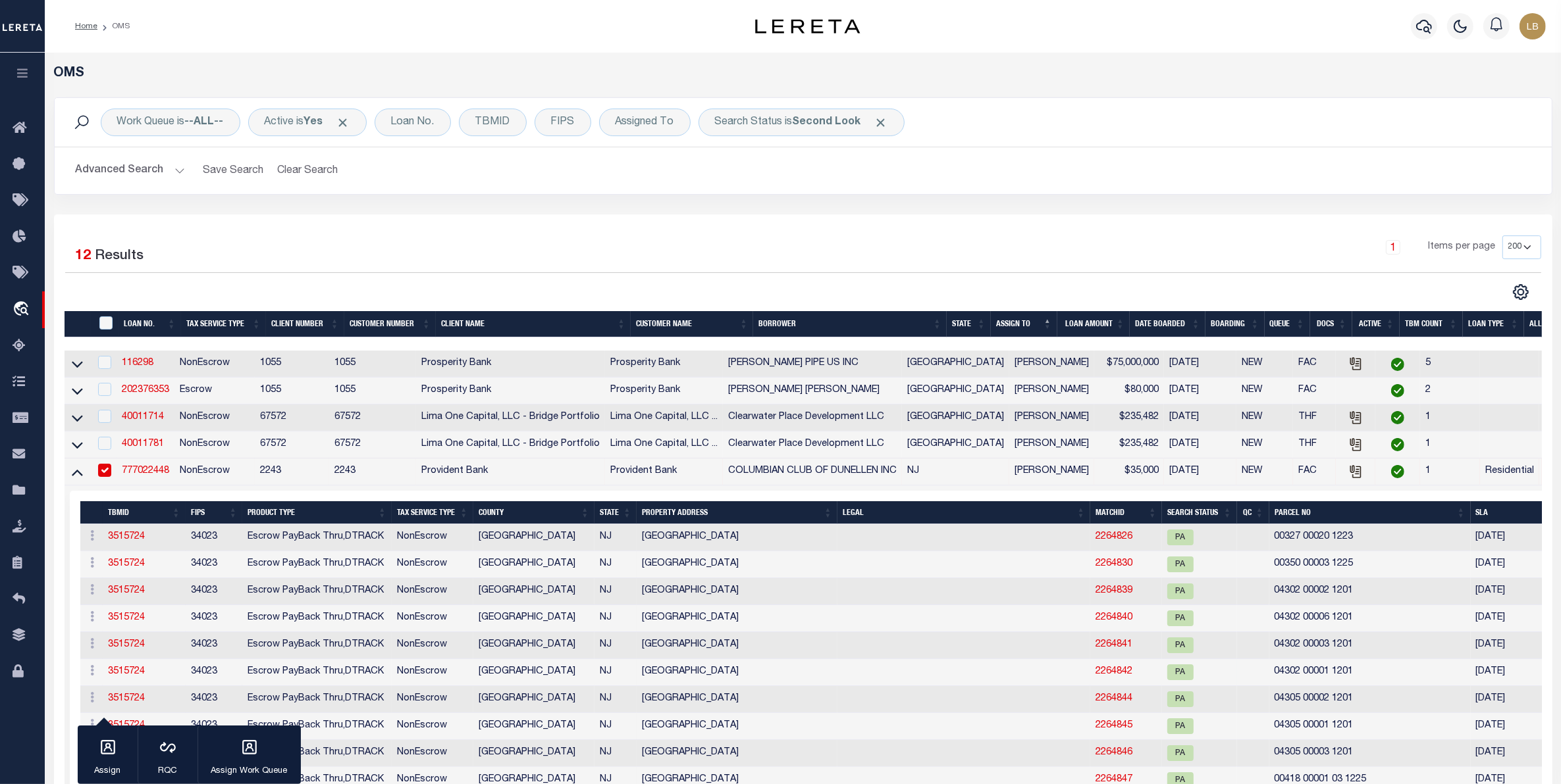
scroll to position [215, 0]
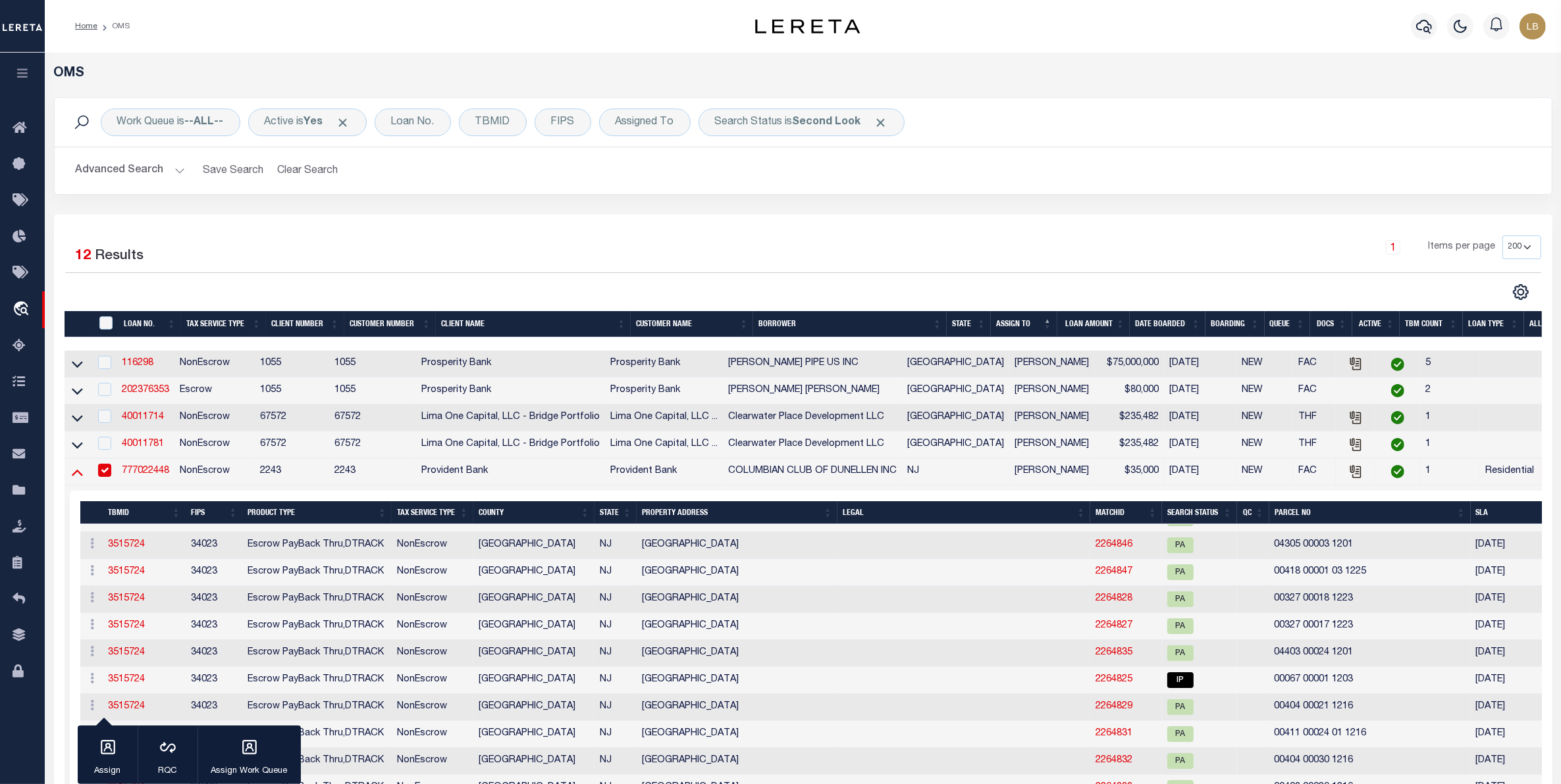
click at [73, 479] on icon at bounding box center [77, 471] width 11 height 14
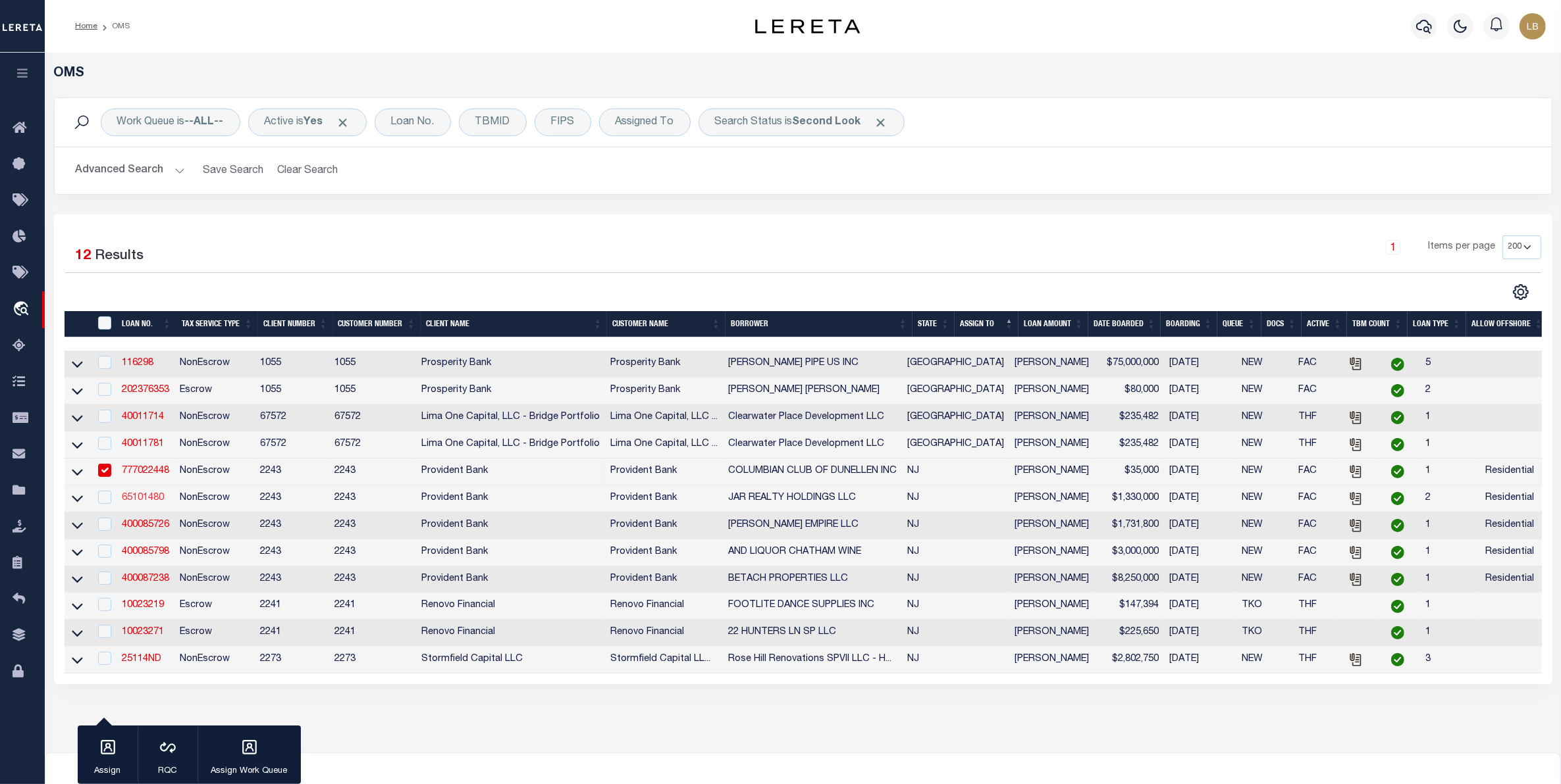
click at [133, 503] on link "65101480" at bounding box center [142, 498] width 42 height 9
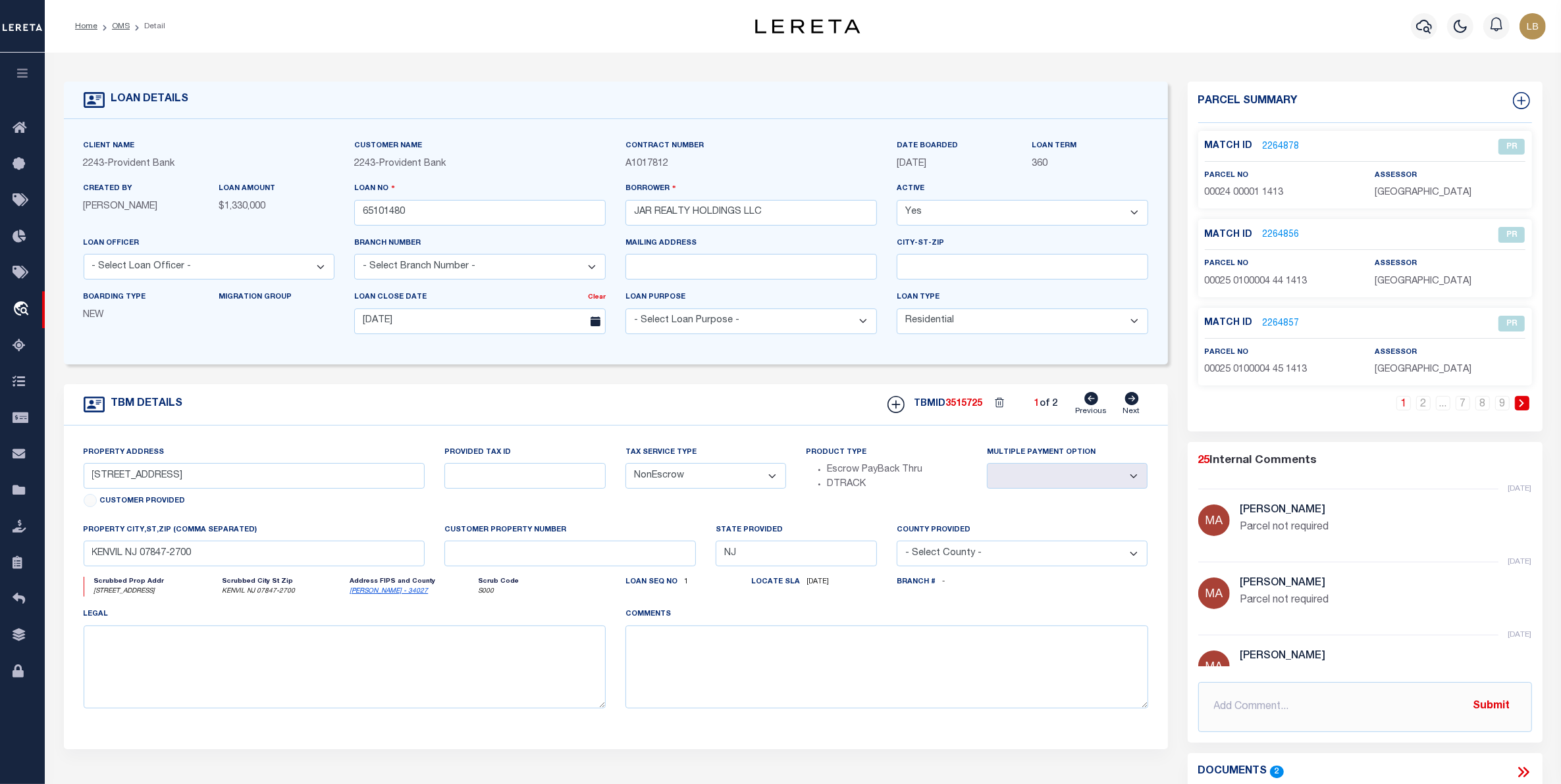
click at [1132, 399] on icon at bounding box center [1130, 399] width 14 height 13
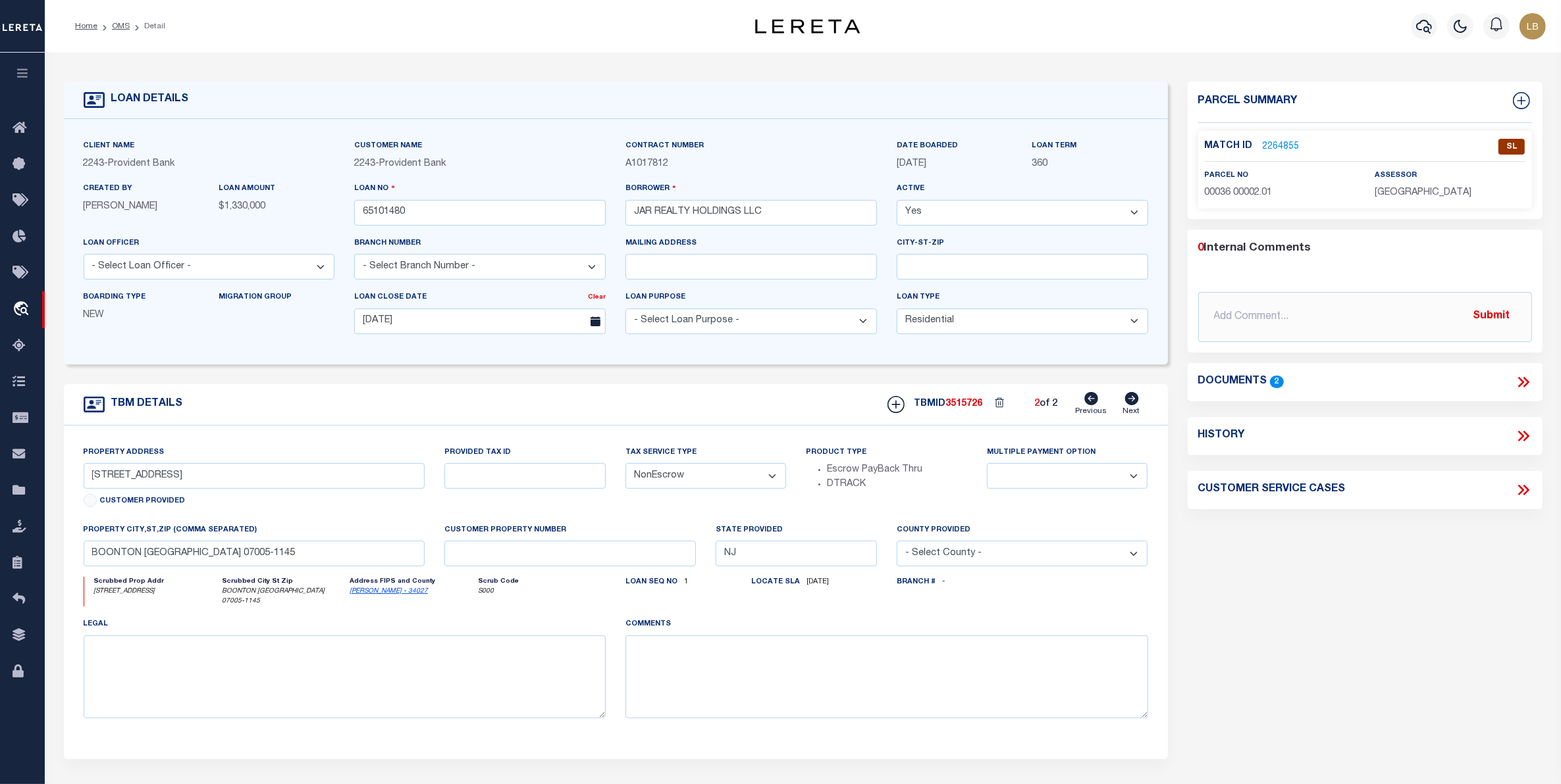
click at [1278, 146] on link "2264855" at bounding box center [1281, 147] width 37 height 14
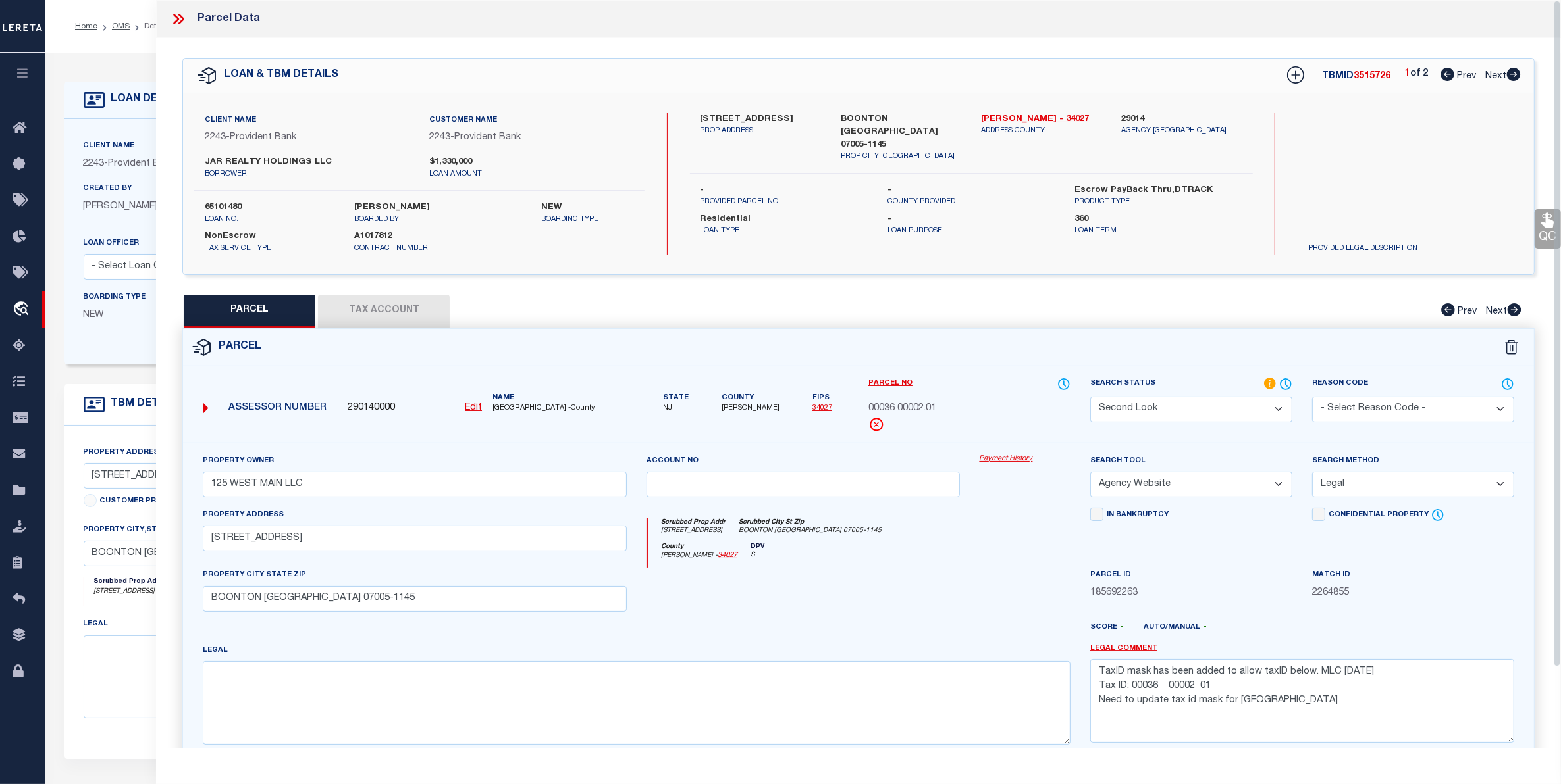
click at [1177, 406] on select "Automated Search Bad Parcel Complete Duplicate Parcel High Dollar Reporting In …" at bounding box center [1192, 410] width 202 height 26
click at [1090, 397] on select "Automated Search Bad Parcel Complete Duplicate Parcel High Dollar Reporting In …" at bounding box center [1192, 410] width 202 height 26
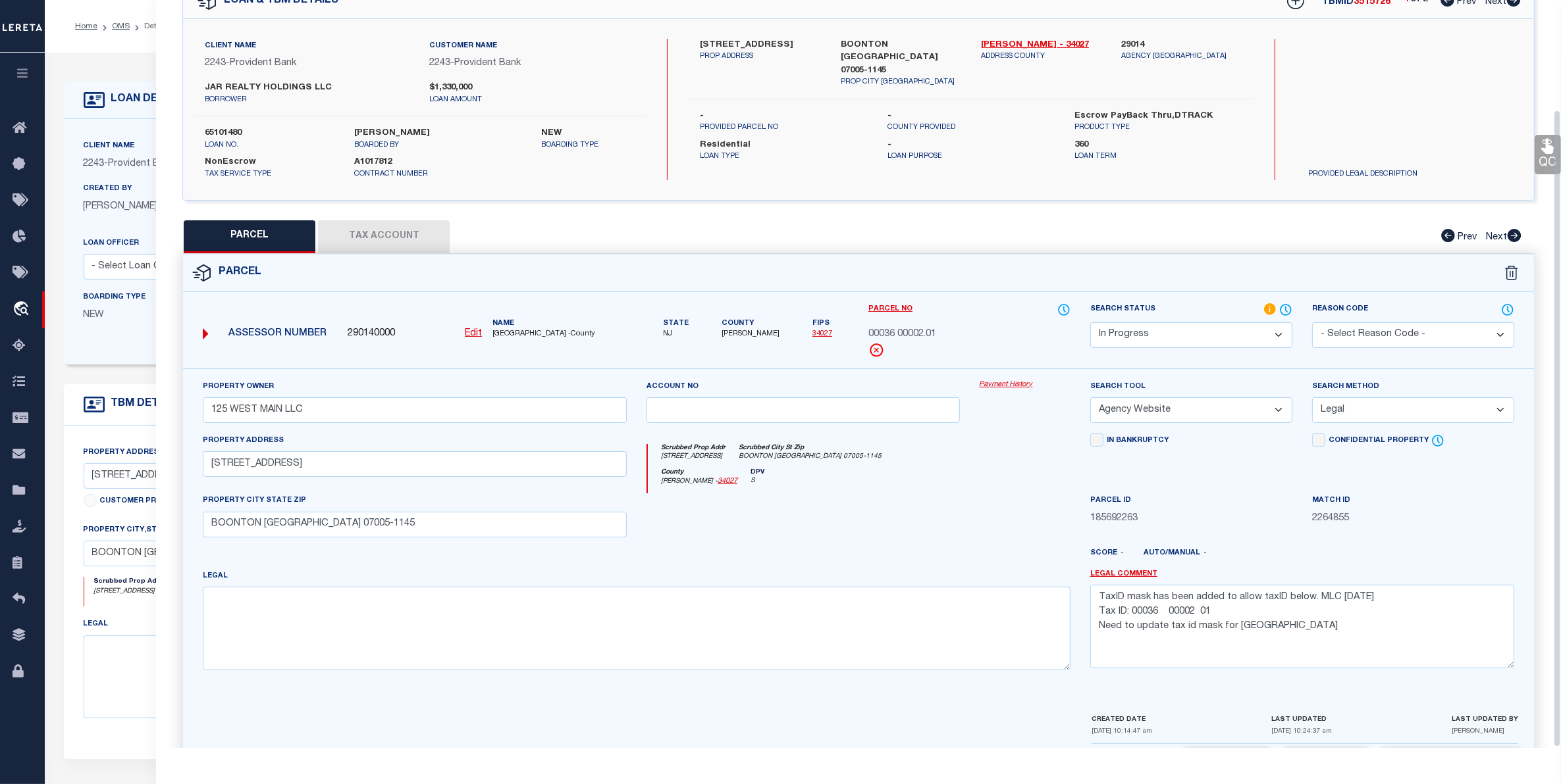
scroll to position [129, 0]
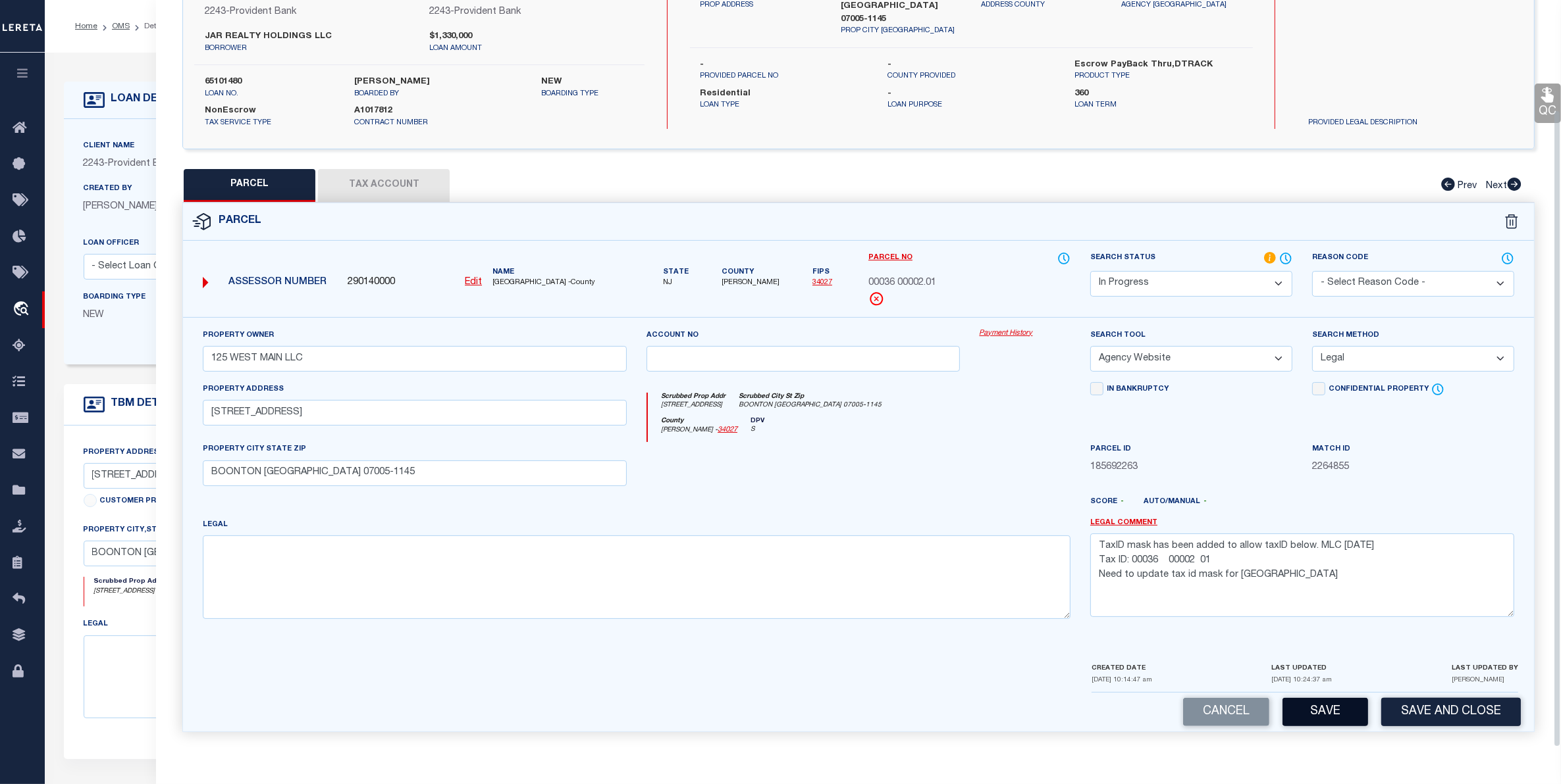
click at [1325, 707] on button "Save" at bounding box center [1325, 713] width 85 height 28
click at [120, 26] on link "OMS" at bounding box center [121, 26] width 18 height 8
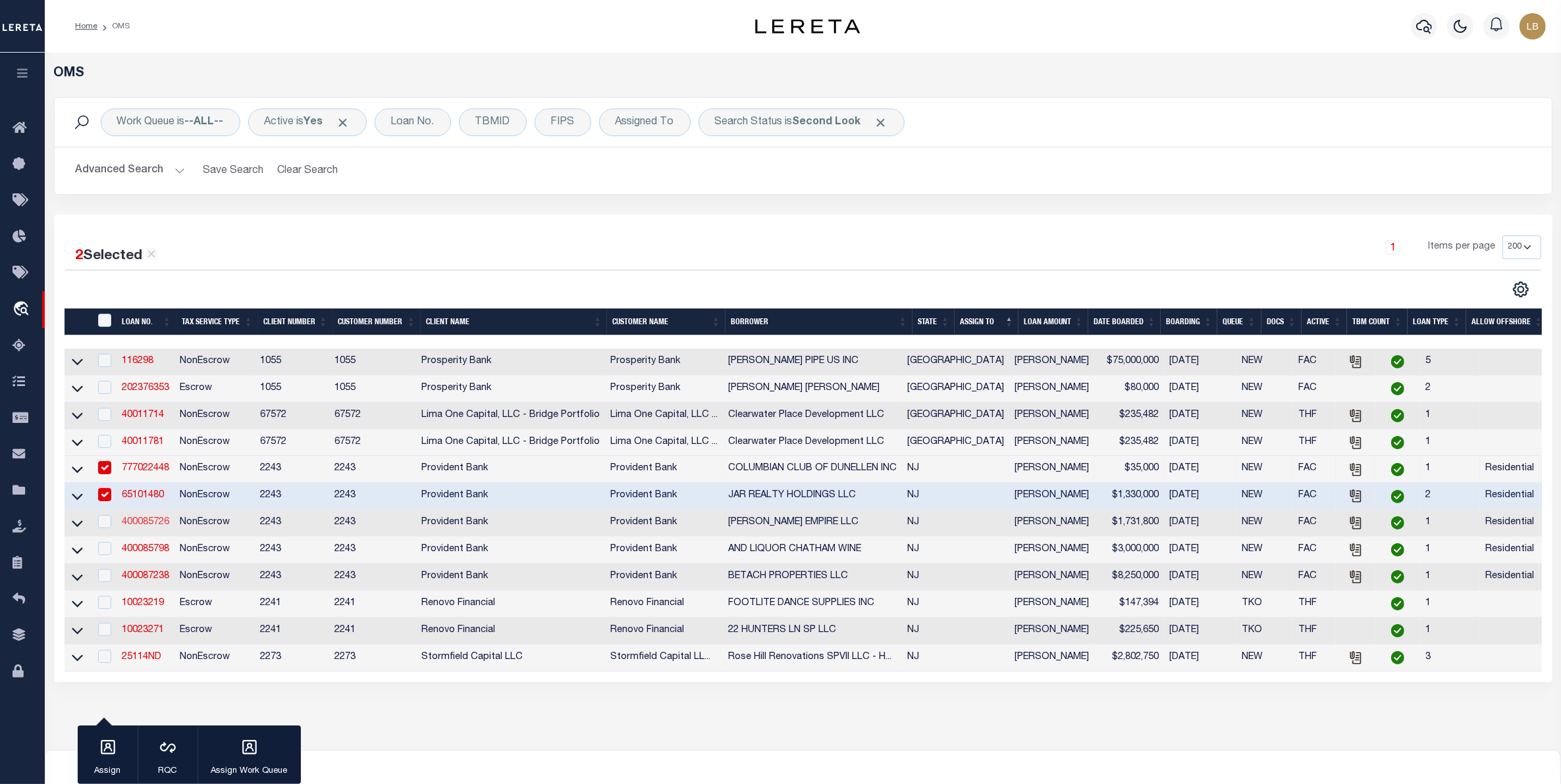
click at [152, 527] on link "400085726" at bounding box center [145, 522] width 47 height 9
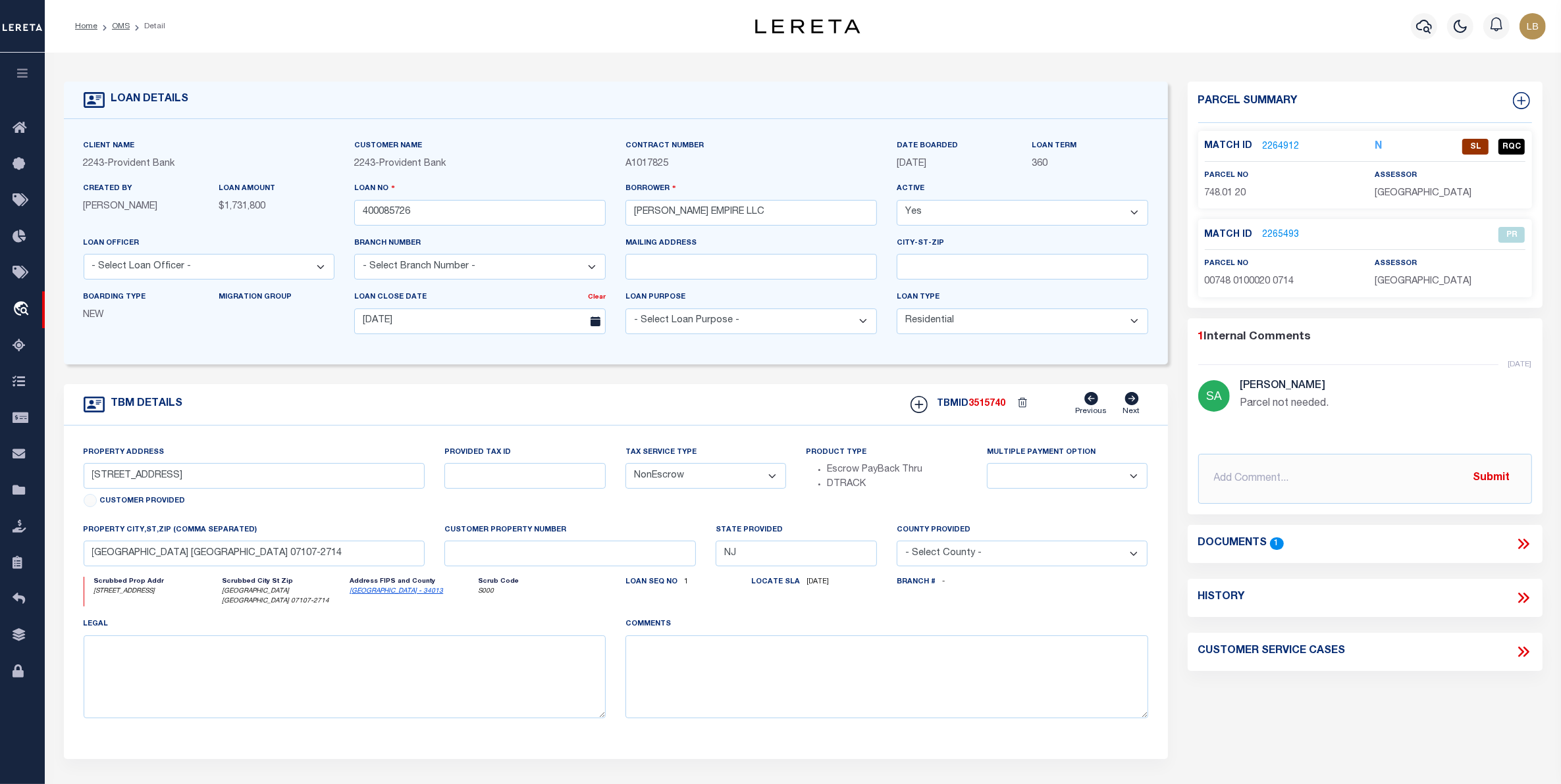
click at [1278, 140] on link "2264912" at bounding box center [1281, 147] width 37 height 14
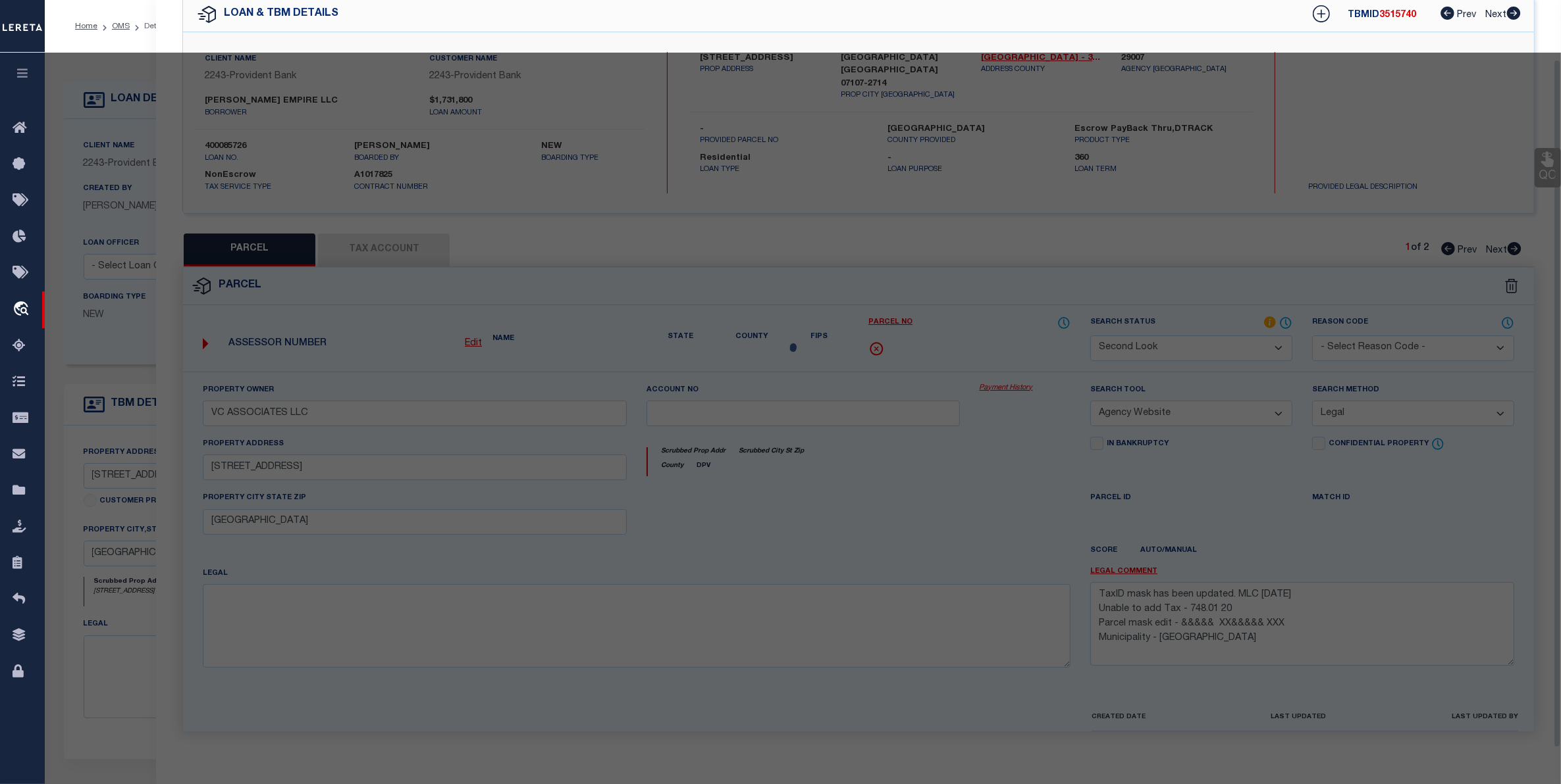
scroll to position [90, 0]
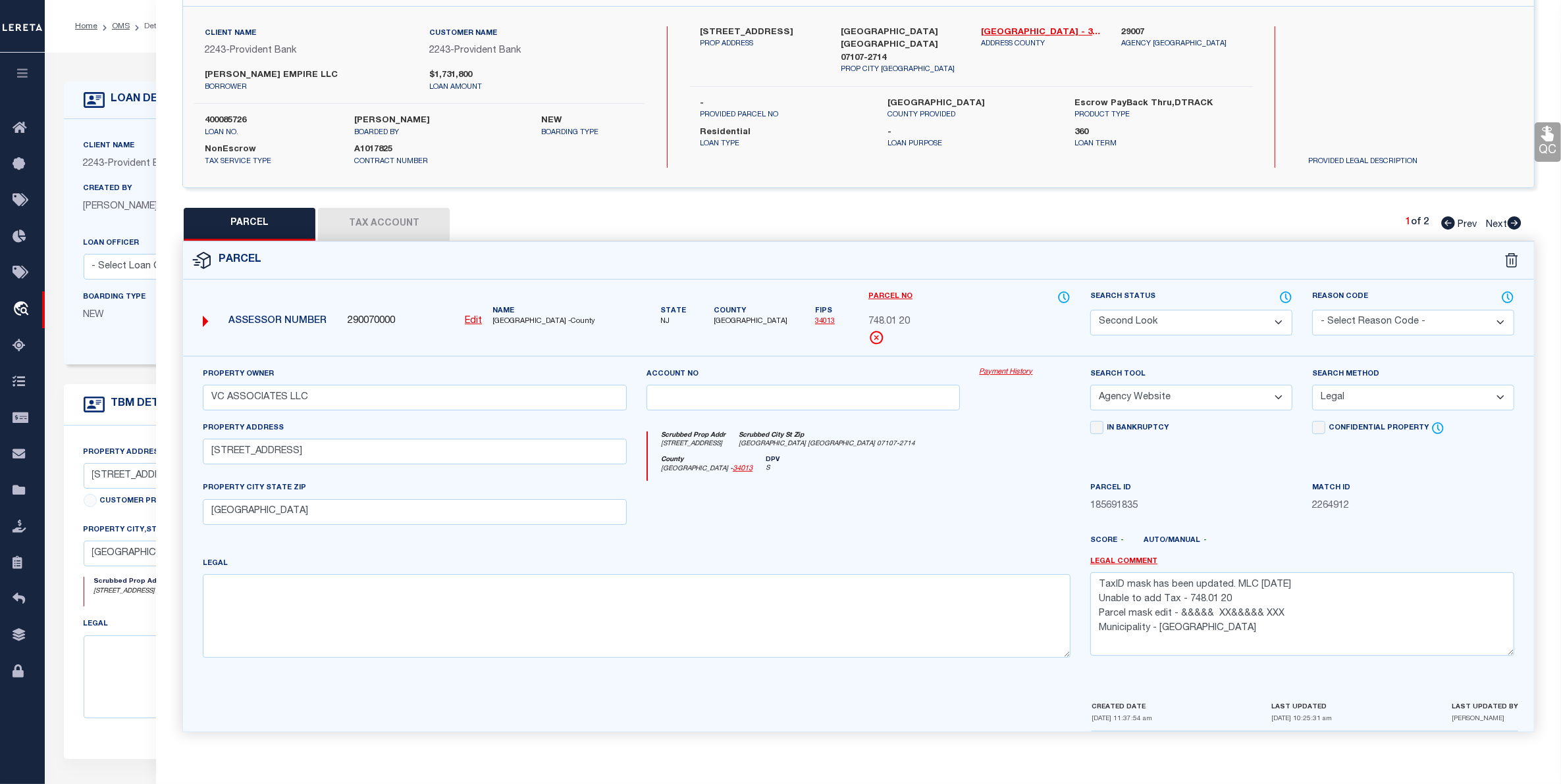
click at [1203, 314] on select "Automated Search Bad Parcel Complete Duplicate Parcel High Dollar Reporting In …" at bounding box center [1192, 323] width 202 height 26
click at [1090, 310] on select "Automated Search Bad Parcel Complete Duplicate Parcel High Dollar Reporting In …" at bounding box center [1192, 323] width 202 height 26
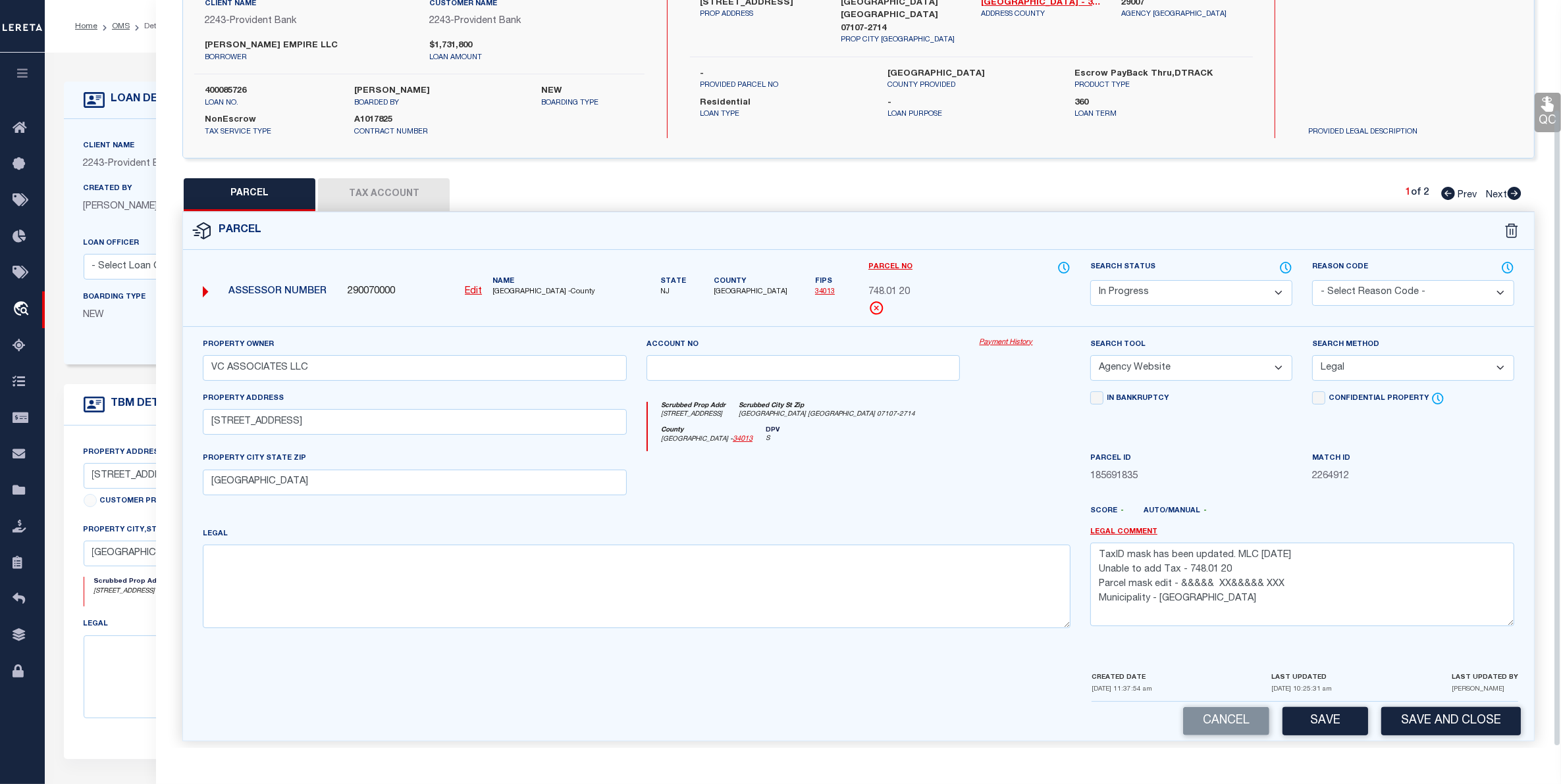
scroll to position [129, 0]
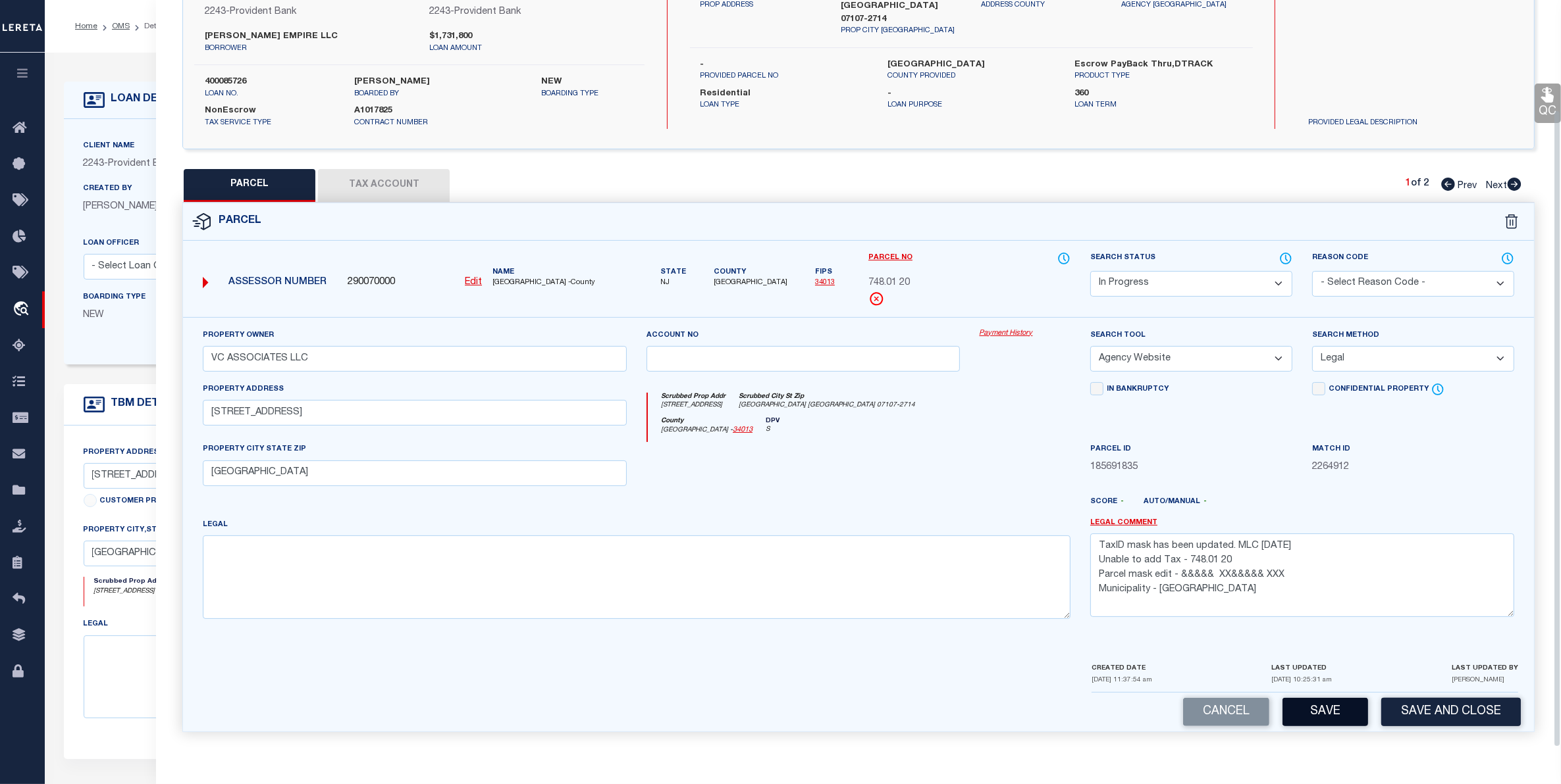
click at [1318, 710] on button "Save" at bounding box center [1325, 713] width 85 height 28
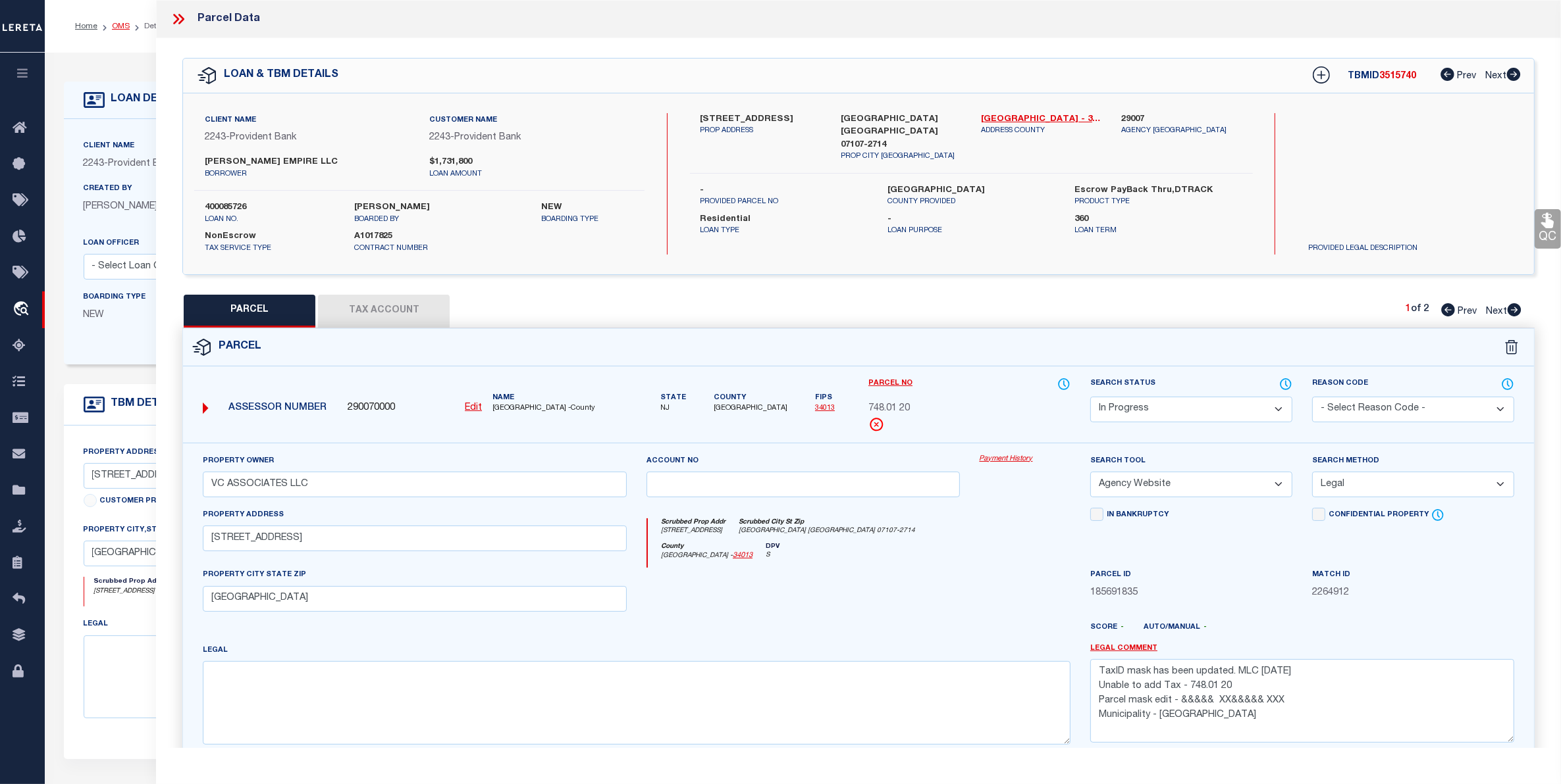
click at [122, 23] on link "OMS" at bounding box center [121, 26] width 18 height 8
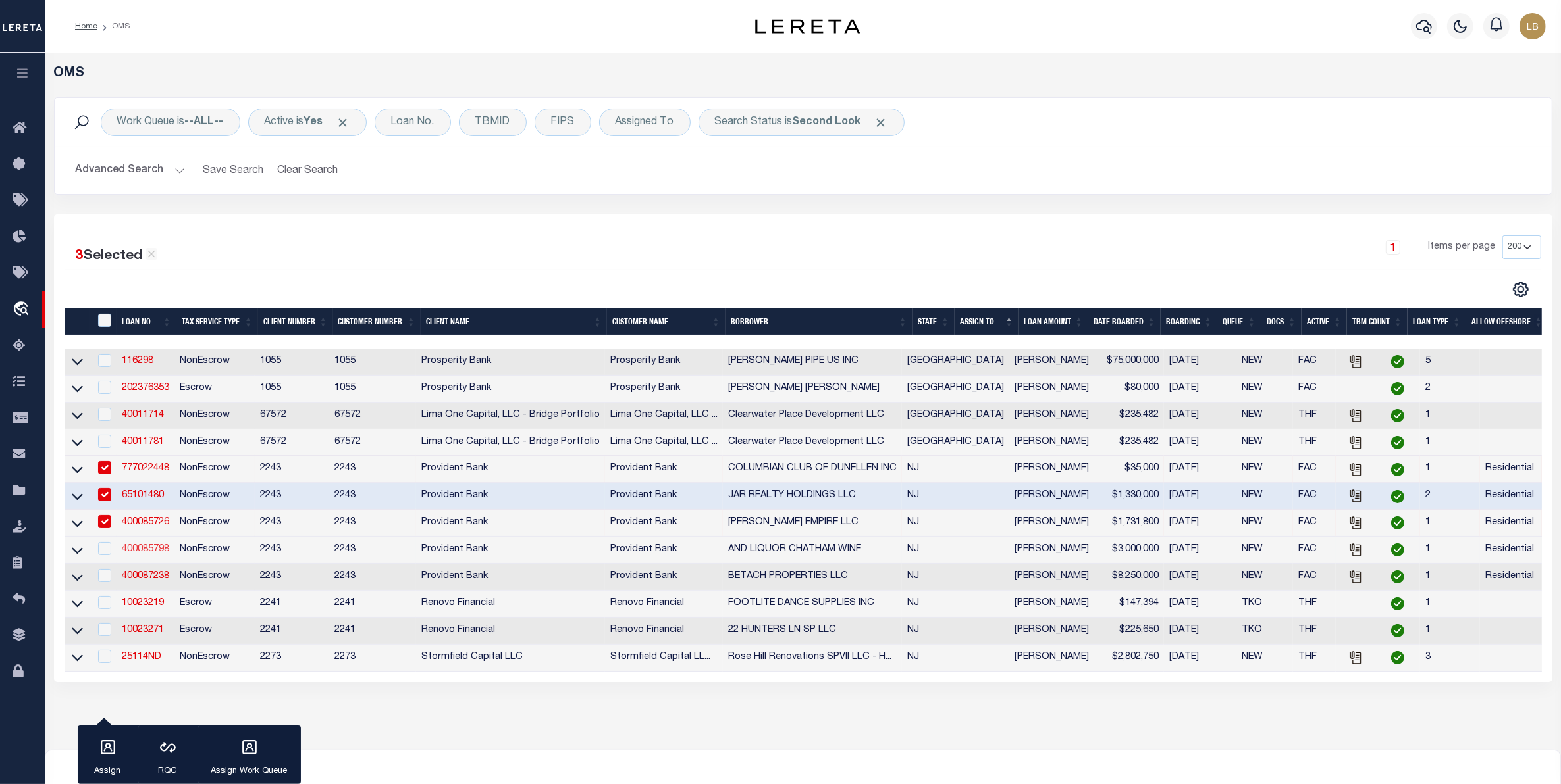
click at [146, 554] on link "400085798" at bounding box center [145, 549] width 47 height 9
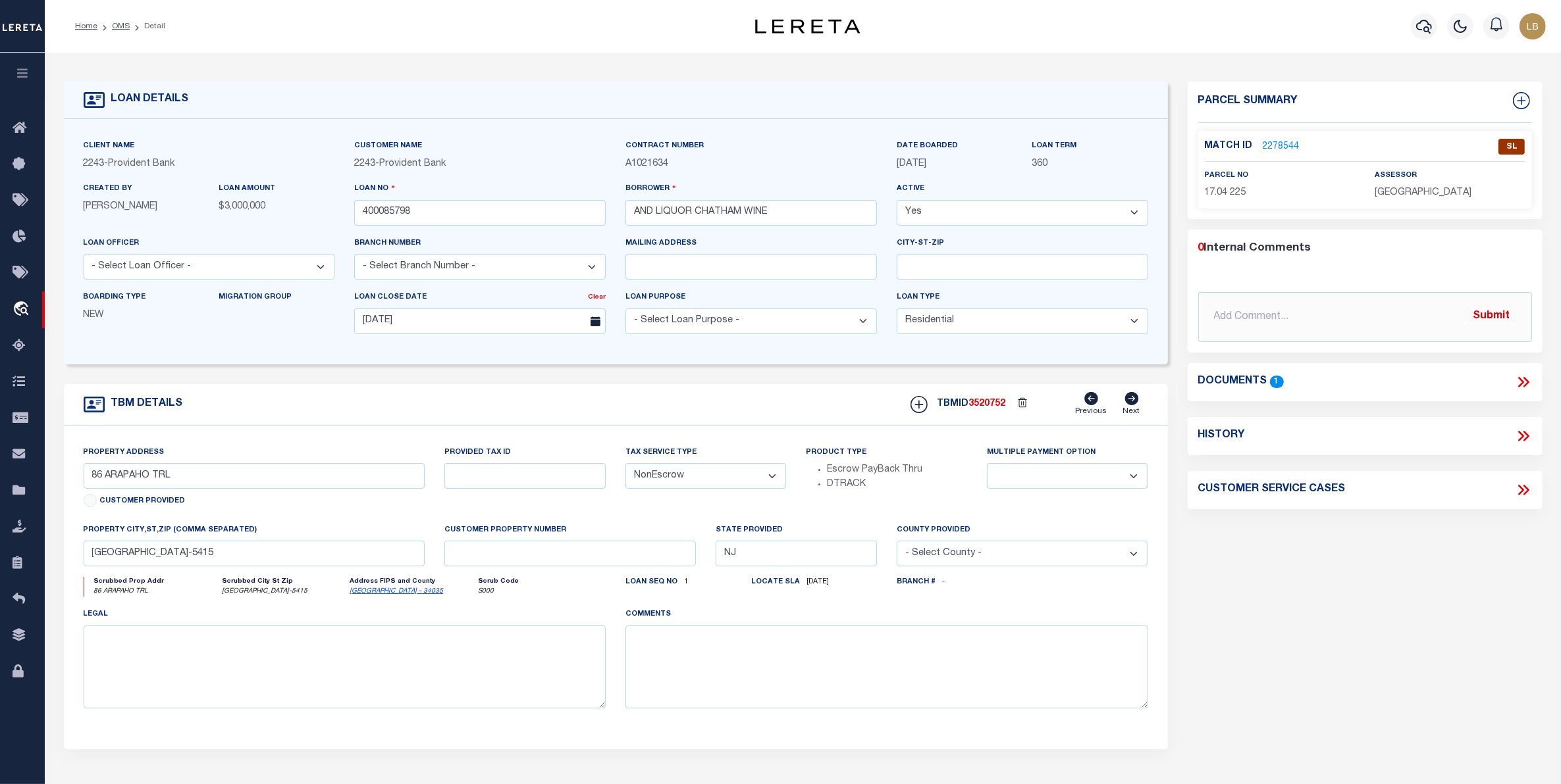
click at [1273, 146] on link "2278544" at bounding box center [1281, 147] width 37 height 14
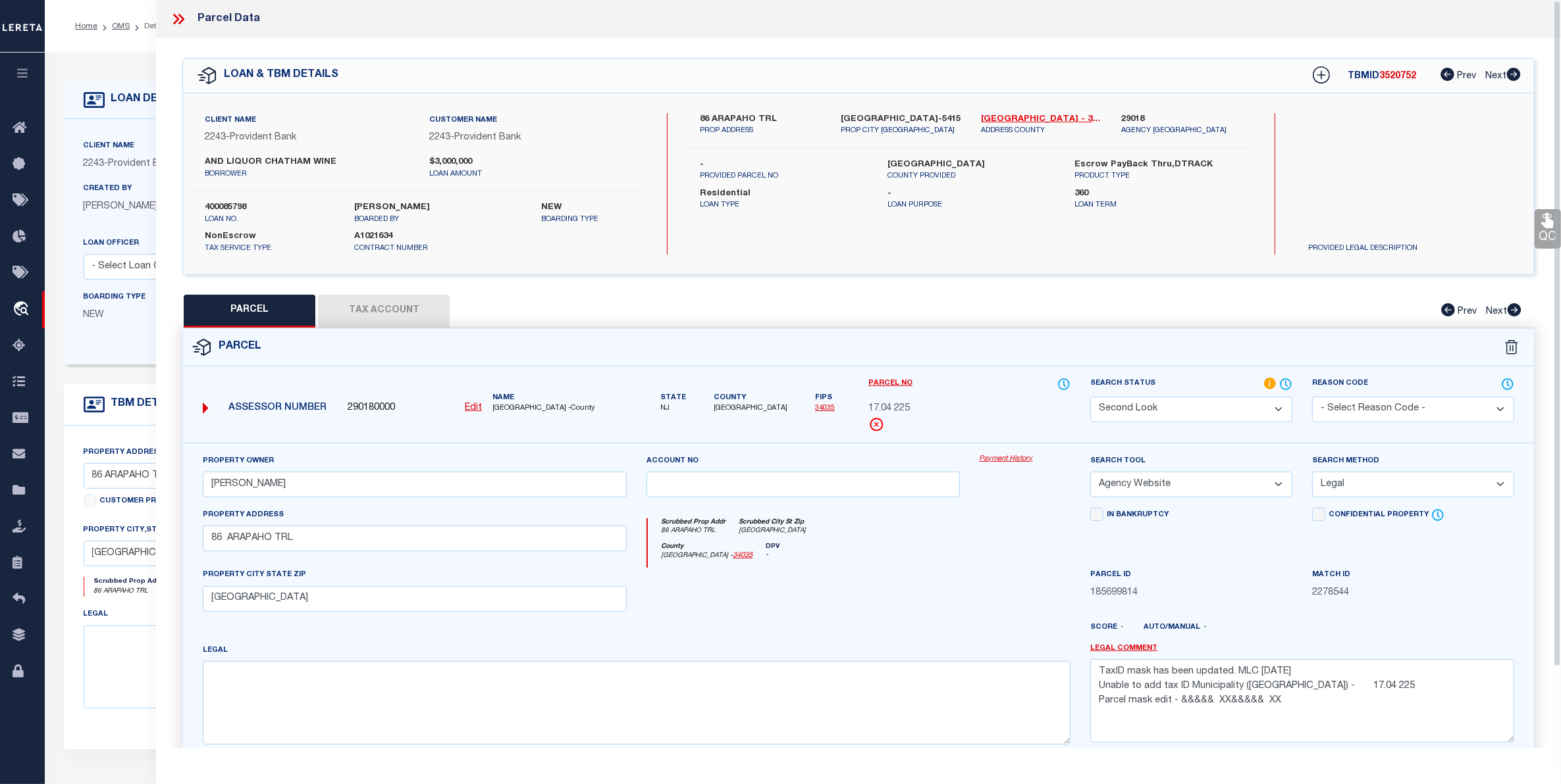
click at [1189, 406] on select "Automated Search Bad Parcel Complete Duplicate Parcel High Dollar Reporting In …" at bounding box center [1192, 410] width 202 height 26
click at [1090, 397] on select "Automated Search Bad Parcel Complete Duplicate Parcel High Dollar Reporting In …" at bounding box center [1192, 410] width 202 height 26
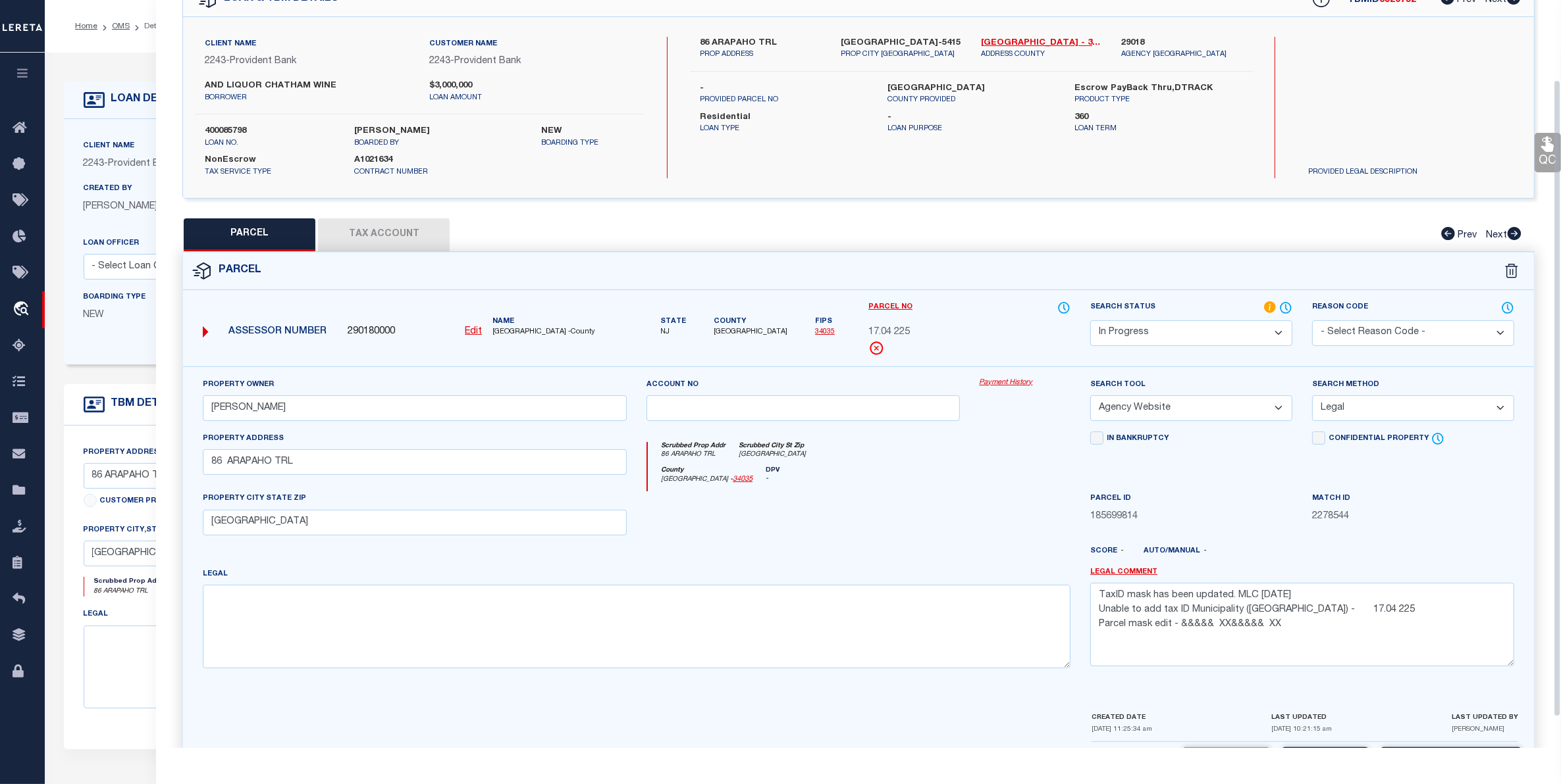
scroll to position [129, 0]
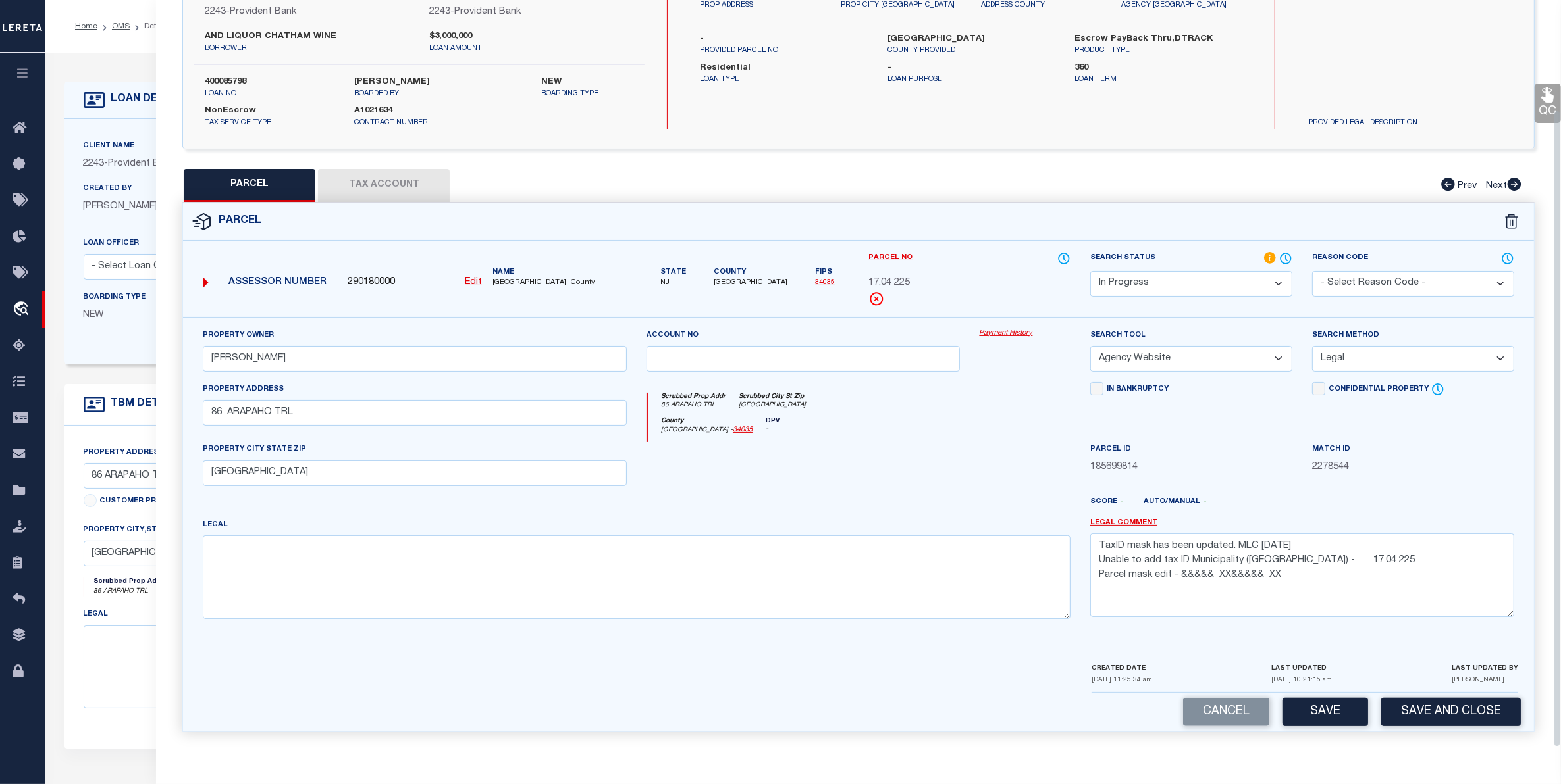
click at [1321, 712] on button "Save" at bounding box center [1325, 713] width 85 height 28
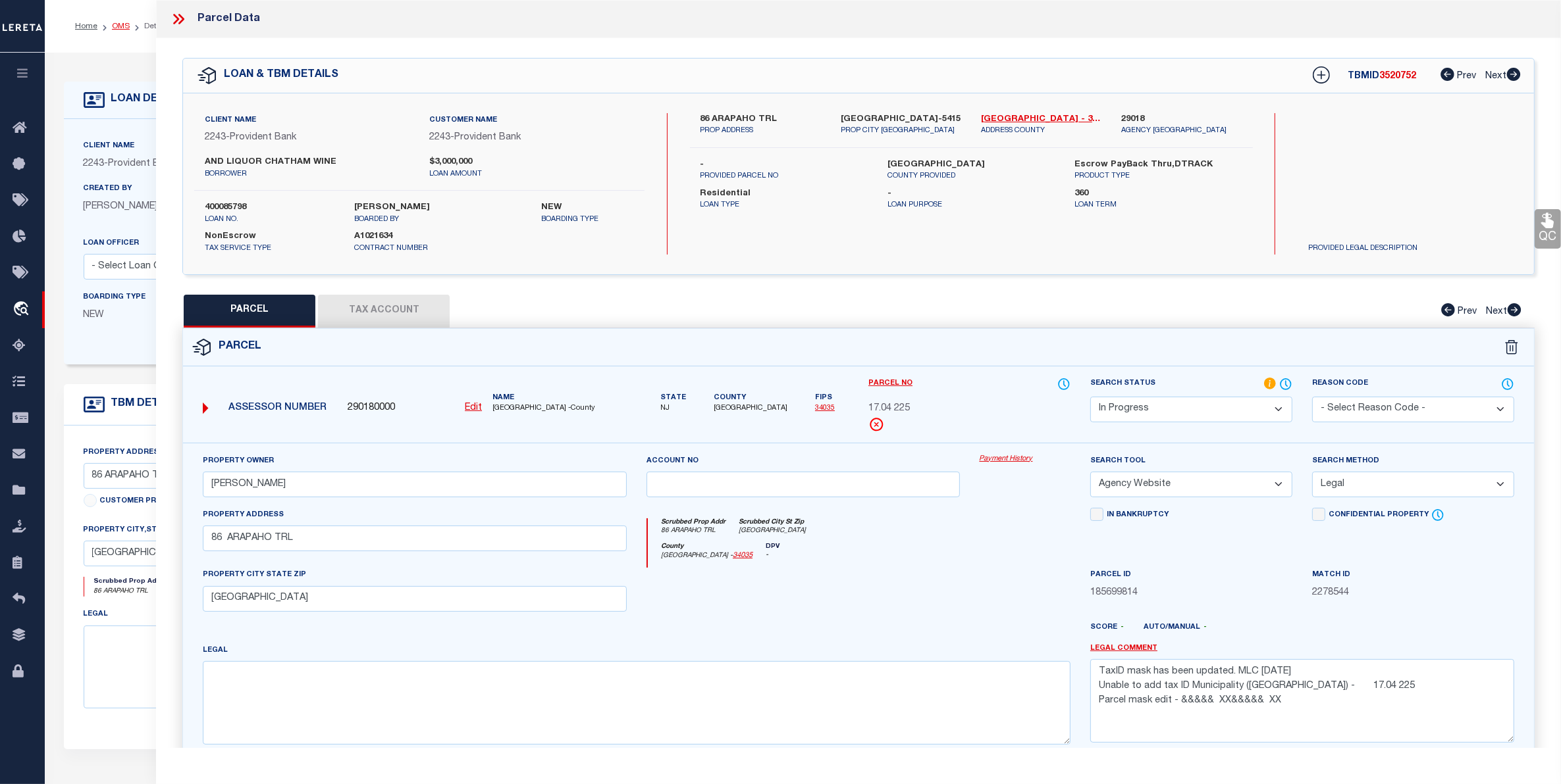
click at [122, 28] on link "OMS" at bounding box center [121, 26] width 18 height 8
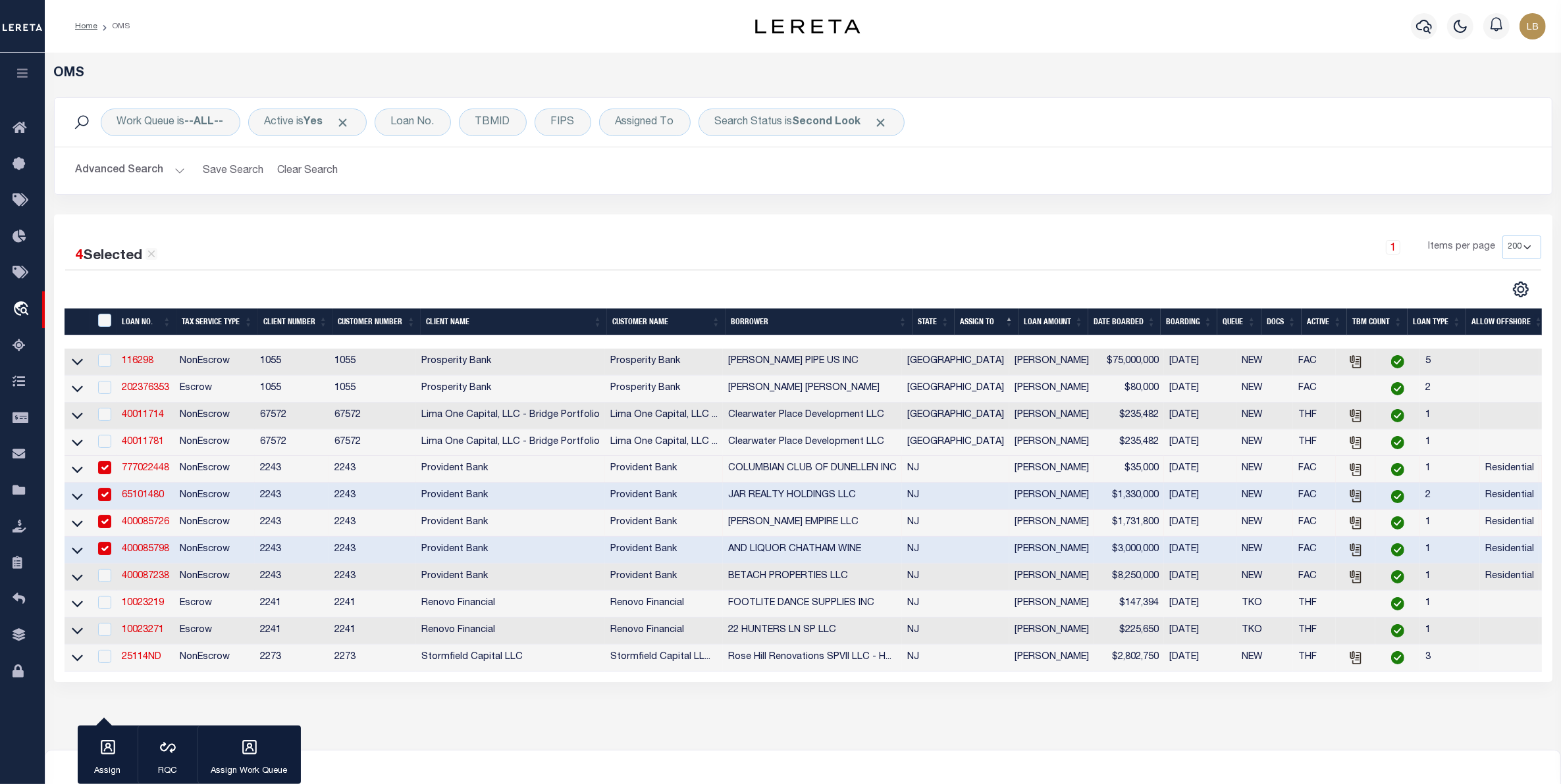
click at [138, 166] on button "Advanced Search" at bounding box center [131, 171] width 110 height 26
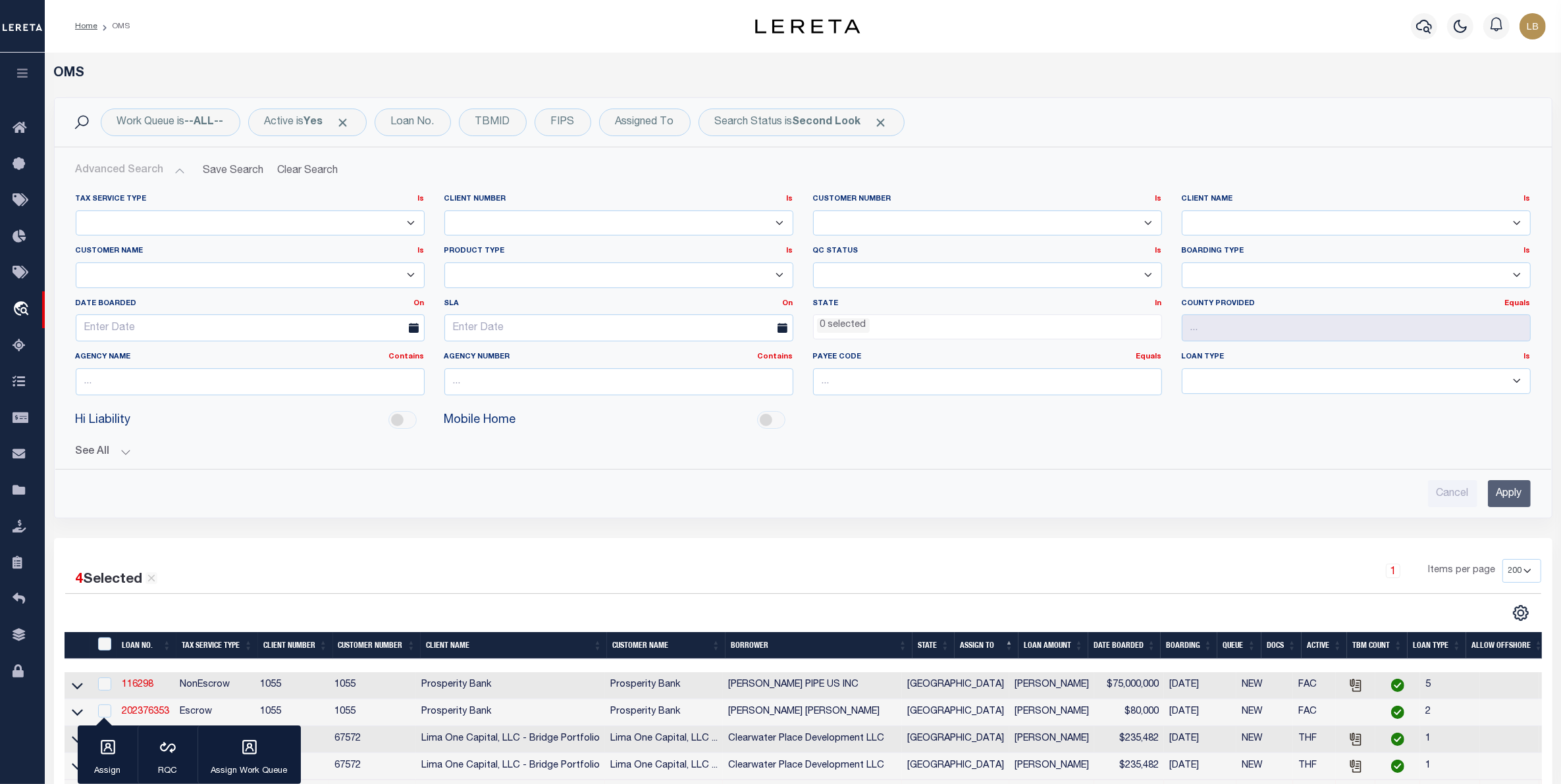
click at [1501, 488] on input "Apply" at bounding box center [1509, 494] width 43 height 27
